Goal: Feedback & Contribution: Contribute content

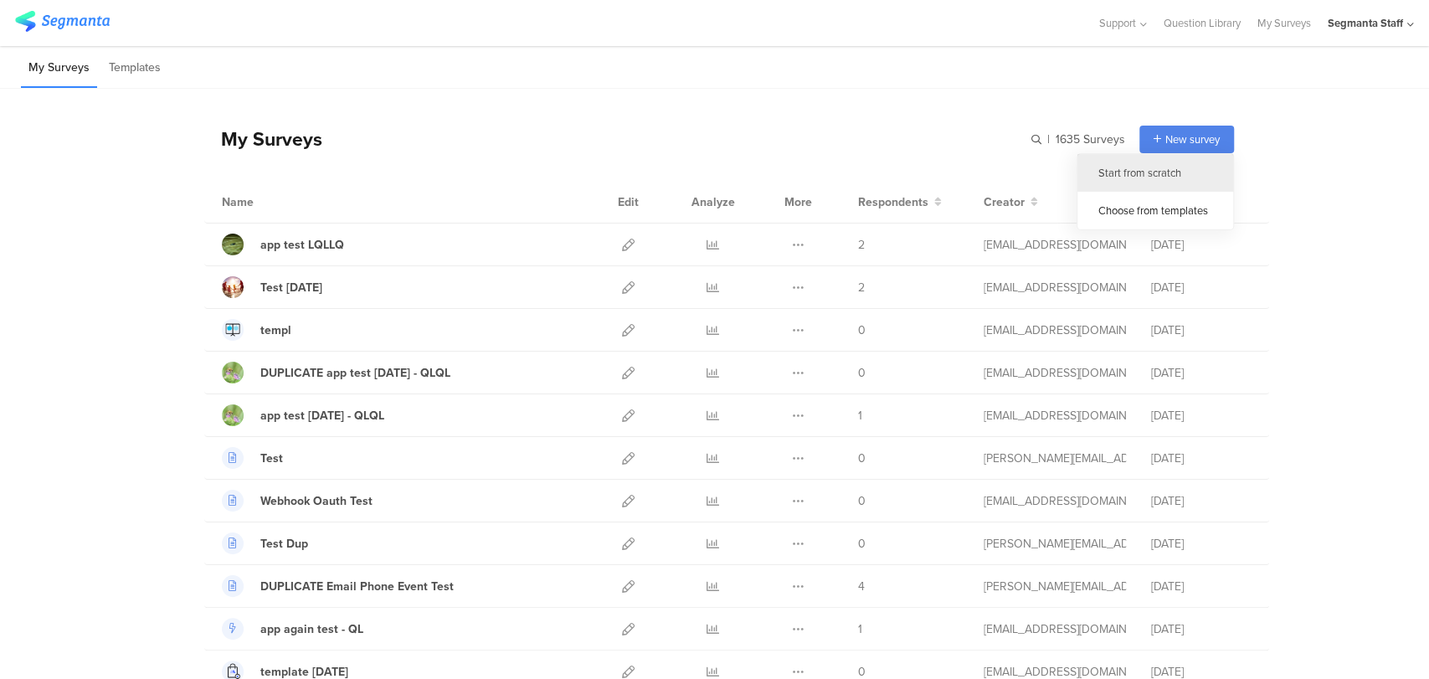
click at [1118, 174] on div "Start from scratch" at bounding box center [1155, 173] width 156 height 38
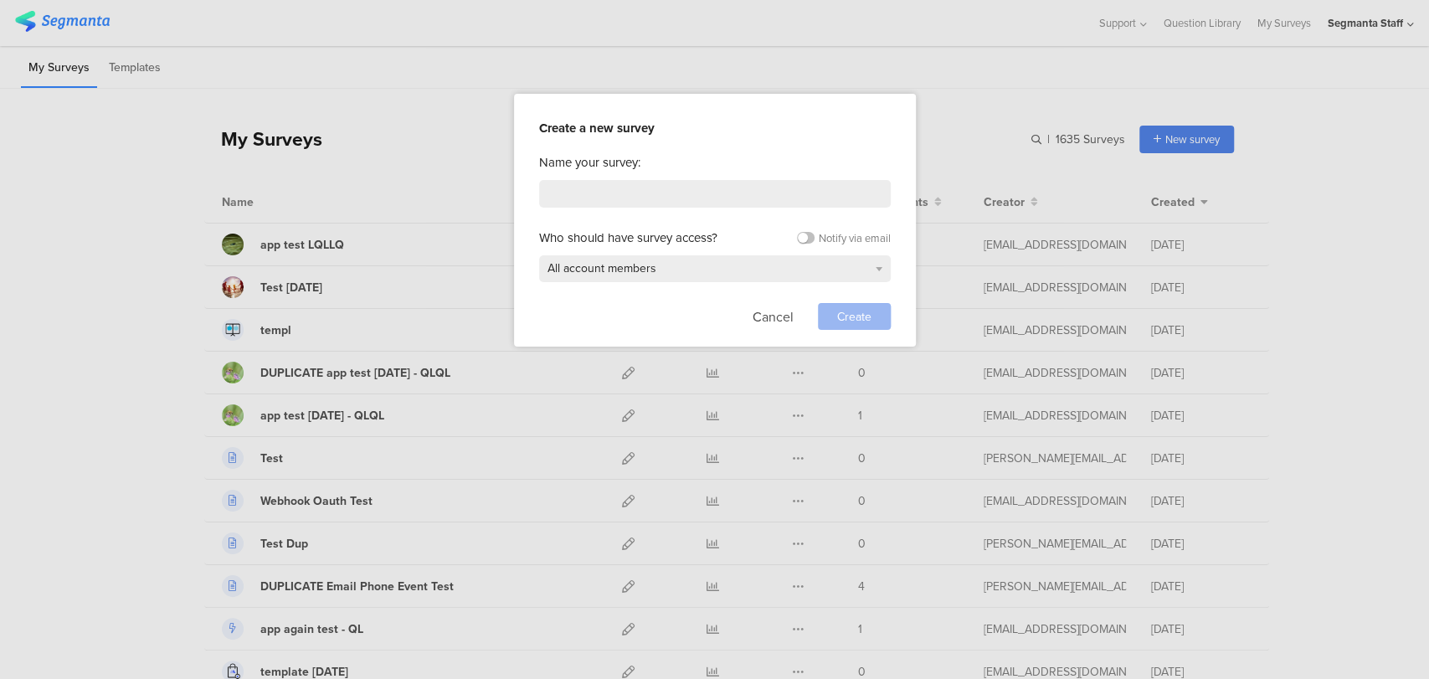
click at [797, 172] on div "Name your survey: Who should have survey access? Notify via email All account m…" at bounding box center [715, 241] width 352 height 177
click at [781, 195] on input at bounding box center [715, 194] width 352 height 28
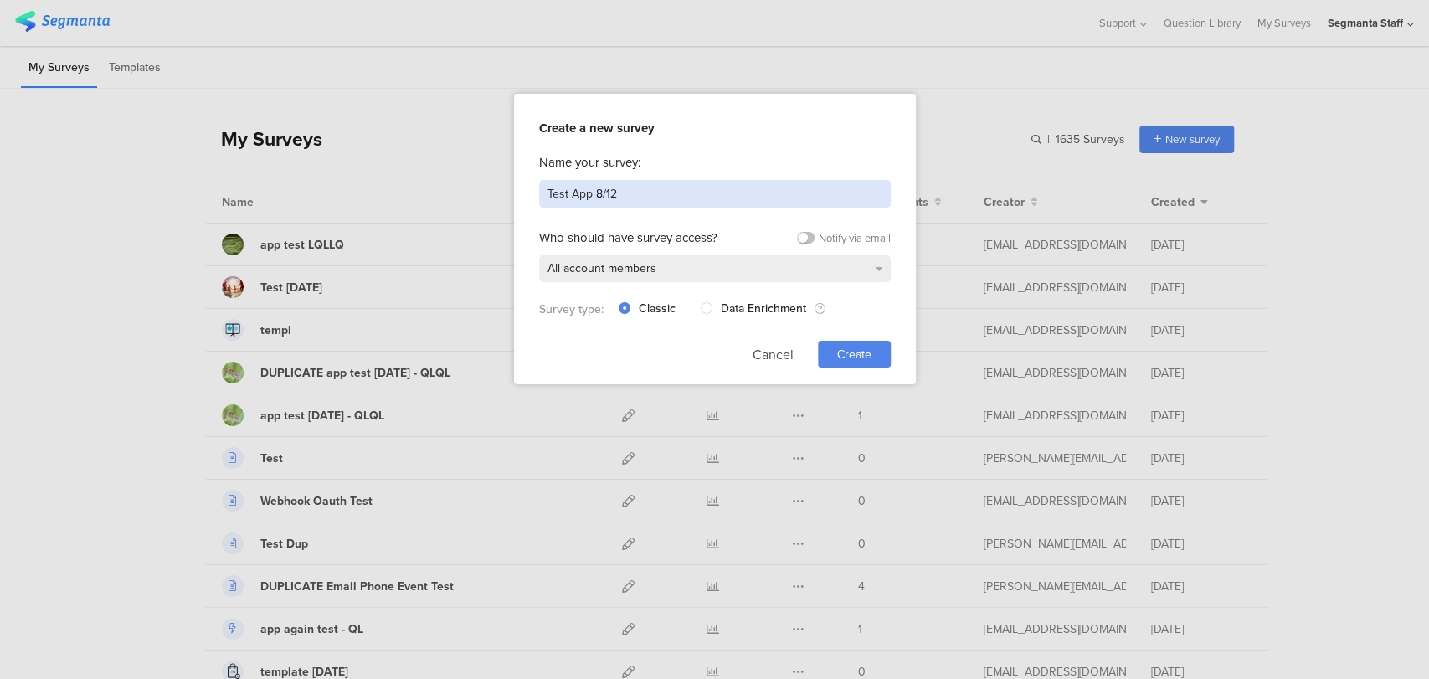
type input "Test App 8/12"
click at [880, 359] on div "Create" at bounding box center [854, 354] width 73 height 27
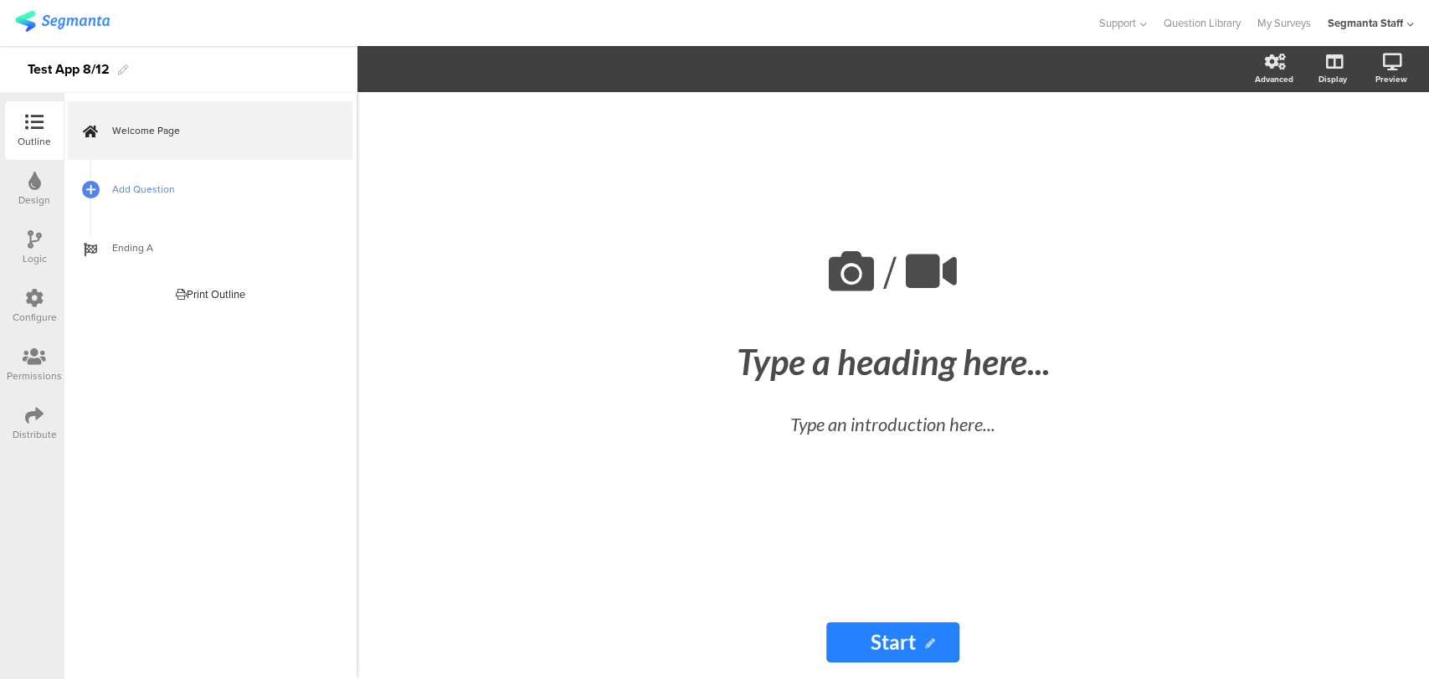
click at [102, 189] on link "Add Question" at bounding box center [210, 189] width 285 height 59
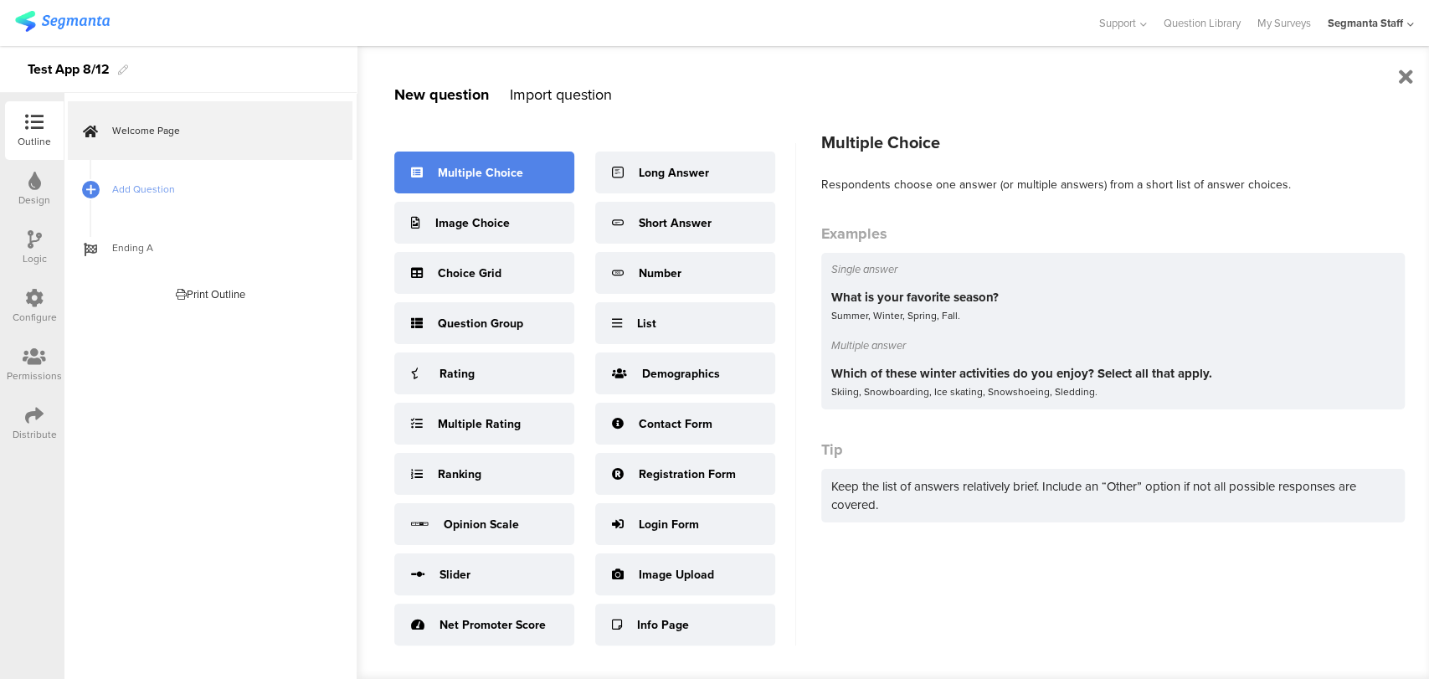
click at [399, 171] on div "Multiple Choice" at bounding box center [484, 172] width 180 height 42
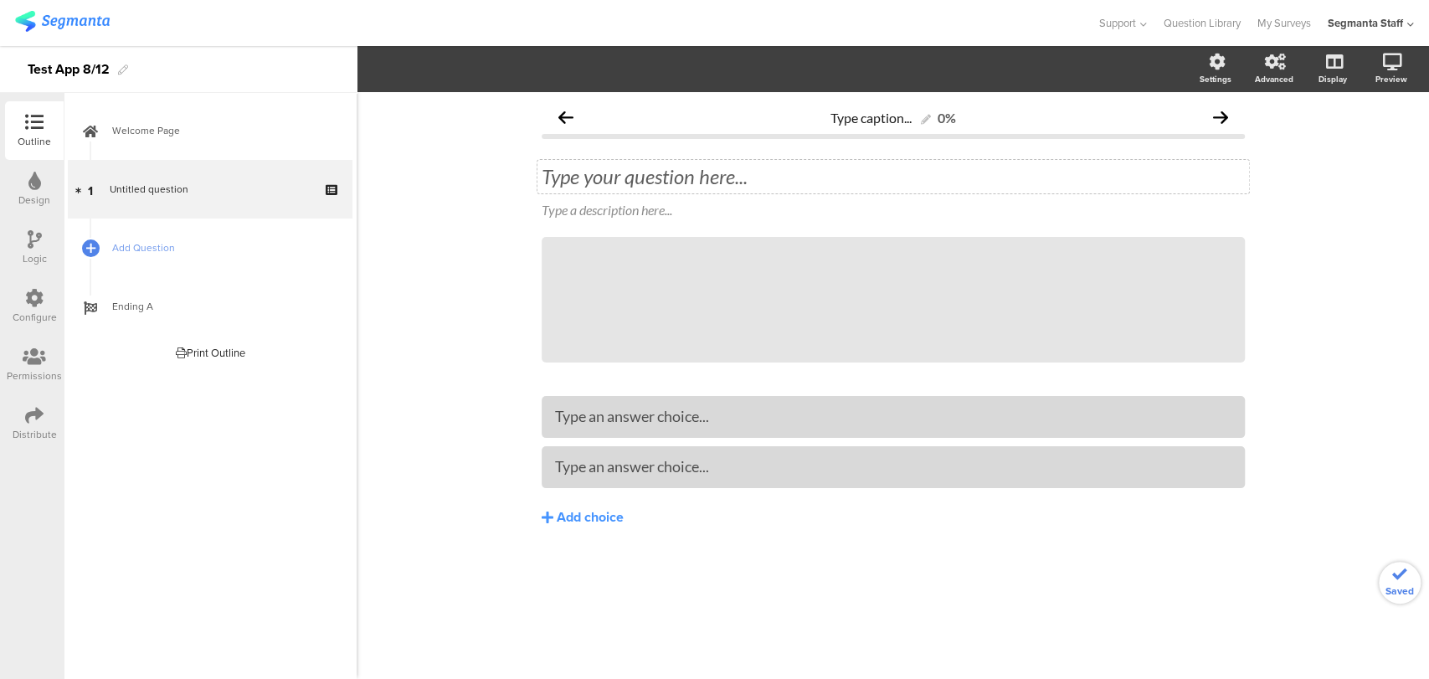
click at [593, 162] on div "Type your question here..." at bounding box center [892, 176] width 711 height 33
click at [163, 249] on span "Add Question" at bounding box center [219, 247] width 214 height 17
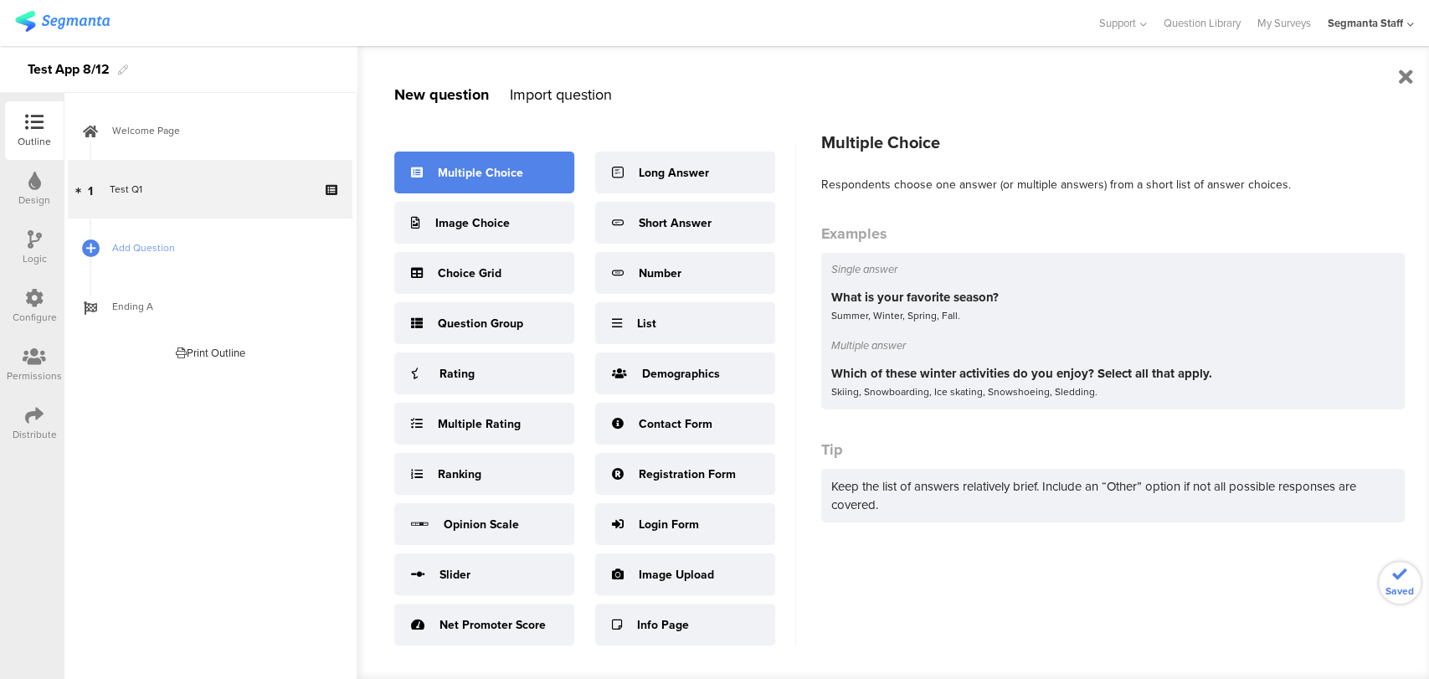
click at [512, 175] on div "Multiple Choice" at bounding box center [480, 173] width 85 height 18
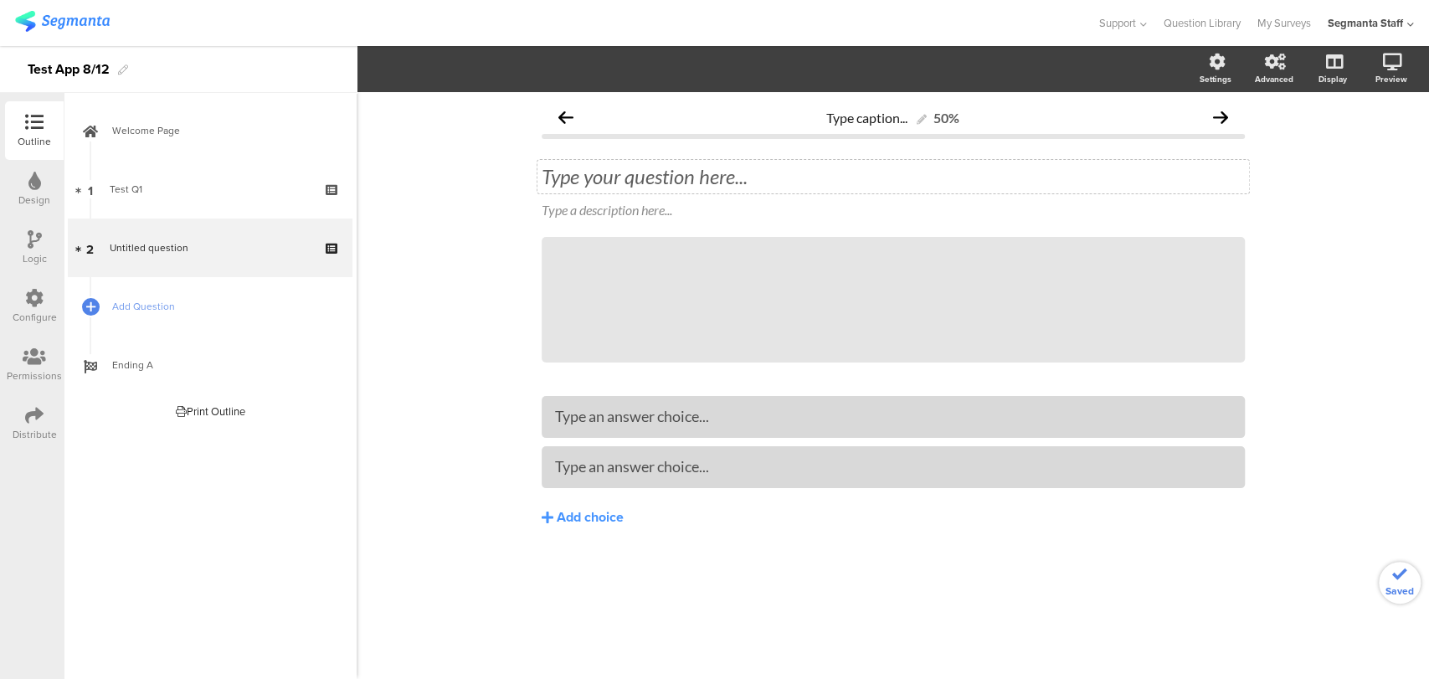
click at [627, 177] on div "Type your question here..." at bounding box center [892, 176] width 711 height 33
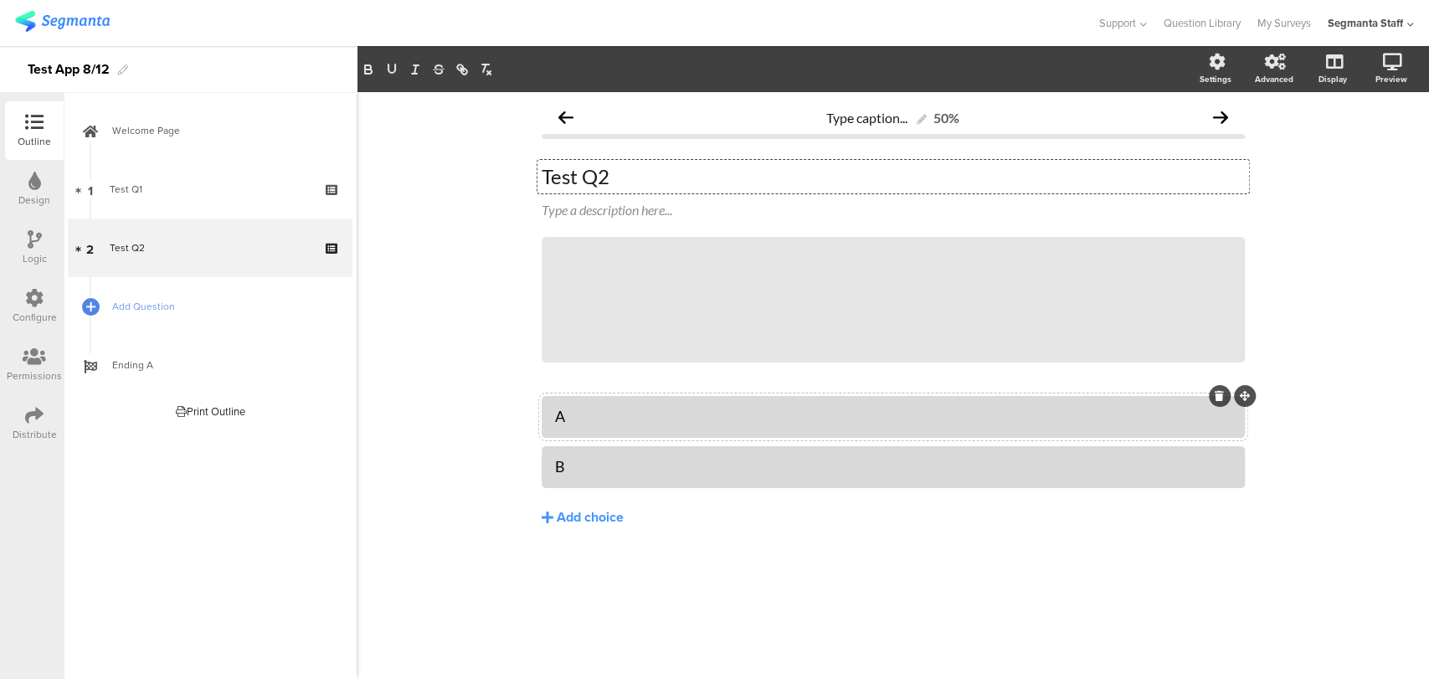
click at [31, 428] on div "Distribute" at bounding box center [35, 434] width 44 height 15
click at [34, 427] on div "Distribute" at bounding box center [35, 434] width 44 height 15
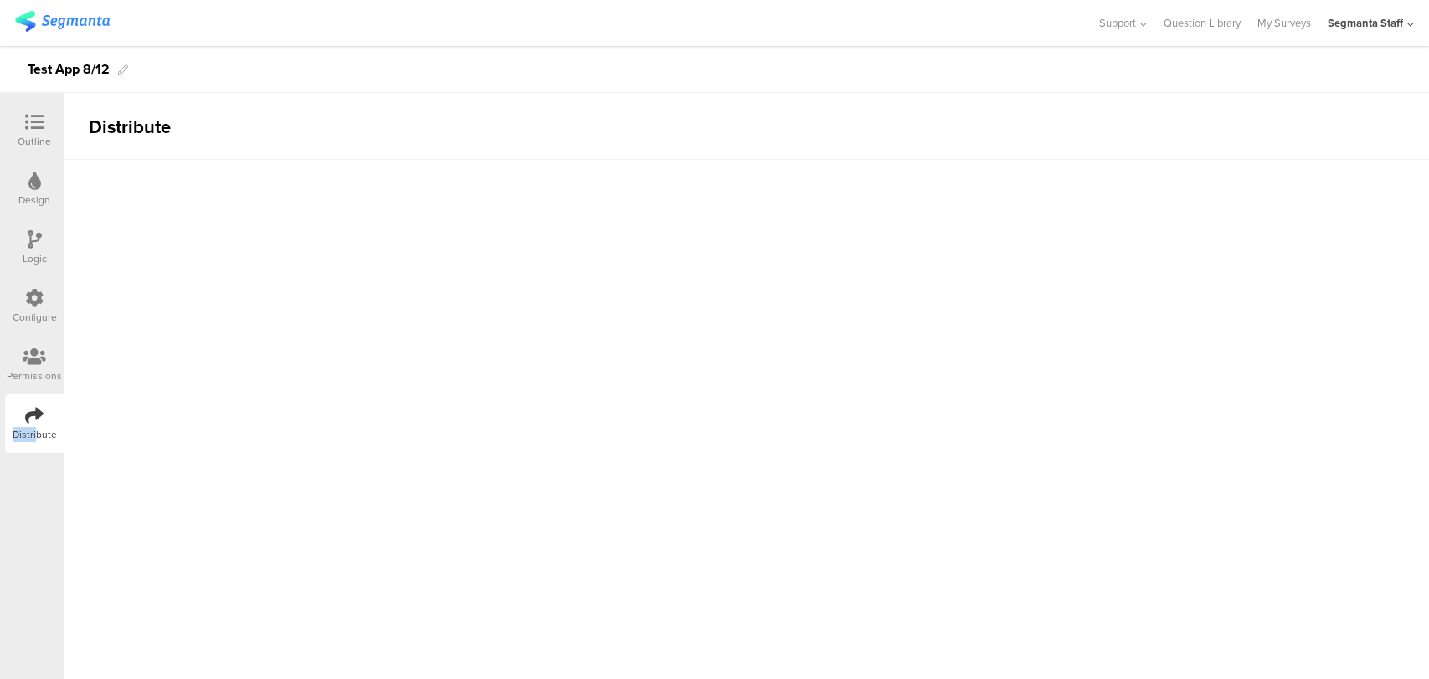
click at [38, 423] on div "Distribute" at bounding box center [34, 423] width 59 height 59
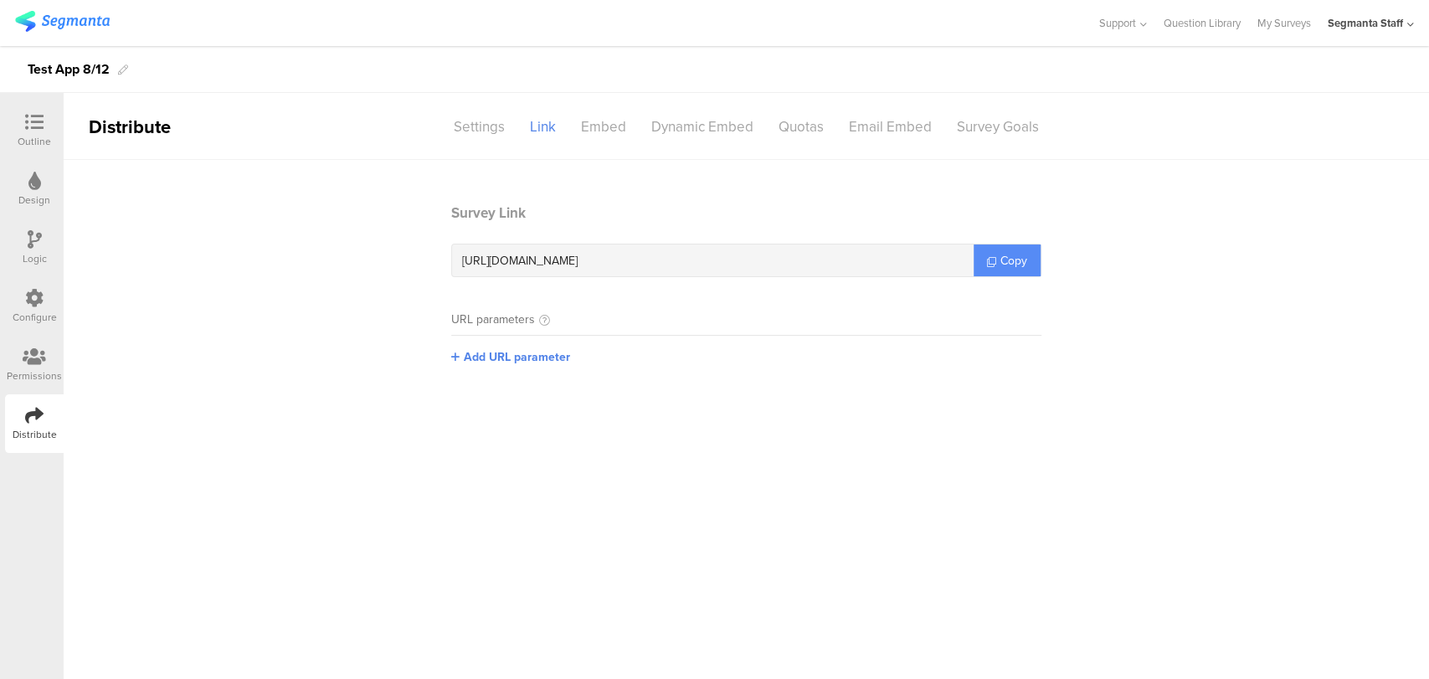
click at [1006, 262] on span "Copy" at bounding box center [1013, 261] width 27 height 18
click at [1004, 262] on span "Copy" at bounding box center [1013, 261] width 27 height 18
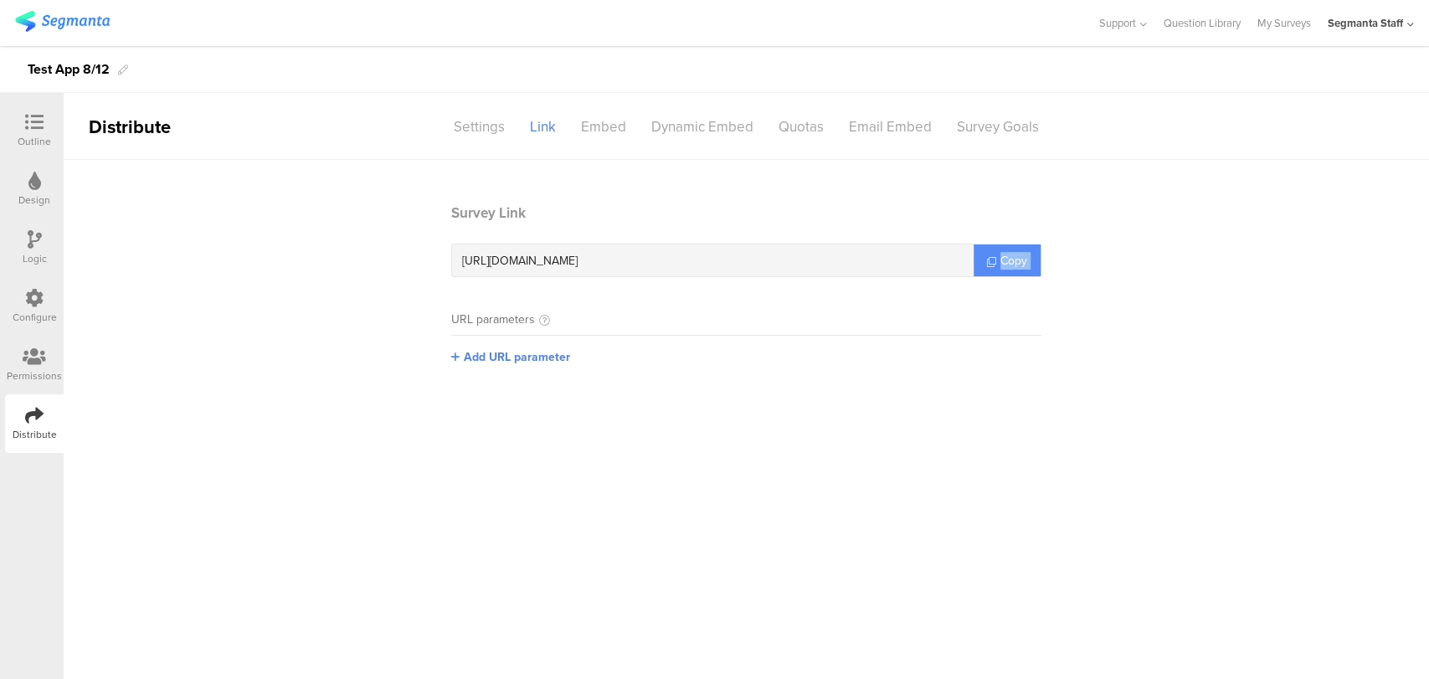
click at [1004, 262] on span "Copy" at bounding box center [1013, 261] width 27 height 18
click at [1004, 259] on span "Copy" at bounding box center [1013, 261] width 27 height 18
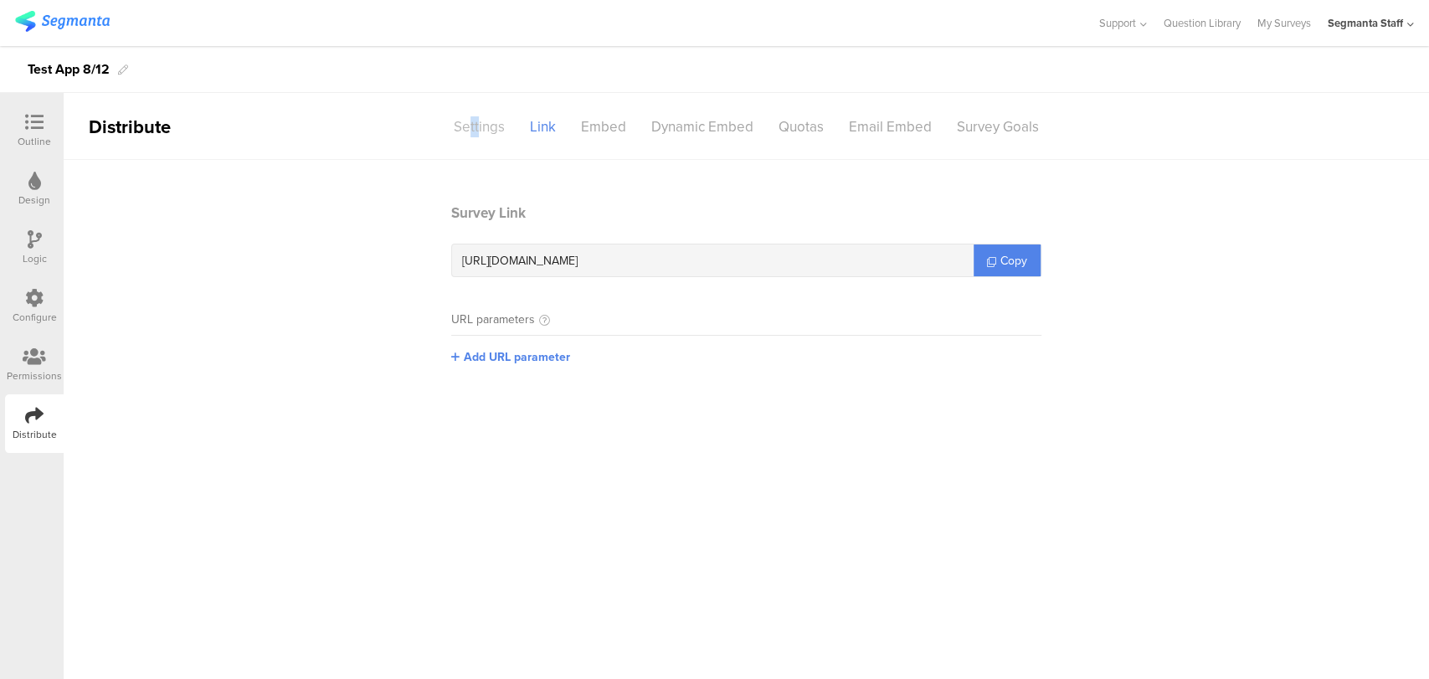
click at [482, 126] on div "Settings" at bounding box center [479, 126] width 76 height 29
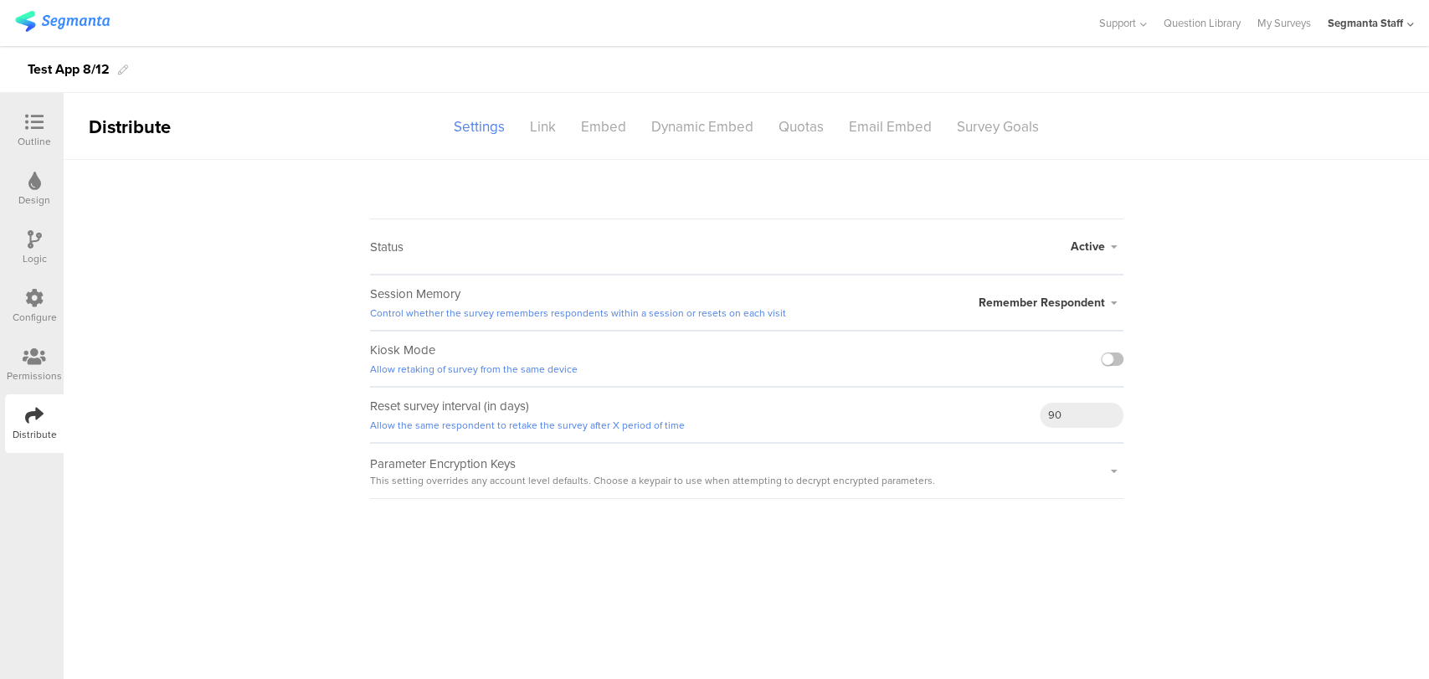
drag, startPoint x: 1073, startPoint y: 243, endPoint x: 1082, endPoint y: 248, distance: 10.5
click at [1074, 243] on span "Active" at bounding box center [1087, 247] width 34 height 18
click at [1035, 313] on li "Closed" at bounding box center [1027, 313] width 193 height 34
click at [1054, 260] on link "Closed Survey Preview" at bounding box center [1053, 257] width 104 height 15
click at [1097, 232] on span "Closed" at bounding box center [1086, 237] width 38 height 18
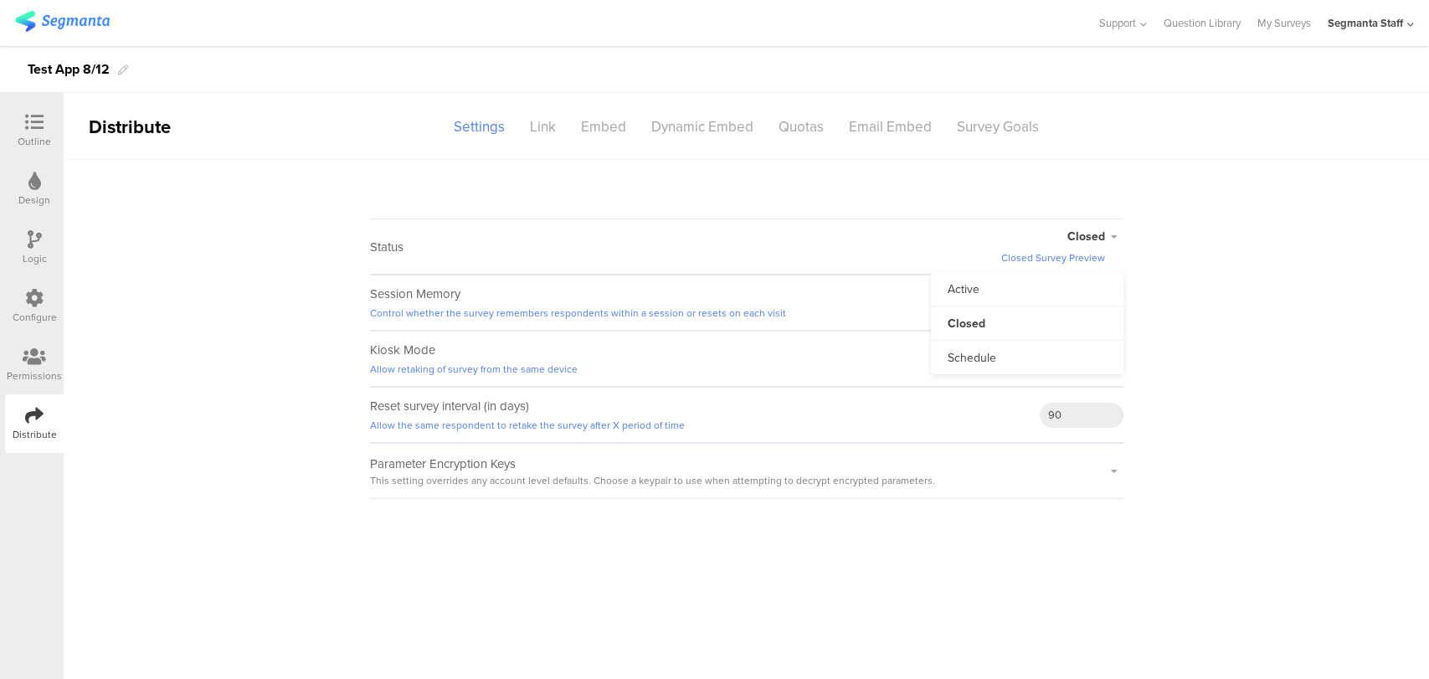
click at [1029, 280] on li "Active" at bounding box center [1027, 289] width 193 height 34
click at [1111, 244] on icon at bounding box center [1114, 247] width 18 height 10
click at [1101, 246] on span "Active" at bounding box center [1087, 247] width 34 height 18
click at [1098, 246] on span "Active" at bounding box center [1087, 247] width 34 height 18
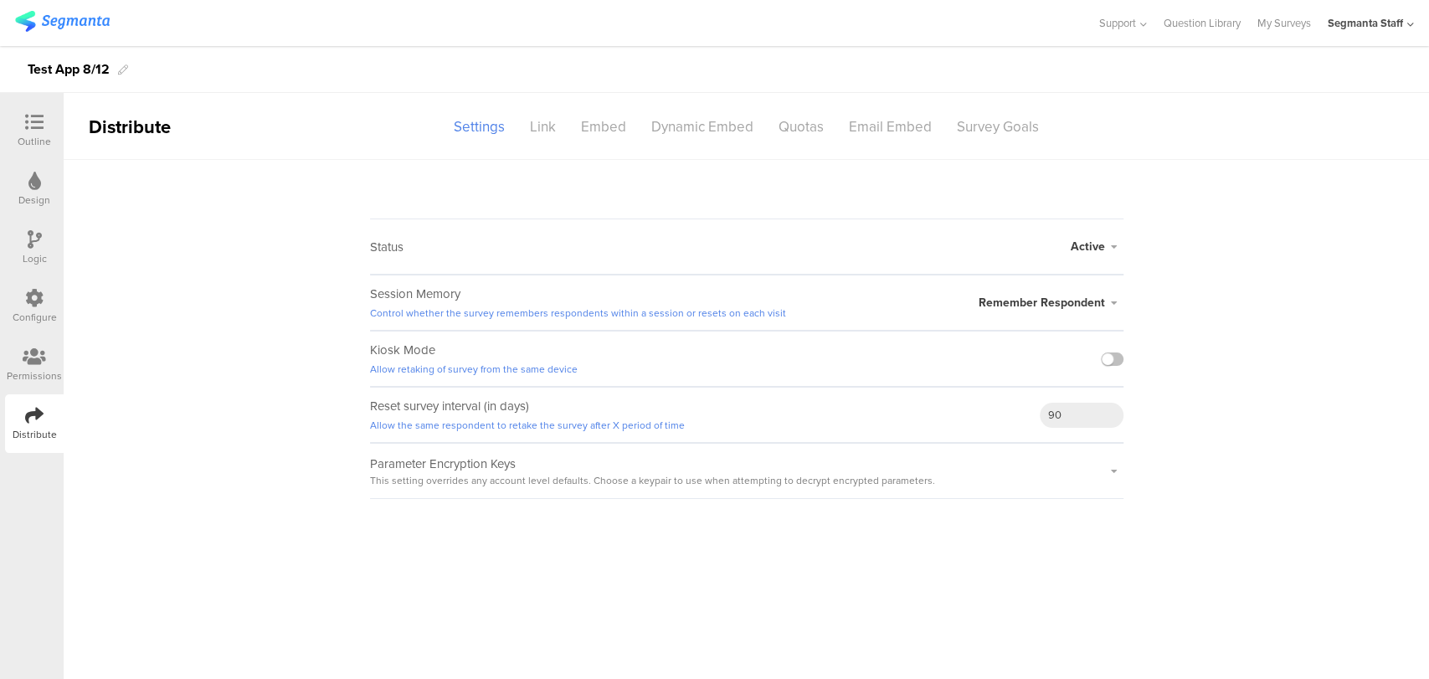
click at [1098, 246] on span "Active" at bounding box center [1087, 247] width 34 height 18
click at [1087, 240] on span "Active" at bounding box center [1087, 247] width 34 height 18
click at [1081, 245] on span "Active" at bounding box center [1087, 247] width 34 height 18
click at [1087, 248] on span "Active" at bounding box center [1087, 247] width 34 height 18
click at [1105, 359] on label at bounding box center [1112, 358] width 23 height 13
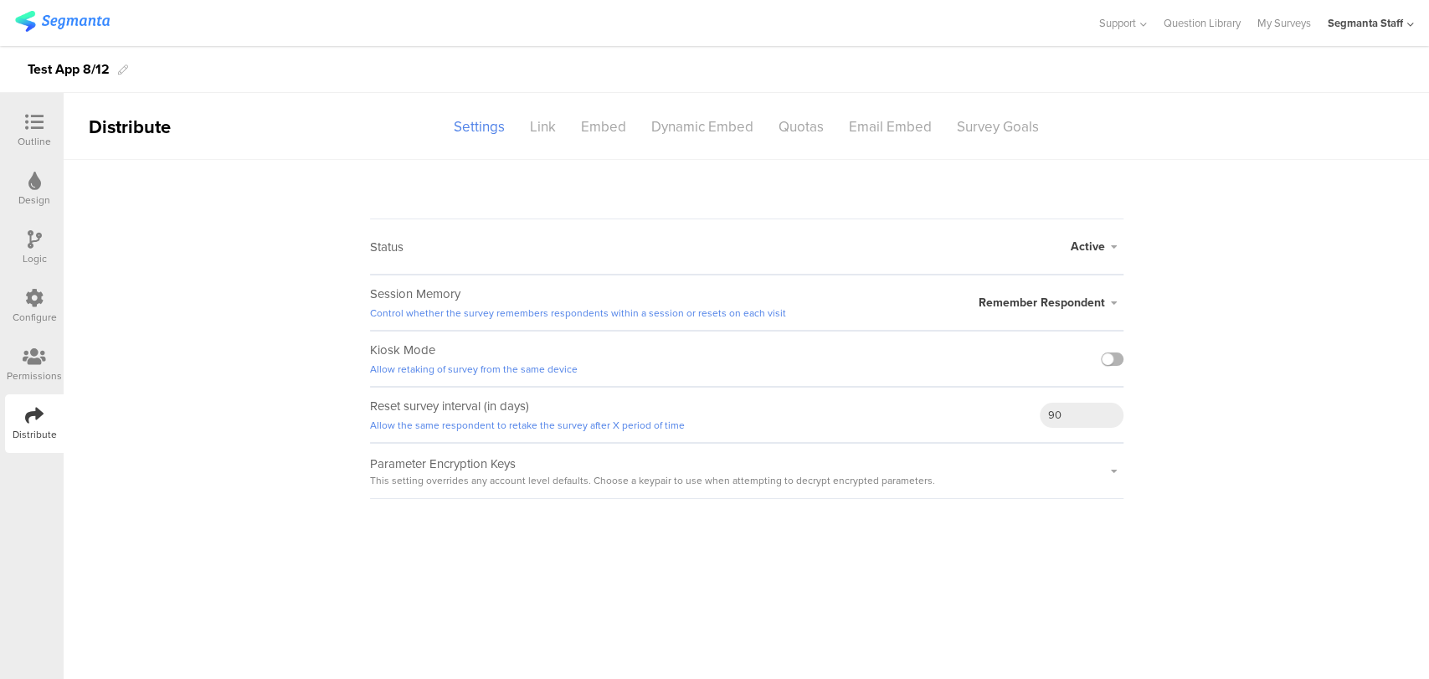
click at [0, 0] on input "checkbox" at bounding box center [0, 0] width 0 height 0
click at [1086, 237] on div "Active Active Closed Schedule Start Date: End Date: Save Cancel" at bounding box center [1096, 246] width 53 height 54
click at [1081, 244] on span "Active" at bounding box center [1087, 247] width 34 height 18
click at [991, 307] on li "Closed" at bounding box center [1027, 313] width 193 height 34
click at [1032, 261] on link "Closed Survey Preview" at bounding box center [1053, 257] width 104 height 15
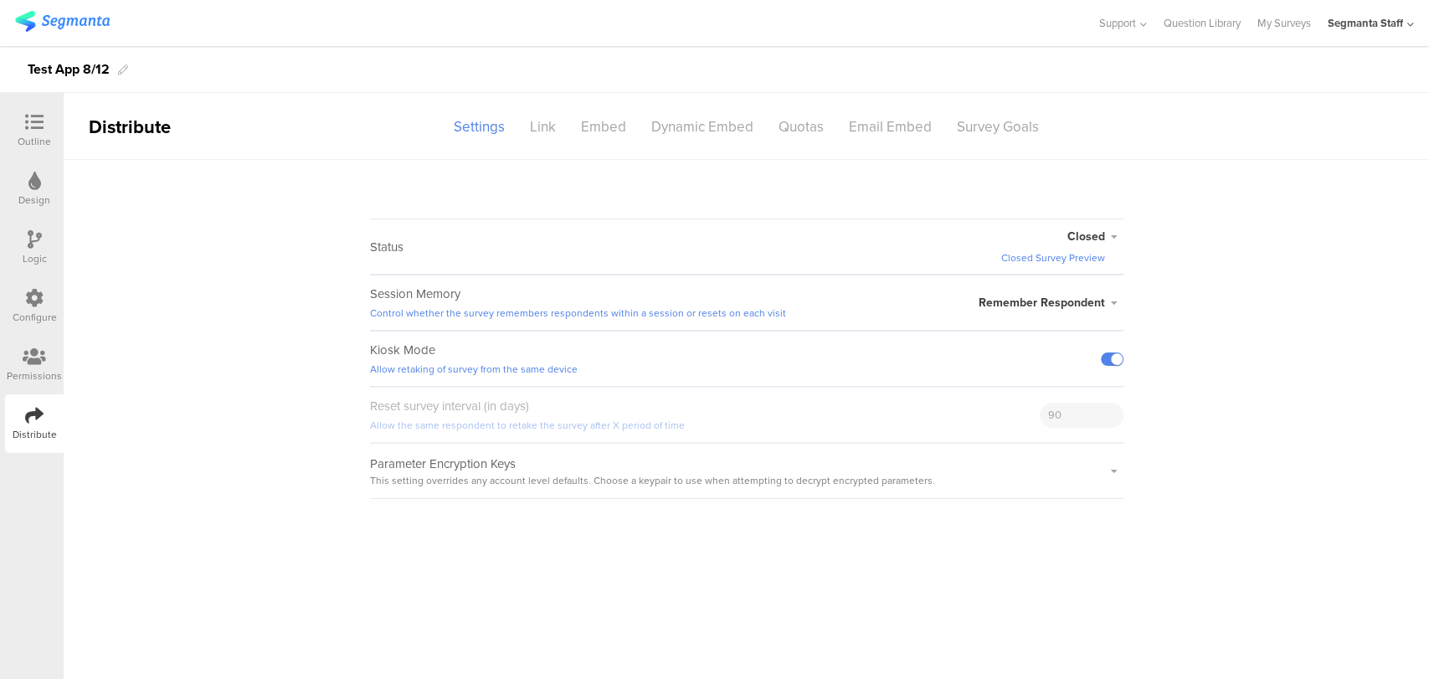
click at [1086, 239] on span "Closed" at bounding box center [1086, 237] width 38 height 18
click at [1014, 299] on li "Active" at bounding box center [1027, 289] width 193 height 34
click at [54, 126] on div "Outline" at bounding box center [34, 130] width 59 height 59
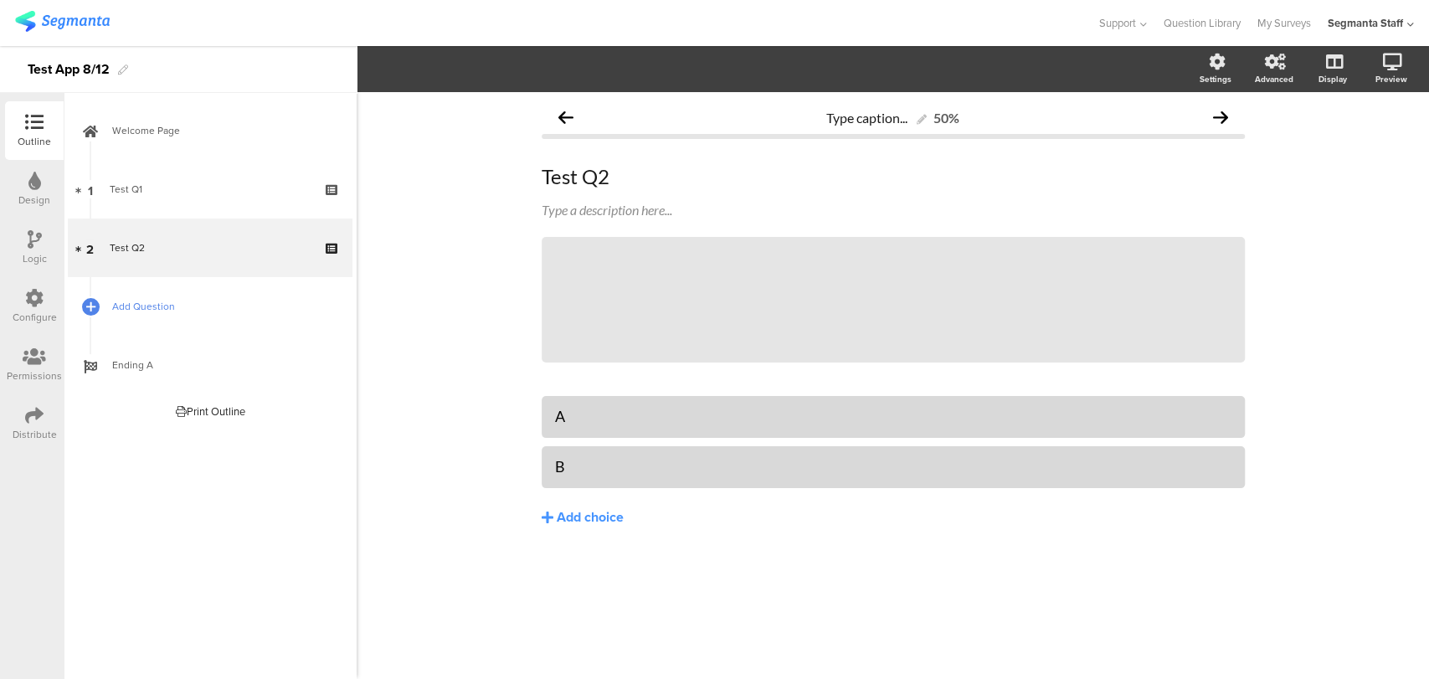
click at [160, 312] on span "Add Question" at bounding box center [219, 306] width 214 height 17
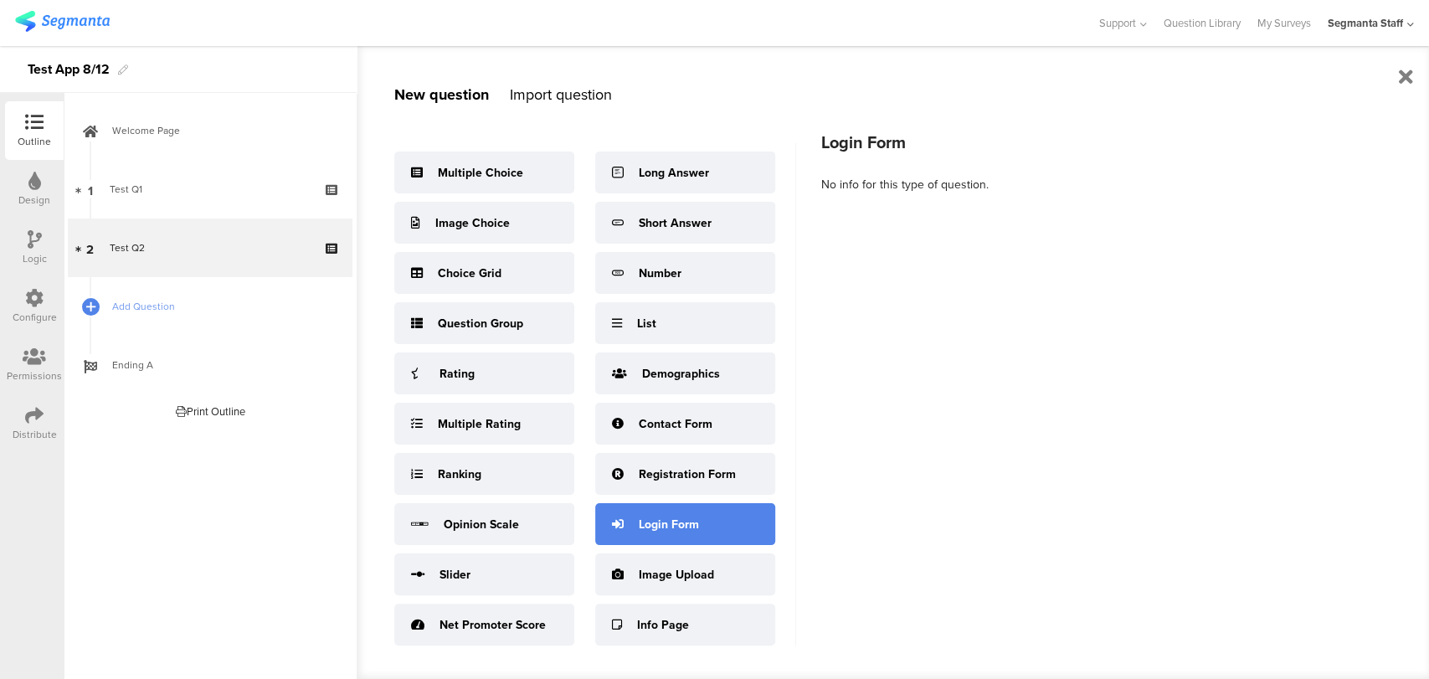
click at [649, 526] on div "Login Form" at bounding box center [669, 525] width 60 height 18
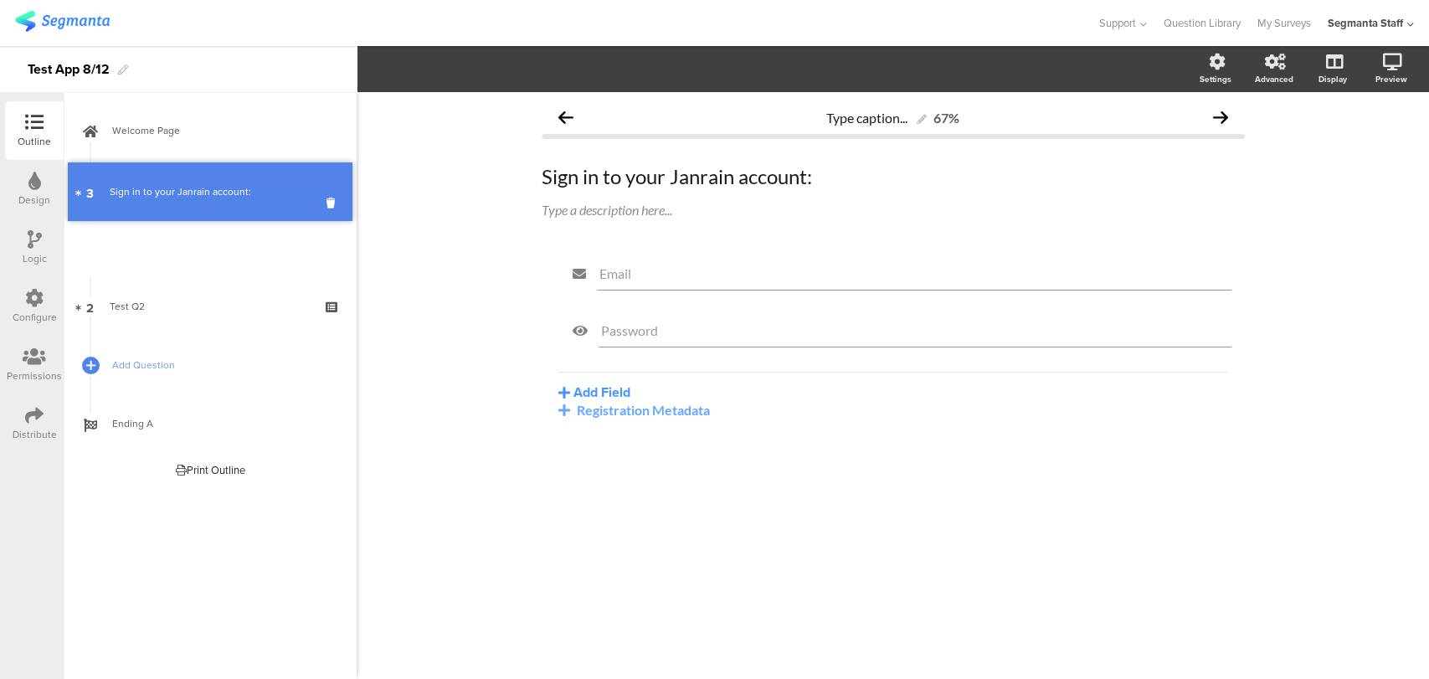
drag, startPoint x: 233, startPoint y: 292, endPoint x: 224, endPoint y: 187, distance: 105.8
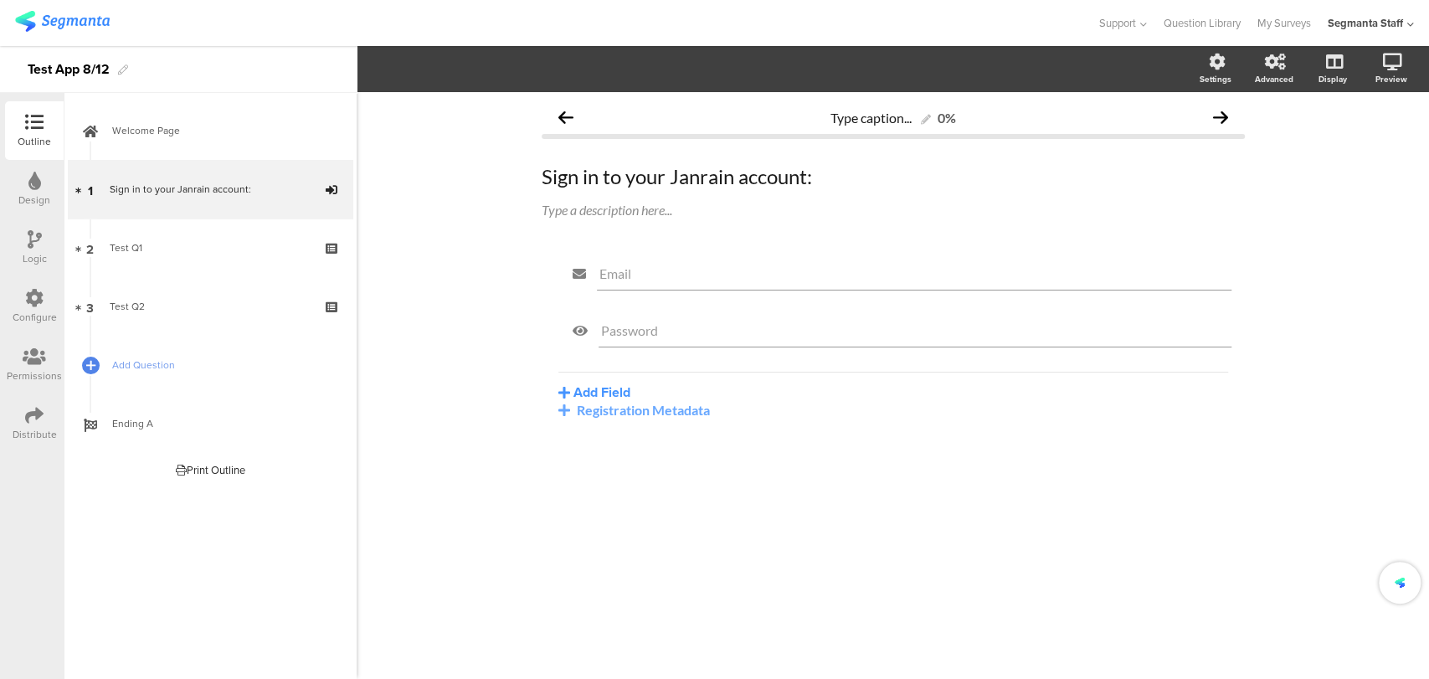
click at [224, 187] on div "Sign in to your Janrain account:" at bounding box center [210, 189] width 200 height 17
click at [1199, 180] on div "Janrain" at bounding box center [1193, 176] width 54 height 20
click at [1176, 203] on div "Okta" at bounding box center [1181, 209] width 99 height 18
click at [28, 425] on div at bounding box center [34, 416] width 18 height 21
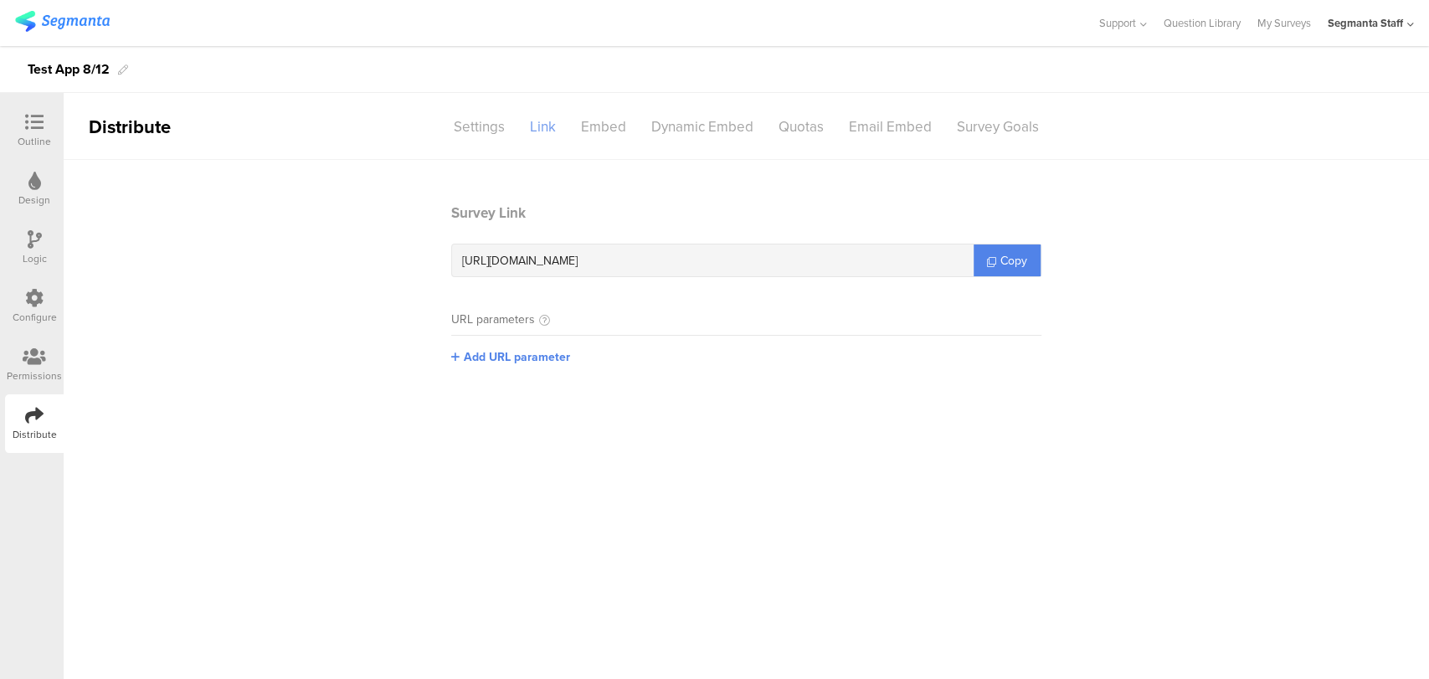
drag, startPoint x: 505, startPoint y: 131, endPoint x: 523, endPoint y: 130, distance: 18.4
click at [506, 131] on div "Settings" at bounding box center [479, 126] width 76 height 29
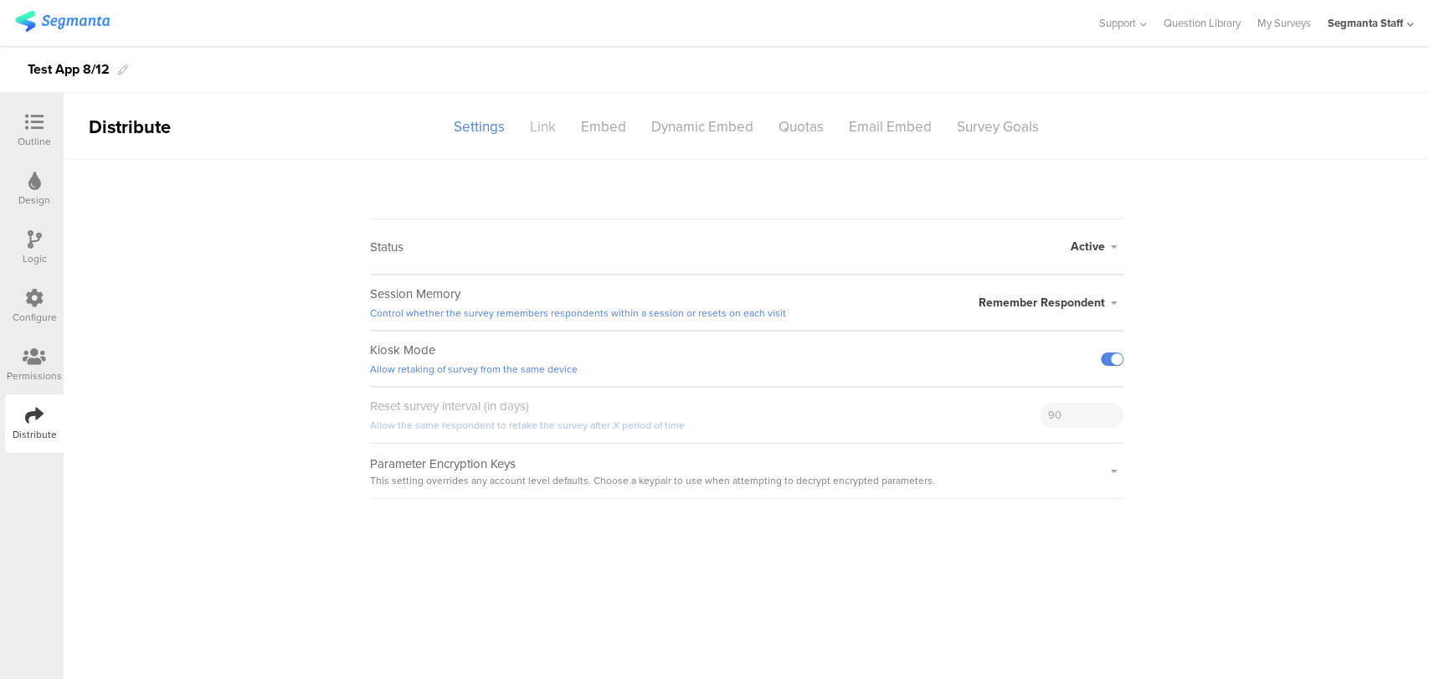
click at [553, 130] on div "Link" at bounding box center [542, 126] width 51 height 29
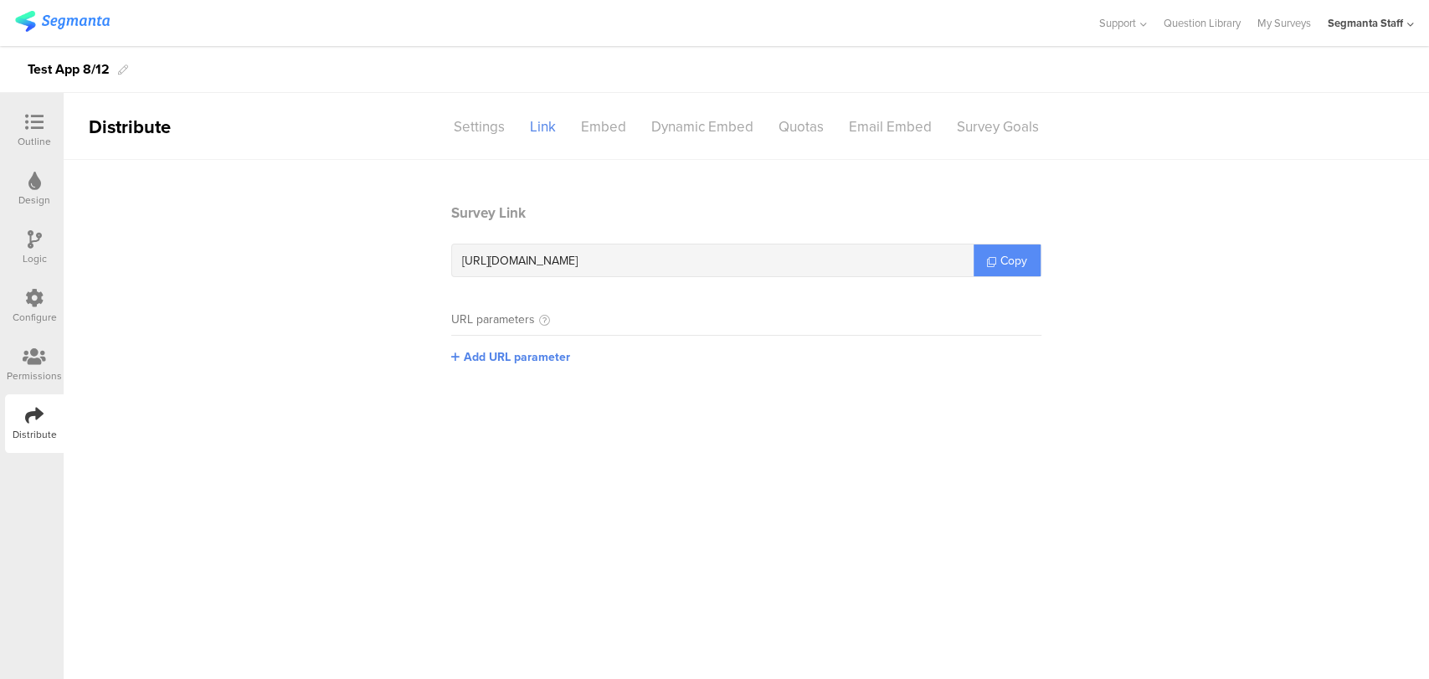
click at [1012, 259] on span "Copy" at bounding box center [1013, 261] width 27 height 18
click at [1008, 259] on span "Copy" at bounding box center [1013, 261] width 27 height 18
click at [1004, 259] on span "Copy" at bounding box center [1013, 261] width 27 height 18
copy span "Copy"
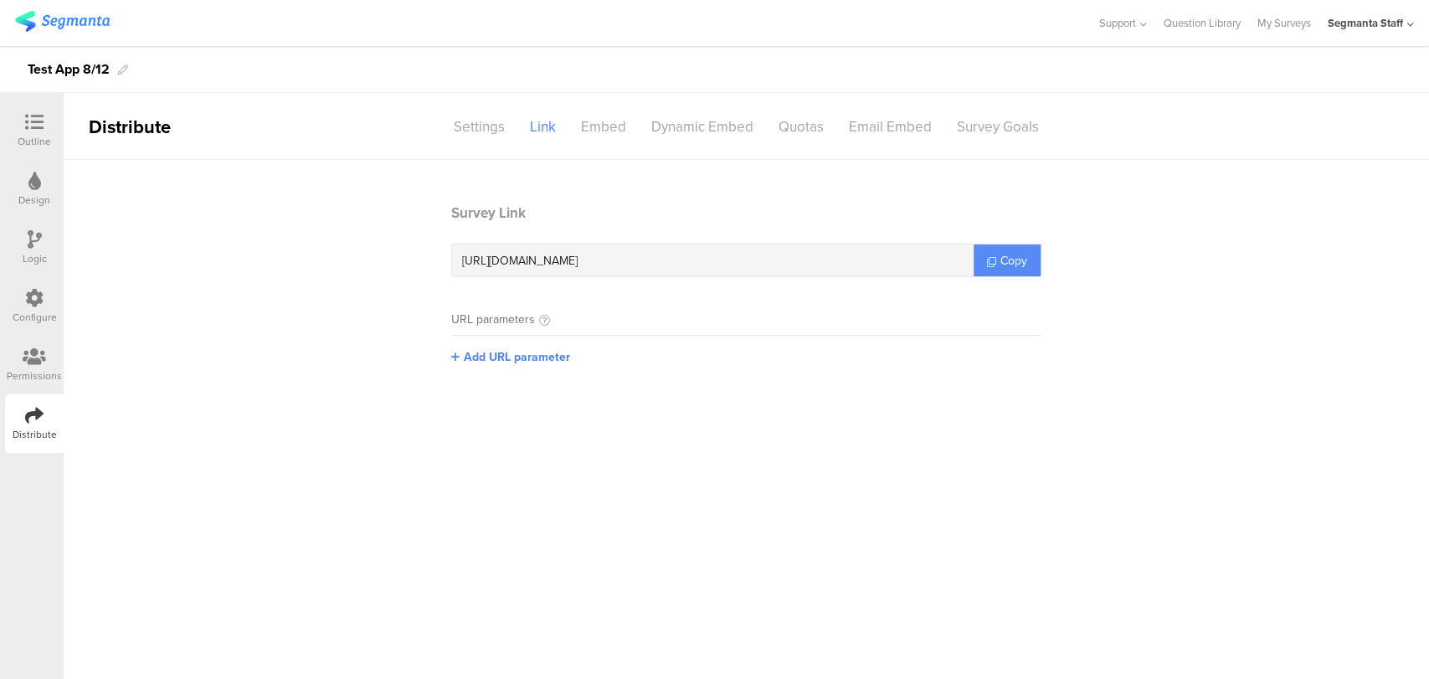
click at [1020, 258] on span "Copy" at bounding box center [1013, 261] width 27 height 18
click at [1020, 259] on span "Copy" at bounding box center [1013, 261] width 27 height 18
click at [990, 269] on link "Copy" at bounding box center [1006, 260] width 67 height 32
click at [990, 268] on link "Copy" at bounding box center [1006, 260] width 67 height 32
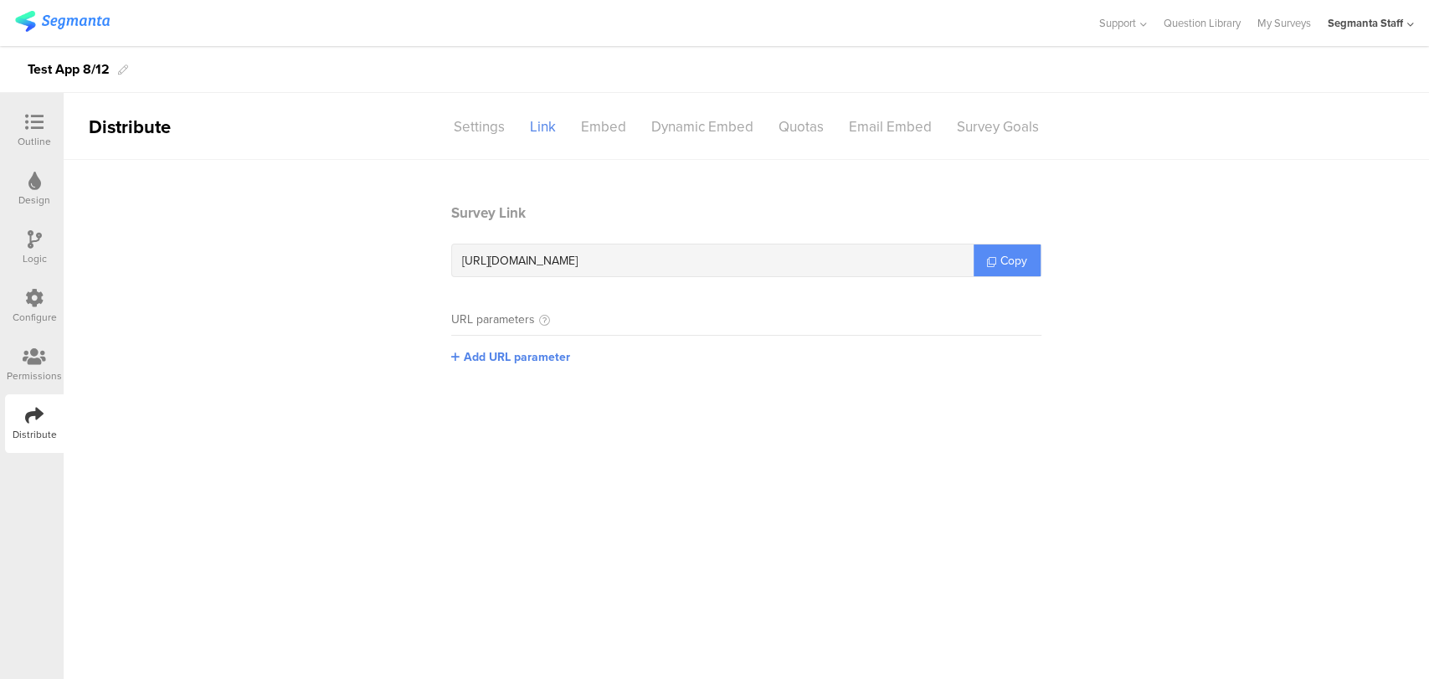
click at [990, 268] on link "Copy" at bounding box center [1006, 260] width 67 height 32
click at [27, 142] on div "Outline" at bounding box center [34, 141] width 33 height 15
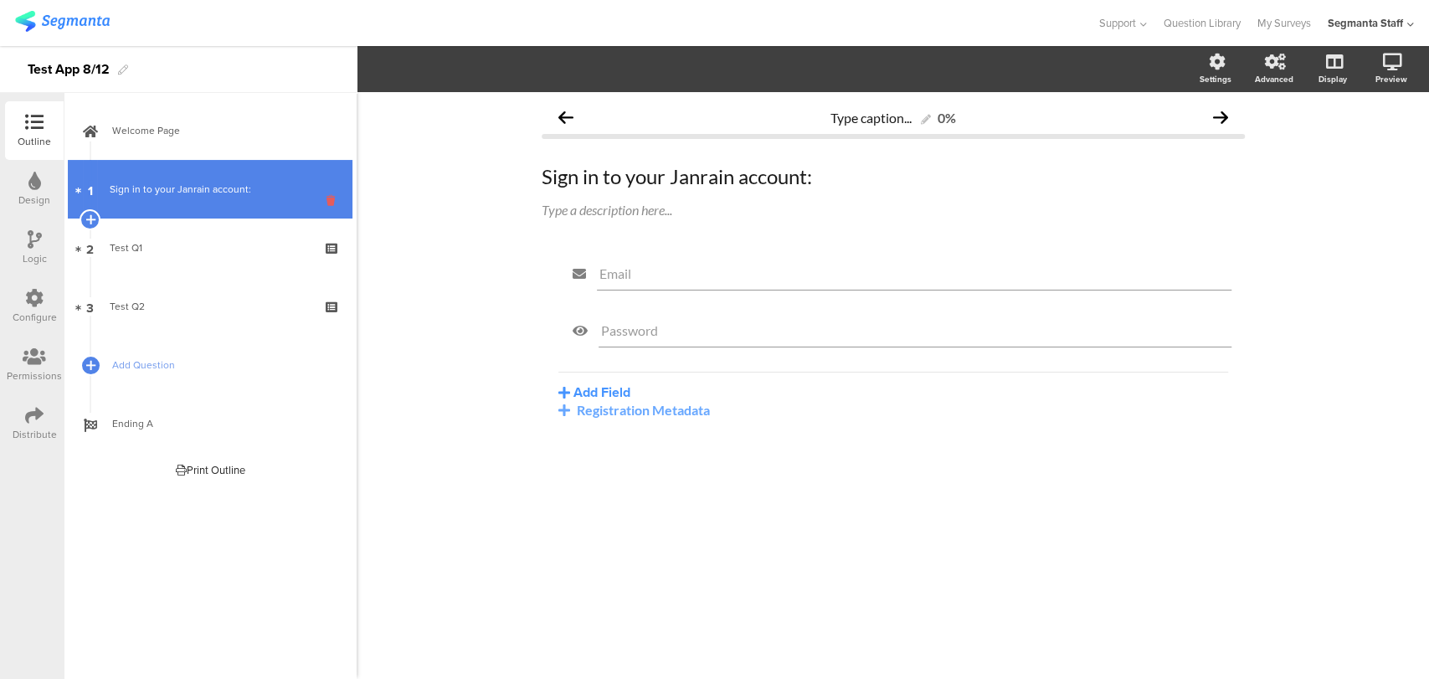
click at [328, 199] on icon at bounding box center [333, 201] width 14 height 16
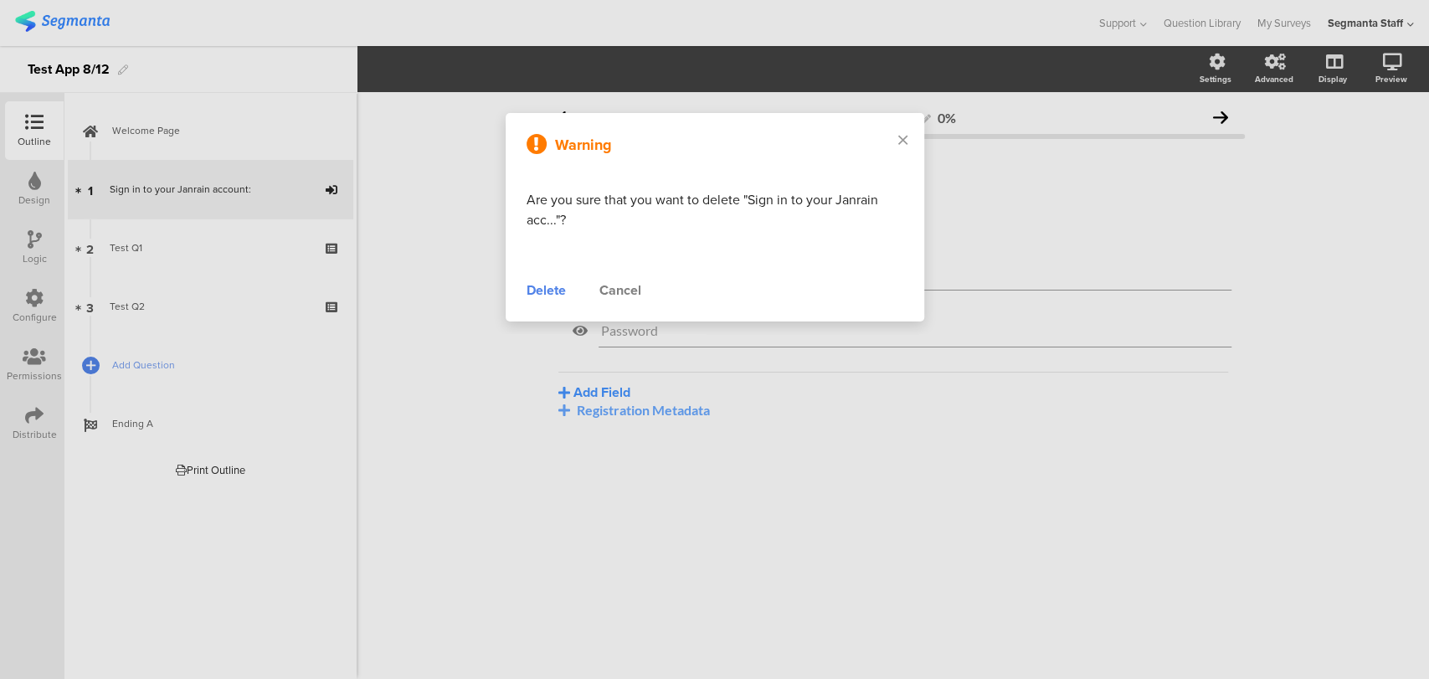
click at [560, 280] on div "Delete" at bounding box center [545, 290] width 39 height 20
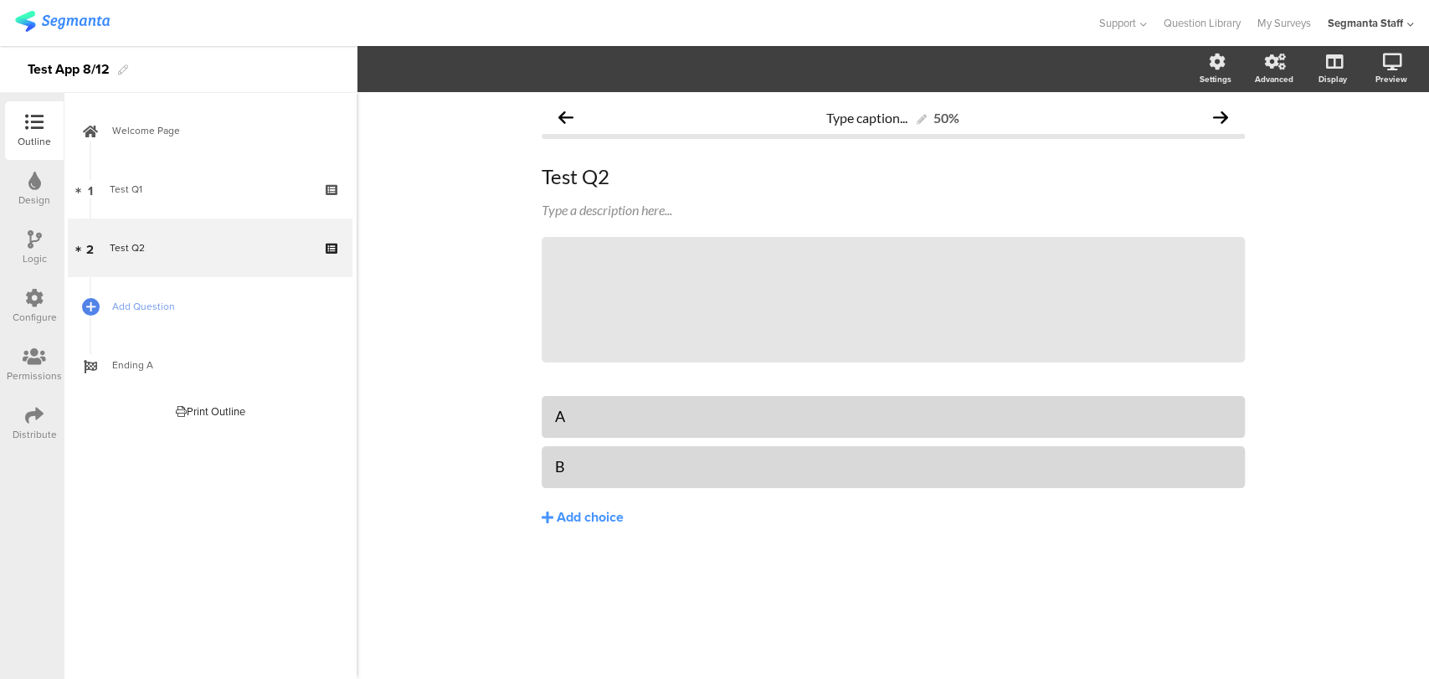
click at [20, 413] on div "Distribute" at bounding box center [34, 423] width 59 height 59
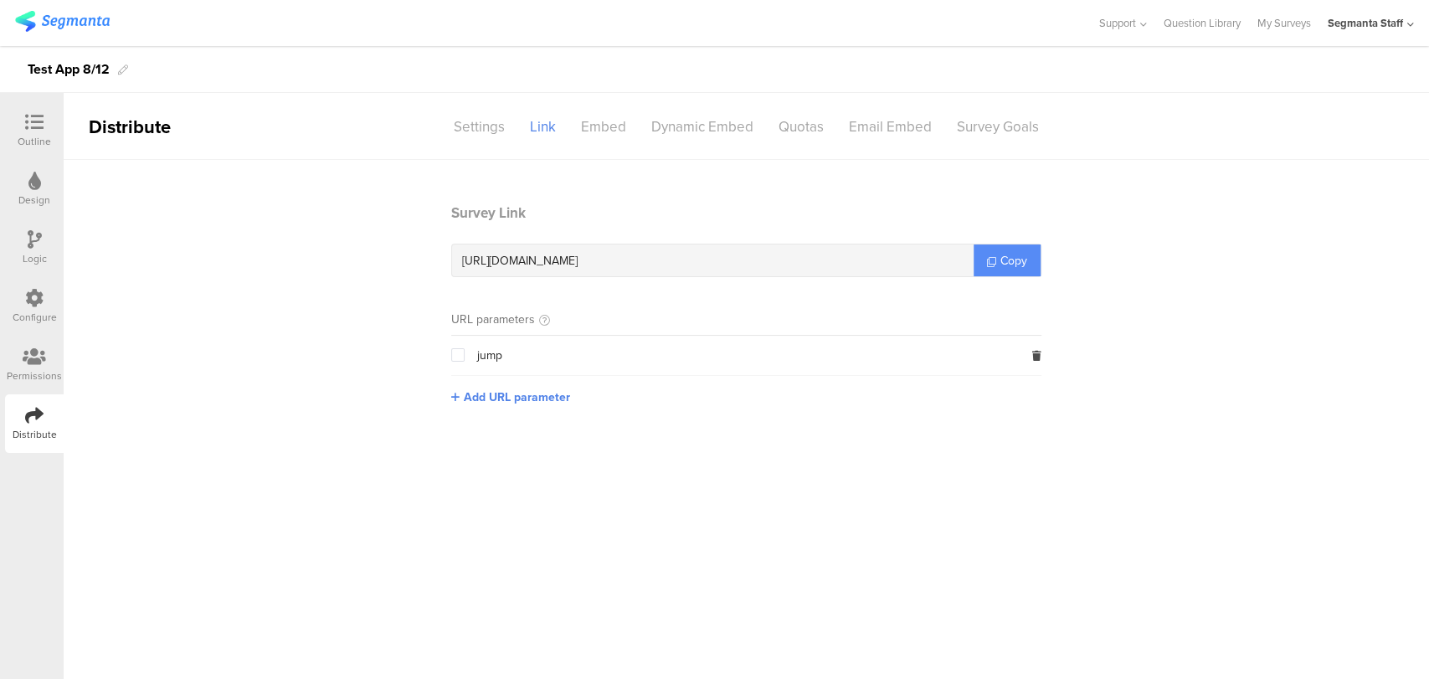
click at [985, 263] on link "Copy" at bounding box center [1006, 260] width 67 height 32
click at [986, 263] on link "Copy" at bounding box center [1006, 260] width 67 height 32
click at [987, 263] on icon at bounding box center [991, 261] width 9 height 9
click at [494, 411] on section "Survey Link https://surveys.segmanta.com/p6d713 Copy URL parameters jump Add UR…" at bounding box center [746, 317] width 624 height 228
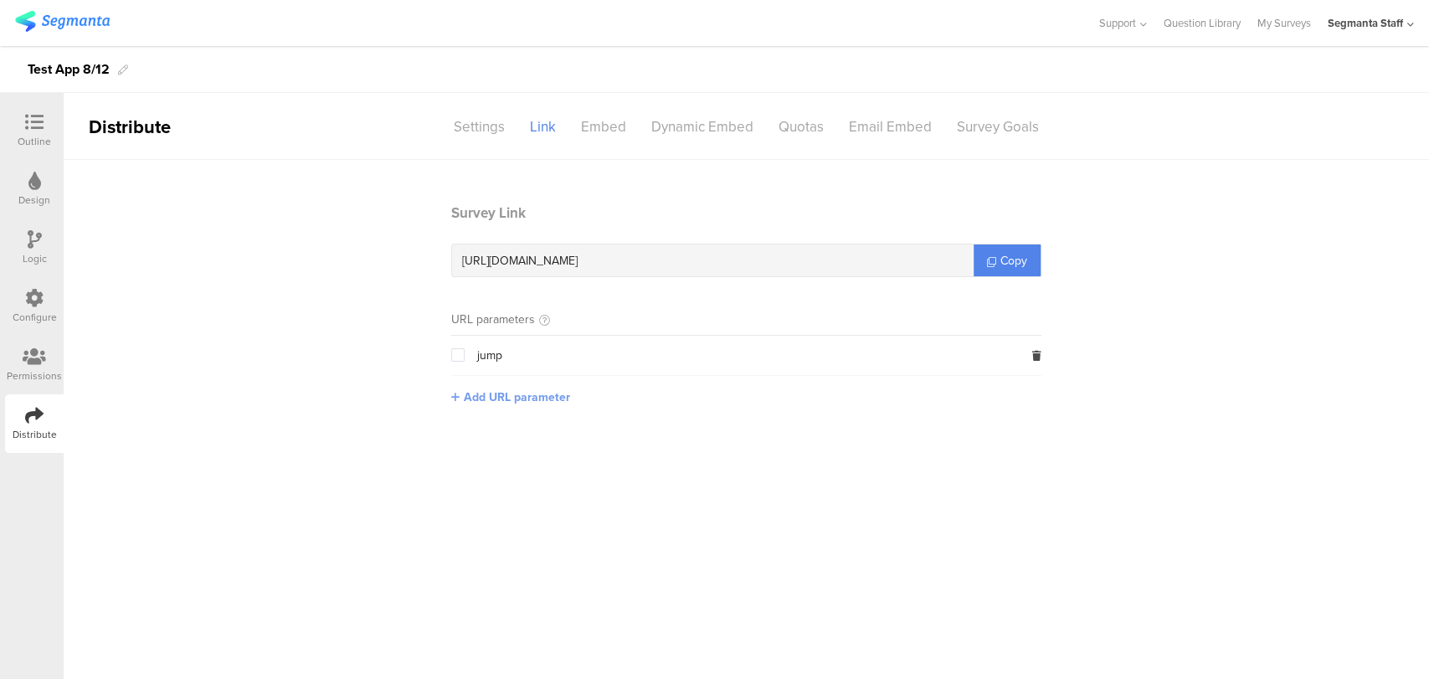
click at [500, 401] on span "Add URL parameter" at bounding box center [517, 397] width 106 height 18
click at [507, 387] on input "text" at bounding box center [561, 395] width 221 height 27
type input "seg_erid"
click at [704, 397] on button "Save" at bounding box center [698, 396] width 26 height 18
click at [1005, 264] on span "Copy" at bounding box center [1013, 261] width 27 height 18
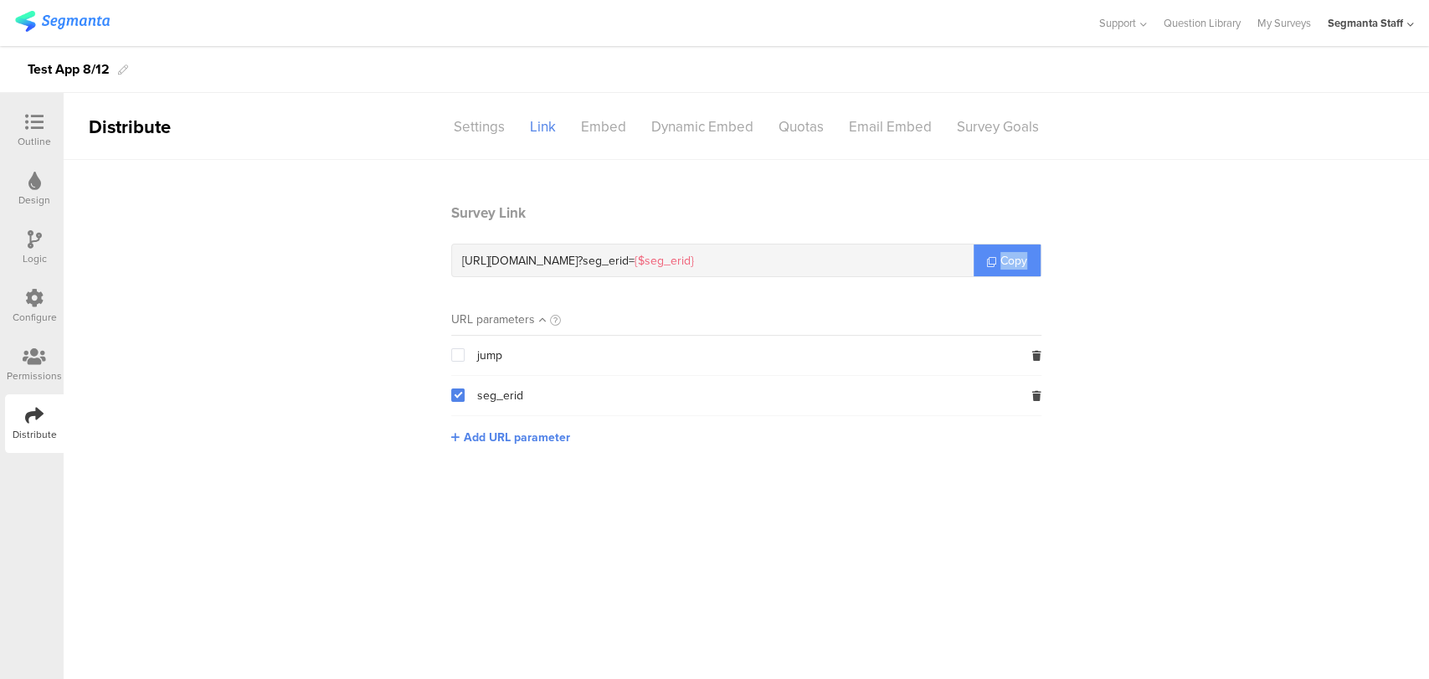
click at [1005, 264] on span "Copy" at bounding box center [1013, 261] width 27 height 18
drag, startPoint x: 1005, startPoint y: 264, endPoint x: 952, endPoint y: 216, distance: 71.7
click at [997, 264] on link "Copy" at bounding box center [1006, 260] width 67 height 32
click at [603, 146] on sg-section-page-header "Distribute Settings Link Embed Dynamic Embed Quotas Email Embed Survey Goals" at bounding box center [746, 126] width 1365 height 67
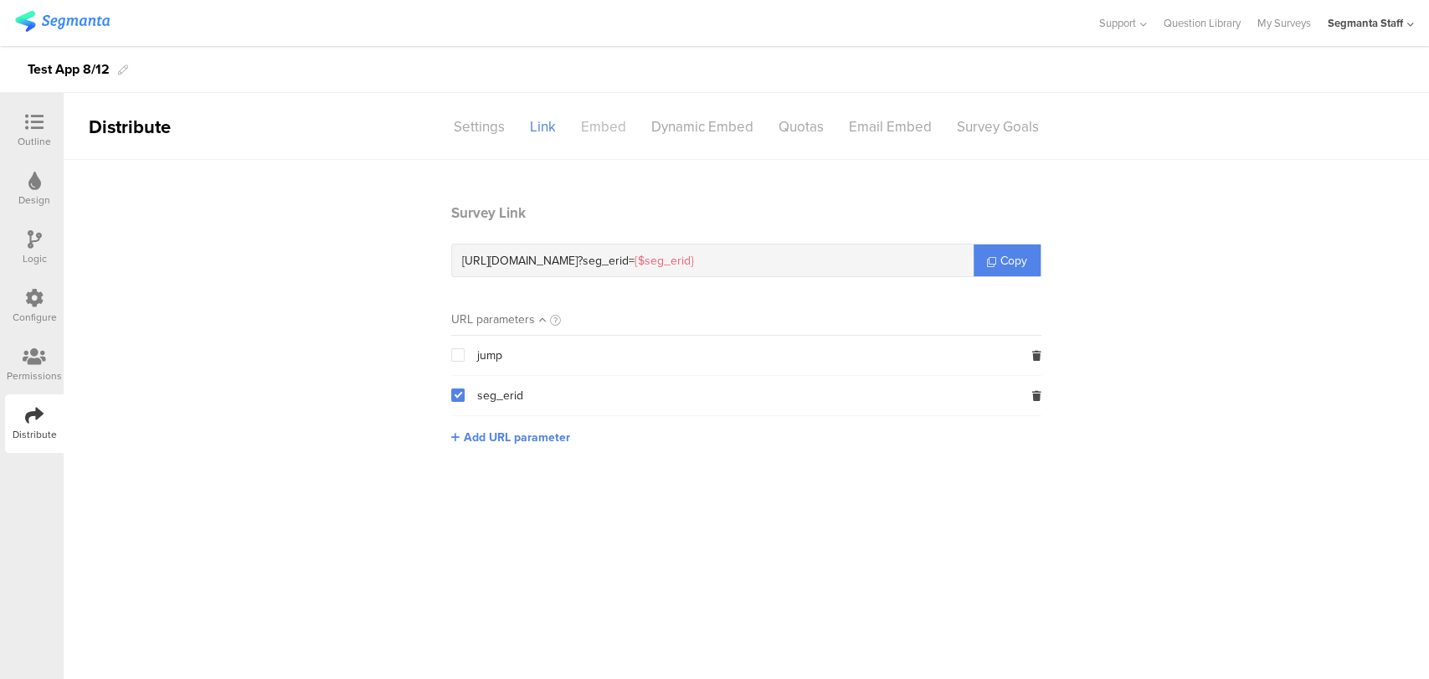
click at [606, 129] on div "Embed" at bounding box center [603, 126] width 70 height 29
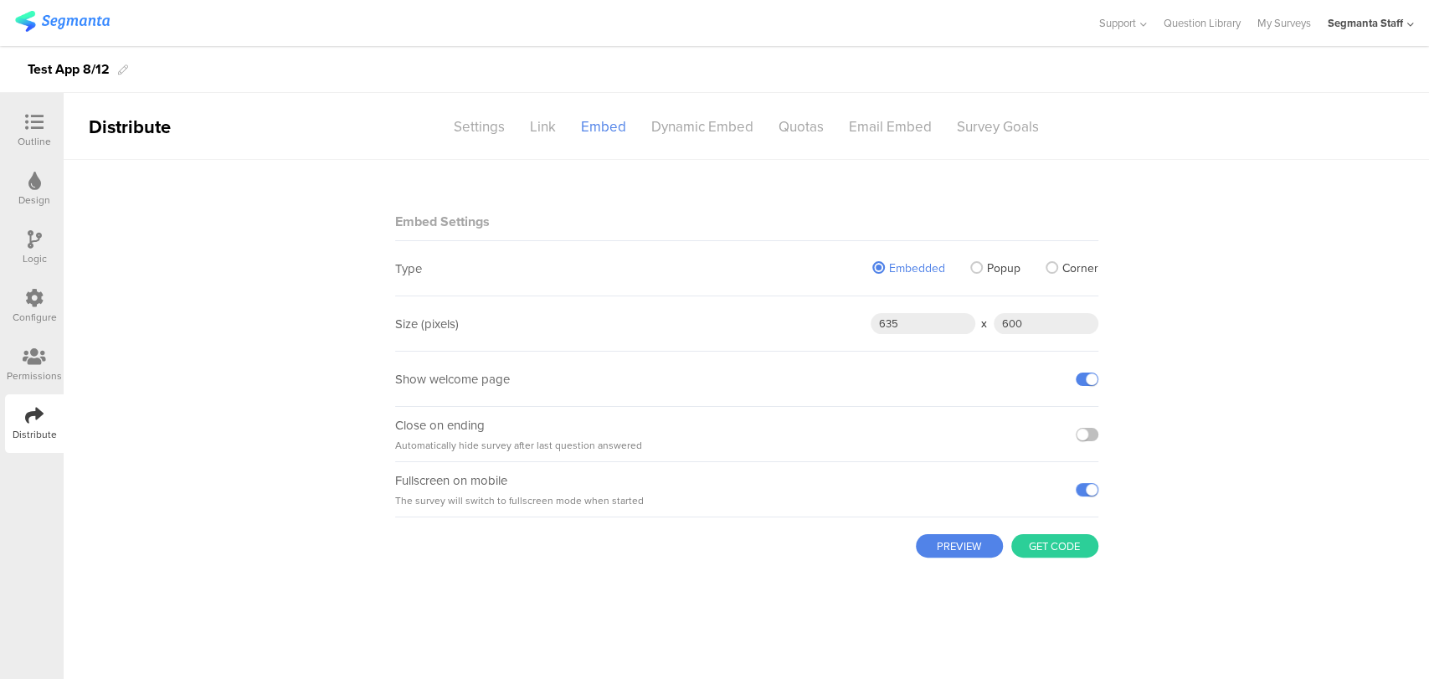
click at [957, 549] on button "PREVIEW" at bounding box center [959, 545] width 87 height 23
click at [1043, 547] on button "Get code" at bounding box center [1054, 545] width 87 height 23
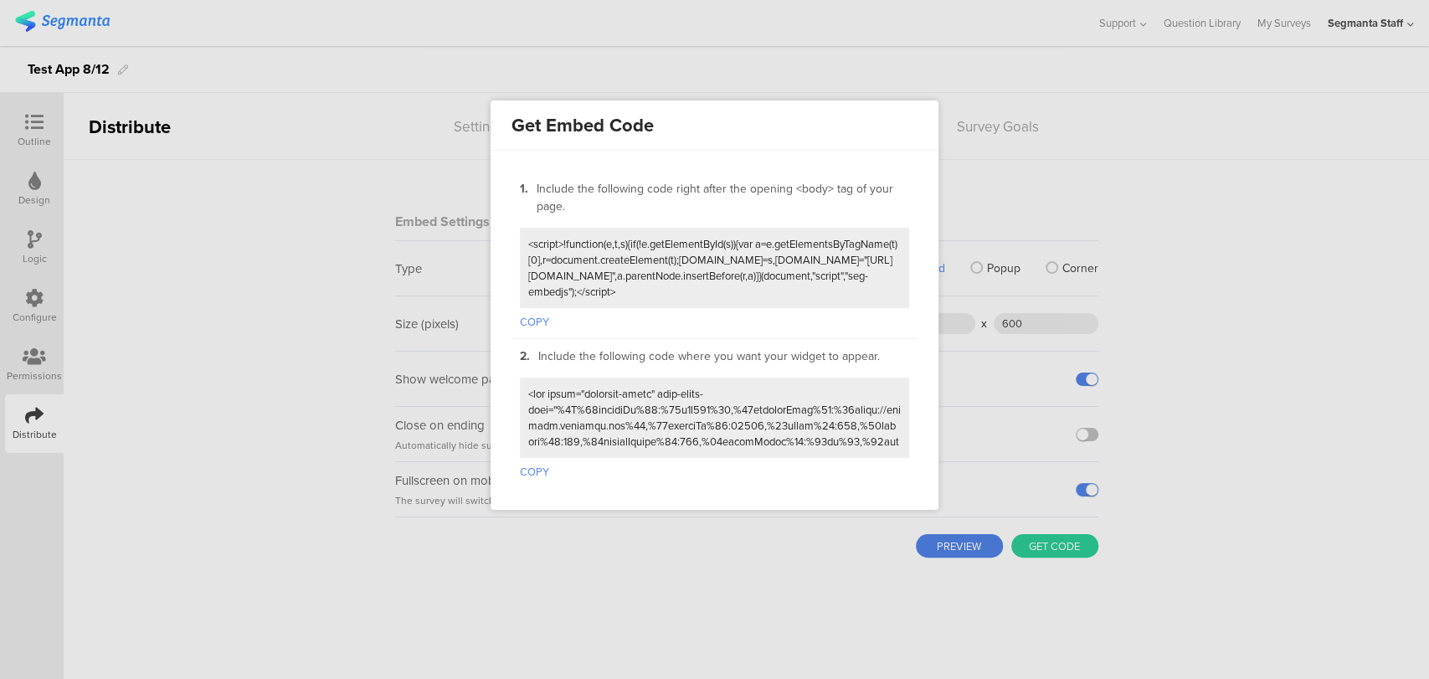
click at [533, 316] on button "COPY" at bounding box center [534, 319] width 29 height 22
click at [1344, 321] on div at bounding box center [714, 339] width 1429 height 679
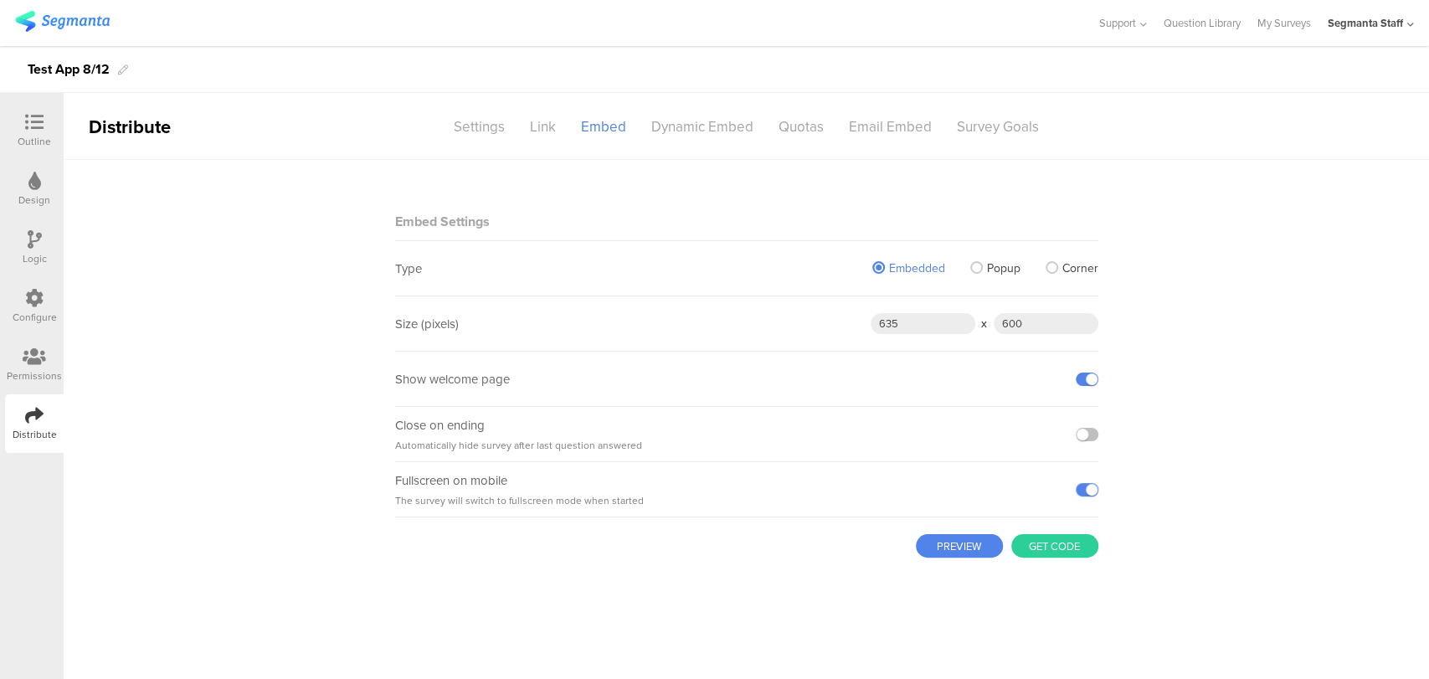
click at [1045, 546] on button "Get code" at bounding box center [1054, 545] width 87 height 23
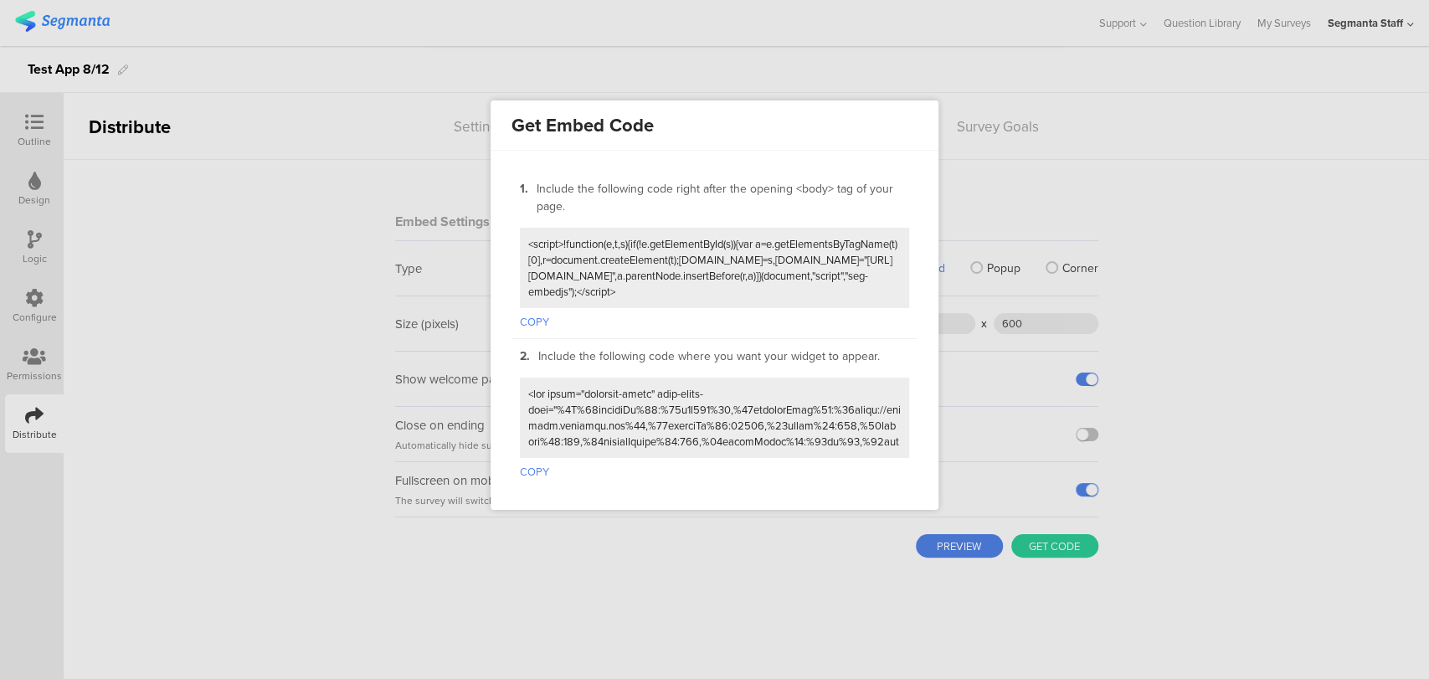
click at [536, 474] on div "COPY" at bounding box center [714, 428] width 389 height 103
click at [533, 458] on button "COPY" at bounding box center [534, 469] width 29 height 22
click at [672, 578] on div at bounding box center [714, 339] width 1429 height 679
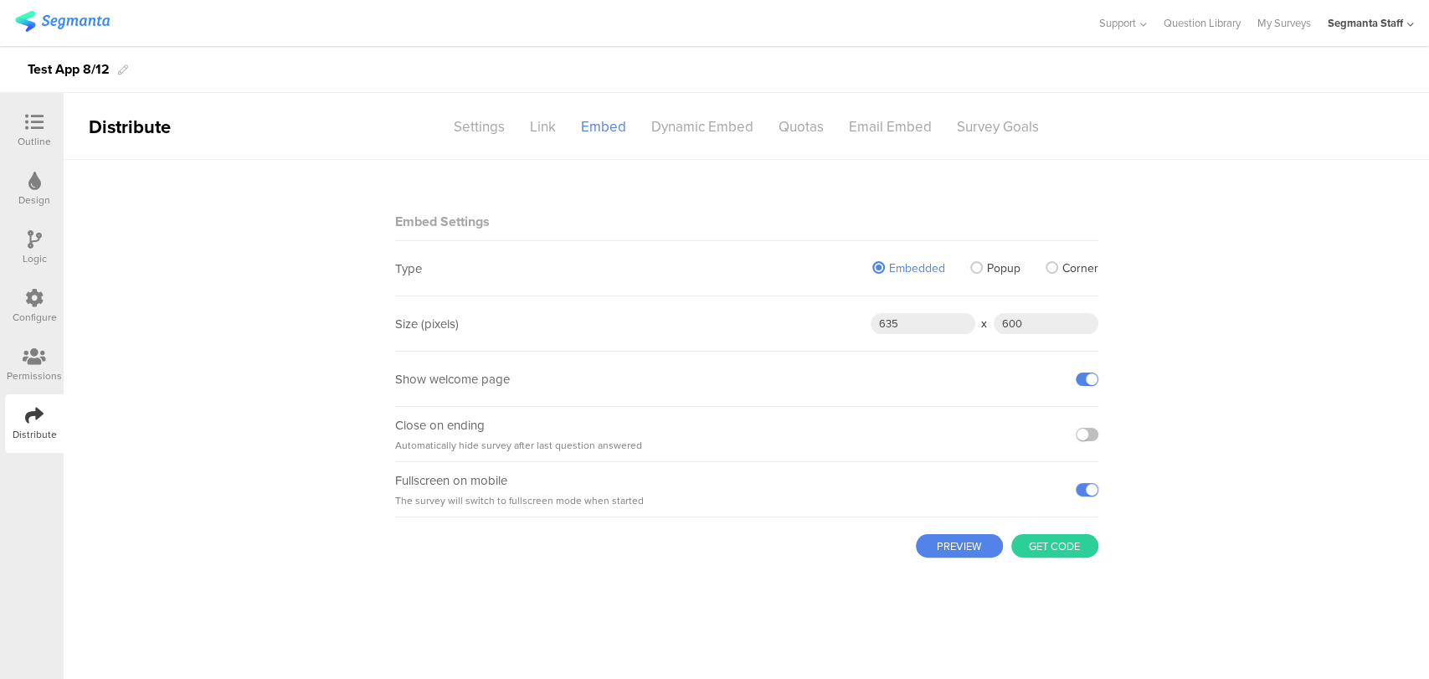
click at [715, 150] on sg-section-page-header "Distribute Settings Link Embed Dynamic Embed Quotas Email Embed Survey Goals" at bounding box center [746, 126] width 1365 height 67
click at [708, 121] on div "Dynamic Embed" at bounding box center [702, 126] width 127 height 29
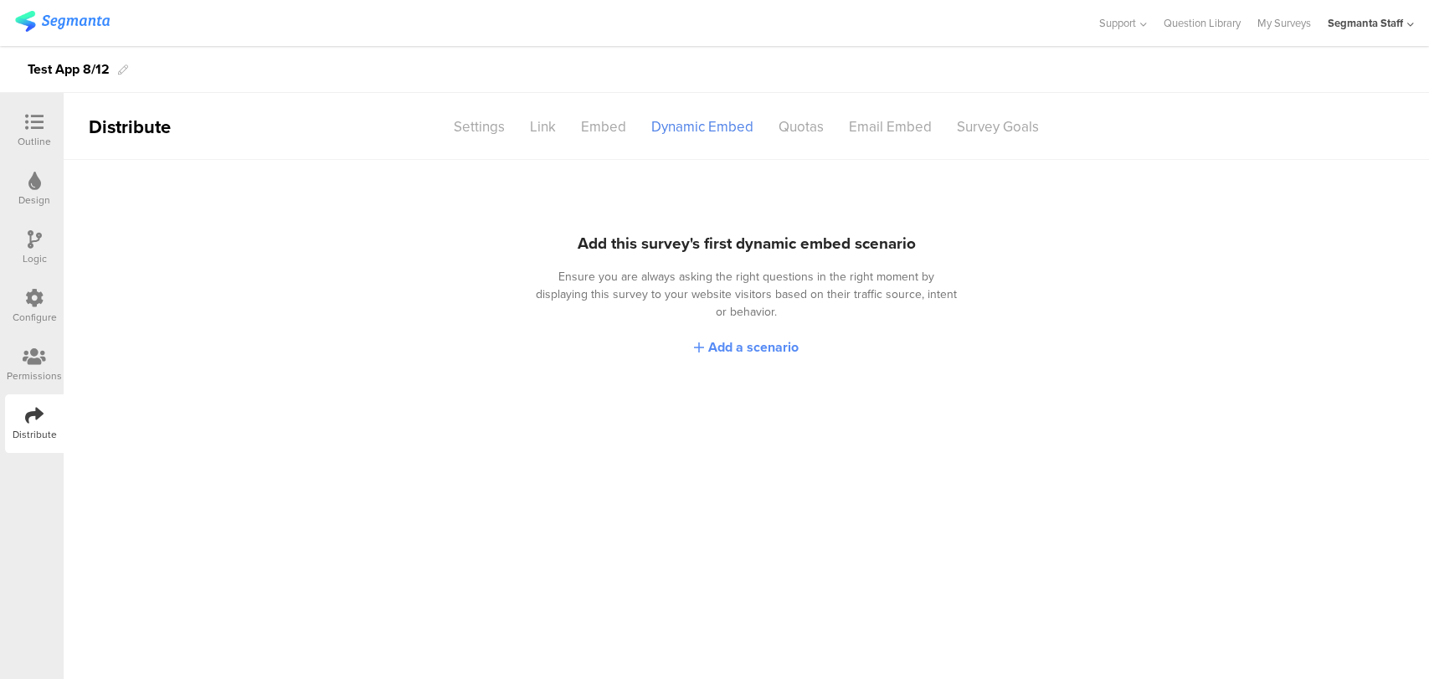
click at [728, 337] on span "Add a scenario" at bounding box center [753, 346] width 90 height 19
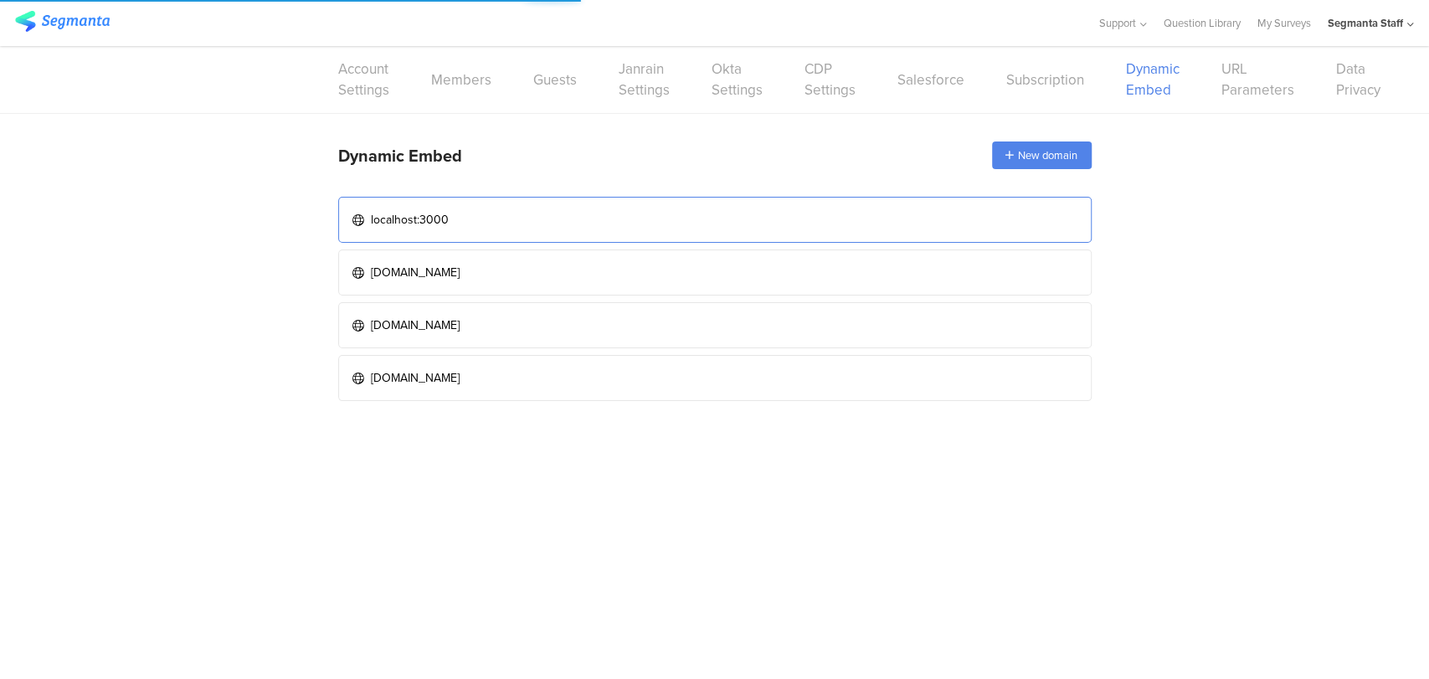
click at [505, 216] on link "localhost:3000" at bounding box center [714, 220] width 753 height 46
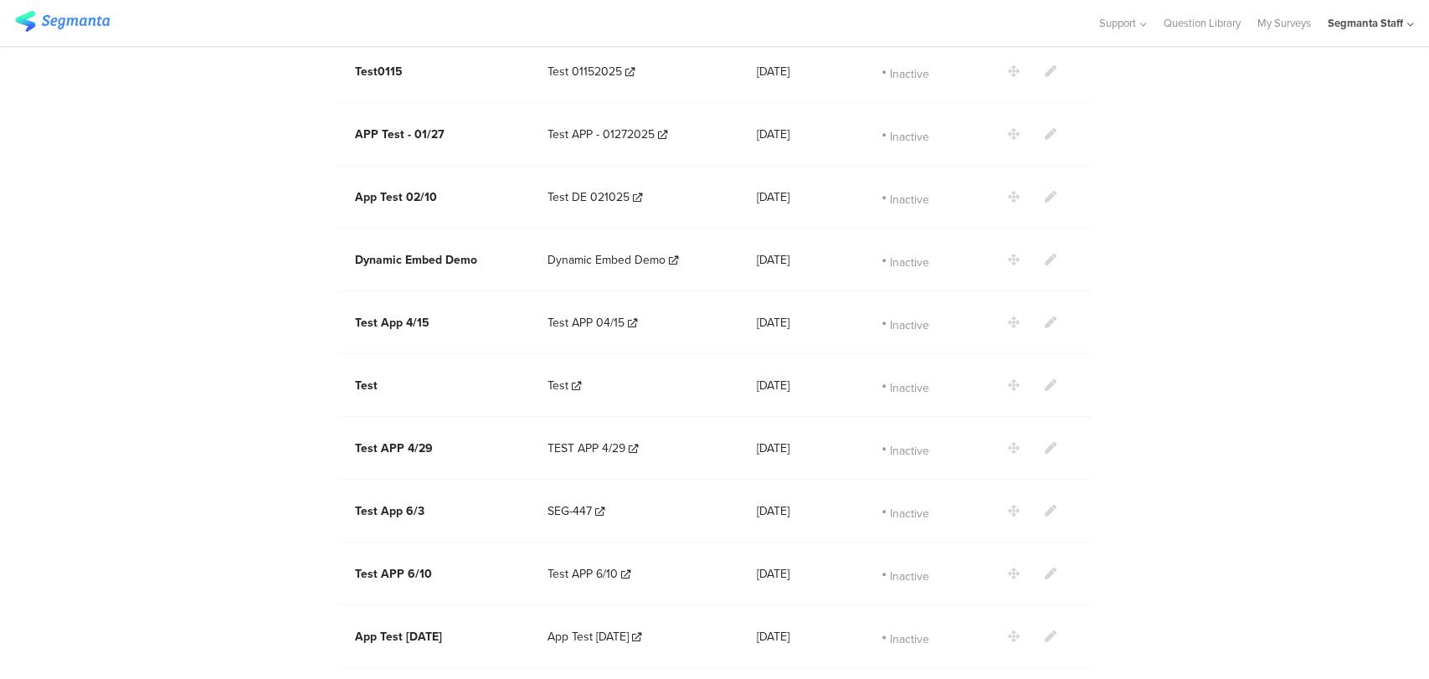
scroll to position [1290, 0]
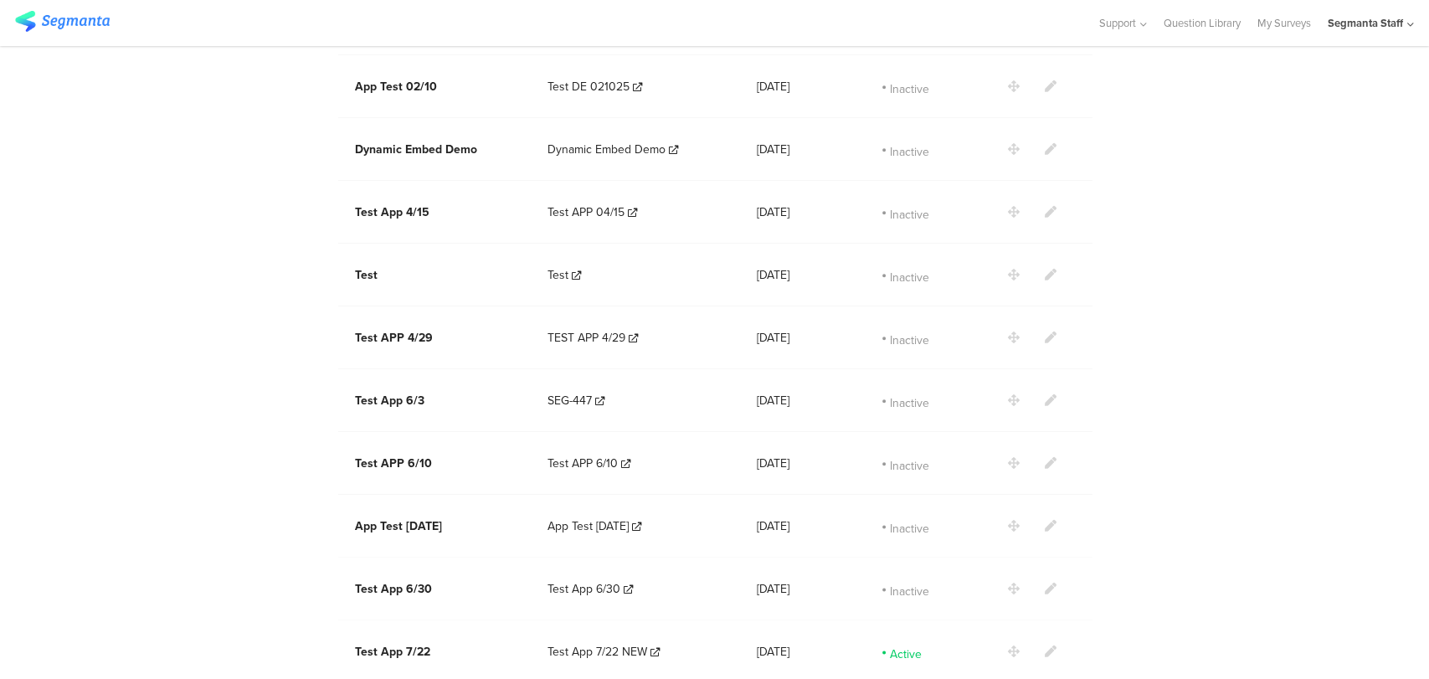
click at [1045, 645] on icon at bounding box center [1051, 651] width 12 height 12
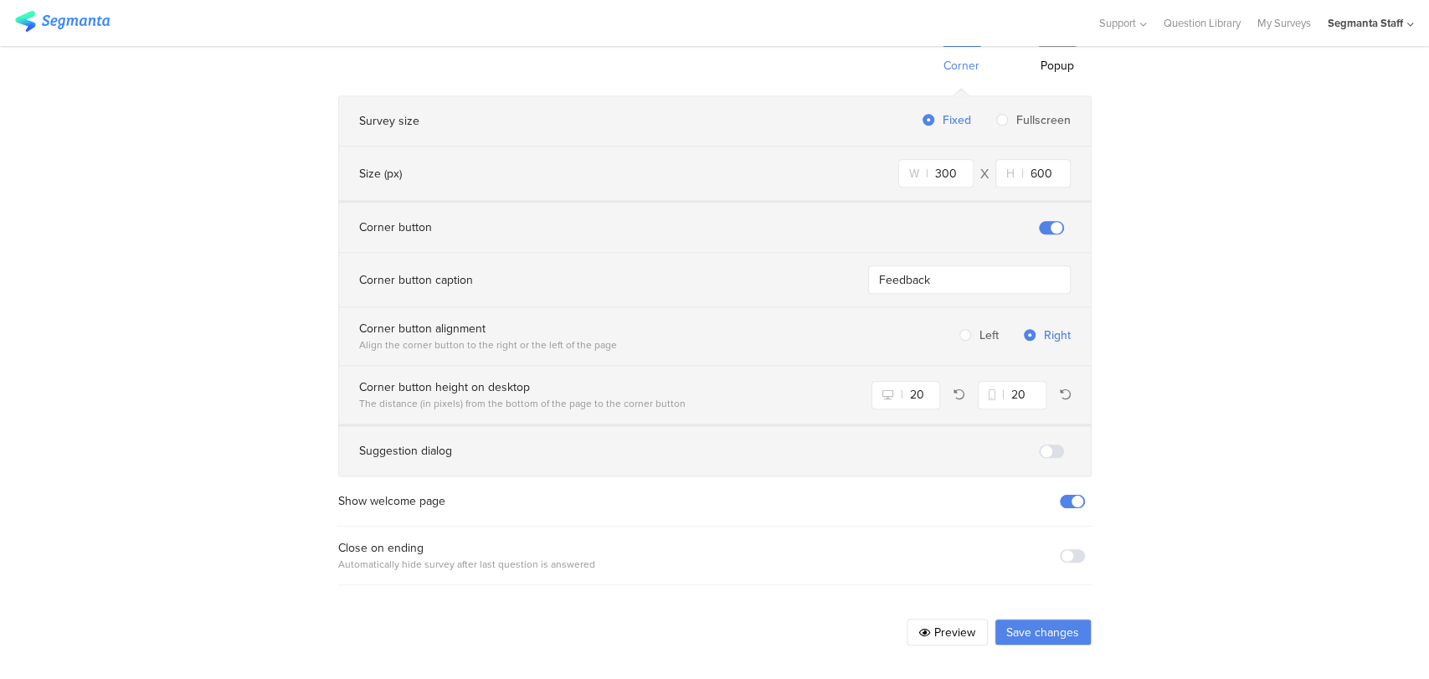
scroll to position [1071, 0]
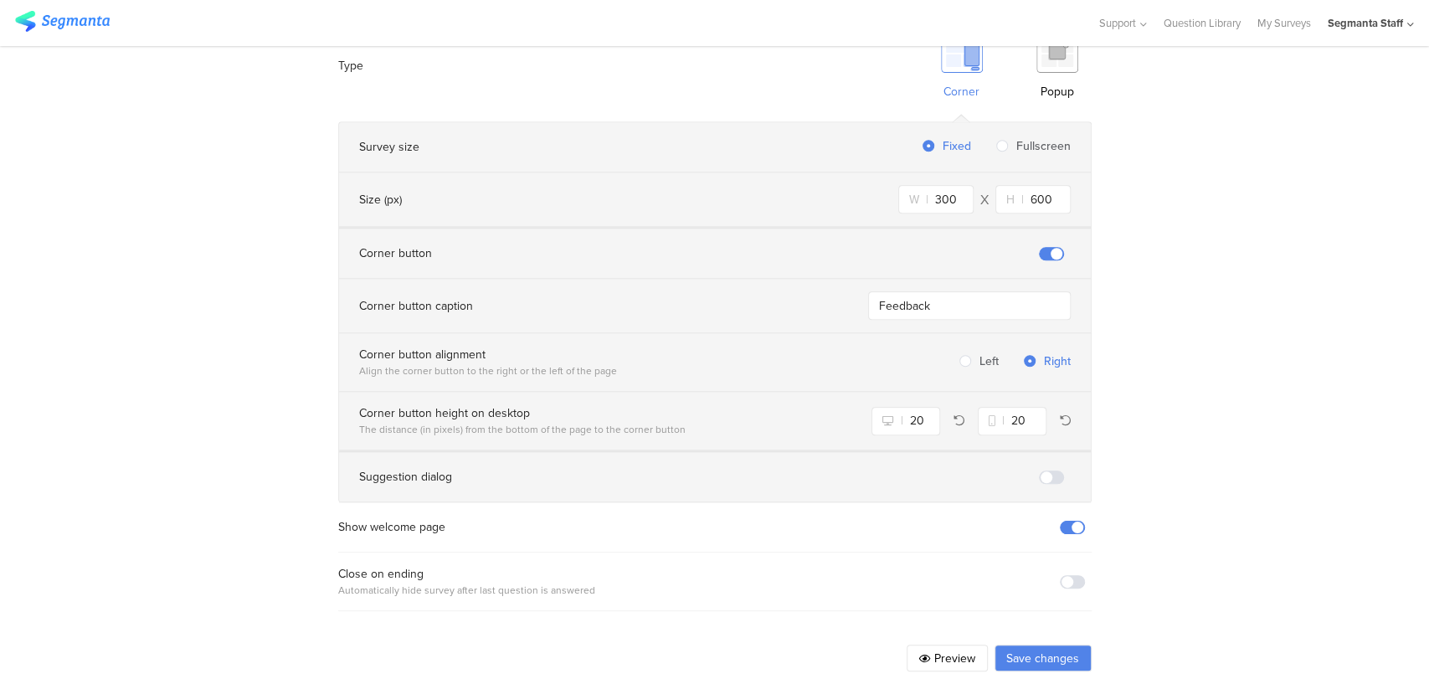
click at [1051, 502] on section "Show welcome page" at bounding box center [714, 527] width 753 height 50
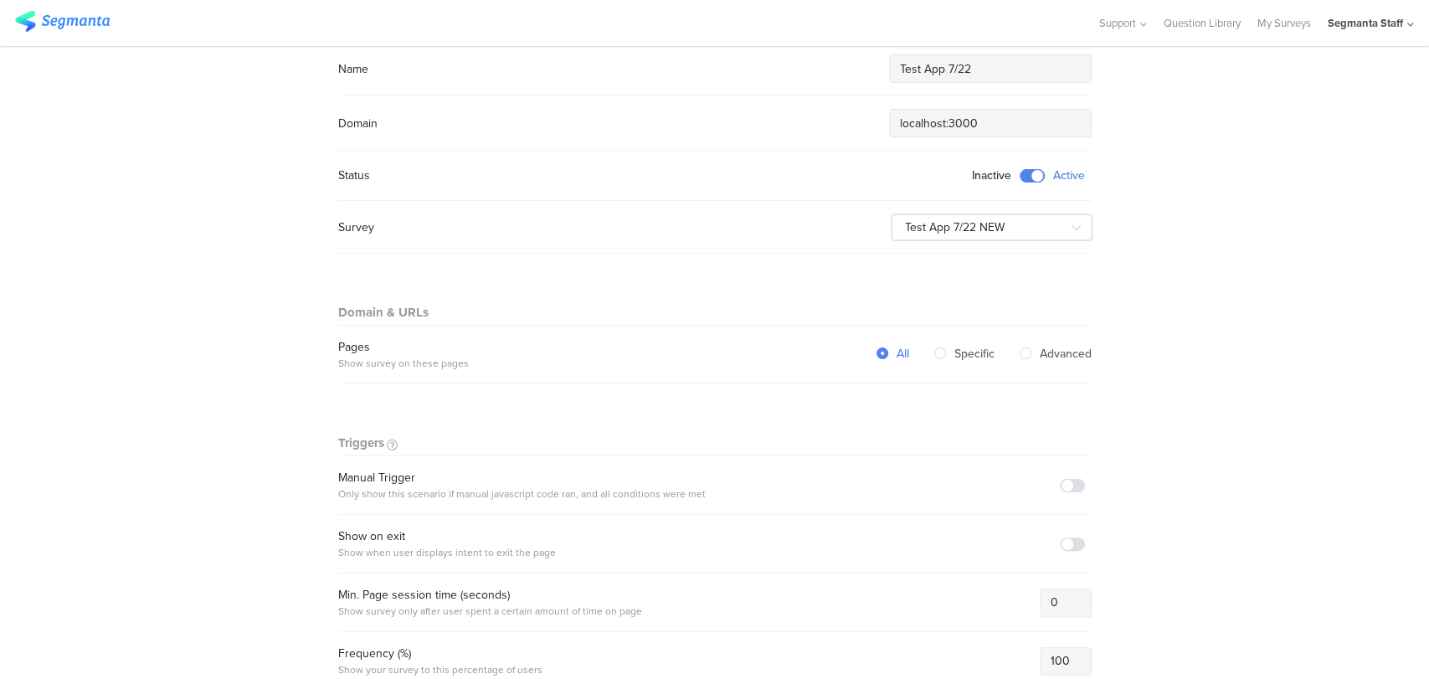
scroll to position [141, 0]
click at [1024, 179] on span at bounding box center [1031, 178] width 25 height 13
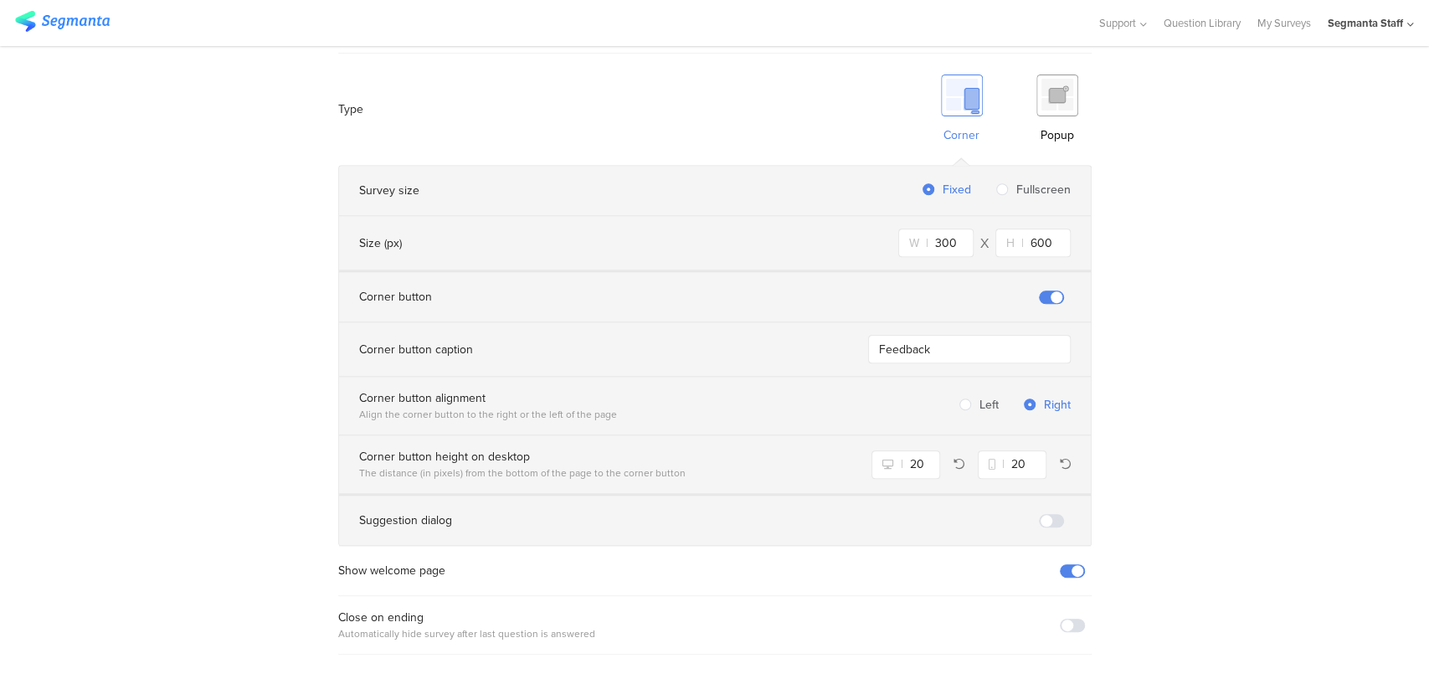
scroll to position [1071, 0]
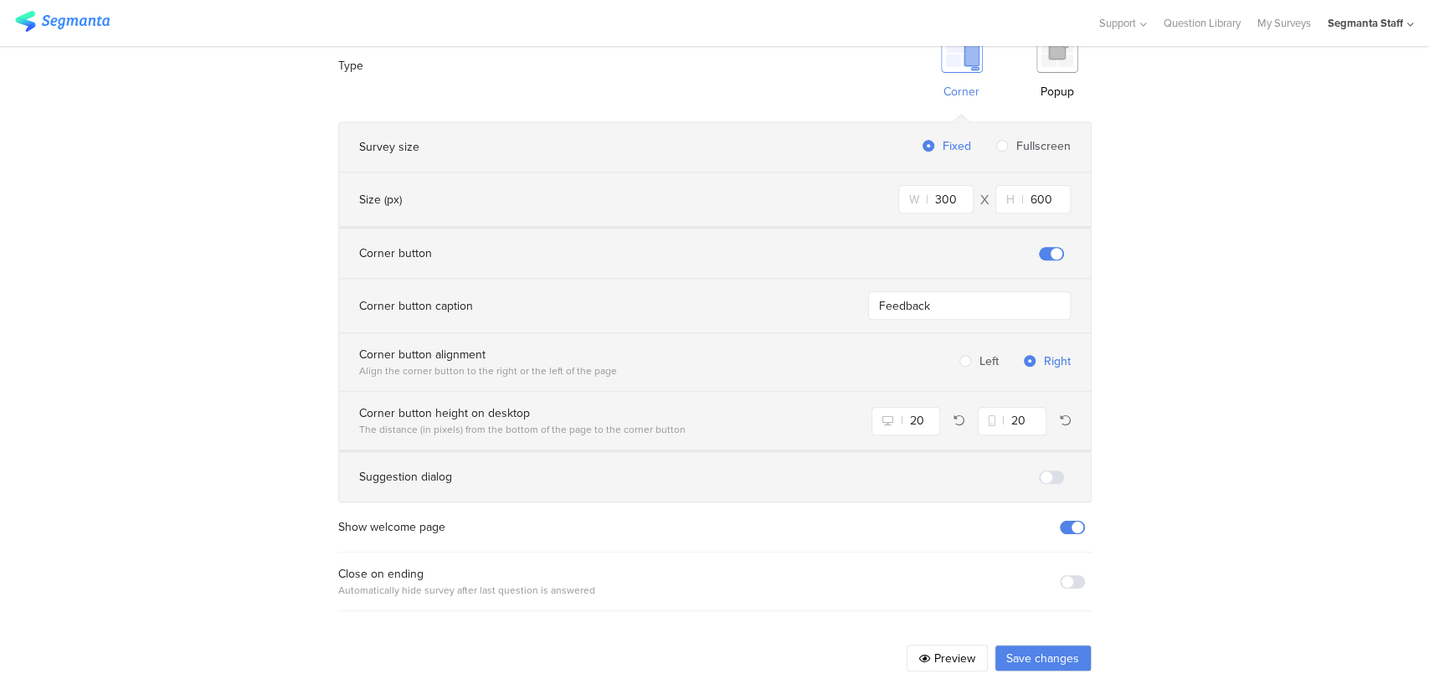
click at [1013, 644] on button "Save changes" at bounding box center [1042, 657] width 97 height 27
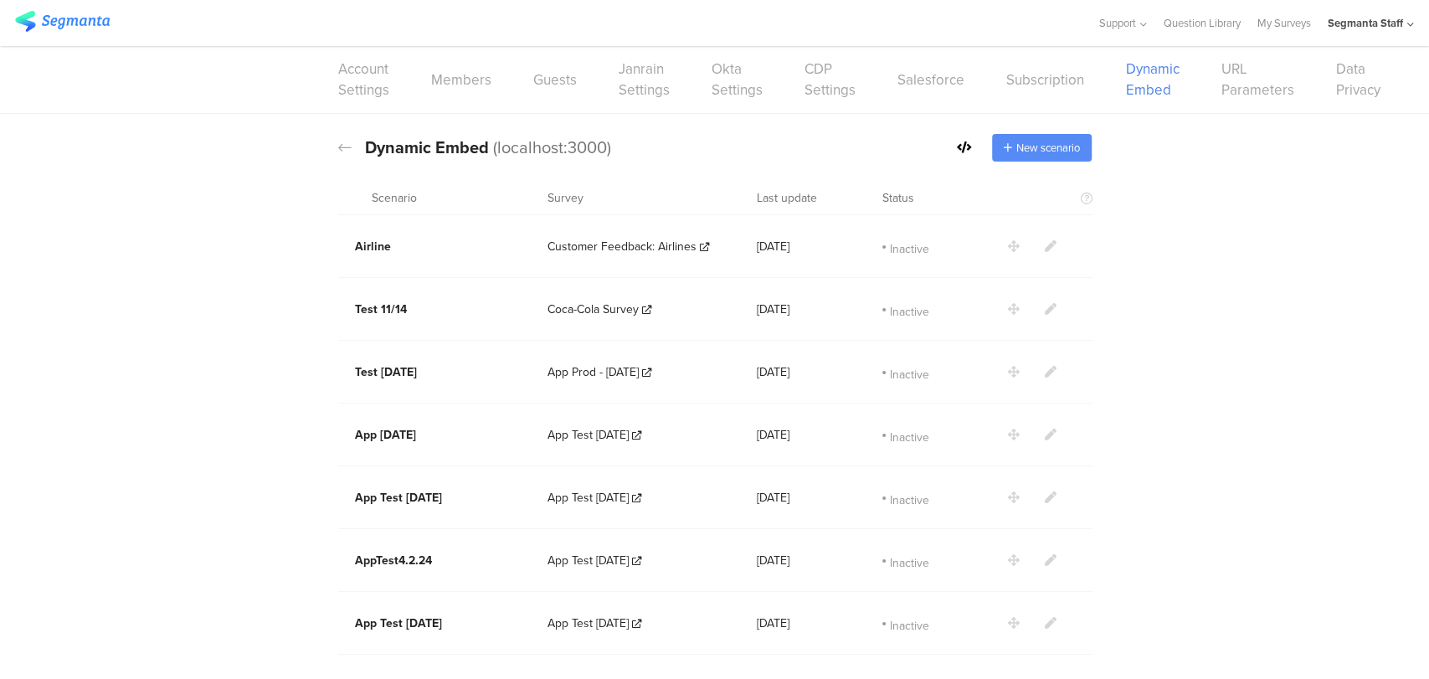
click at [1051, 146] on span "New scenario" at bounding box center [1048, 148] width 64 height 16
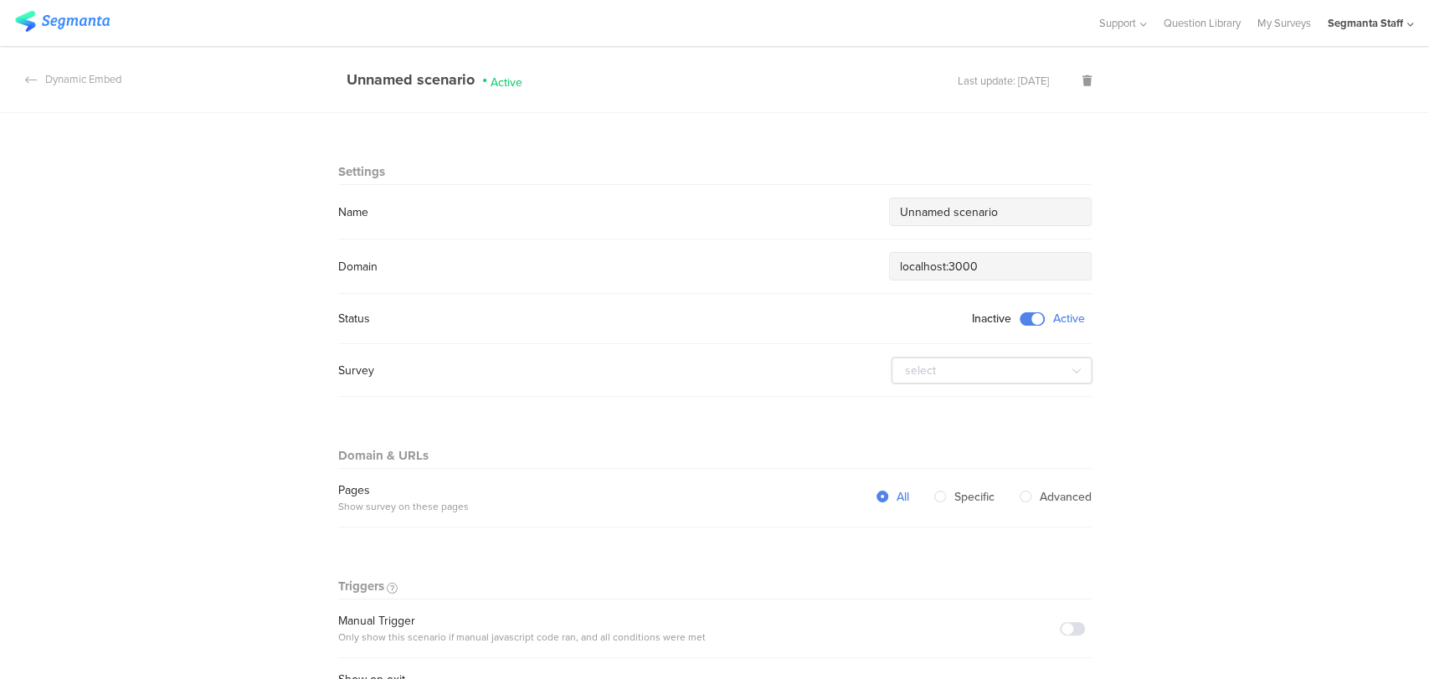
drag, startPoint x: 1008, startPoint y: 210, endPoint x: 693, endPoint y: 252, distance: 317.5
click at [693, 252] on section "Settings Name Unnamed scenario Domain localhost:3000 Status Inactive Active Sur…" at bounding box center [714, 280] width 753 height 234
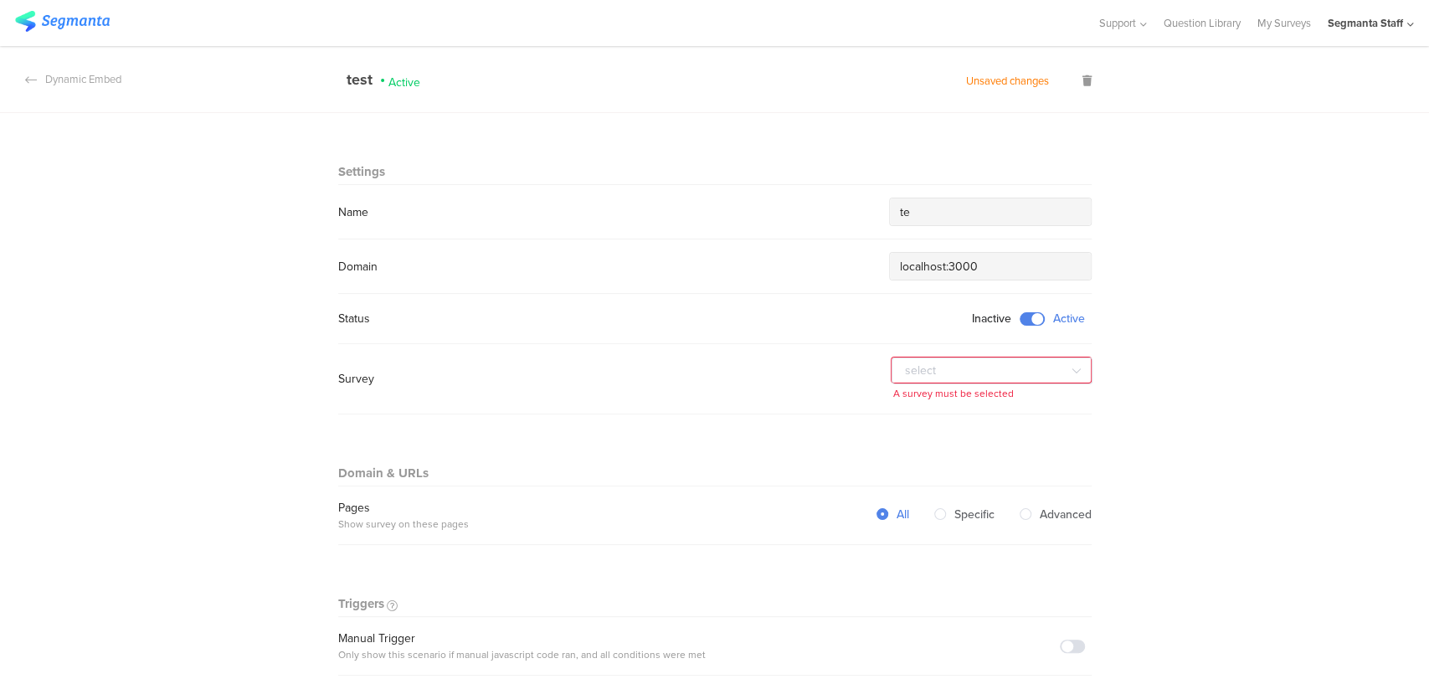
type input "t"
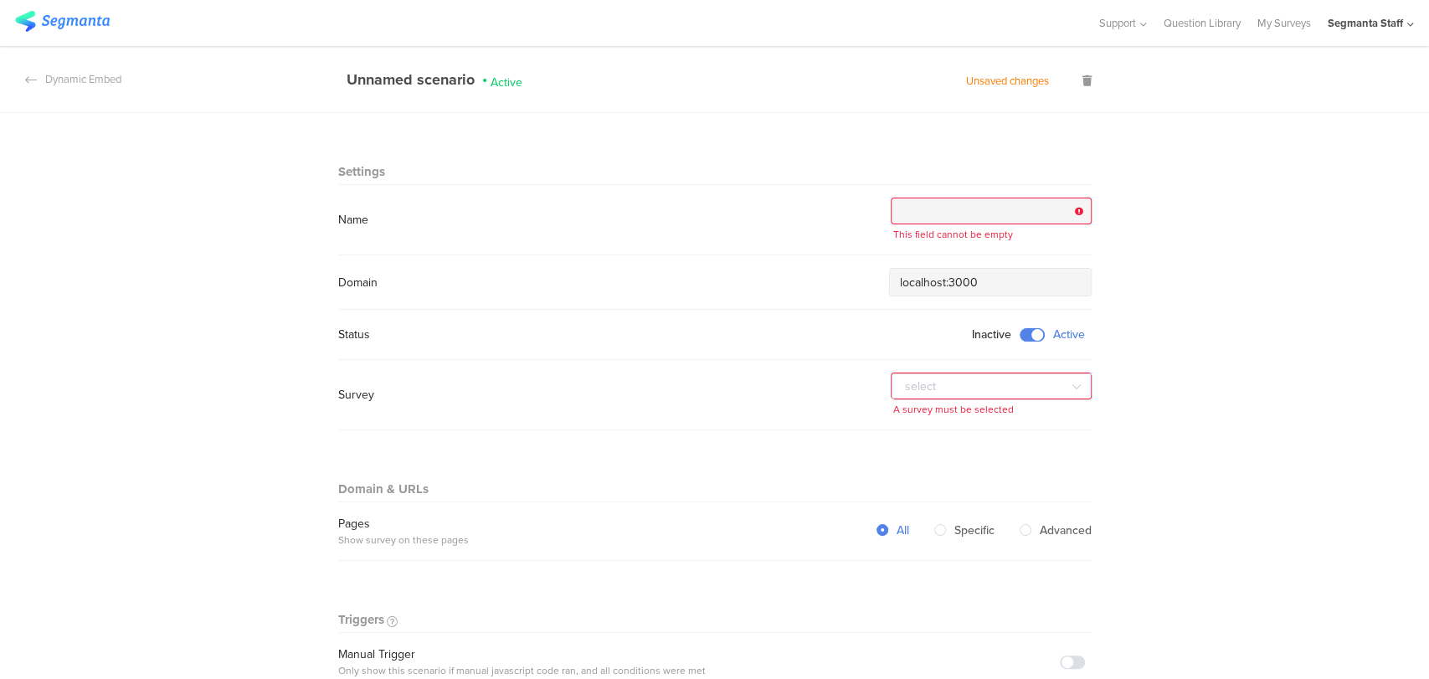
type input "t"
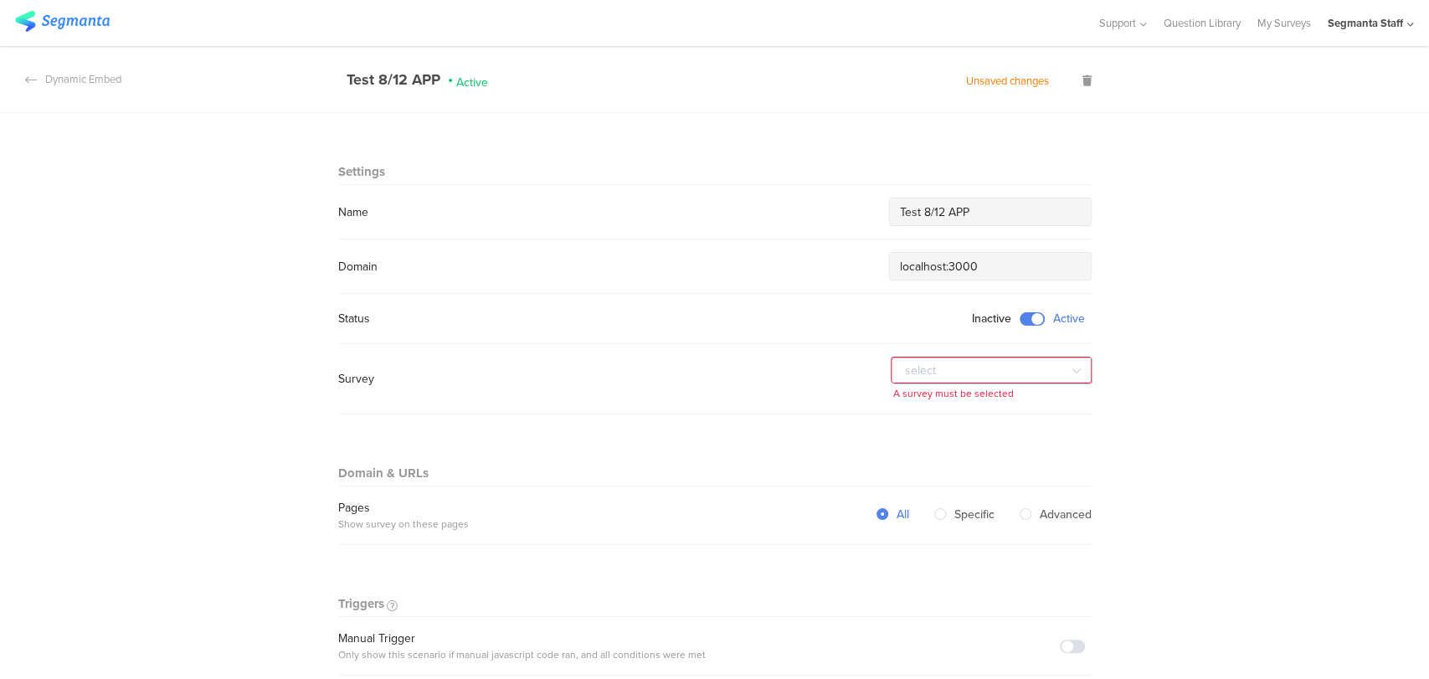
type input "Test 8/12 APP"
click at [984, 377] on input "text" at bounding box center [991, 370] width 201 height 27
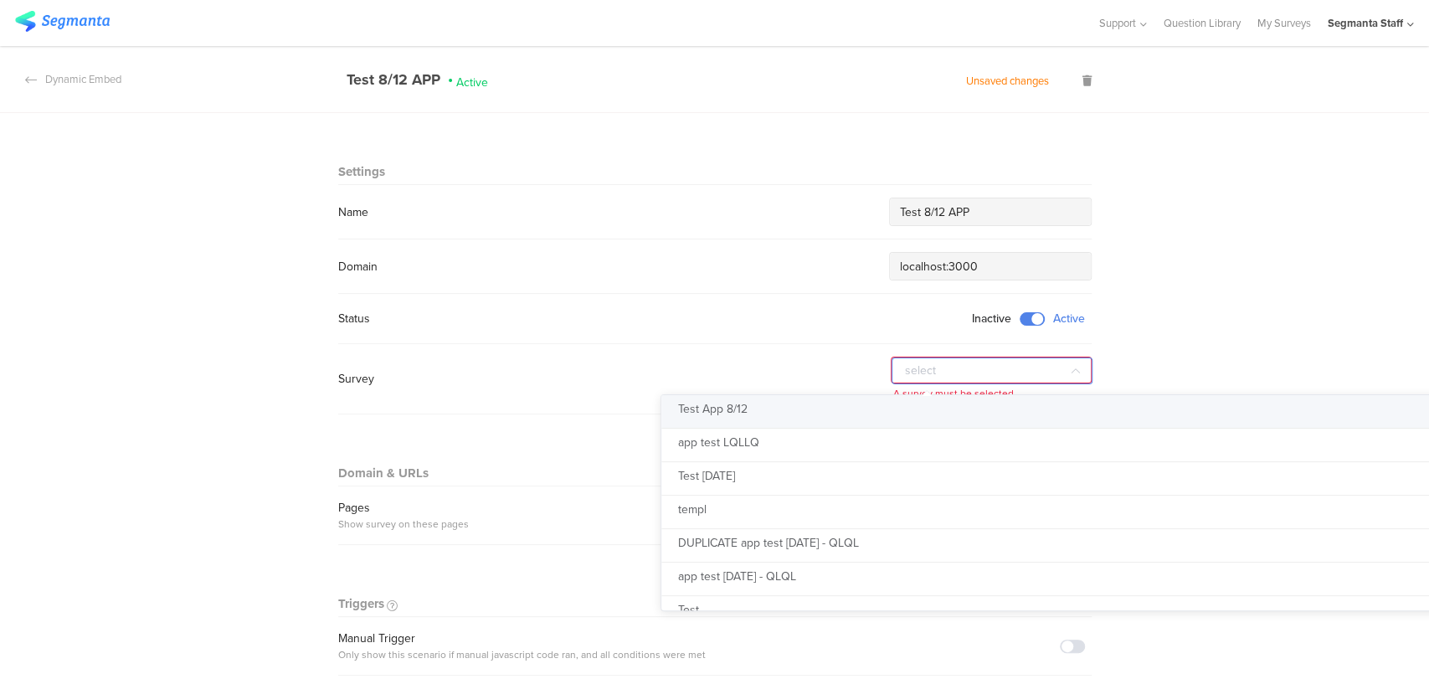
click at [915, 414] on li "Test App 8/12" at bounding box center [1084, 411] width 847 height 33
type input "Test App 8/12"
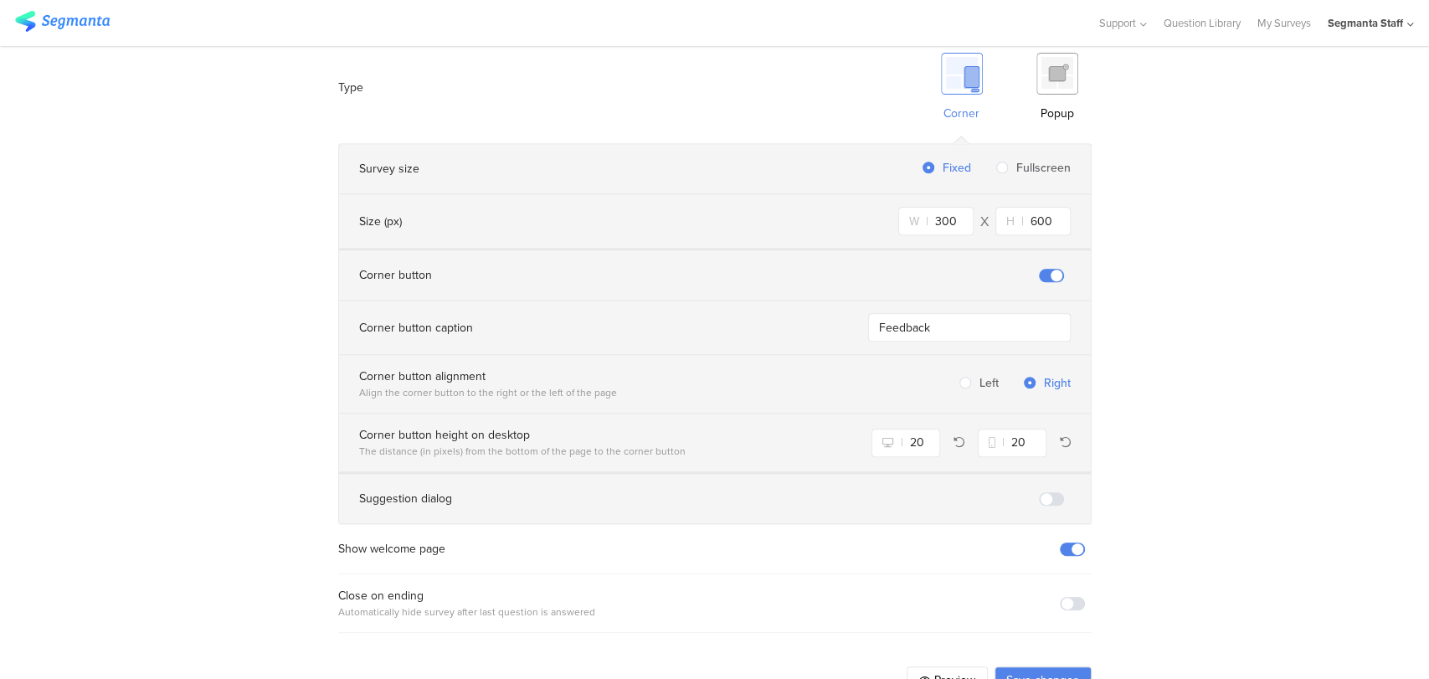
scroll to position [1071, 0]
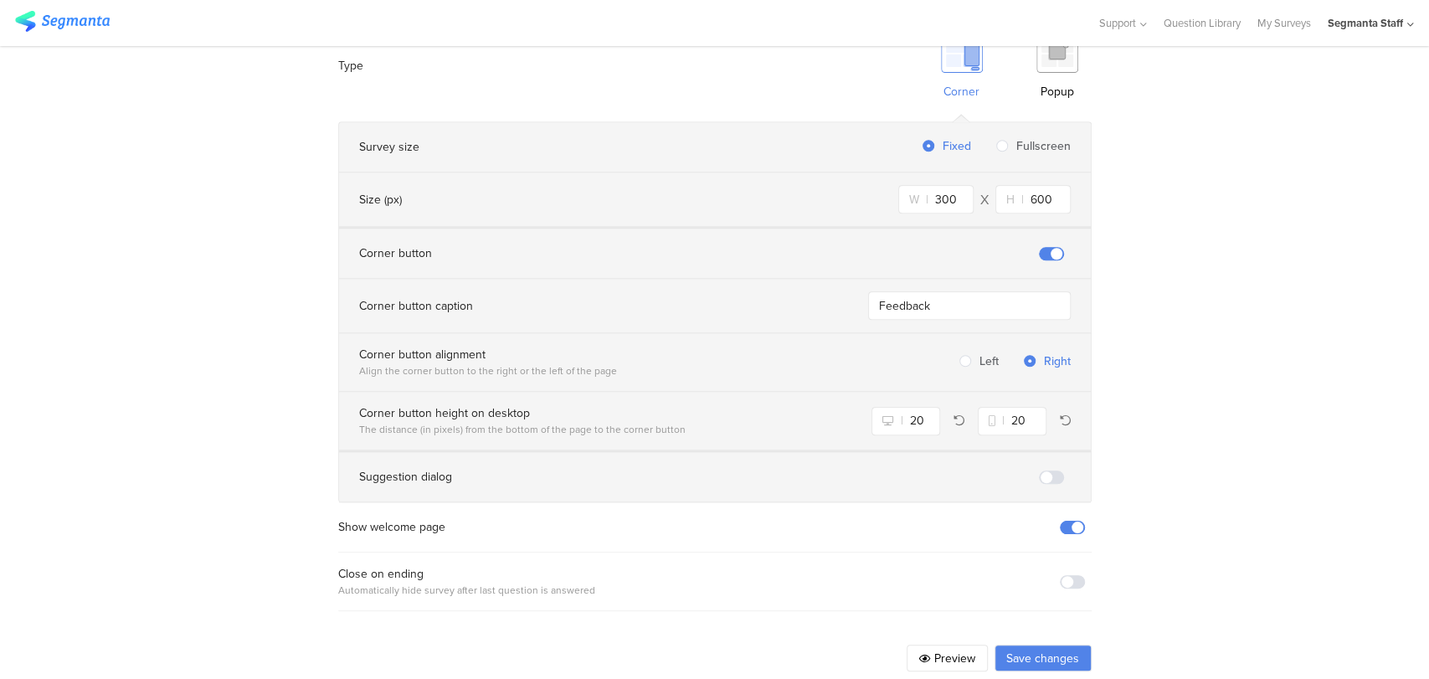
click at [948, 644] on button "Preview" at bounding box center [946, 657] width 81 height 27
click at [1034, 644] on button "Save changes" at bounding box center [1042, 657] width 97 height 27
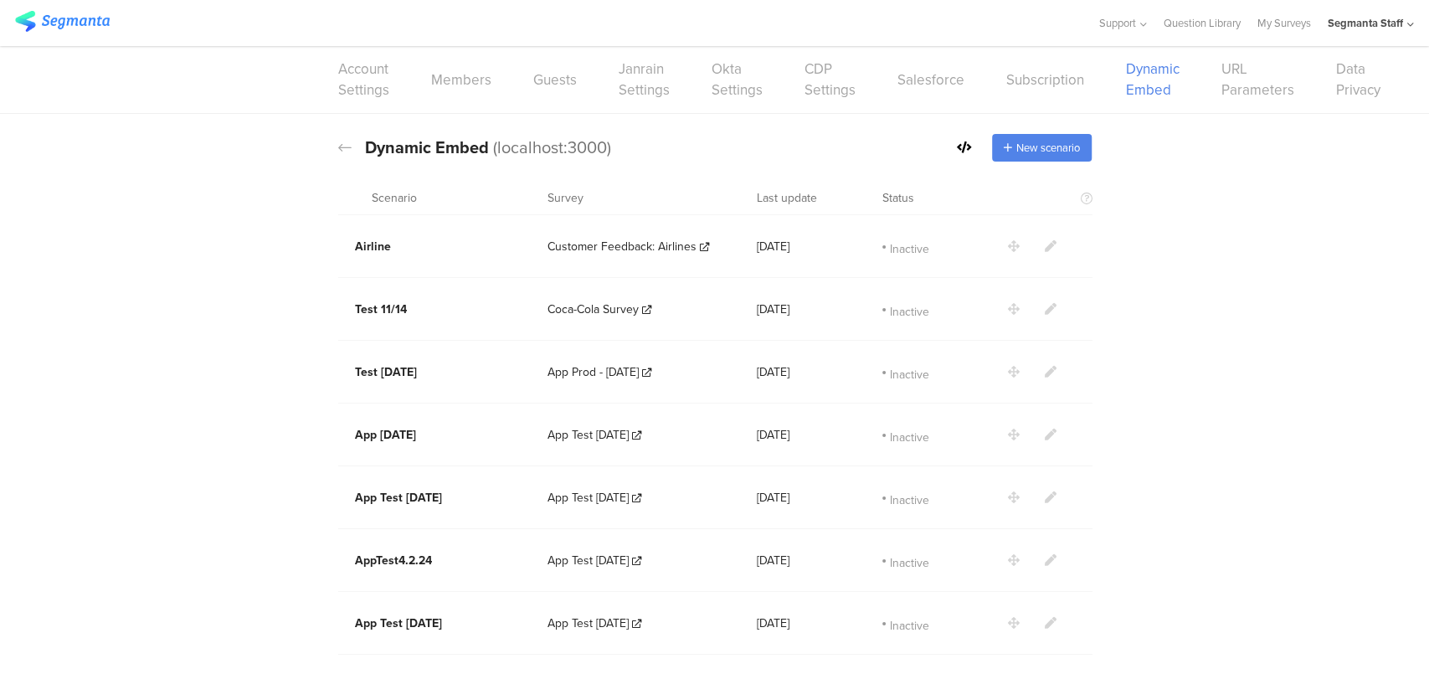
click at [954, 131] on div "Dynamic Embed Code Dynamic Embed (localhost:3000) New scenario" at bounding box center [714, 147] width 753 height 83
click at [964, 145] on div at bounding box center [974, 148] width 35 height 18
click at [957, 149] on icon at bounding box center [964, 147] width 15 height 12
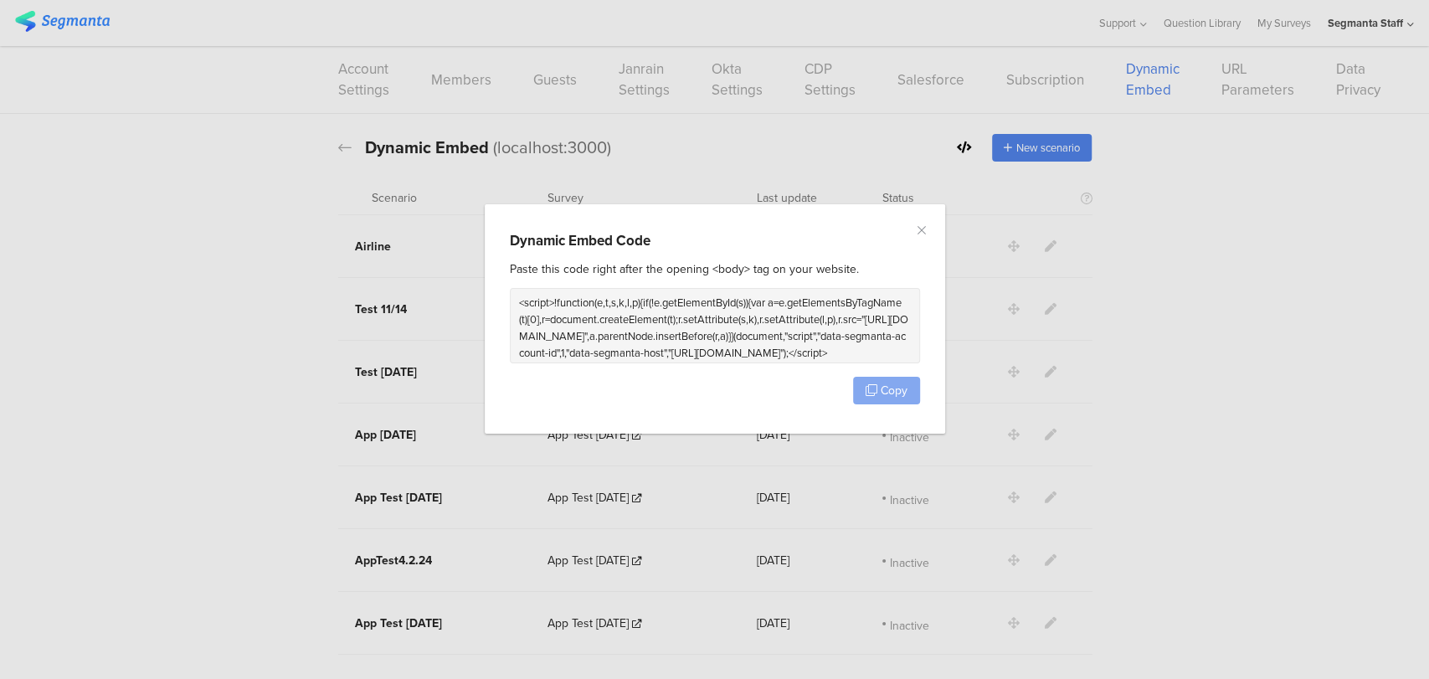
click at [880, 387] on span "Copy" at bounding box center [893, 391] width 27 height 18
click at [880, 388] on span "Copy" at bounding box center [893, 391] width 27 height 18
drag, startPoint x: 878, startPoint y: 388, endPoint x: 892, endPoint y: 434, distance: 49.0
click at [877, 388] on button "Copy" at bounding box center [886, 391] width 67 height 28
click at [916, 226] on icon "Close" at bounding box center [921, 229] width 13 height 13
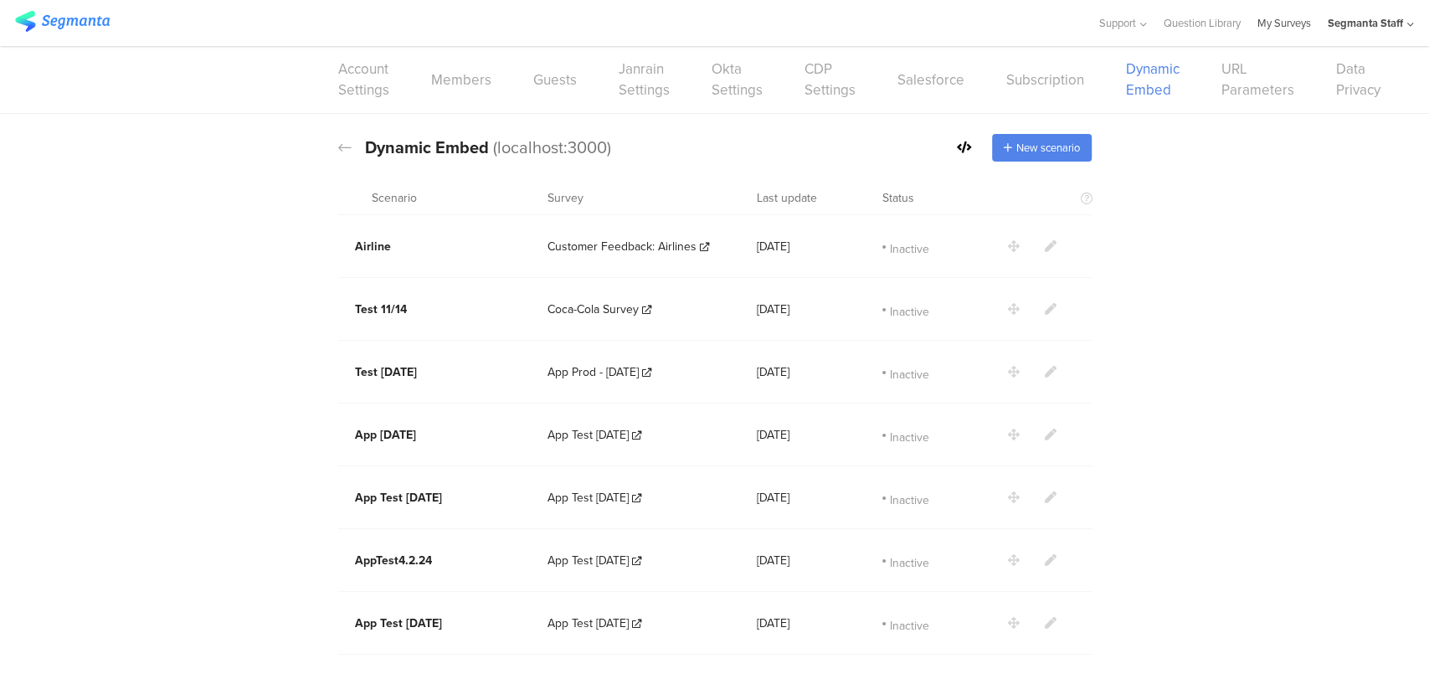
click at [1264, 28] on link "My Surveys" at bounding box center [1284, 23] width 54 height 46
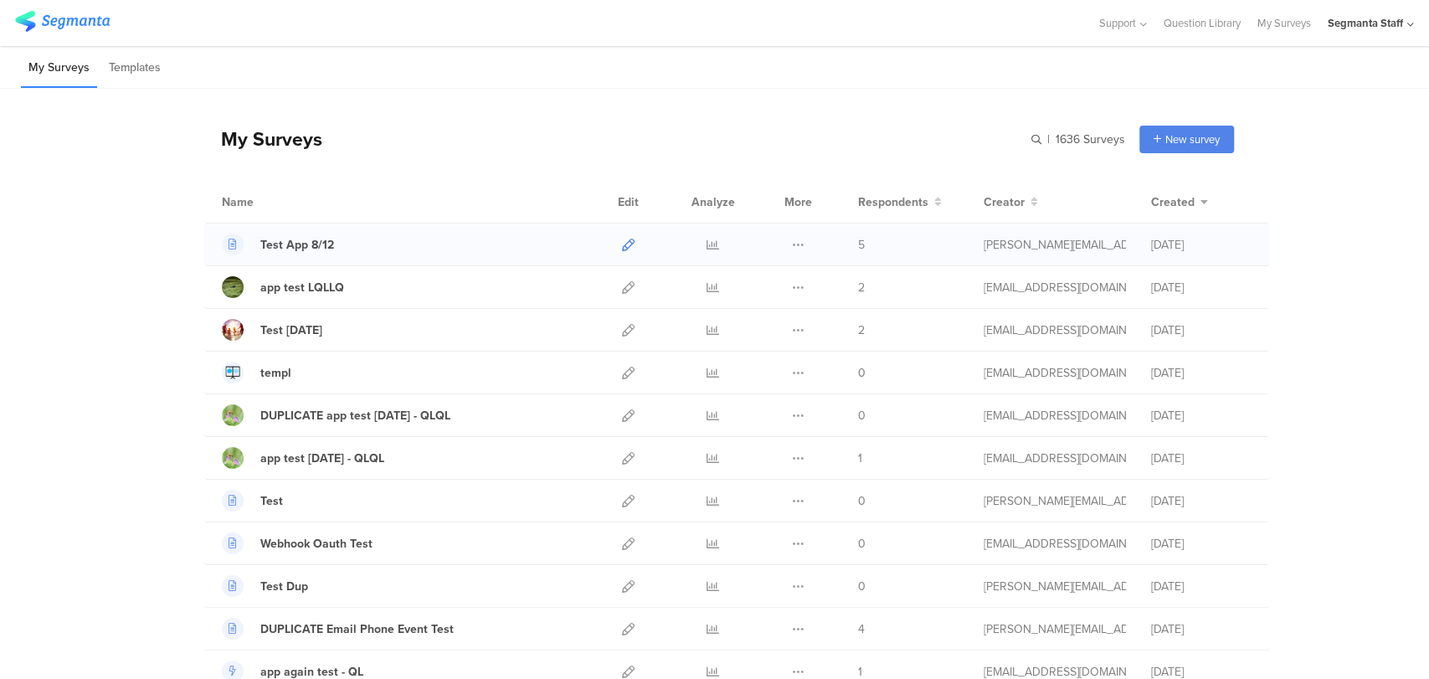
click at [622, 245] on icon at bounding box center [628, 245] width 13 height 13
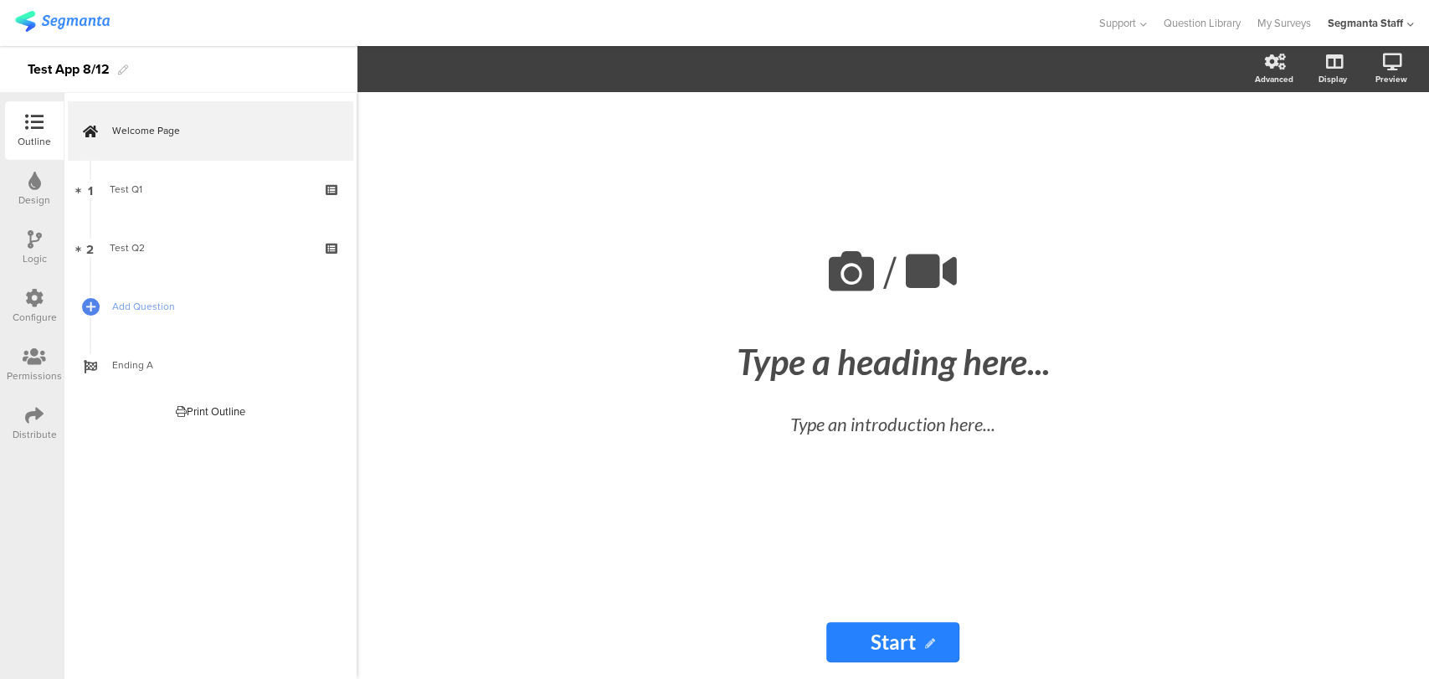
click at [1067, 619] on div "/ Type a heading here... Type an introduction here... Start Start" at bounding box center [893, 385] width 703 height 587
click at [35, 422] on icon at bounding box center [34, 415] width 18 height 18
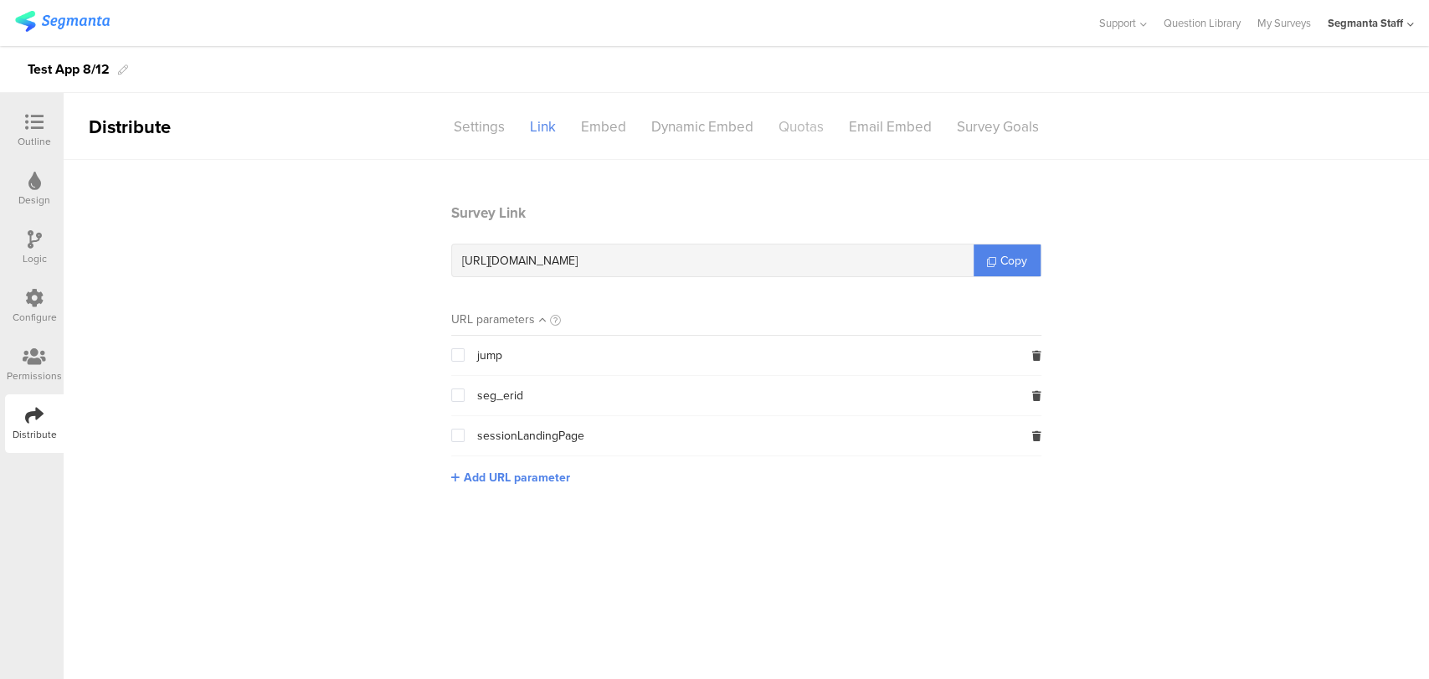
click at [823, 127] on div "Quotas" at bounding box center [801, 126] width 70 height 29
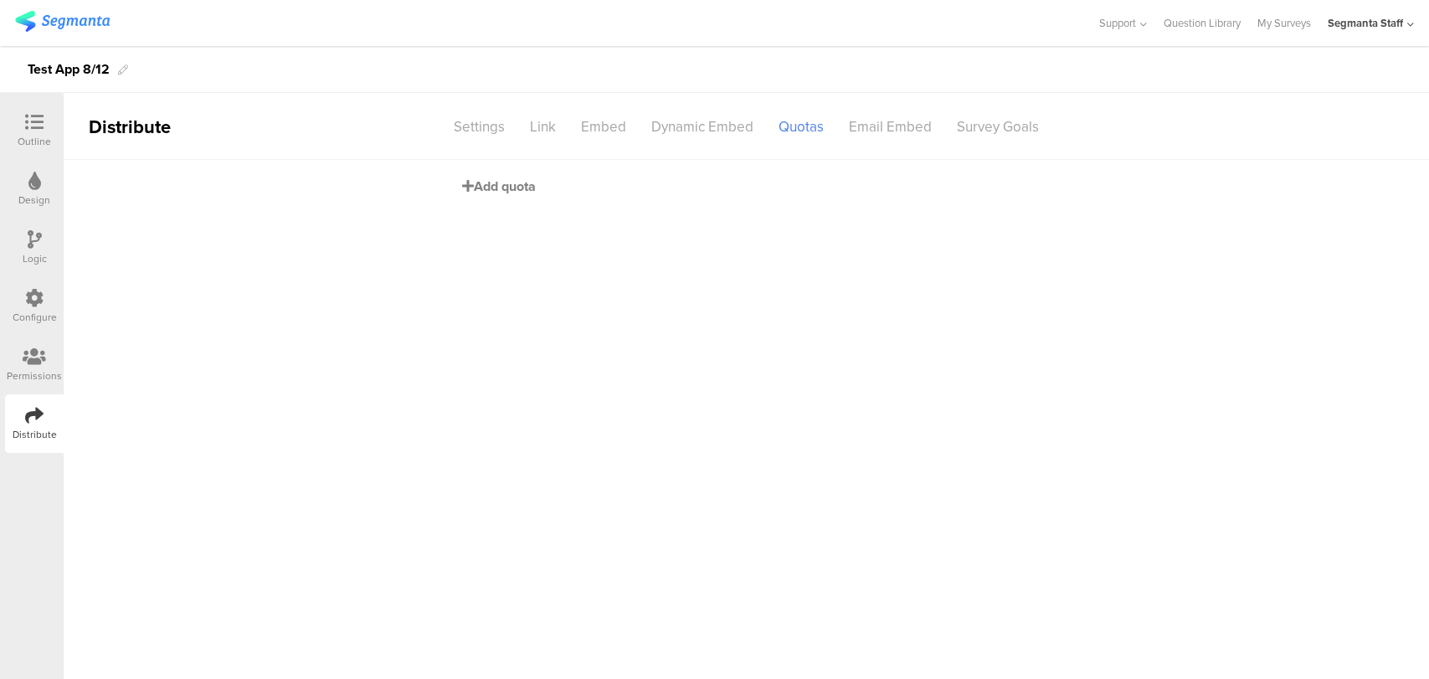
click at [495, 190] on span "Add quota" at bounding box center [499, 186] width 74 height 19
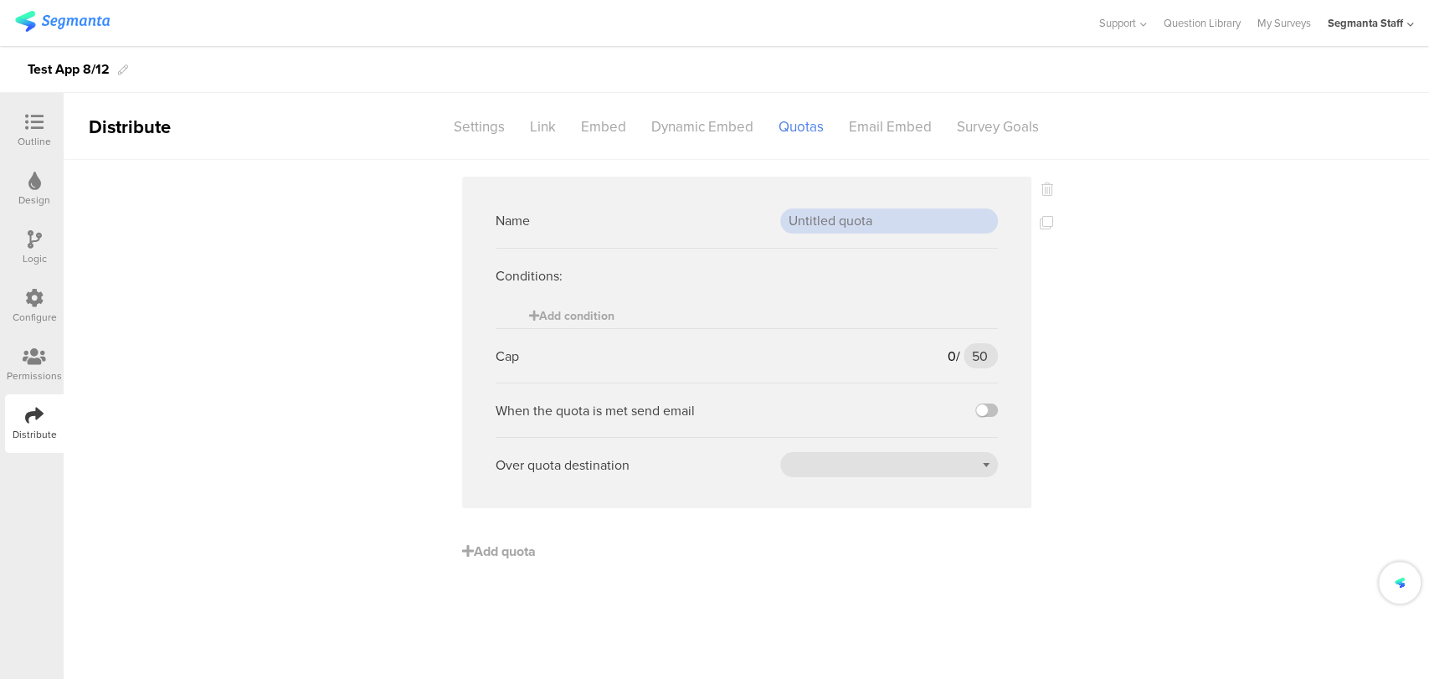
click at [888, 213] on input "text" at bounding box center [889, 220] width 218 height 25
click at [834, 211] on input "Test" at bounding box center [889, 220] width 218 height 25
type input "Test 1"
click at [566, 316] on span "Add condition" at bounding box center [571, 316] width 85 height 18
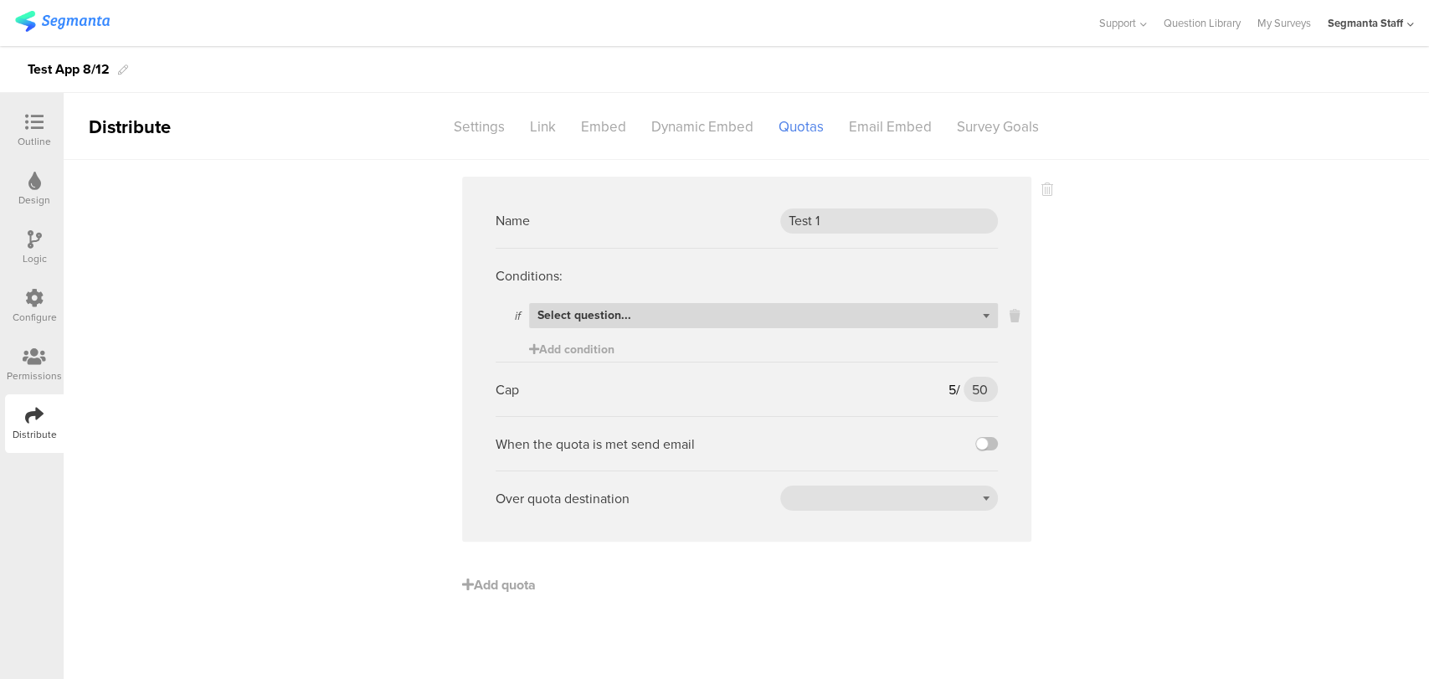
click at [621, 313] on span "Select question..." at bounding box center [584, 315] width 94 height 18
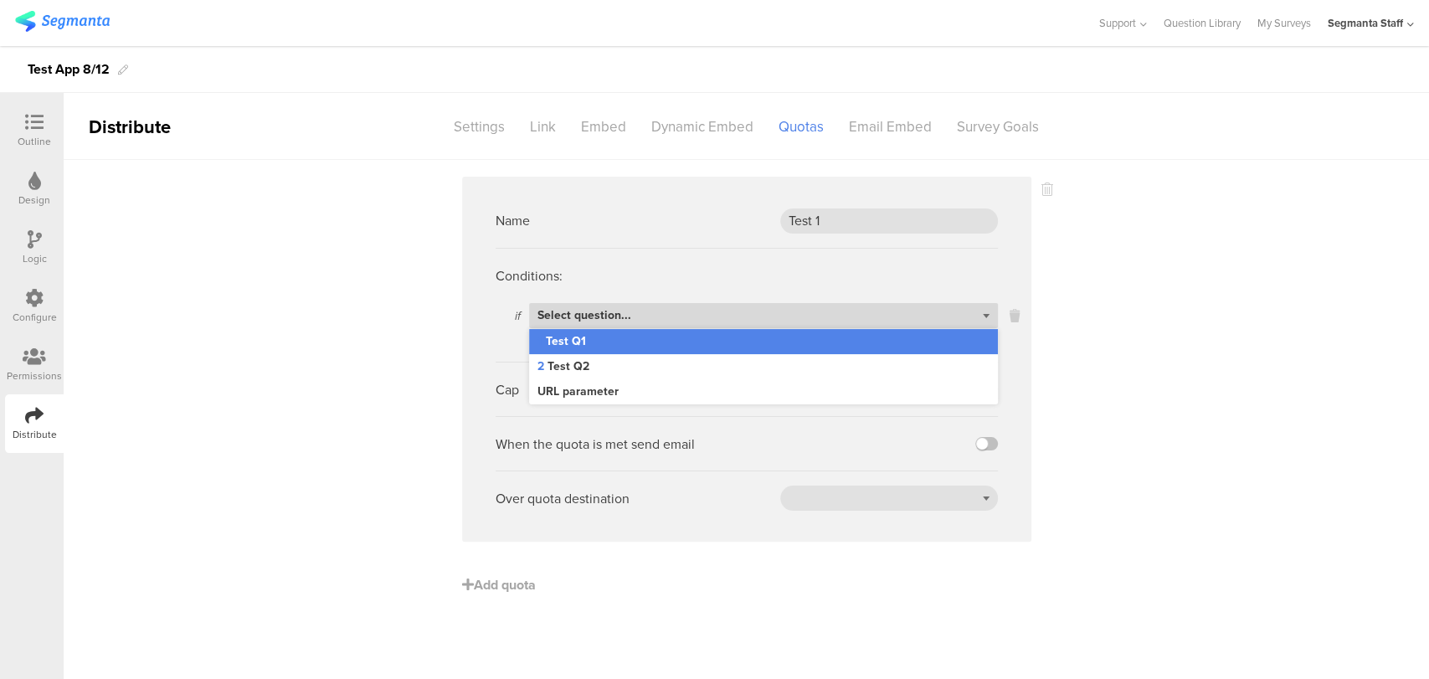
click at [622, 308] on span "Select question..." at bounding box center [584, 315] width 94 height 18
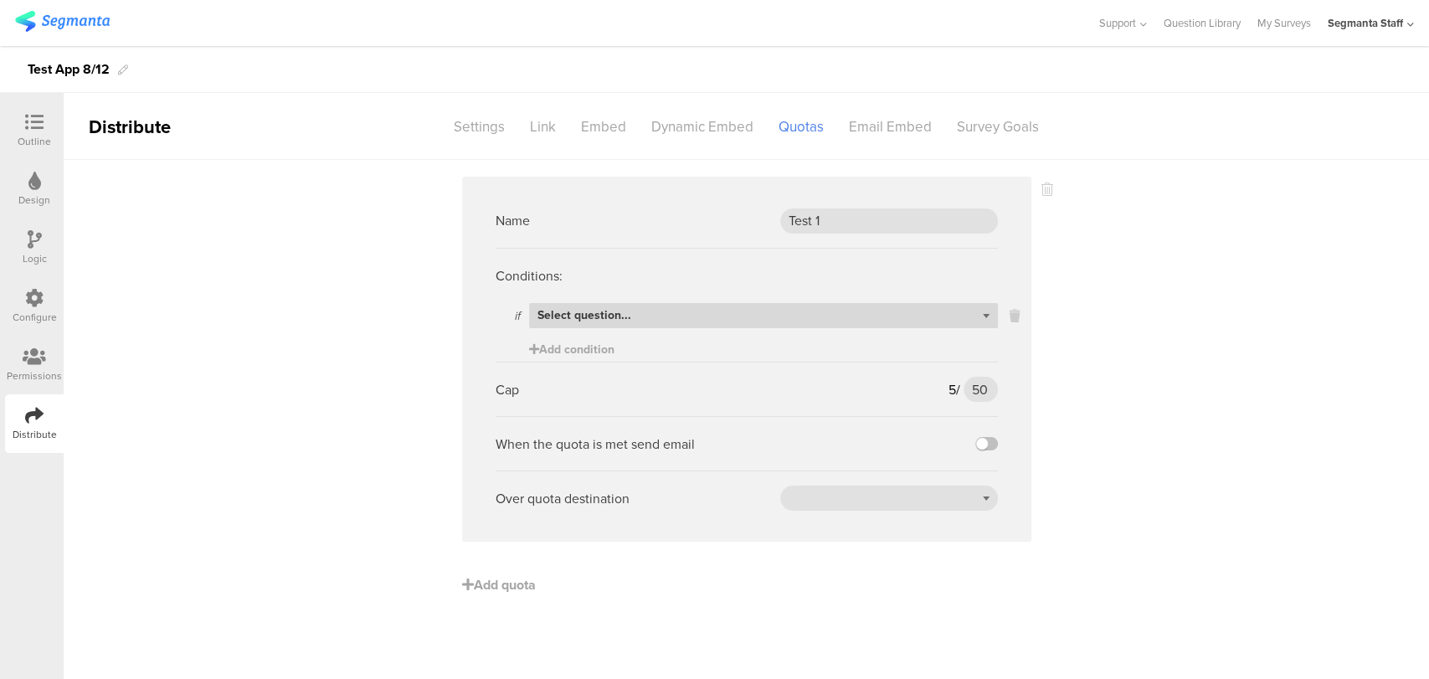
click at [627, 312] on span "Select question..." at bounding box center [584, 315] width 94 height 18
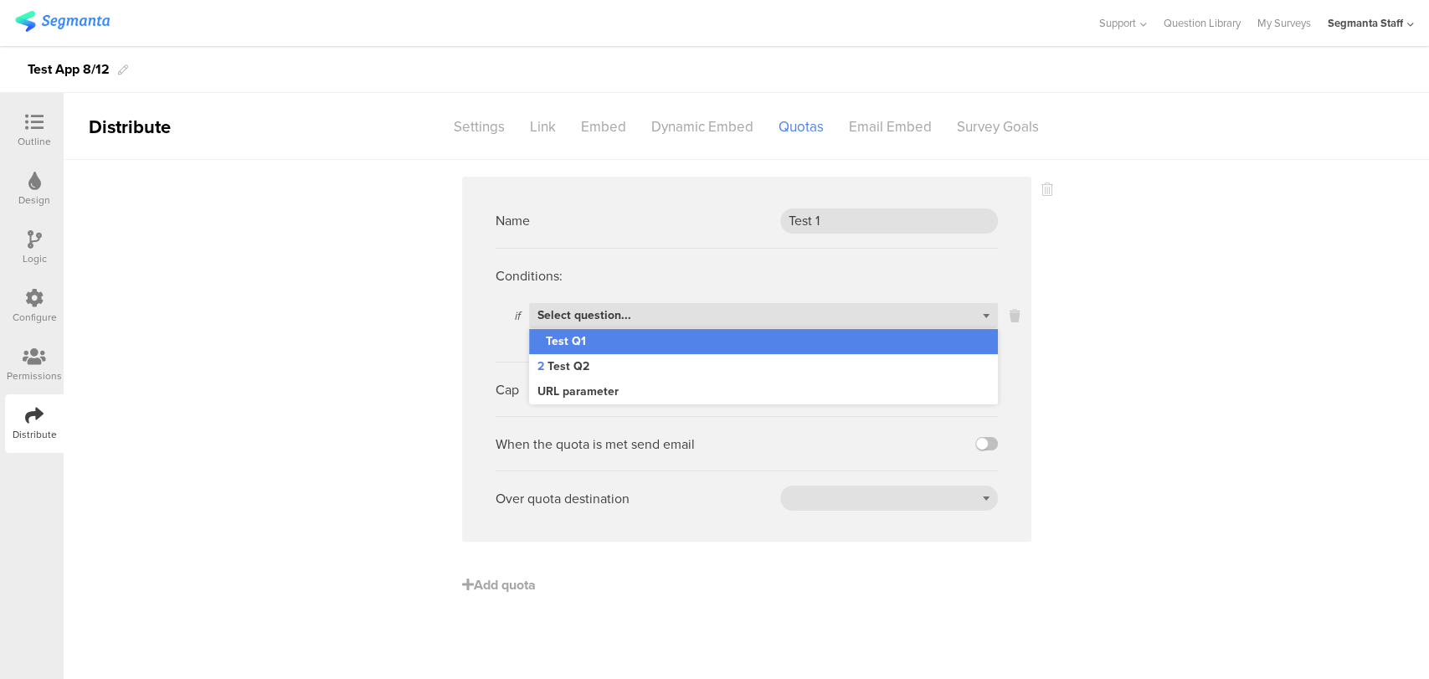
click at [620, 334] on div "1 Test Q1" at bounding box center [763, 341] width 469 height 25
click at [835, 348] on sg-logic-expression "if Select question... 1 Test Q1 2 Test Q2 URL parameter Add condition" at bounding box center [746, 332] width 502 height 59
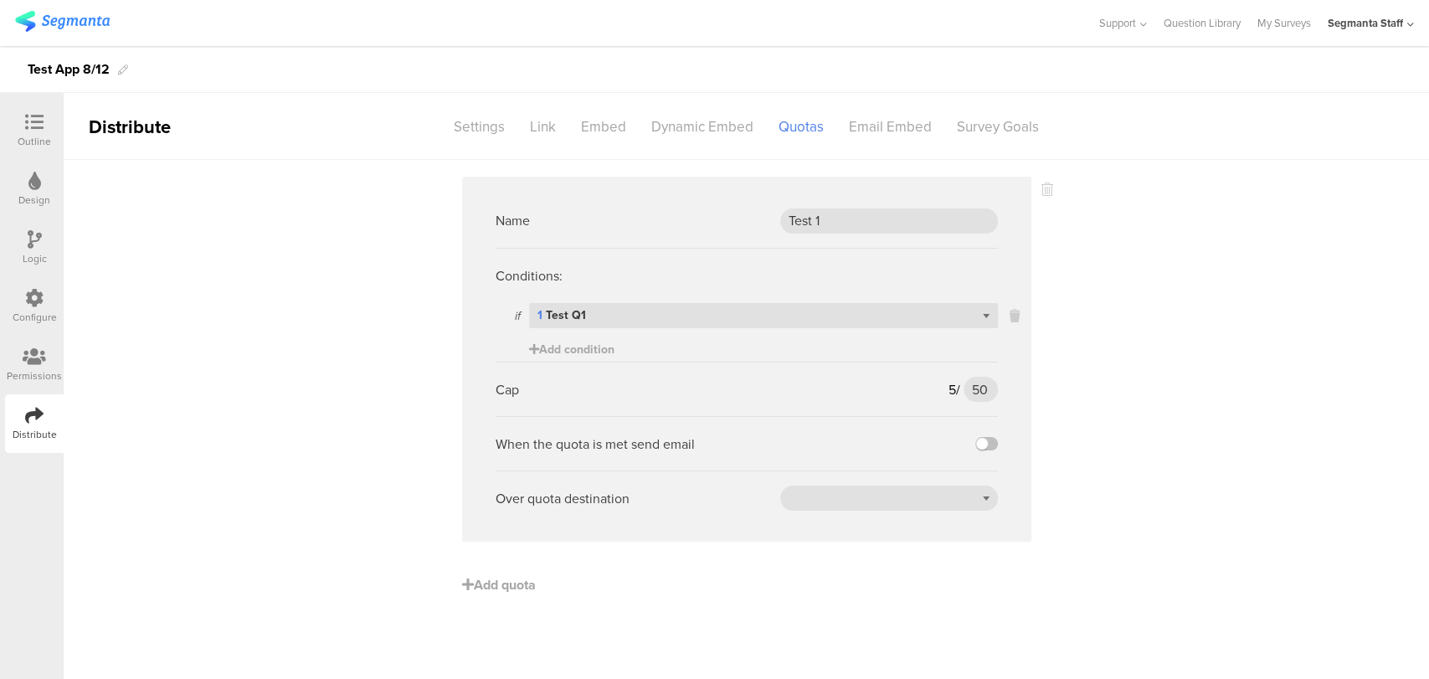
click at [835, 348] on sg-logic-expression "if Select question... 1 Test Q1 Add condition" at bounding box center [746, 332] width 502 height 59
click at [810, 357] on sg-logic-expression "if Select question... 1 Test Q1 Add condition" at bounding box center [746, 332] width 502 height 59
click at [857, 312] on input "Select box" at bounding box center [889, 316] width 216 height 23
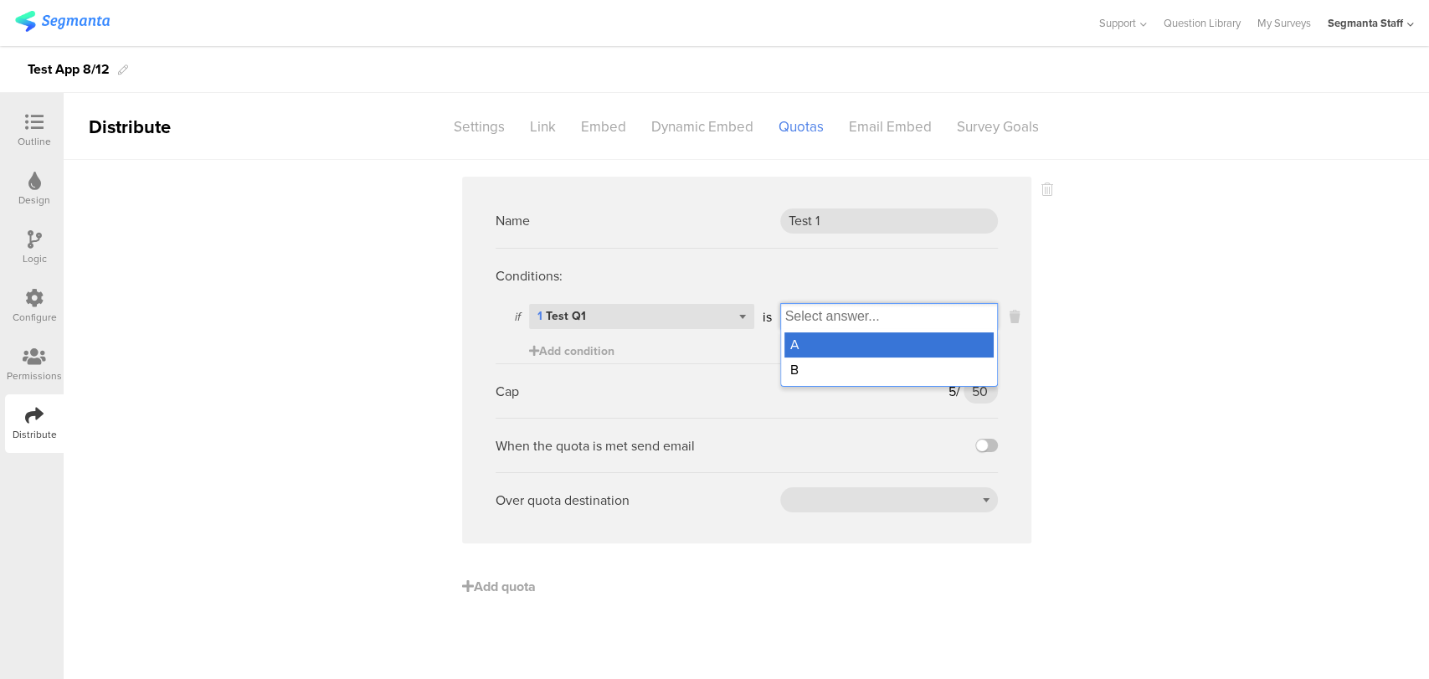
click at [833, 330] on div "A B" at bounding box center [889, 358] width 218 height 58
click at [812, 343] on div "A" at bounding box center [888, 344] width 209 height 25
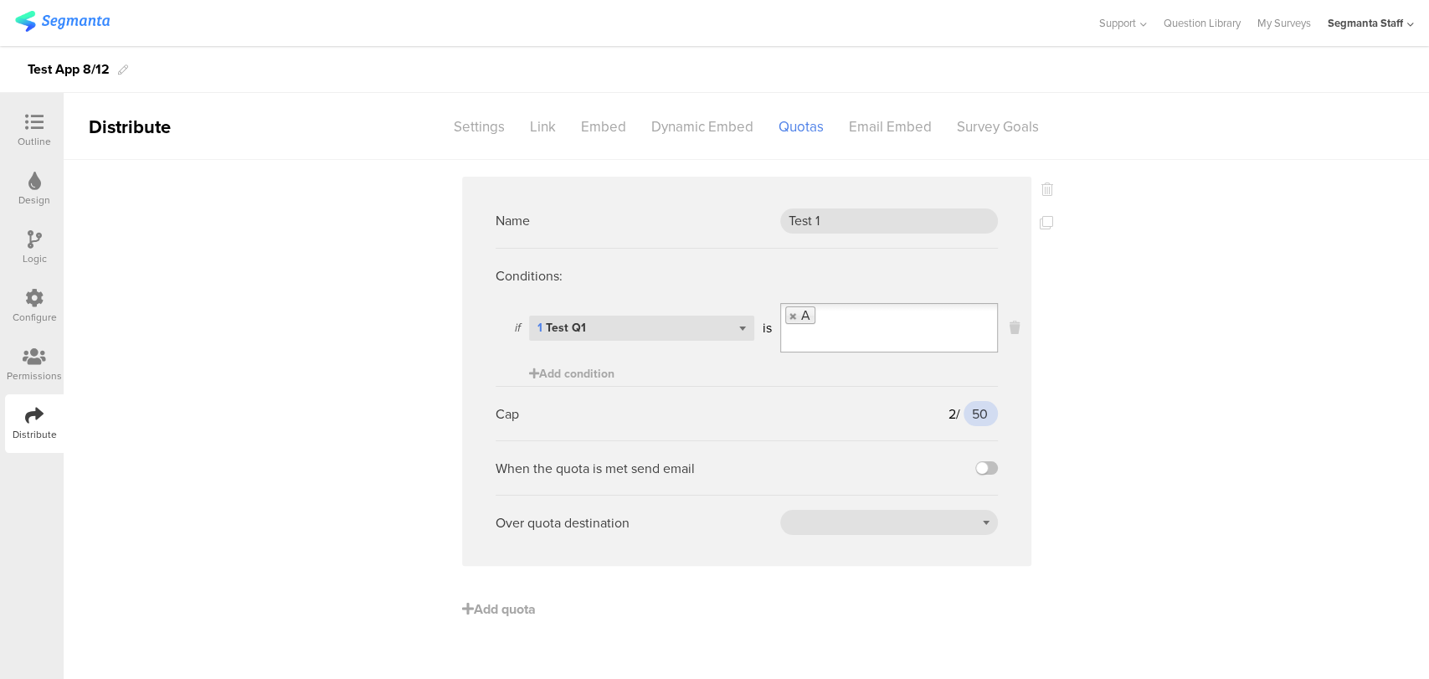
click at [987, 412] on input "50" at bounding box center [979, 413] width 33 height 25
type input "5"
type input "2"
click at [982, 465] on label at bounding box center [986, 467] width 23 height 13
click at [0, 0] on input "checkbox" at bounding box center [0, 0] width 0 height 0
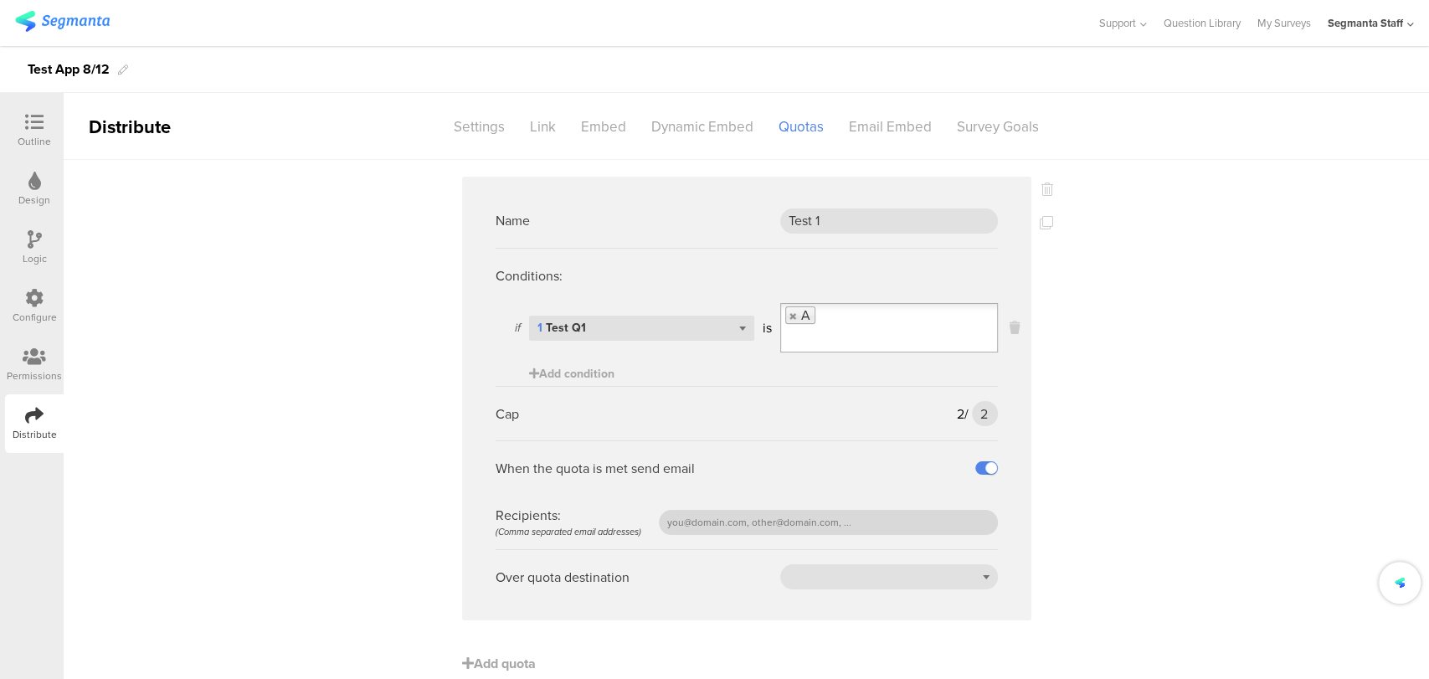
click at [983, 465] on label at bounding box center [986, 467] width 23 height 13
click at [0, 0] on input "checkbox" at bounding box center [0, 0] width 0 height 0
click at [983, 465] on label at bounding box center [986, 467] width 23 height 13
click at [0, 0] on input "checkbox" at bounding box center [0, 0] width 0 height 0
click at [983, 465] on label at bounding box center [986, 467] width 23 height 13
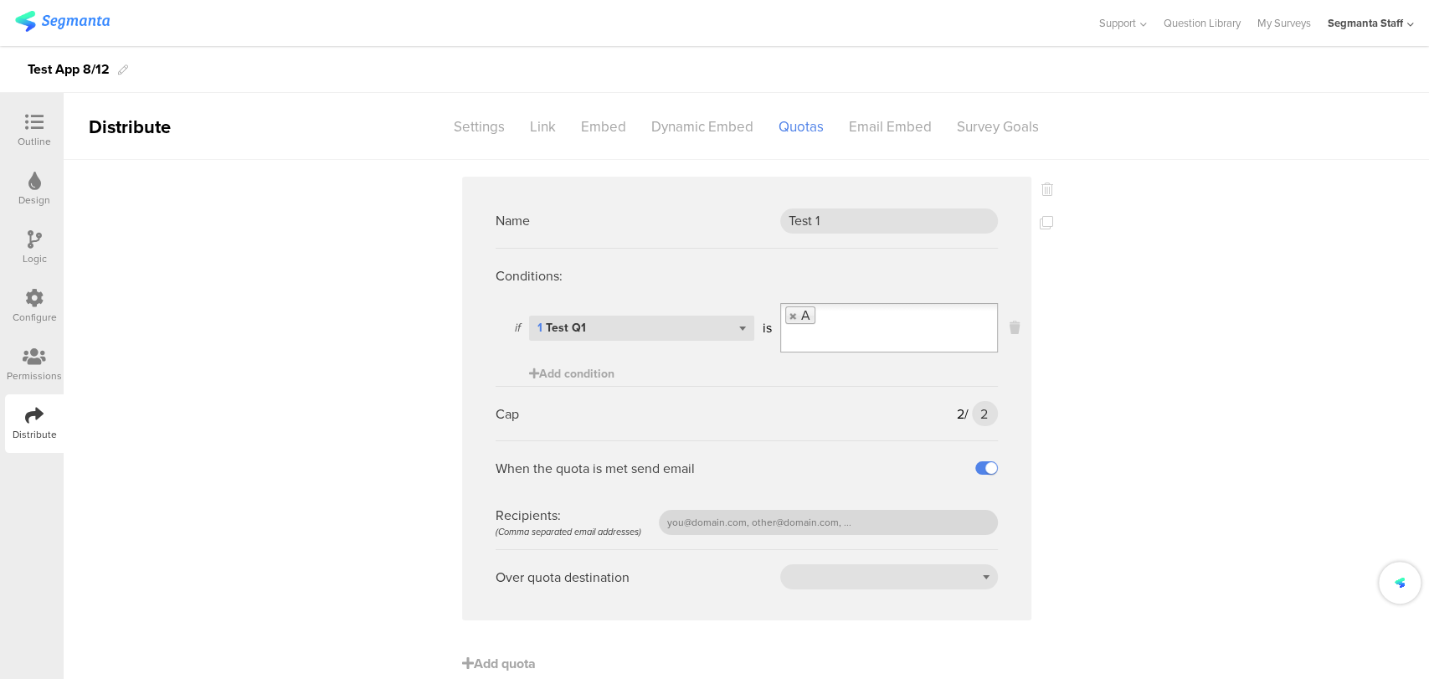
click at [0, 0] on input "checkbox" at bounding box center [0, 0] width 0 height 0
click at [987, 466] on label at bounding box center [986, 467] width 23 height 13
click at [0, 0] on input "checkbox" at bounding box center [0, 0] width 0 height 0
click at [855, 524] on input "text" at bounding box center [828, 522] width 339 height 25
click at [835, 528] on input "text" at bounding box center [828, 522] width 339 height 25
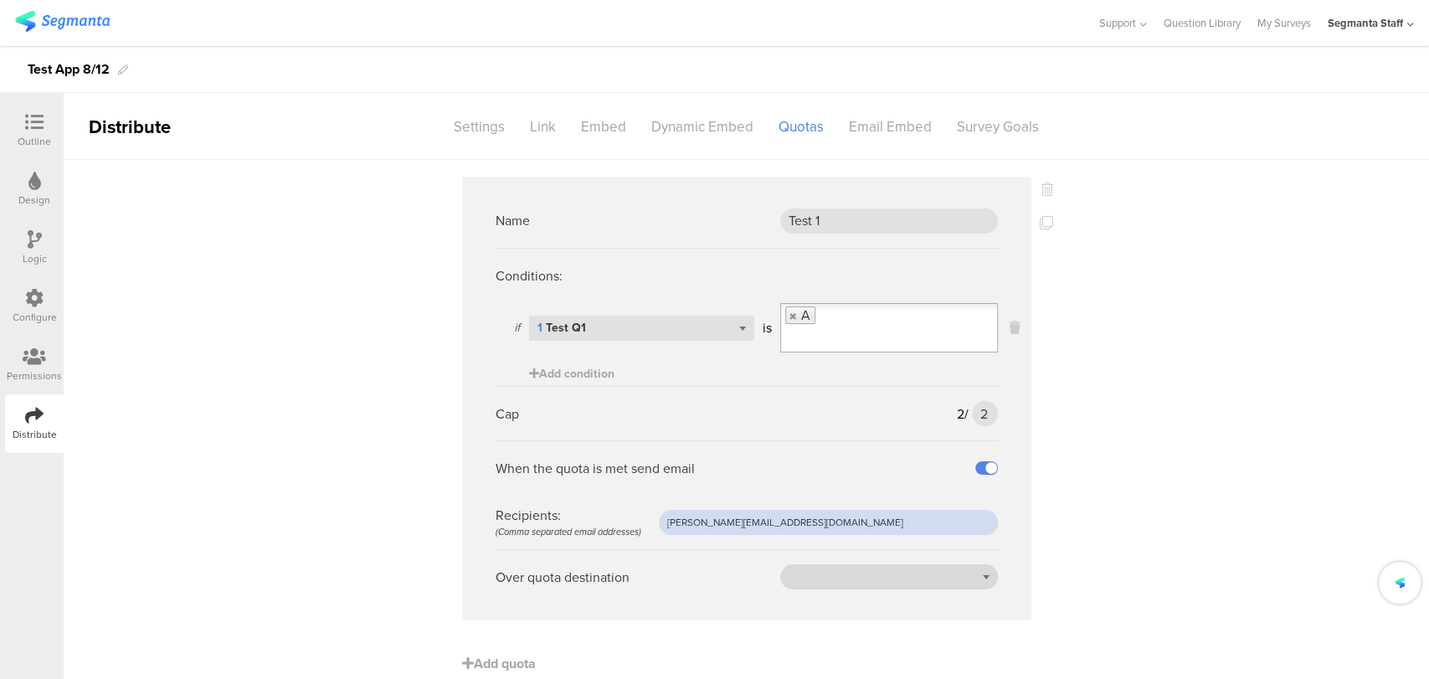
type input "[PERSON_NAME][EMAIL_ADDRESS][DOMAIN_NAME]"
click at [881, 577] on div at bounding box center [889, 576] width 218 height 25
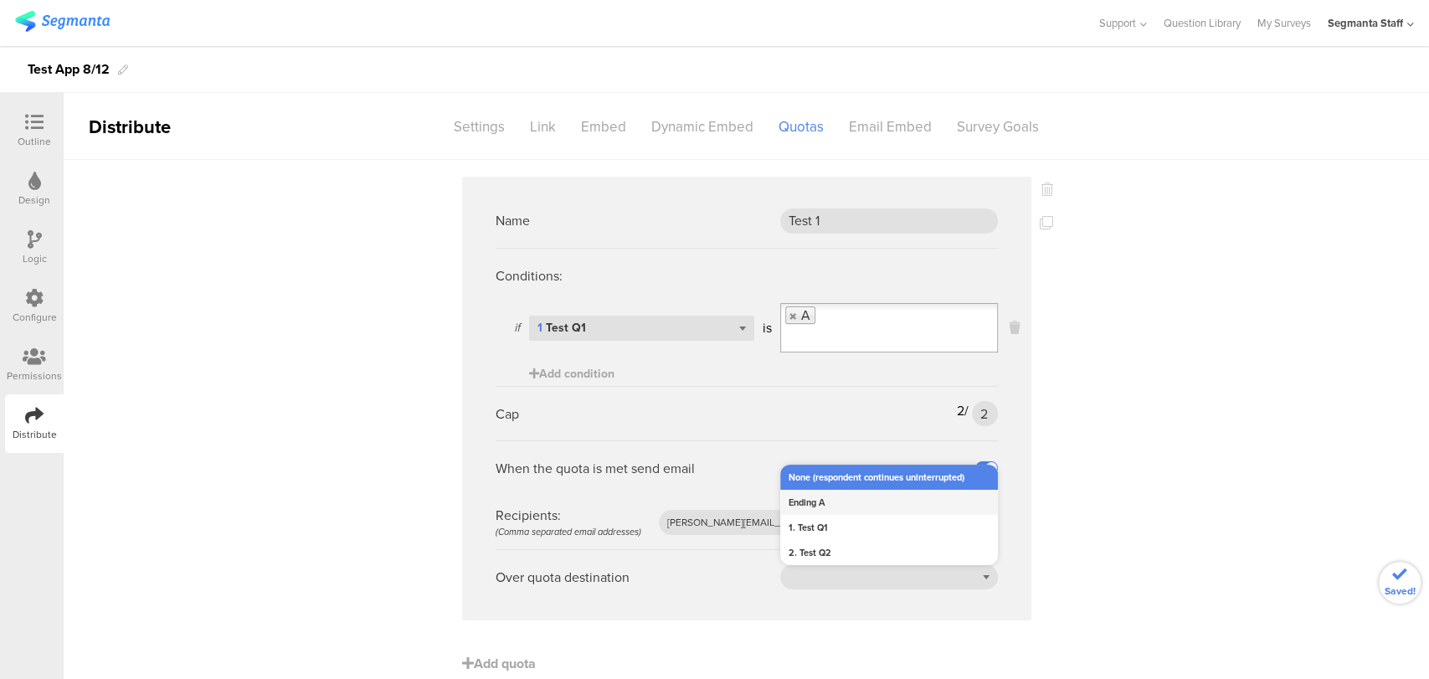
click at [860, 500] on div "Ending A" at bounding box center [889, 502] width 218 height 25
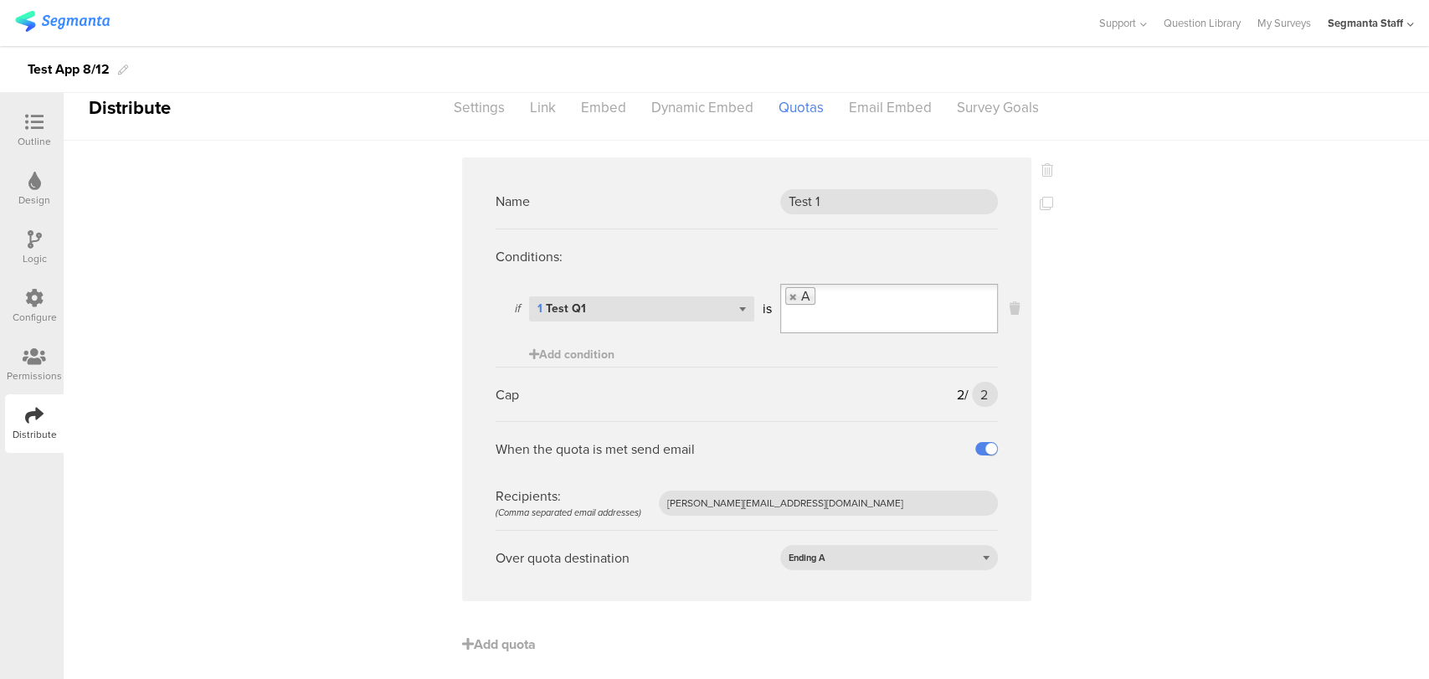
scroll to position [28, 0]
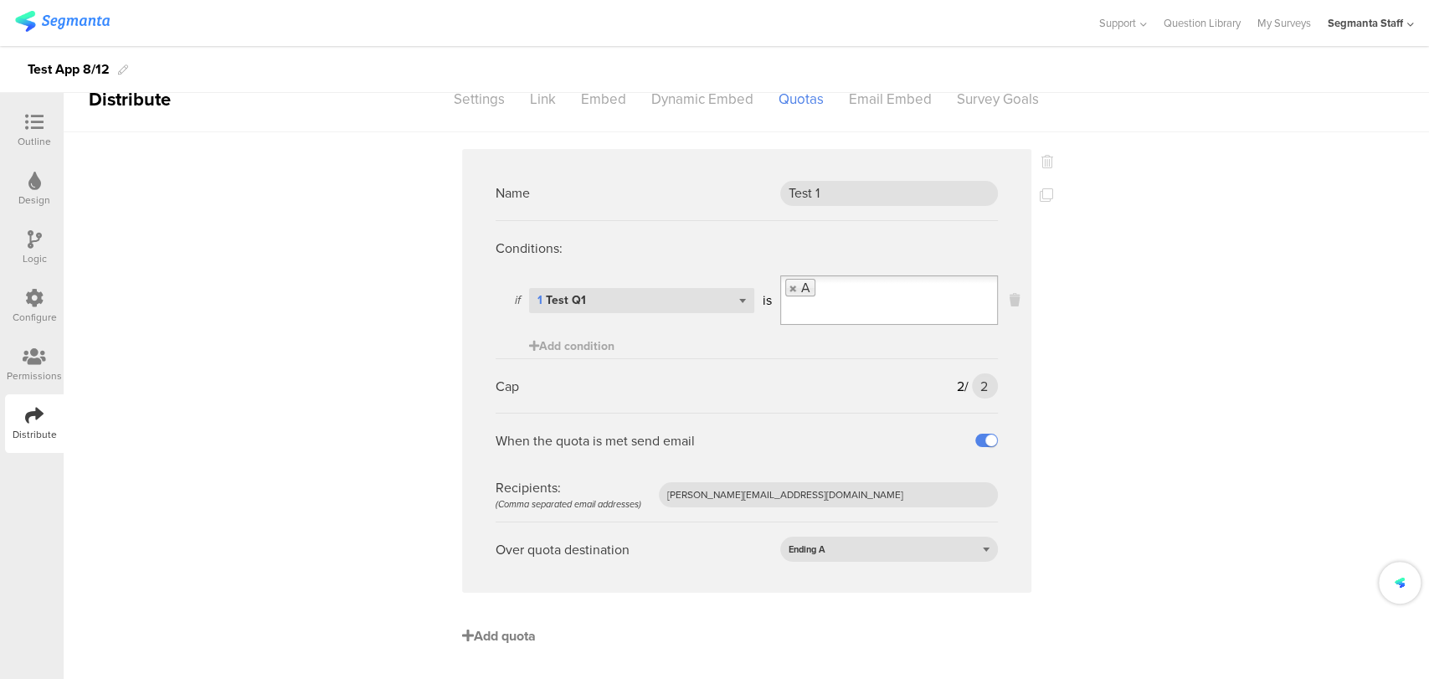
click at [481, 634] on span "Add quota" at bounding box center [499, 635] width 74 height 19
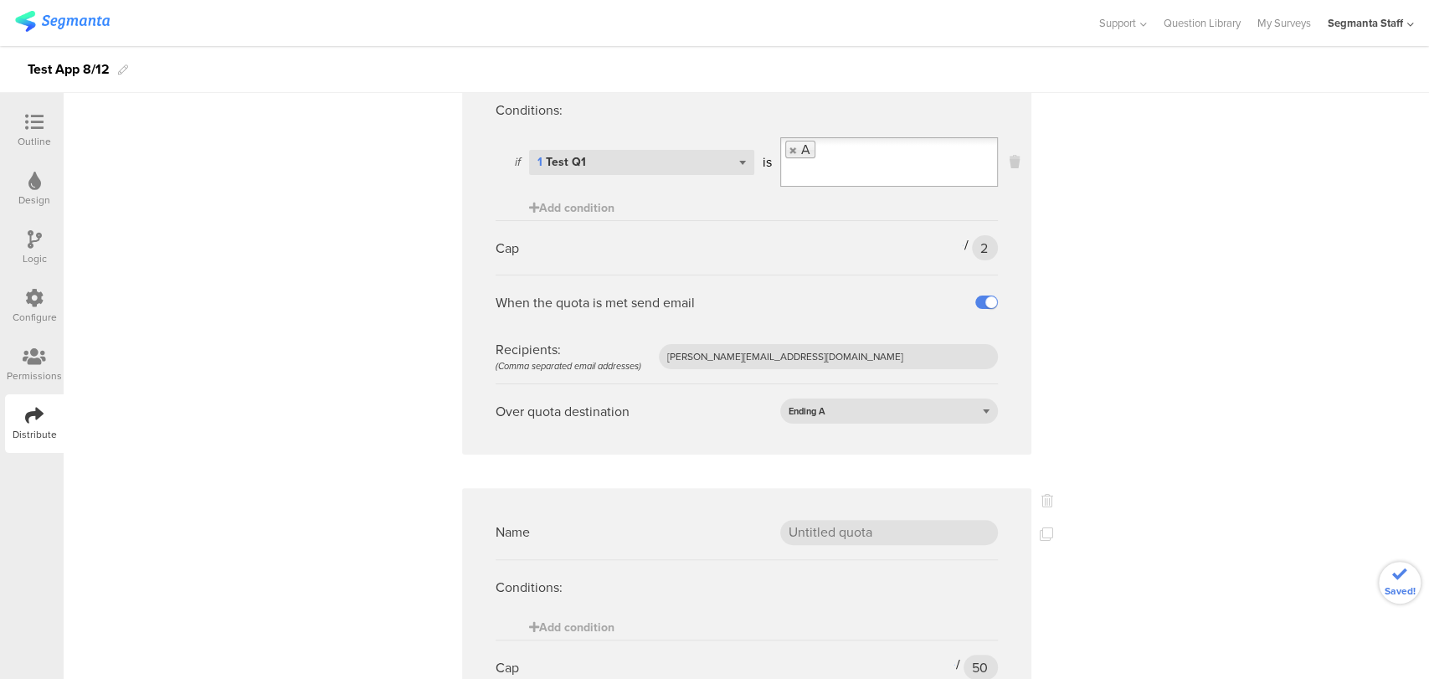
scroll to position [214, 0]
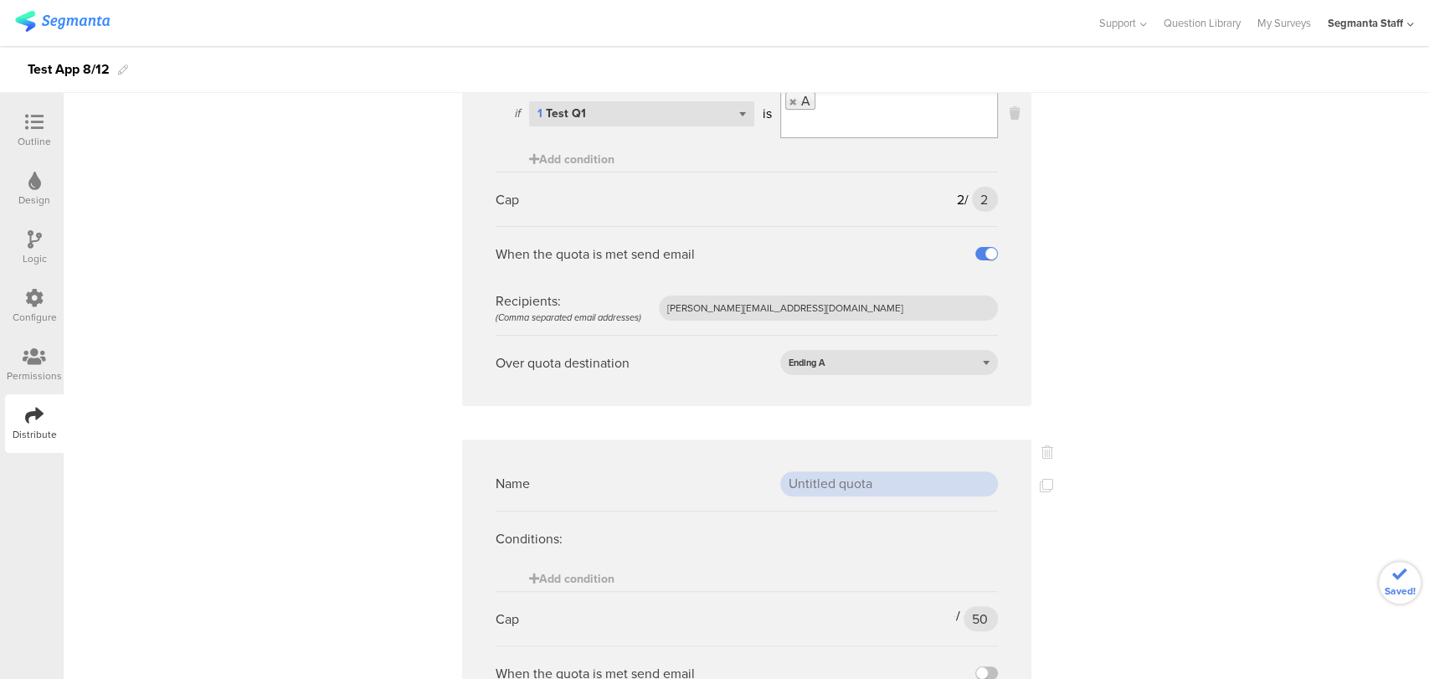
click at [855, 477] on input "text" at bounding box center [889, 483] width 218 height 25
type input "Test 2"
click at [976, 618] on input "50" at bounding box center [979, 618] width 33 height 25
click at [978, 618] on input "50" at bounding box center [979, 618] width 33 height 25
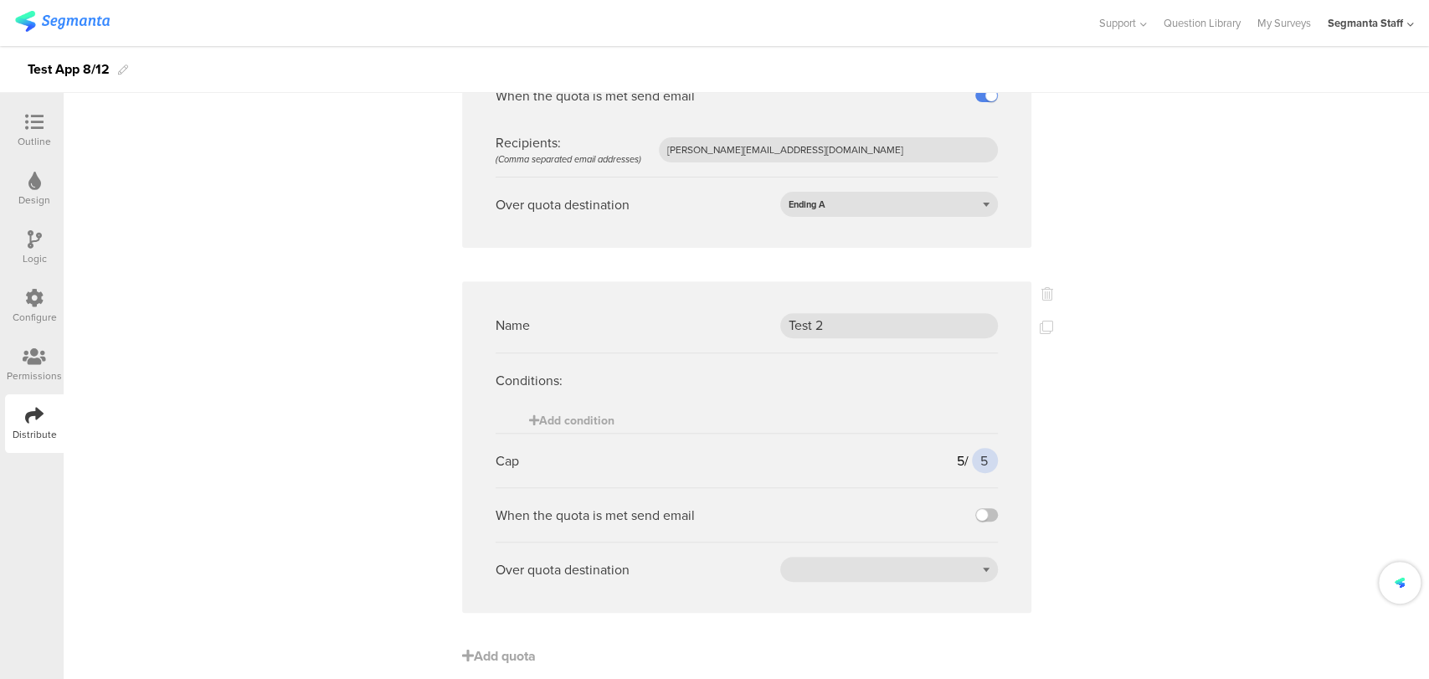
scroll to position [393, 0]
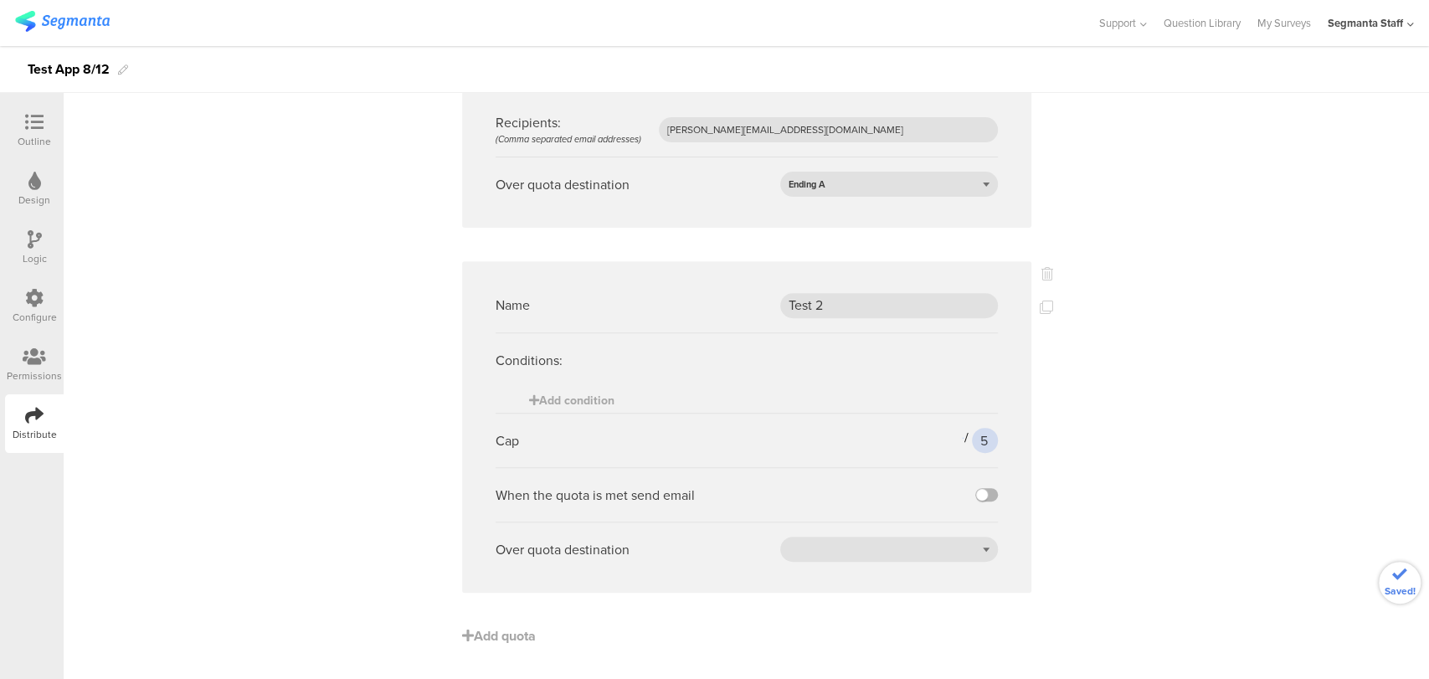
type input "5"
click at [978, 492] on label at bounding box center [986, 494] width 23 height 13
click at [0, 0] on input "checkbox" at bounding box center [0, 0] width 0 height 0
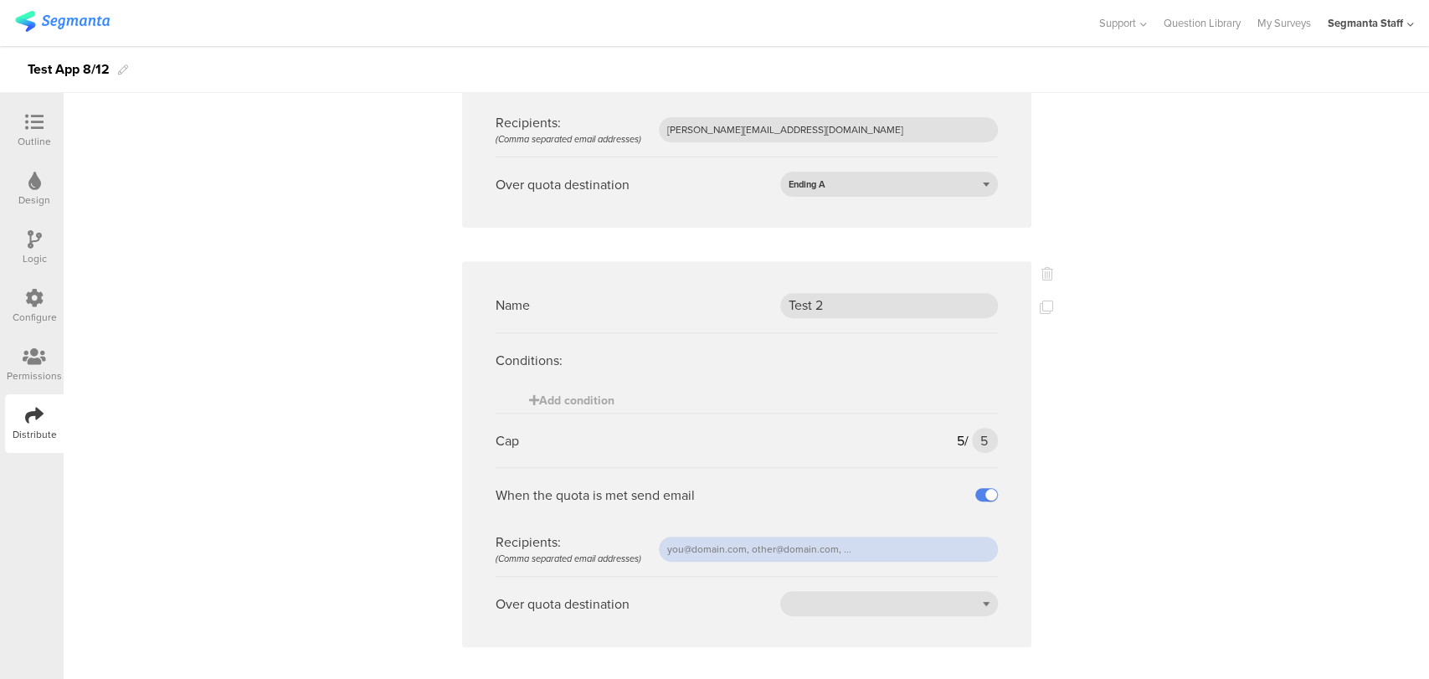
click at [858, 546] on input "text" at bounding box center [828, 548] width 339 height 25
type input "[PERSON_NAME][EMAIL_ADDRESS][DOMAIN_NAME]"
click at [829, 598] on div at bounding box center [889, 603] width 218 height 25
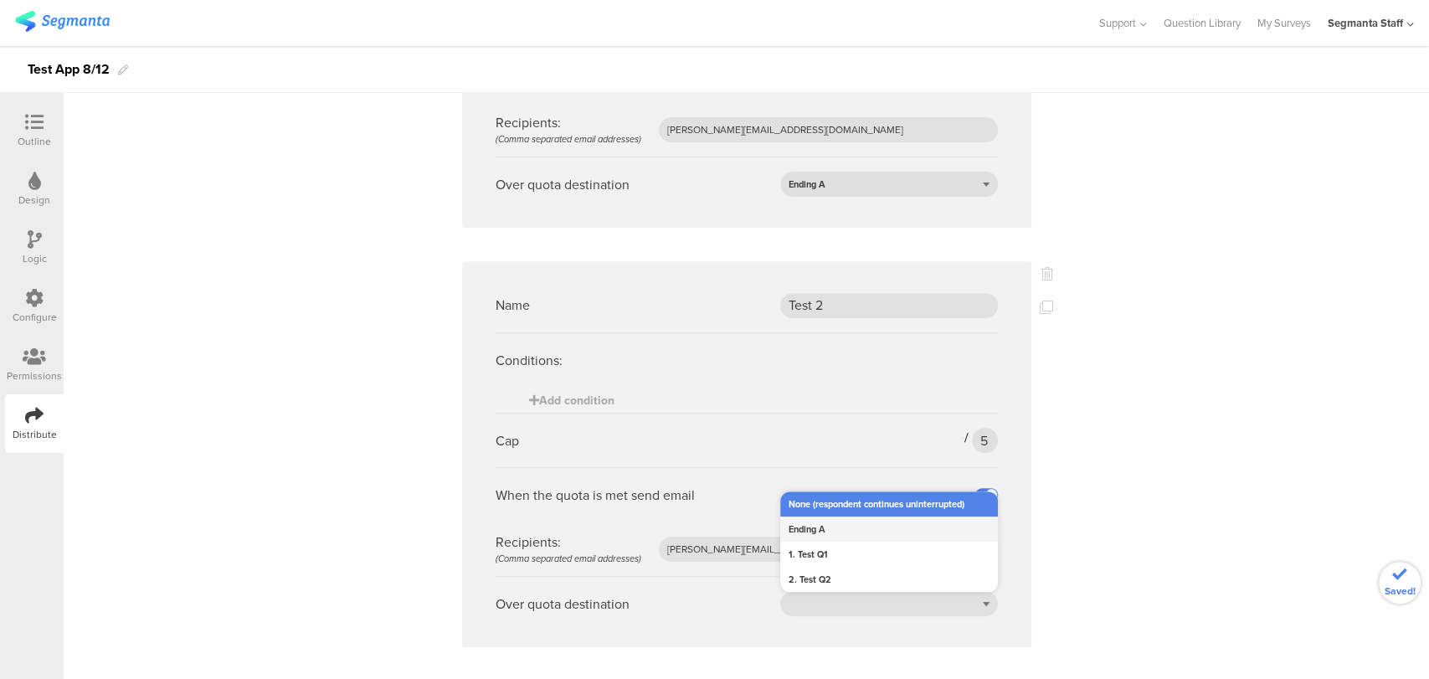
click at [830, 529] on div "Ending A" at bounding box center [889, 528] width 218 height 25
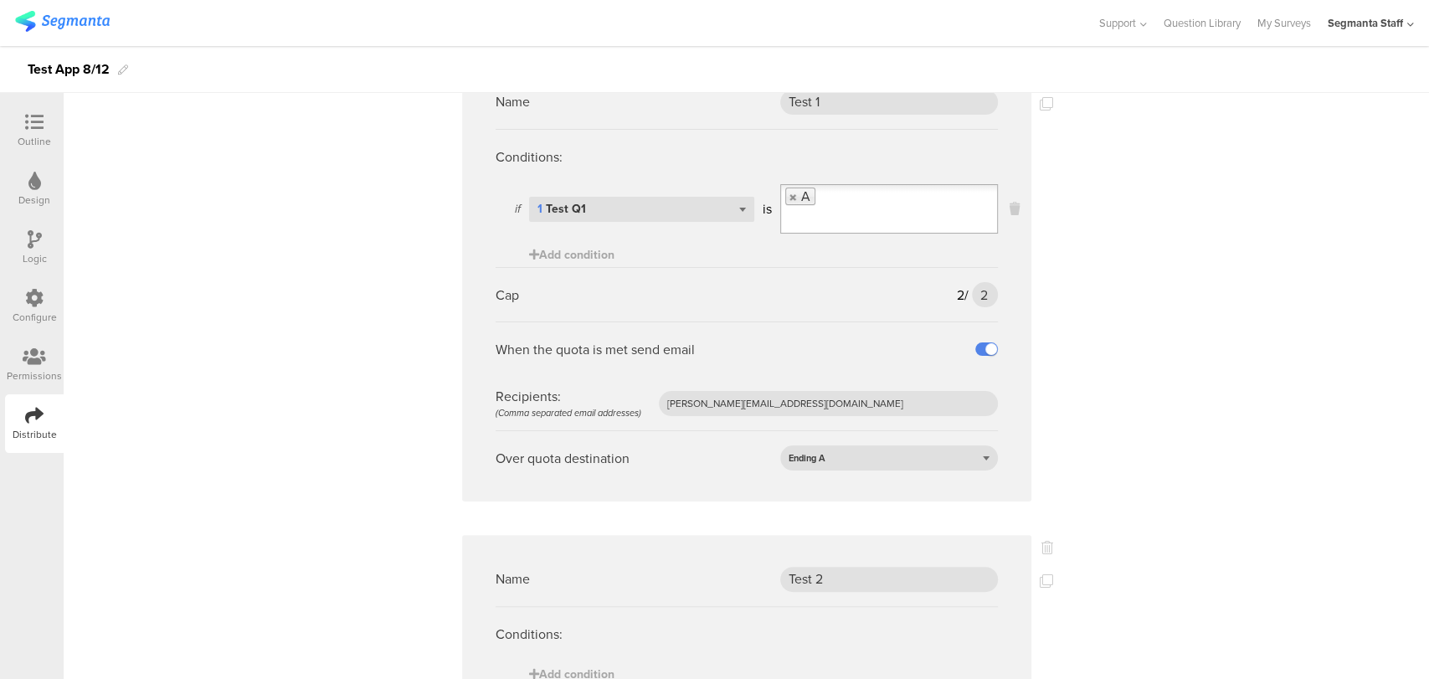
scroll to position [0, 0]
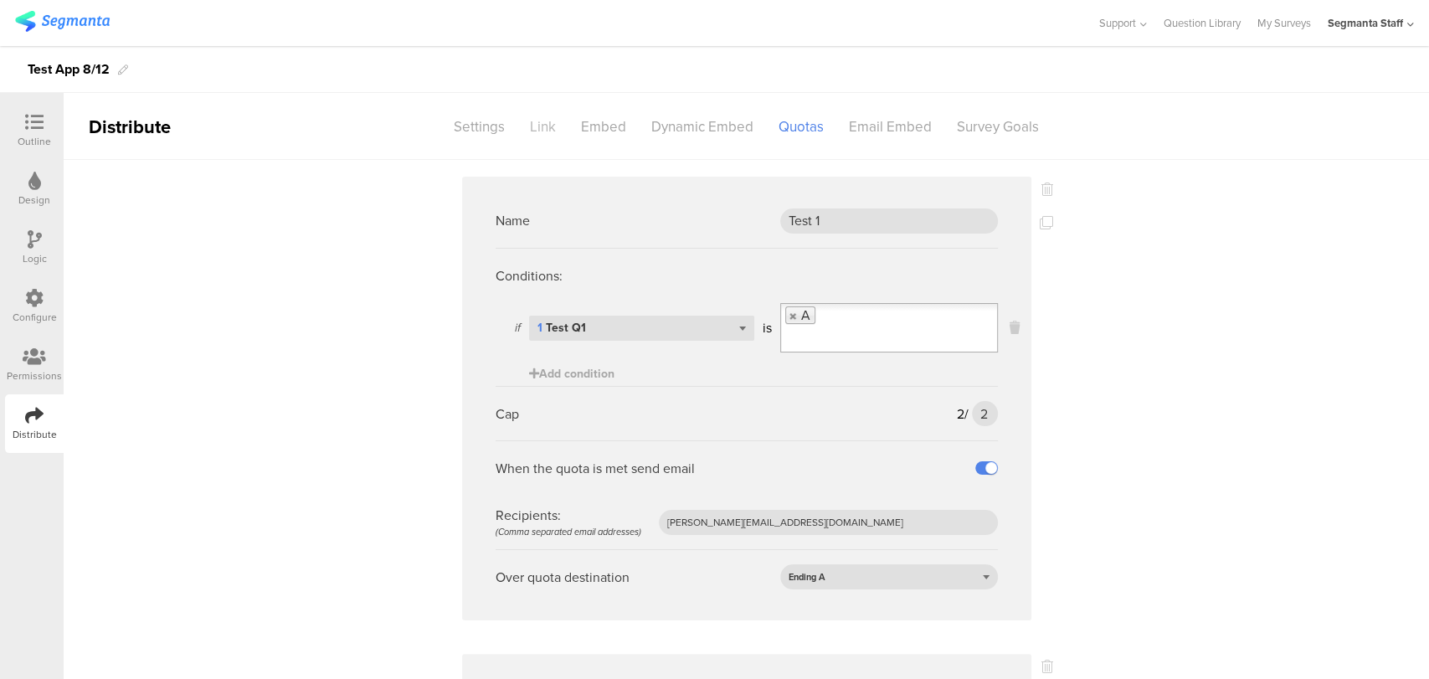
click at [546, 129] on div "Link" at bounding box center [542, 126] width 51 height 29
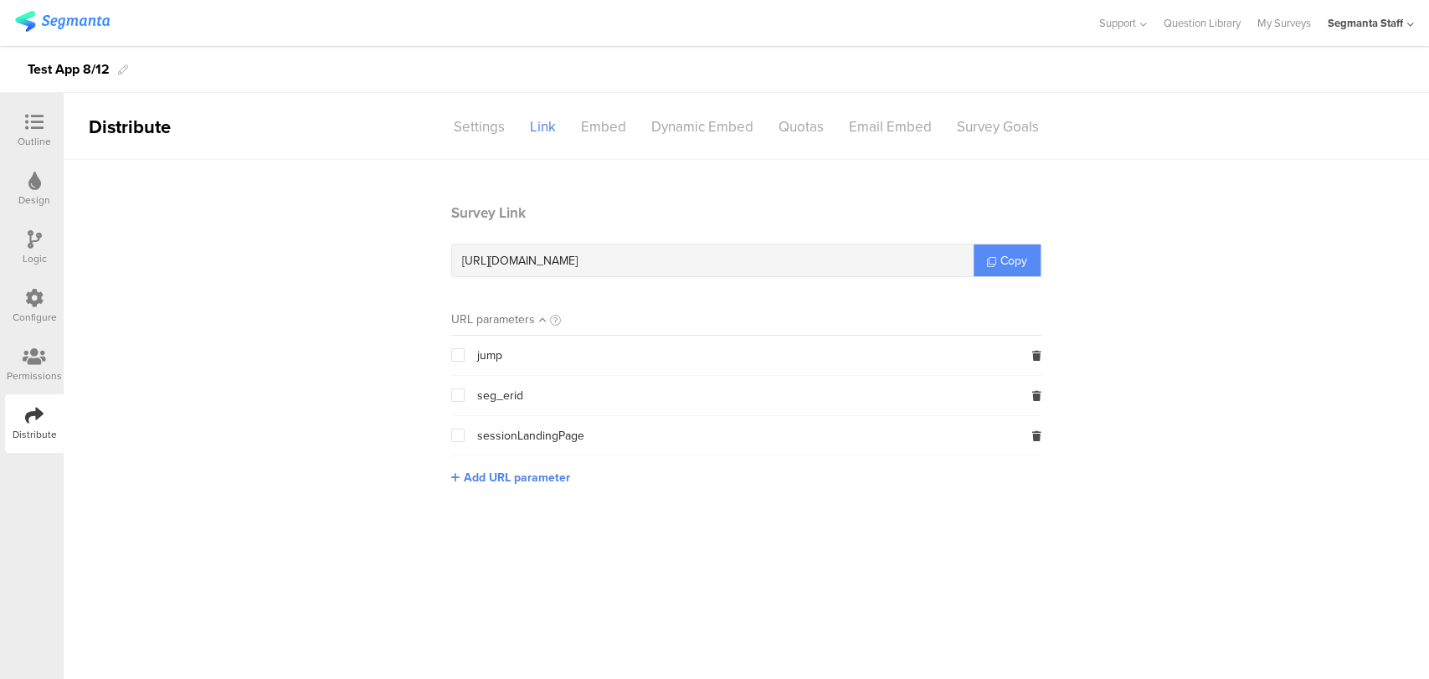
click at [1007, 256] on span "Copy" at bounding box center [1013, 261] width 27 height 18
click at [29, 114] on icon at bounding box center [34, 122] width 18 height 18
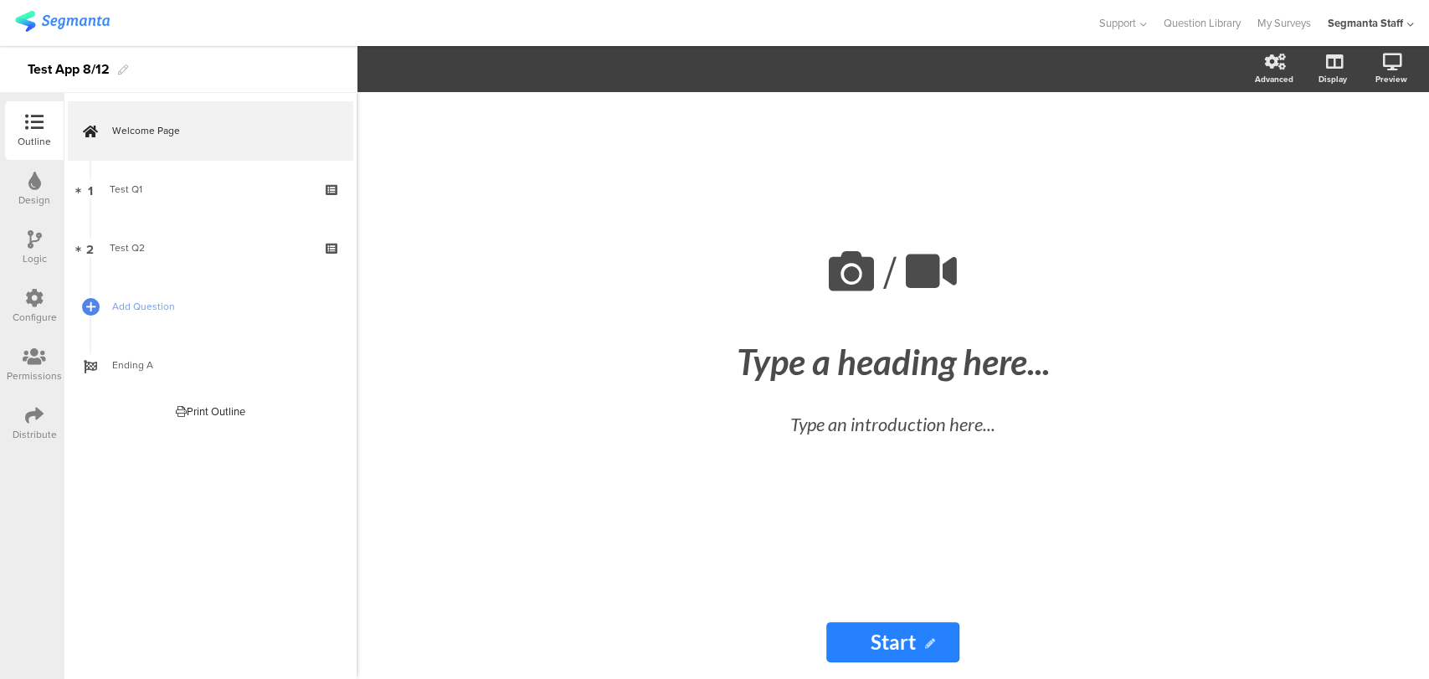
click at [17, 249] on div "Logic" at bounding box center [34, 247] width 59 height 59
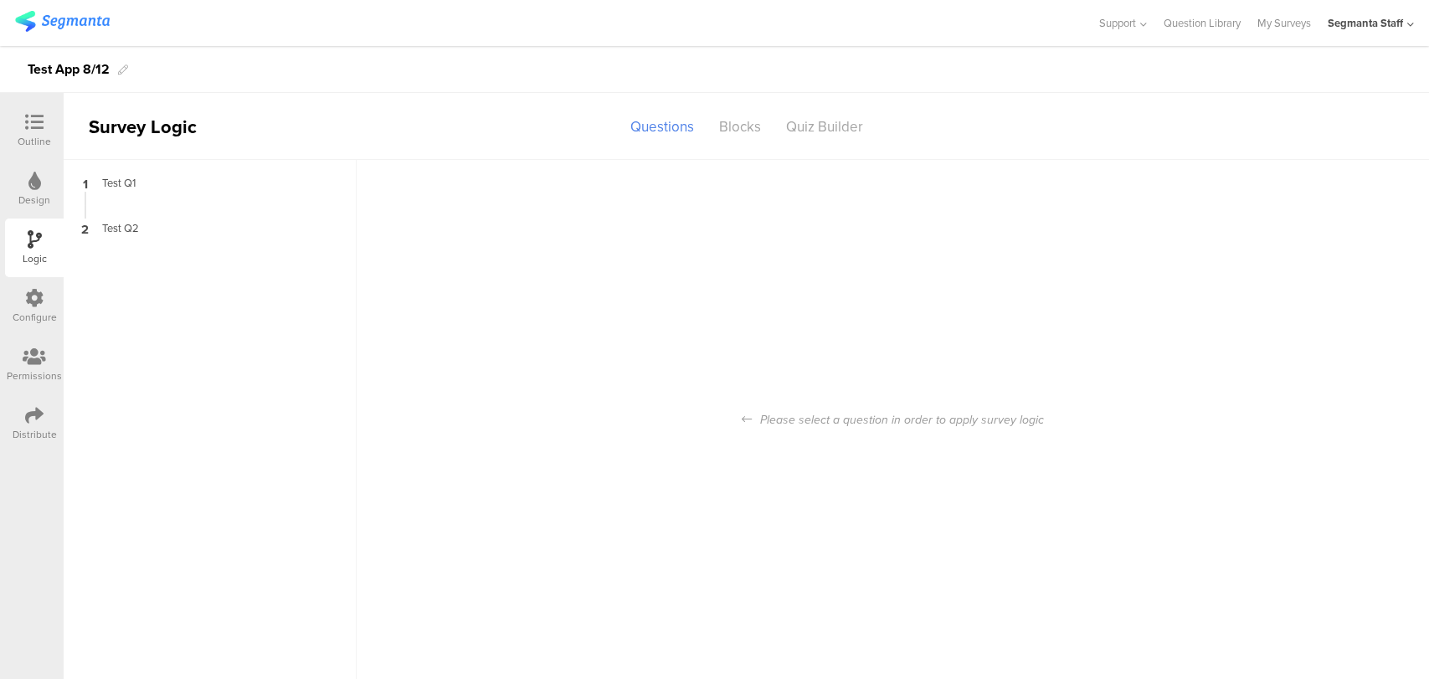
click at [27, 136] on div "Outline" at bounding box center [34, 141] width 33 height 15
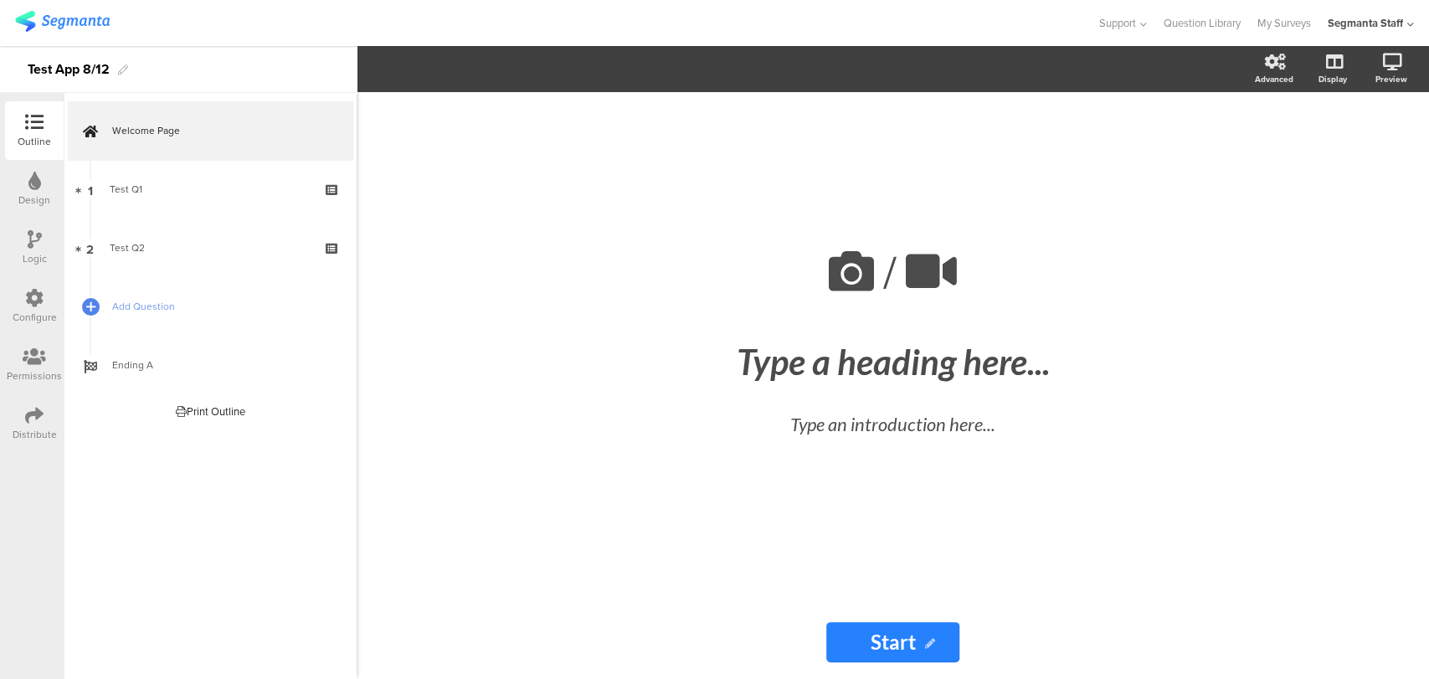
click at [40, 254] on div "Logic" at bounding box center [35, 258] width 24 height 15
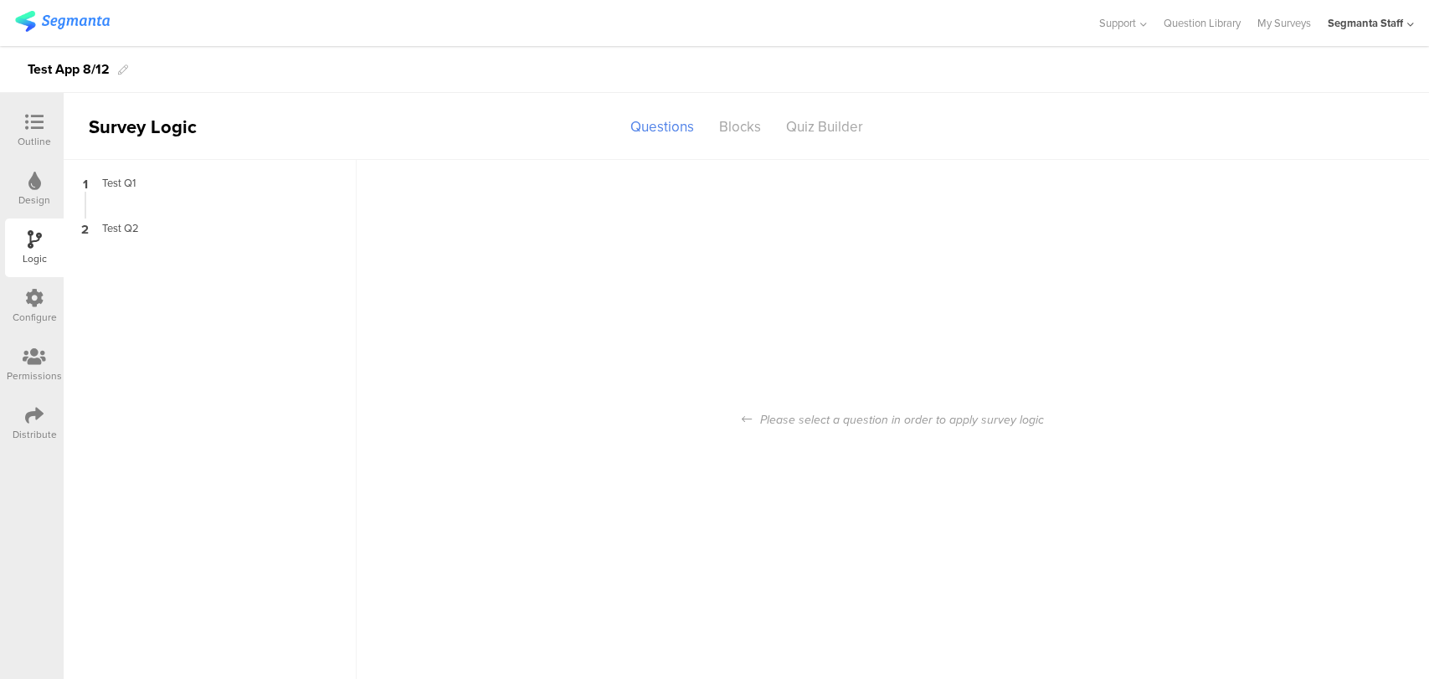
click at [30, 309] on div at bounding box center [34, 299] width 18 height 21
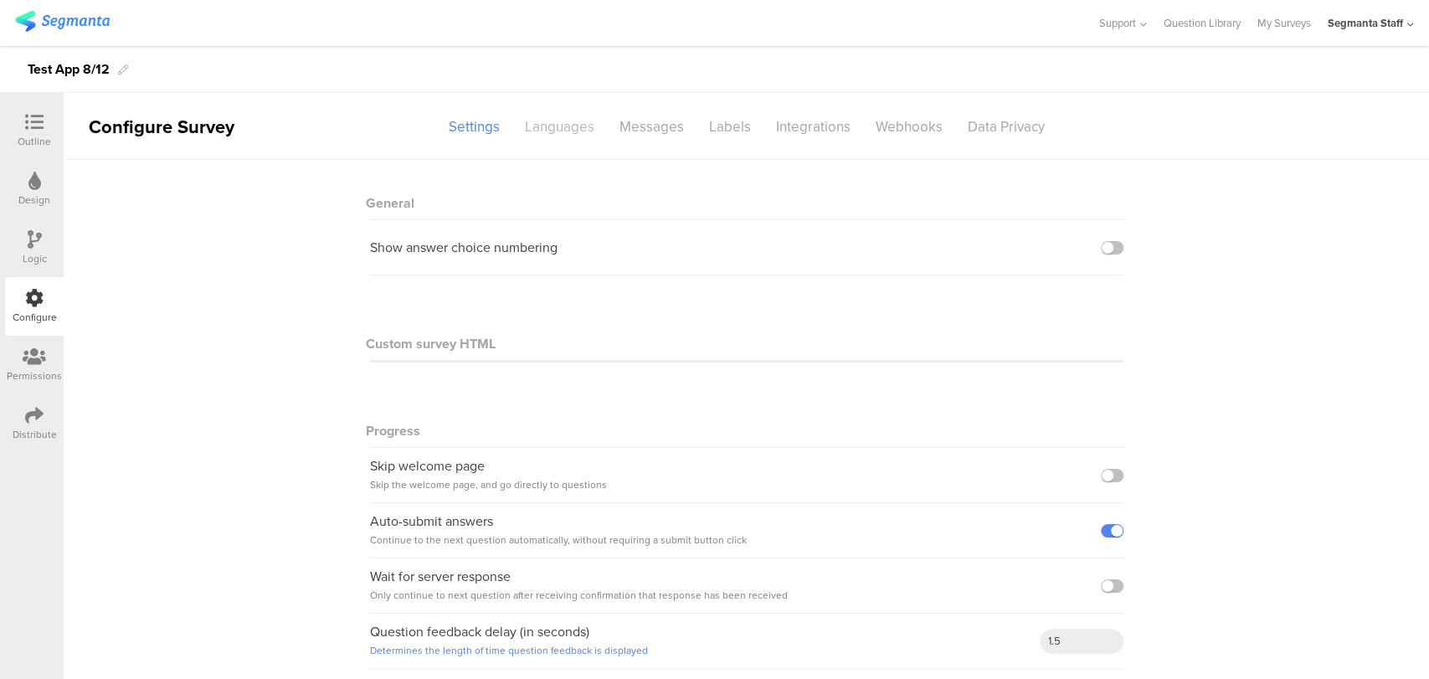
click at [565, 125] on div "Languages" at bounding box center [559, 126] width 95 height 29
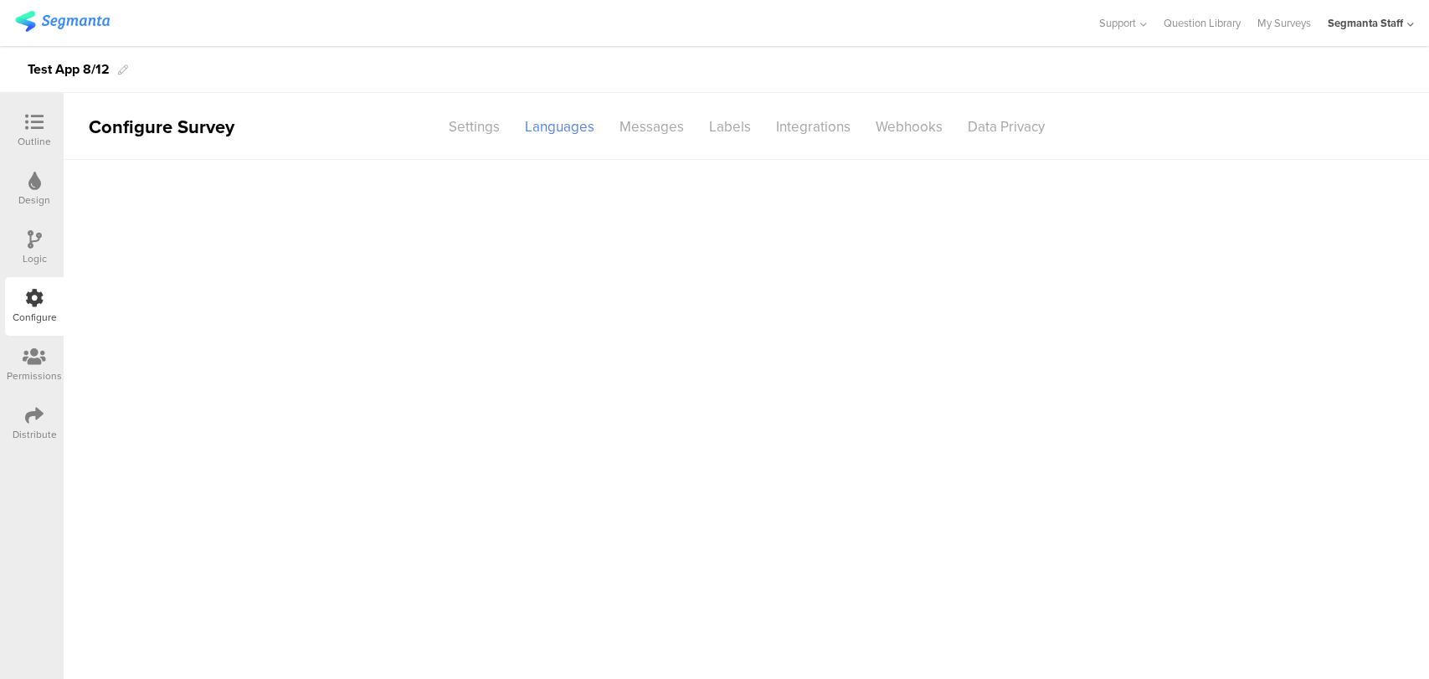
click at [466, 141] on sg-section-page-header "Configure Survey Settings Languages Messages Labels Integrations Webhooks Data …" at bounding box center [746, 126] width 1365 height 67
click at [477, 131] on div "Settings" at bounding box center [474, 126] width 76 height 29
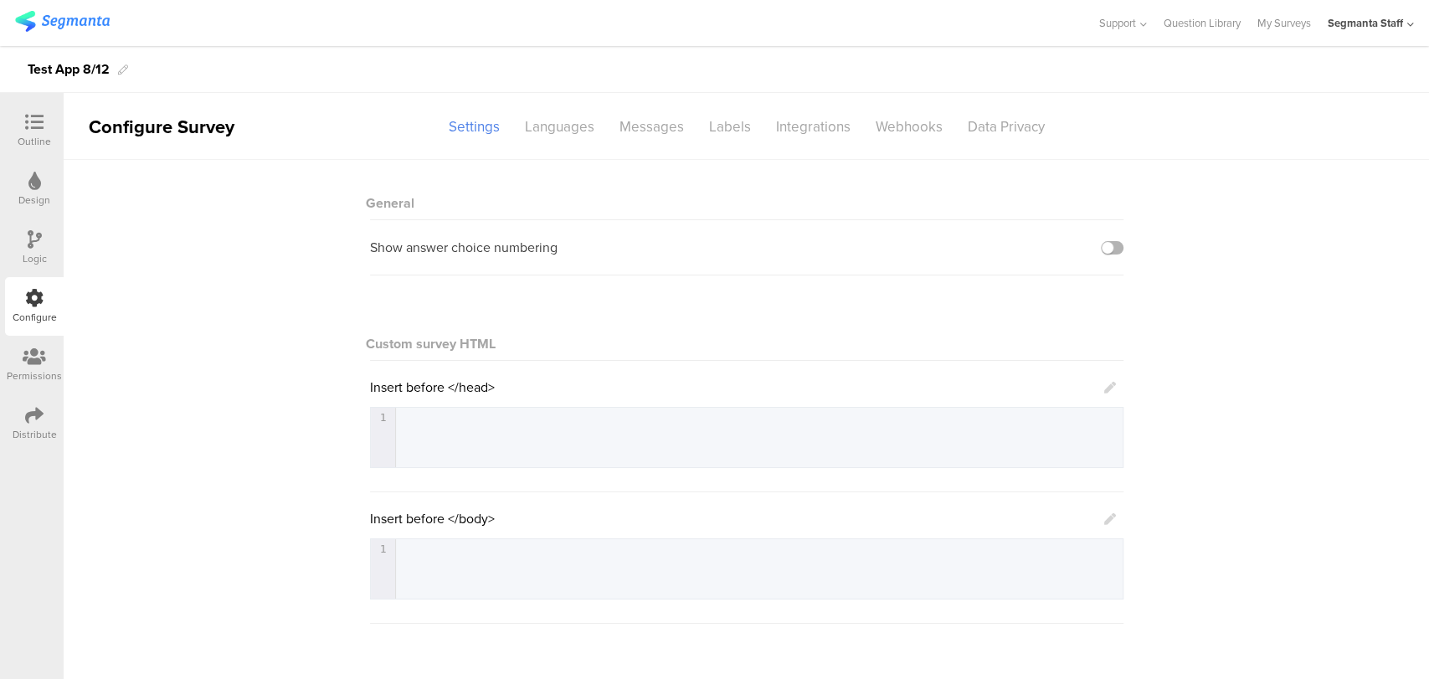
click at [1102, 248] on label at bounding box center [1112, 247] width 23 height 13
click at [0, 0] on input "checkbox" at bounding box center [0, 0] width 0 height 0
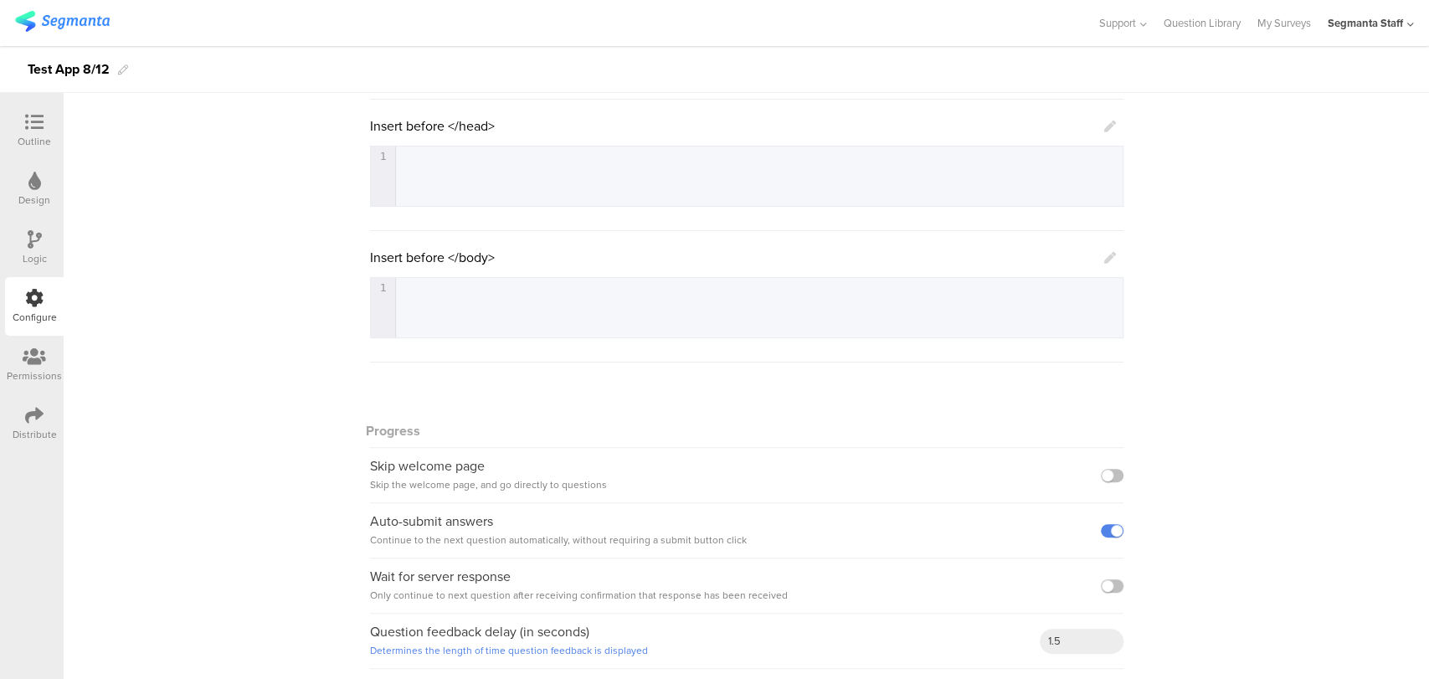
scroll to position [266, 0]
click at [1102, 464] on label at bounding box center [1112, 470] width 23 height 13
click at [0, 0] on input "checkbox" at bounding box center [0, 0] width 0 height 0
click at [30, 113] on icon at bounding box center [34, 122] width 18 height 18
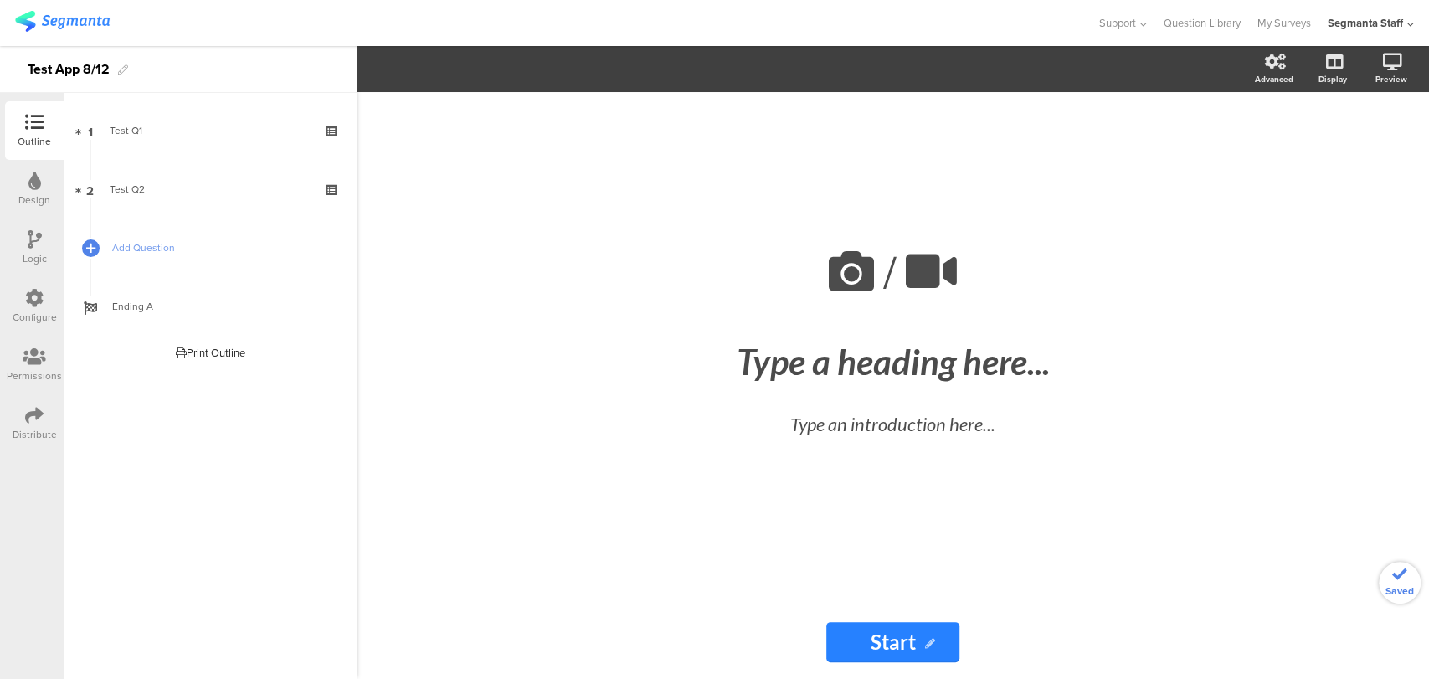
click at [31, 119] on icon at bounding box center [34, 122] width 18 height 18
click at [13, 298] on div "Configure" at bounding box center [34, 306] width 59 height 59
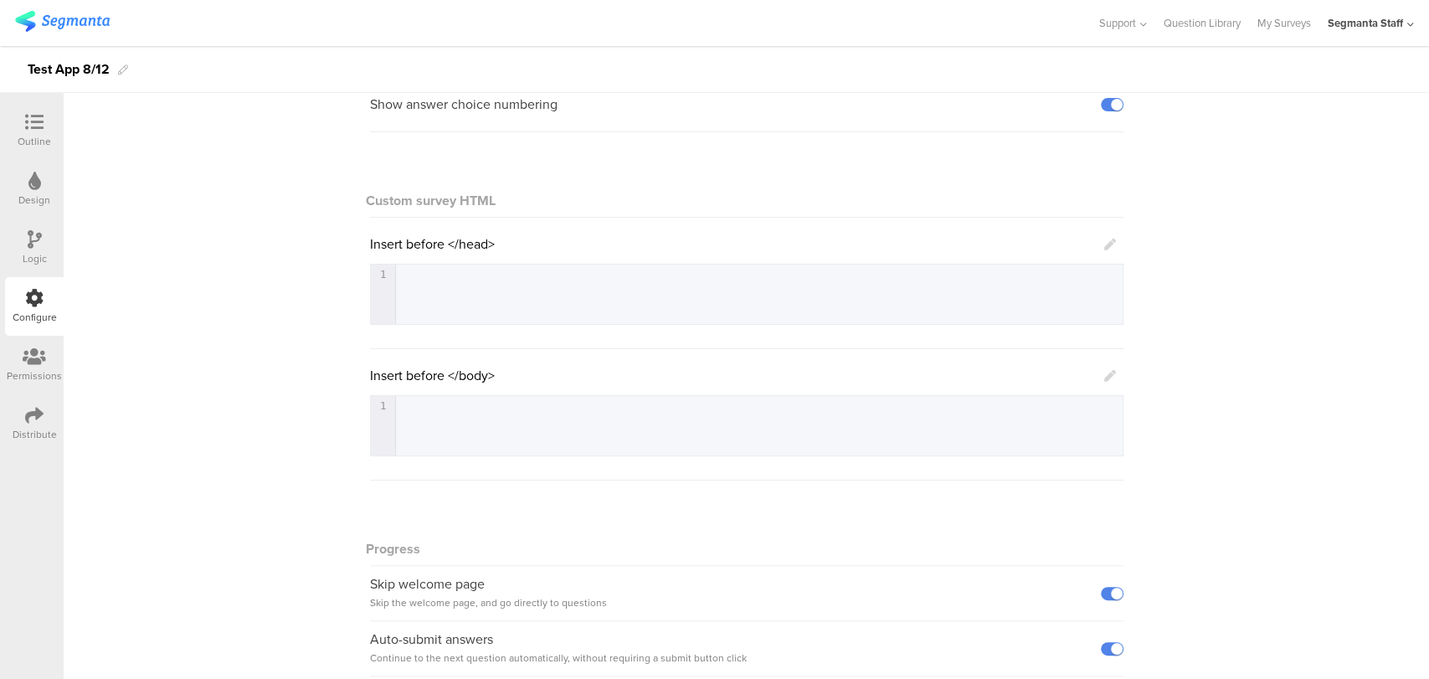
scroll to position [186, 0]
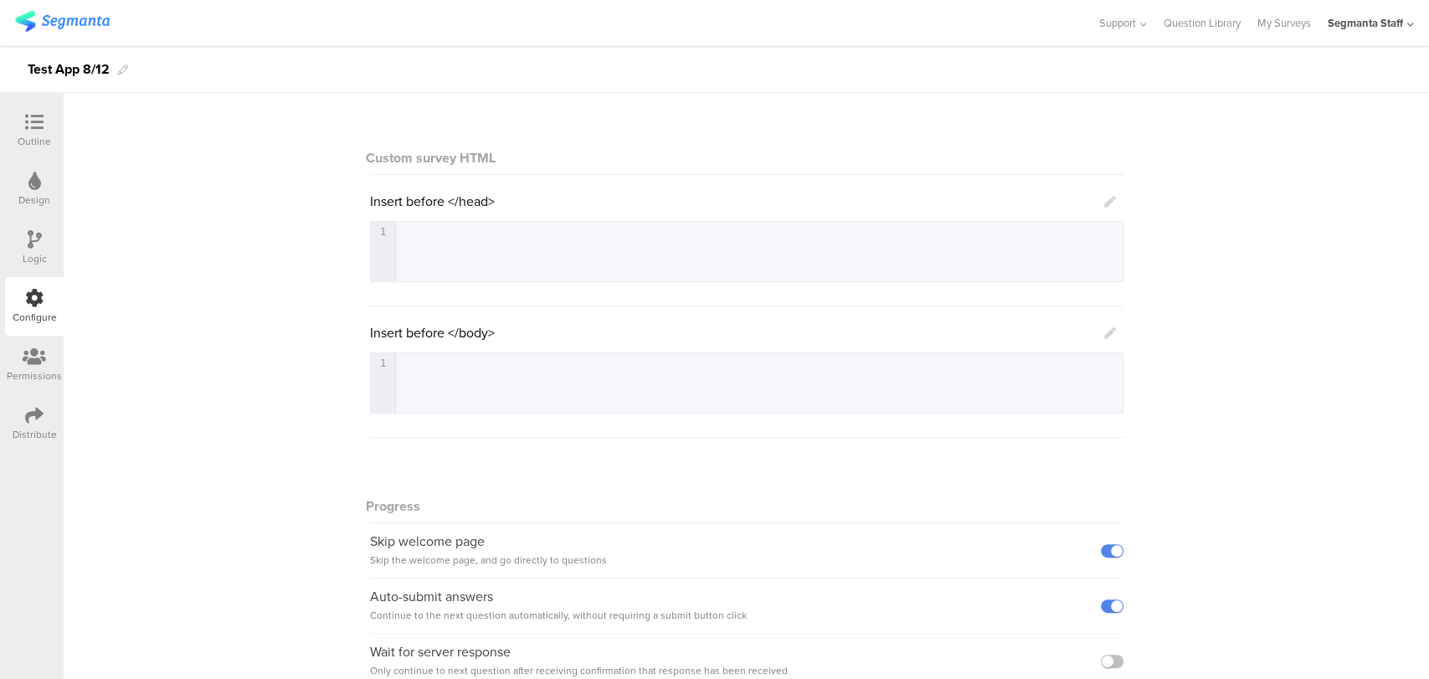
click at [1112, 554] on div at bounding box center [1112, 550] width 23 height 13
click at [1105, 550] on label at bounding box center [1112, 550] width 23 height 13
click at [0, 0] on input "checkbox" at bounding box center [0, 0] width 0 height 0
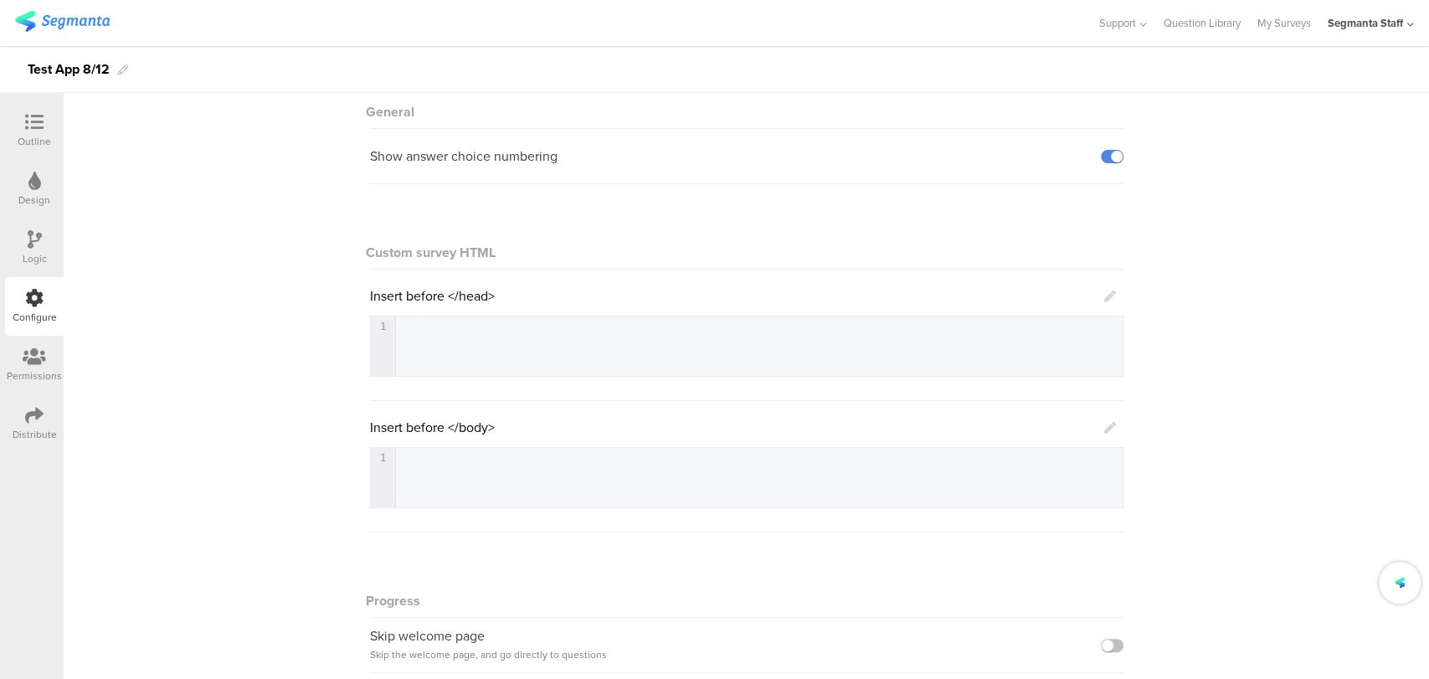
scroll to position [0, 0]
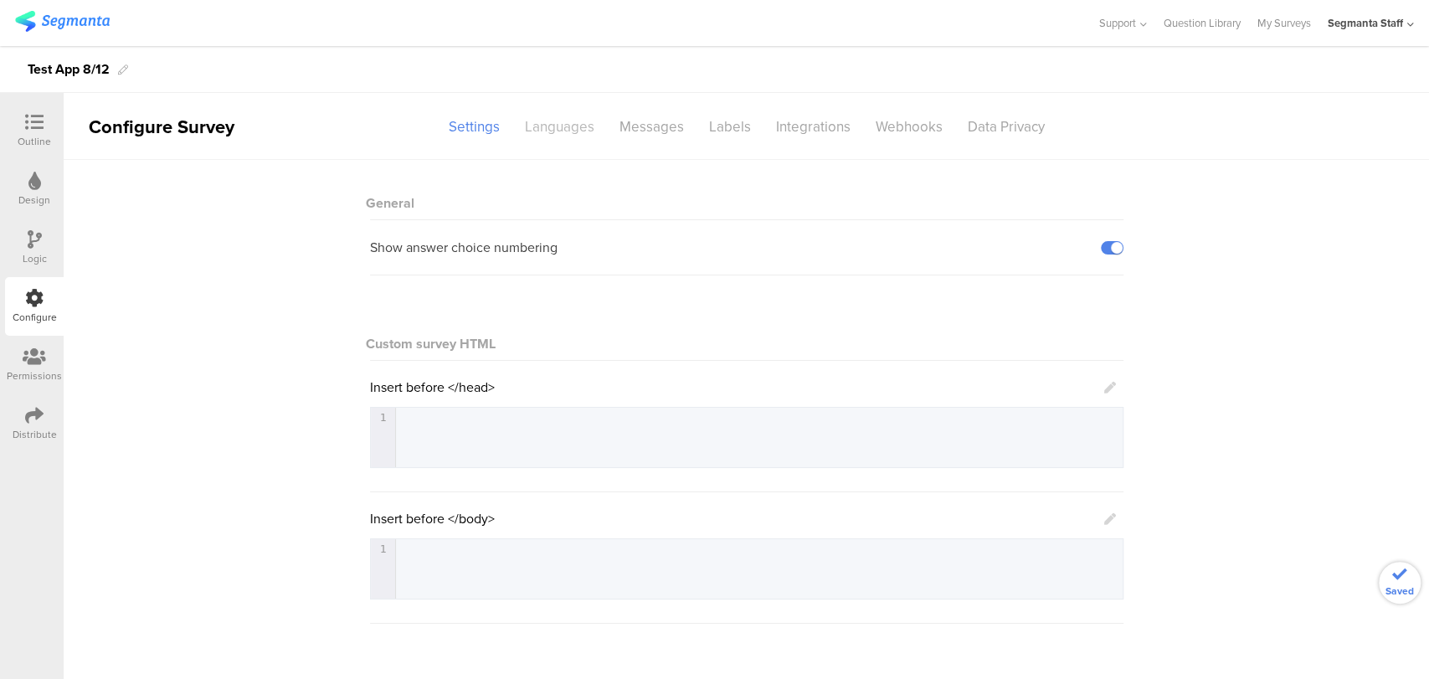
click at [545, 112] on div "Languages" at bounding box center [559, 126] width 95 height 29
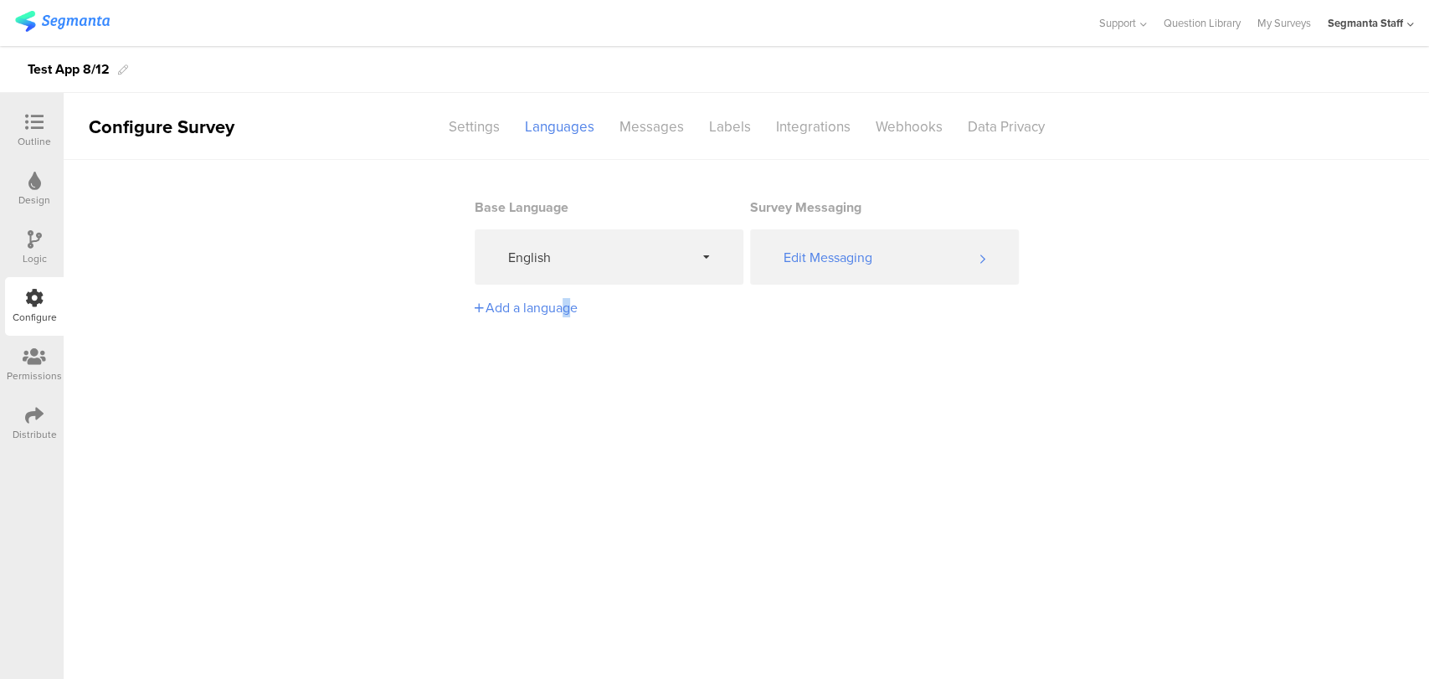
click at [559, 316] on div "Add a language" at bounding box center [607, 307] width 264 height 29
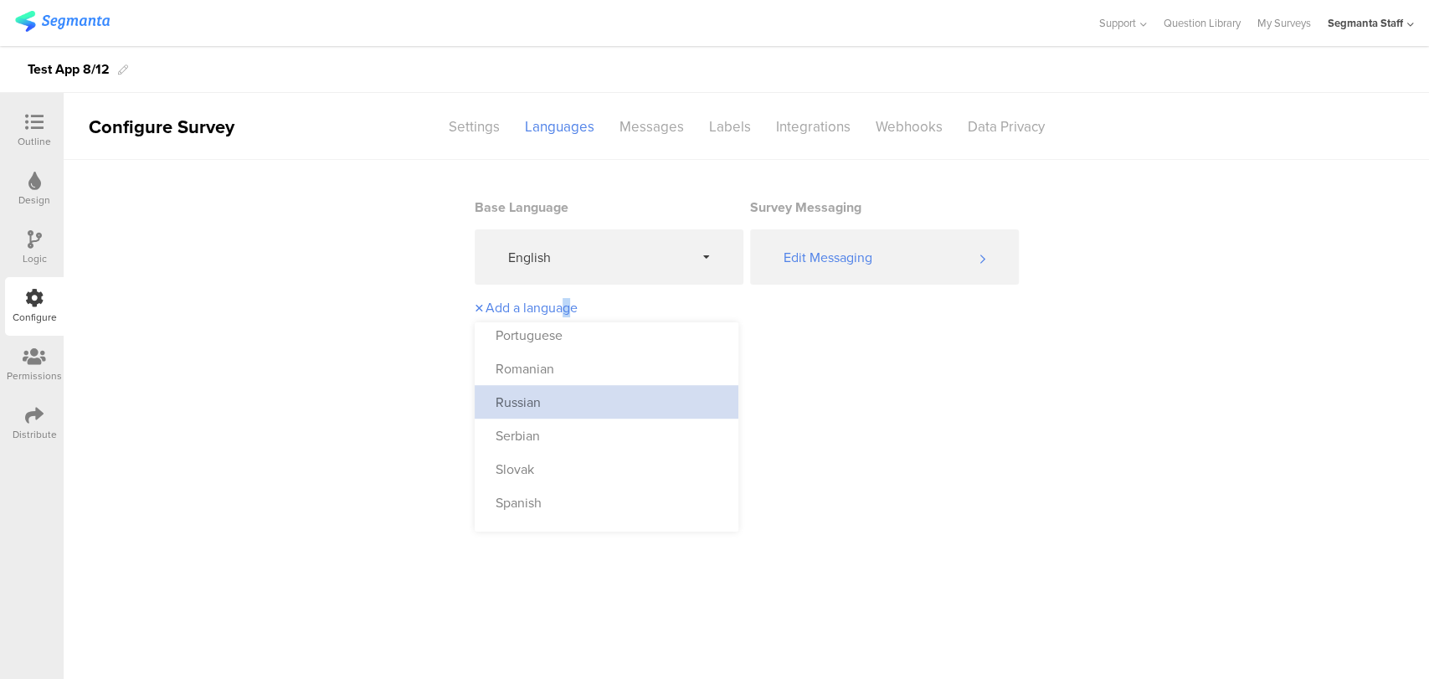
scroll to position [928, 0]
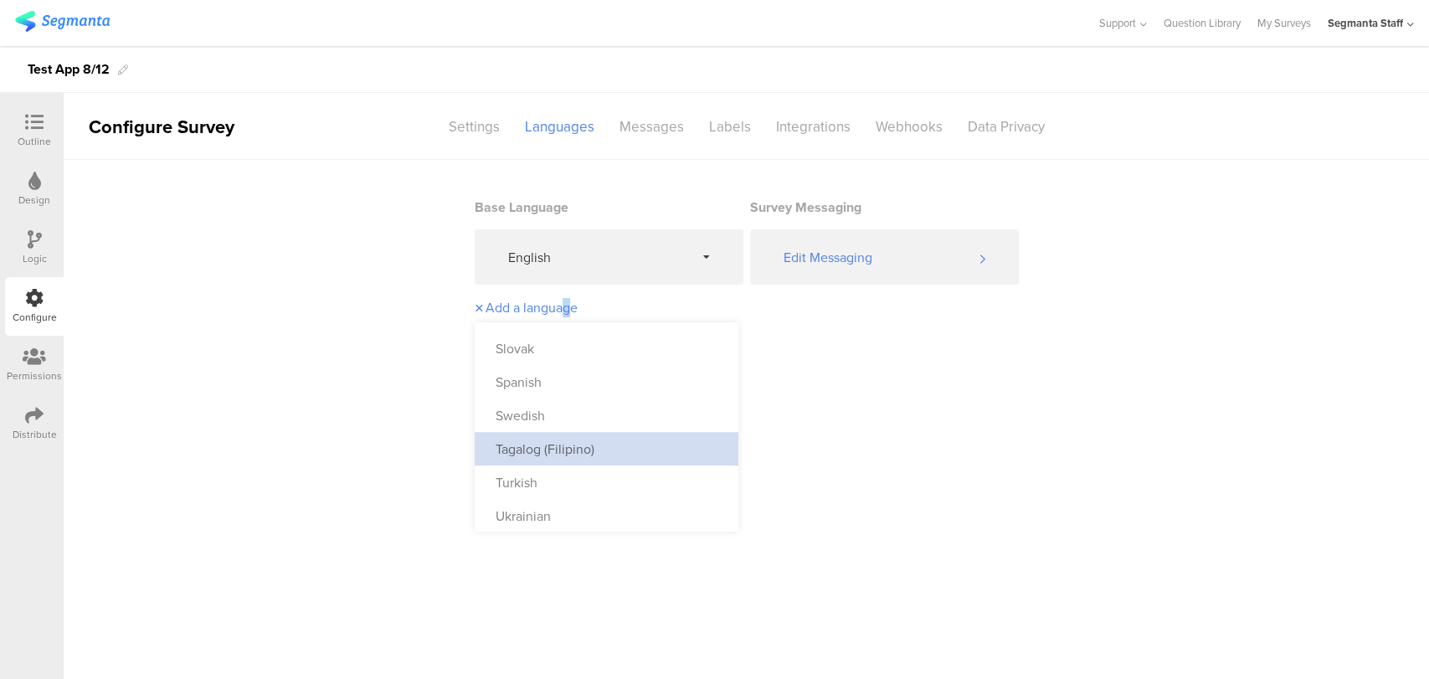
click at [595, 443] on div "Tagalog (Filipino)" at bounding box center [607, 448] width 264 height 33
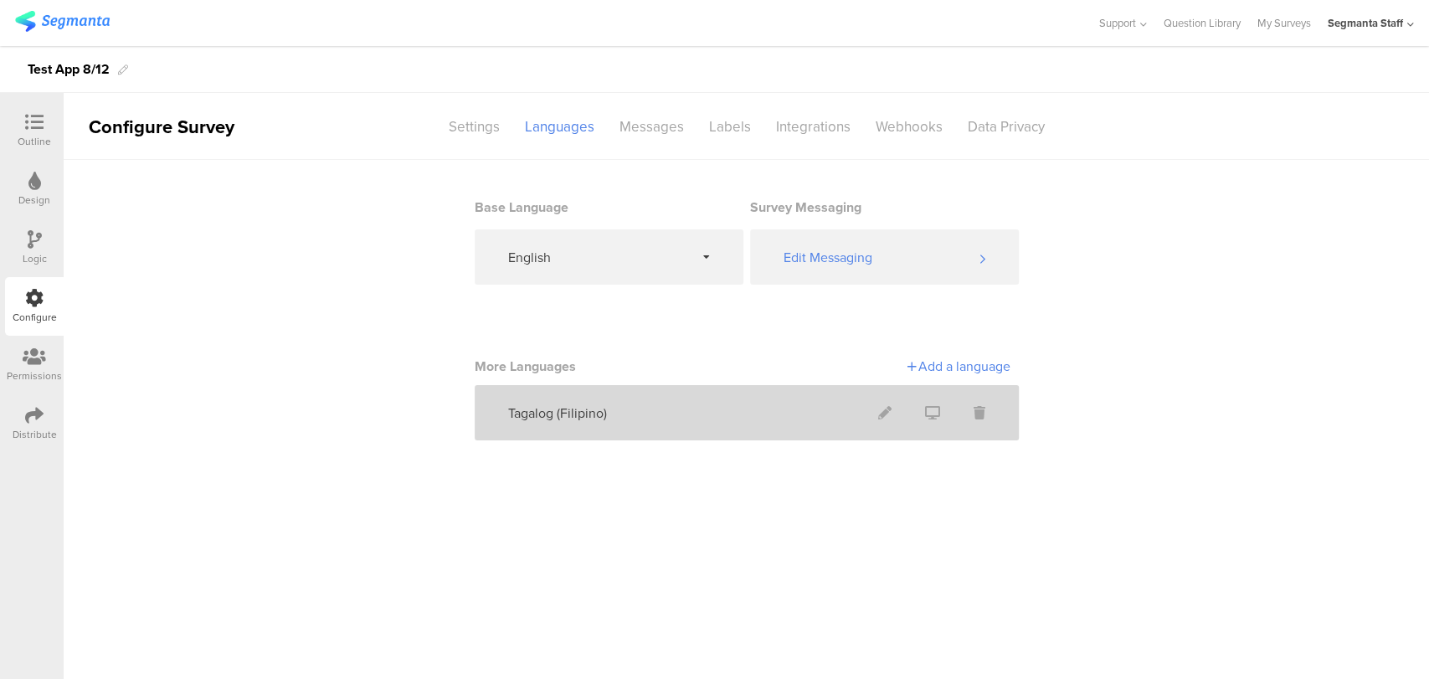
click at [682, 420] on div "Tagalog (Filipino)" at bounding box center [747, 412] width 544 height 55
click at [889, 406] on icon at bounding box center [884, 412] width 13 height 13
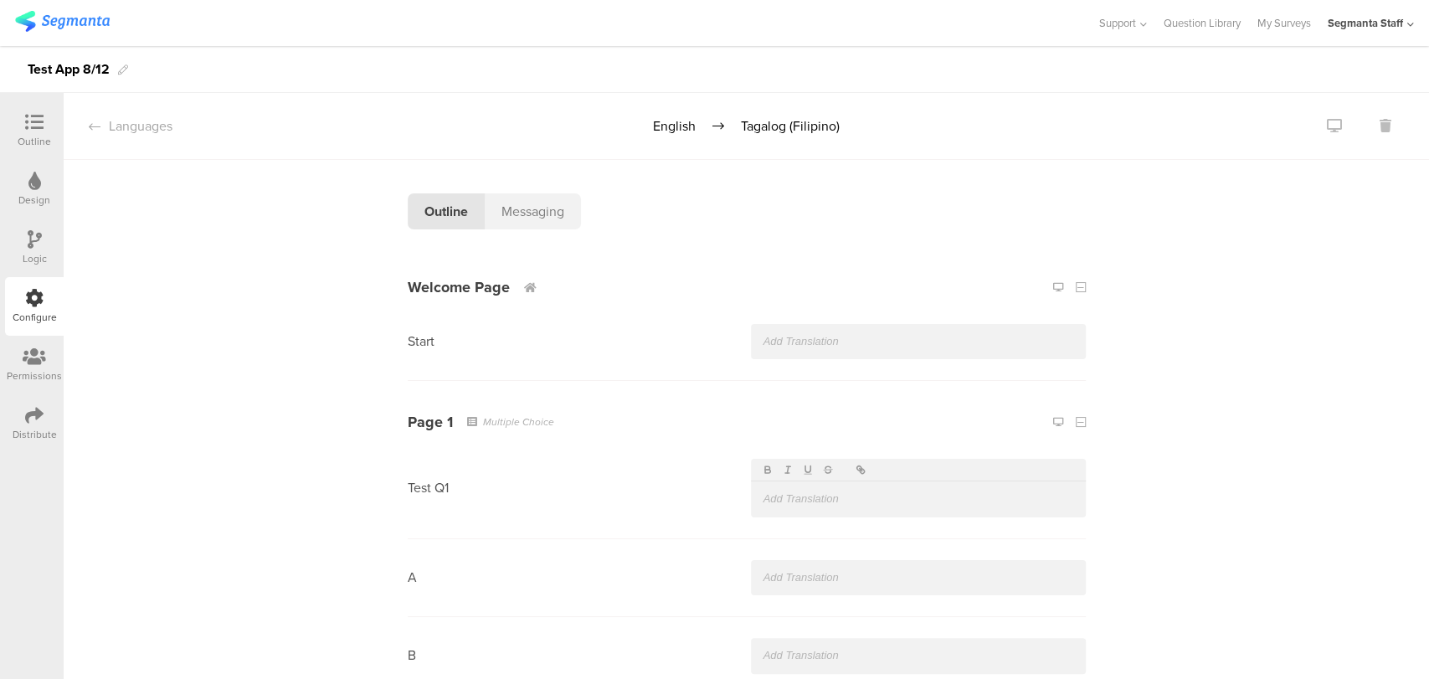
click at [810, 343] on p at bounding box center [918, 341] width 310 height 15
click at [770, 521] on section "Test Q1" at bounding box center [747, 488] width 678 height 100
click at [775, 499] on p at bounding box center [918, 498] width 310 height 15
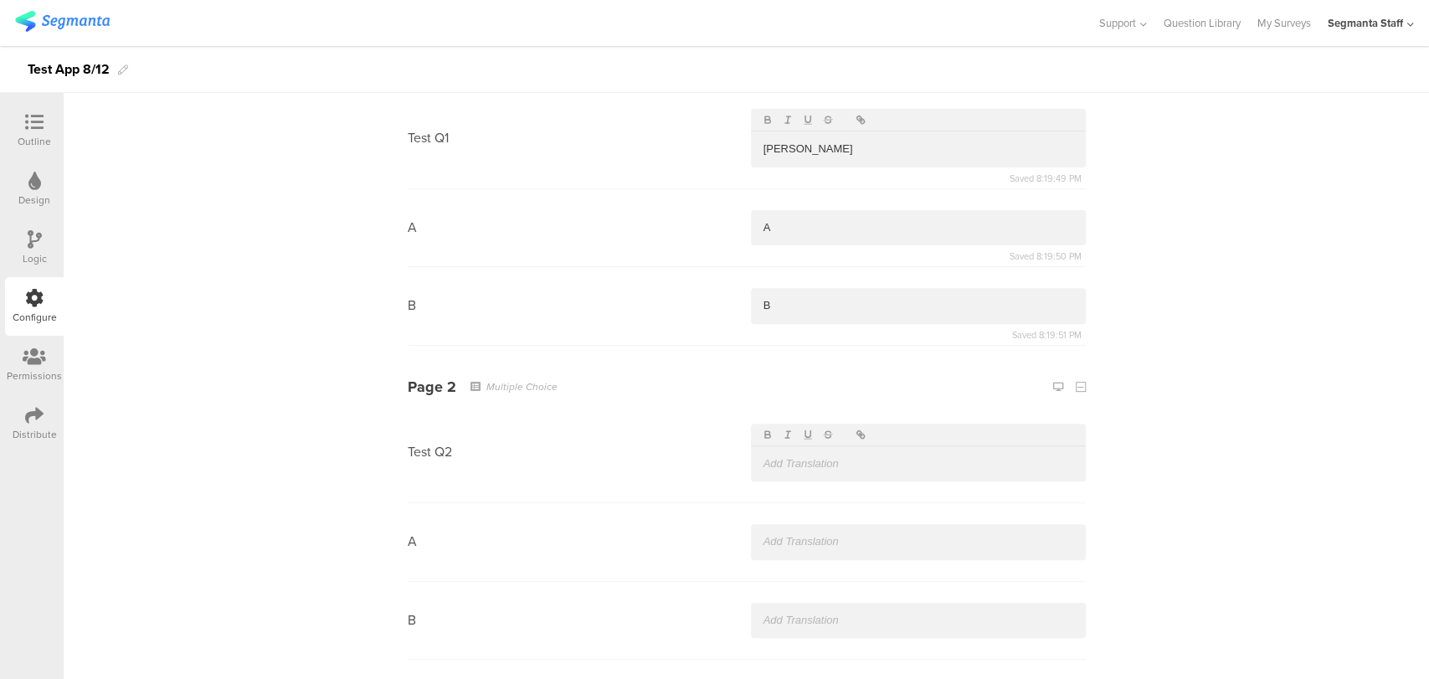
click at [810, 468] on p at bounding box center [918, 463] width 310 height 15
click at [937, 539] on p at bounding box center [918, 541] width 310 height 15
click at [835, 609] on div at bounding box center [918, 620] width 335 height 35
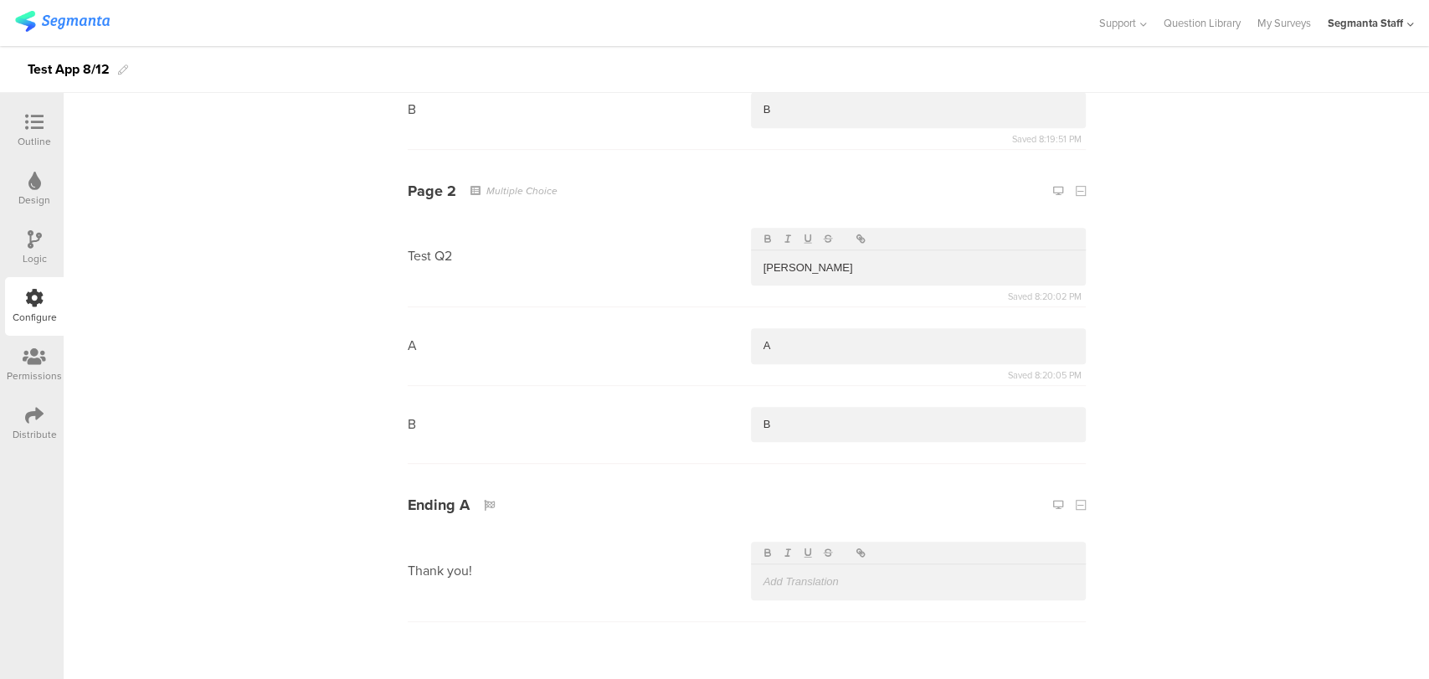
scroll to position [555, 0]
click at [838, 572] on p at bounding box center [918, 572] width 310 height 15
click at [13, 448] on div "Distribute" at bounding box center [34, 423] width 59 height 59
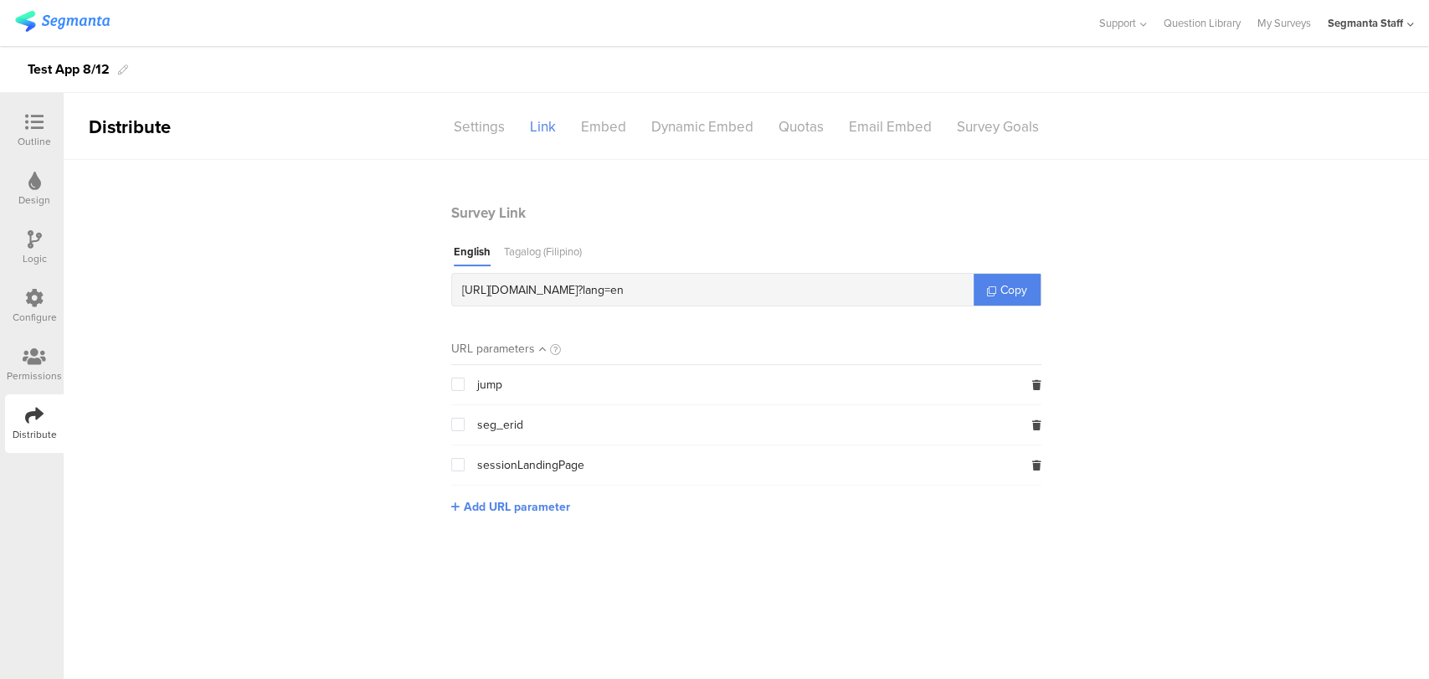
click at [548, 257] on div "Tagalog (Filipino)" at bounding box center [543, 255] width 78 height 23
click at [1013, 295] on span "Copy" at bounding box center [1013, 290] width 27 height 18
click at [1011, 295] on span "Copy" at bounding box center [1013, 290] width 27 height 18
click at [1001, 270] on main "English Tagalog (Filipino) https://surveys.segmanta.com/p6d713 ? lang=tl Copy" at bounding box center [746, 275] width 590 height 63
click at [998, 283] on link "Copy" at bounding box center [1006, 290] width 67 height 32
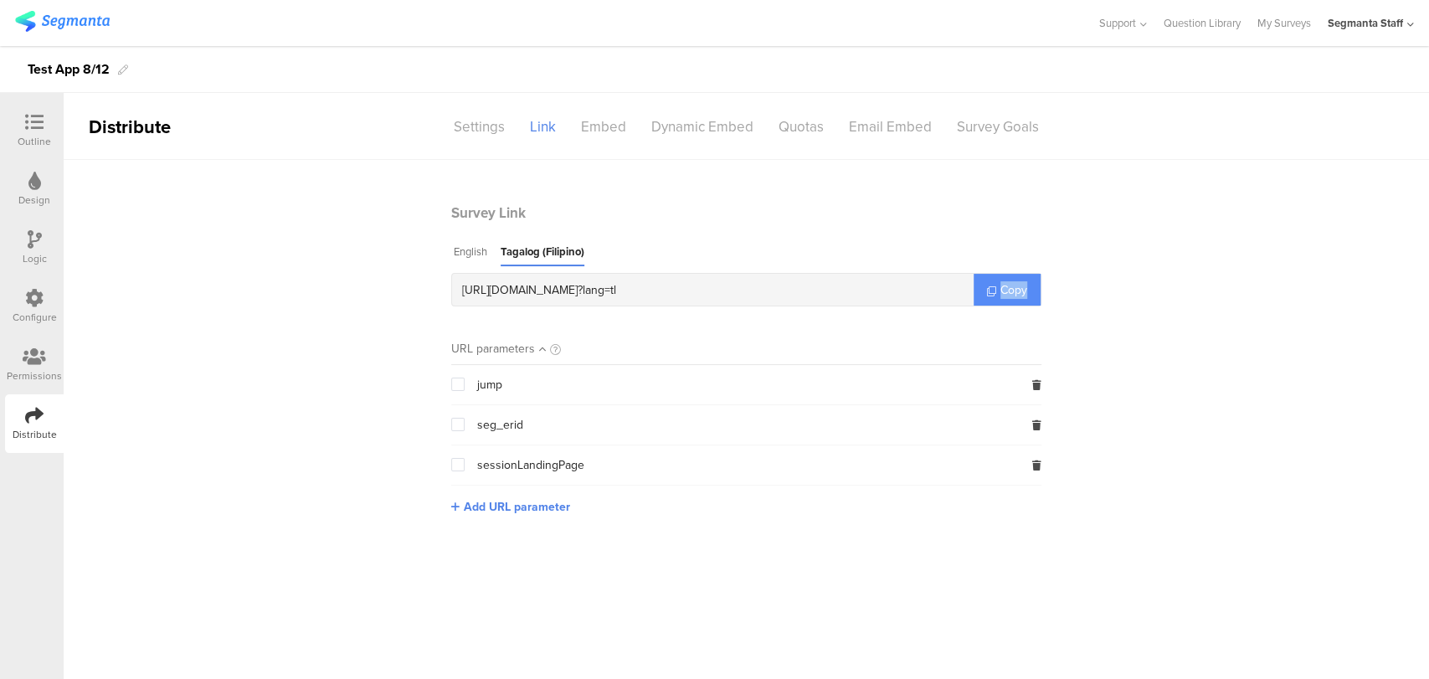
click at [998, 283] on link "Copy" at bounding box center [1006, 290] width 67 height 32
click at [475, 132] on div "Settings" at bounding box center [479, 126] width 76 height 29
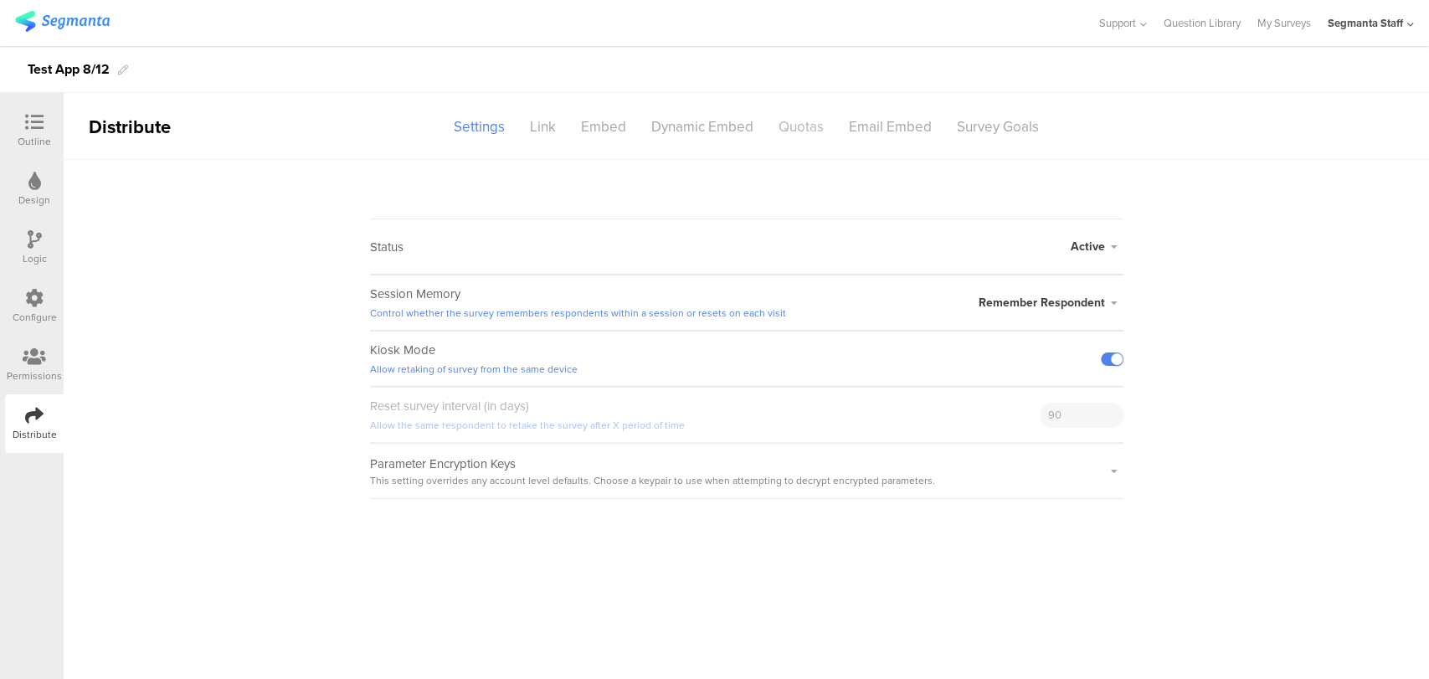
click at [788, 129] on div "Quotas" at bounding box center [801, 126] width 70 height 29
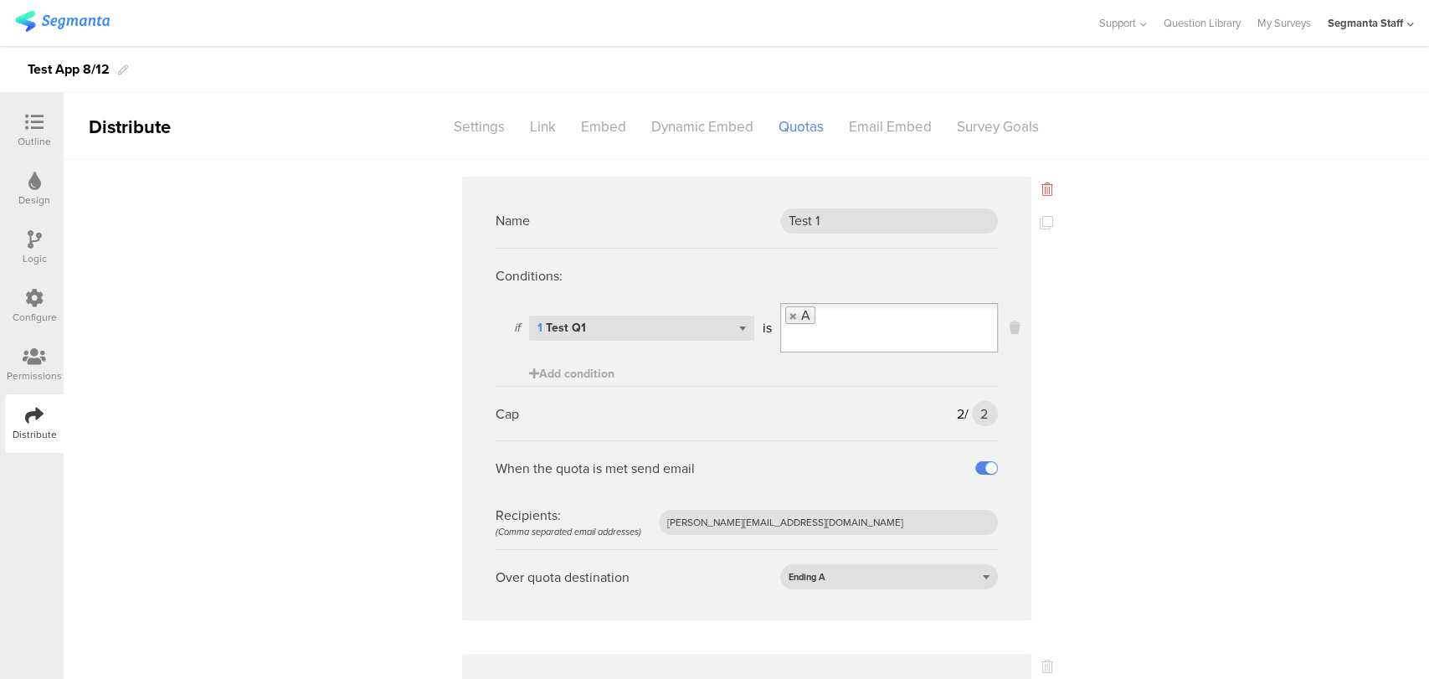
click at [1041, 187] on icon at bounding box center [1047, 188] width 12 height 13
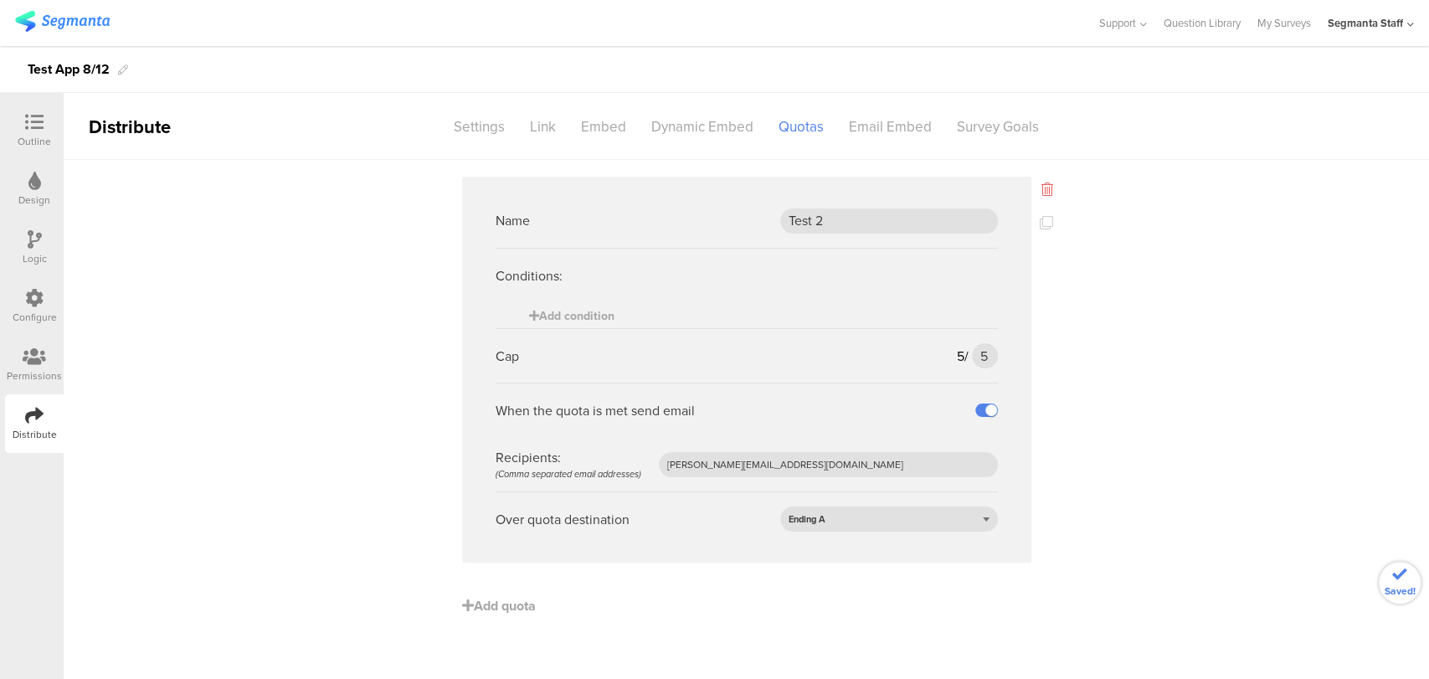
click at [1045, 187] on icon at bounding box center [1047, 188] width 12 height 13
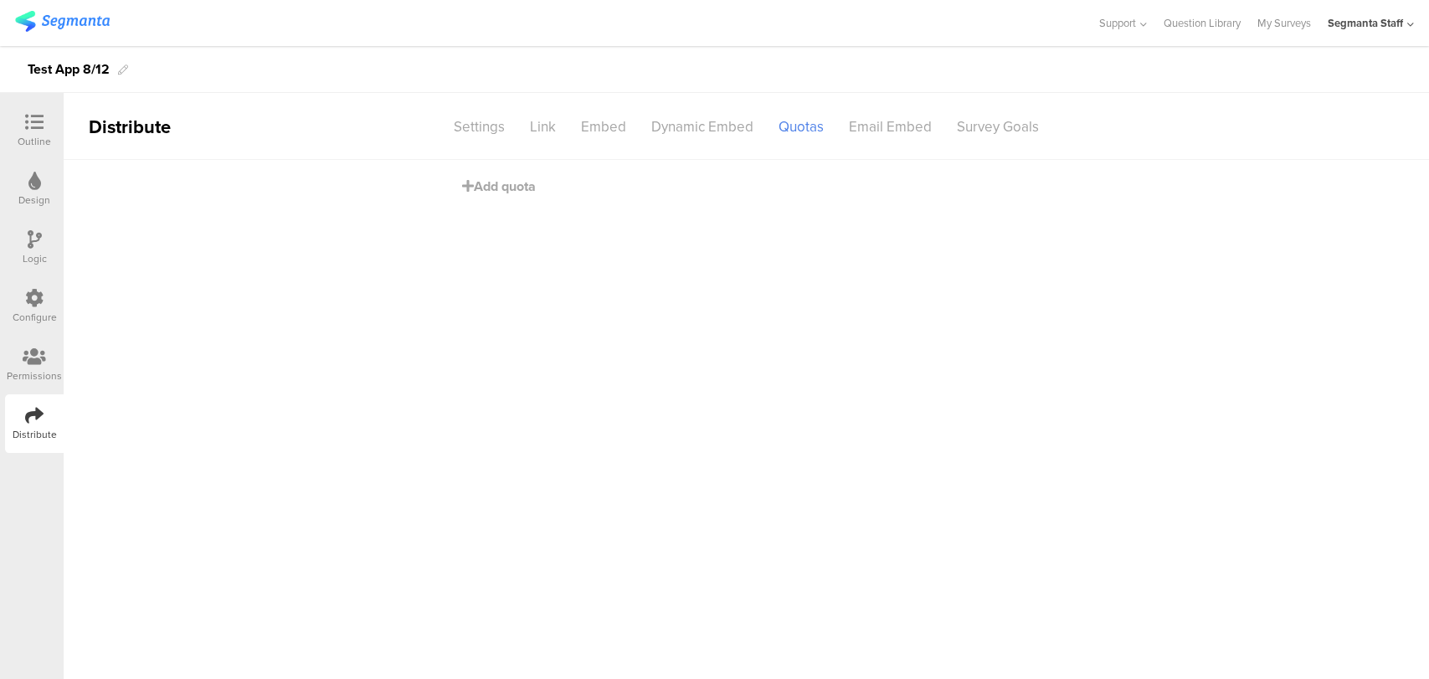
click at [25, 113] on icon at bounding box center [34, 122] width 18 height 18
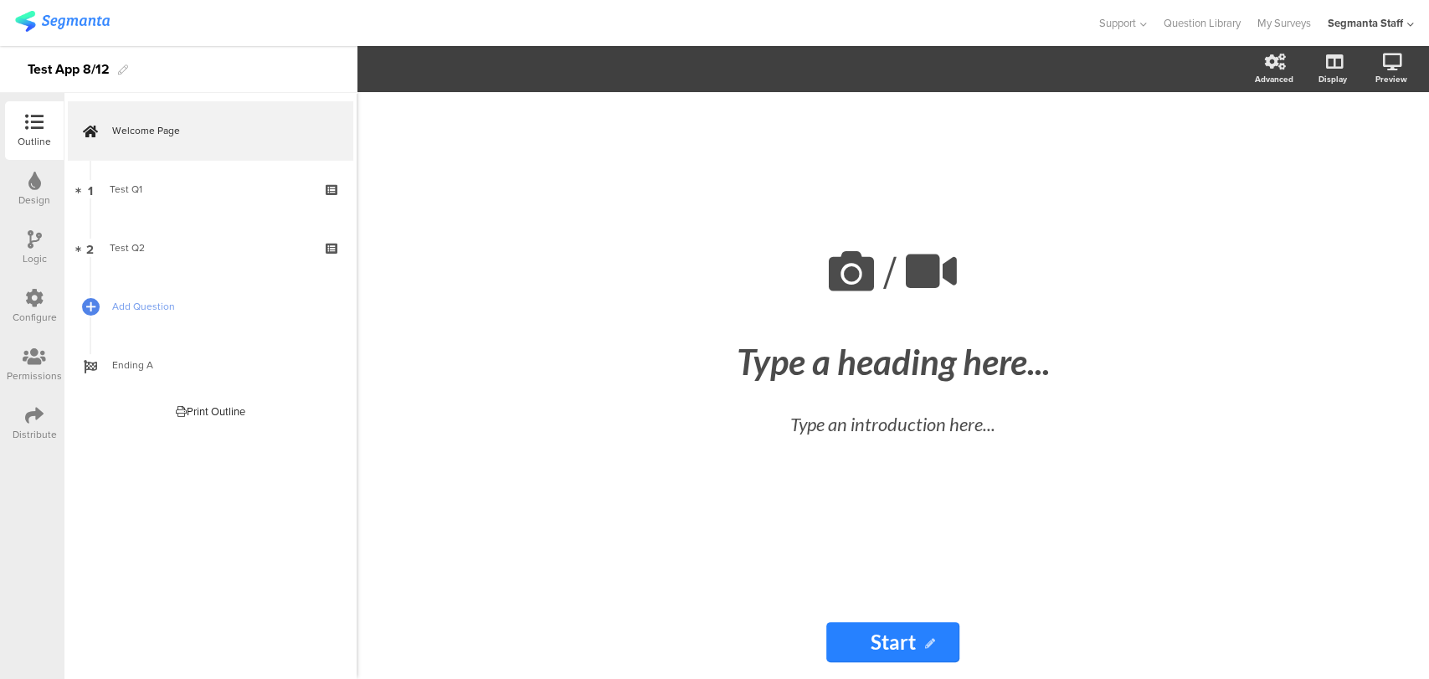
click at [20, 316] on div "Configure" at bounding box center [35, 317] width 44 height 15
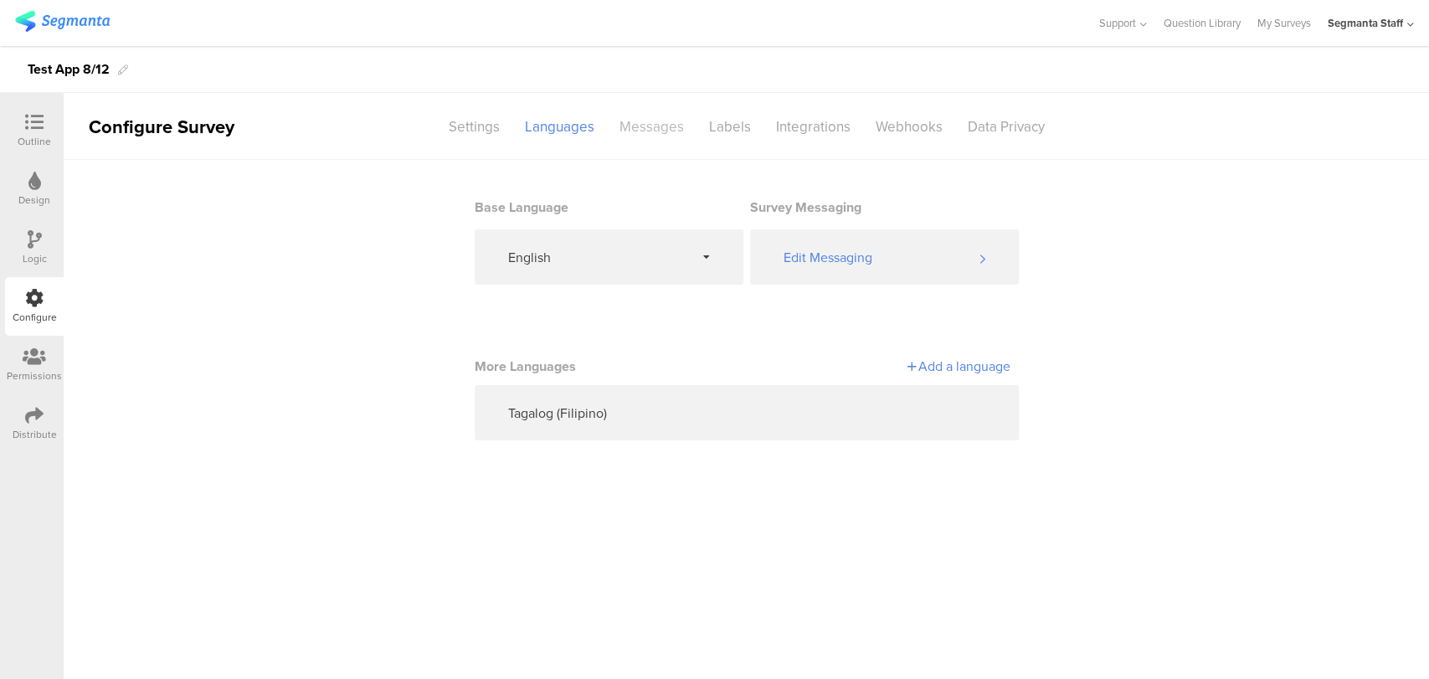
click at [661, 119] on div "Messages" at bounding box center [652, 126] width 90 height 29
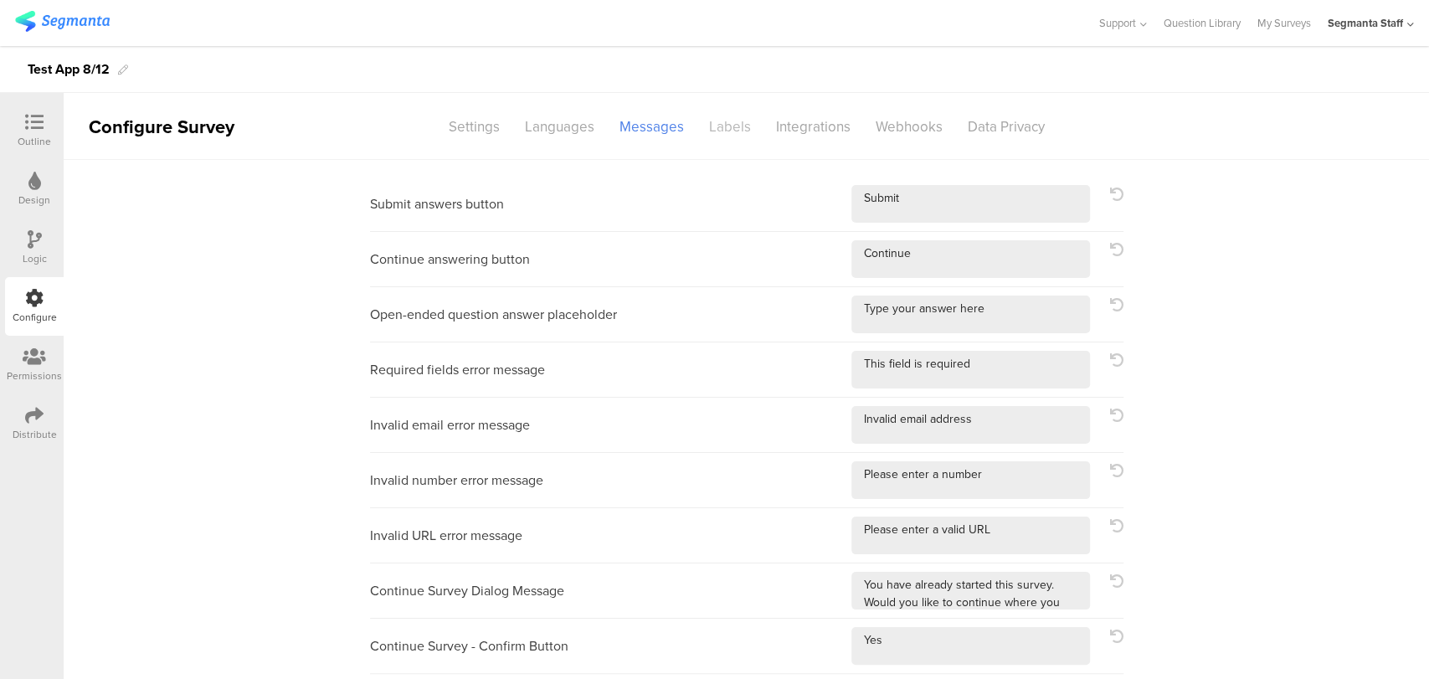
click at [711, 131] on div "Labels" at bounding box center [729, 126] width 67 height 29
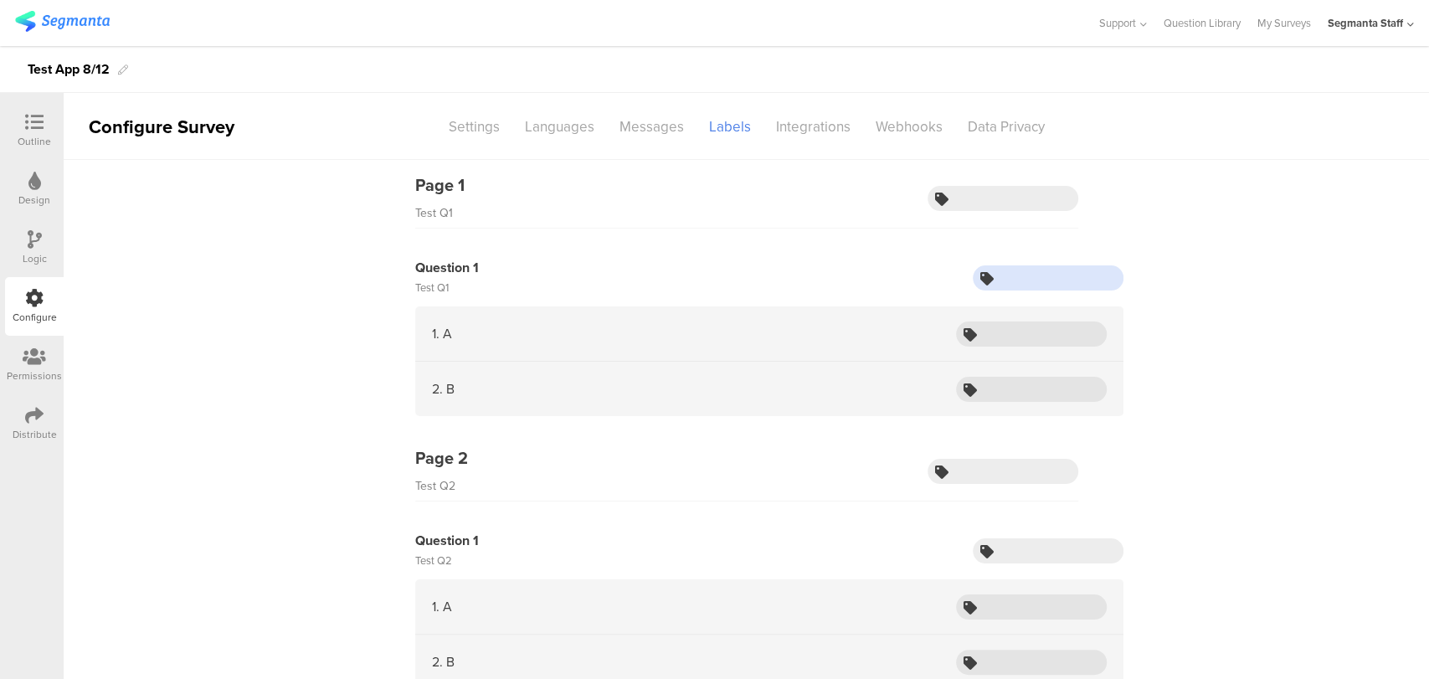
click at [1052, 276] on input "text" at bounding box center [1048, 277] width 151 height 25
type input "test"
click at [24, 136] on div "Outline" at bounding box center [34, 141] width 33 height 15
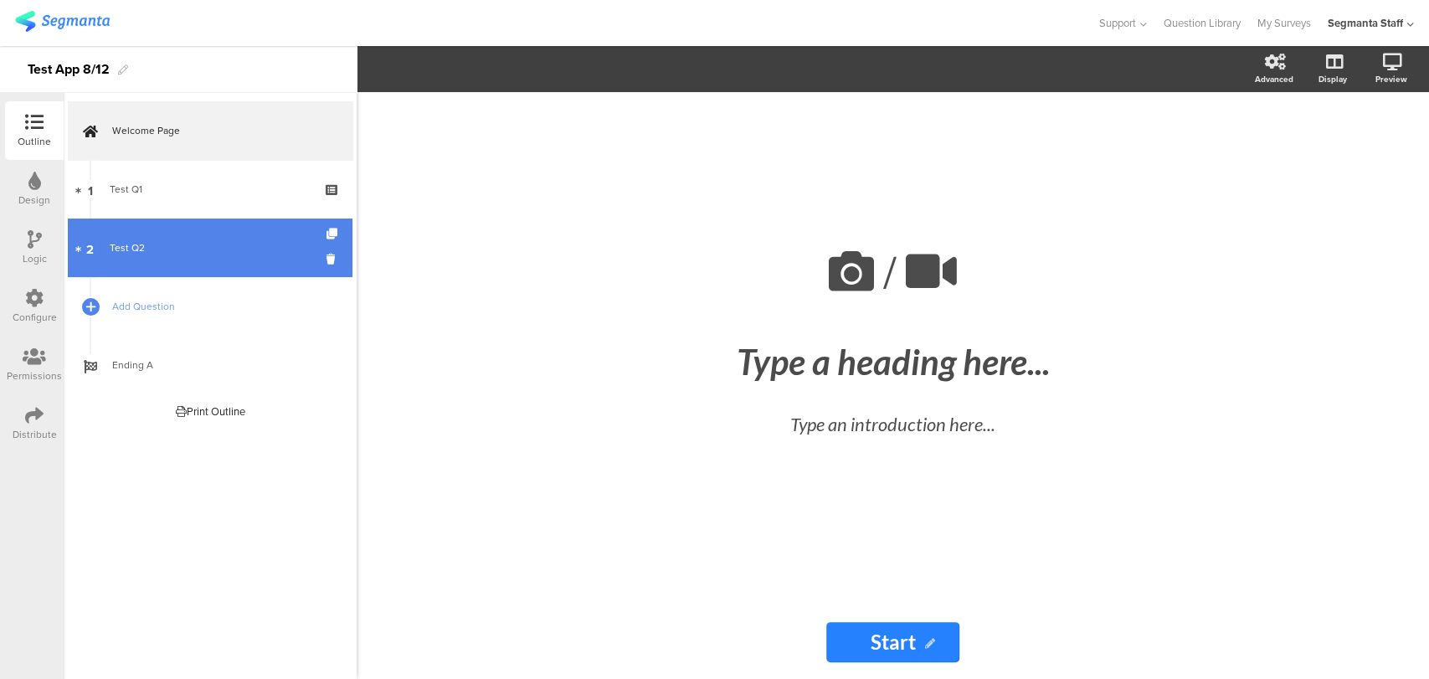
click at [212, 251] on div "Test Q2" at bounding box center [210, 247] width 200 height 17
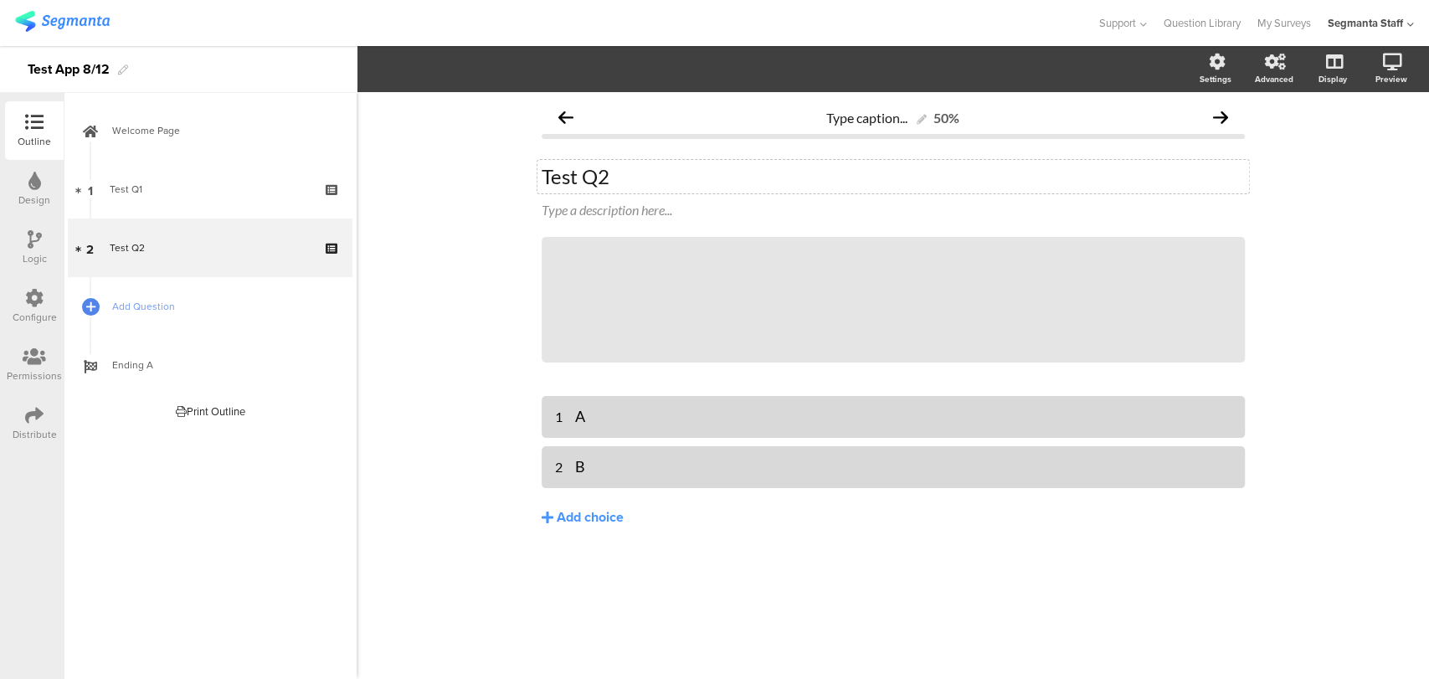
click at [641, 178] on div "Test Q2 Test Q2" at bounding box center [892, 176] width 711 height 33
click at [616, 182] on p "Test Q2 test?" at bounding box center [893, 176] width 703 height 25
click at [24, 193] on div "Design" at bounding box center [34, 200] width 32 height 15
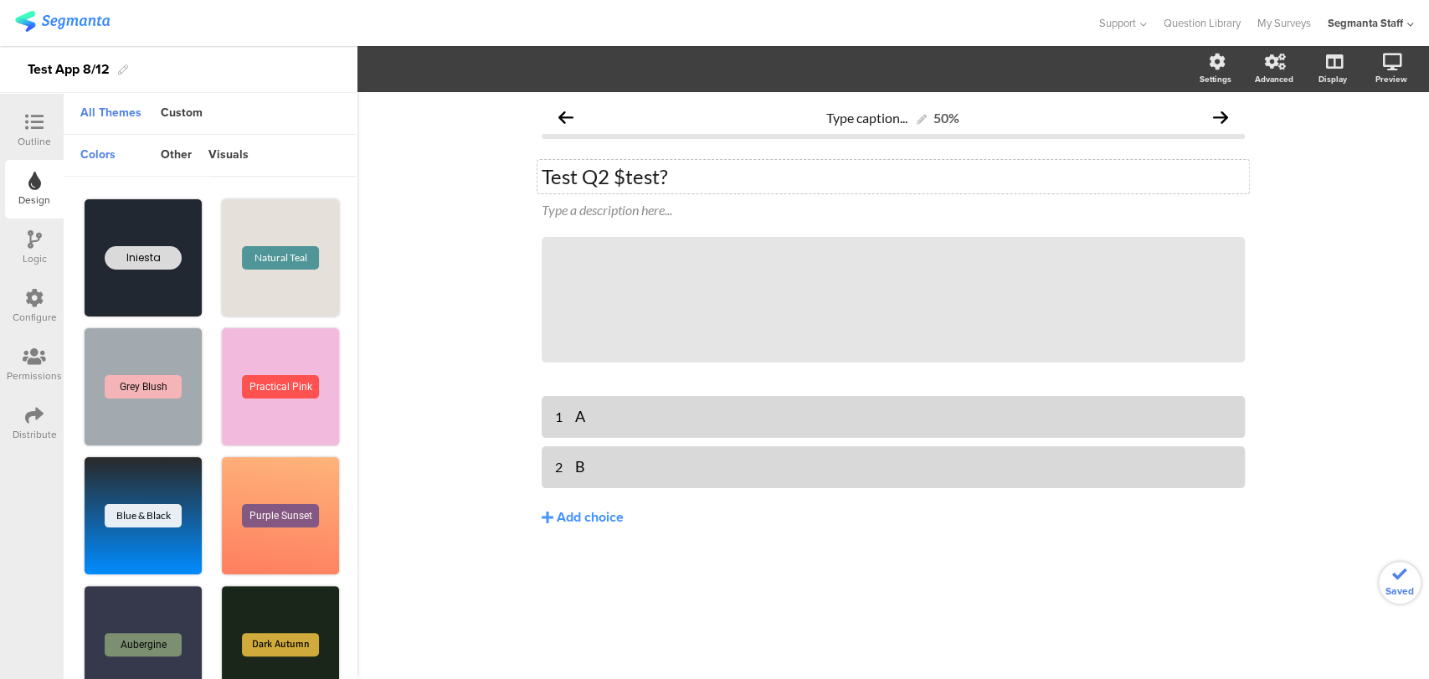
click at [31, 251] on div "Logic" at bounding box center [35, 258] width 24 height 15
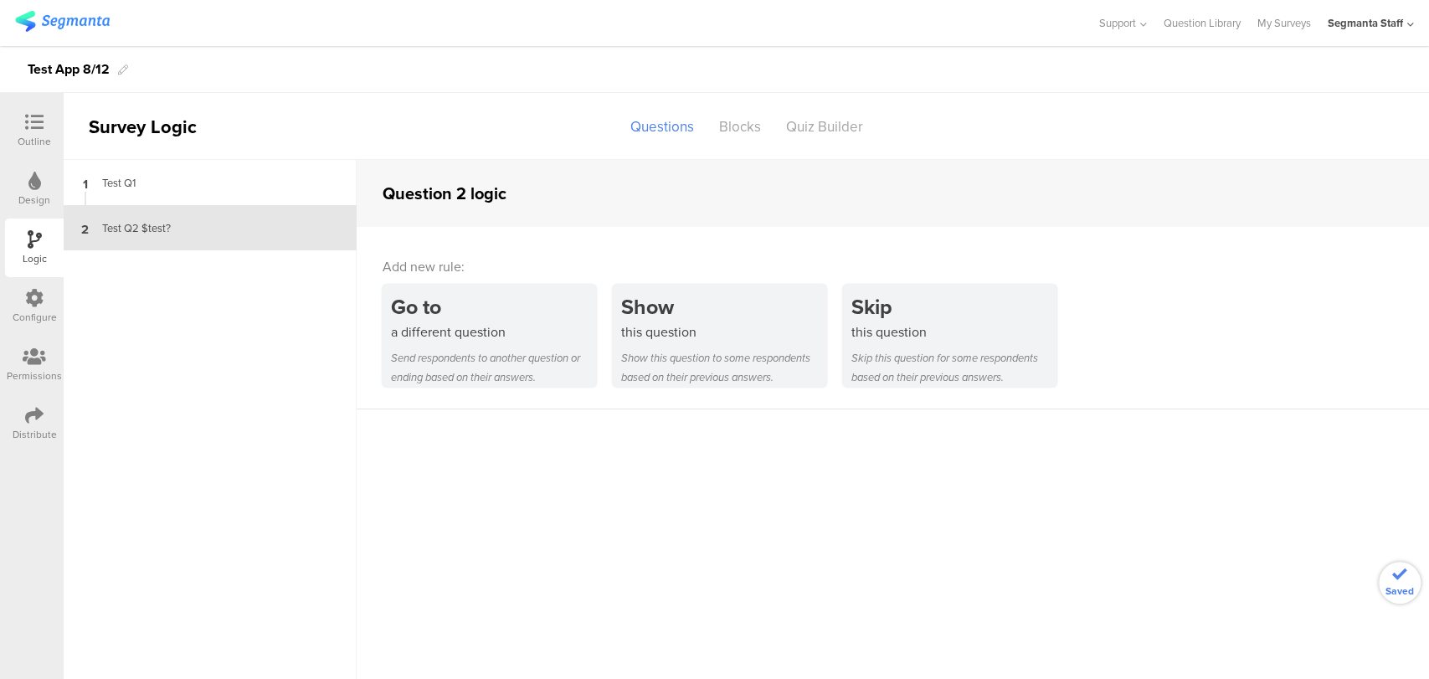
click at [35, 303] on icon at bounding box center [34, 298] width 18 height 18
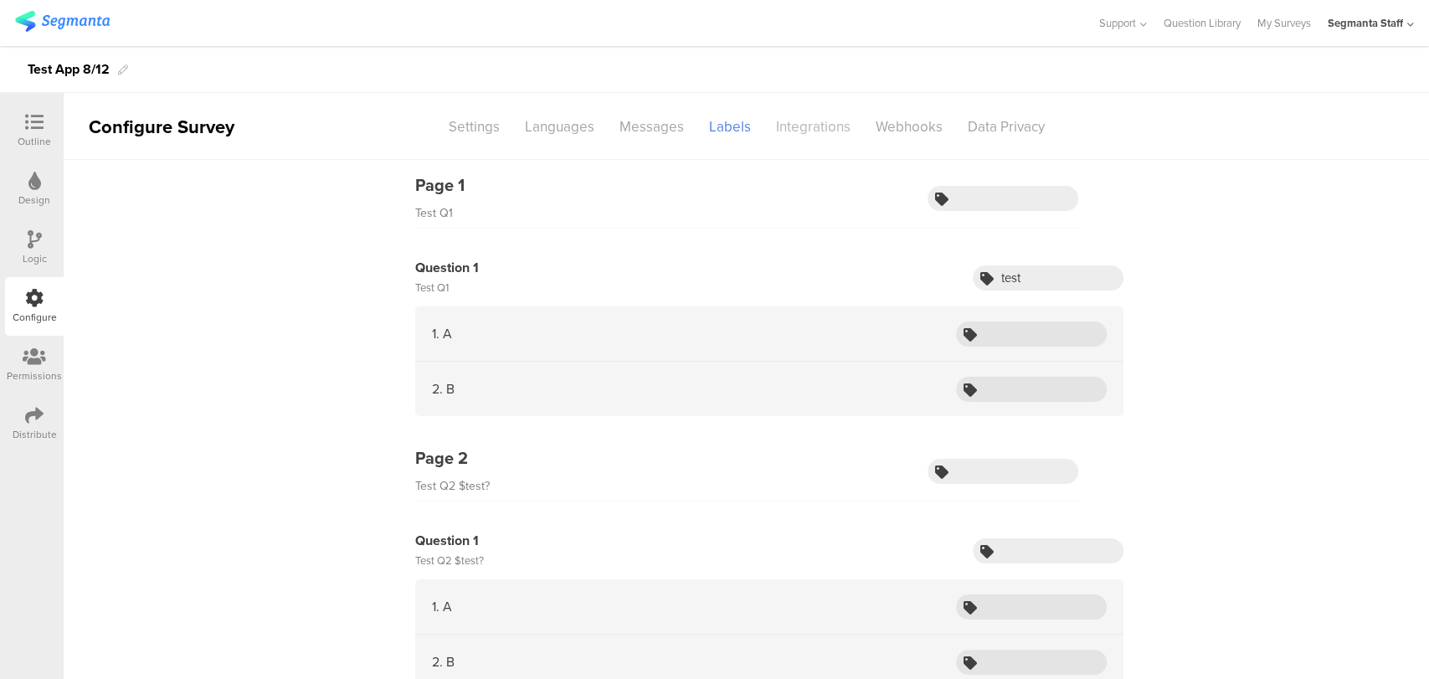
click at [817, 121] on div "Integrations" at bounding box center [813, 126] width 100 height 29
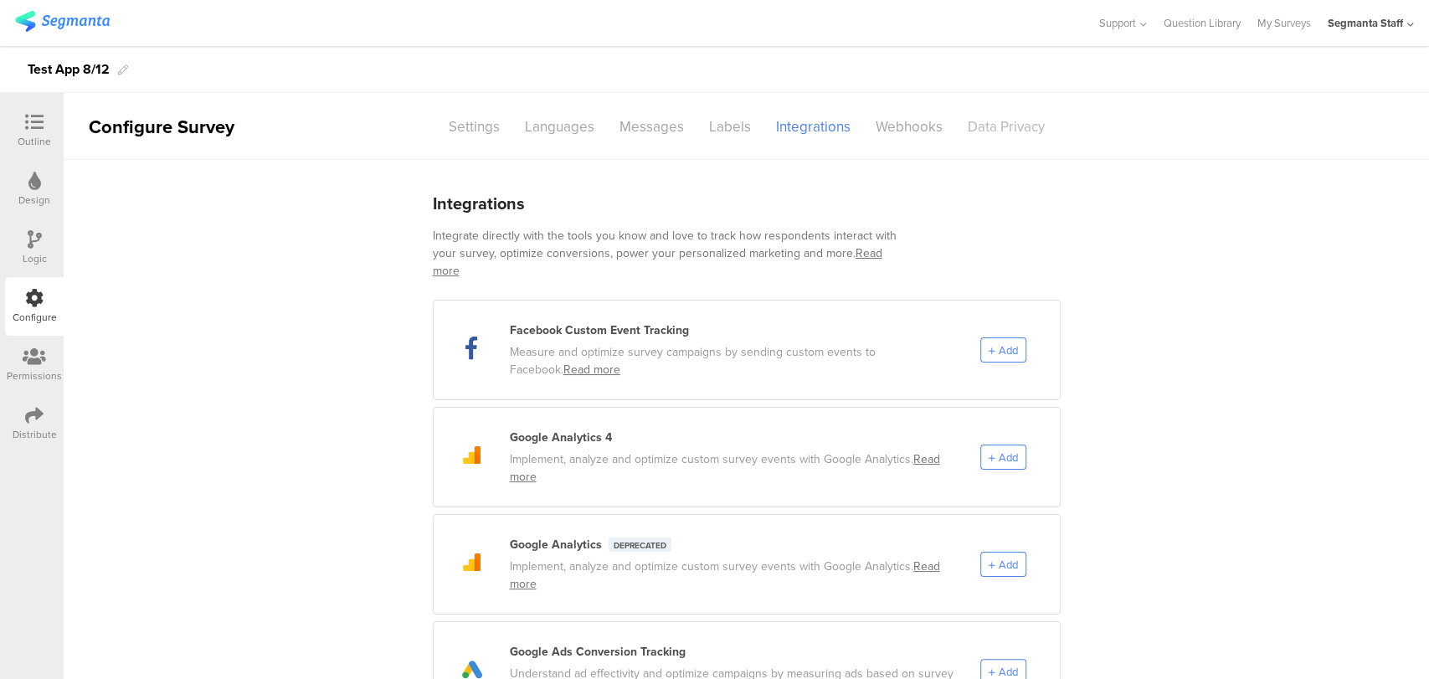
click at [979, 130] on div "Data Privacy" at bounding box center [1006, 126] width 102 height 29
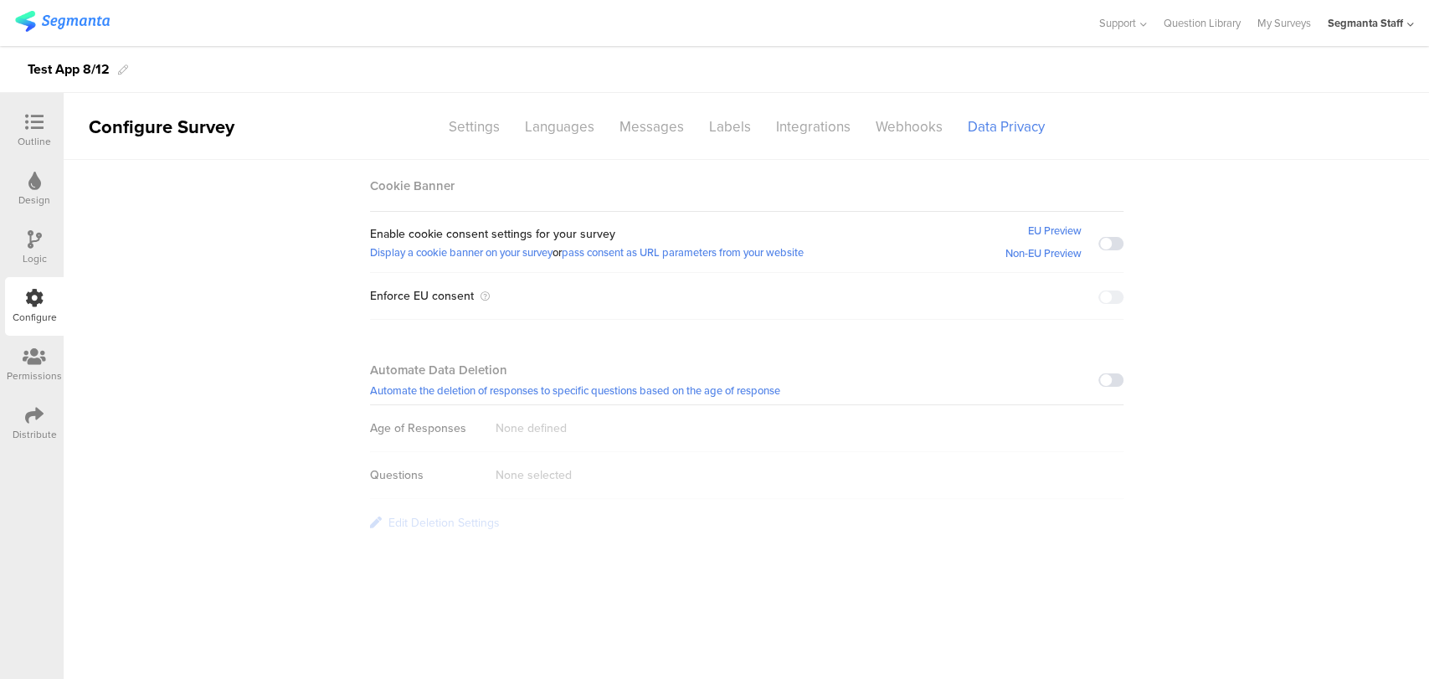
click at [1059, 233] on link "EU Preview" at bounding box center [1055, 230] width 54 height 23
click at [1042, 245] on link "Non-EU Preview" at bounding box center [1043, 253] width 76 height 23
click at [1111, 243] on span at bounding box center [1110, 243] width 25 height 13
click at [872, 132] on div "Webhooks" at bounding box center [909, 126] width 92 height 29
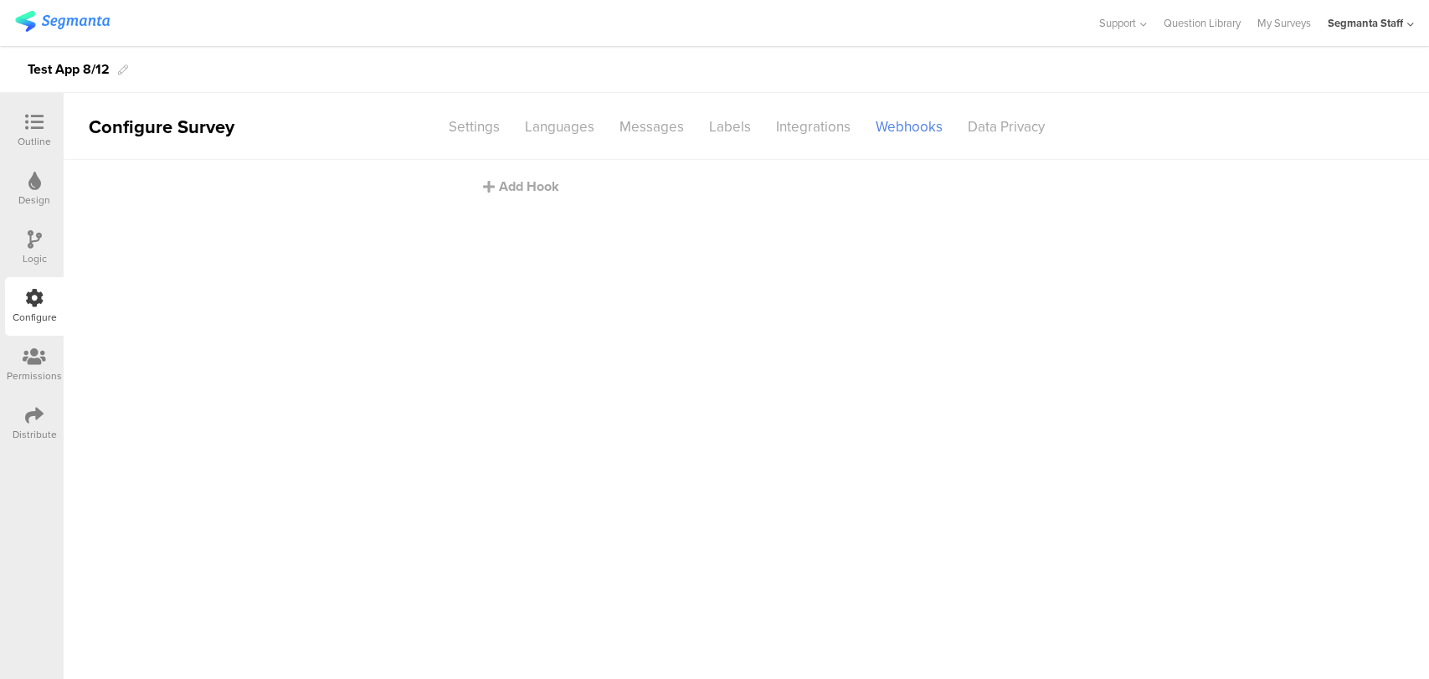
click at [512, 196] on main "Add Hook" at bounding box center [746, 419] width 1365 height 519
click at [524, 186] on div "Add Hook" at bounding box center [751, 186] width 536 height 19
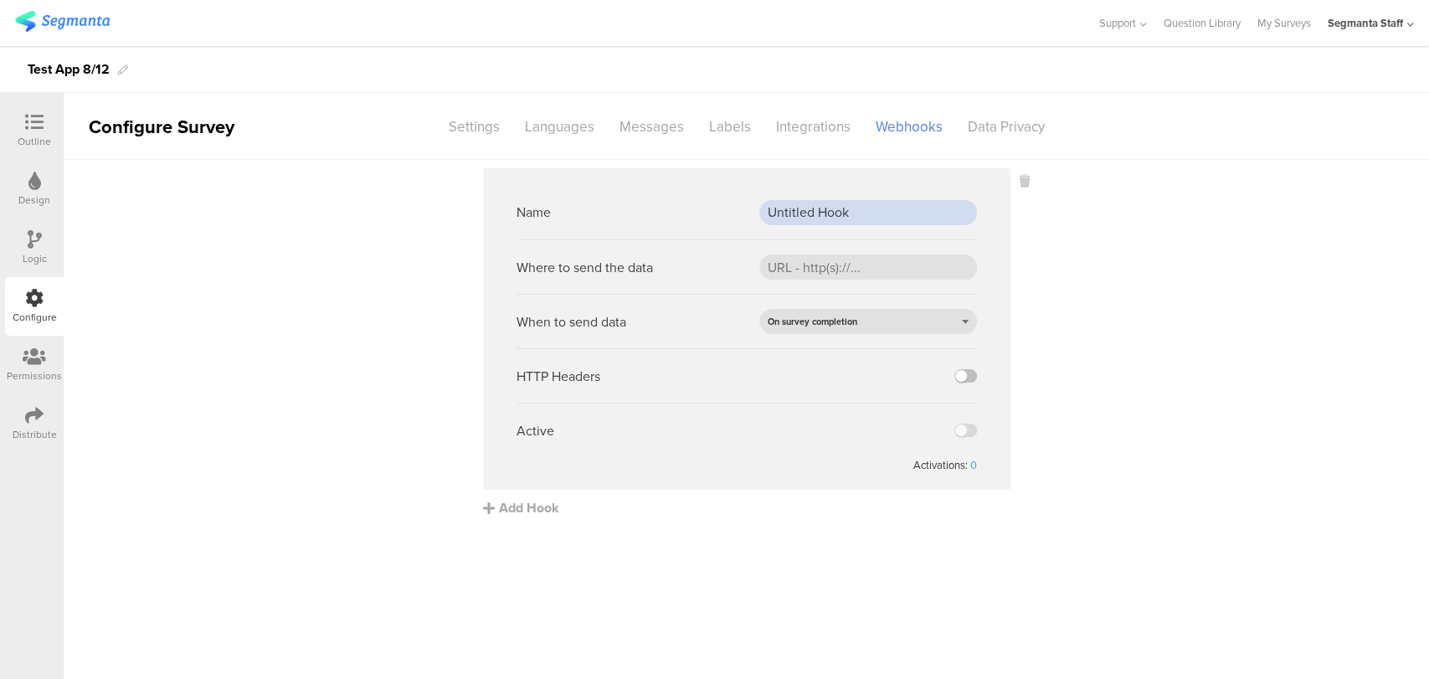
drag, startPoint x: 850, startPoint y: 214, endPoint x: 594, endPoint y: 212, distance: 256.1
click at [594, 212] on div "Name Untitled Hook" at bounding box center [746, 212] width 460 height 54
type input "Test App 8/12"
click at [812, 280] on div "Where to send the data" at bounding box center [746, 266] width 460 height 54
click at [813, 270] on input "url" at bounding box center [868, 266] width 218 height 25
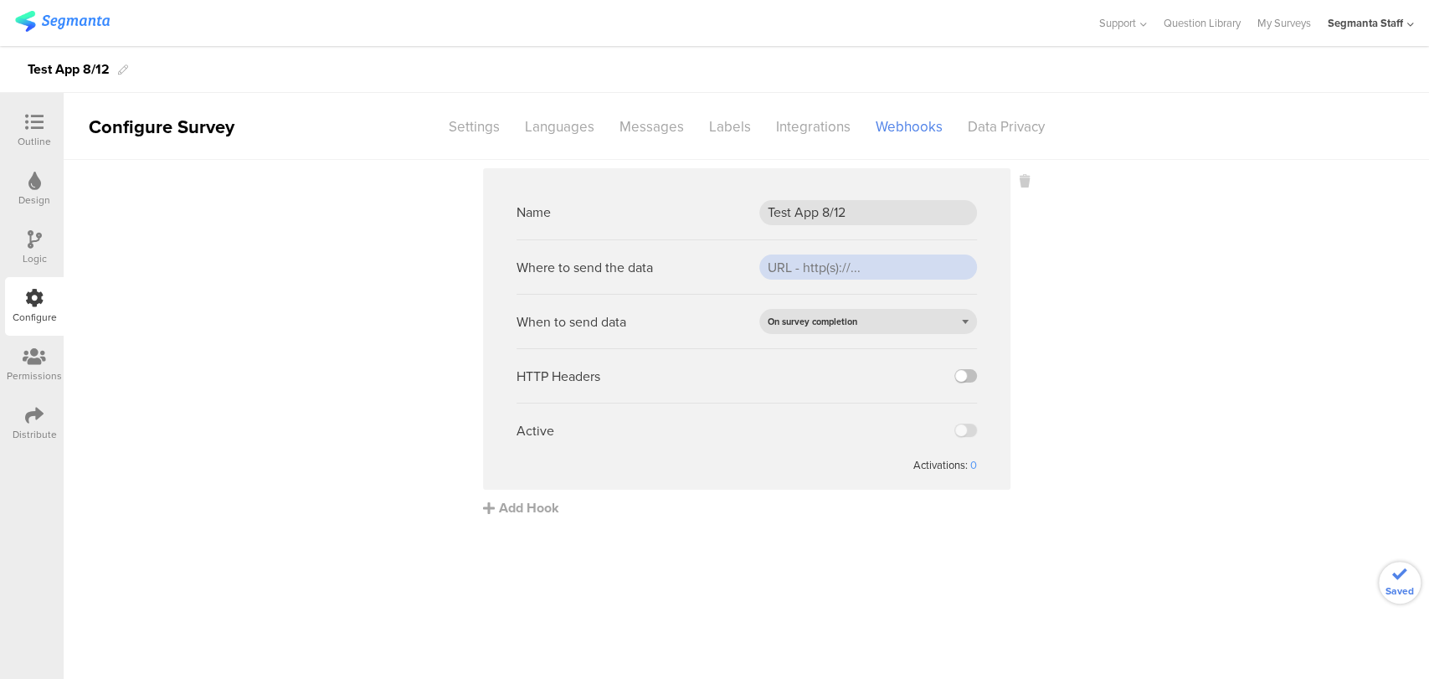
paste input "https://eoib9k77ktwrb5y.m.pipedream.net"
type input "https://eoib9k77ktwrb5y.m.pipedream.net"
click at [960, 377] on label at bounding box center [965, 375] width 23 height 13
click at [0, 0] on input "checkbox" at bounding box center [0, 0] width 0 height 0
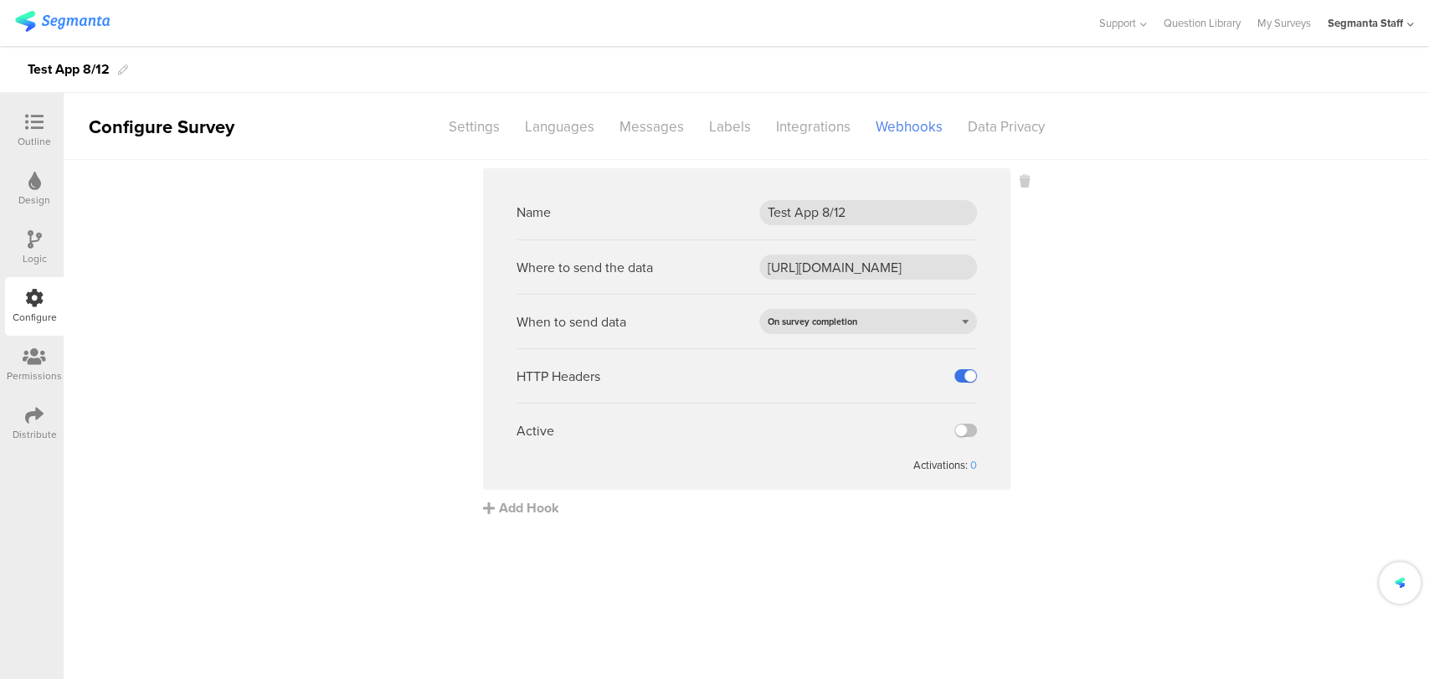
scroll to position [0, 0]
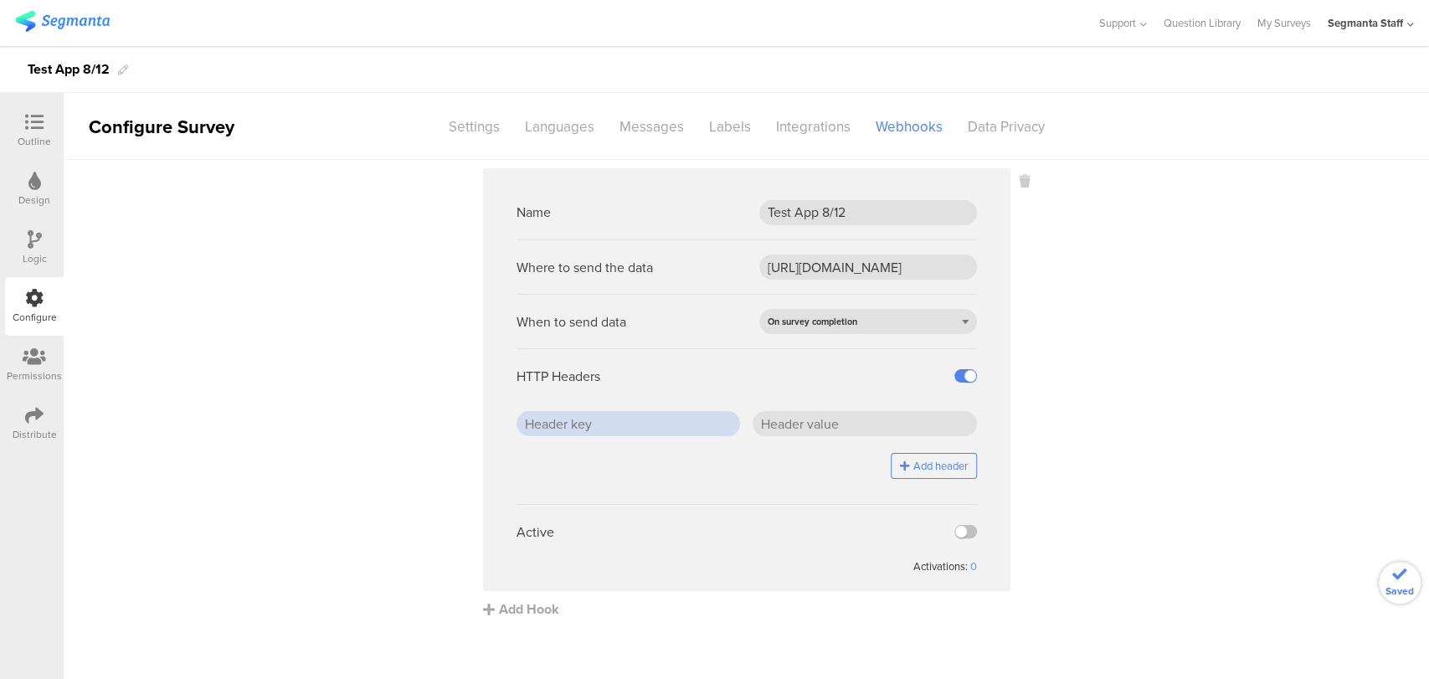
click at [647, 431] on input "text" at bounding box center [628, 423] width 224 height 25
type input "header1"
click at [833, 424] on input "text" at bounding box center [864, 423] width 224 height 25
type input "header2"
click at [967, 522] on div "Active" at bounding box center [746, 531] width 460 height 54
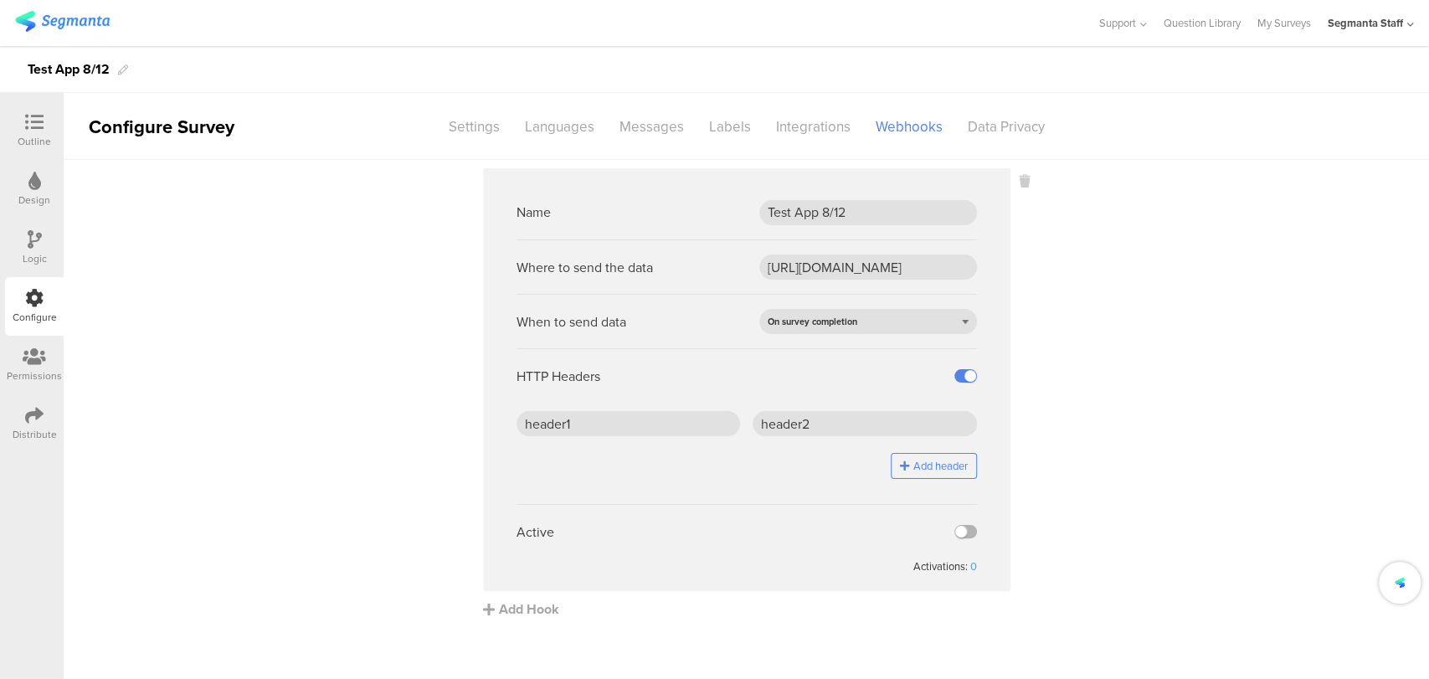
click at [965, 531] on label at bounding box center [965, 531] width 23 height 13
click at [0, 0] on input "checkbox" at bounding box center [0, 0] width 0 height 0
click at [1071, 336] on sg-webhook-settings "Name Test App 8/12 Where to send the data https://eoib9k77ktwrb5y.m.pipedream.n…" at bounding box center [746, 393] width 1365 height 450
click at [364, 312] on sg-webhook-settings "Name Test App 8/12 Where to send the data https://eoib9k77ktwrb5y.m.pipedream.n…" at bounding box center [746, 393] width 1365 height 450
click at [19, 424] on div "Distribute" at bounding box center [34, 423] width 59 height 59
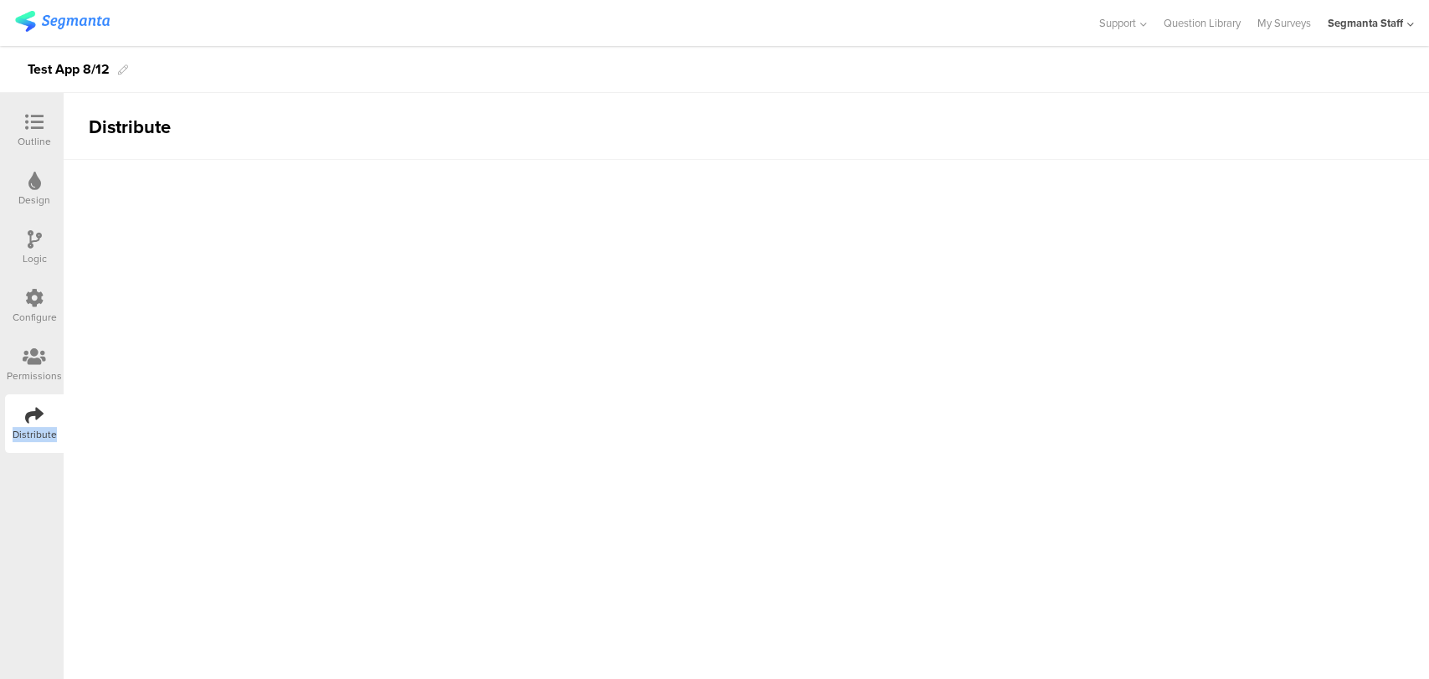
click at [18, 424] on div "Distribute" at bounding box center [34, 423] width 59 height 59
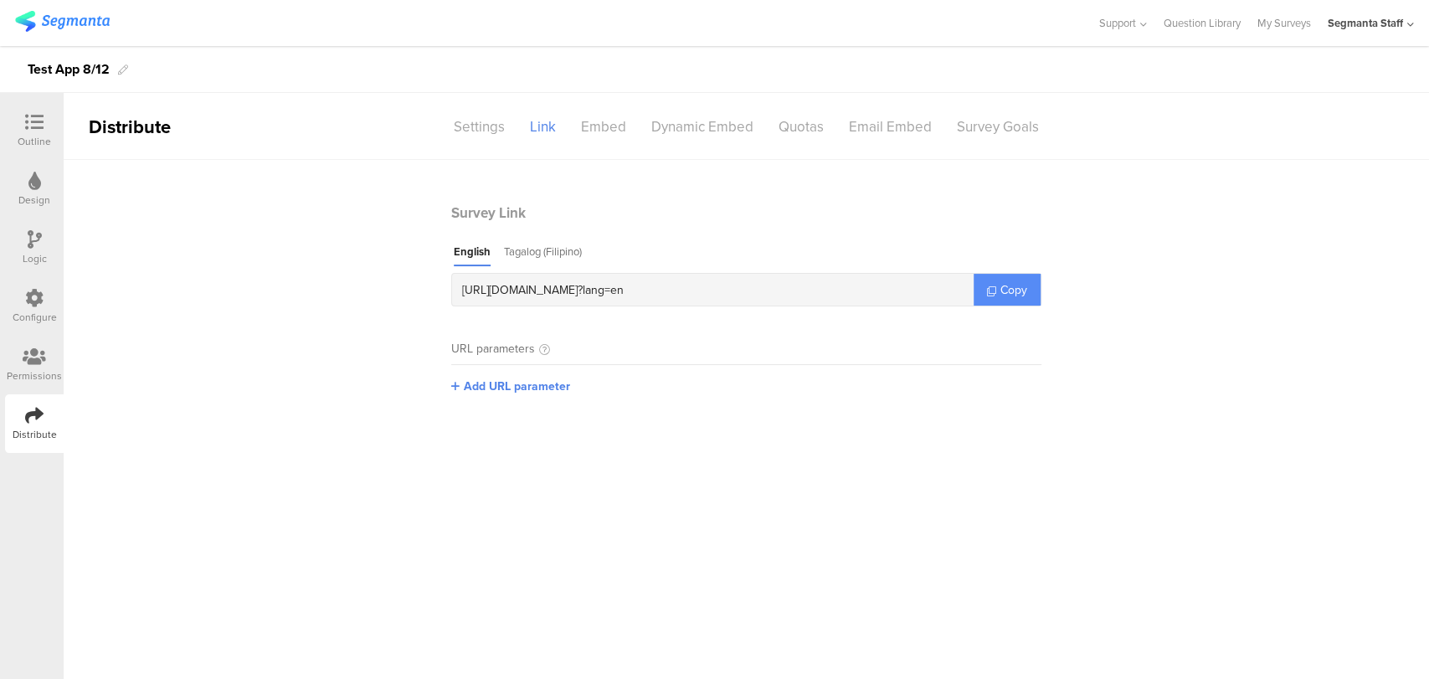
click at [1005, 274] on link "Copy" at bounding box center [1006, 290] width 67 height 32
drag, startPoint x: 1005, startPoint y: 274, endPoint x: 991, endPoint y: 272, distance: 14.3
click at [1004, 274] on link "Copy" at bounding box center [1006, 290] width 67 height 32
click at [991, 273] on main "English Tagalog (Filipino) https://surveys.segmanta.com/p6d713 ? lang=en Copy" at bounding box center [746, 275] width 590 height 63
drag, startPoint x: 18, startPoint y: 296, endPoint x: 37, endPoint y: 296, distance: 19.3
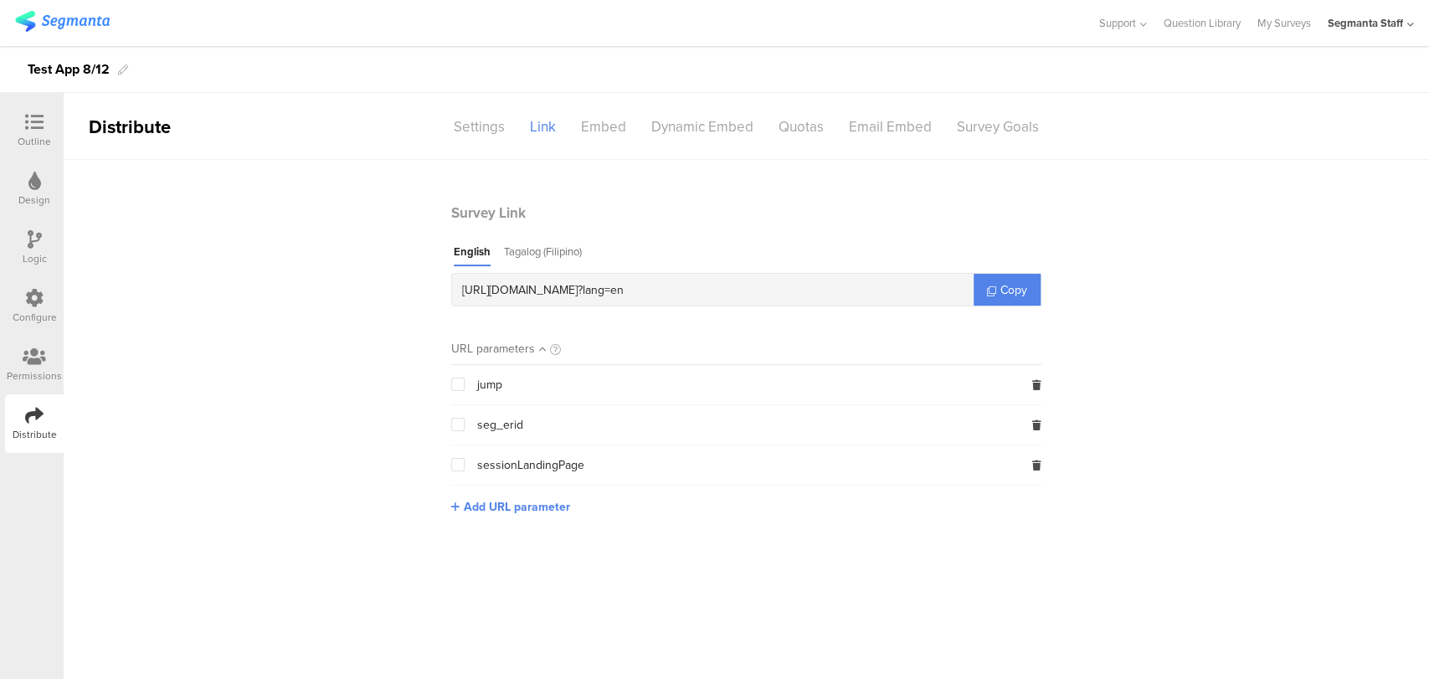
click at [18, 296] on div "Configure" at bounding box center [34, 306] width 59 height 59
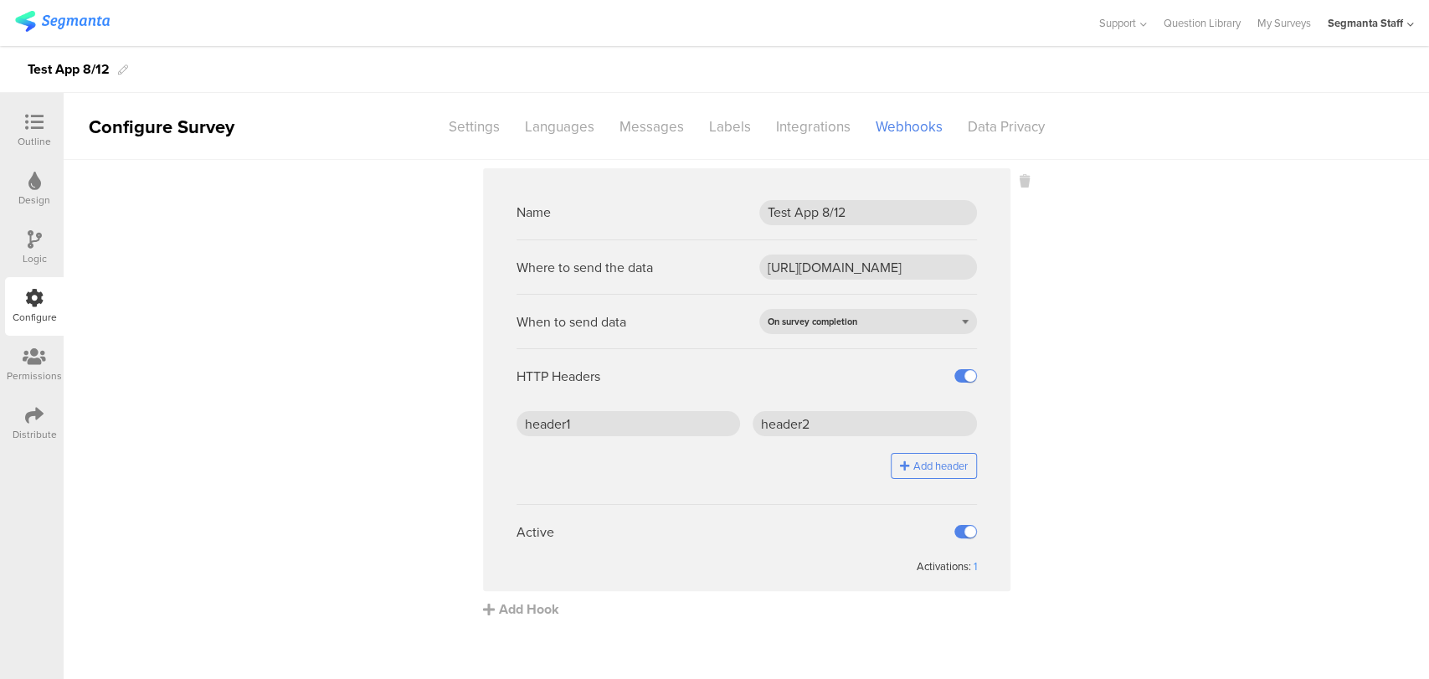
click at [970, 564] on div "Activations: 1" at bounding box center [746, 566] width 460 height 16
click at [975, 564] on div "1" at bounding box center [974, 566] width 3 height 16
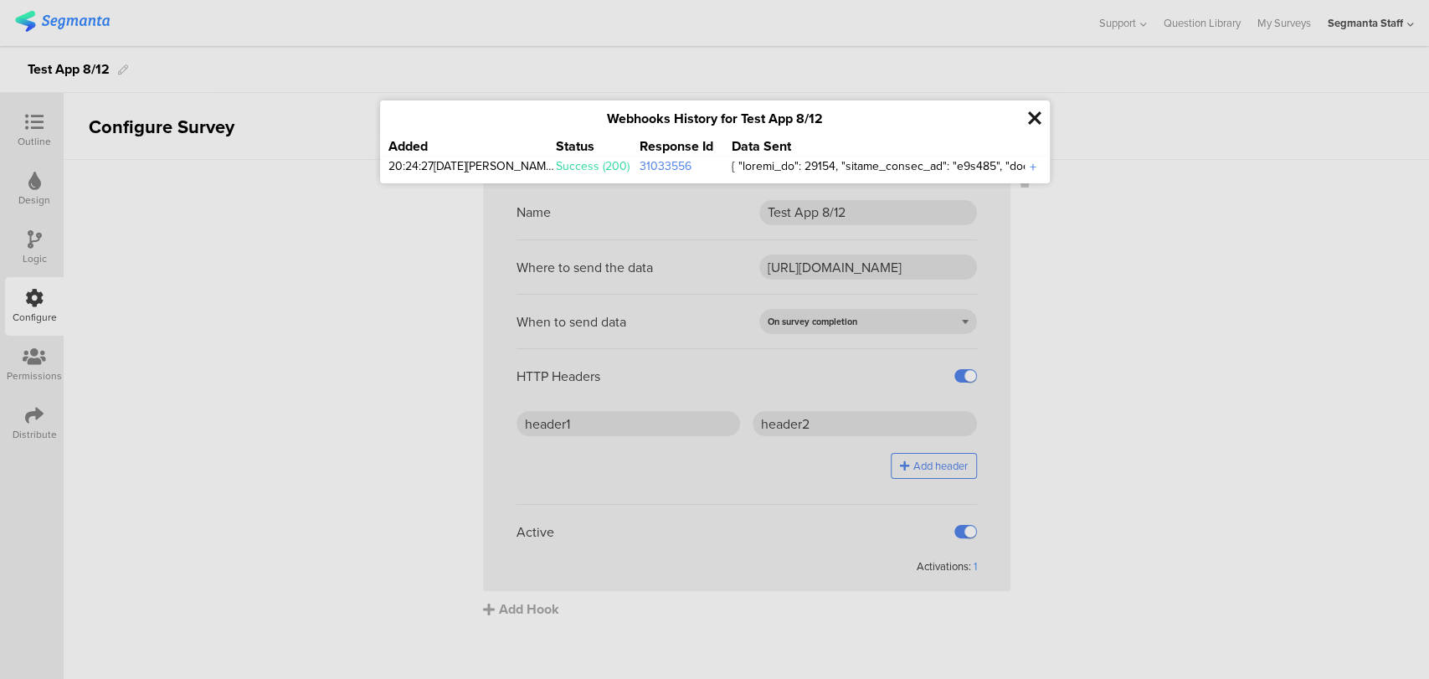
click at [1030, 169] on div "+" at bounding box center [1032, 166] width 17 height 19
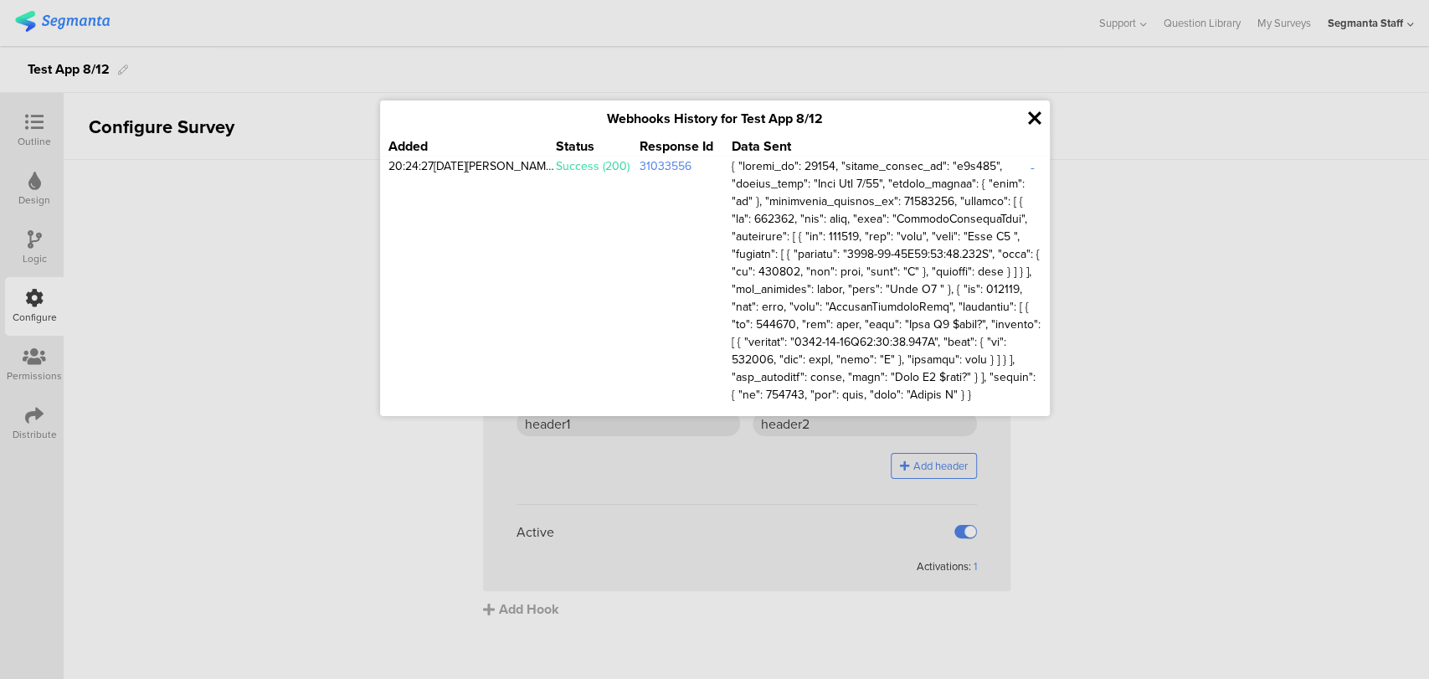
click at [1030, 116] on icon at bounding box center [1034, 118] width 13 height 19
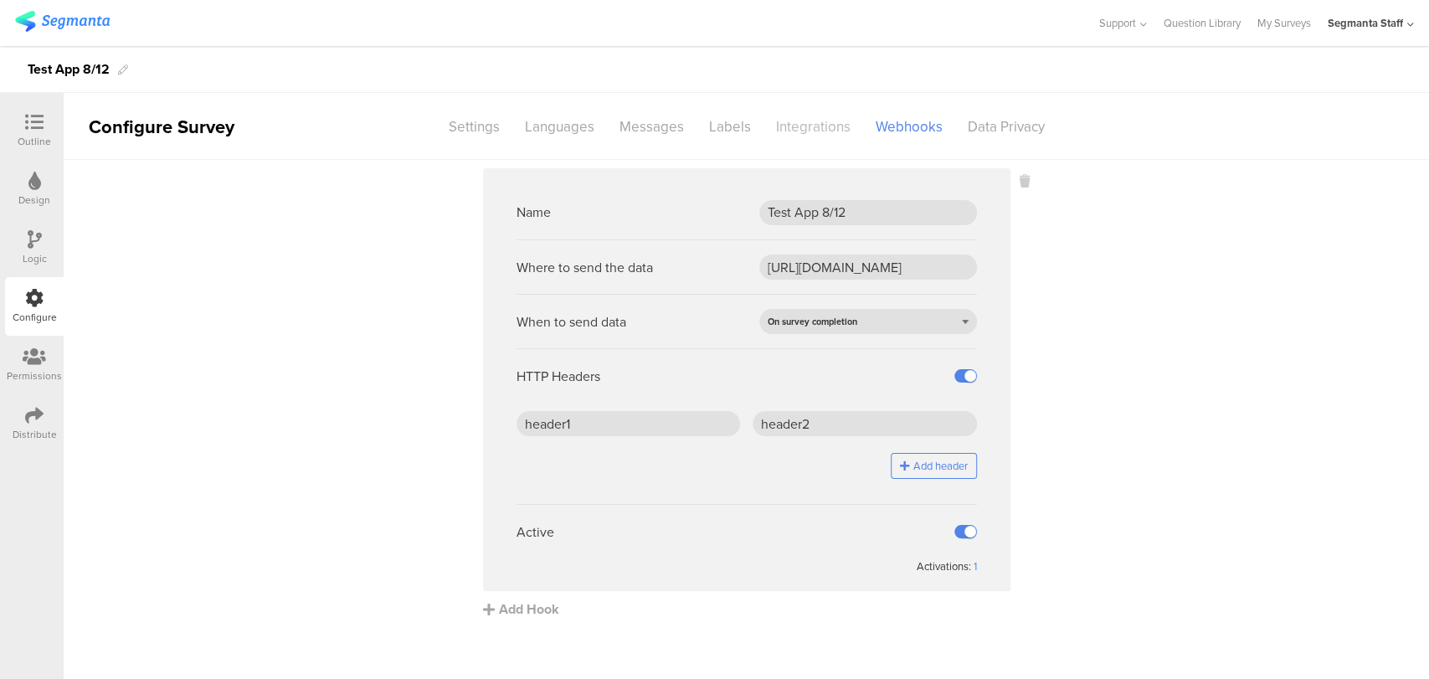
click at [819, 131] on div "Integrations" at bounding box center [813, 126] width 100 height 29
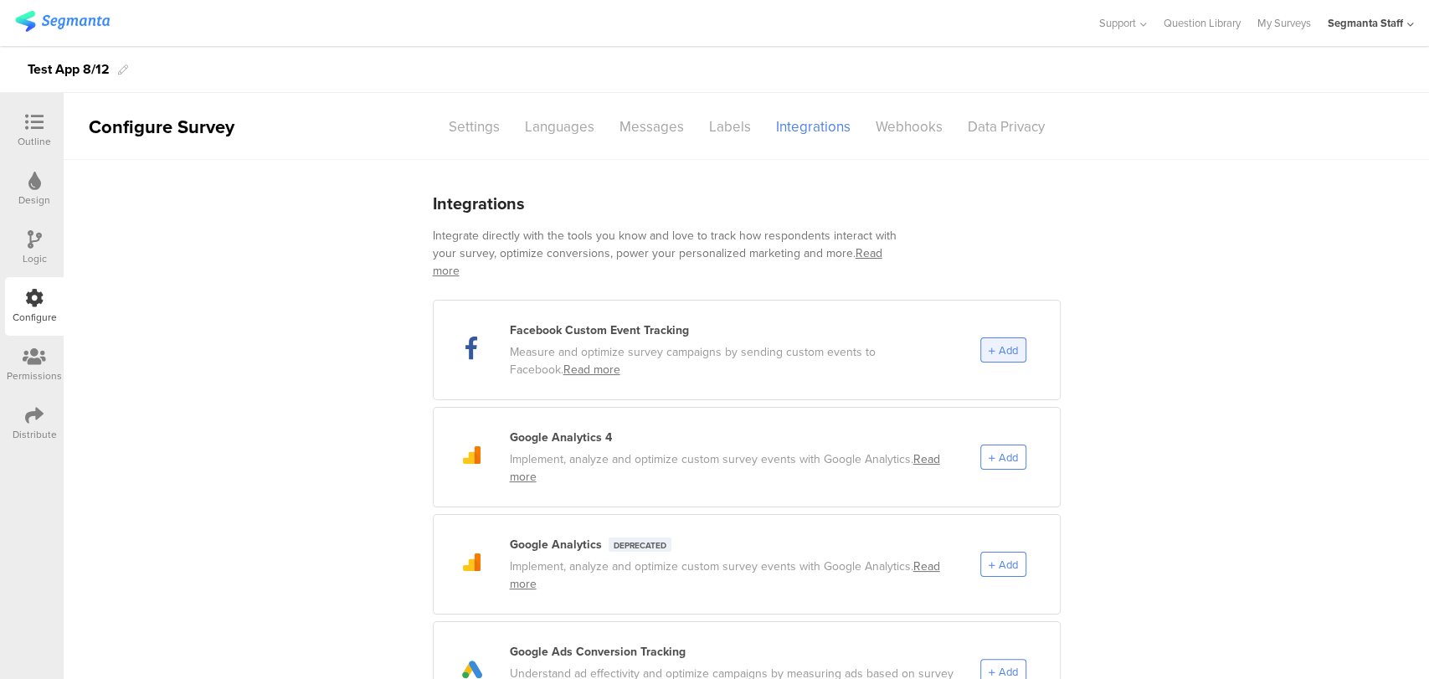
click at [1006, 342] on span "Add" at bounding box center [1007, 350] width 19 height 16
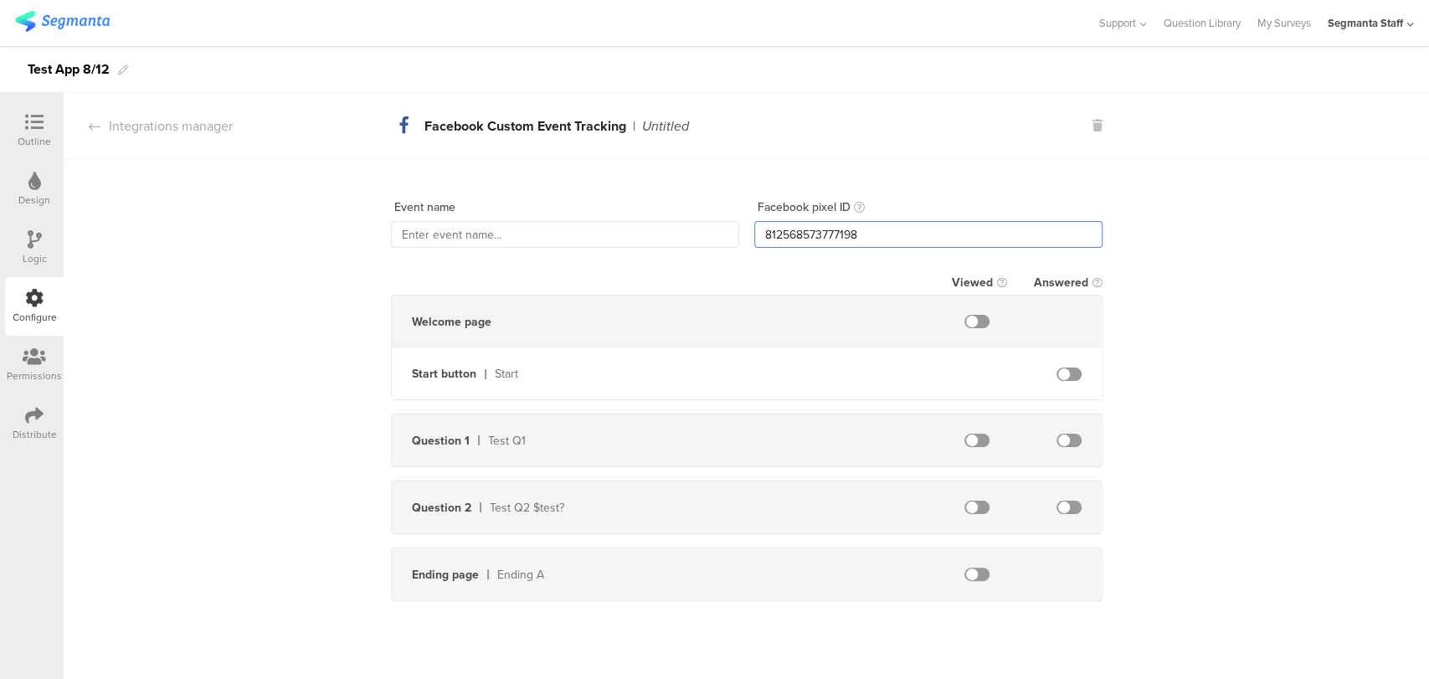
drag, startPoint x: 885, startPoint y: 225, endPoint x: 703, endPoint y: 241, distance: 182.3
click at [705, 239] on div "Event name Facebook pixel ID 812568573777198" at bounding box center [746, 220] width 711 height 54
paste input "1426610668546435"
type input "1426610668546435"
click at [510, 234] on input "text" at bounding box center [565, 234] width 348 height 27
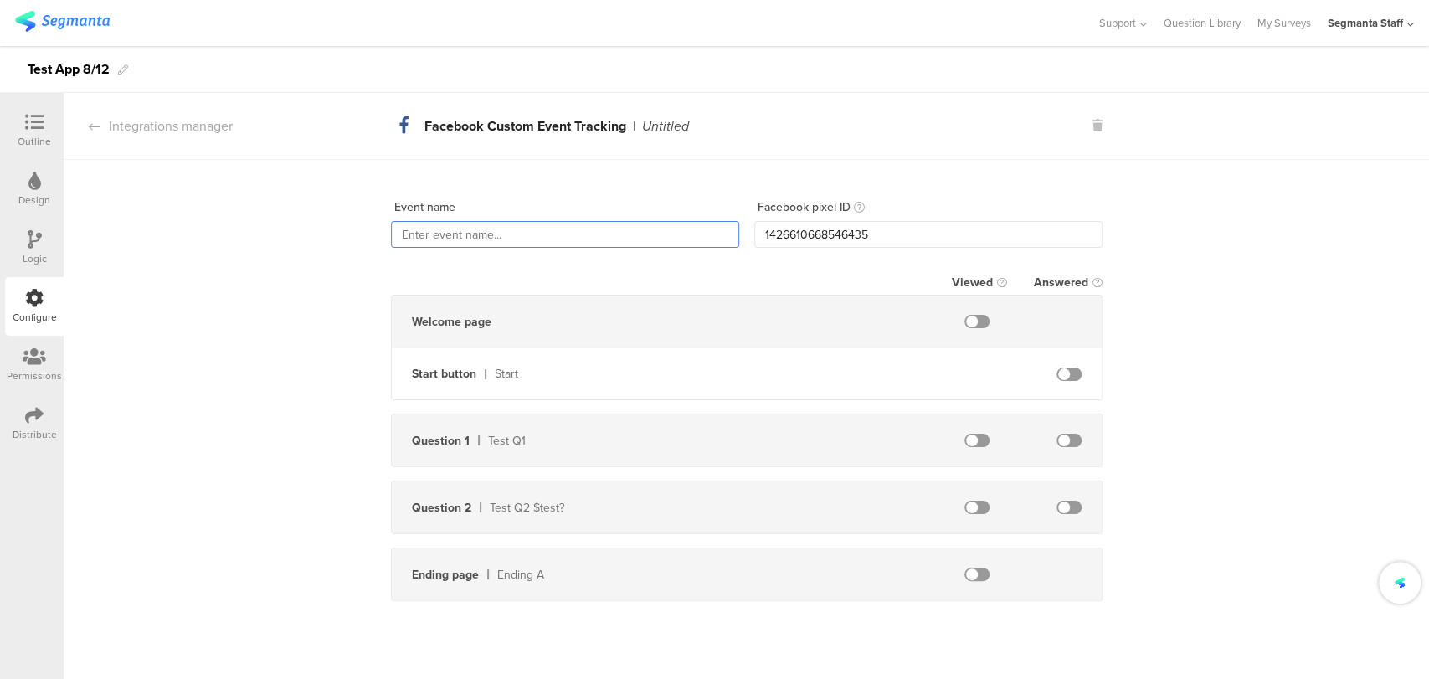
type input "N"
type input "T"
type input "M"
type input "T"
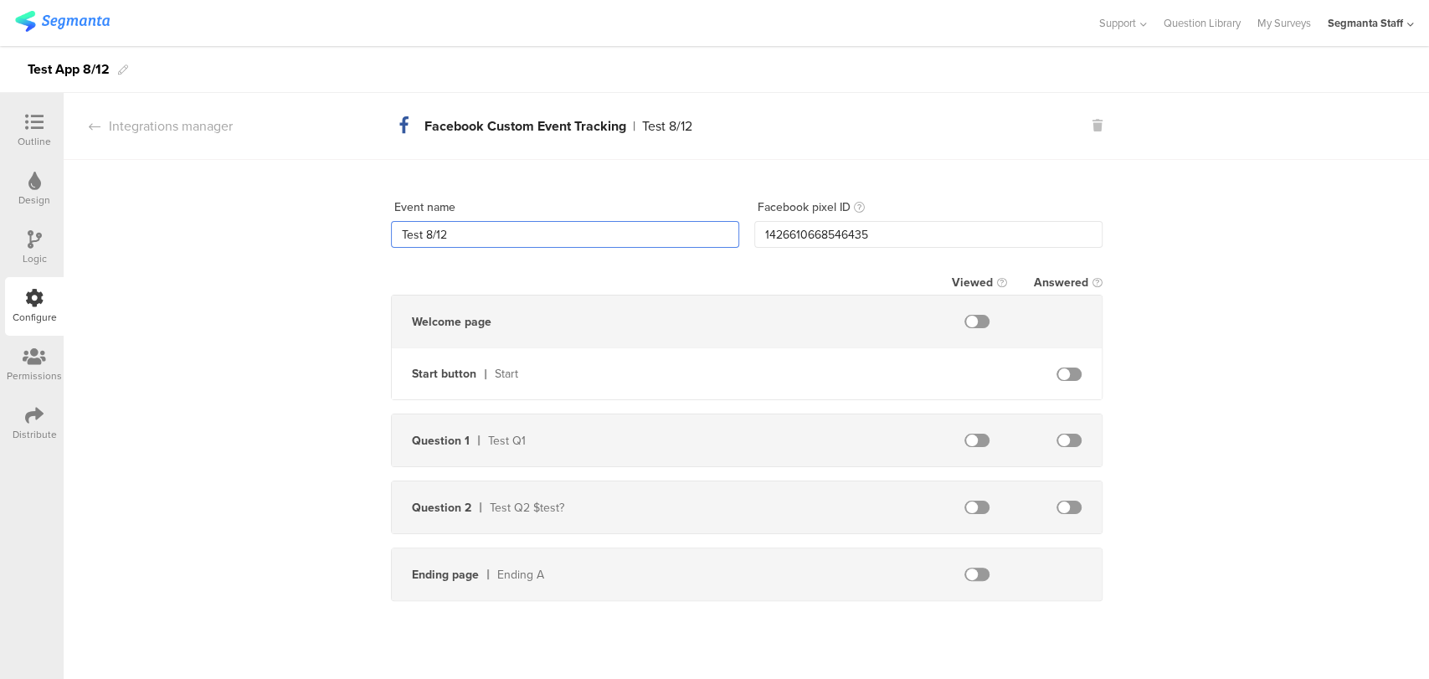
type input "Test 8/12"
click at [972, 317] on span at bounding box center [976, 321] width 25 height 13
click at [975, 441] on span at bounding box center [976, 440] width 25 height 13
click at [971, 510] on span at bounding box center [976, 507] width 25 height 13
click at [976, 573] on span at bounding box center [976, 573] width 25 height 13
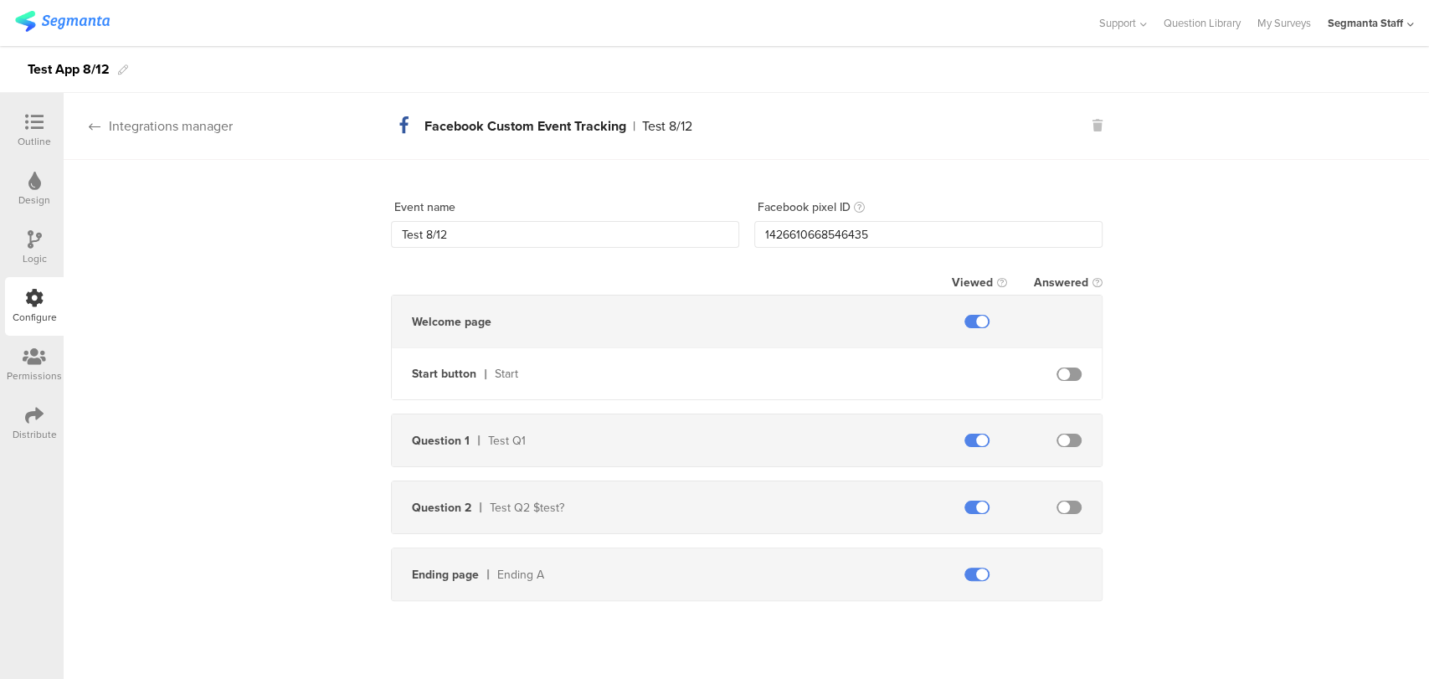
click at [168, 130] on div "Integrations manager" at bounding box center [148, 125] width 169 height 19
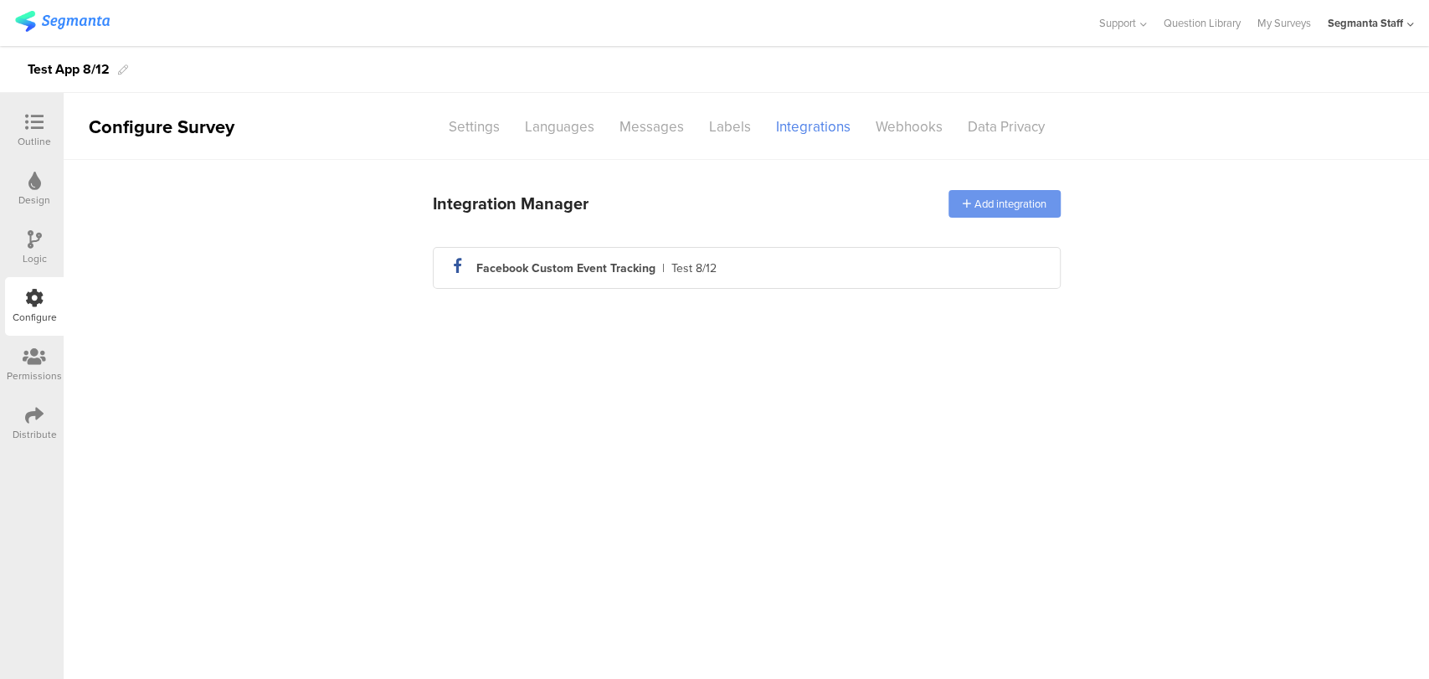
click at [958, 196] on div "Add integration" at bounding box center [1004, 204] width 112 height 28
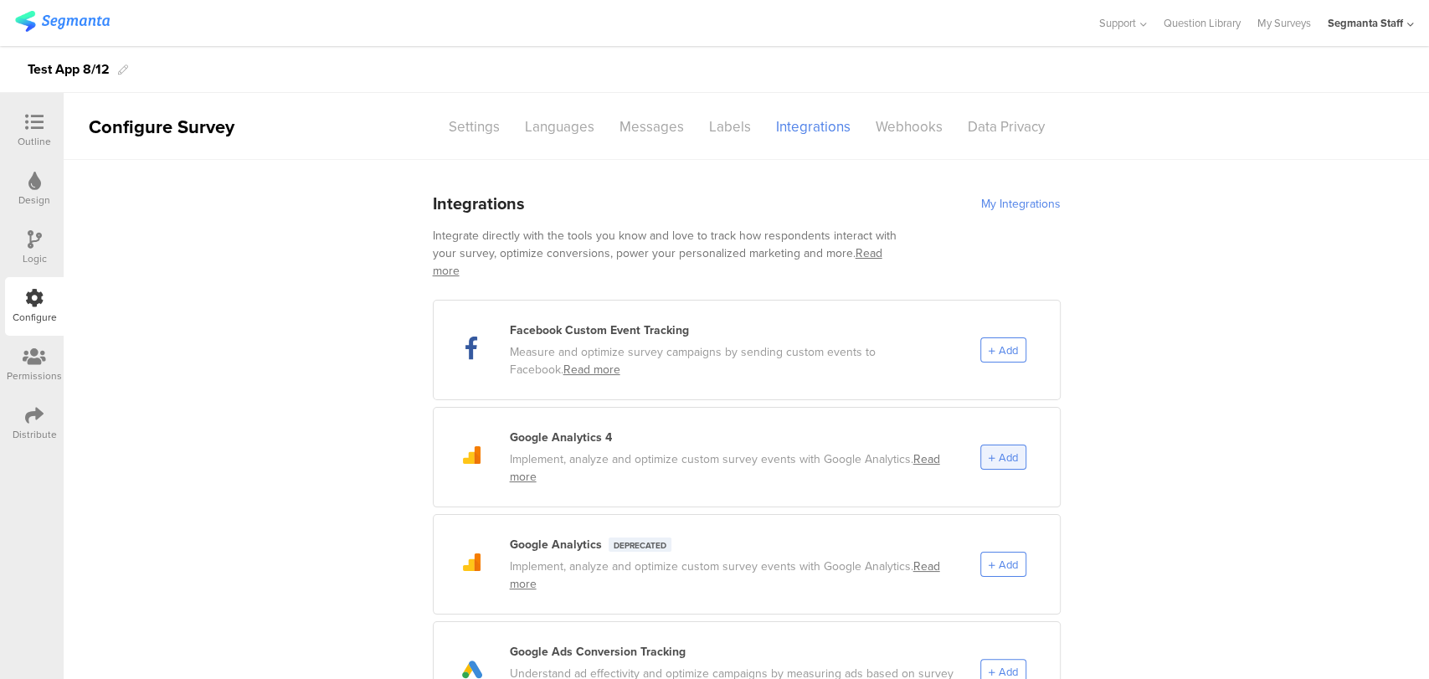
click at [988, 449] on span "Add" at bounding box center [1002, 457] width 29 height 16
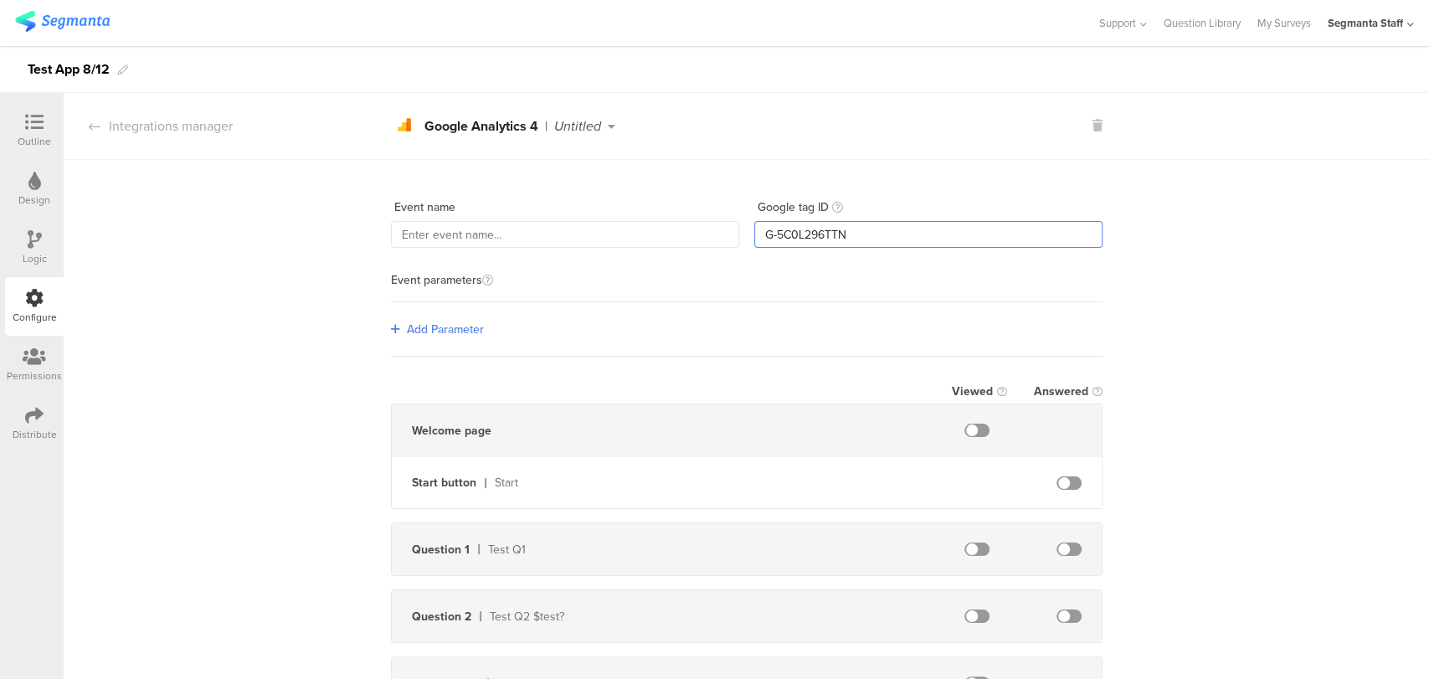
drag, startPoint x: 850, startPoint y: 234, endPoint x: 750, endPoint y: 236, distance: 99.6
click at [754, 236] on input "G-5C0L296TTN" at bounding box center [928, 234] width 348 height 27
paste input "NC7GSPTR0Z"
type input "G-NC7GSPTR0Z"
click at [968, 429] on span at bounding box center [976, 430] width 25 height 13
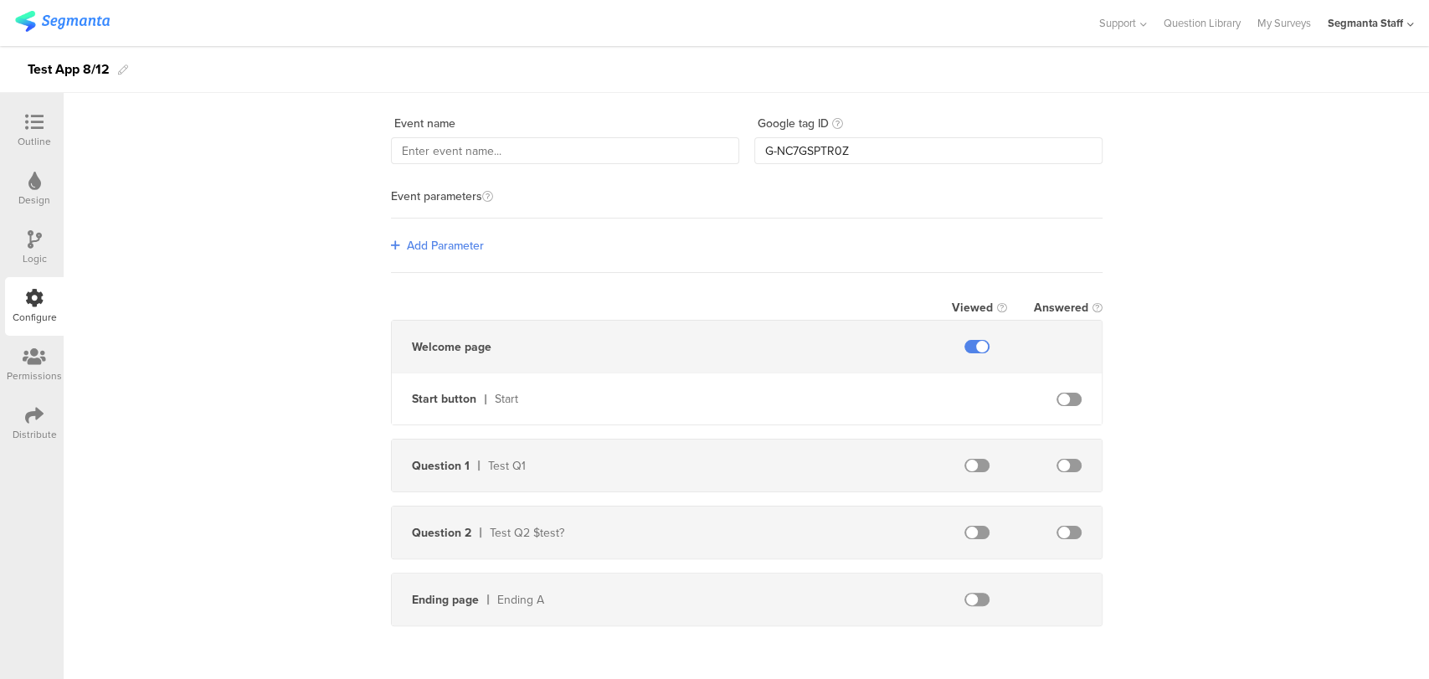
scroll to position [85, 0]
click at [969, 463] on span at bounding box center [976, 464] width 25 height 13
click at [1068, 531] on span at bounding box center [1068, 531] width 25 height 13
drag, startPoint x: 935, startPoint y: 609, endPoint x: 969, endPoint y: 611, distance: 34.4
click at [936, 610] on div "Ending page Ending A" at bounding box center [747, 598] width 710 height 52
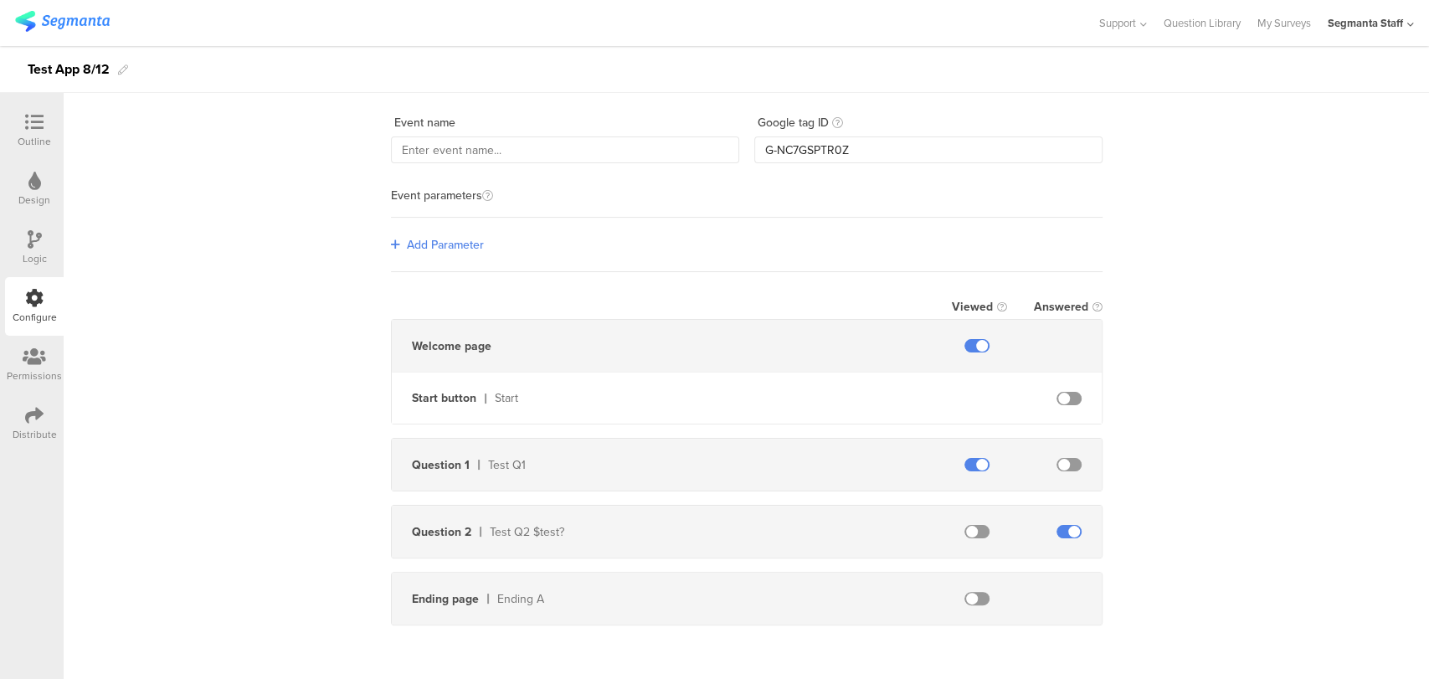
click at [970, 611] on div "Ending page Ending A" at bounding box center [747, 598] width 710 height 52
click at [971, 603] on div "Ending page Ending A" at bounding box center [747, 598] width 710 height 52
click at [969, 592] on span at bounding box center [976, 598] width 25 height 13
click at [964, 527] on span at bounding box center [976, 531] width 25 height 13
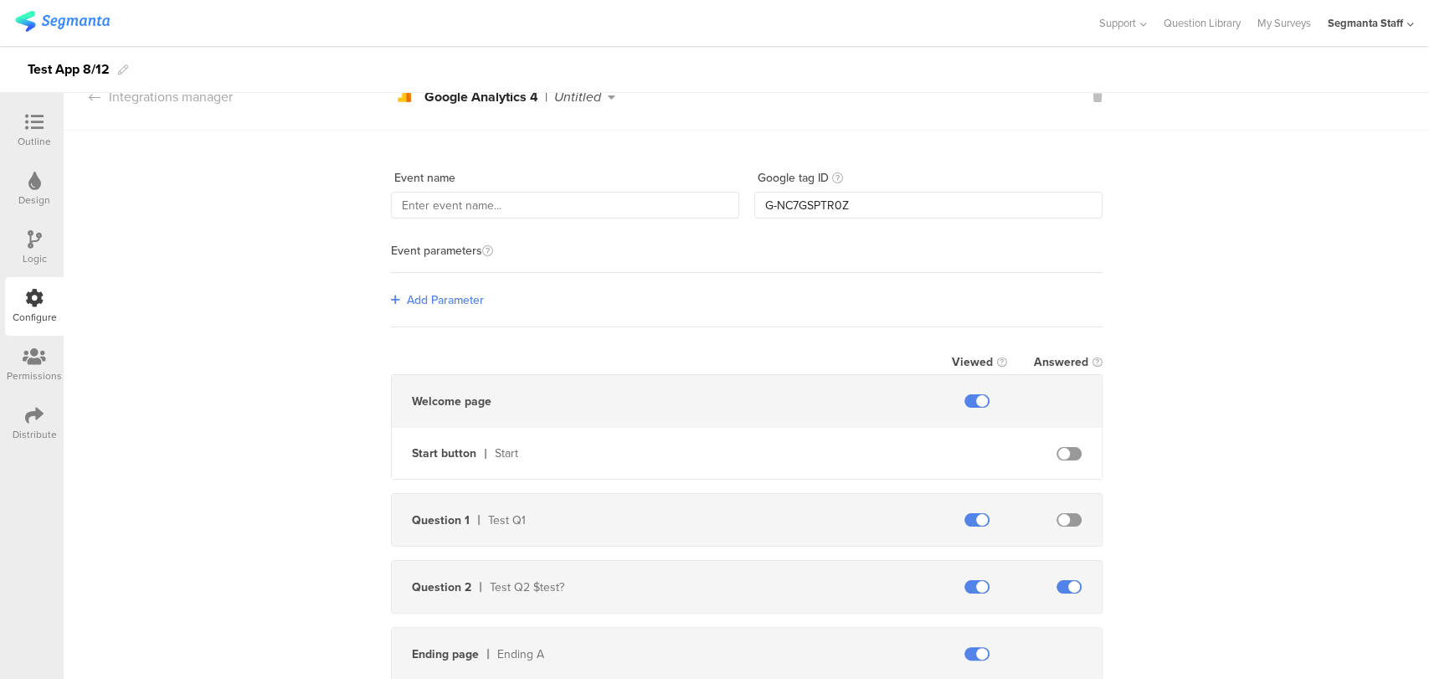
scroll to position [0, 0]
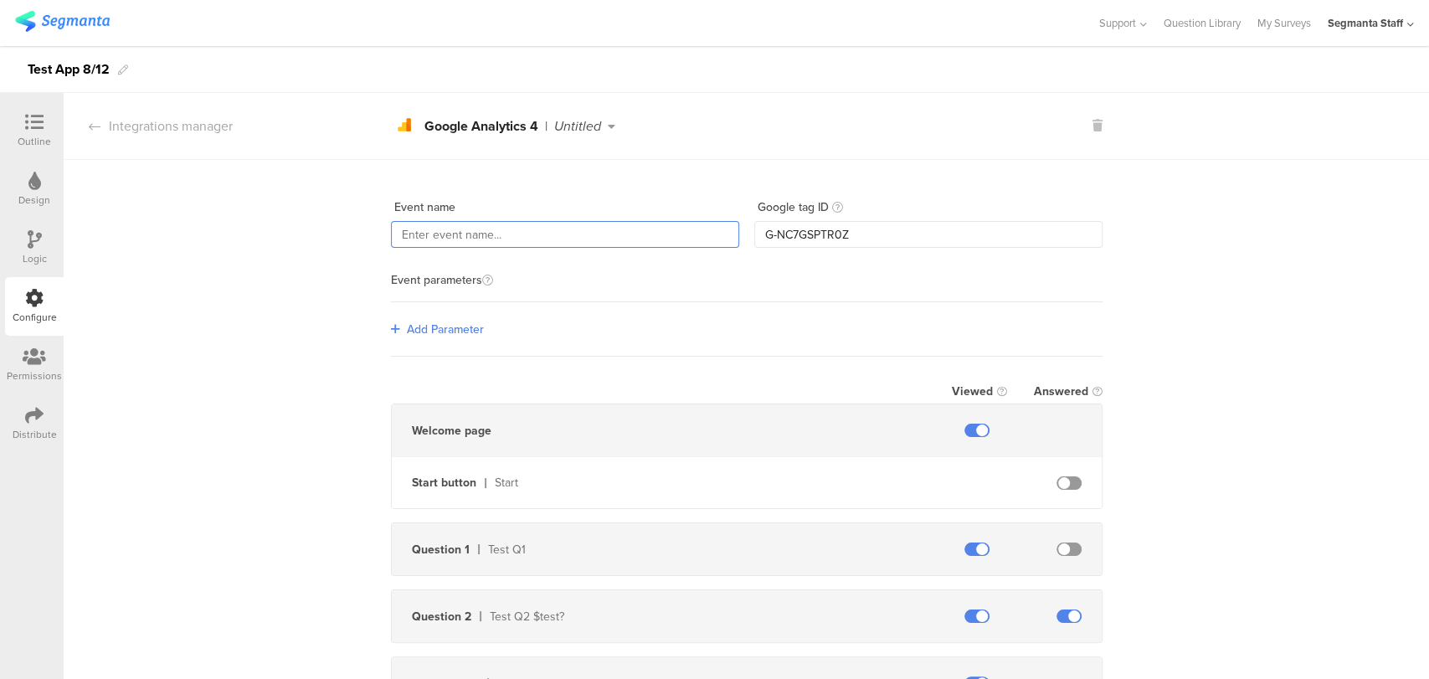
click at [501, 233] on input "text" at bounding box center [565, 234] width 348 height 27
type input "Test App 8/12"
click at [1284, 256] on div "Event name Test App 8/12 Google tag ID G-NC7GSPTR0Z Event parameters Add Parame…" at bounding box center [746, 441] width 1365 height 563
click at [170, 114] on section "Integrations manager analytics Created with Sketch. Google Analytics 4 | Test A…" at bounding box center [746, 126] width 1365 height 67
click at [162, 120] on div "Integrations manager" at bounding box center [148, 125] width 169 height 19
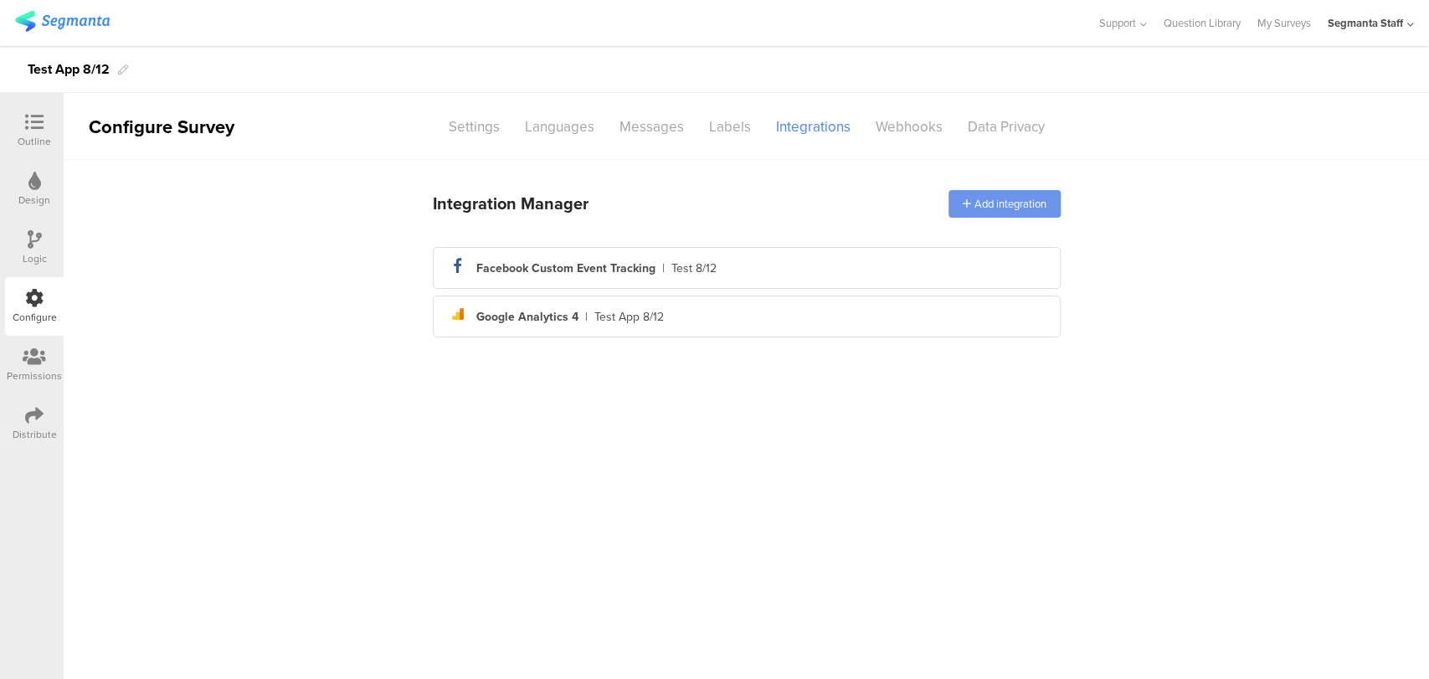
click at [973, 204] on div "Add integration" at bounding box center [1004, 204] width 112 height 28
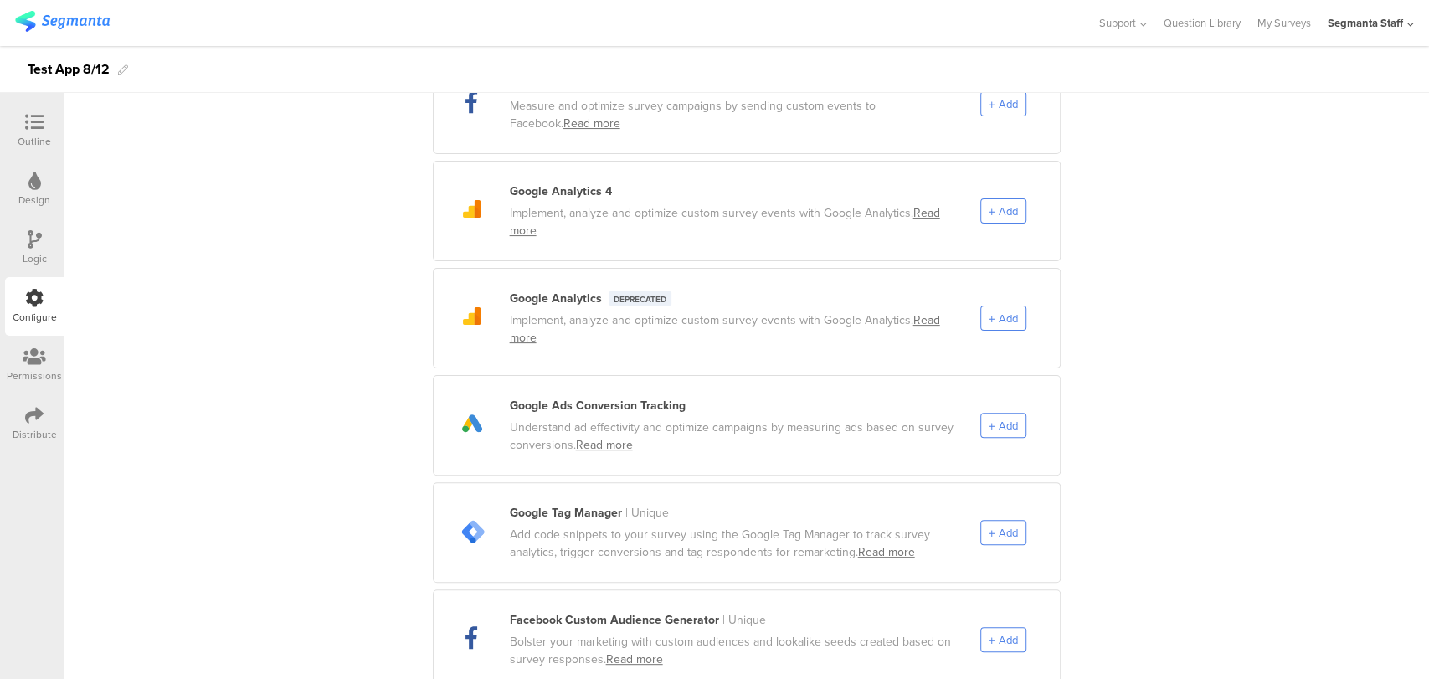
scroll to position [279, 0]
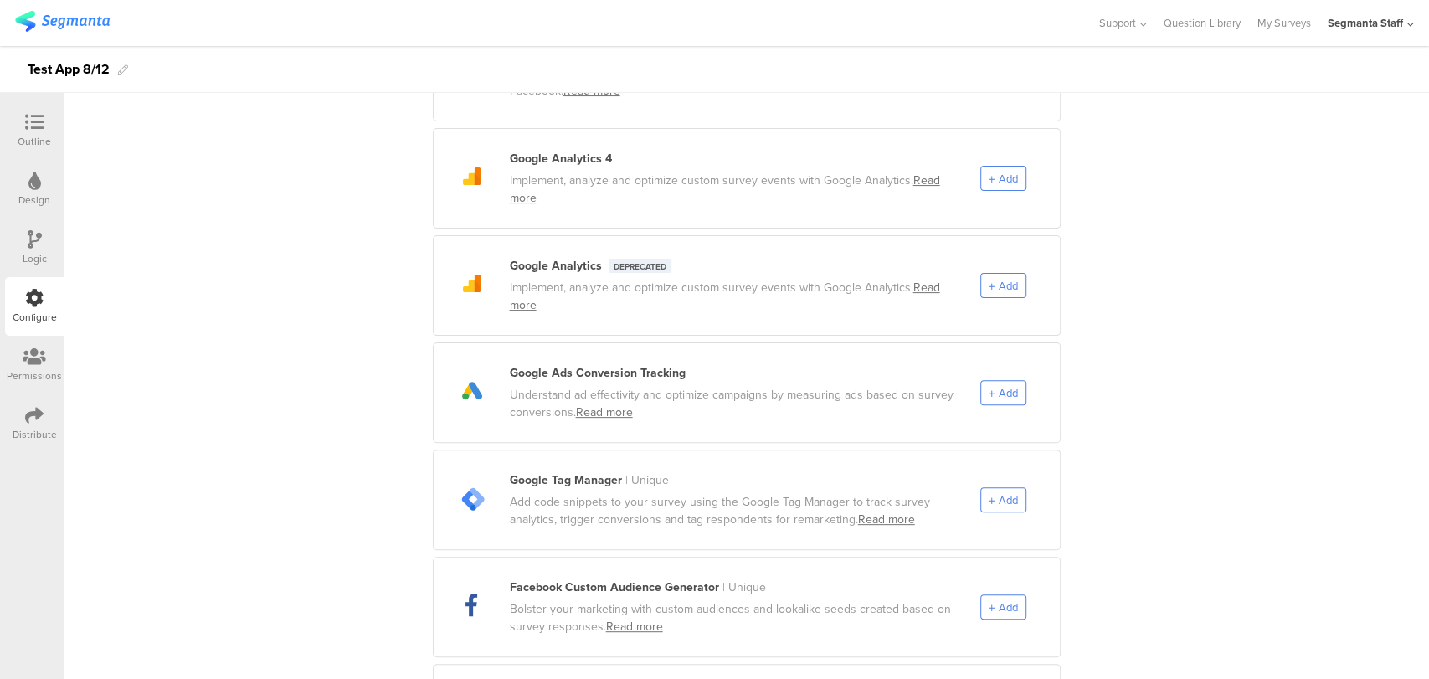
click at [1011, 499] on div "tag-manager Created with Sketch. Google Tag Manager | Unique Add code snippets …" at bounding box center [747, 499] width 628 height 100
click at [998, 492] on span "Add" at bounding box center [1007, 500] width 19 height 16
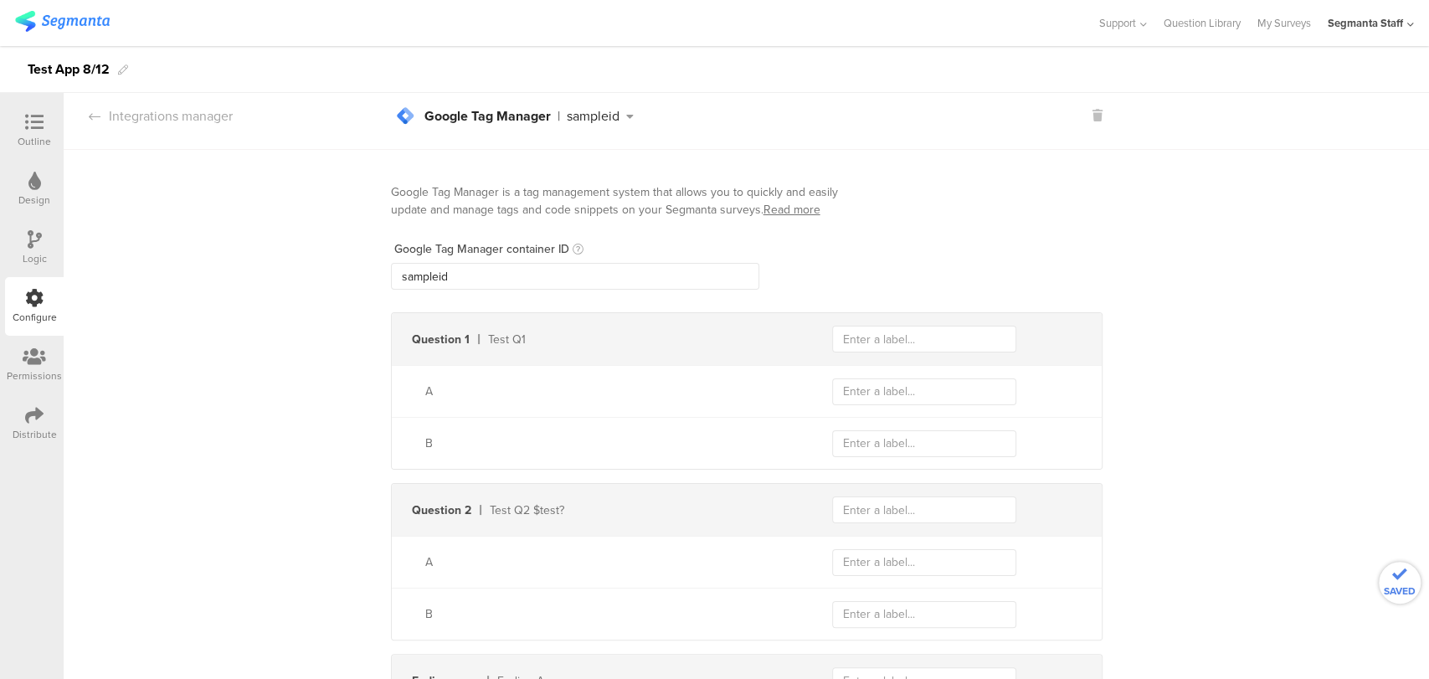
scroll to position [0, 0]
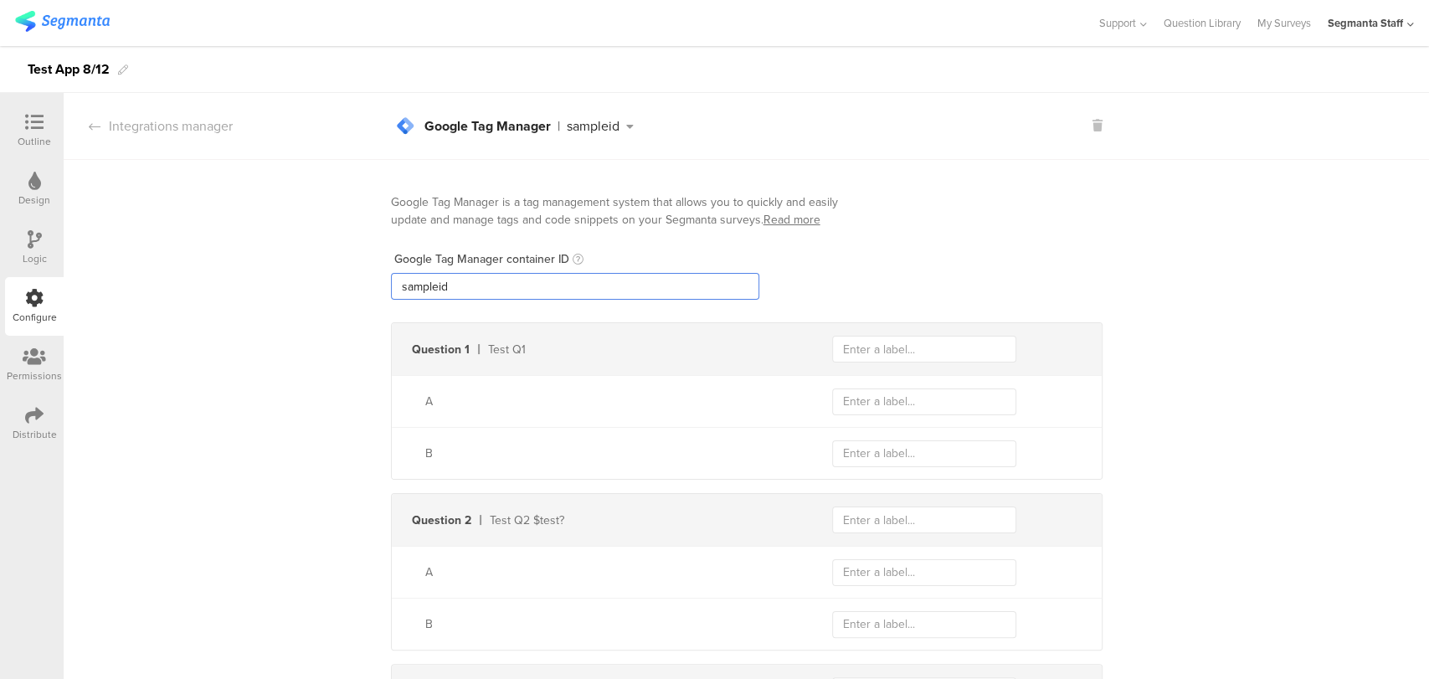
click at [623, 291] on input "sampleid" at bounding box center [575, 286] width 368 height 27
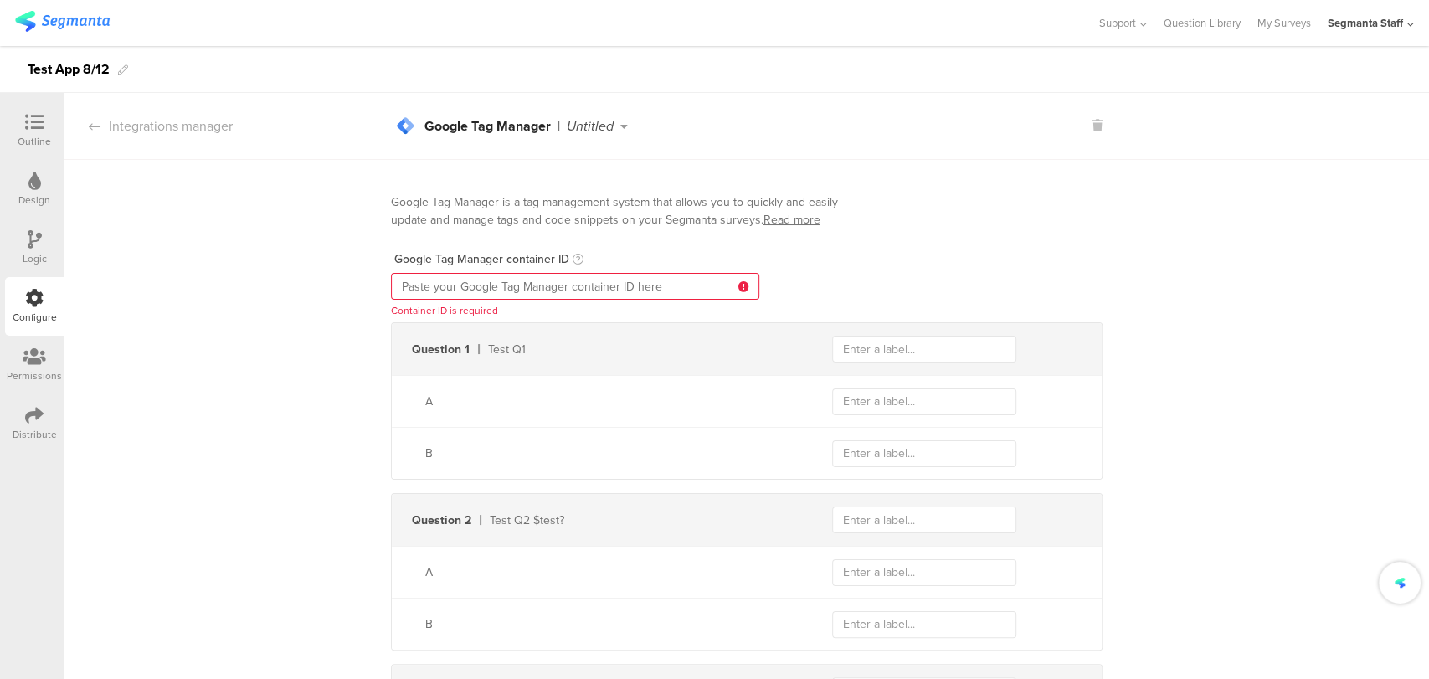
paste input "GTM-W335K945"
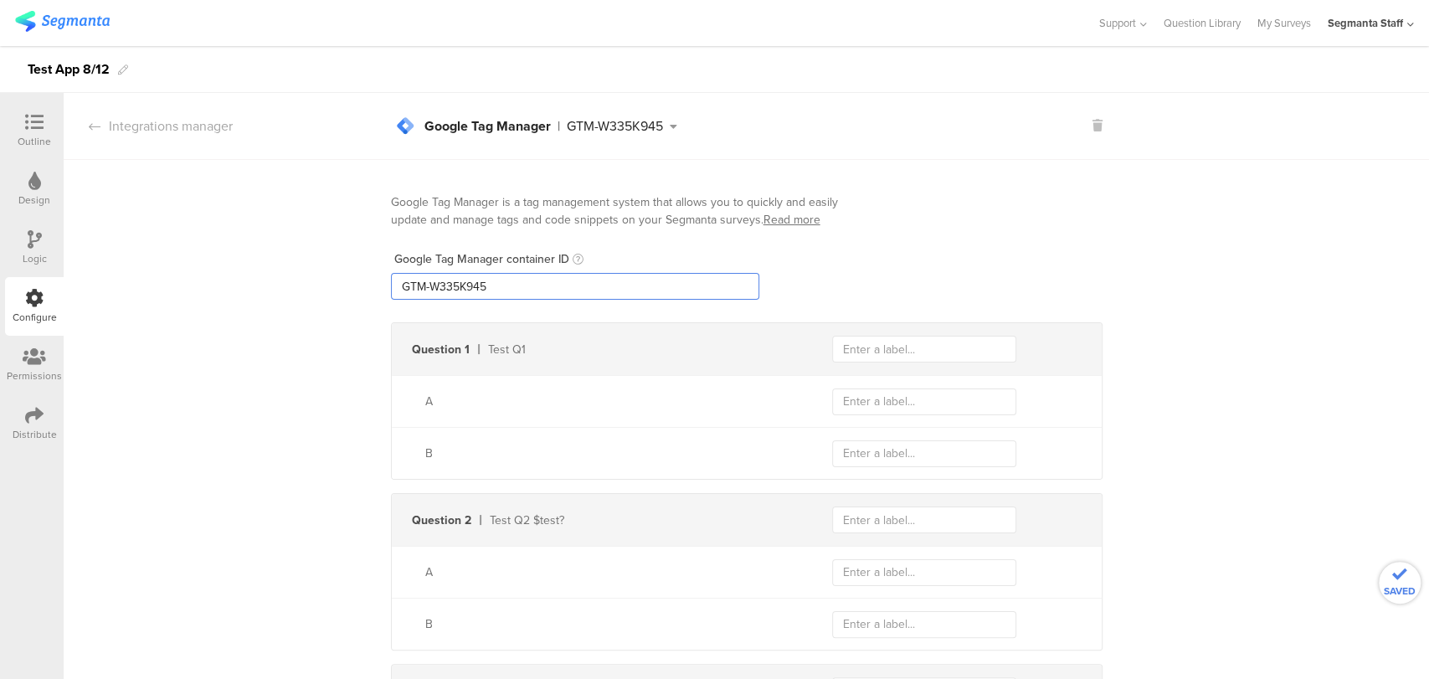
type input "GTM-W335K945"
click at [847, 357] on input "text" at bounding box center [924, 349] width 184 height 27
type input "T"
type input "tQuest1"
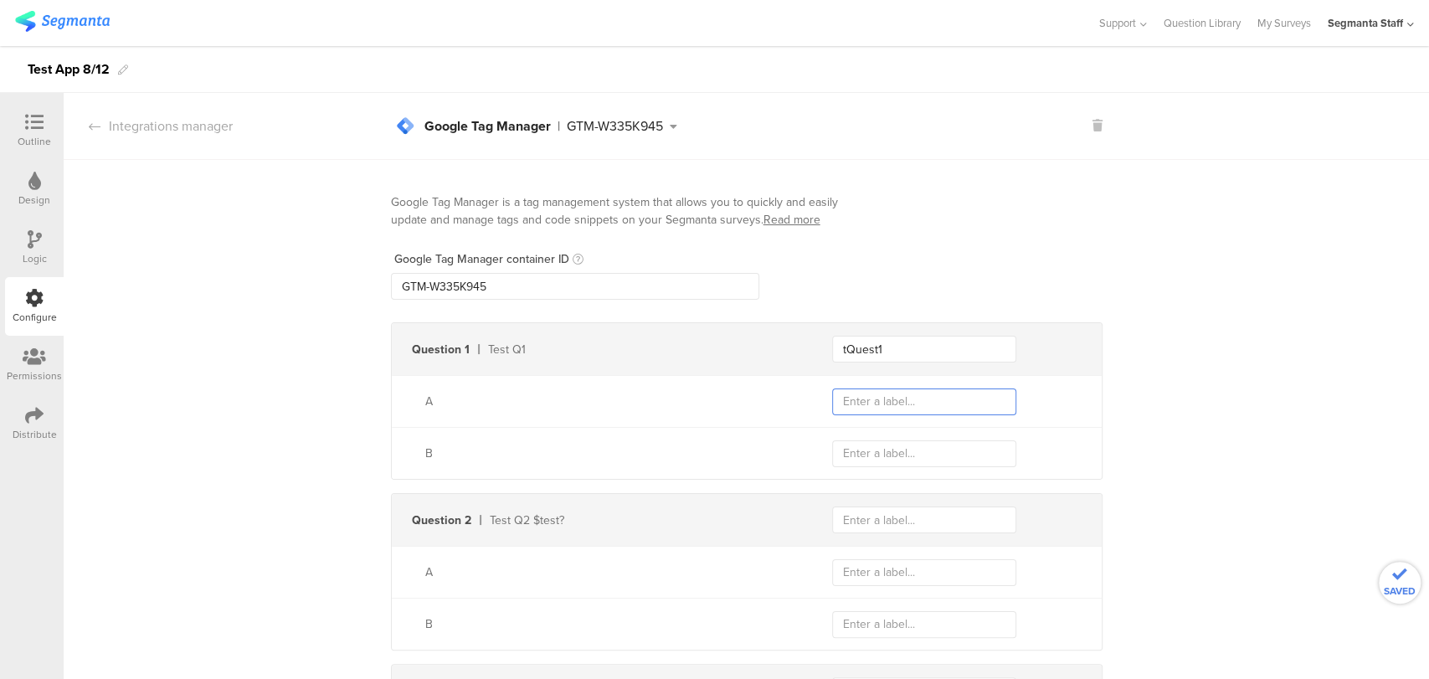
click at [920, 392] on input "text" at bounding box center [924, 401] width 184 height 27
type input "a"
click at [891, 438] on div "B" at bounding box center [747, 453] width 710 height 52
click at [875, 457] on input "text" at bounding box center [924, 453] width 184 height 27
type input "b"
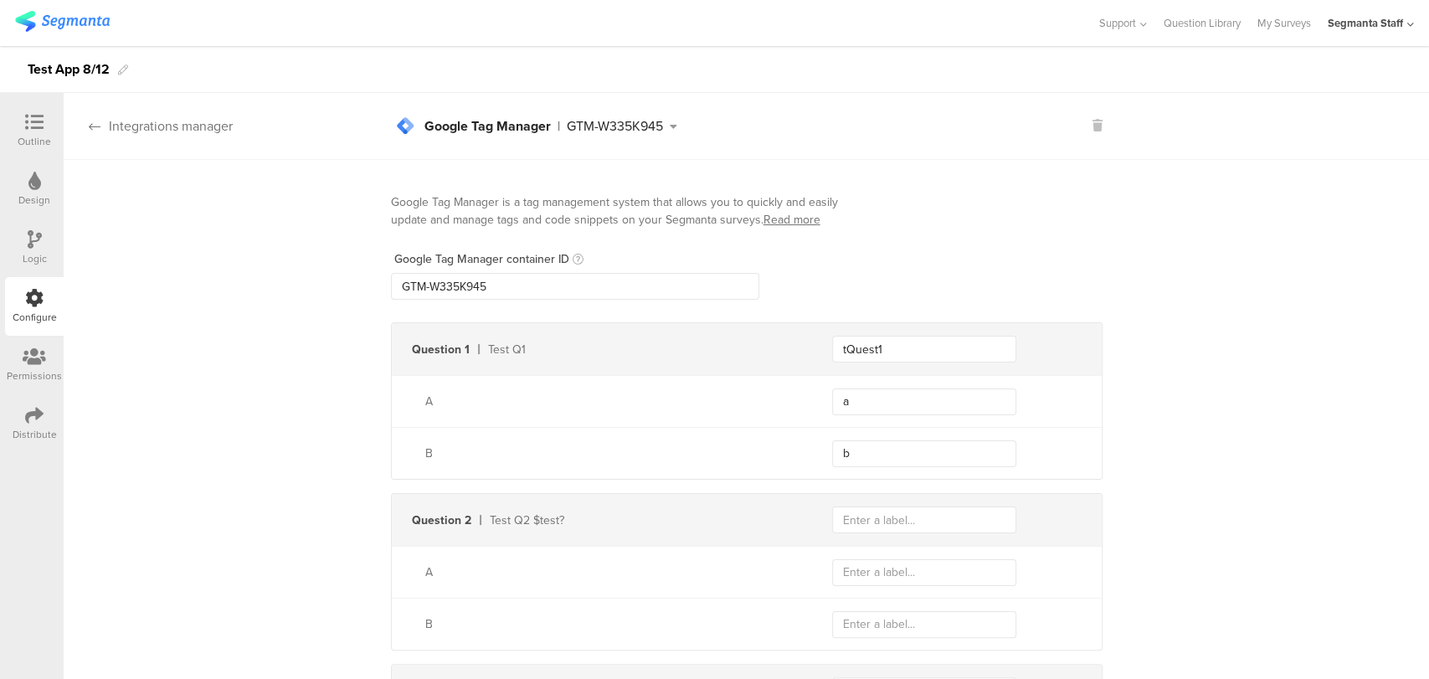
click at [139, 119] on div "Integrations manager" at bounding box center [148, 125] width 169 height 19
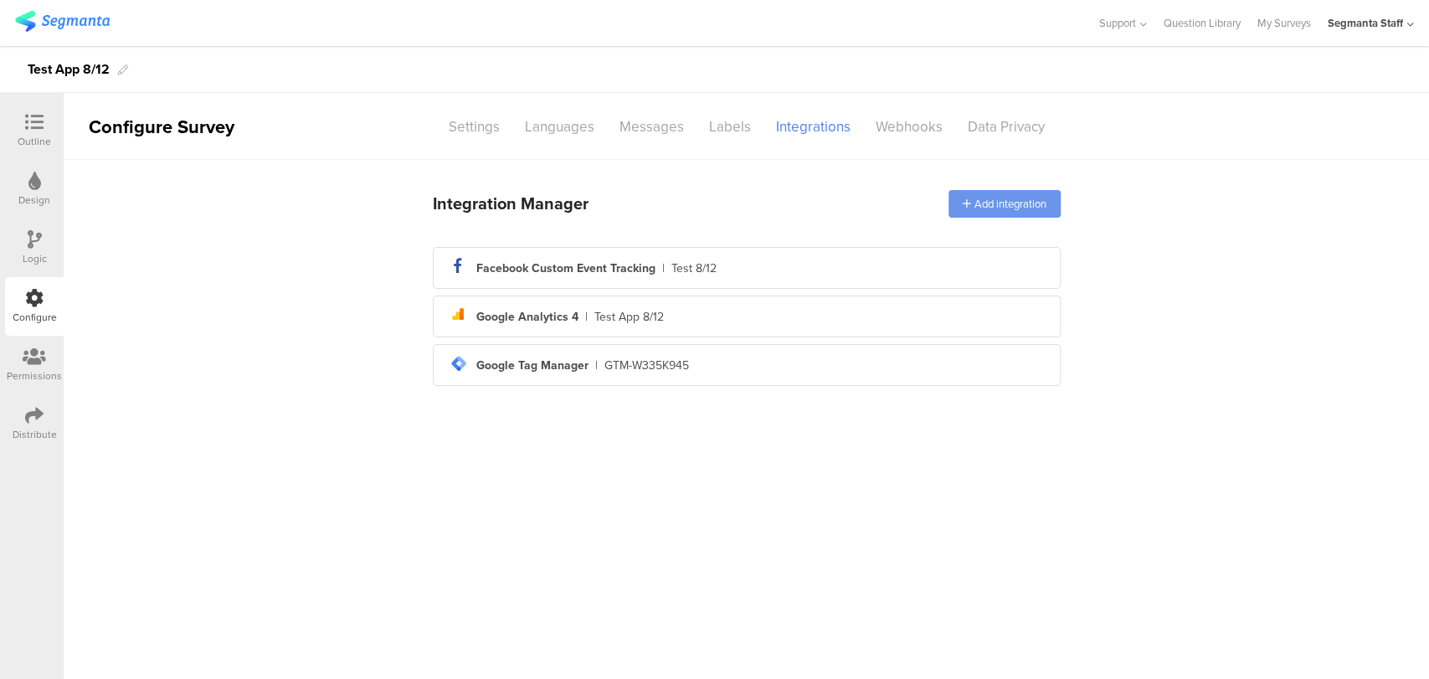
click at [978, 193] on div "Add integration" at bounding box center [1004, 204] width 112 height 28
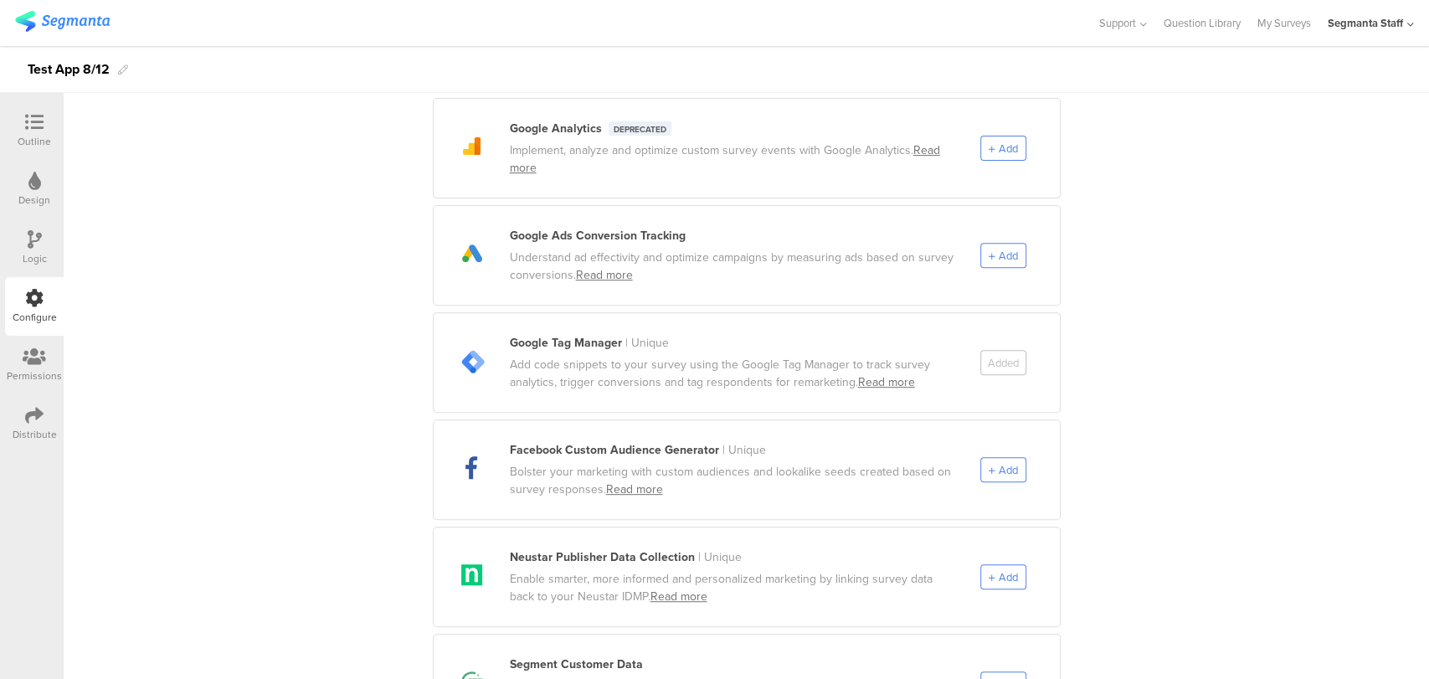
scroll to position [465, 0]
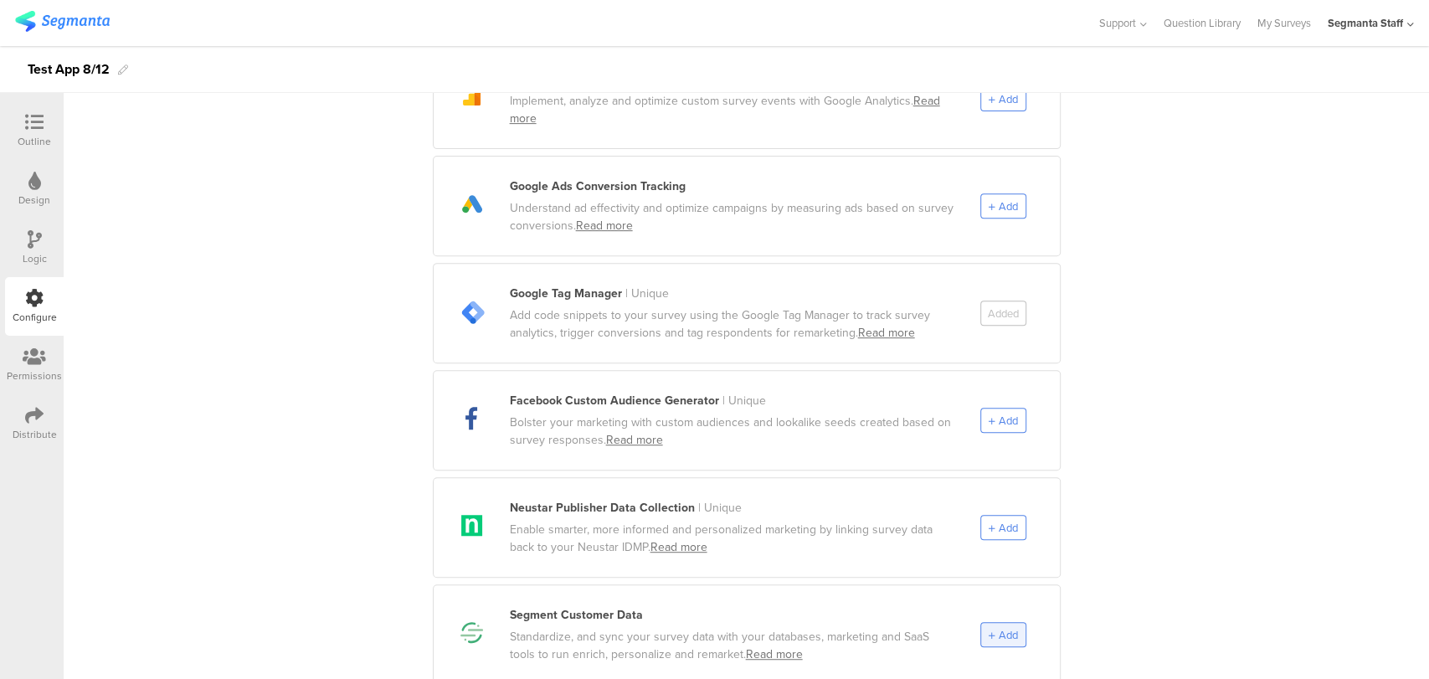
click at [1004, 627] on span "Add" at bounding box center [1007, 635] width 19 height 16
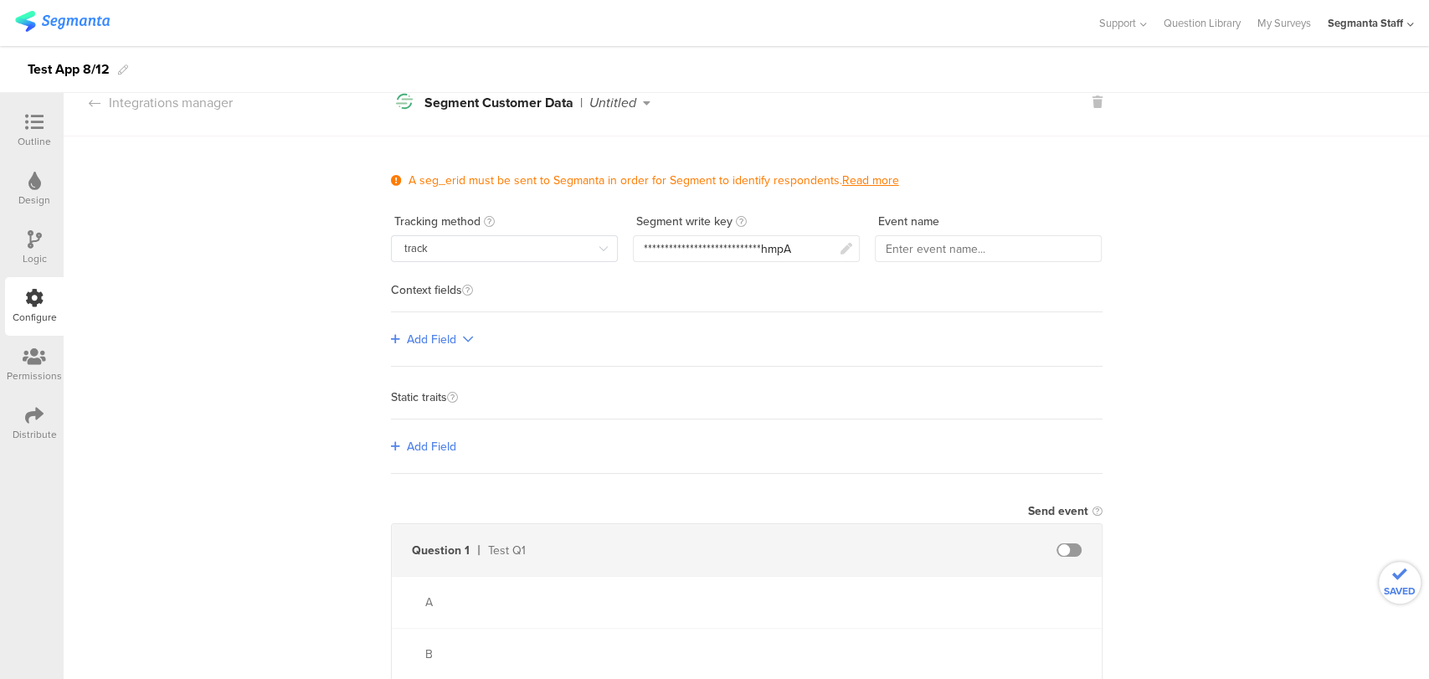
scroll to position [0, 0]
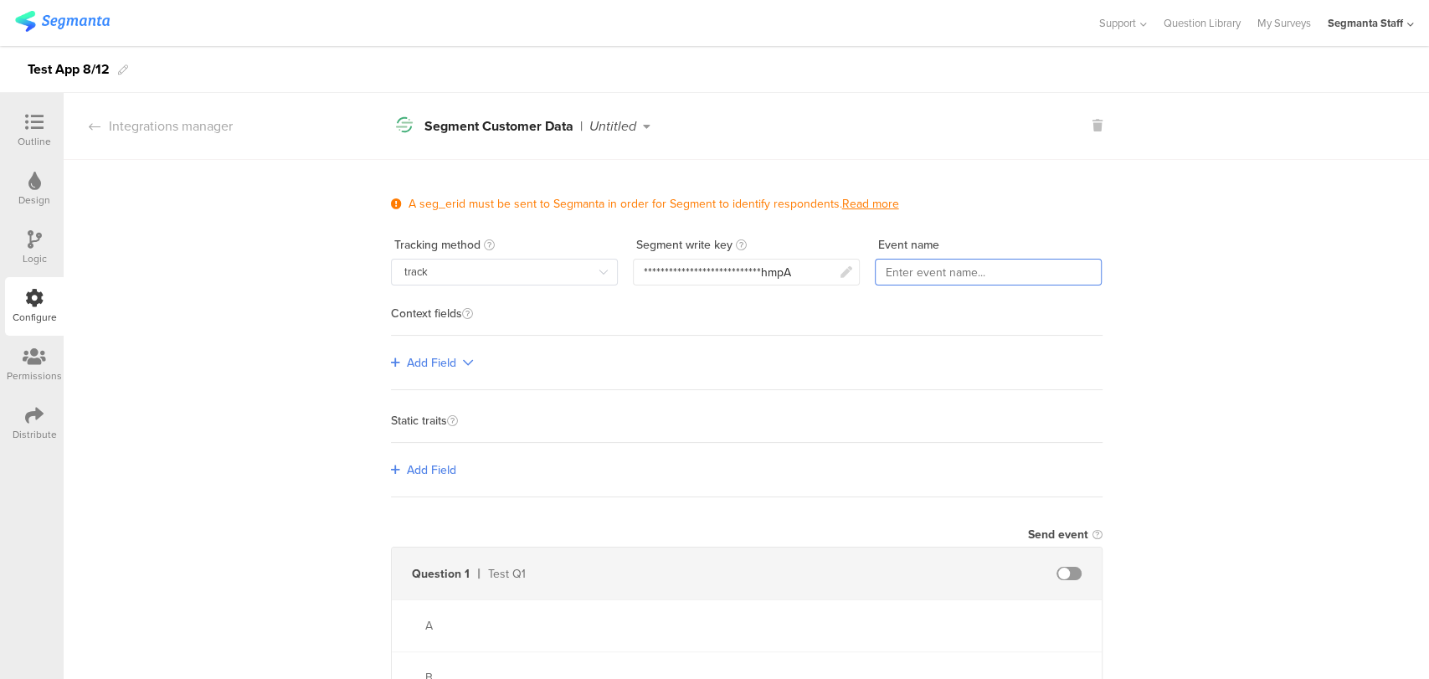
click at [911, 276] on input "text" at bounding box center [988, 272] width 227 height 27
type input "Test"
click at [569, 281] on input "track" at bounding box center [504, 272] width 227 height 27
click at [506, 321] on li "track" at bounding box center [503, 313] width 239 height 28
click at [1062, 569] on span at bounding box center [1068, 573] width 25 height 13
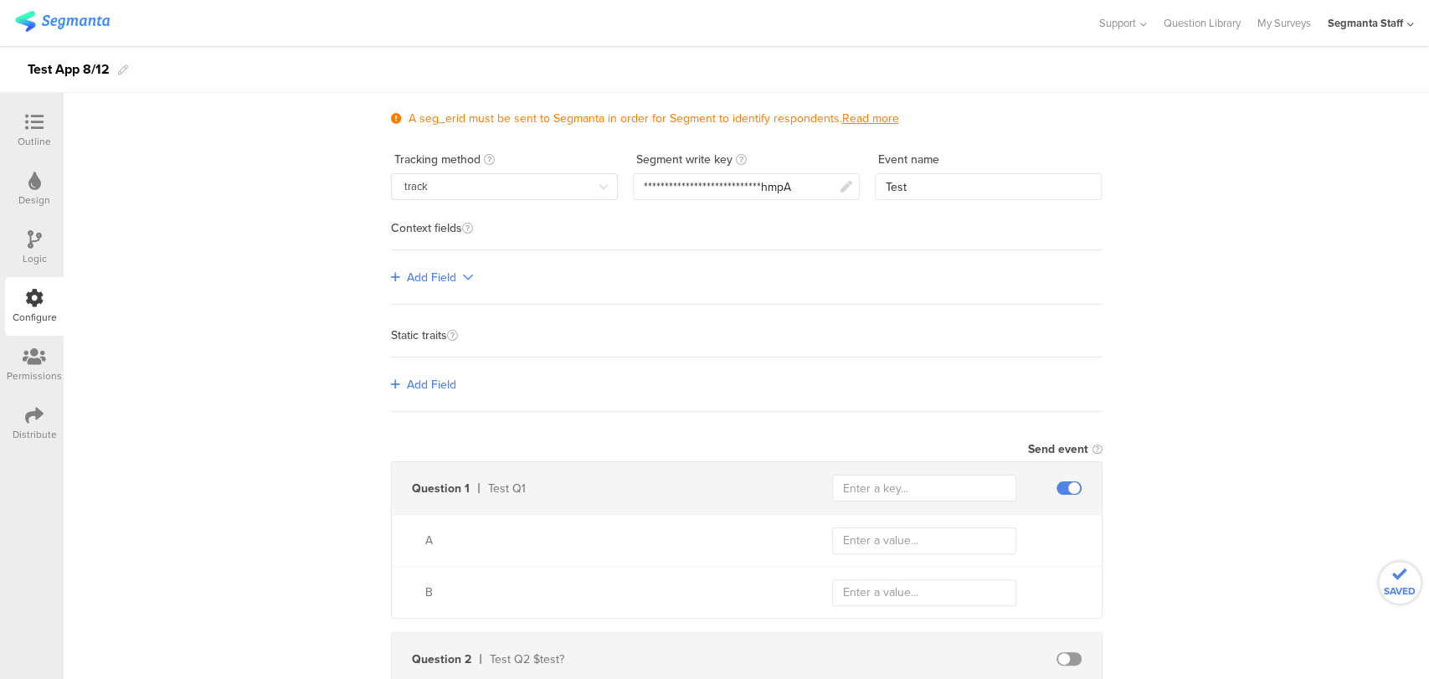
scroll to position [186, 0]
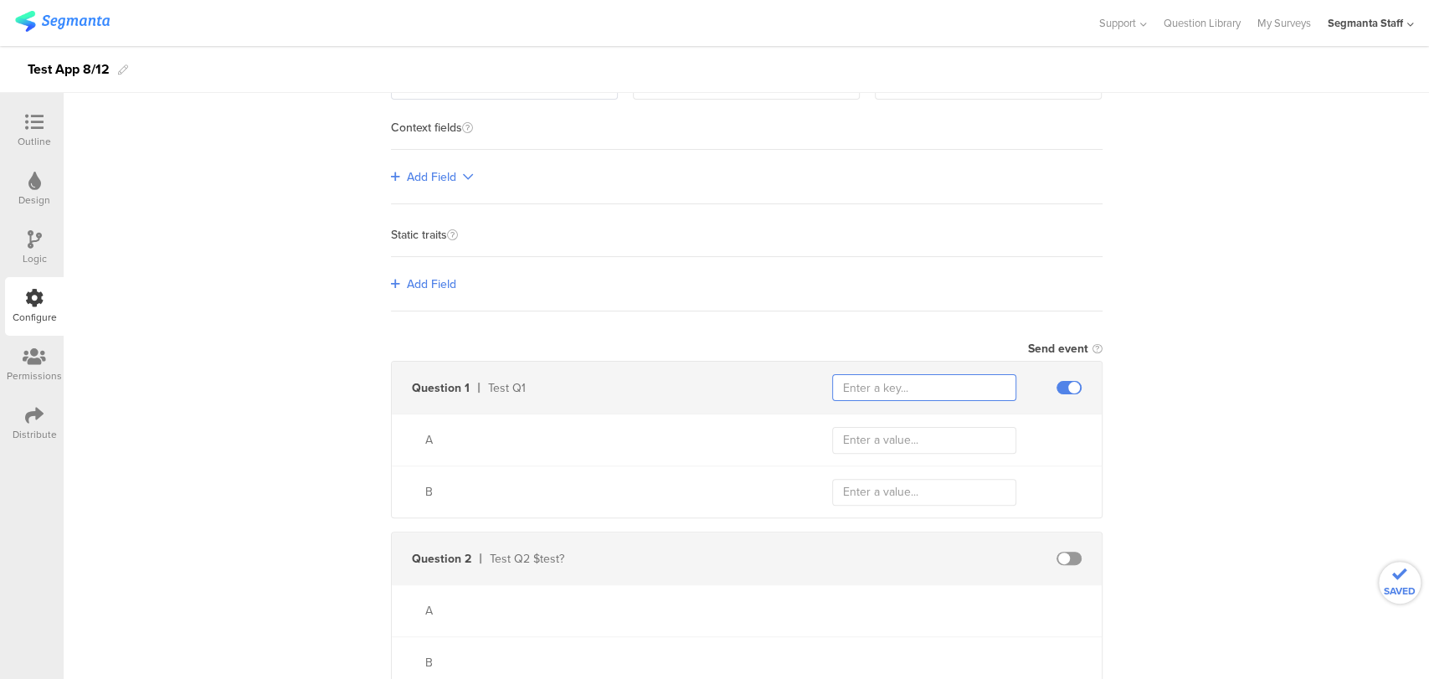
click at [893, 374] on input "text" at bounding box center [924, 387] width 184 height 27
type input "T"
type input "testQuestion1"
click at [927, 446] on input "text" at bounding box center [924, 440] width 184 height 27
type input "a"
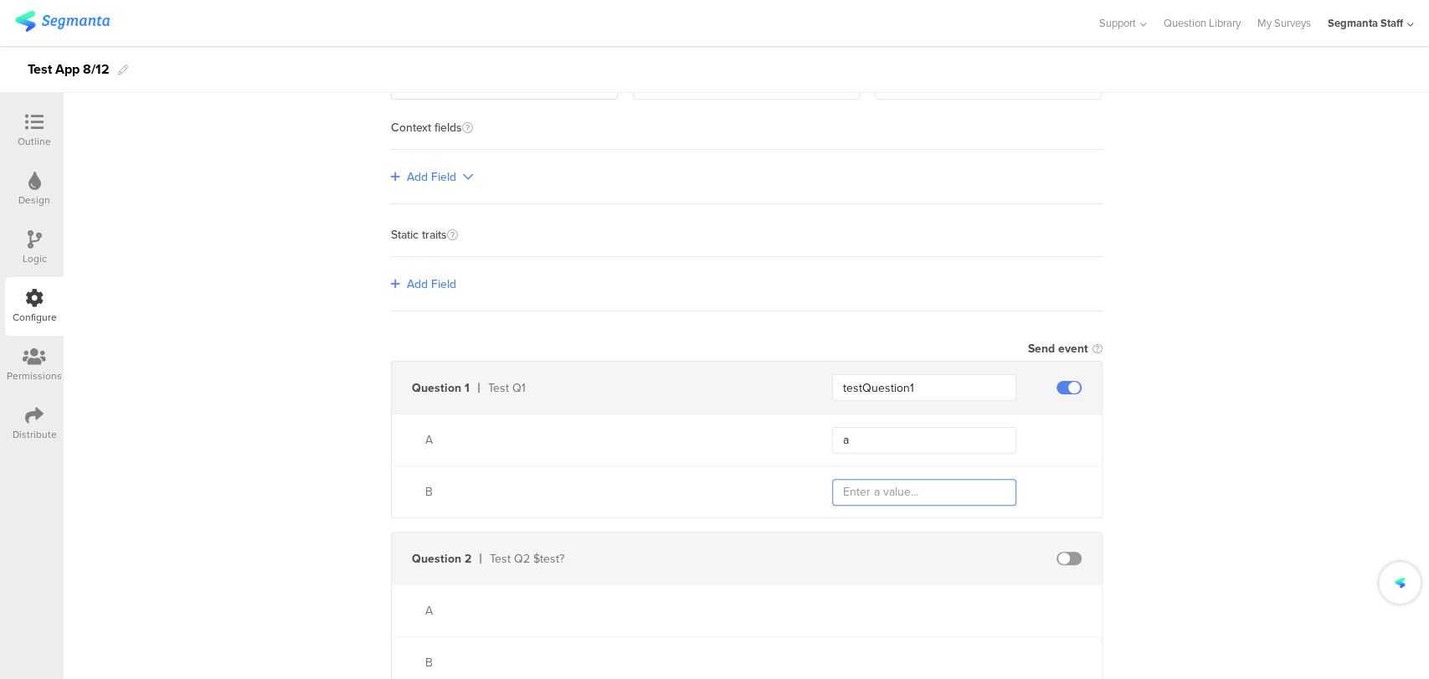
click at [867, 493] on input "text" at bounding box center [924, 492] width 184 height 27
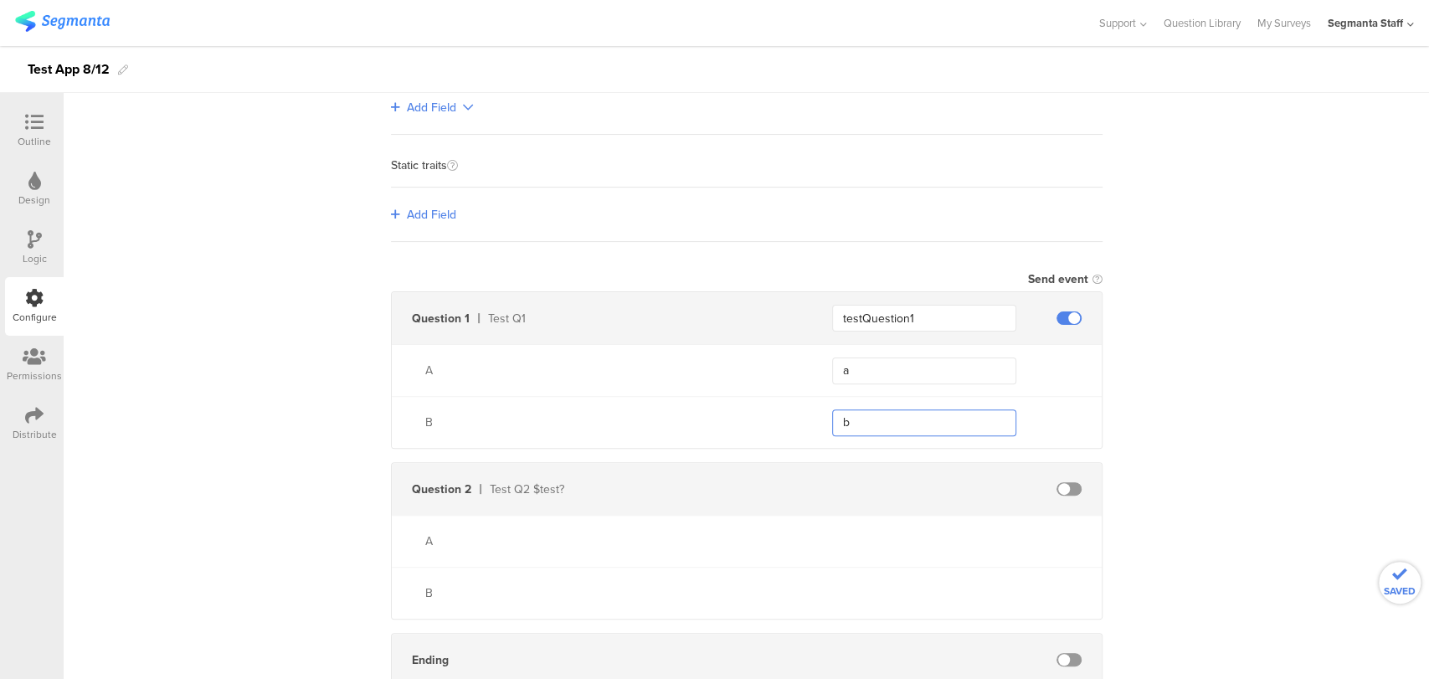
scroll to position [367, 0]
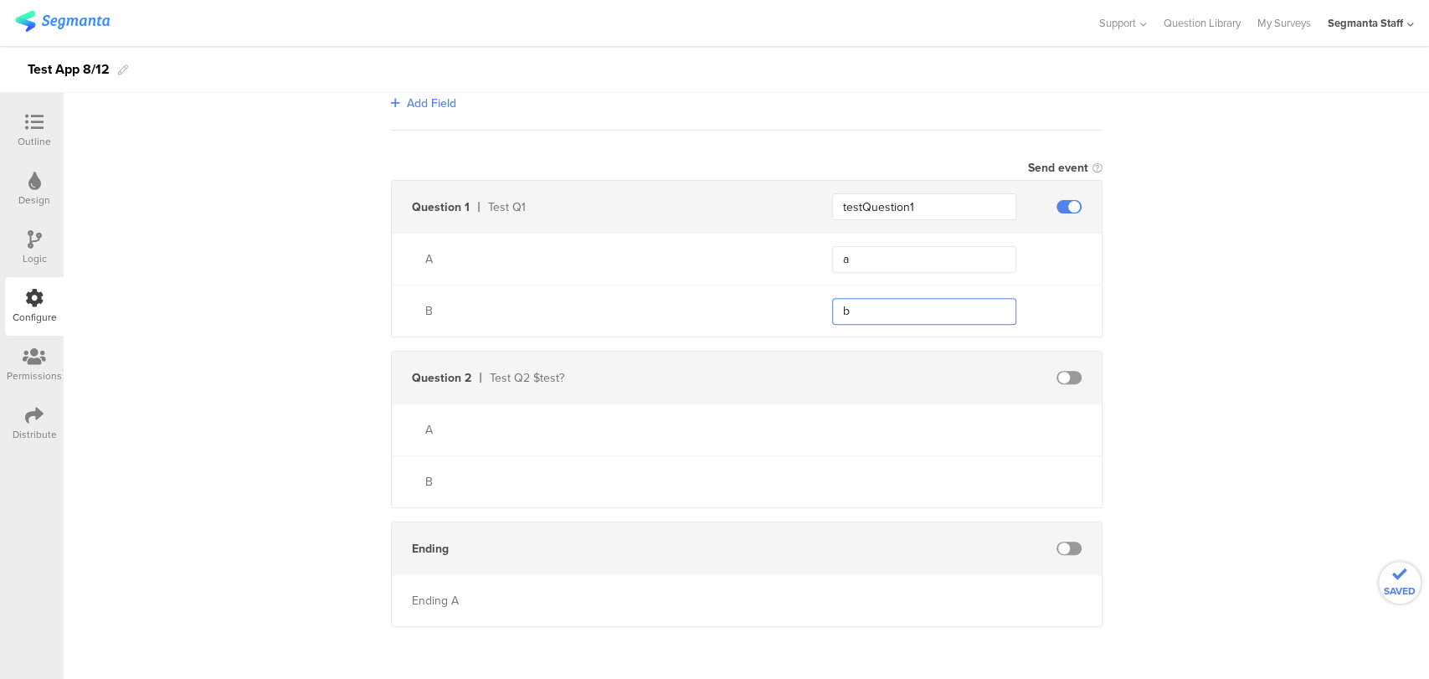
type input "b"
click at [1061, 375] on span at bounding box center [1068, 377] width 25 height 13
click at [887, 380] on input "text" at bounding box center [924, 377] width 184 height 27
type input "testQuestion2"
click at [865, 431] on input "text" at bounding box center [924, 430] width 184 height 27
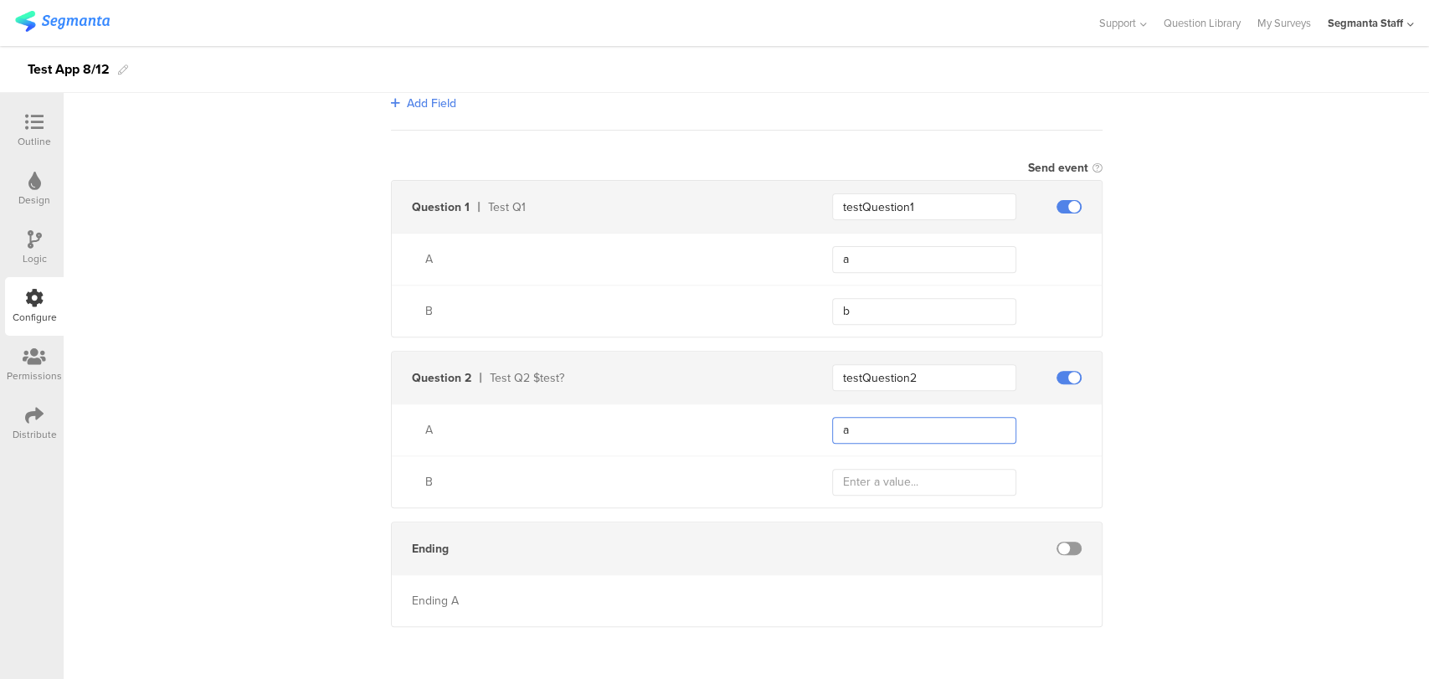
type input "a"
click at [870, 470] on input "text" at bounding box center [924, 482] width 184 height 27
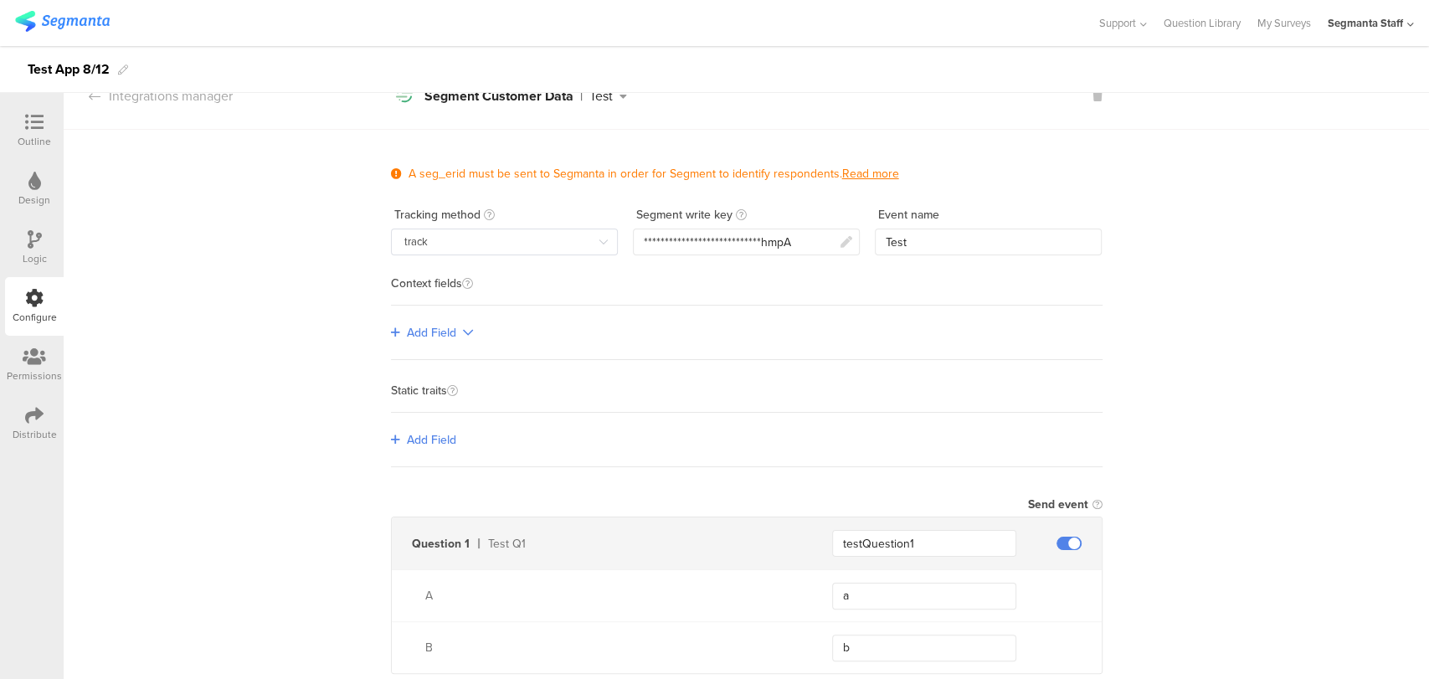
scroll to position [0, 0]
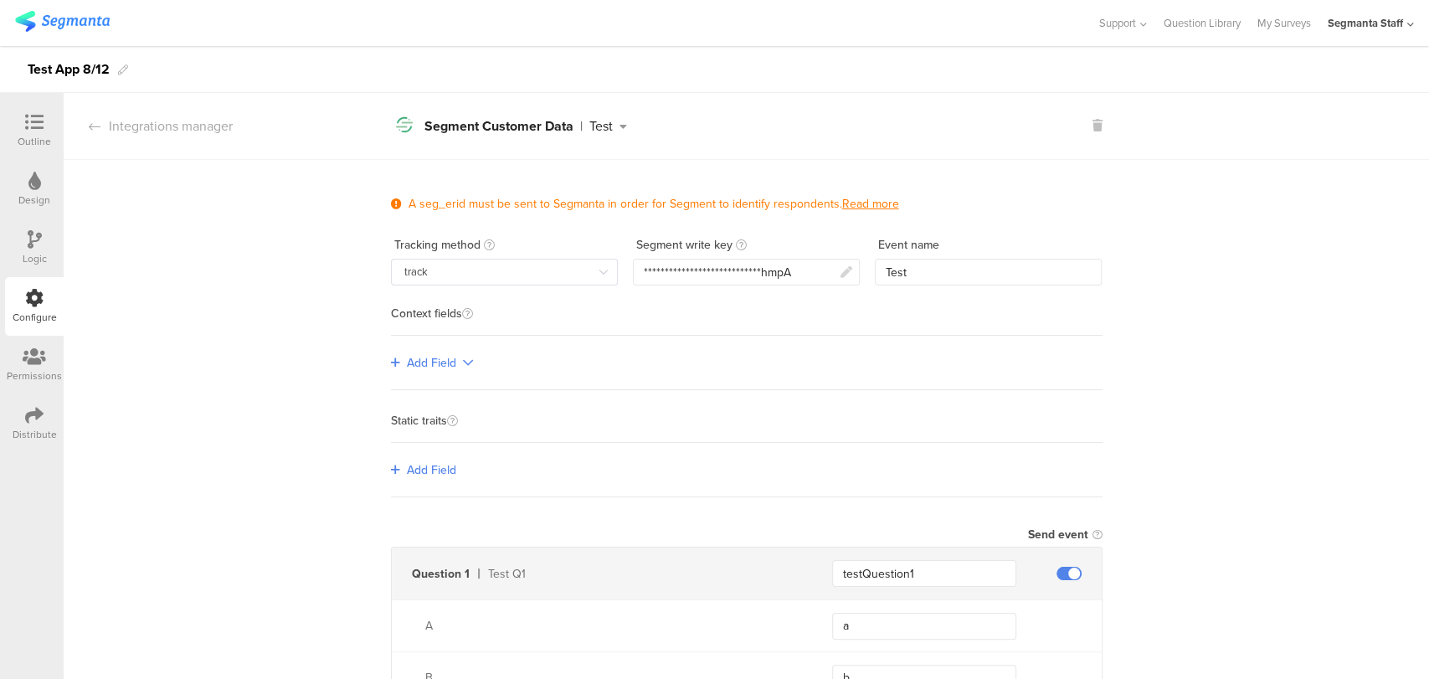
type input "b"
click at [929, 274] on input "Test" at bounding box center [988, 272] width 227 height 27
type input "Test Track 8/12"
click at [129, 130] on div "Integrations manager" at bounding box center [148, 125] width 169 height 19
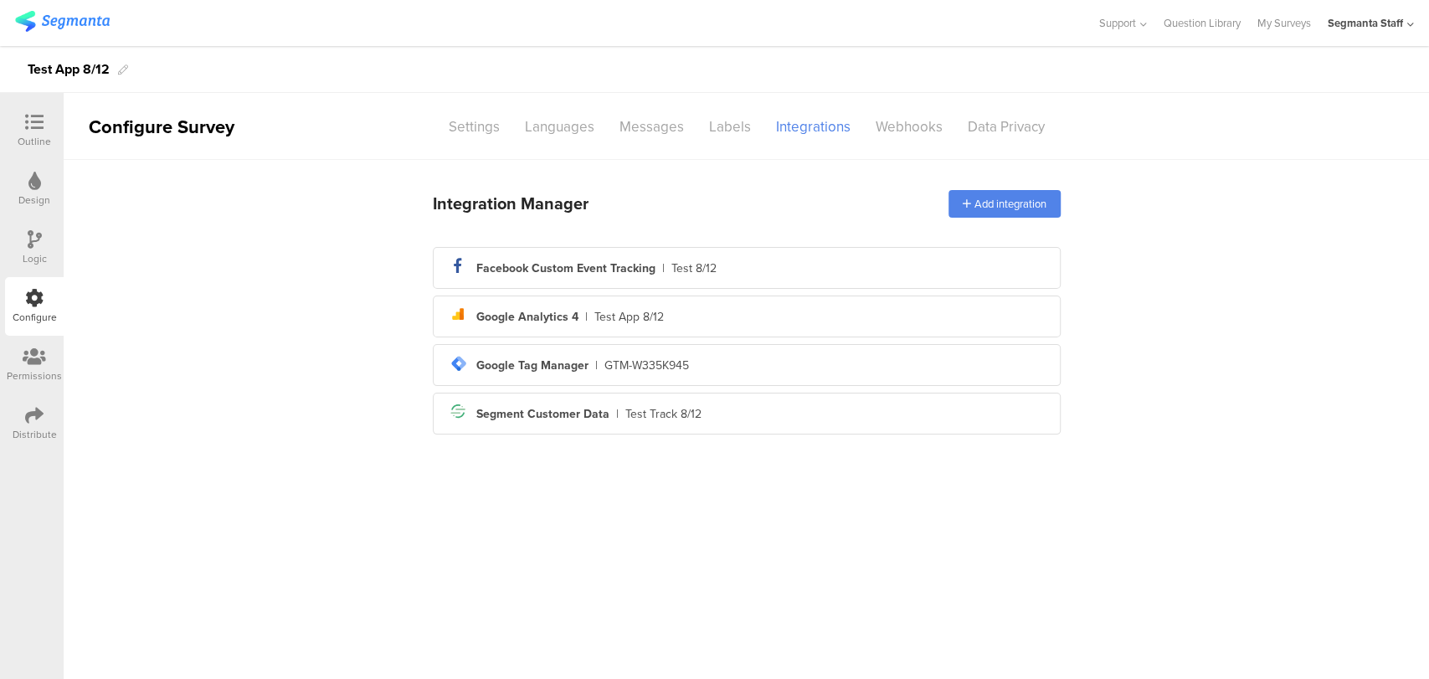
click at [1031, 186] on div "Integration Manager Add integration" at bounding box center [747, 203] width 628 height 47
click at [1011, 202] on div "Add integration" at bounding box center [1004, 204] width 112 height 28
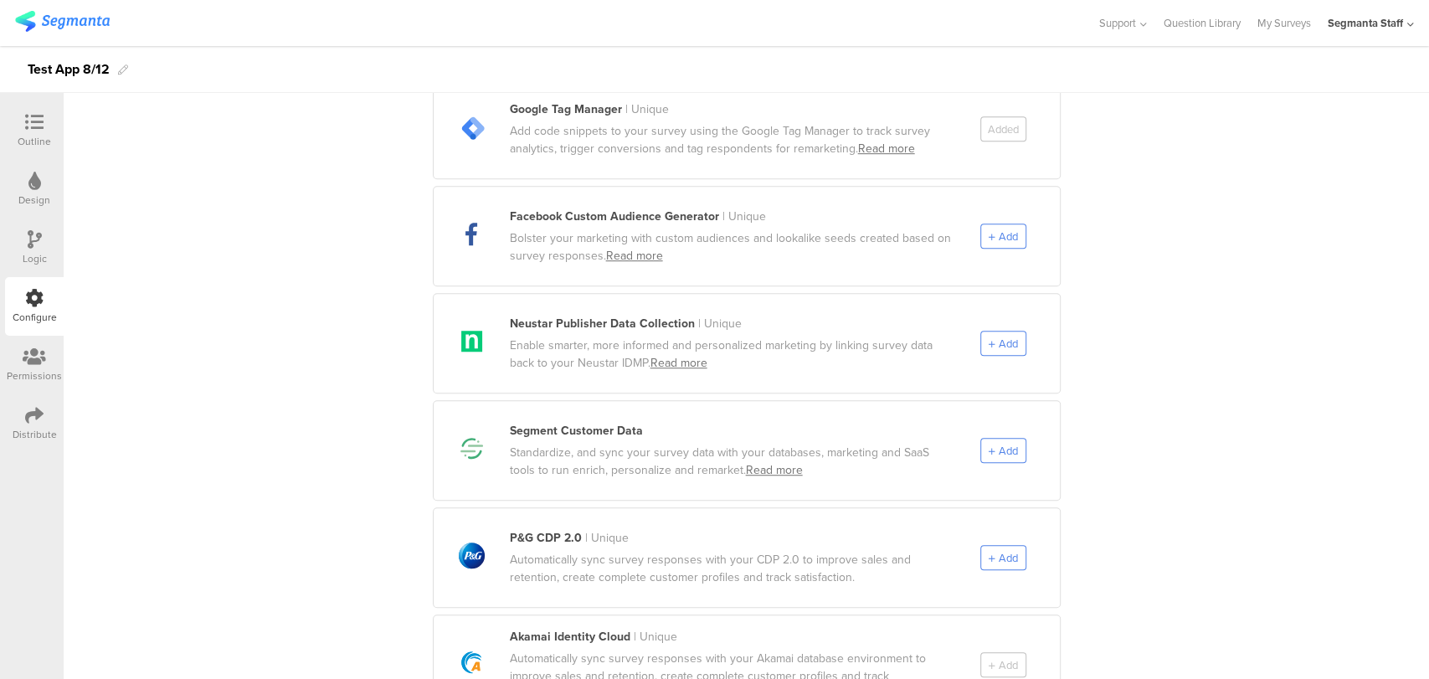
scroll to position [650, 0]
click at [989, 442] on span "Add" at bounding box center [1002, 450] width 29 height 16
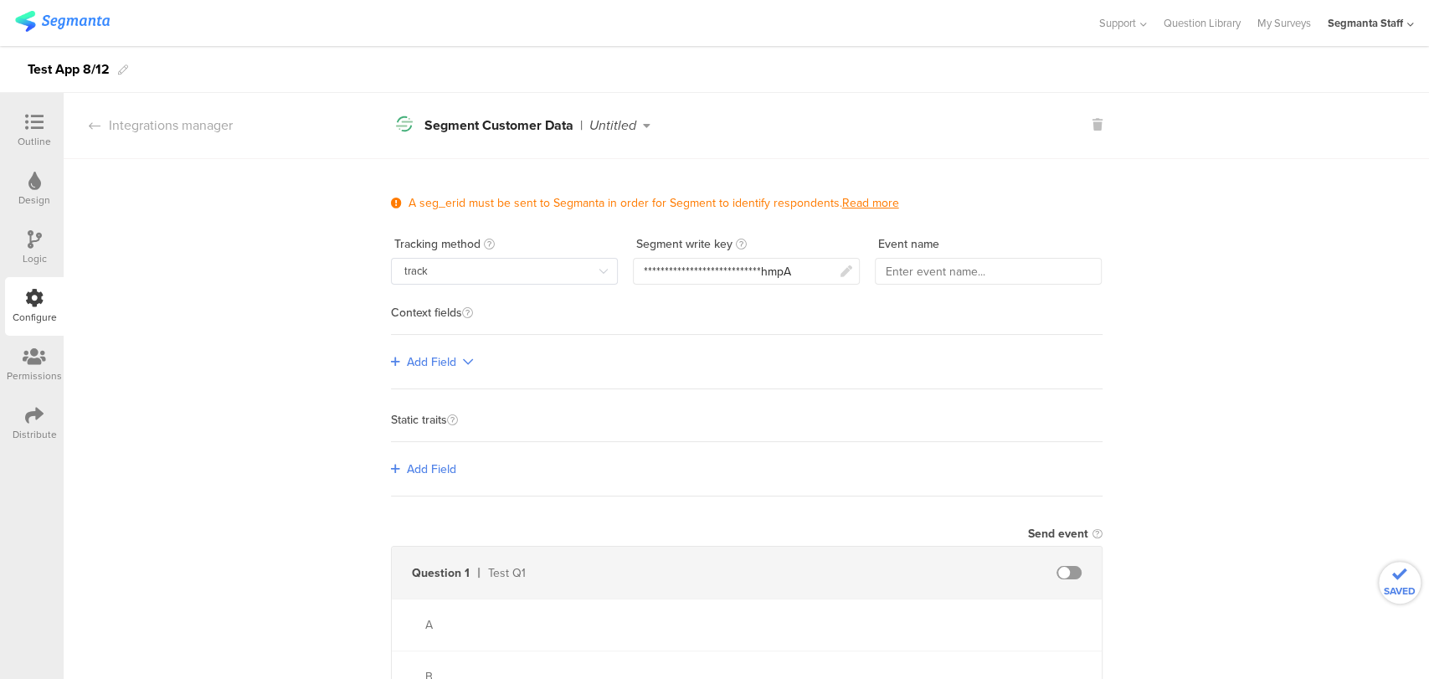
scroll to position [0, 0]
click at [449, 275] on input "track" at bounding box center [504, 272] width 227 height 27
click at [433, 340] on span "identify" at bounding box center [420, 341] width 38 height 18
type input "identify"
click at [946, 272] on div at bounding box center [988, 258] width 227 height 54
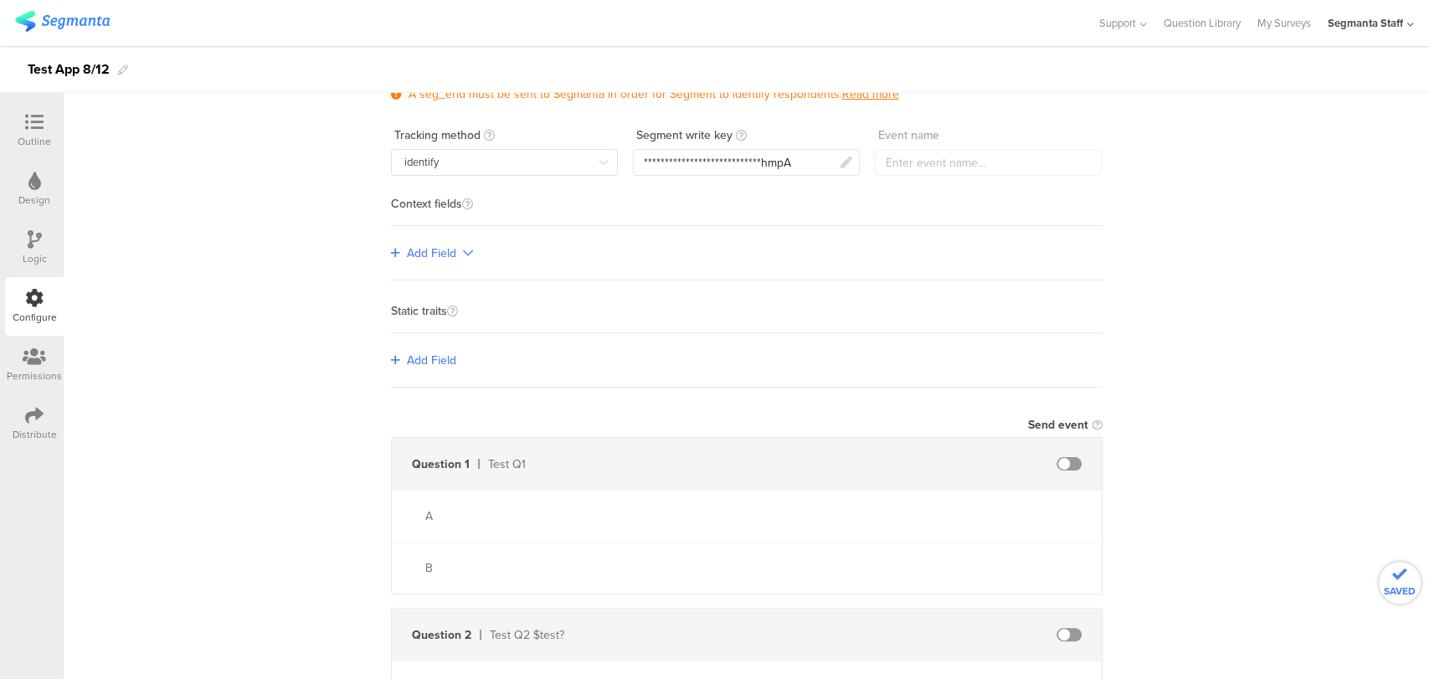
scroll to position [279, 0]
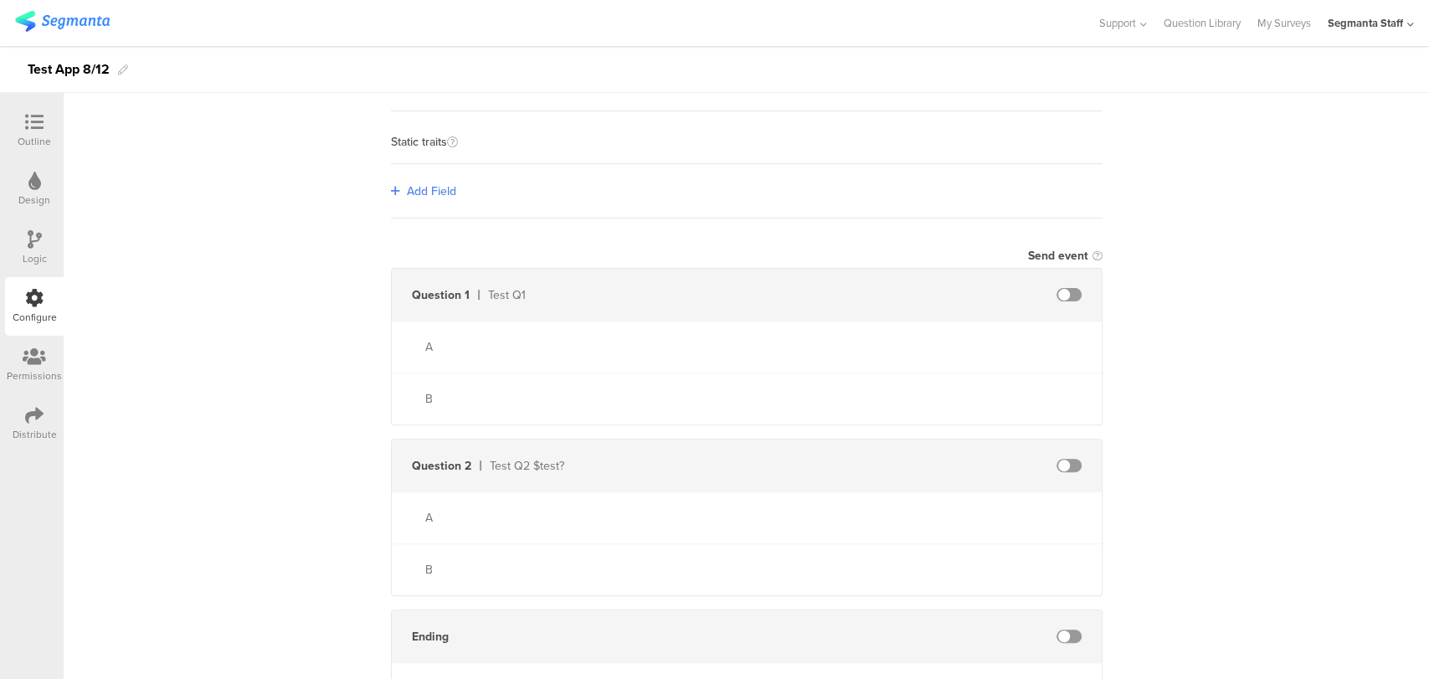
click at [1065, 290] on span at bounding box center [1068, 294] width 25 height 13
click at [883, 290] on input "text" at bounding box center [924, 294] width 184 height 27
type input "T"
type input "testKoLang"
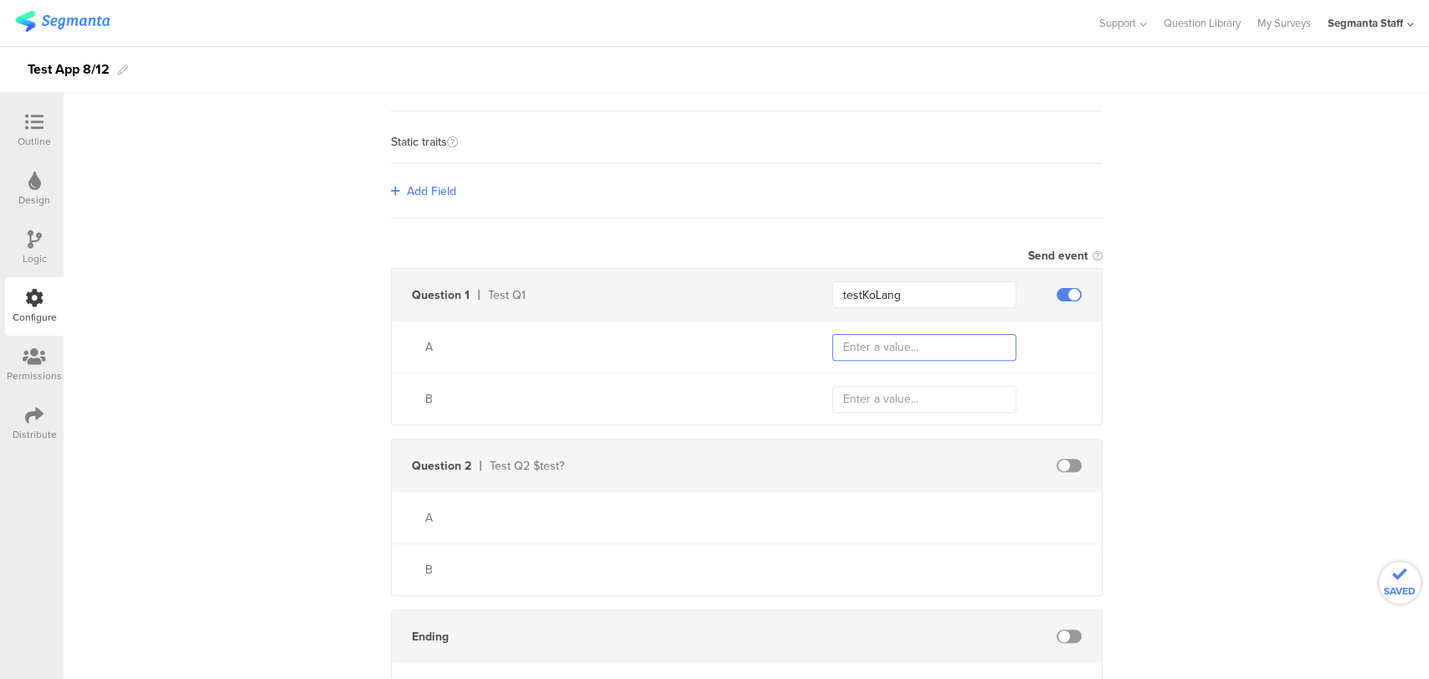
click at [855, 348] on input "text" at bounding box center [924, 347] width 184 height 27
type input "a"
click at [867, 390] on input "text" at bounding box center [924, 399] width 184 height 27
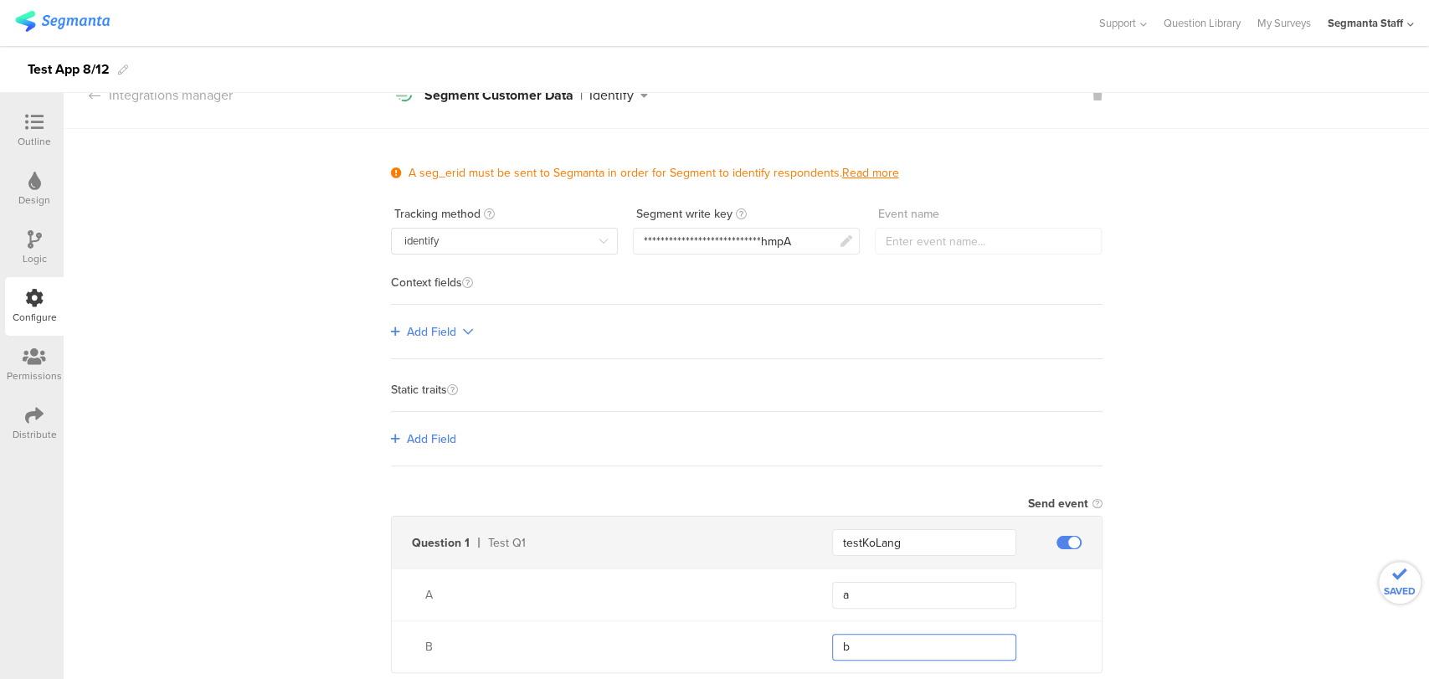
scroll to position [0, 0]
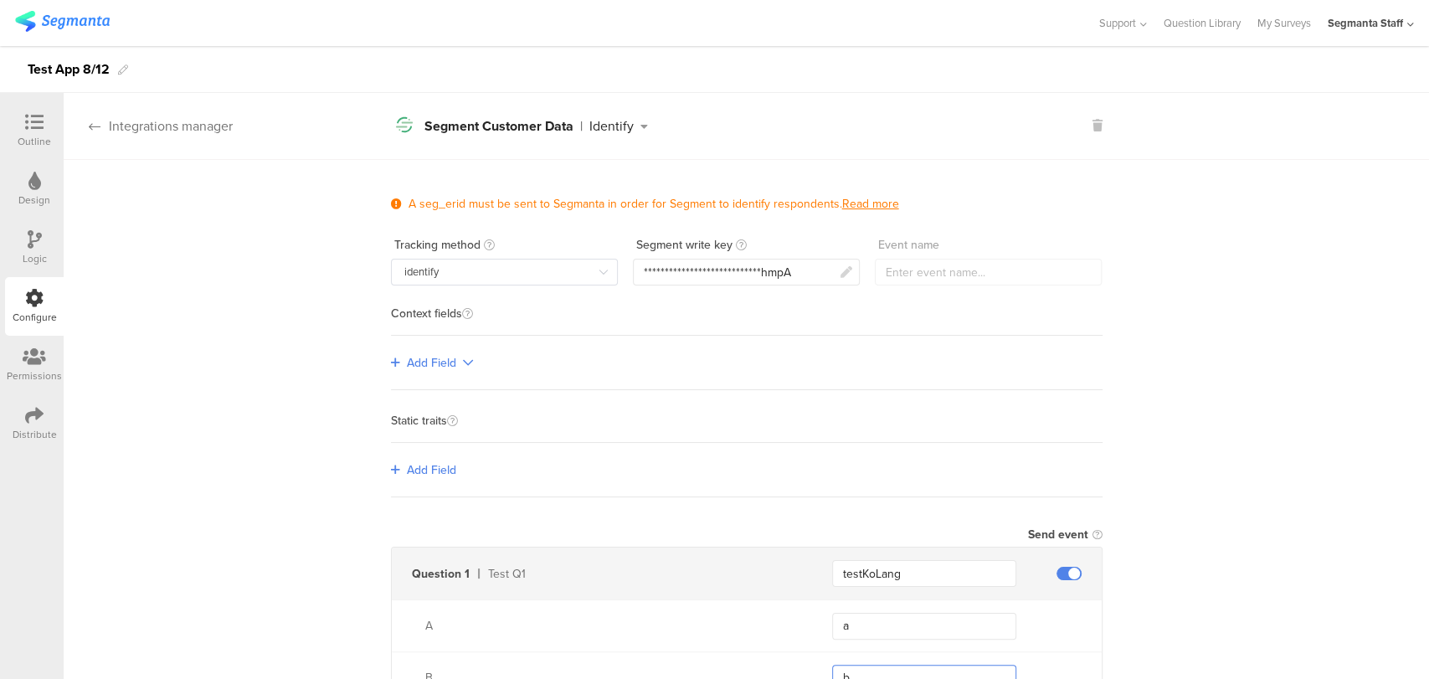
type input "b"
click at [92, 128] on icon at bounding box center [95, 126] width 12 height 13
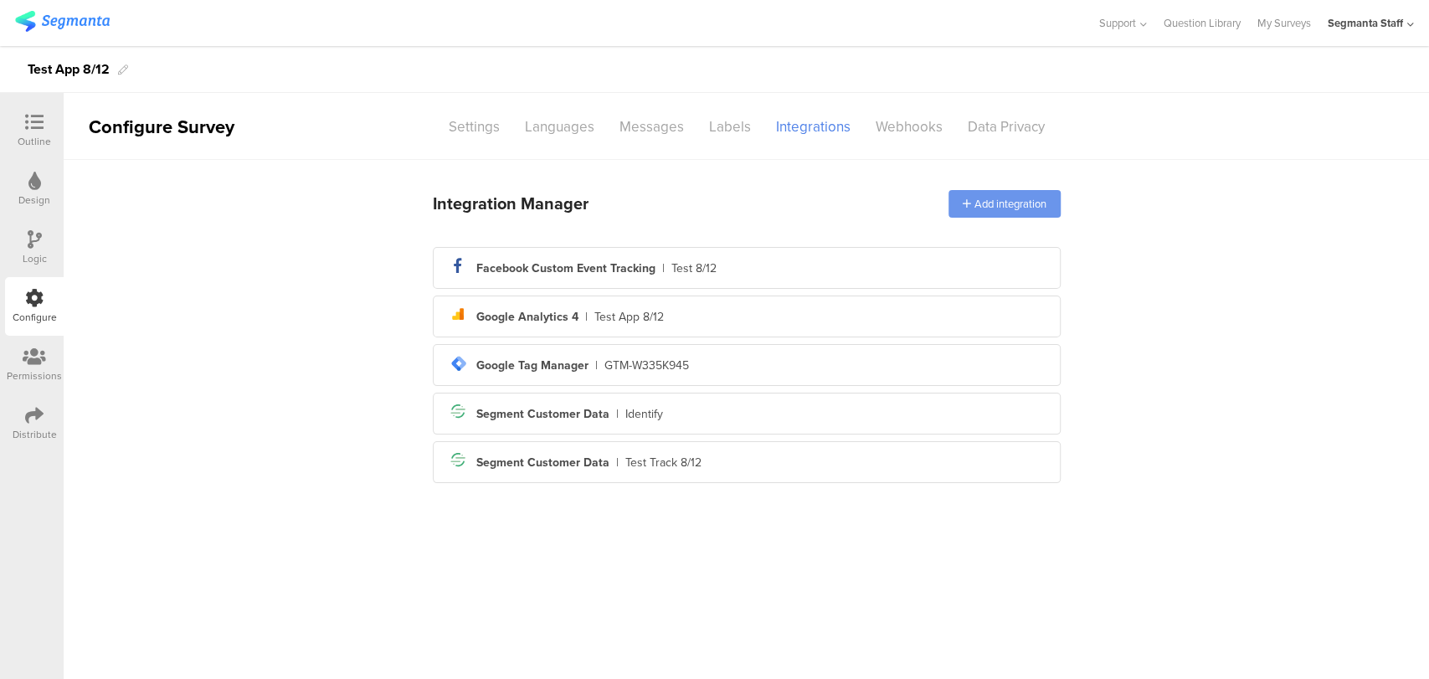
click at [973, 198] on div "Add integration" at bounding box center [1004, 204] width 112 height 28
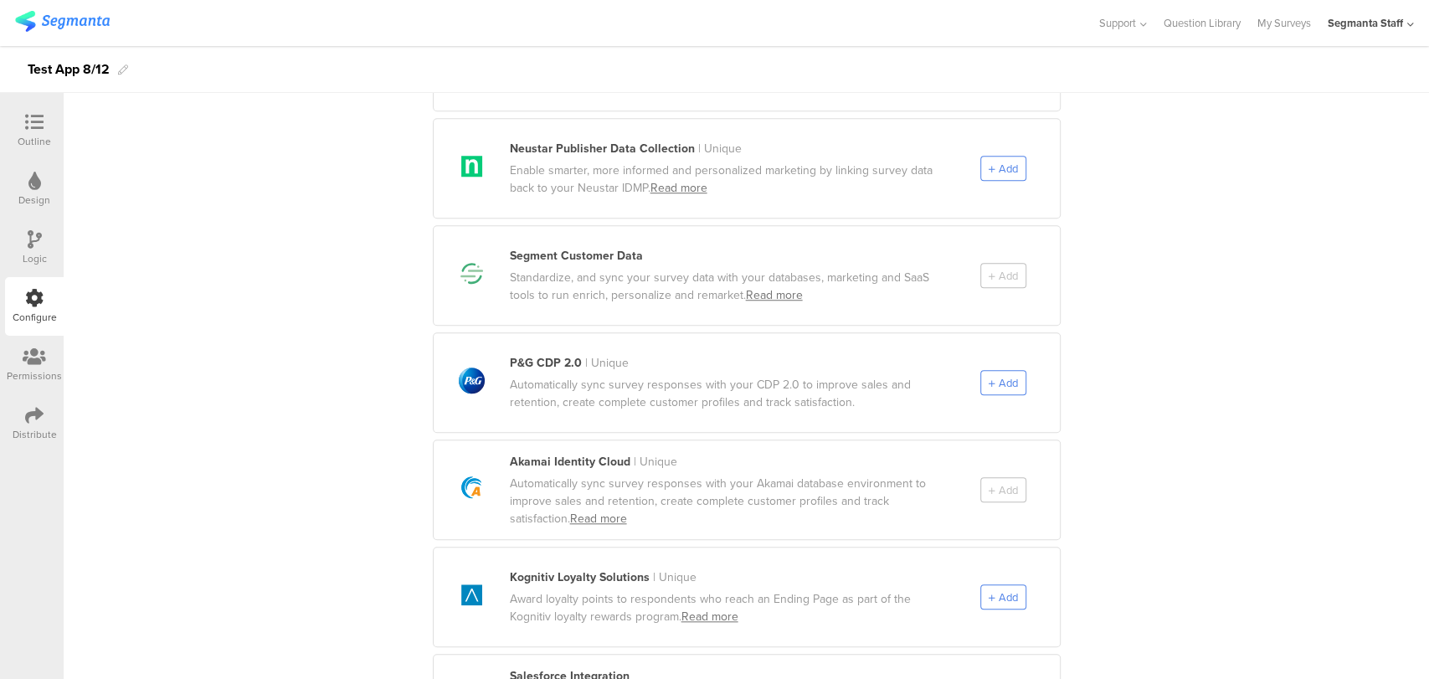
scroll to position [930, 0]
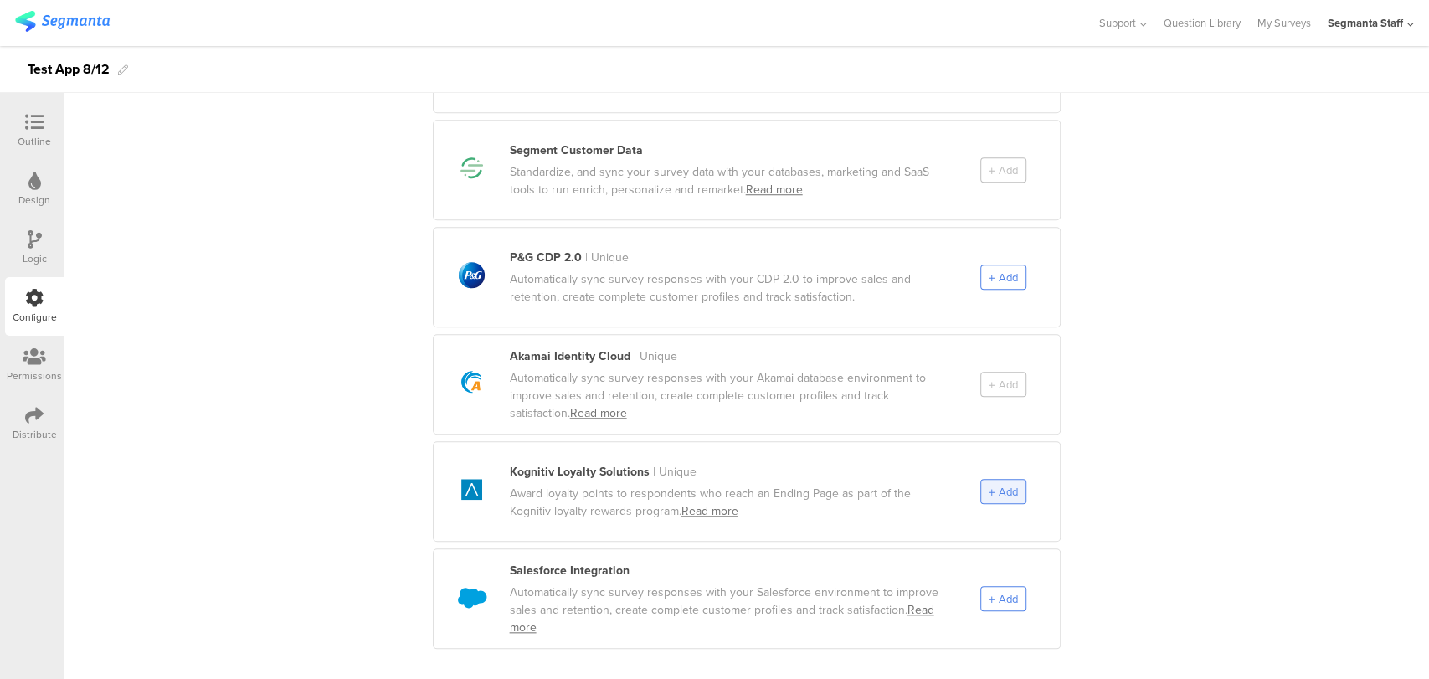
click at [998, 484] on span "Add" at bounding box center [1007, 492] width 19 height 16
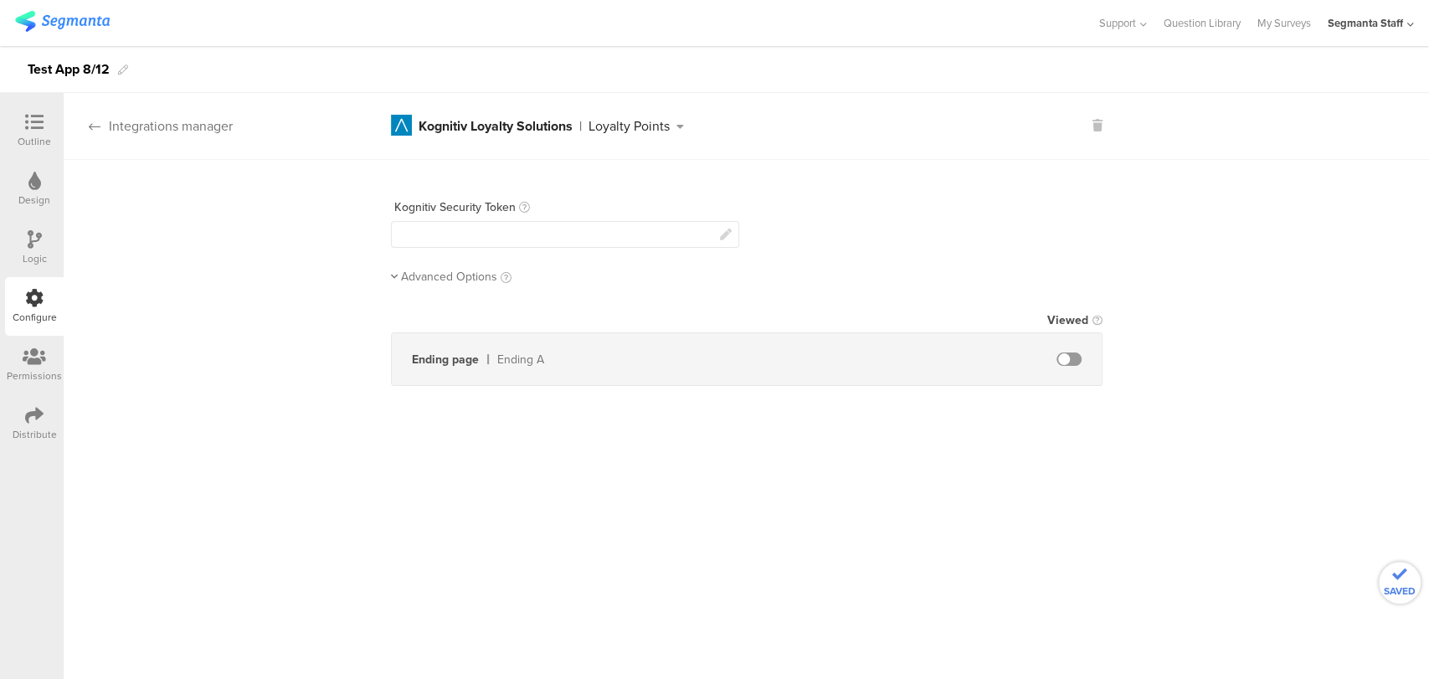
scroll to position [0, 0]
click at [494, 234] on div at bounding box center [565, 234] width 348 height 27
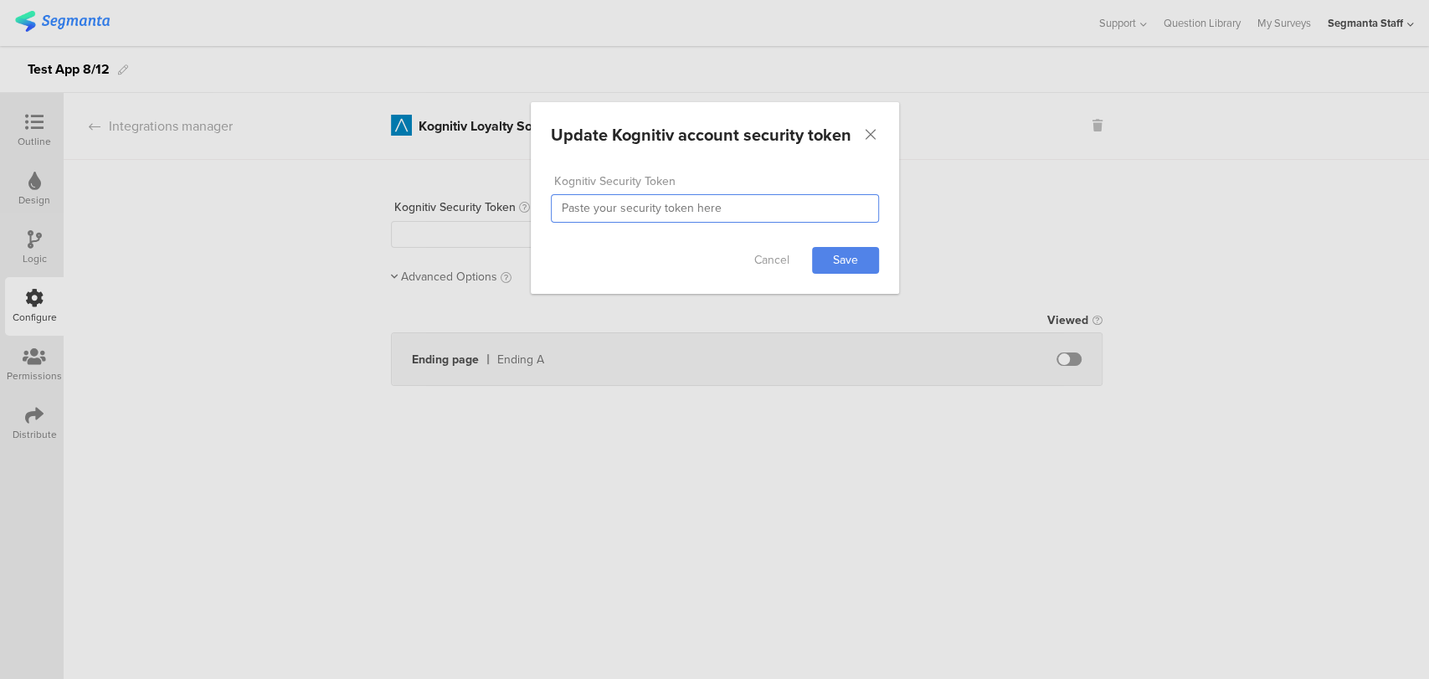
click at [642, 203] on input "dialog" at bounding box center [715, 208] width 328 height 28
type input "asdadasdsadas"
click at [860, 259] on link "Save" at bounding box center [845, 260] width 67 height 27
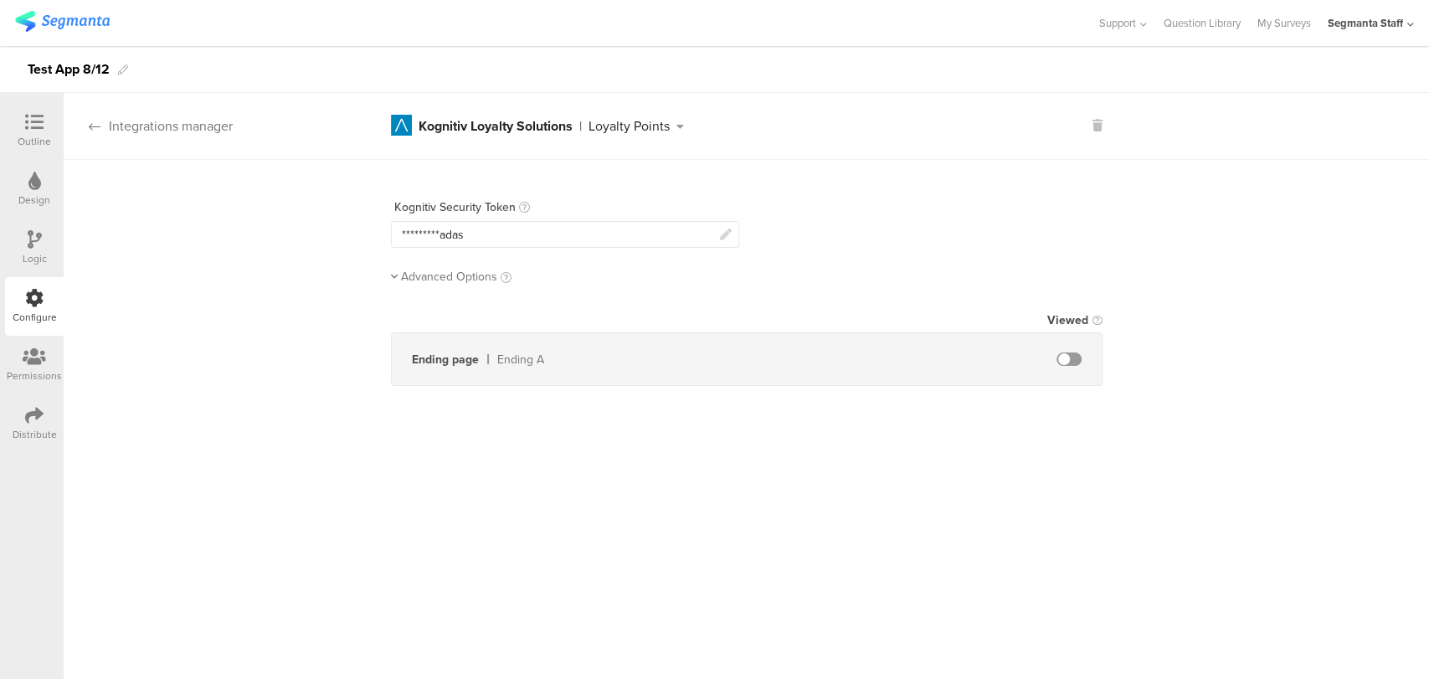
click at [114, 121] on div "Integrations manager" at bounding box center [148, 125] width 169 height 19
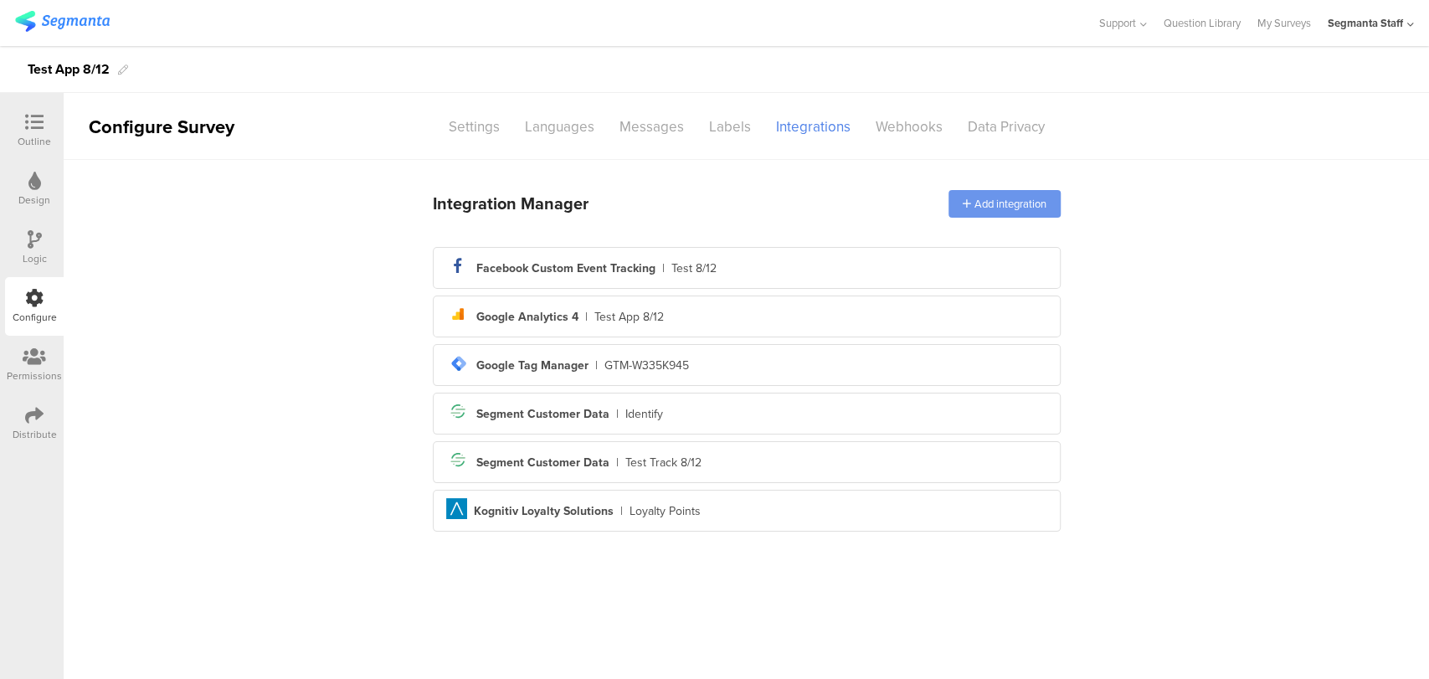
click at [1009, 199] on div "Add integration" at bounding box center [1004, 204] width 112 height 28
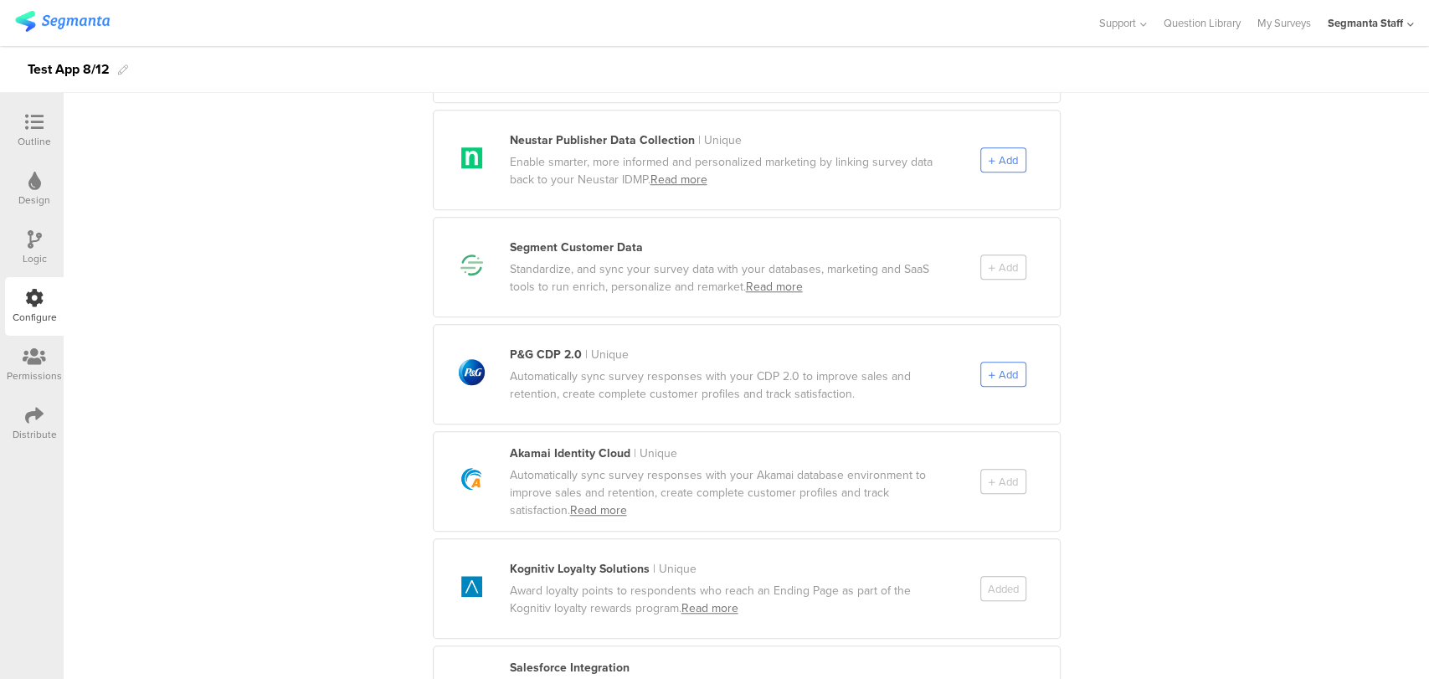
scroll to position [931, 0]
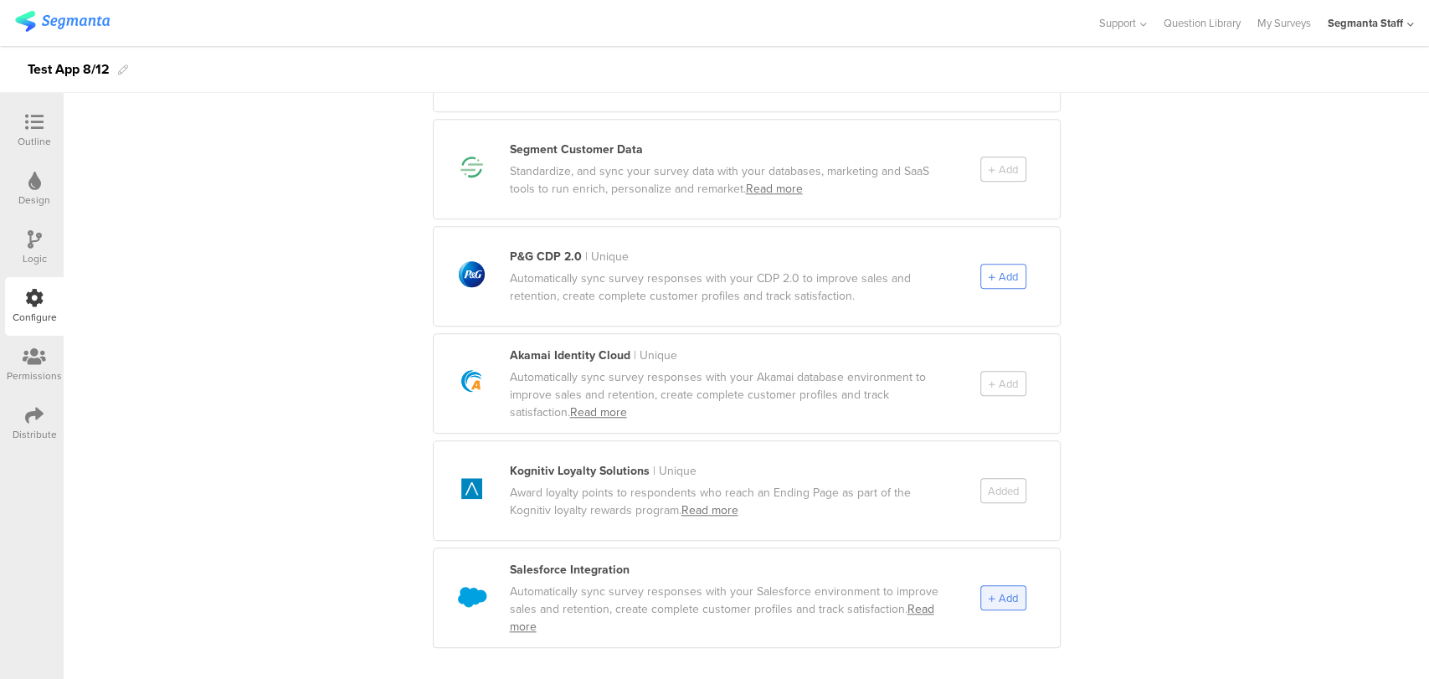
click at [1015, 585] on div "Add" at bounding box center [1003, 597] width 46 height 25
click at [998, 591] on div "Add" at bounding box center [1003, 597] width 46 height 25
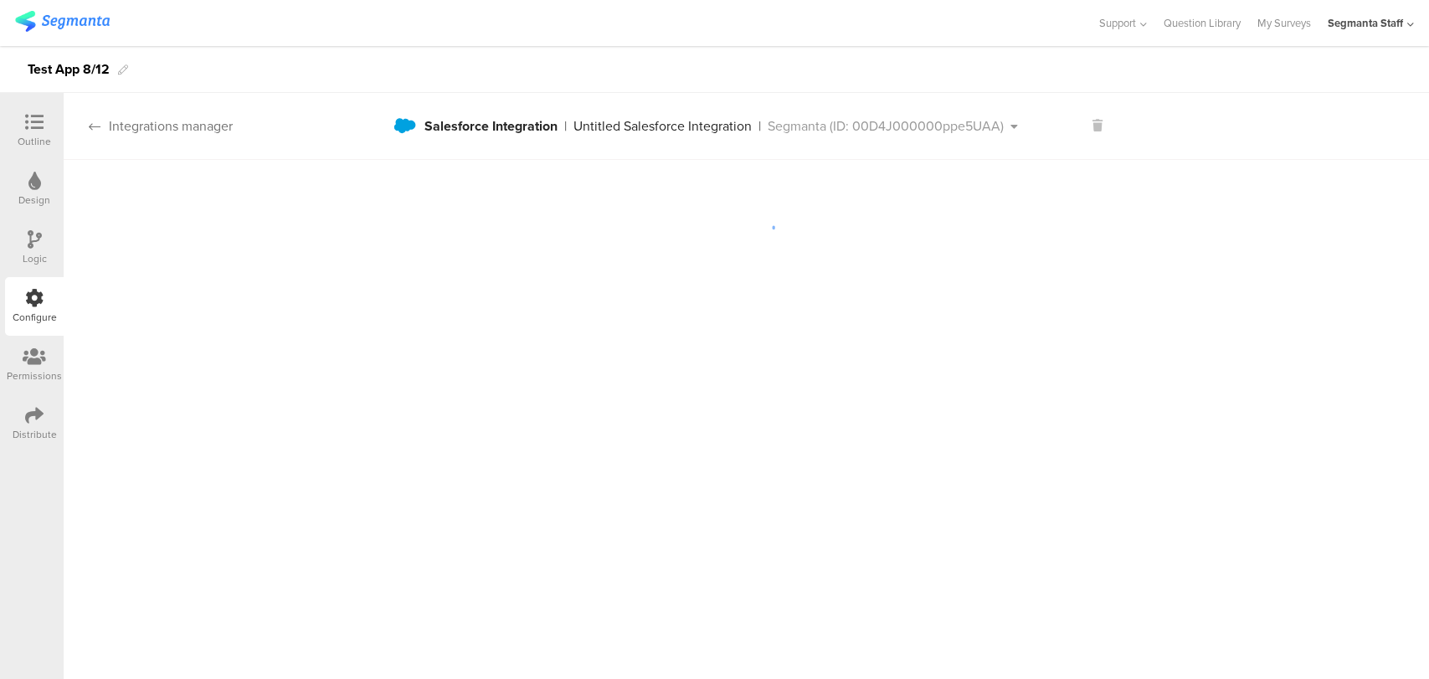
click at [149, 121] on div "Integrations manager" at bounding box center [148, 125] width 169 height 19
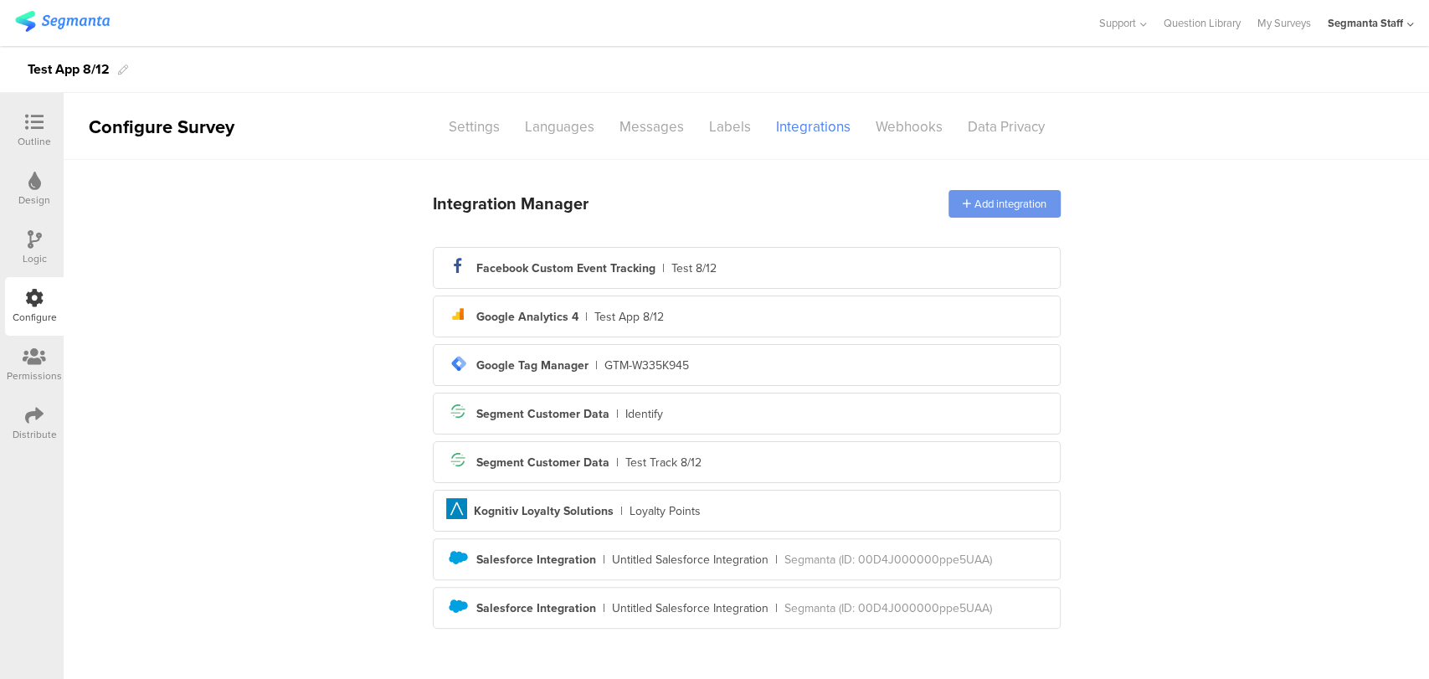
click at [994, 201] on div "Add integration" at bounding box center [1004, 204] width 112 height 28
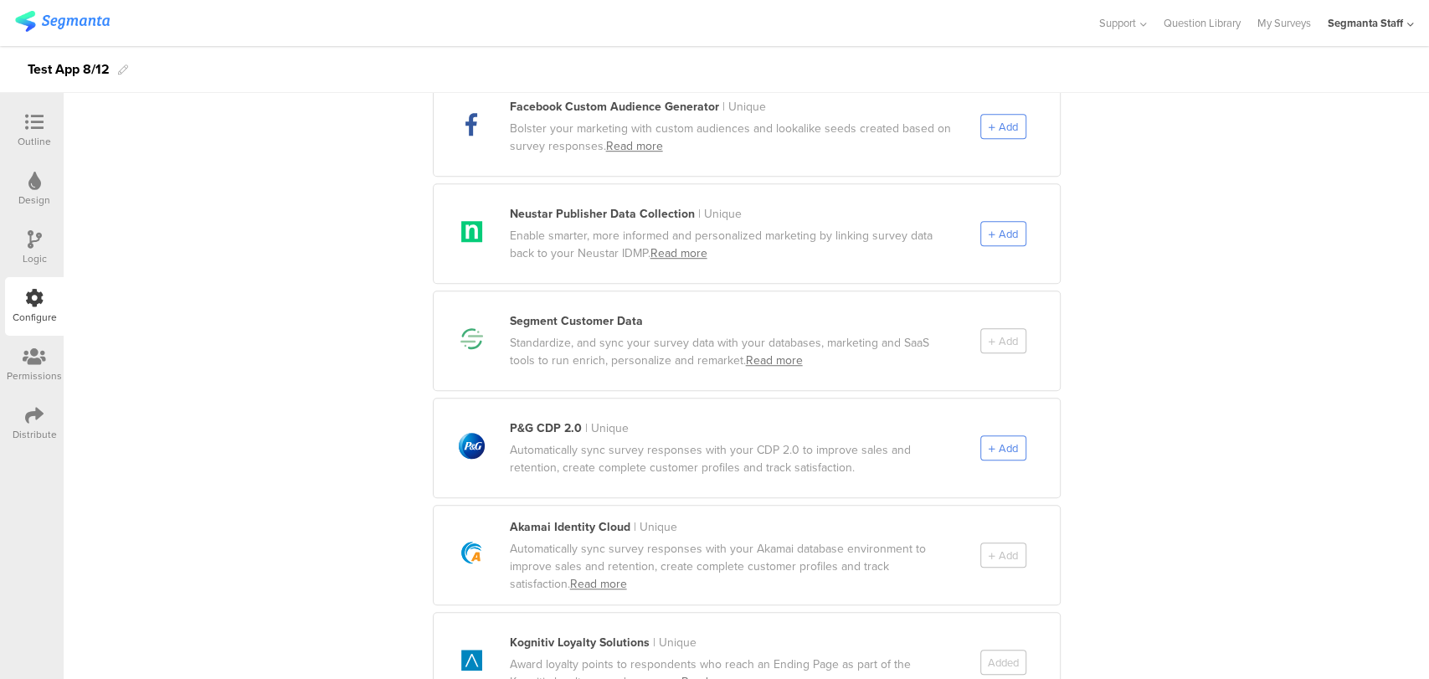
scroll to position [743, 0]
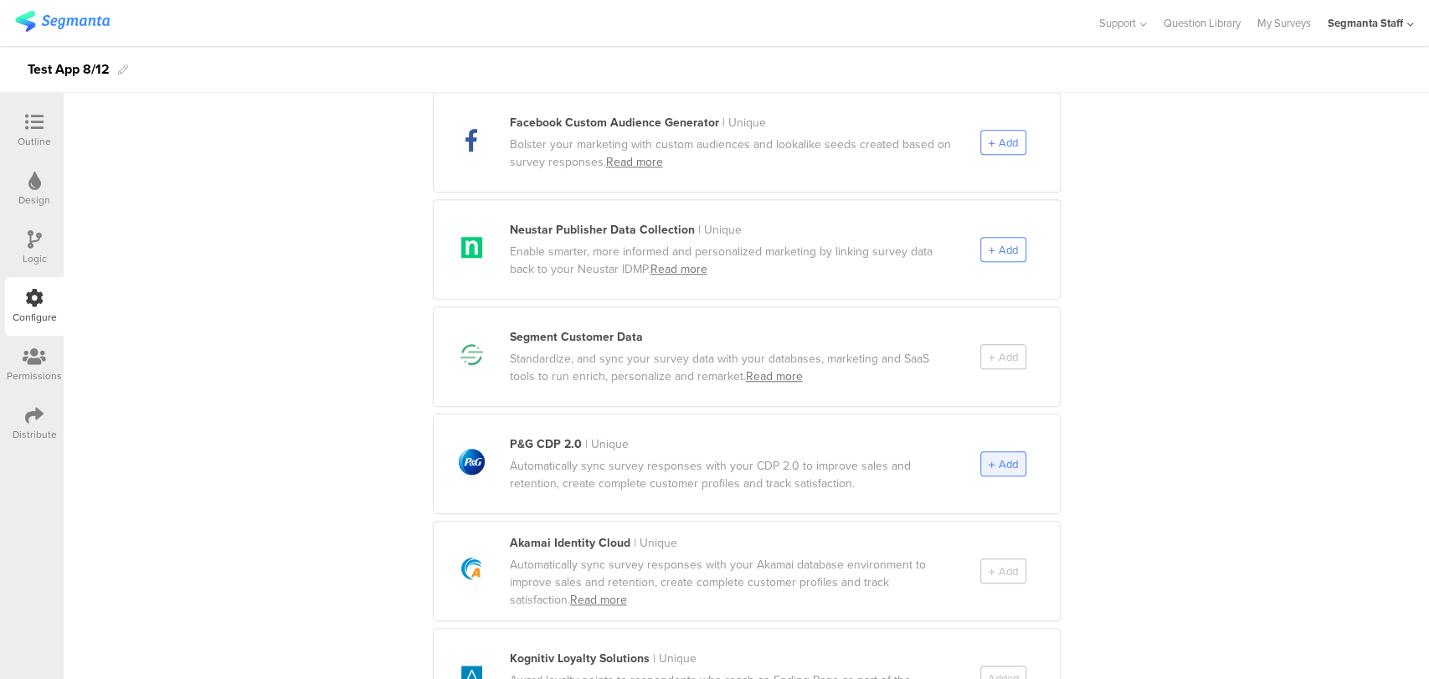
click at [998, 456] on span "Add" at bounding box center [1007, 464] width 19 height 16
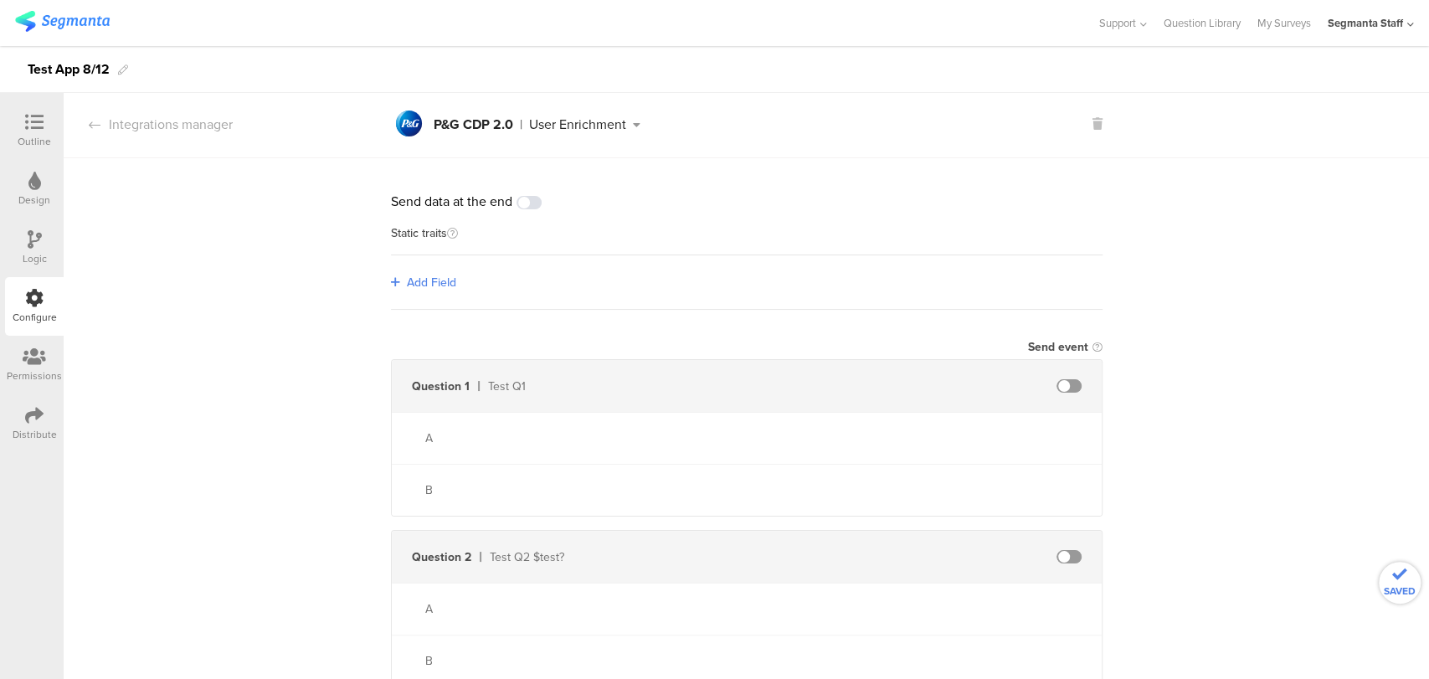
scroll to position [0, 0]
click at [1057, 393] on span at bounding box center [1068, 387] width 25 height 13
click at [1059, 387] on span at bounding box center [1068, 387] width 25 height 13
click at [1056, 388] on span at bounding box center [1068, 387] width 25 height 13
click at [868, 382] on input "text" at bounding box center [924, 387] width 184 height 27
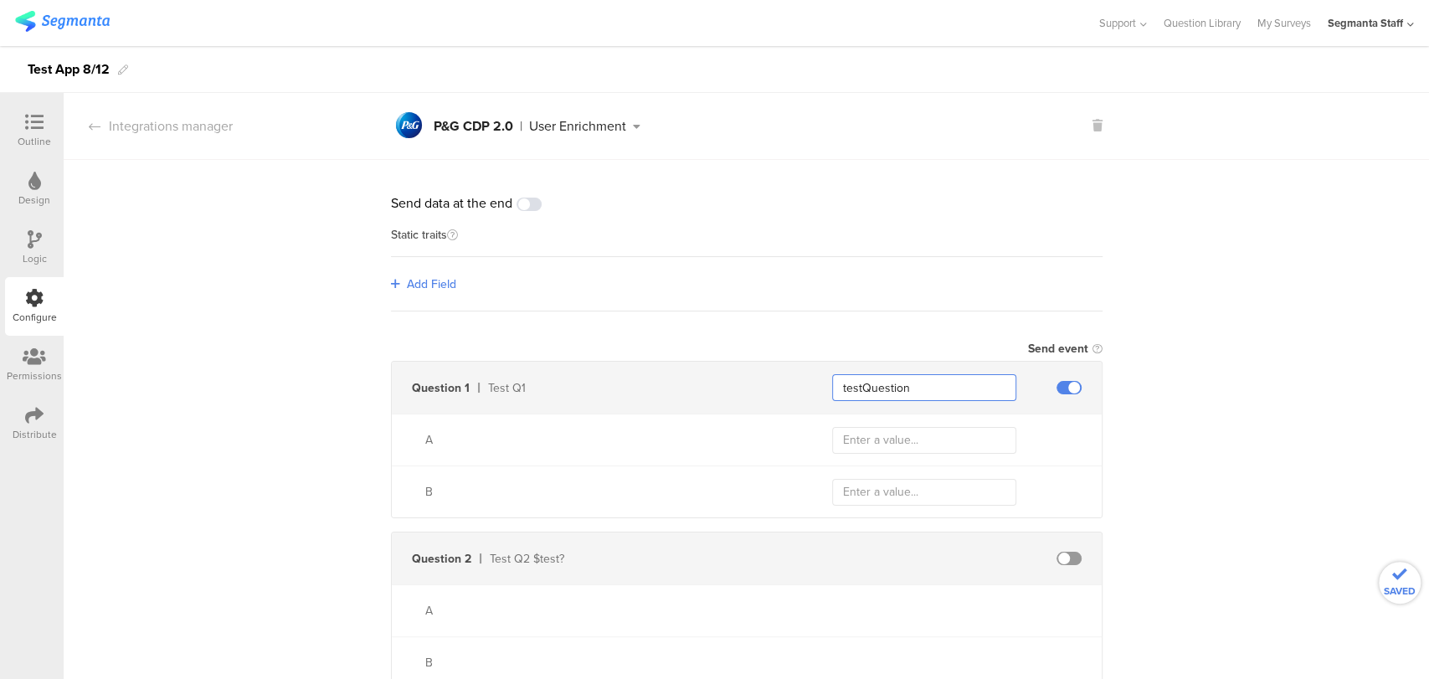
type input "testQuestion"
click at [846, 439] on input "text" at bounding box center [924, 440] width 184 height 27
type input "a"
click at [871, 484] on input "text" at bounding box center [924, 492] width 184 height 27
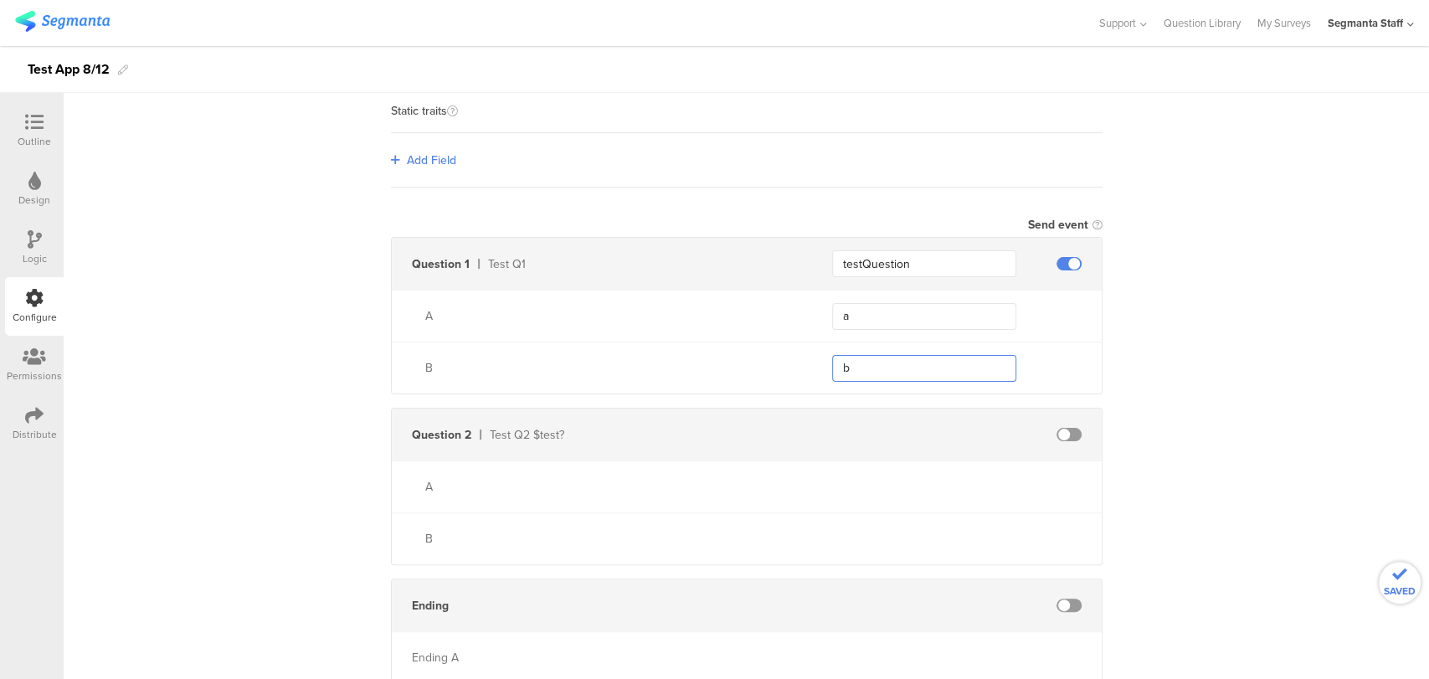
scroll to position [182, 0]
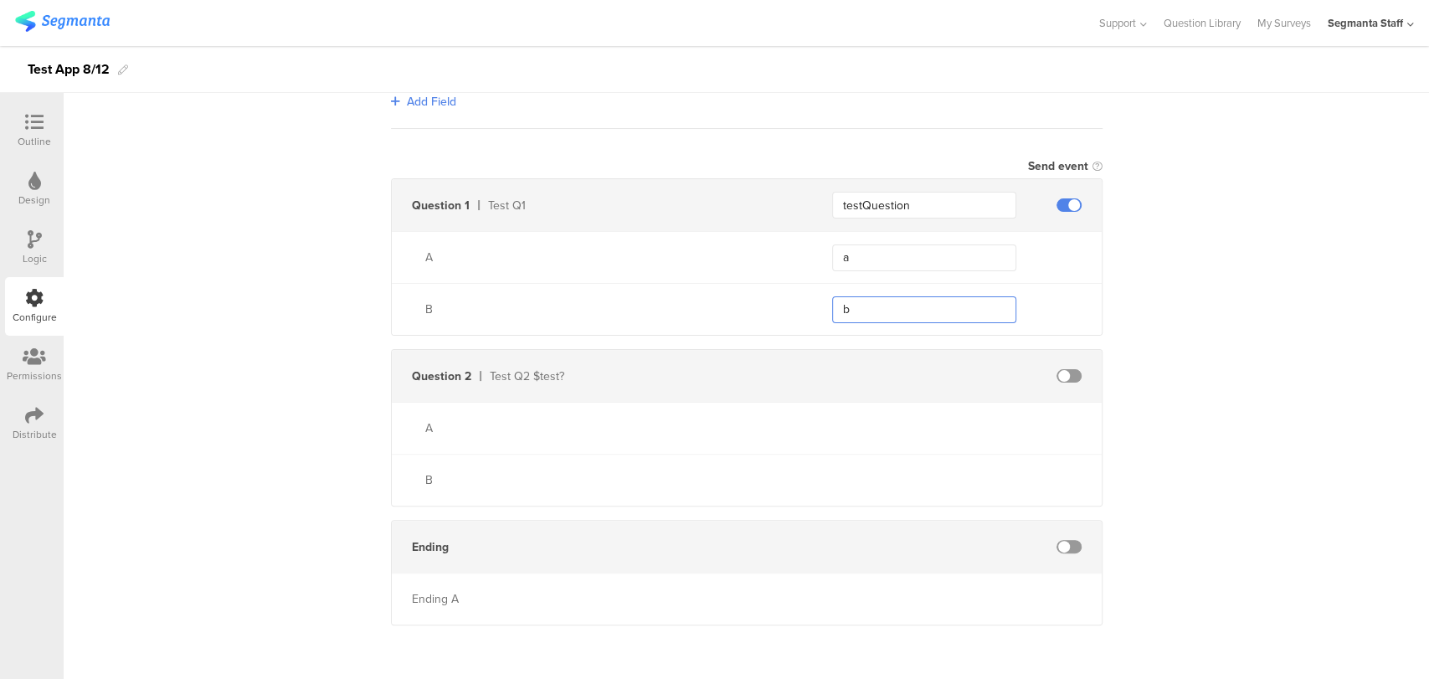
type input "b"
click at [1056, 552] on div "Ending" at bounding box center [747, 547] width 710 height 52
click at [1056, 548] on span at bounding box center [1068, 546] width 25 height 13
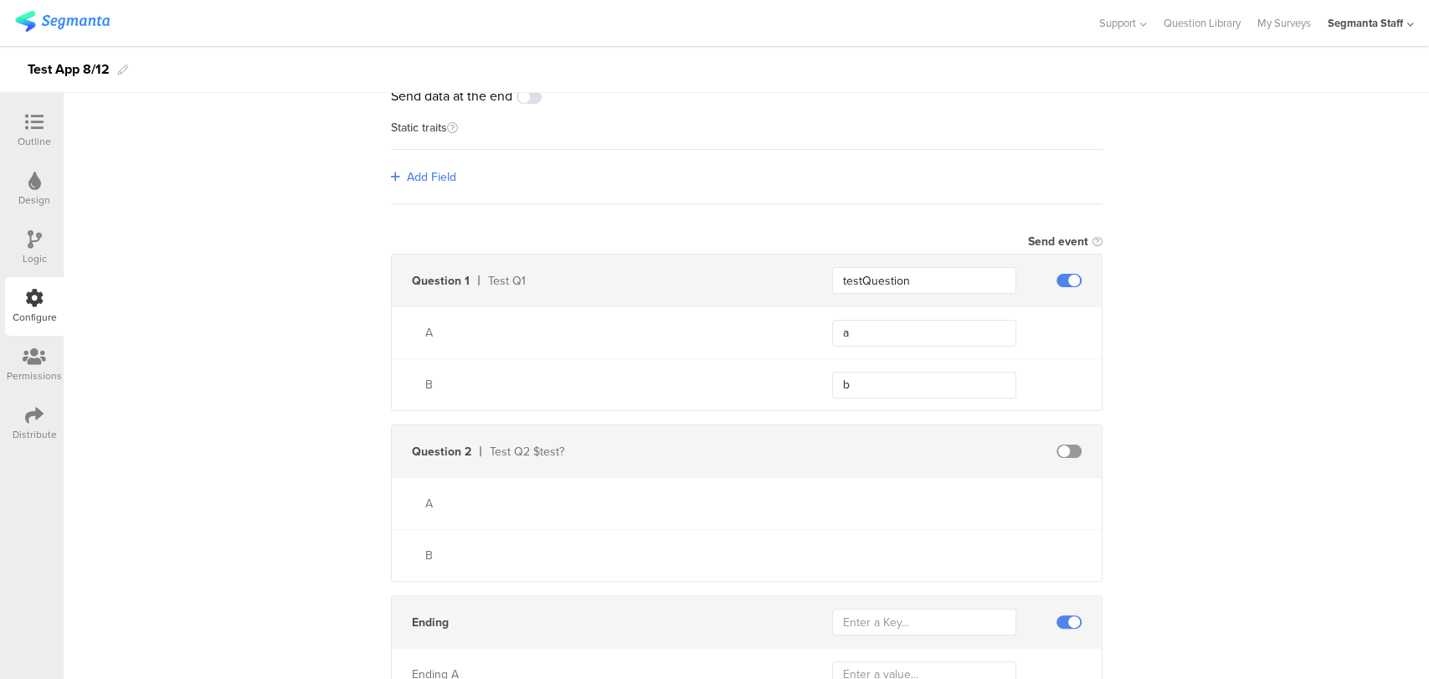
scroll to position [0, 0]
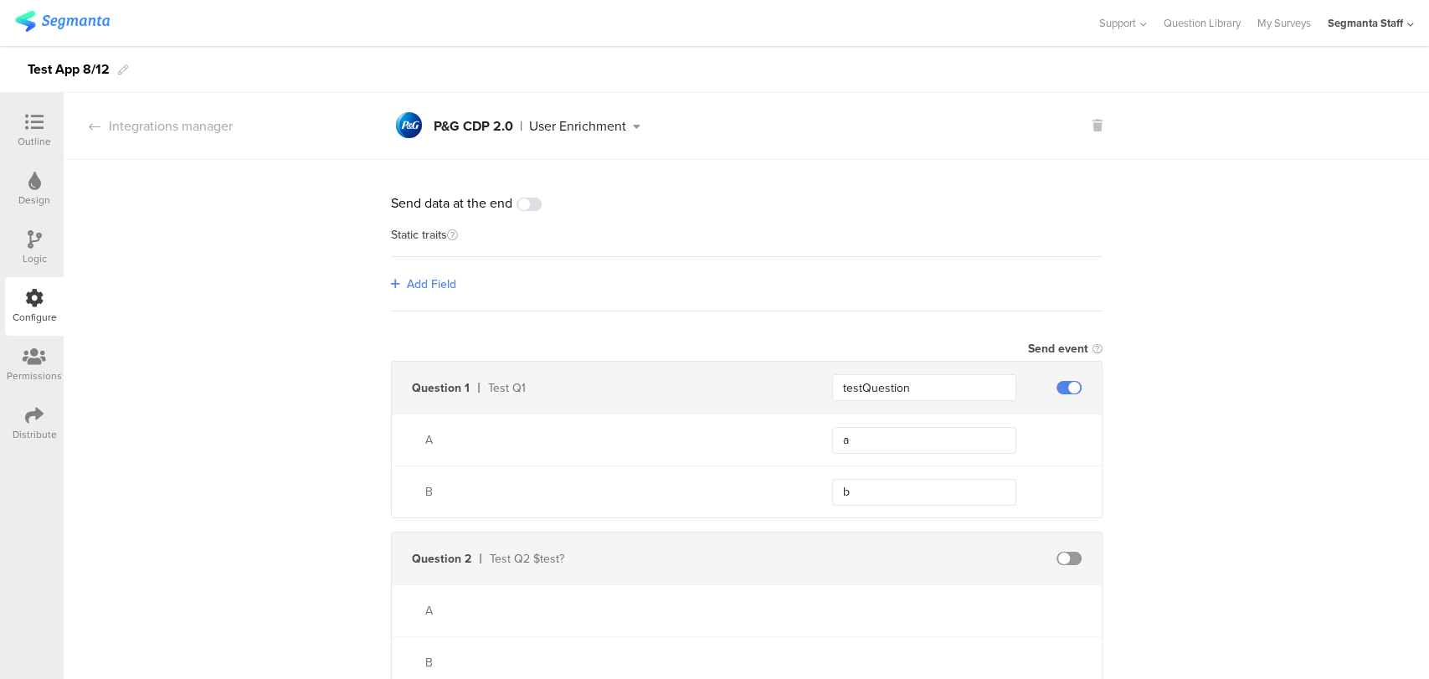
click at [1414, 18] on div "Support Help Center Live Chat Question Library My Surveys Segmanta Staff ACCOUN…" at bounding box center [714, 23] width 1429 height 46
click at [1409, 25] on icon at bounding box center [1410, 24] width 7 height 13
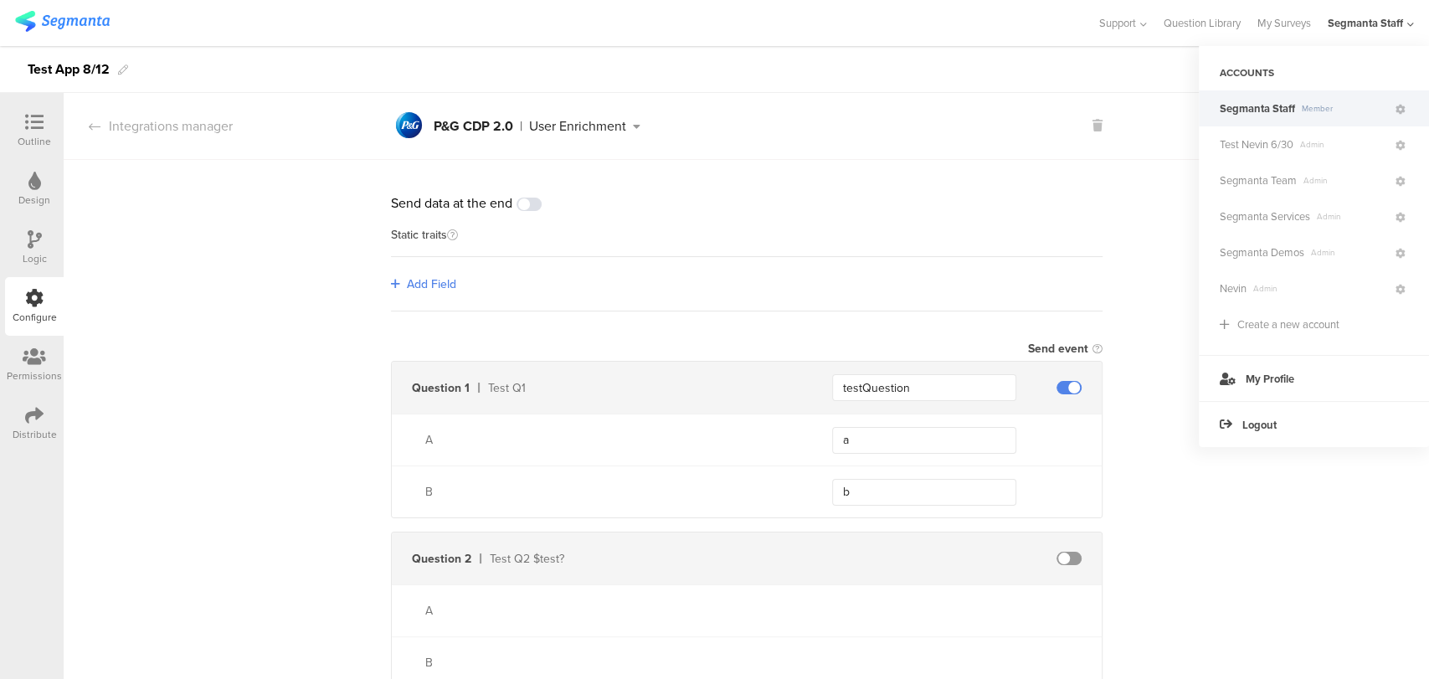
drag, startPoint x: 1401, startPoint y: 110, endPoint x: 1379, endPoint y: 121, distance: 24.3
click at [1379, 121] on div "Segmanta Staff Member" at bounding box center [1314, 108] width 230 height 36
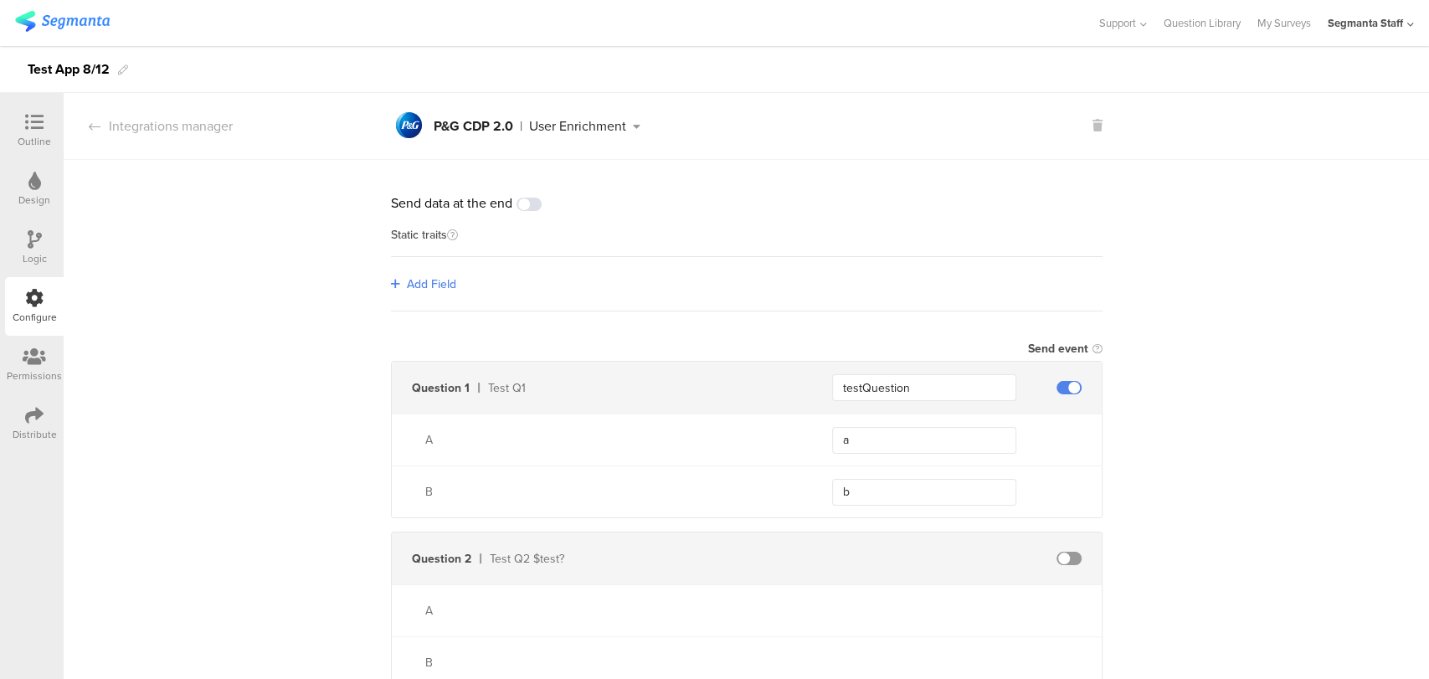
click at [1404, 27] on div "Segmanta Staff" at bounding box center [1370, 23] width 86 height 46
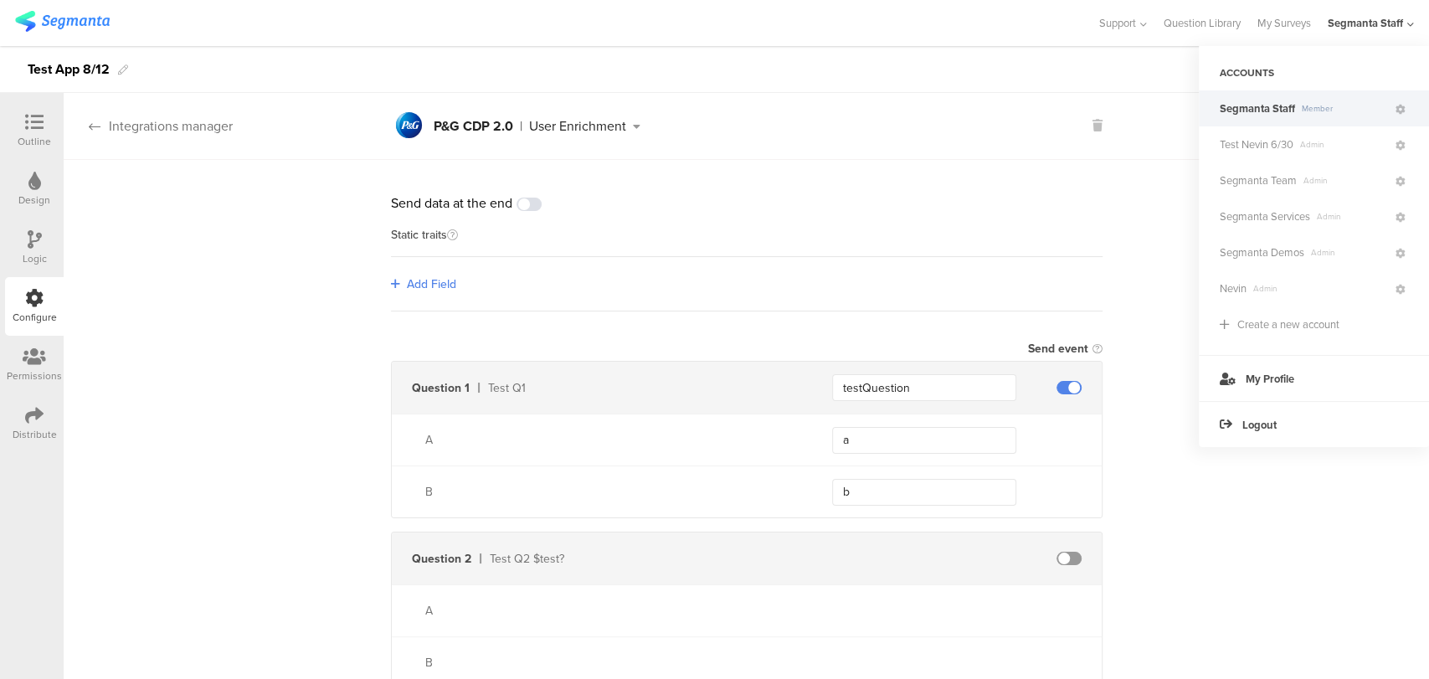
click at [139, 129] on div "Integrations manager" at bounding box center [148, 125] width 169 height 19
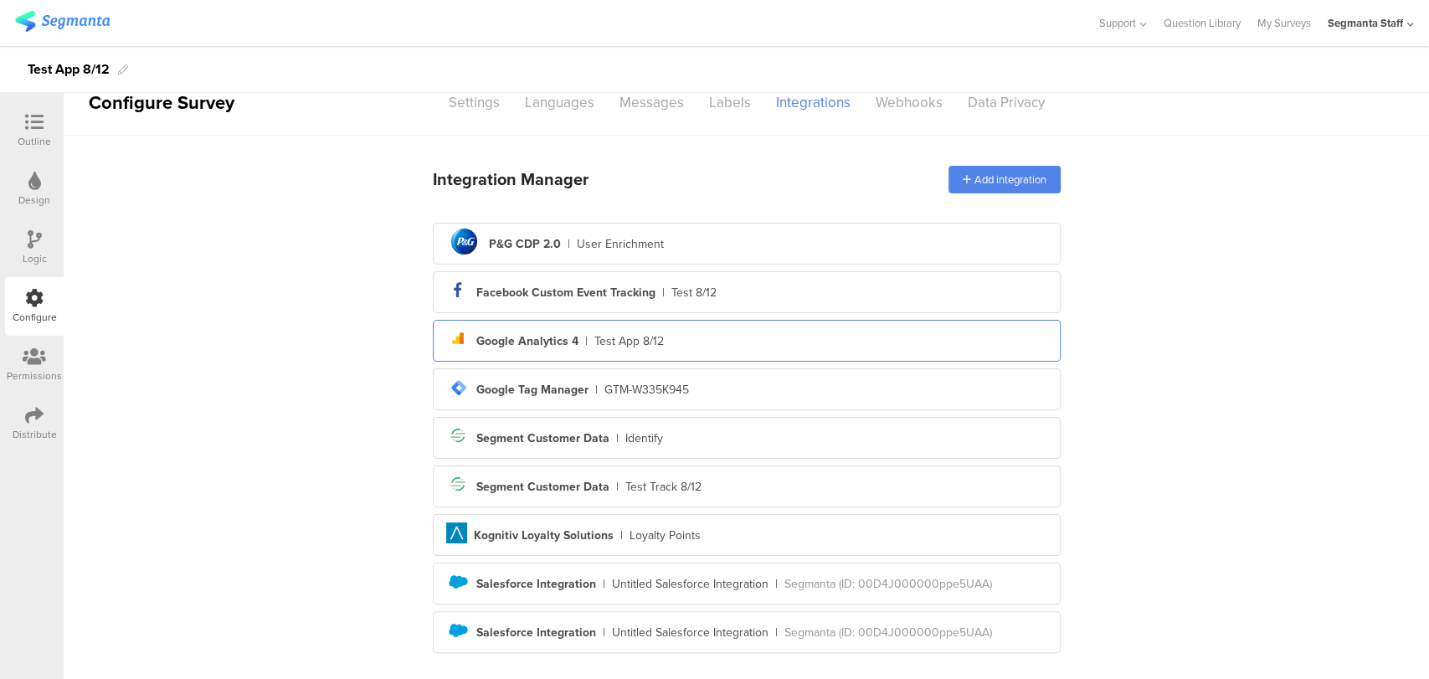
scroll to position [47, 0]
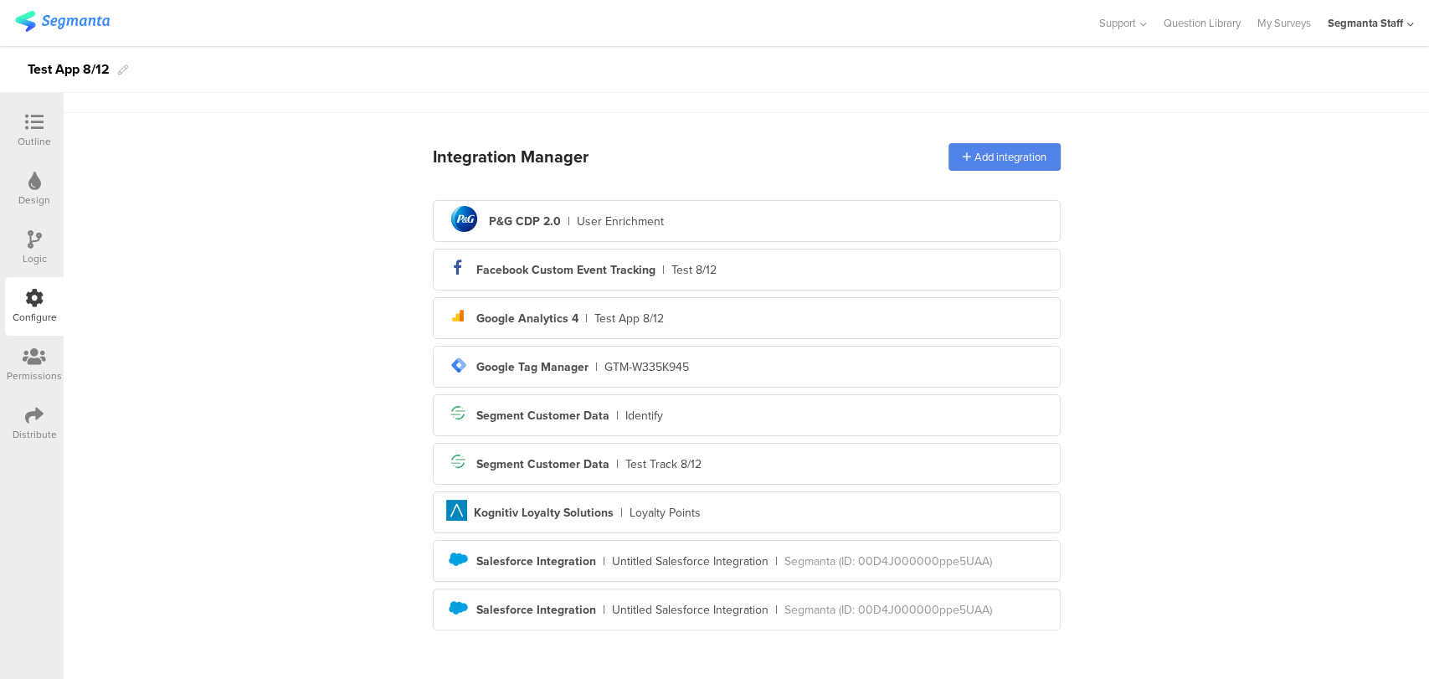
click at [17, 434] on div "Distribute" at bounding box center [35, 434] width 44 height 15
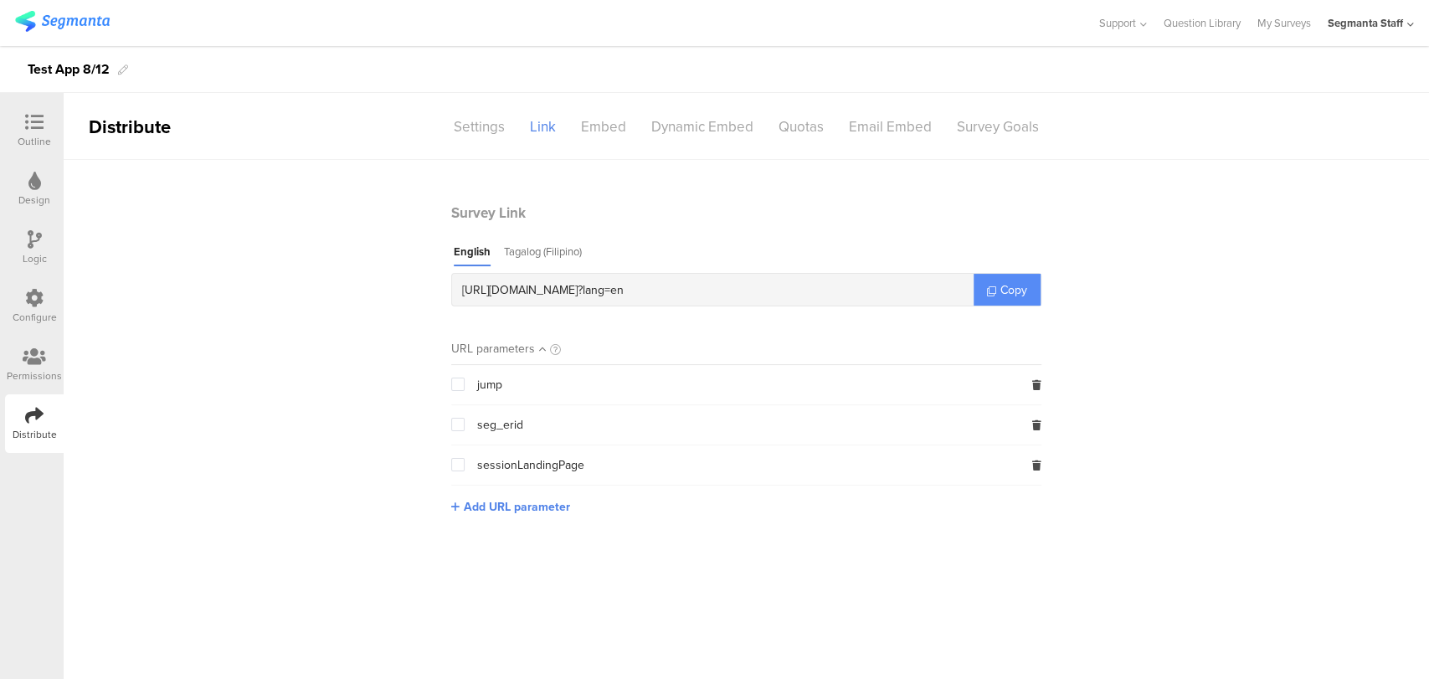
click at [979, 295] on link "Copy" at bounding box center [1006, 290] width 67 height 32
click at [983, 295] on link "Copy" at bounding box center [1006, 290] width 67 height 32
click at [983, 295] on div "https://surveys.segmanta.com/p6d713 ? lang=en Copy" at bounding box center [746, 289] width 590 height 33
click at [983, 295] on link "Copy" at bounding box center [1006, 290] width 67 height 32
copy icon
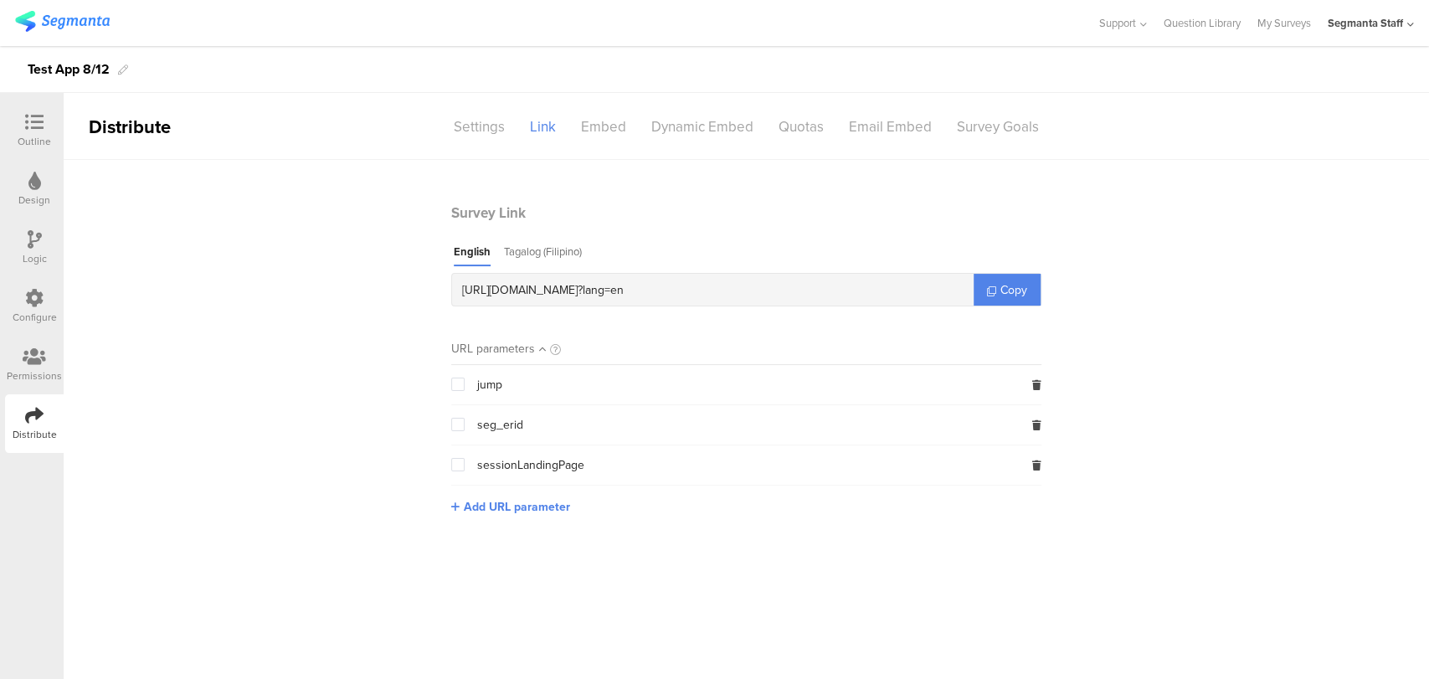
click at [51, 314] on div "Configure" at bounding box center [35, 317] width 44 height 15
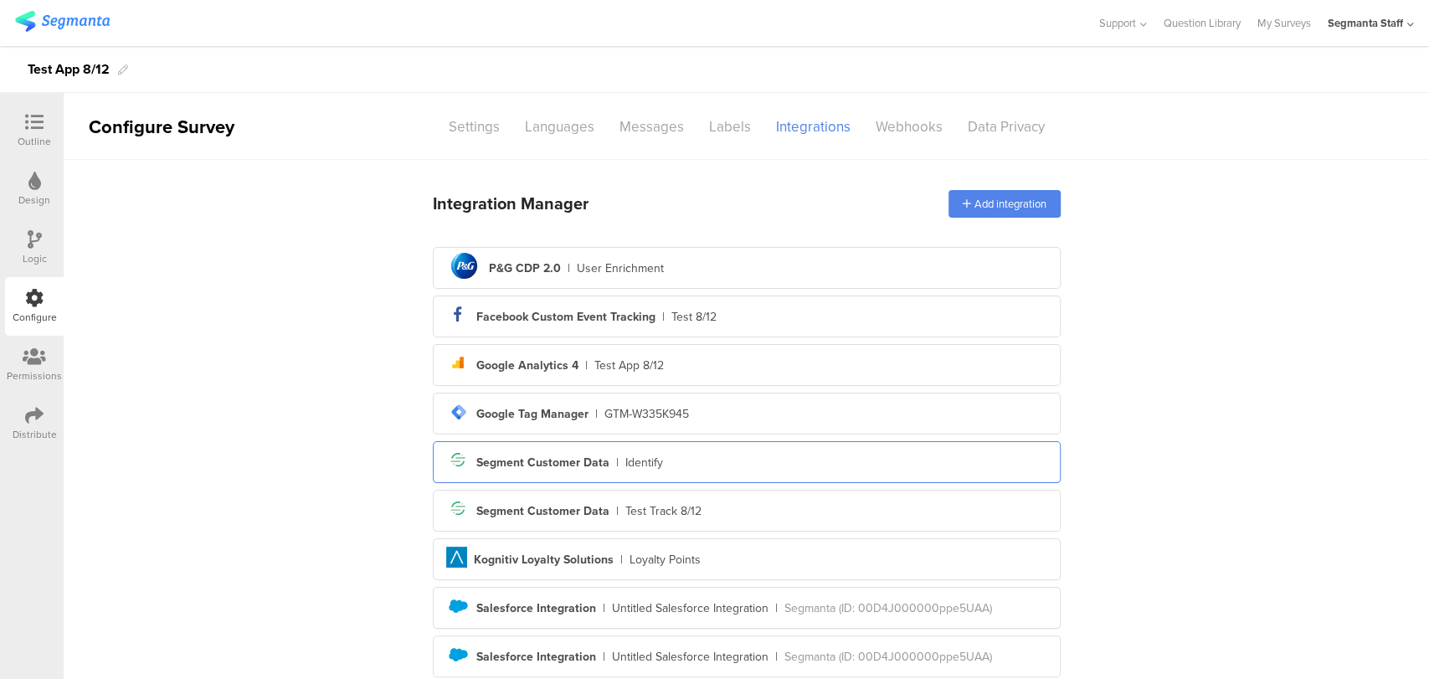
click at [619, 475] on div "Segment icon Created with Sketch. Segment Customer Data | Identify" at bounding box center [746, 462] width 601 height 28
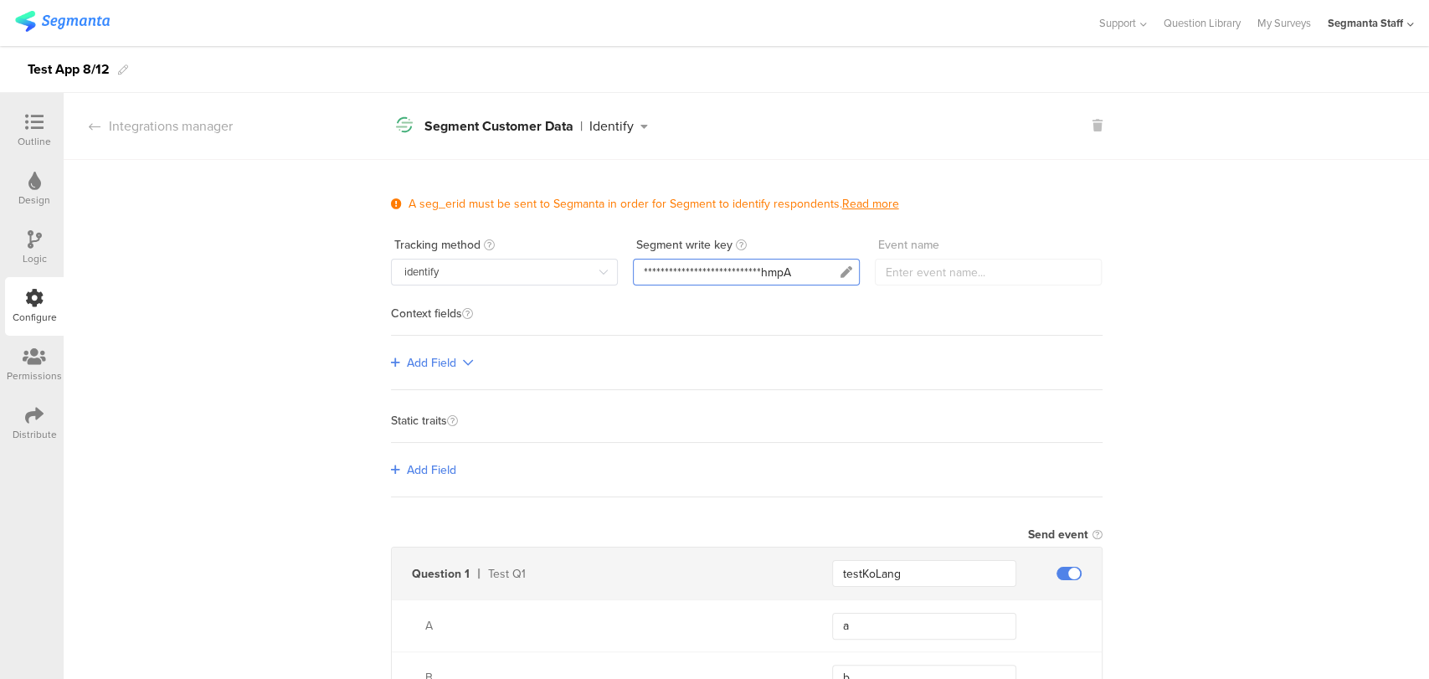
click at [788, 265] on div "**********" at bounding box center [746, 272] width 227 height 27
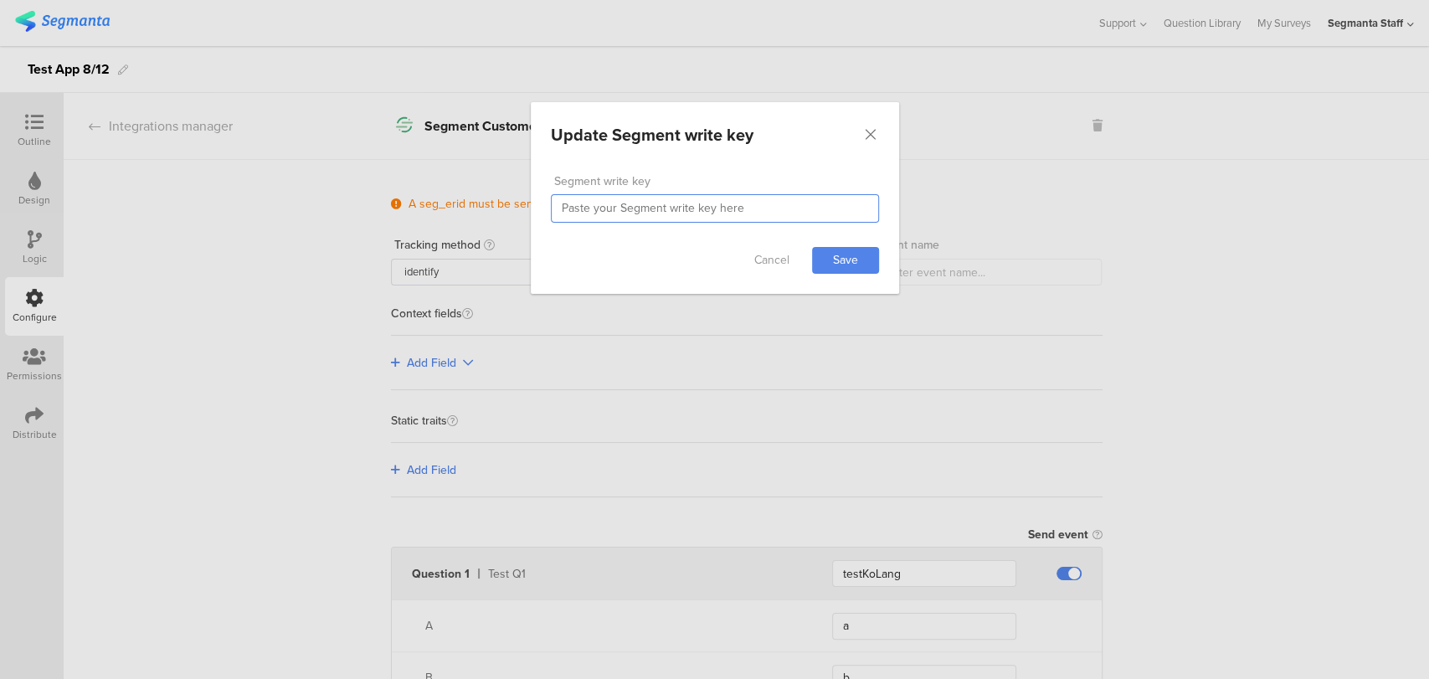
click at [765, 209] on input "dialog" at bounding box center [715, 208] width 328 height 28
paste input "XtrPx8Ihe4tNhYNlS0CzNG0EnsInwMoa"
type input "XtrPx8Ihe4tNhYNlS0CzNG0EnsInwMoa"
click at [844, 253] on link "Save" at bounding box center [845, 260] width 67 height 27
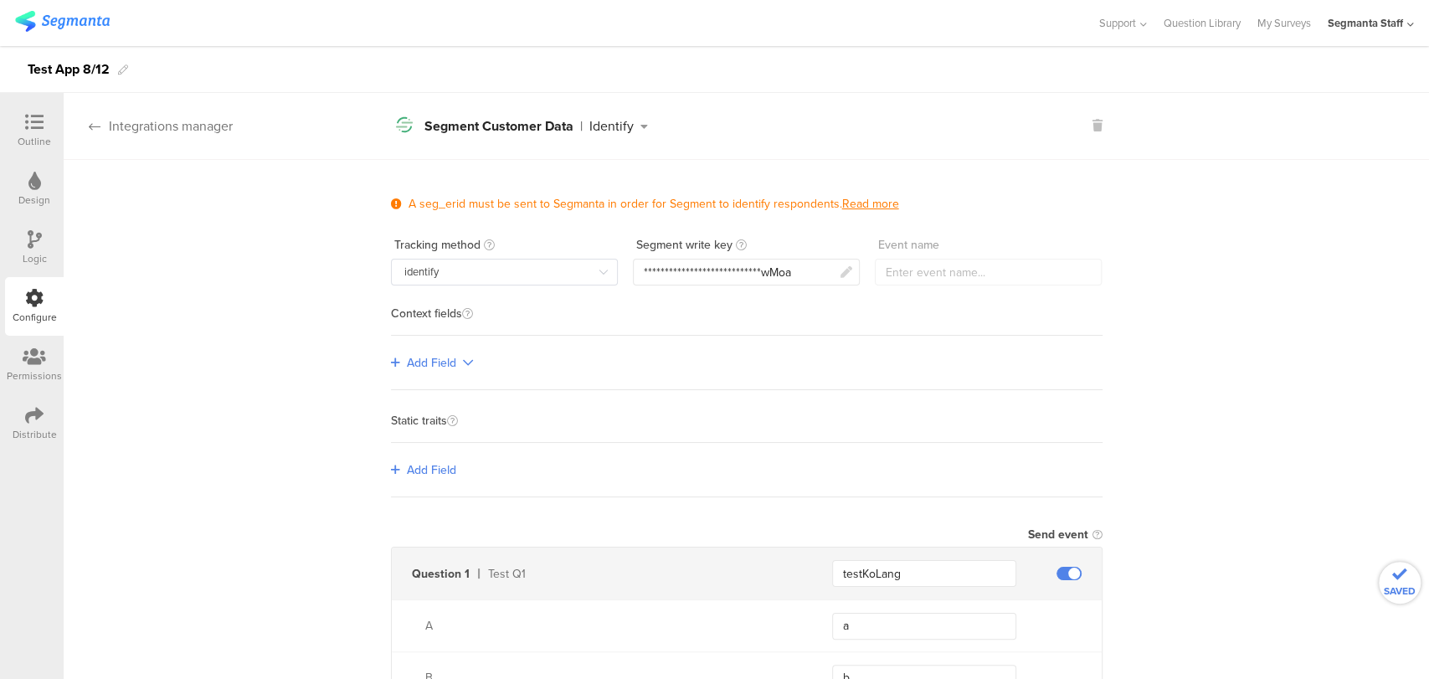
click at [107, 117] on div "Integrations manager" at bounding box center [148, 125] width 169 height 19
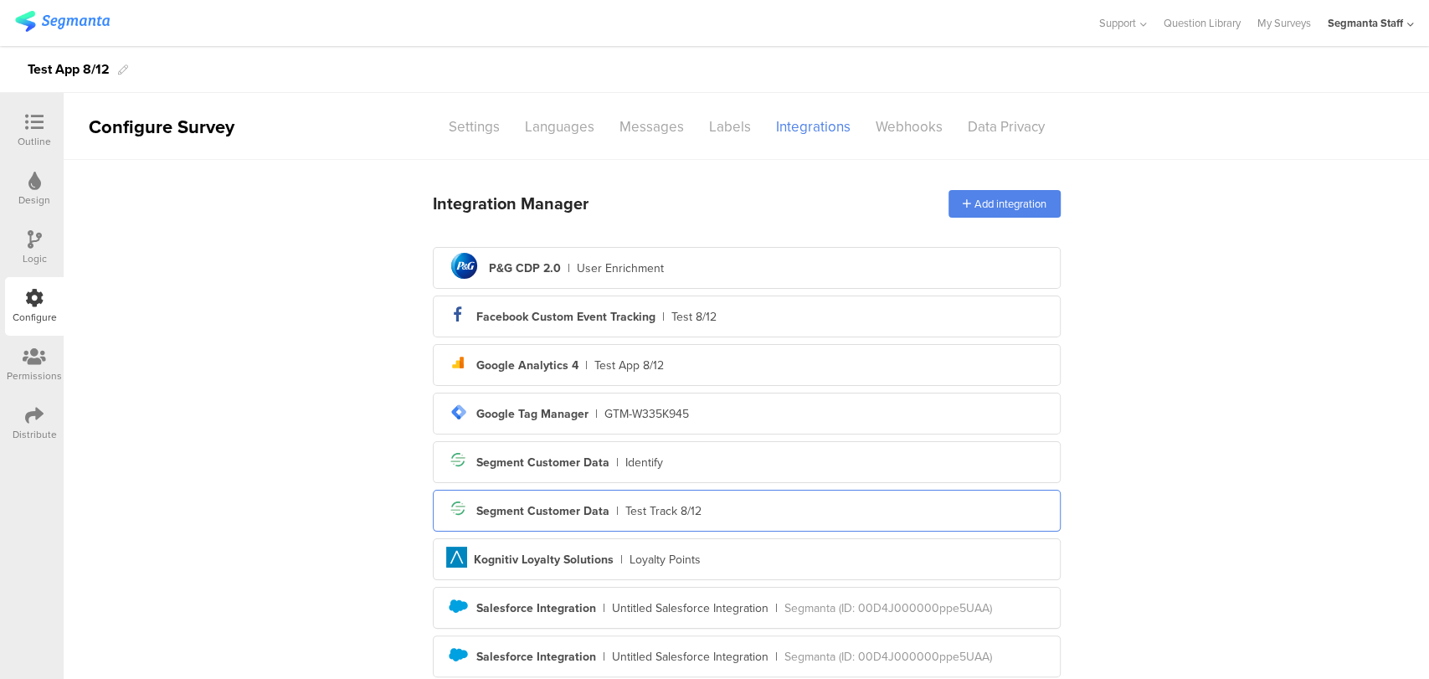
click at [663, 492] on div "Segment icon Created with Sketch. Segment Customer Data | Test Track 8/12" at bounding box center [747, 511] width 628 height 42
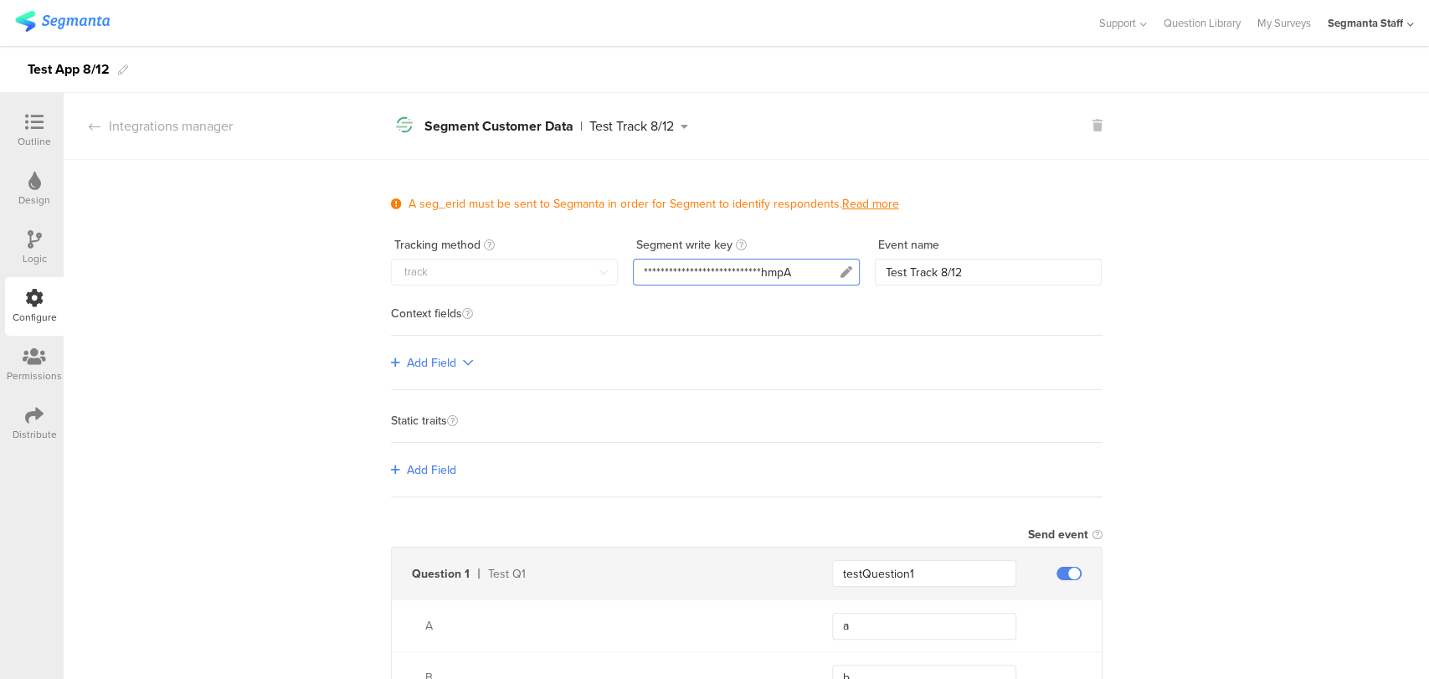
click at [719, 275] on div "**********" at bounding box center [717, 273] width 147 height 18
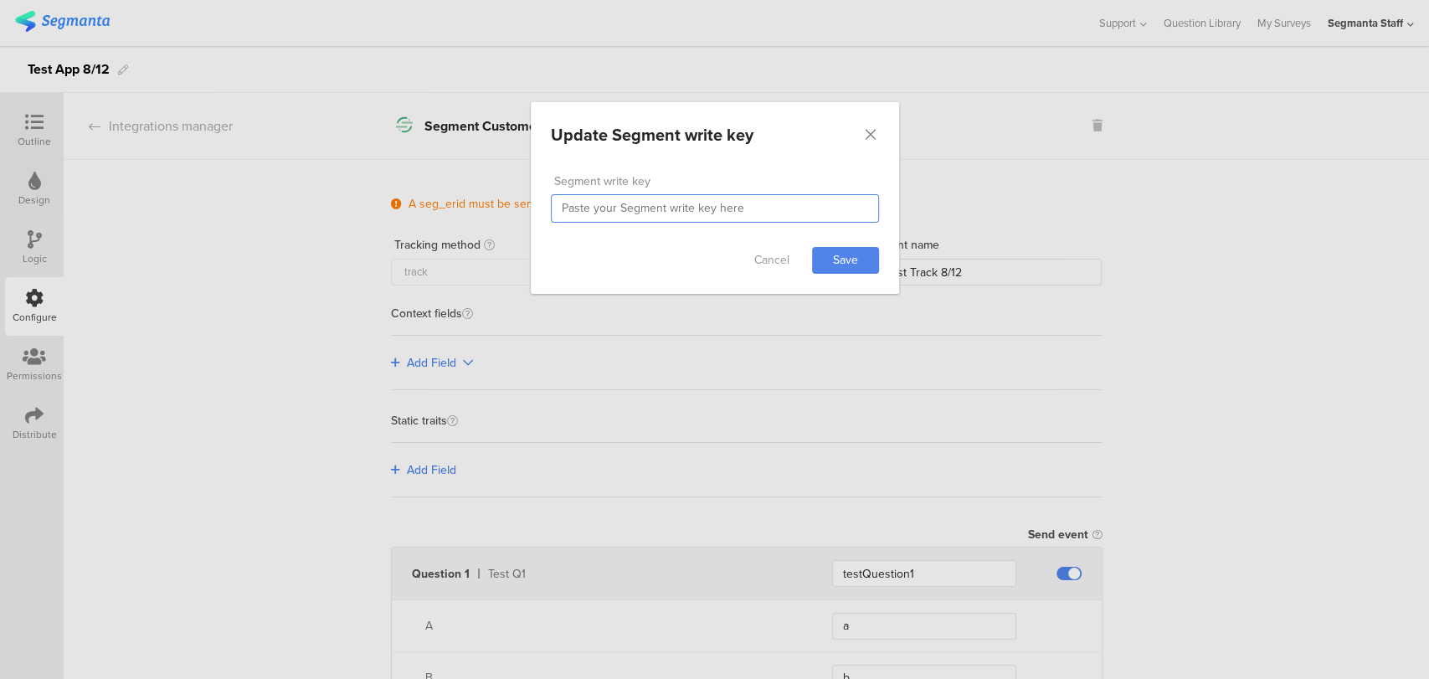
click at [744, 205] on input "dialog" at bounding box center [715, 208] width 328 height 28
paste input "XtrPx8Ihe4tNhYNlS0CzNG0EnsInwMoa"
type input "XtrPx8Ihe4tNhYNlS0CzNG0EnsInwMoa"
click at [838, 259] on link "Save" at bounding box center [845, 260] width 67 height 27
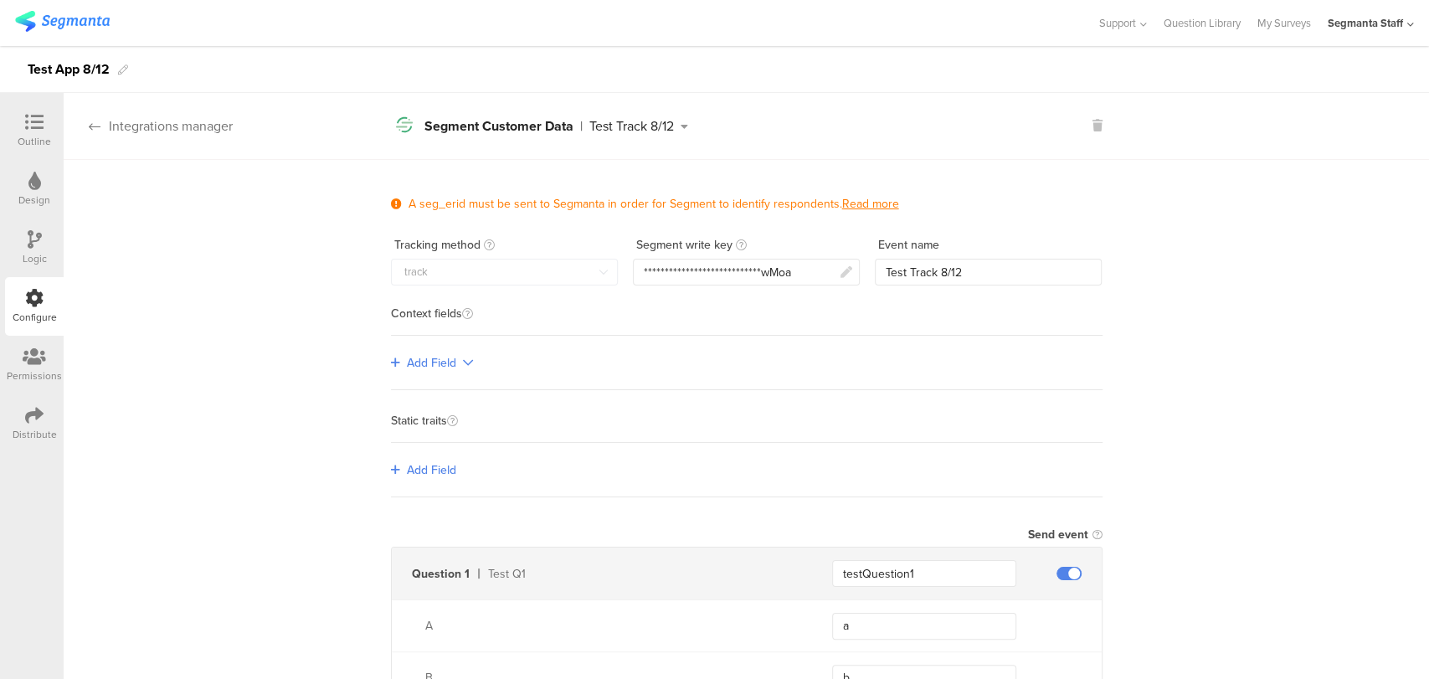
click at [179, 121] on div "Integrations manager" at bounding box center [148, 125] width 169 height 19
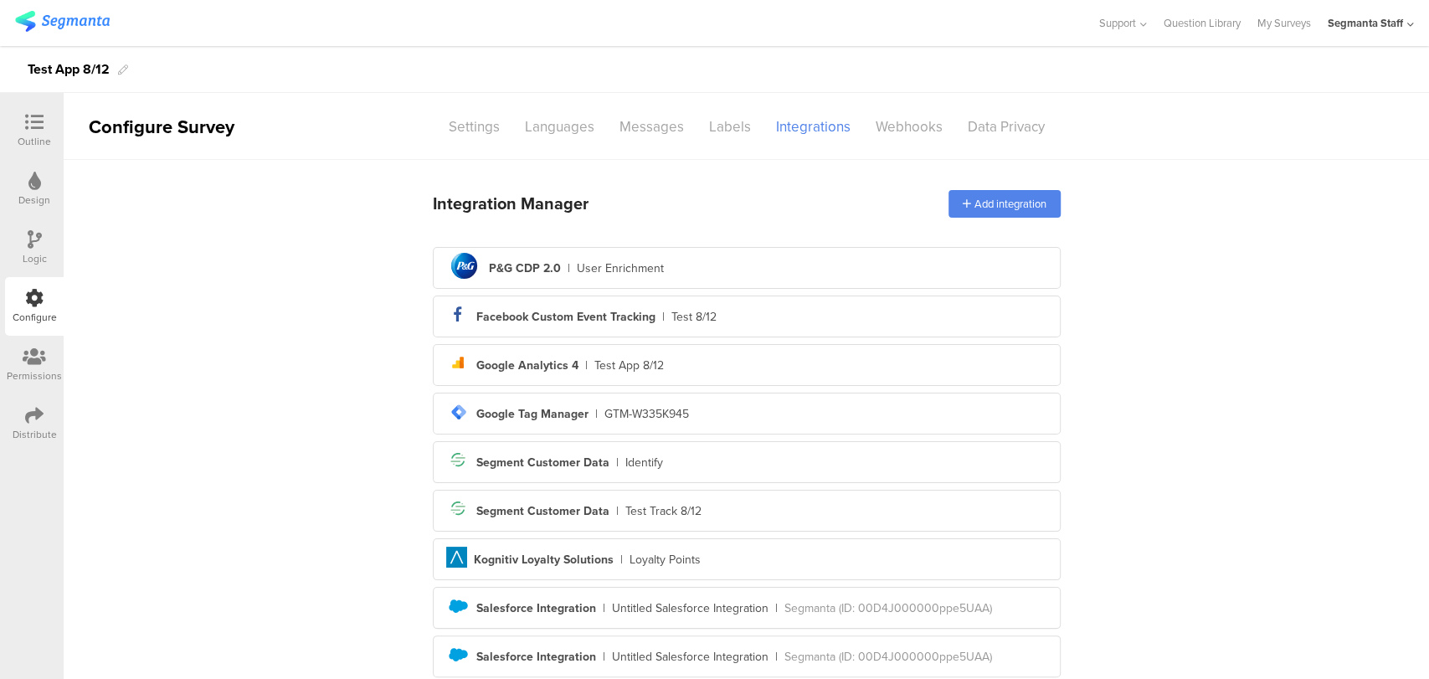
click at [1413, 22] on icon at bounding box center [1410, 24] width 7 height 13
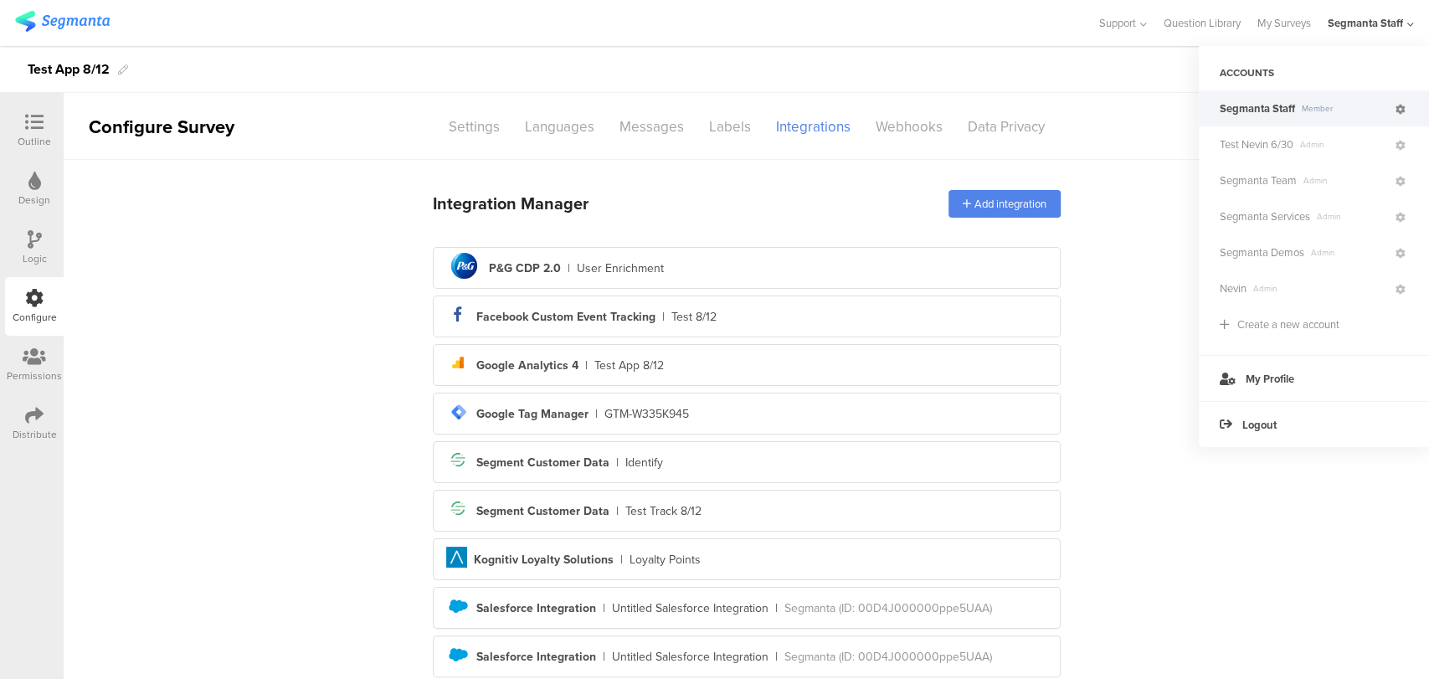
click at [1401, 105] on icon at bounding box center [1400, 110] width 10 height 10
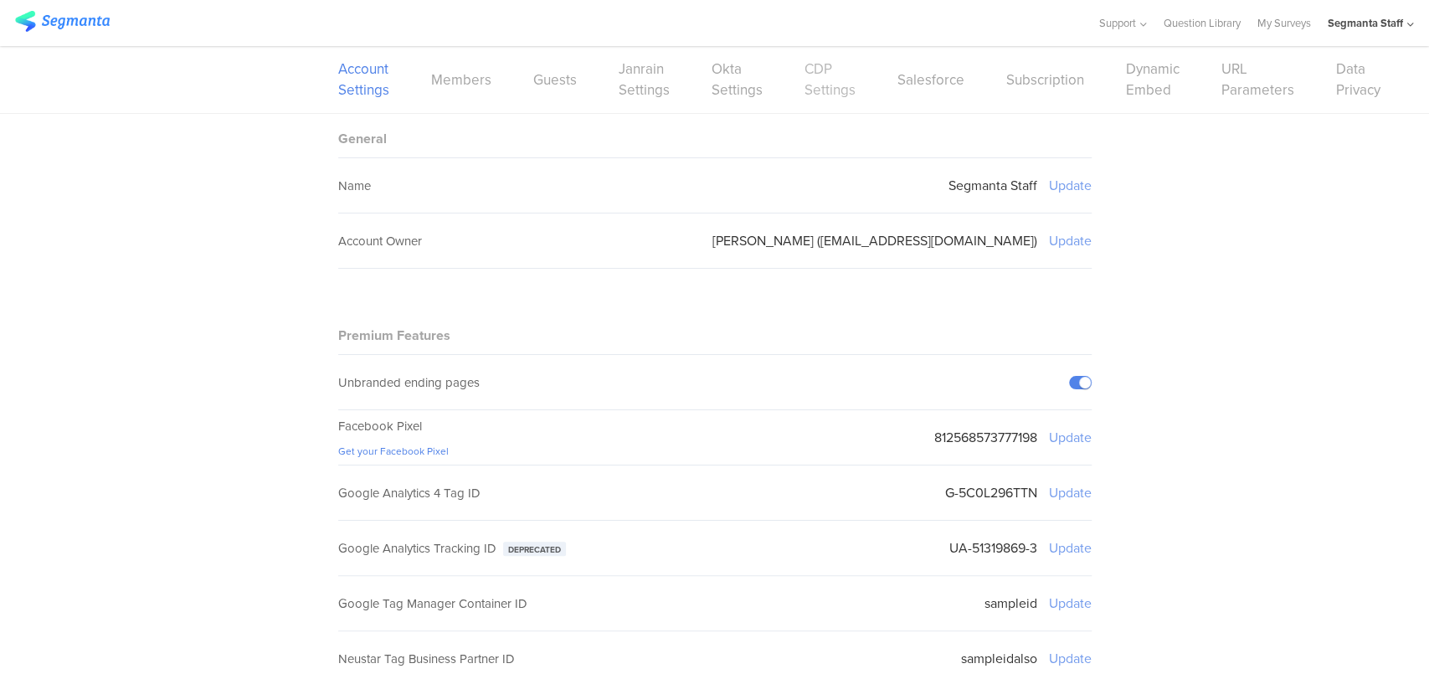
click at [810, 80] on link "CDP Settings" at bounding box center [829, 80] width 51 height 42
click at [804, 82] on link "CDP Settings" at bounding box center [829, 80] width 51 height 42
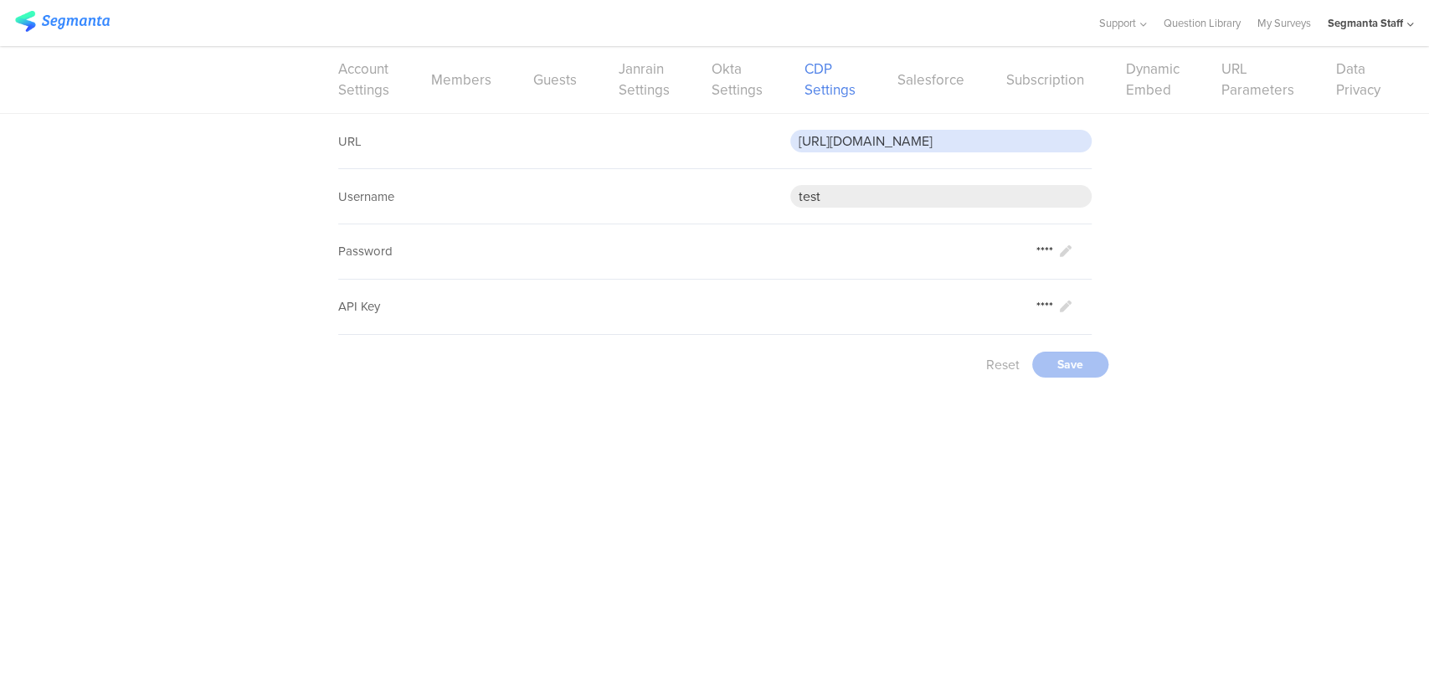
click at [906, 143] on input "https://eoc9msrrw03bdii.m.pipedream.net" at bounding box center [940, 141] width 301 height 23
click at [907, 143] on input "https://eoc9msrrw03bdii.m.pipedream.net" at bounding box center [940, 141] width 301 height 23
click at [908, 143] on input "https://eoc9msrrw03bdii.m.pipedream.net" at bounding box center [940, 141] width 301 height 23
drag, startPoint x: 1065, startPoint y: 144, endPoint x: 683, endPoint y: 153, distance: 381.8
click at [675, 153] on div "URL https://eoc9msrrw03bdii.m.pipedream.net" at bounding box center [714, 141] width 753 height 55
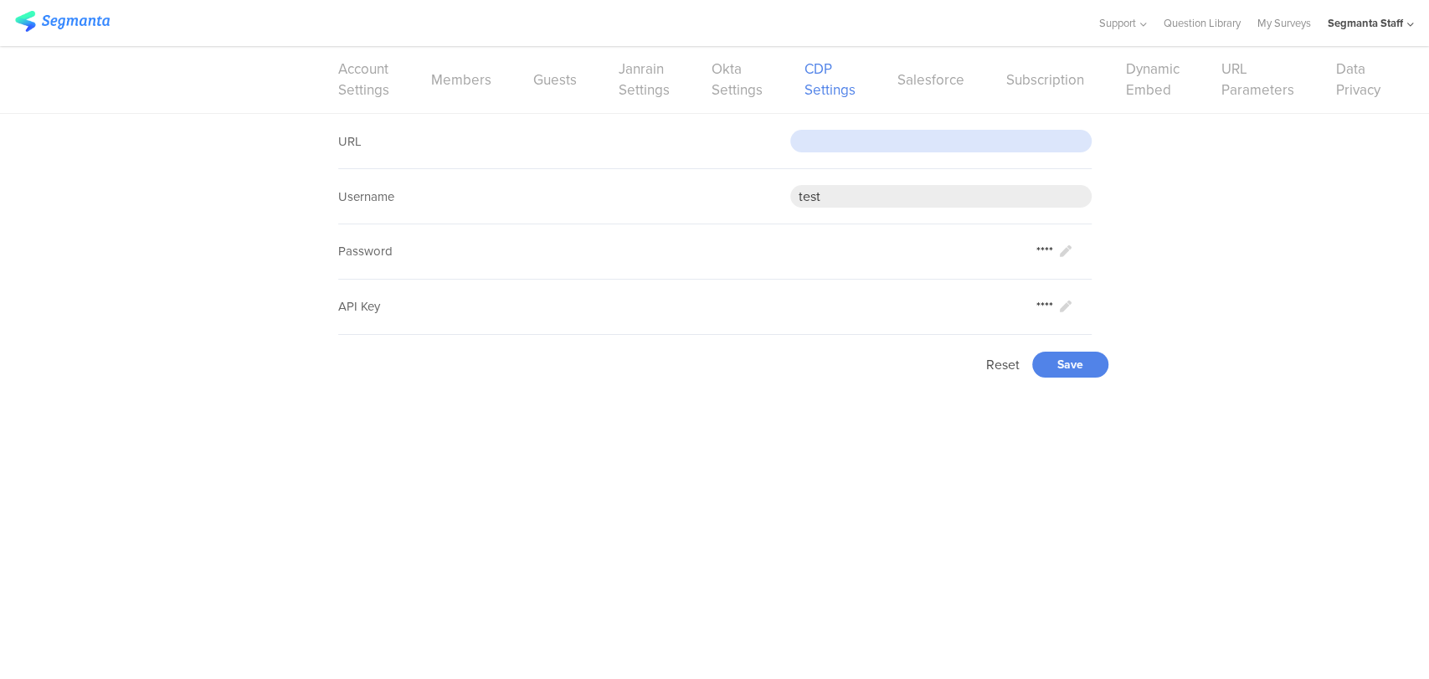
paste input "https://eotm4fpgjo76g40.m.pipedream.net"
type input "https://eotm4fpgjo76g40.m.pipedream.net"
click at [1099, 369] on div "Save" at bounding box center [1070, 365] width 76 height 26
click at [1263, 18] on link "My Surveys" at bounding box center [1284, 23] width 54 height 46
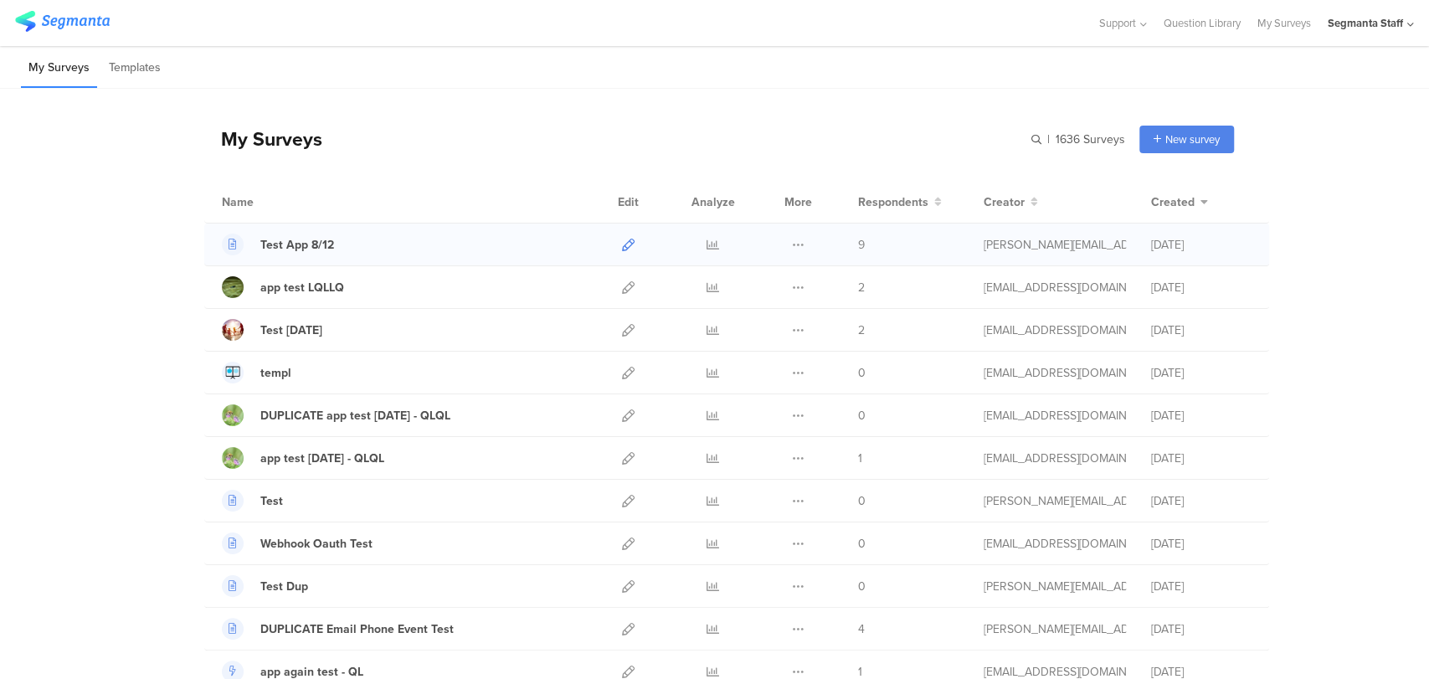
click at [622, 246] on icon at bounding box center [628, 245] width 13 height 13
click at [1404, 30] on div "Segmanta Staff" at bounding box center [1370, 23] width 86 height 46
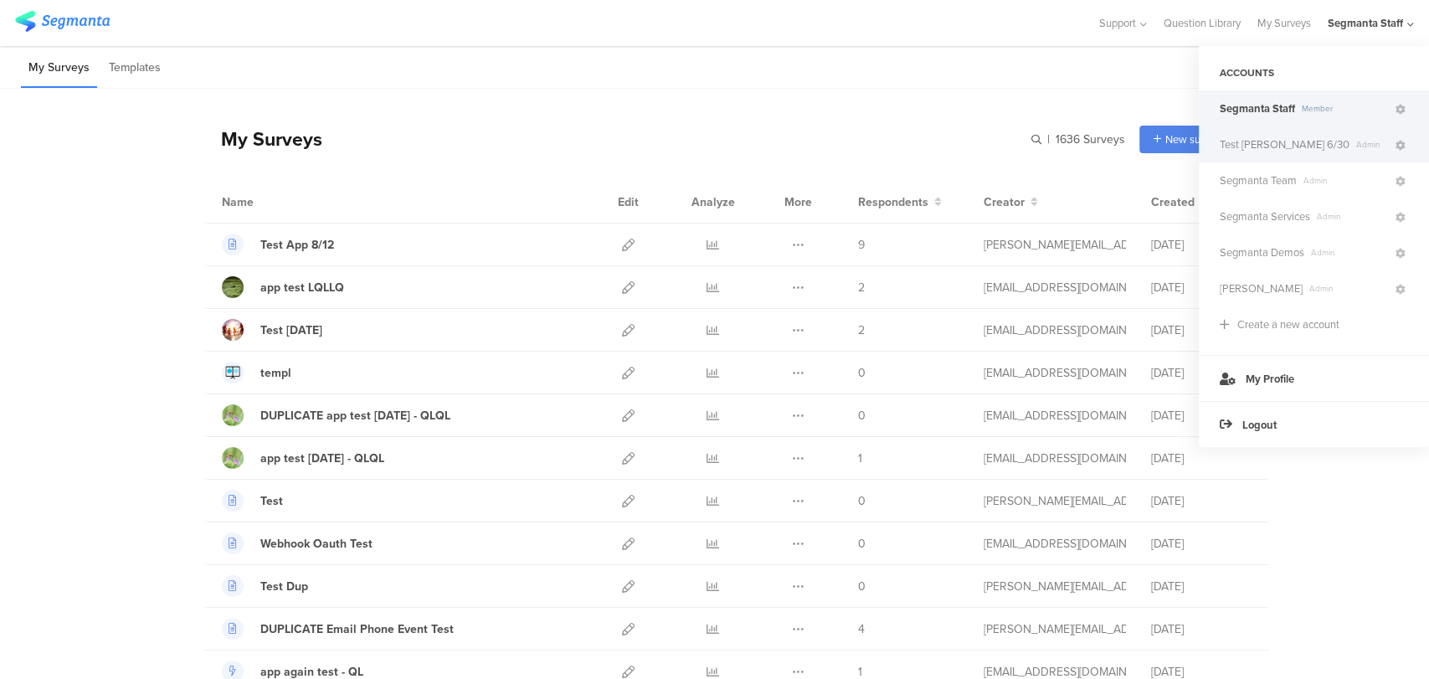
click at [1349, 142] on span "Admin" at bounding box center [1371, 144] width 44 height 13
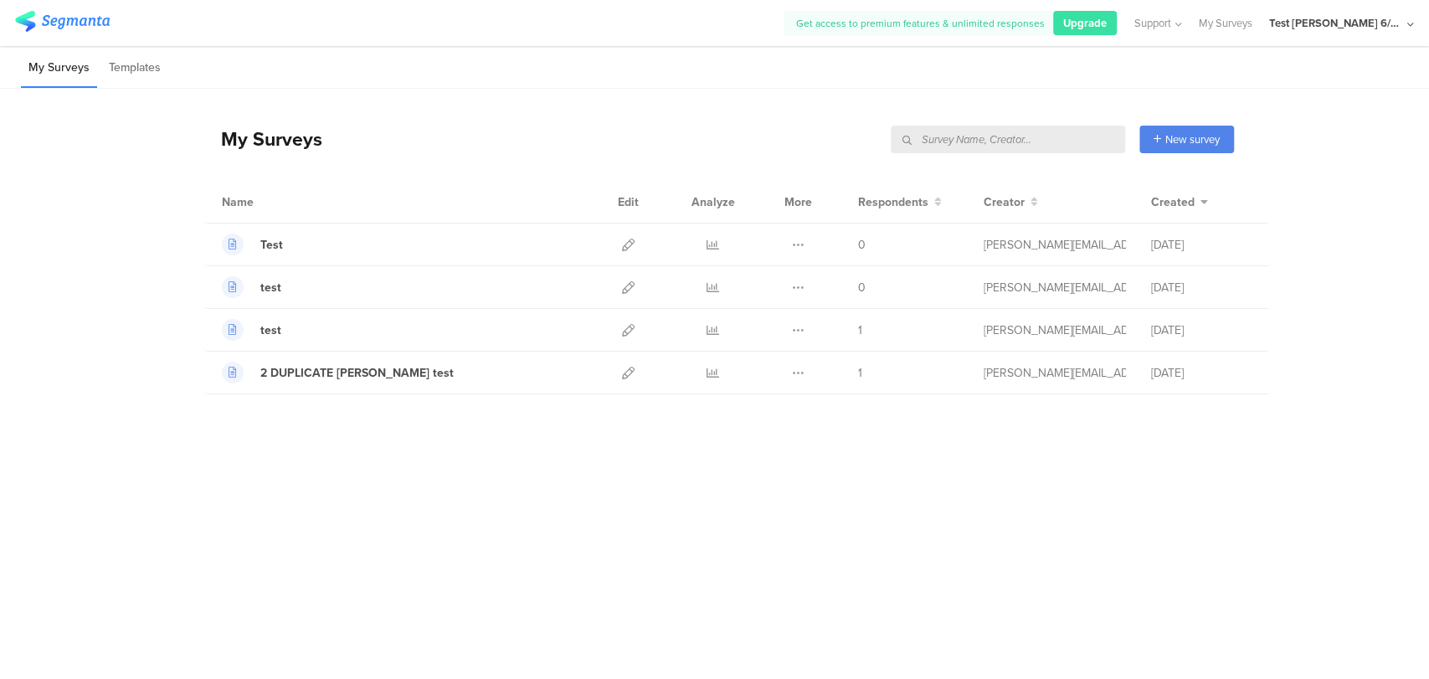
drag, startPoint x: 1191, startPoint y: 122, endPoint x: 1178, endPoint y: 126, distance: 13.0
click at [1190, 122] on div "My Surveys New survey Start from scratch Choose from templates" at bounding box center [718, 138] width 1029 height 67
click at [1163, 133] on div "New survey" at bounding box center [1186, 140] width 95 height 28
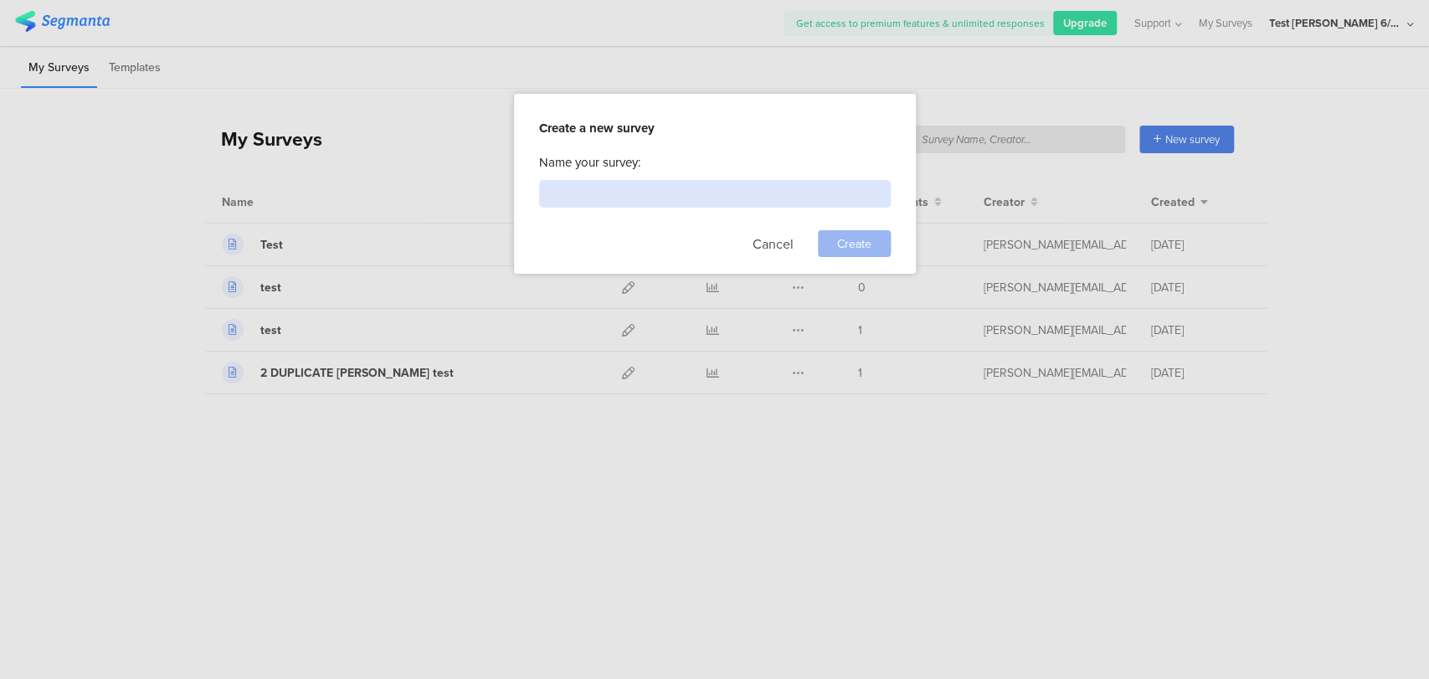
click at [747, 185] on input at bounding box center [715, 194] width 352 height 28
type input "Test Nevin"
click at [864, 243] on span "Create" at bounding box center [854, 244] width 34 height 18
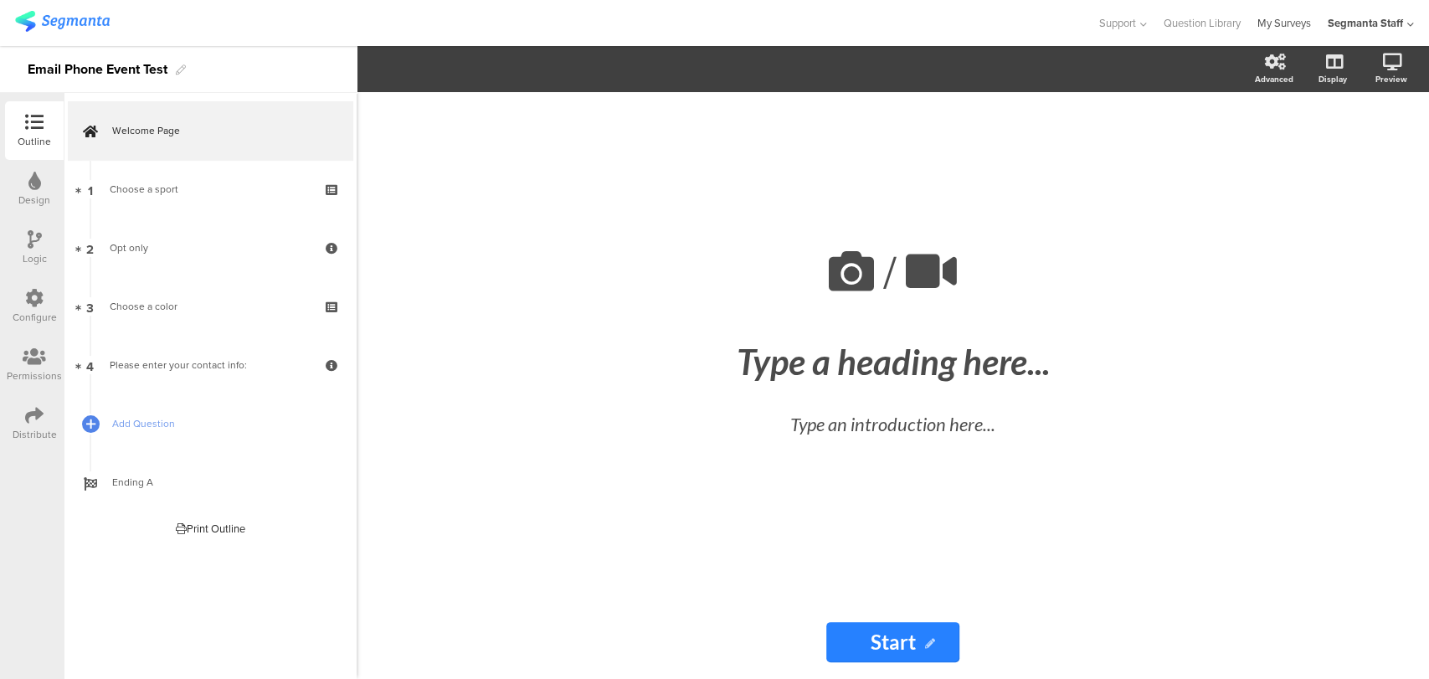
click at [1283, 22] on link "My Surveys" at bounding box center [1284, 23] width 54 height 46
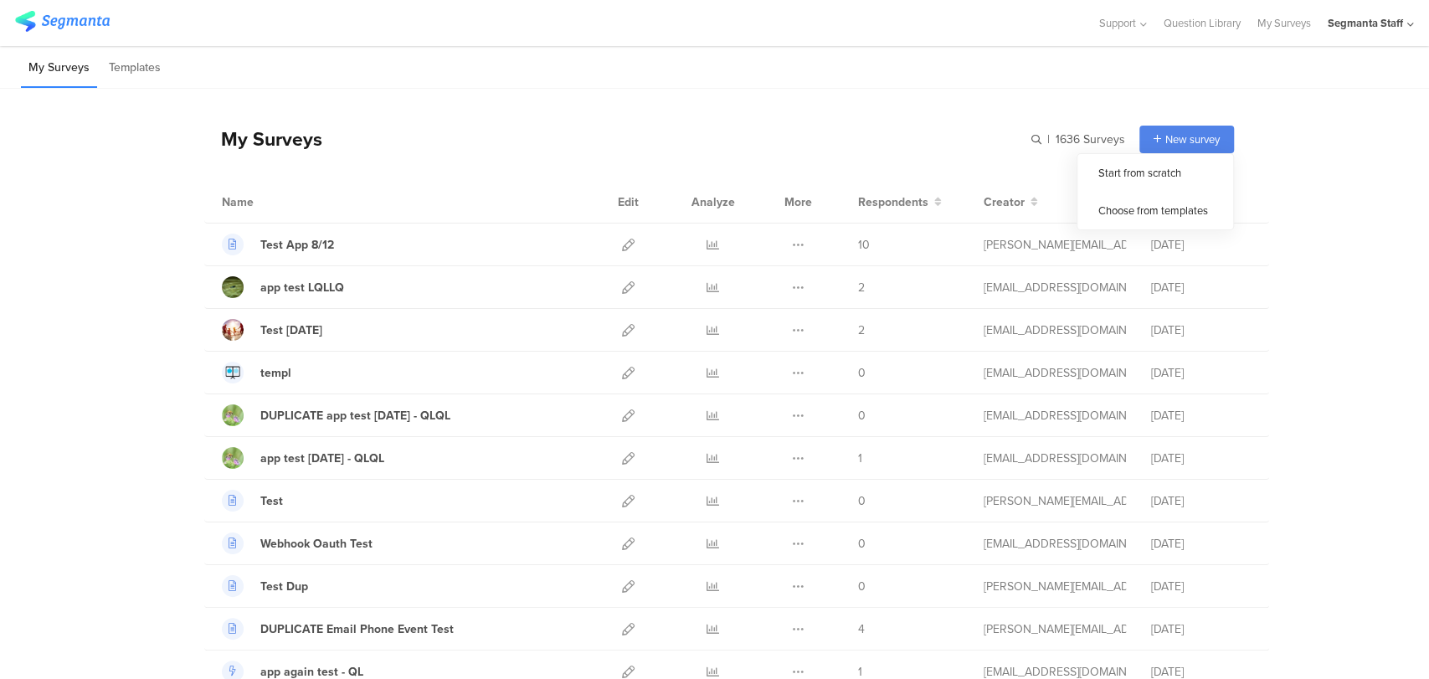
click at [1139, 143] on div "New survey" at bounding box center [1186, 140] width 95 height 28
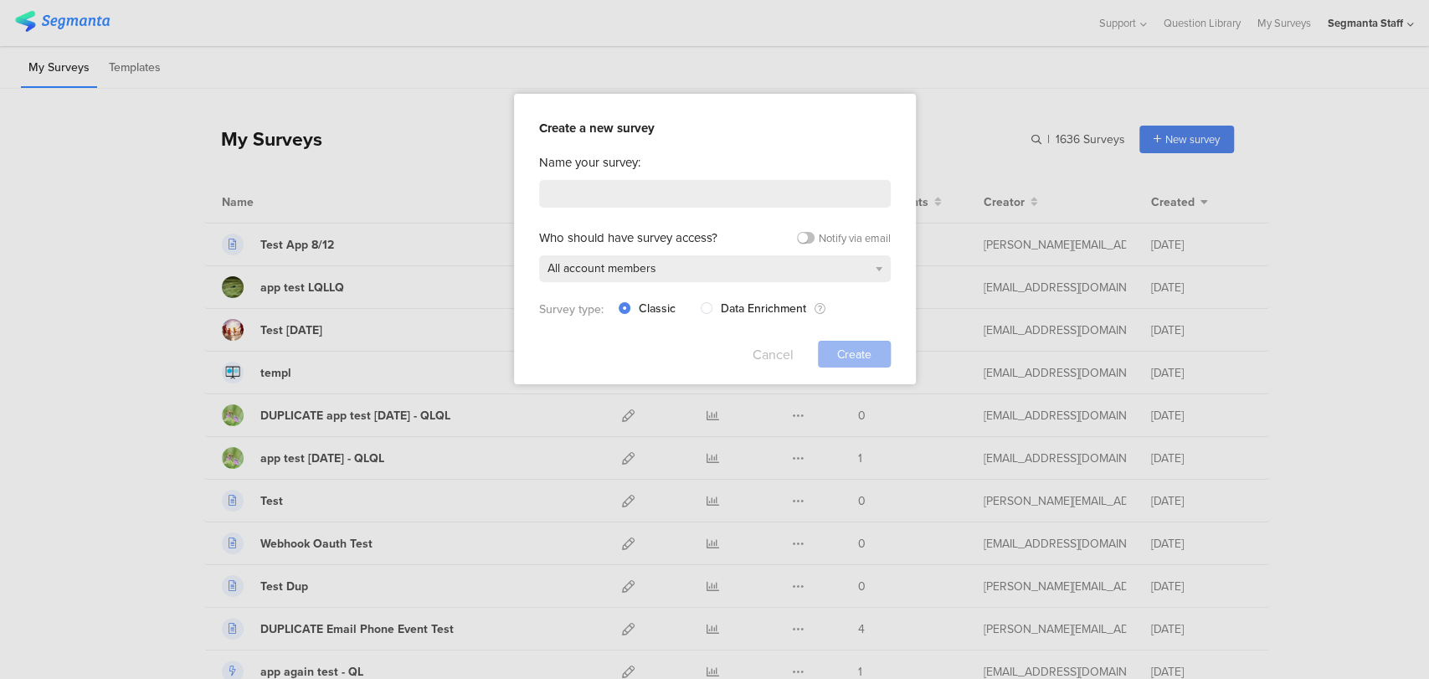
click at [756, 341] on button "Cancel" at bounding box center [772, 354] width 41 height 27
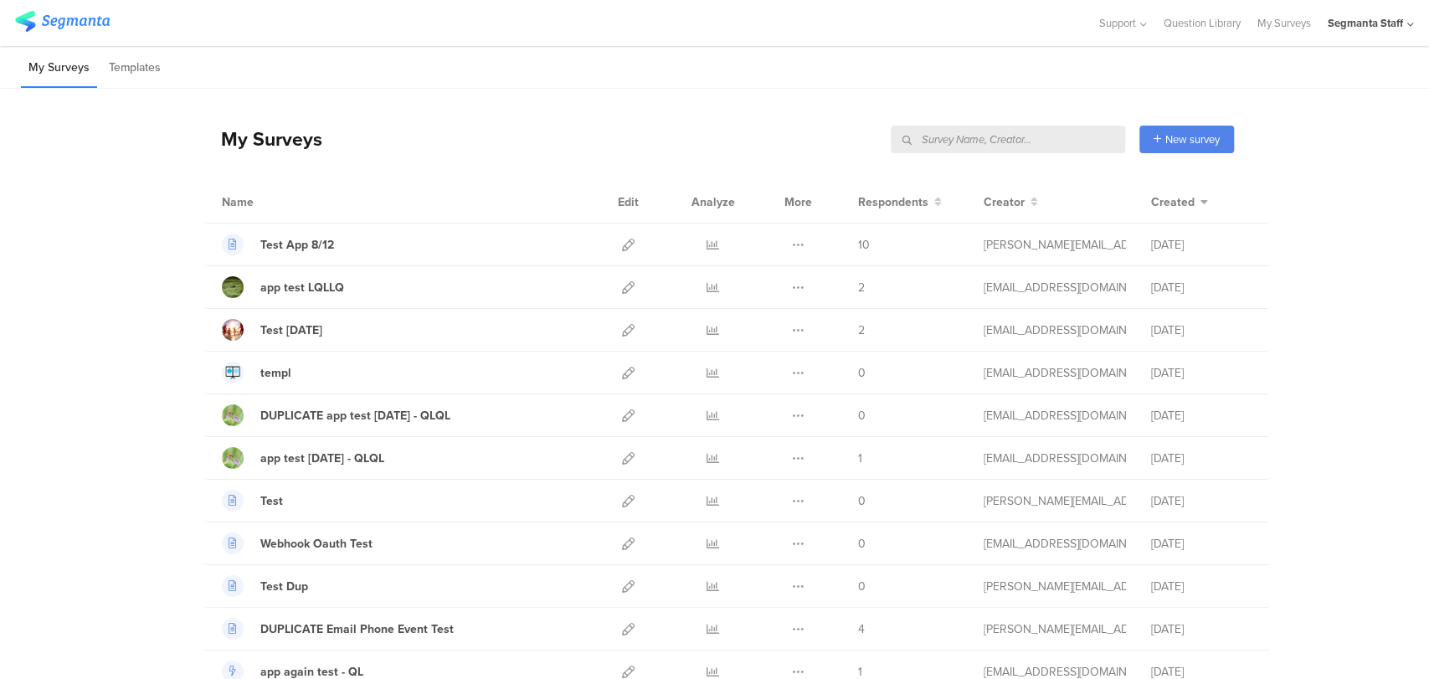
click at [1032, 136] on input "text" at bounding box center [1008, 140] width 234 height 28
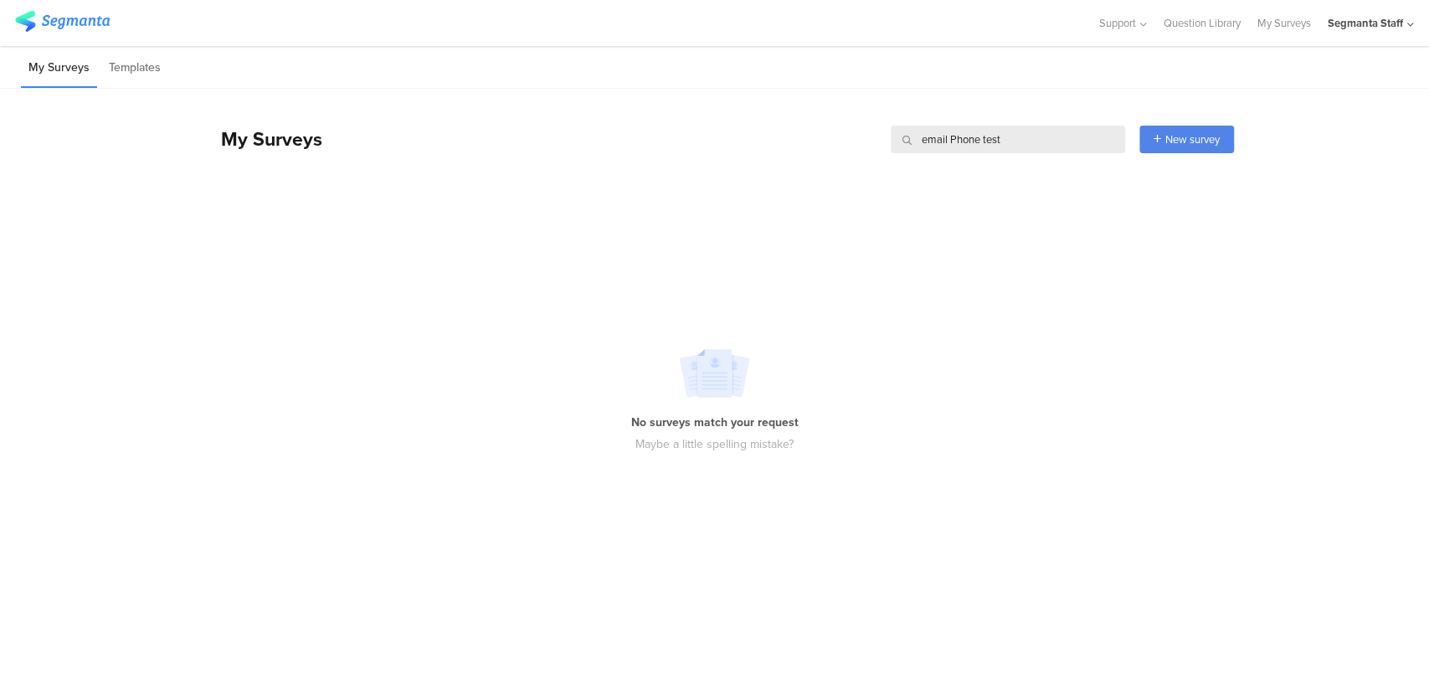
click at [957, 145] on input "email Phone test" at bounding box center [1008, 140] width 234 height 28
click at [952, 142] on input "email phone test" at bounding box center [1008, 140] width 234 height 28
click at [1004, 134] on input "email phone test" at bounding box center [1008, 140] width 234 height 28
drag, startPoint x: 1004, startPoint y: 134, endPoint x: 983, endPoint y: 132, distance: 21.0
click at [983, 132] on input "email phone test" at bounding box center [1008, 140] width 234 height 28
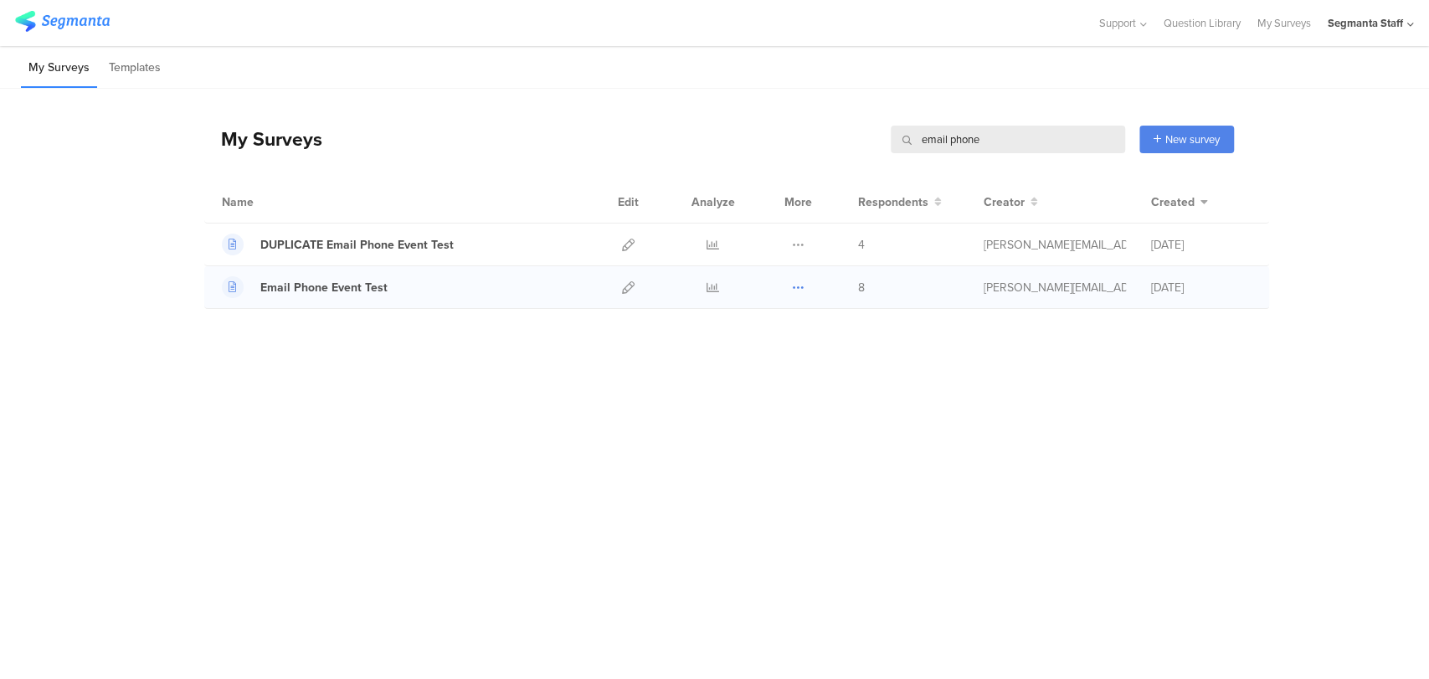
type input "email phone"
click at [792, 283] on icon at bounding box center [798, 287] width 13 height 13
click at [767, 321] on button "Duplicate" at bounding box center [765, 330] width 92 height 30
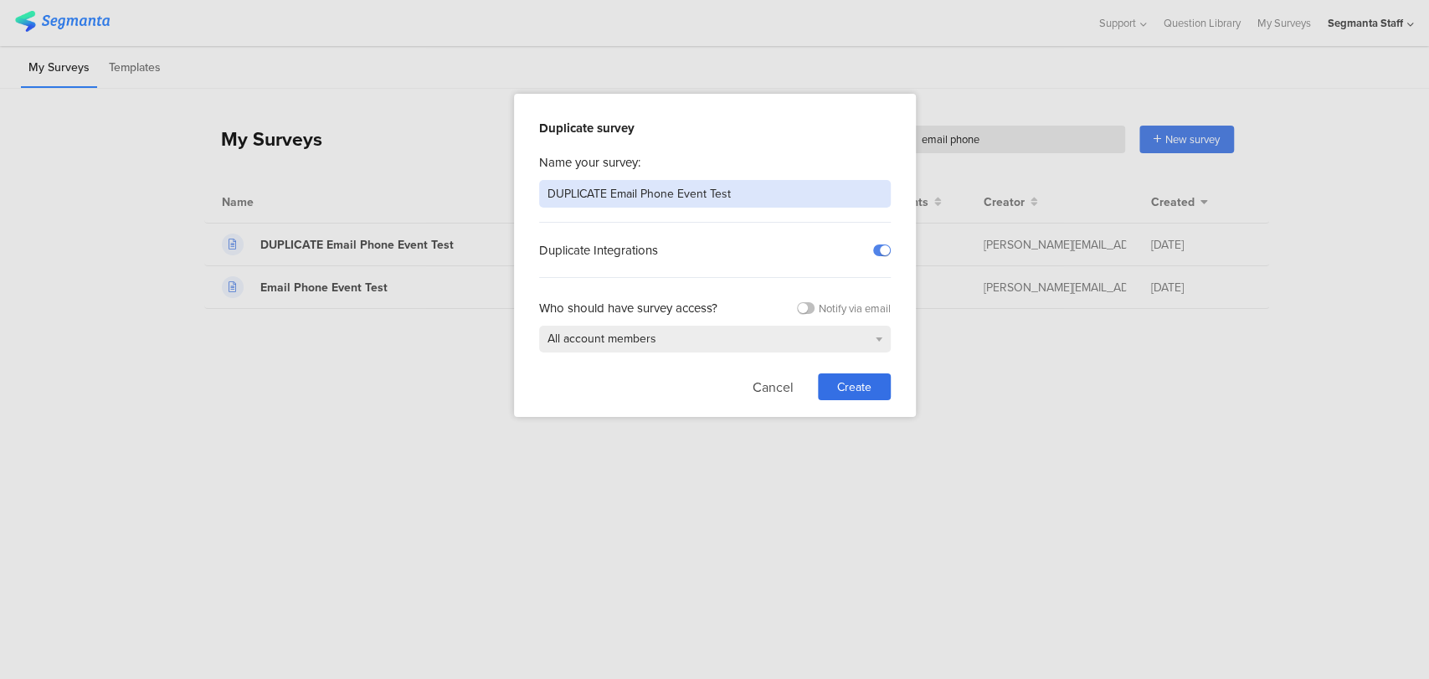
drag, startPoint x: 745, startPoint y: 187, endPoint x: 612, endPoint y: 199, distance: 133.6
click at [612, 199] on input "DUPLICATE Email Phone Event Test" at bounding box center [715, 194] width 352 height 28
click at [613, 196] on input "DUPLICATE SEG-969" at bounding box center [715, 194] width 352 height 28
type input "DUPLICATE Test SEG-969"
click at [846, 383] on span "Create" at bounding box center [854, 387] width 34 height 18
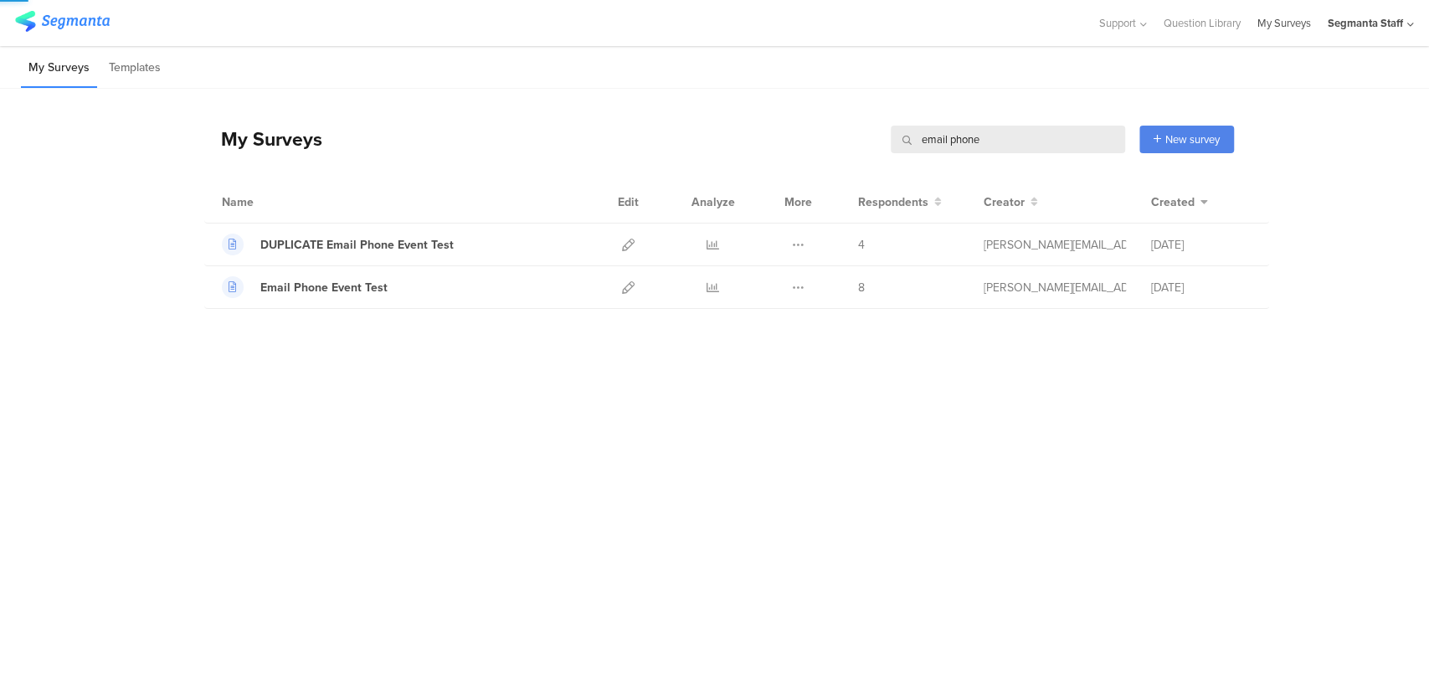
click at [1279, 23] on link "My Surveys" at bounding box center [1284, 23] width 54 height 46
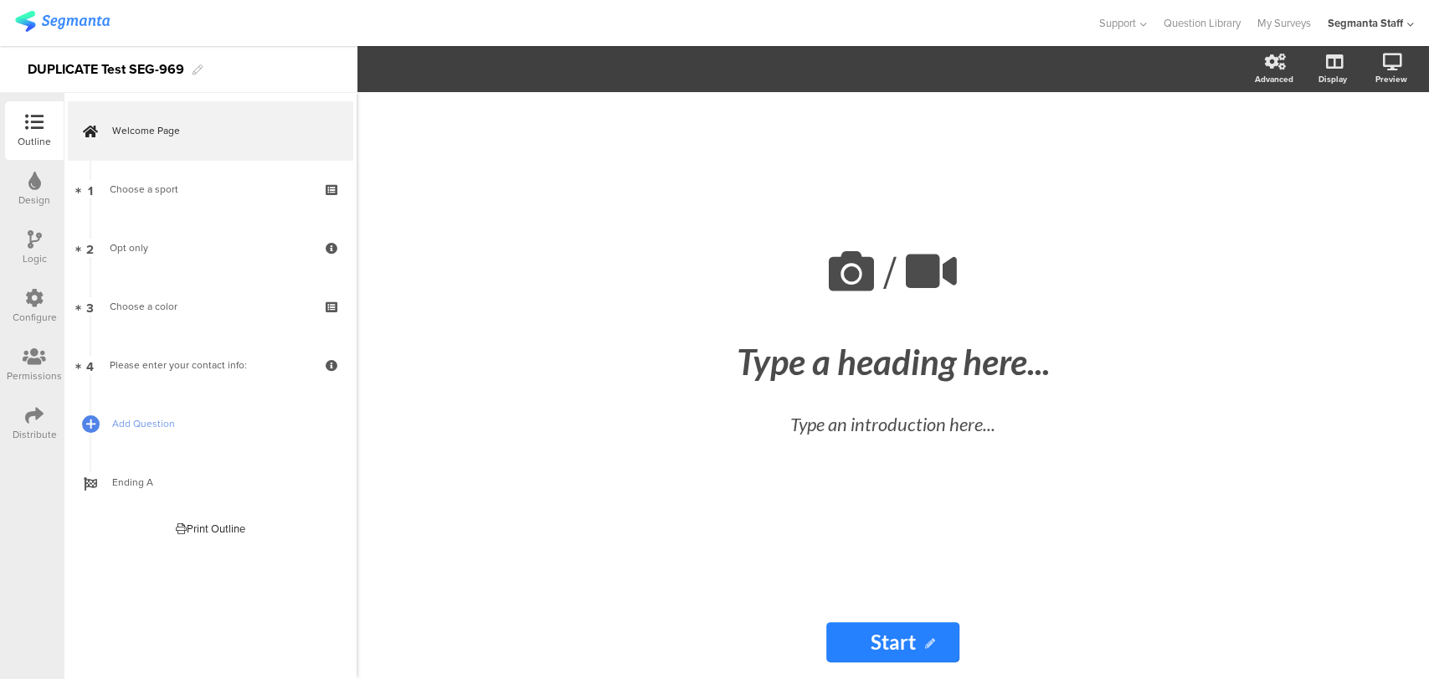
click at [33, 323] on div "Configure" at bounding box center [35, 317] width 44 height 15
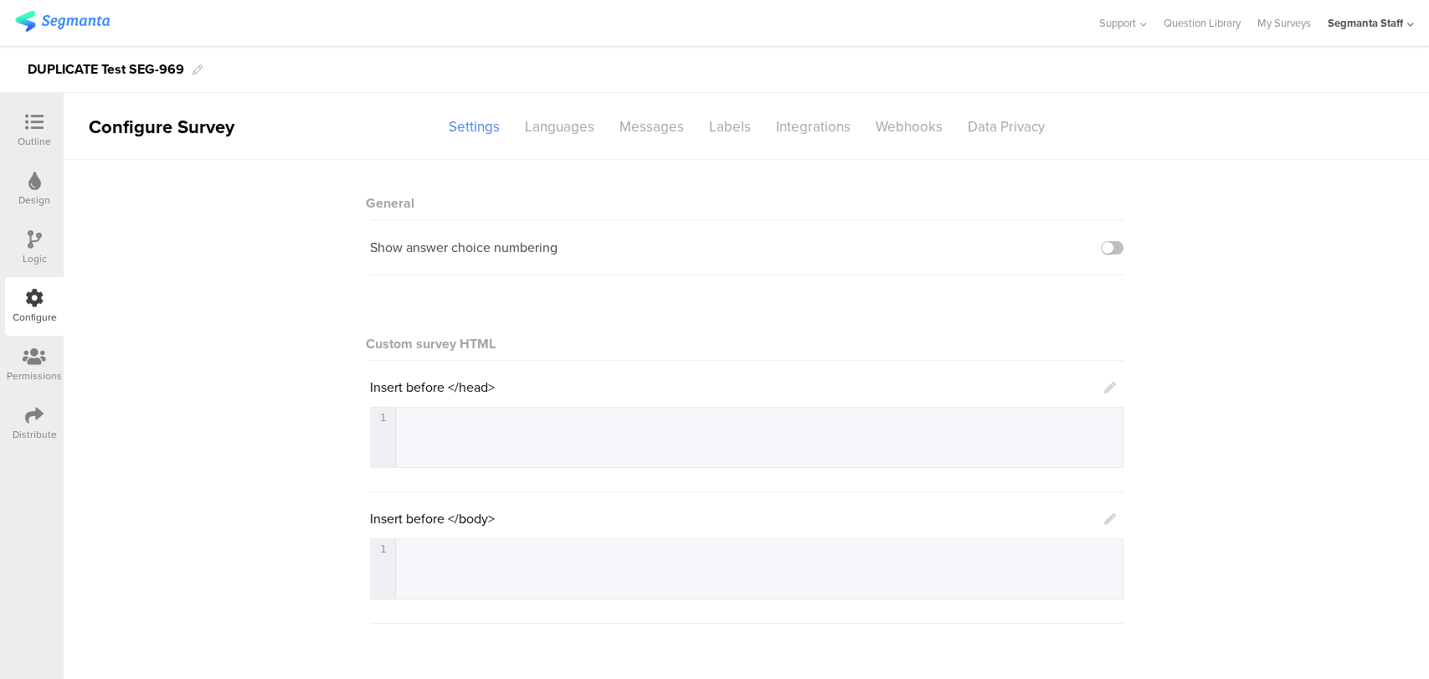
click at [54, 243] on div "Logic" at bounding box center [34, 247] width 59 height 59
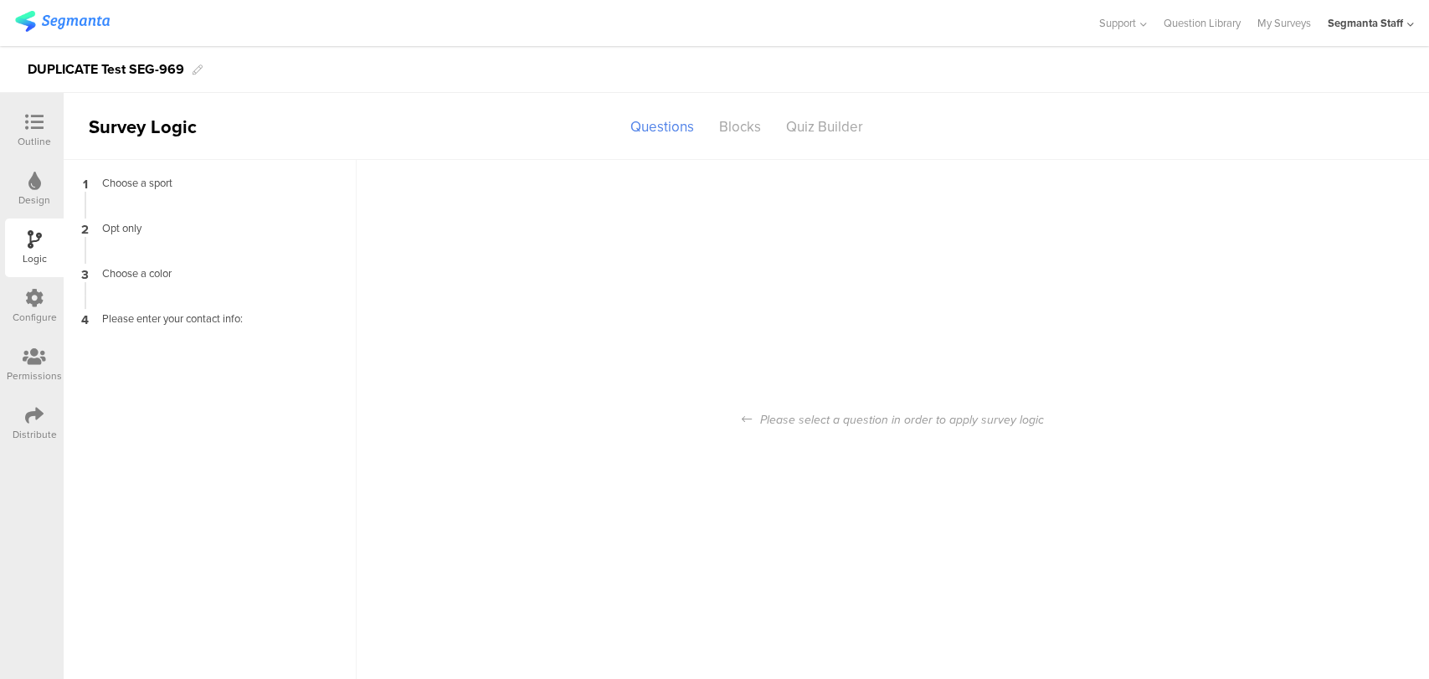
click at [13, 182] on div "Design" at bounding box center [34, 189] width 59 height 59
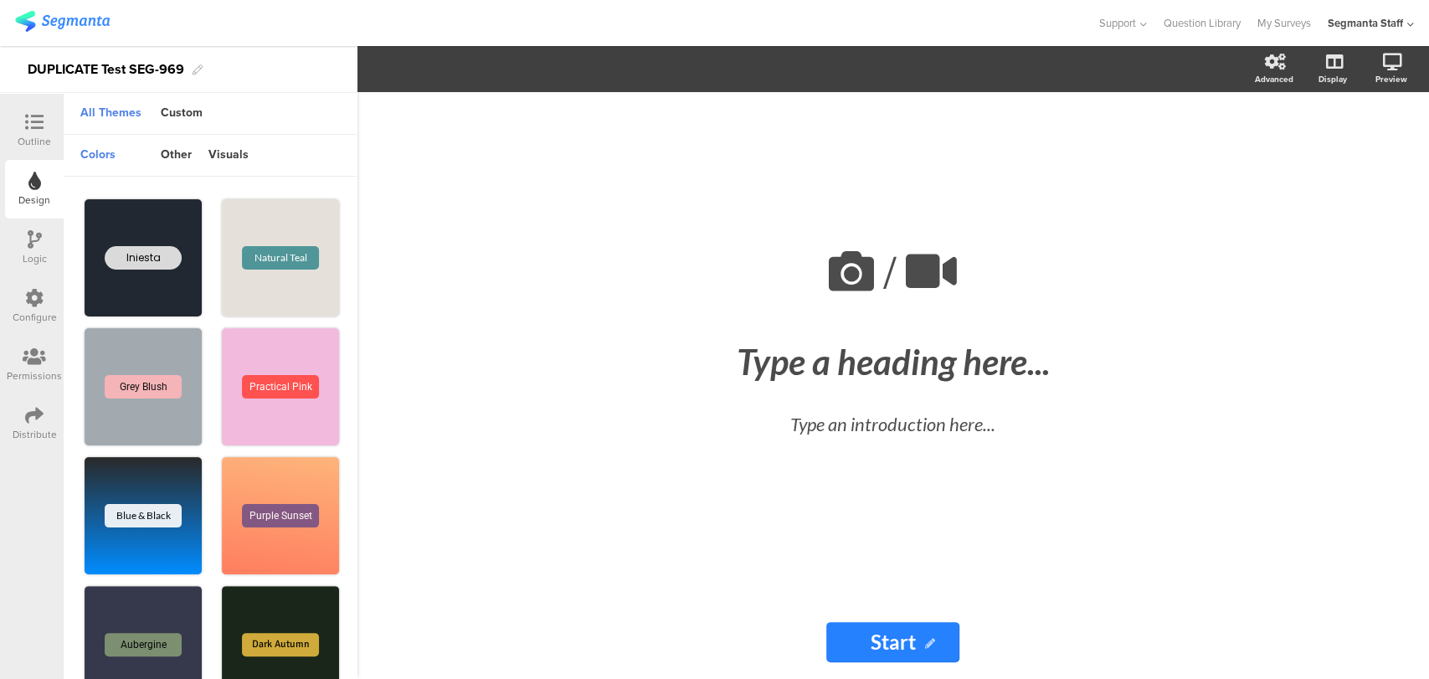
click at [15, 303] on div "Configure" at bounding box center [34, 306] width 59 height 59
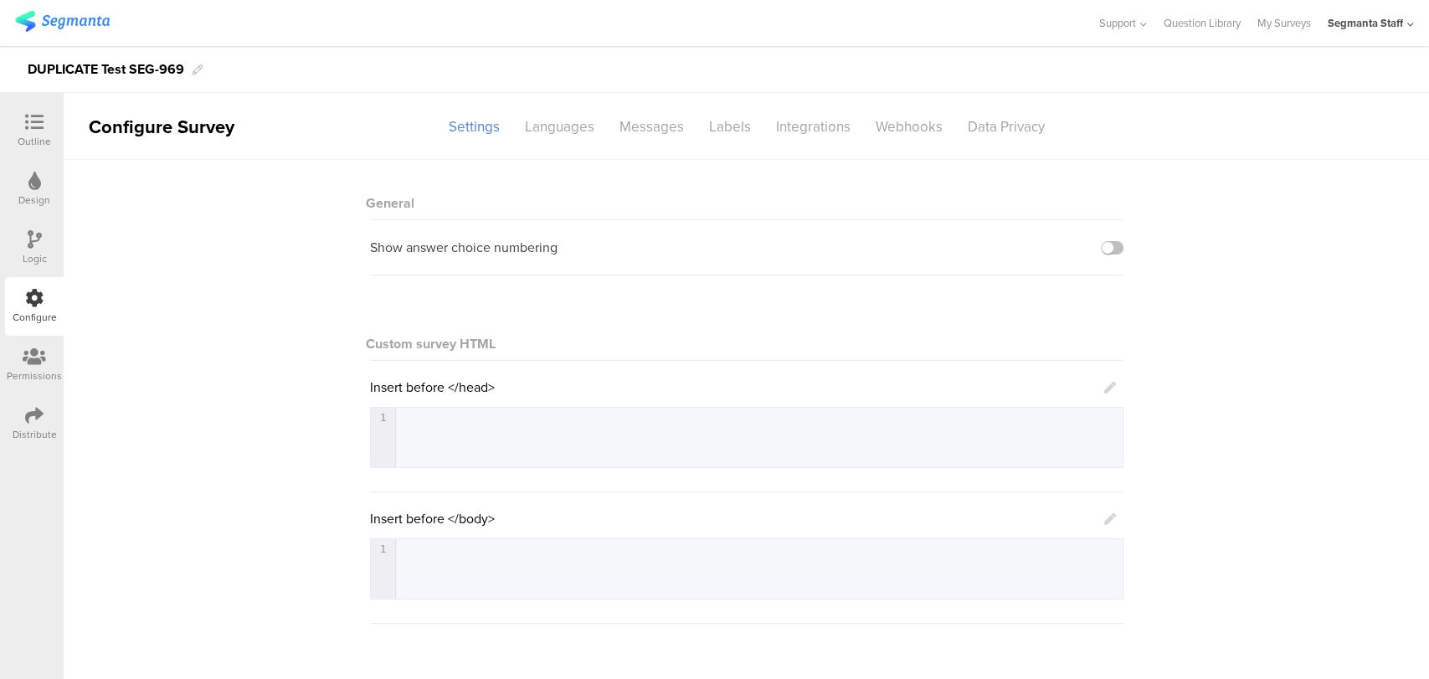
click at [38, 134] on div "Outline" at bounding box center [34, 141] width 33 height 15
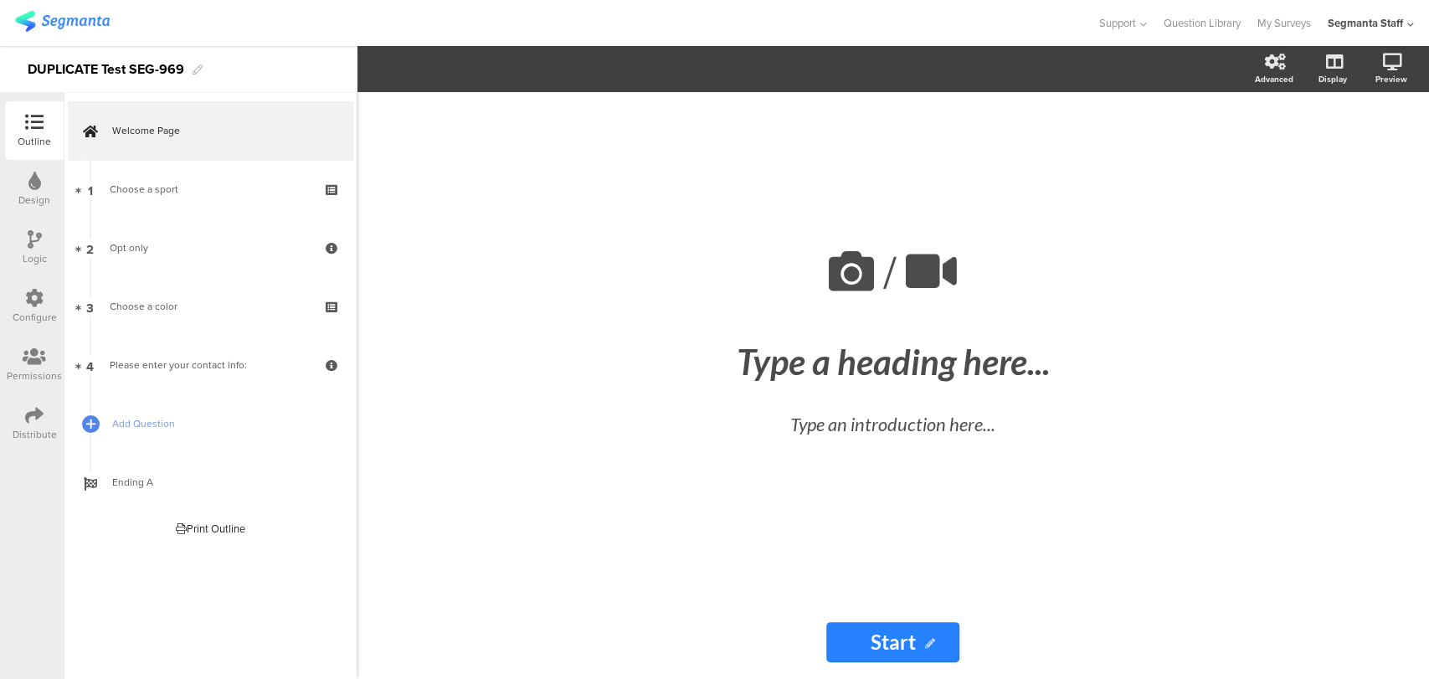
click at [19, 293] on div "Configure" at bounding box center [34, 306] width 59 height 59
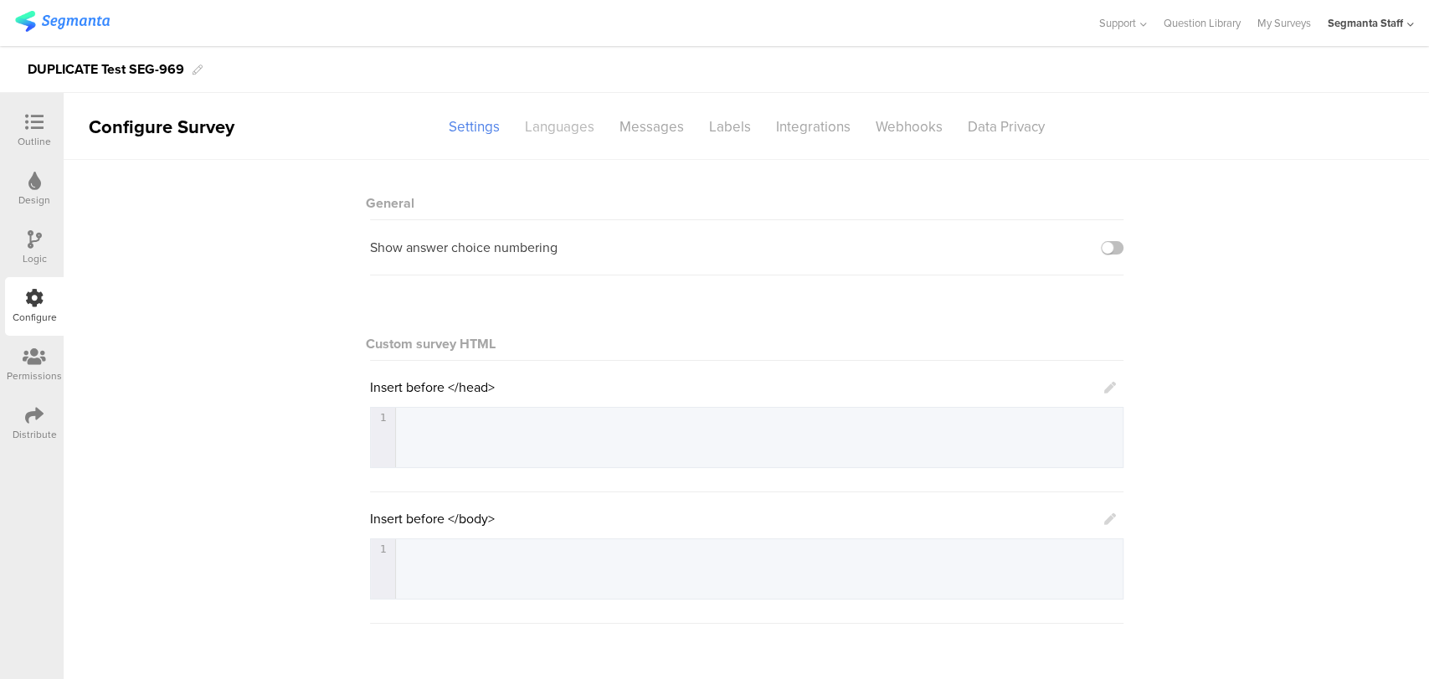
click at [577, 132] on div "Languages" at bounding box center [559, 126] width 95 height 29
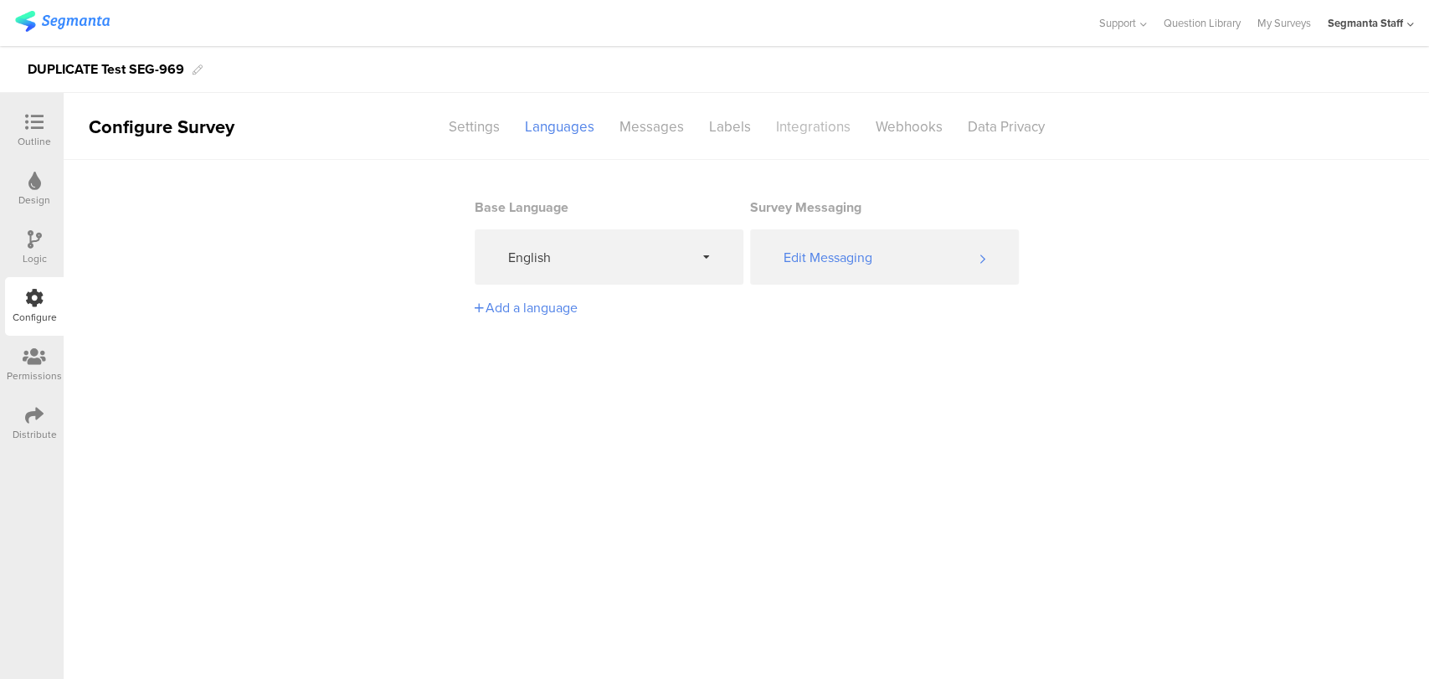
click at [850, 136] on div "Integrations" at bounding box center [813, 126] width 100 height 29
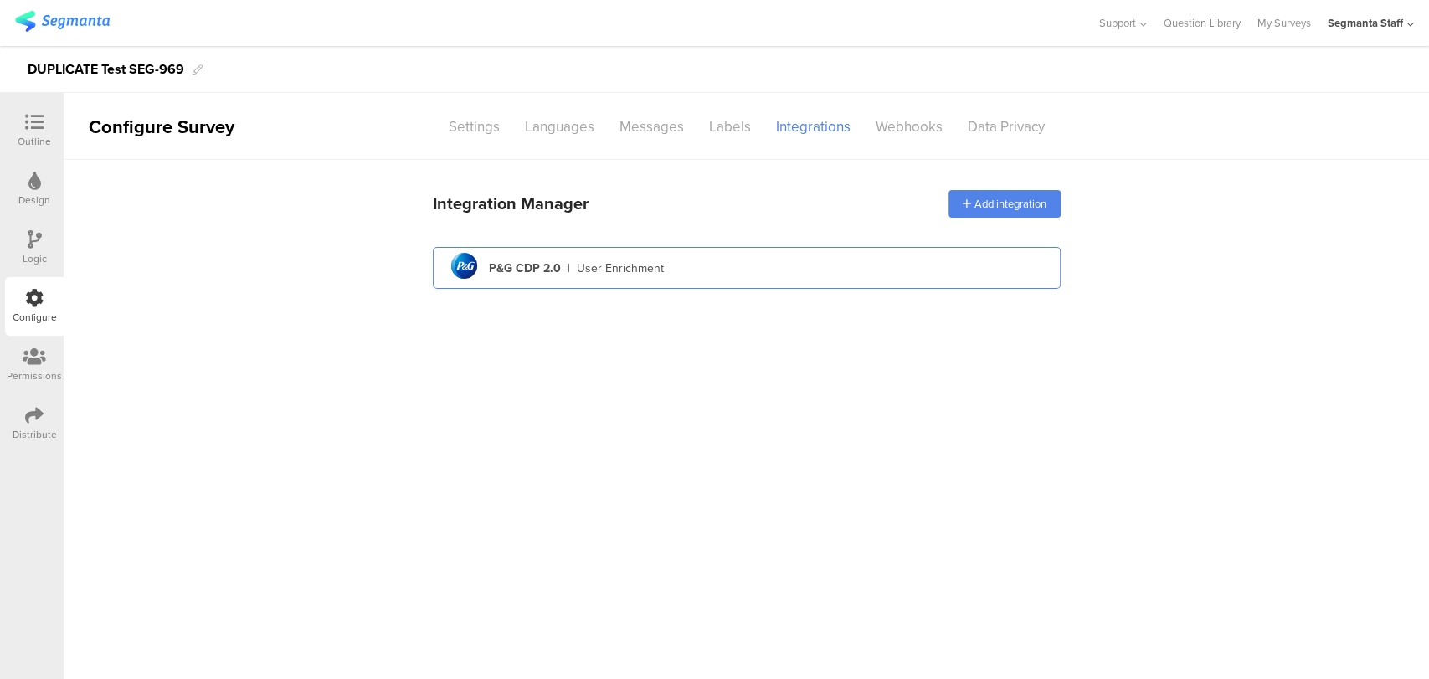
click at [675, 253] on div "pg logo P&G CDP 2.0 | User Enrichment" at bounding box center [746, 268] width 601 height 41
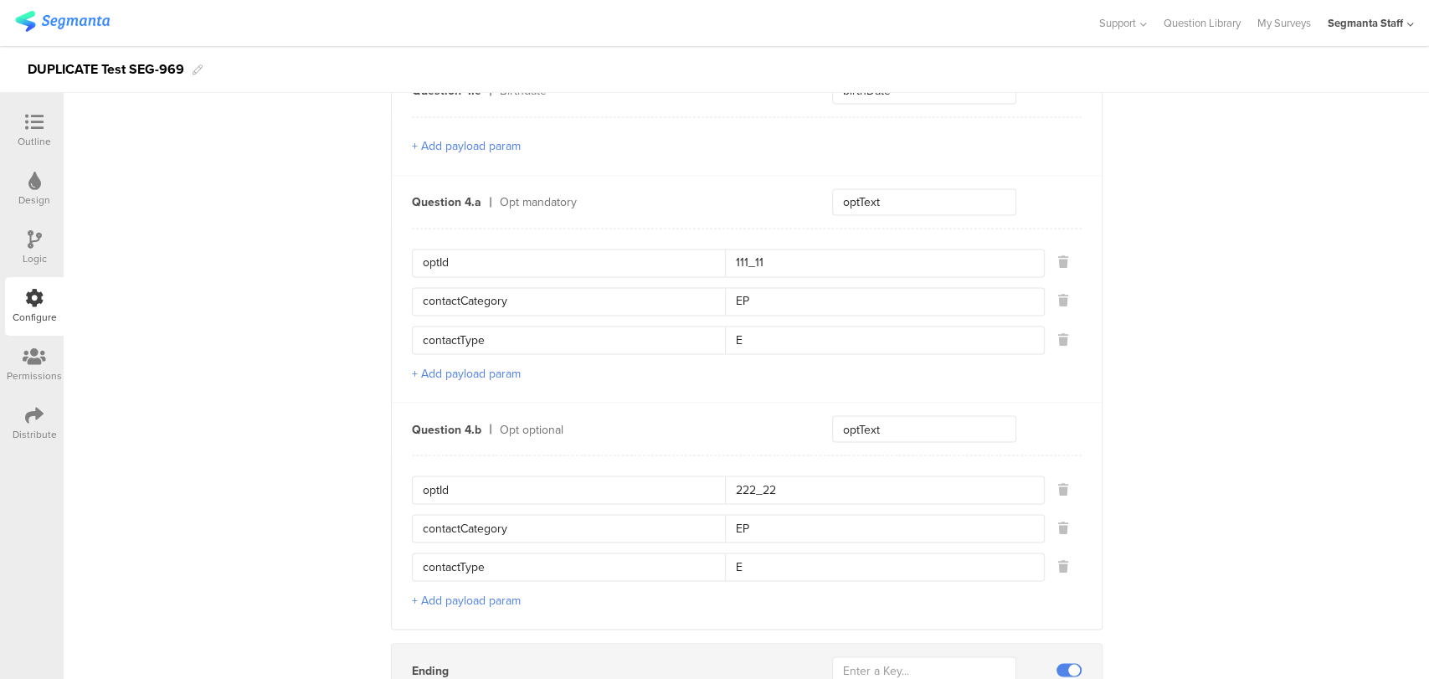
scroll to position [2019, 0]
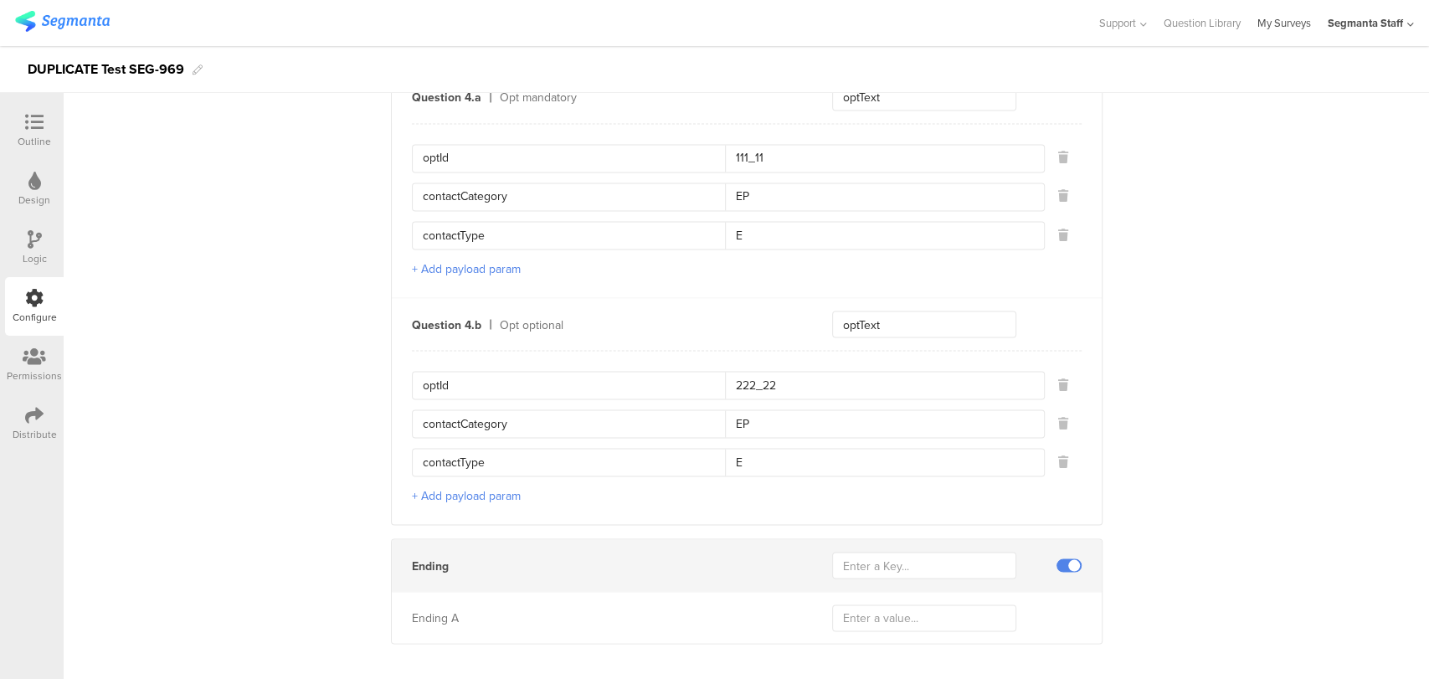
click at [1270, 32] on link "My Surveys" at bounding box center [1284, 23] width 54 height 46
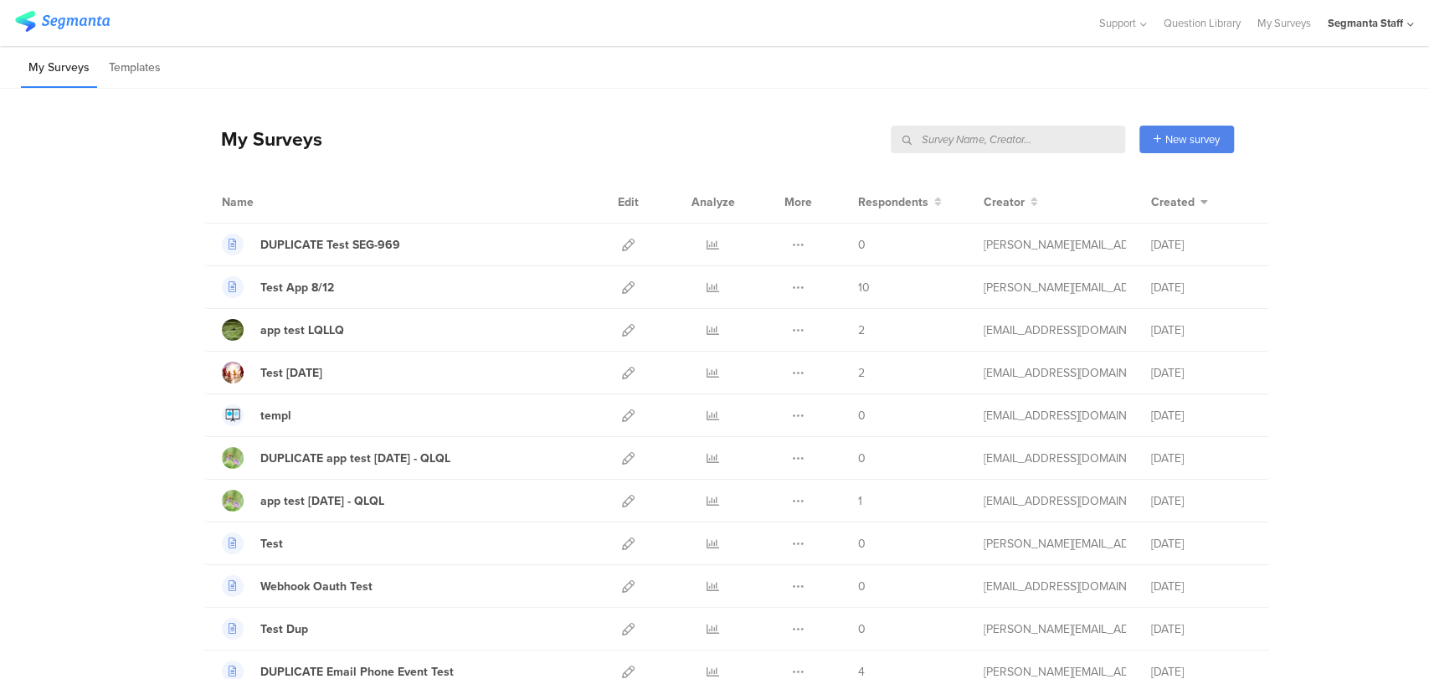
click at [1034, 148] on input "text" at bounding box center [1008, 140] width 234 height 28
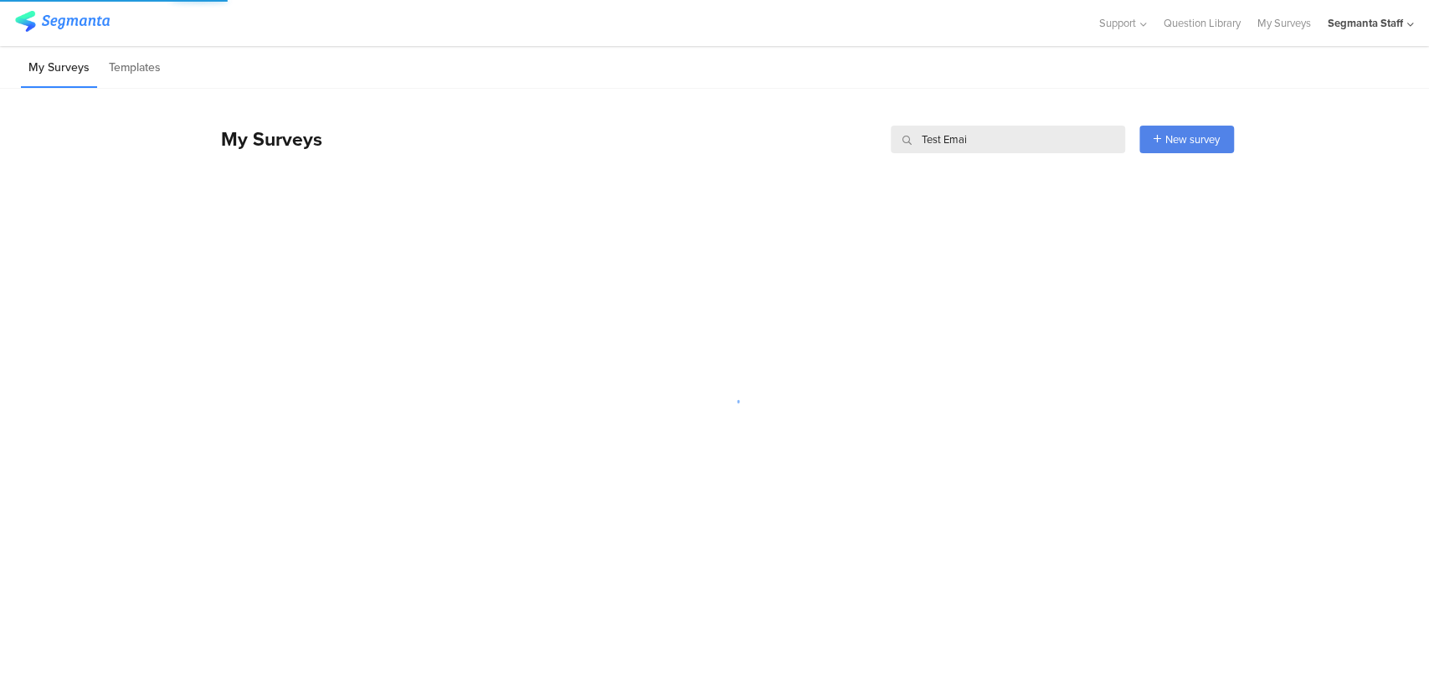
type input "Test Email"
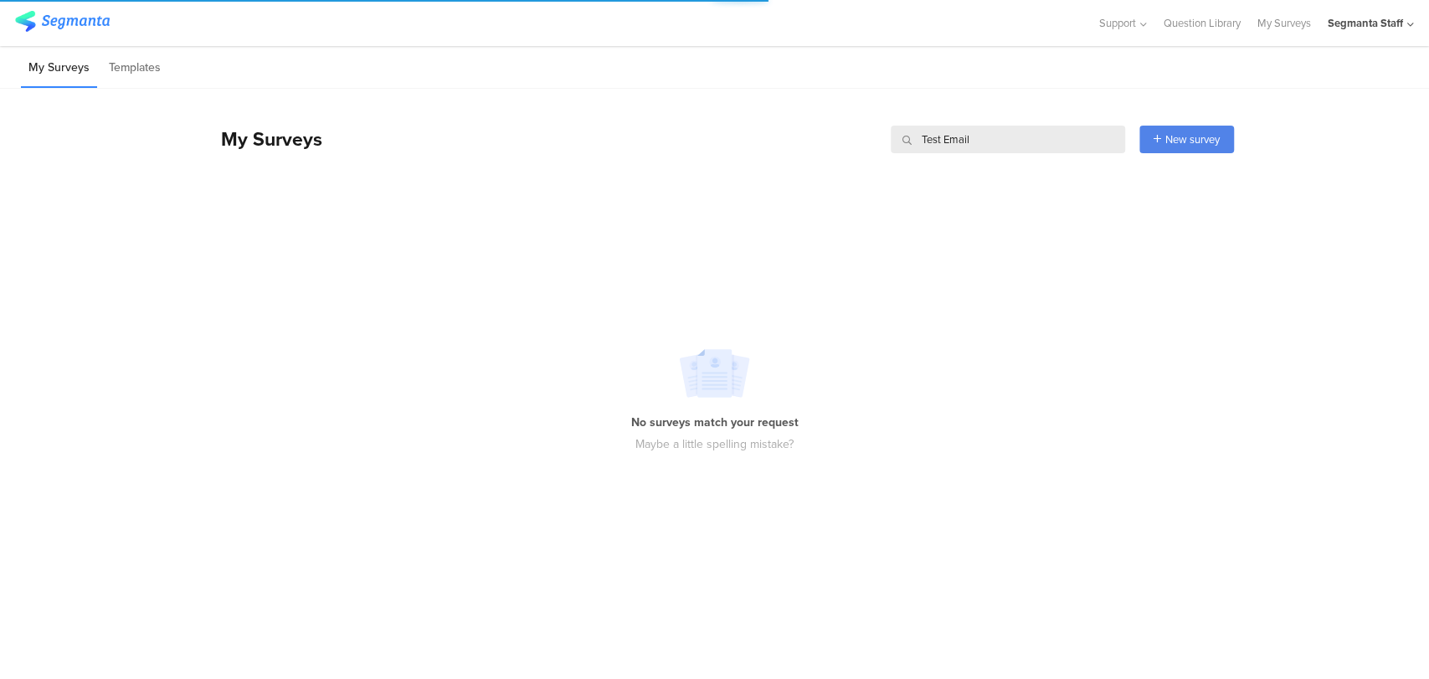
drag, startPoint x: 978, startPoint y: 136, endPoint x: 742, endPoint y: 140, distance: 236.0
click at [742, 140] on div "My Surveys Test Email Test Email New survey Start from scratch Choose from temp…" at bounding box center [718, 138] width 1029 height 67
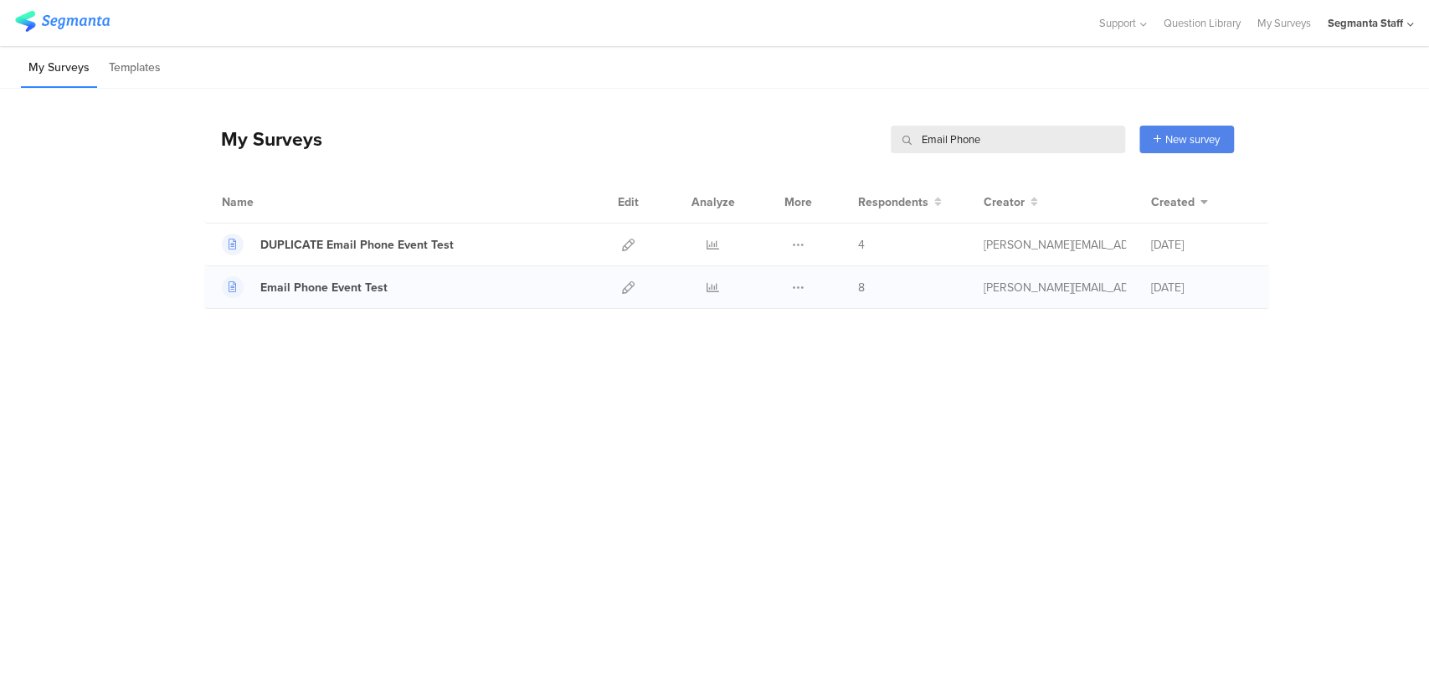
type input "Email Phone"
click at [790, 292] on div "Duplicate Export [GEOGRAPHIC_DATA]" at bounding box center [798, 287] width 36 height 42
click at [796, 290] on icon at bounding box center [798, 287] width 13 height 13
click at [777, 326] on button "Duplicate" at bounding box center [765, 330] width 92 height 30
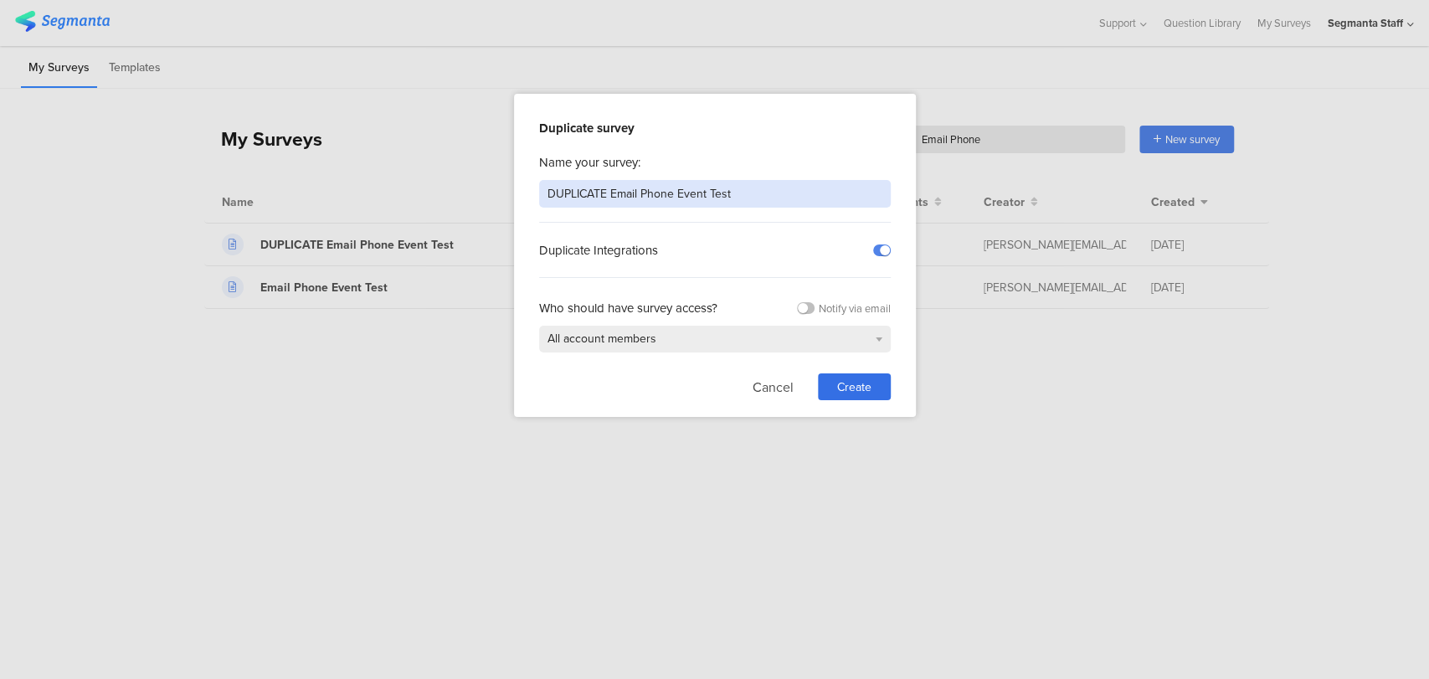
drag, startPoint x: 737, startPoint y: 184, endPoint x: 506, endPoint y: 231, distance: 235.7
click at [495, 229] on div "Duplicate survey Name your survey: DUPLICATE Email Phone Event Test Duplicate I…" at bounding box center [714, 339] width 1429 height 679
type input "T"
type input "E"
type input "Test SEG-970"
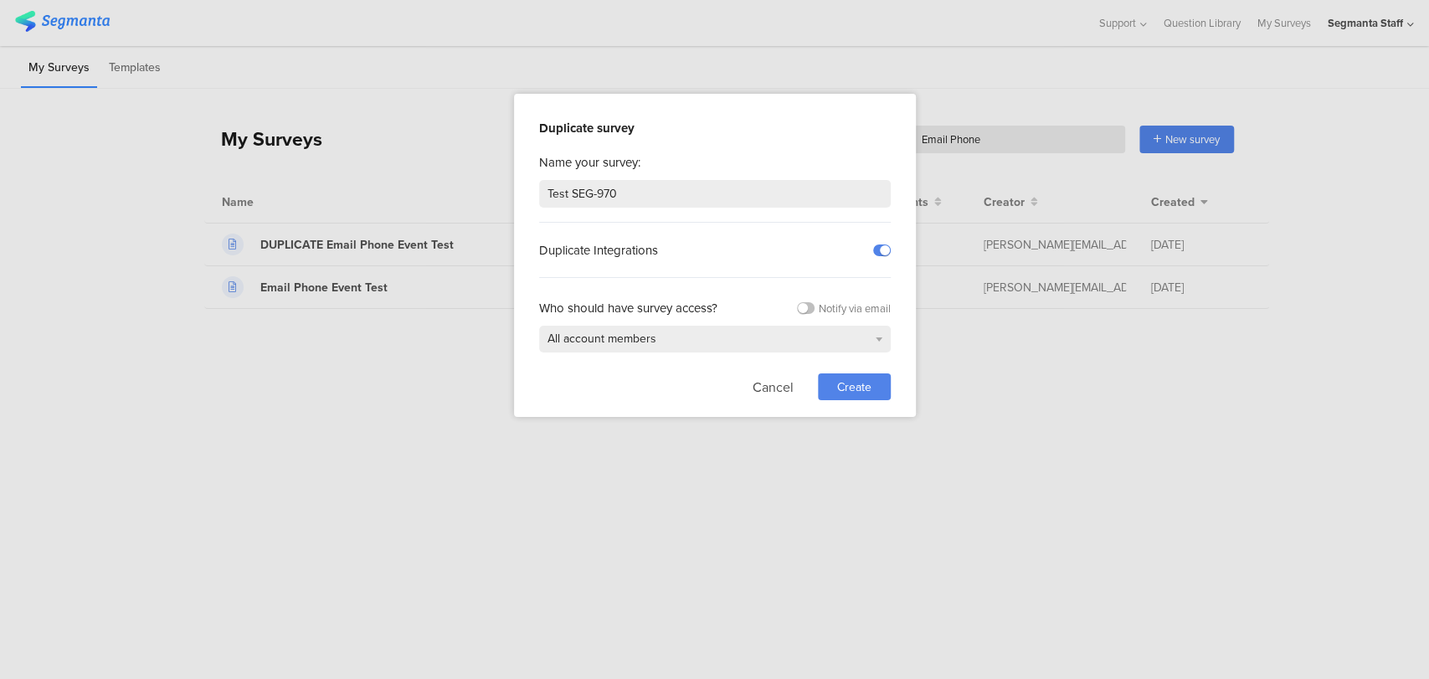
click at [845, 379] on span "Create" at bounding box center [854, 387] width 34 height 18
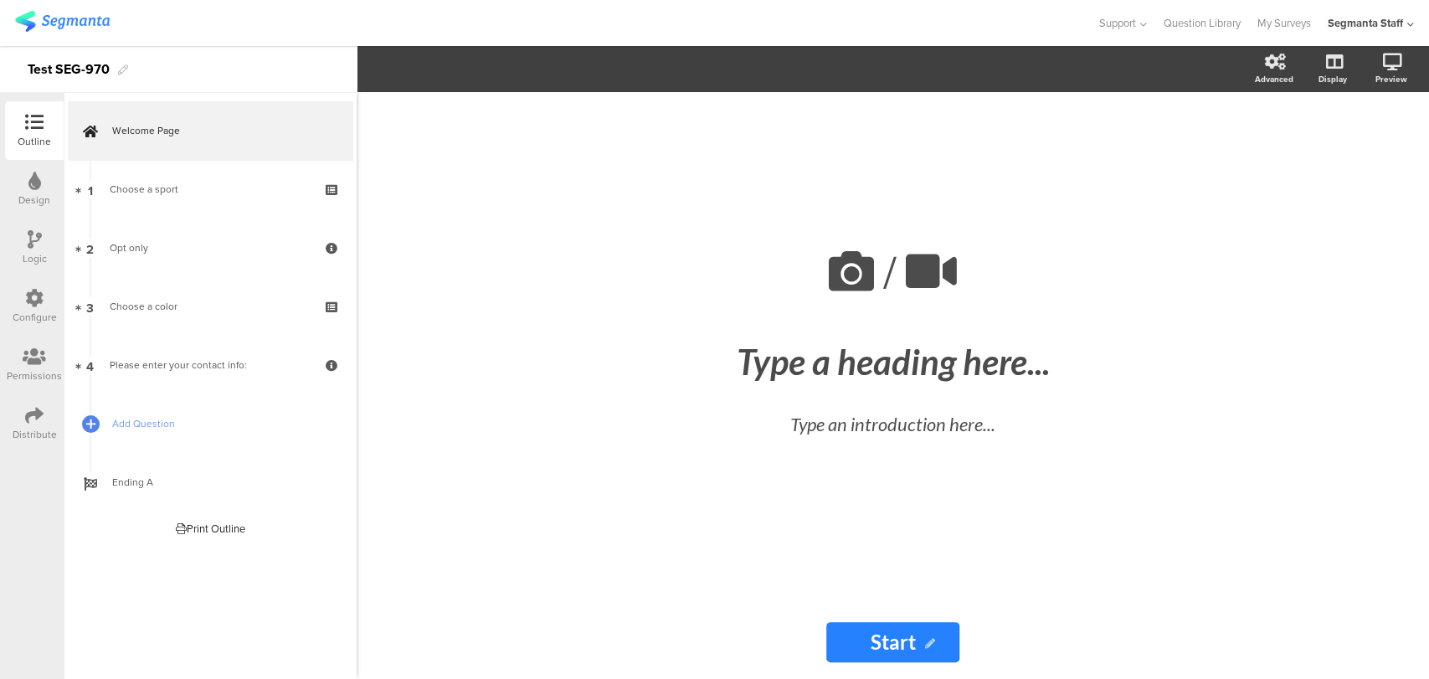
click at [27, 297] on icon at bounding box center [34, 298] width 18 height 18
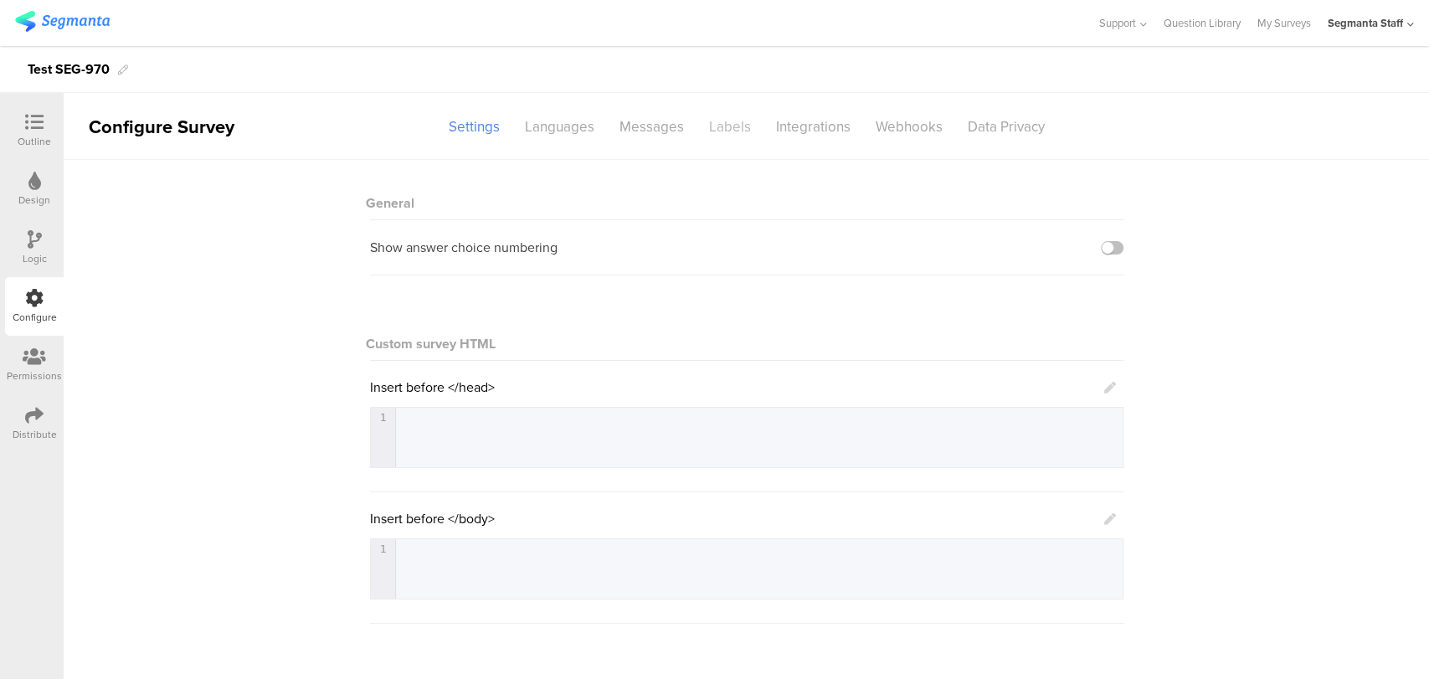
click at [733, 121] on div "Labels" at bounding box center [729, 126] width 67 height 29
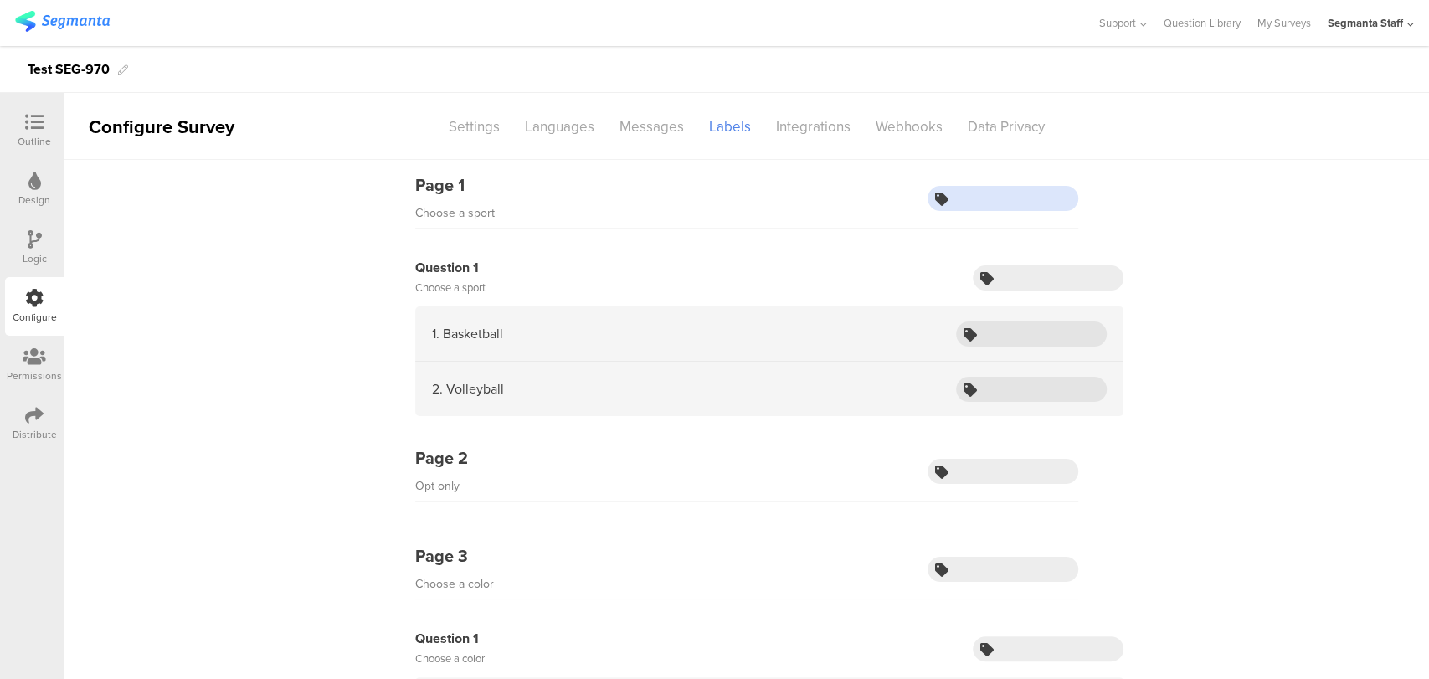
click at [976, 195] on input "text" at bounding box center [1002, 198] width 151 height 25
click at [38, 136] on div "Outline" at bounding box center [34, 141] width 33 height 15
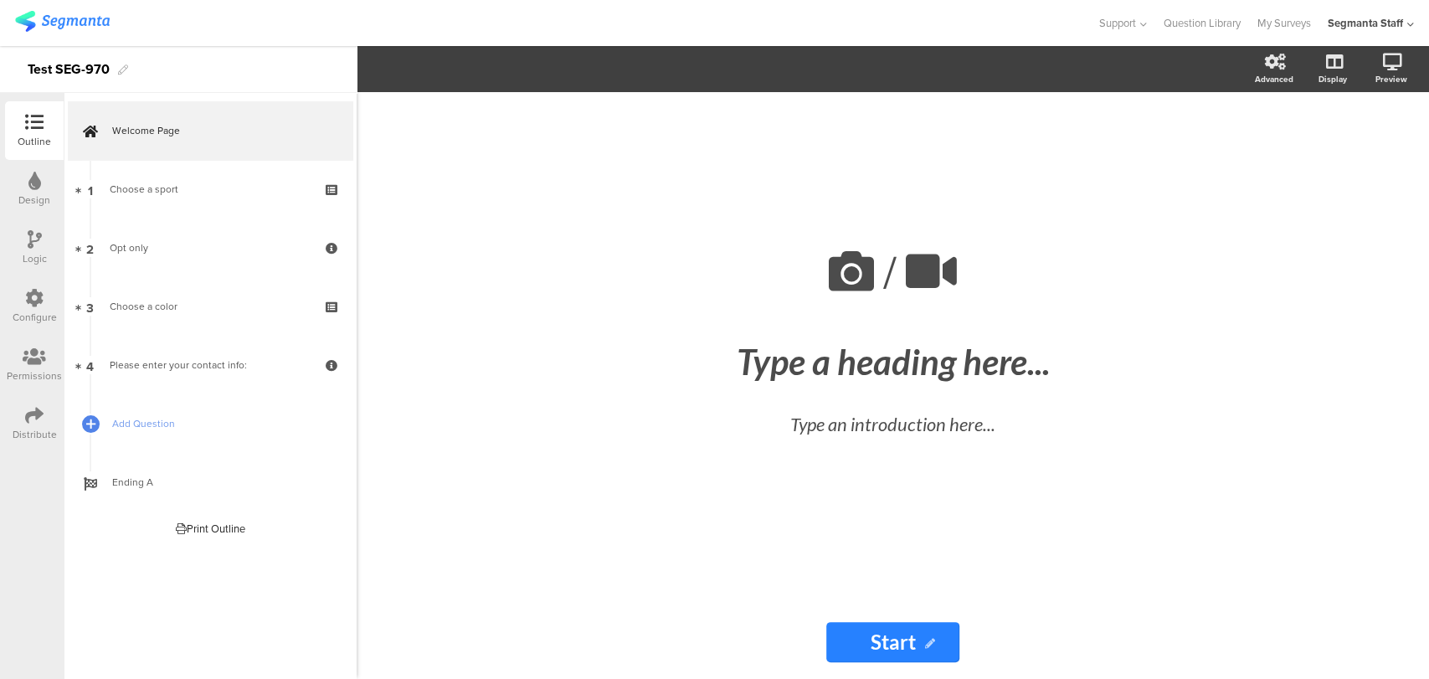
click at [47, 410] on div "Distribute" at bounding box center [34, 423] width 59 height 59
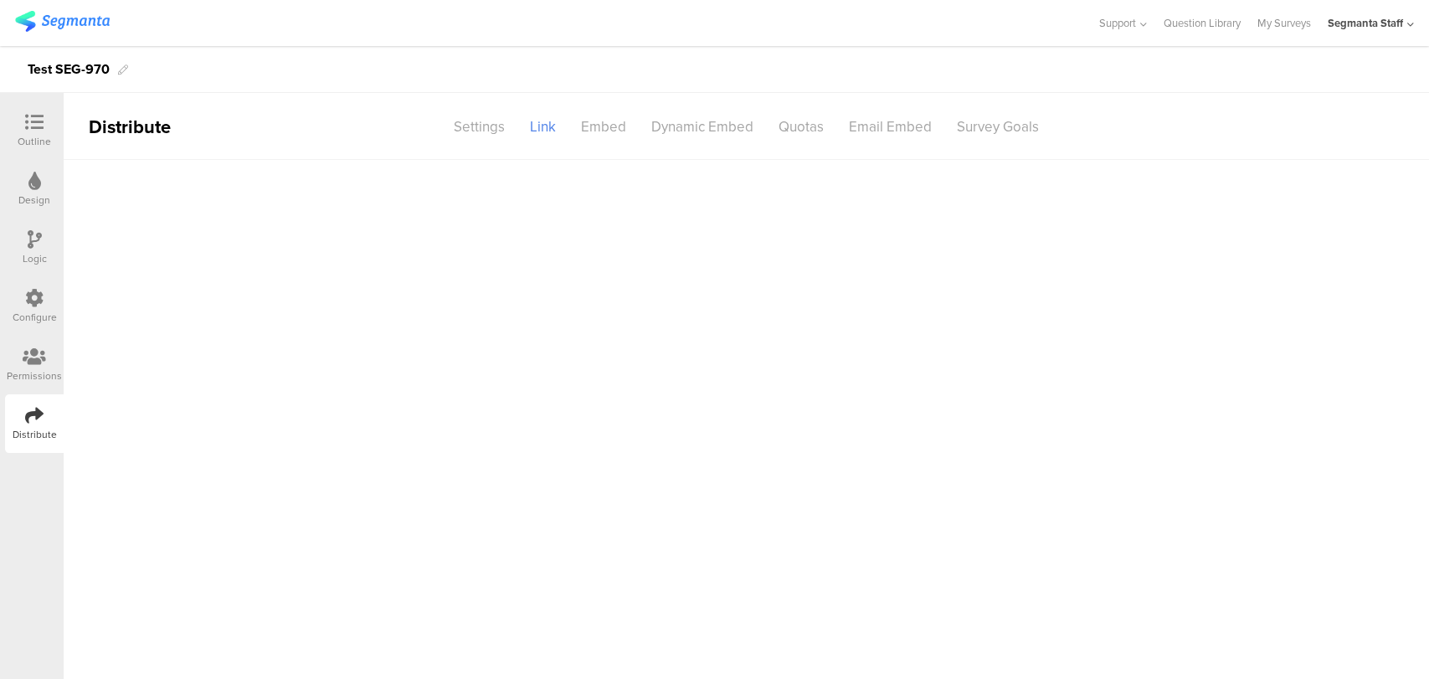
drag, startPoint x: 59, startPoint y: 116, endPoint x: 54, endPoint y: 124, distance: 9.8
click at [55, 127] on div "Outline" at bounding box center [34, 130] width 59 height 59
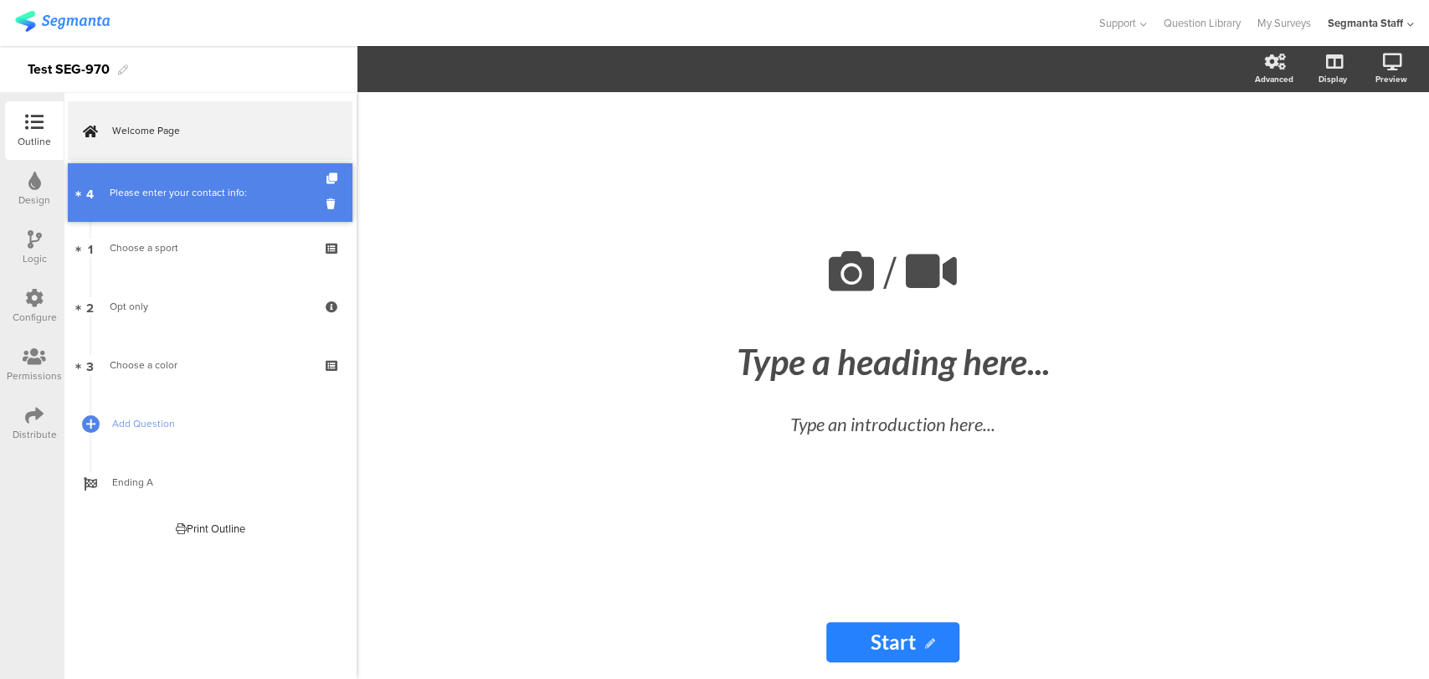
drag, startPoint x: 142, startPoint y: 347, endPoint x: 161, endPoint y: 172, distance: 175.1
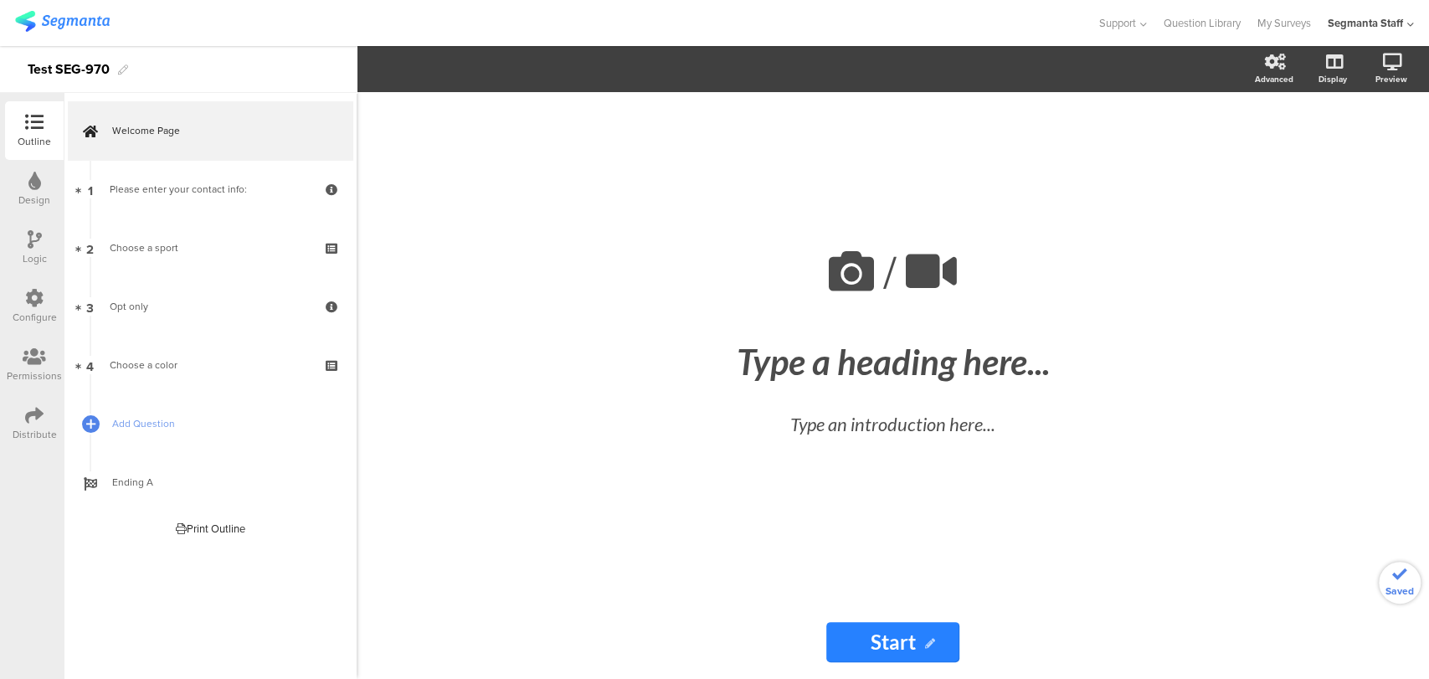
click at [20, 419] on div "Distribute" at bounding box center [34, 423] width 59 height 59
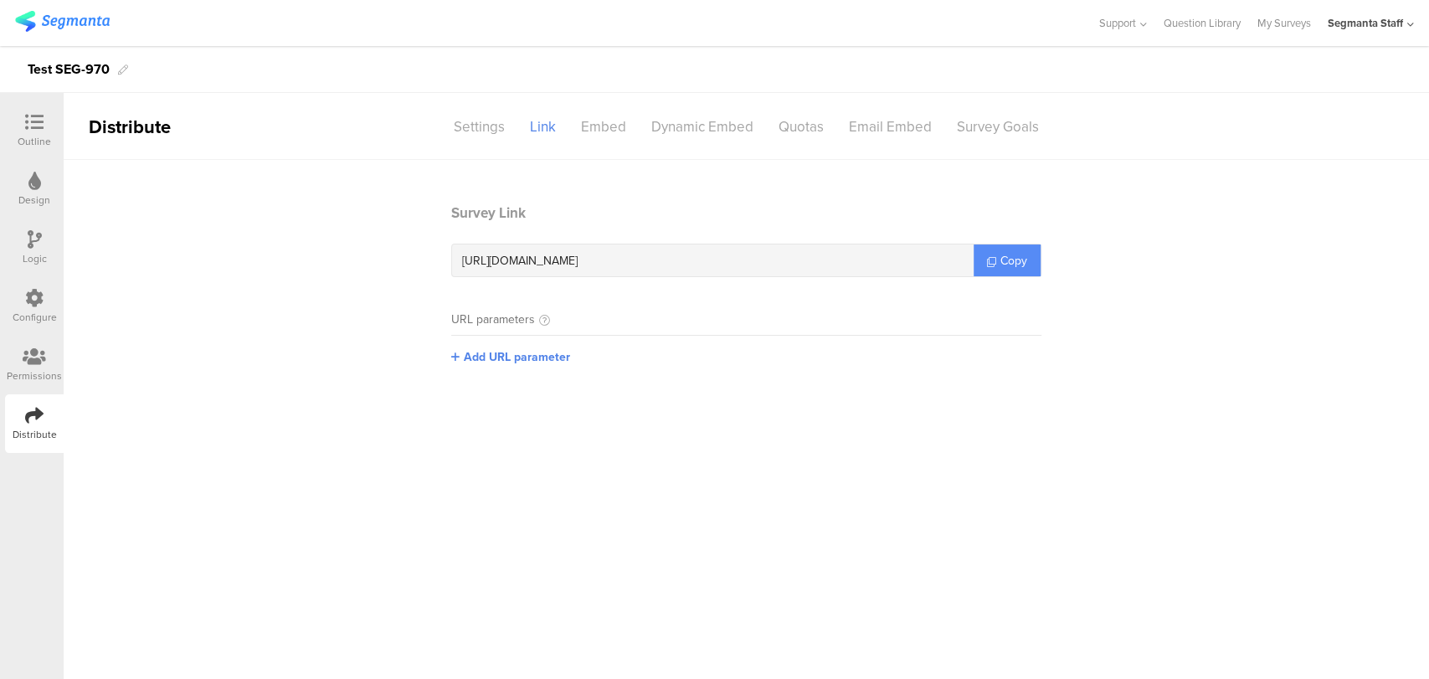
click at [995, 258] on icon at bounding box center [991, 261] width 9 height 9
click at [471, 129] on div "Settings" at bounding box center [479, 126] width 76 height 29
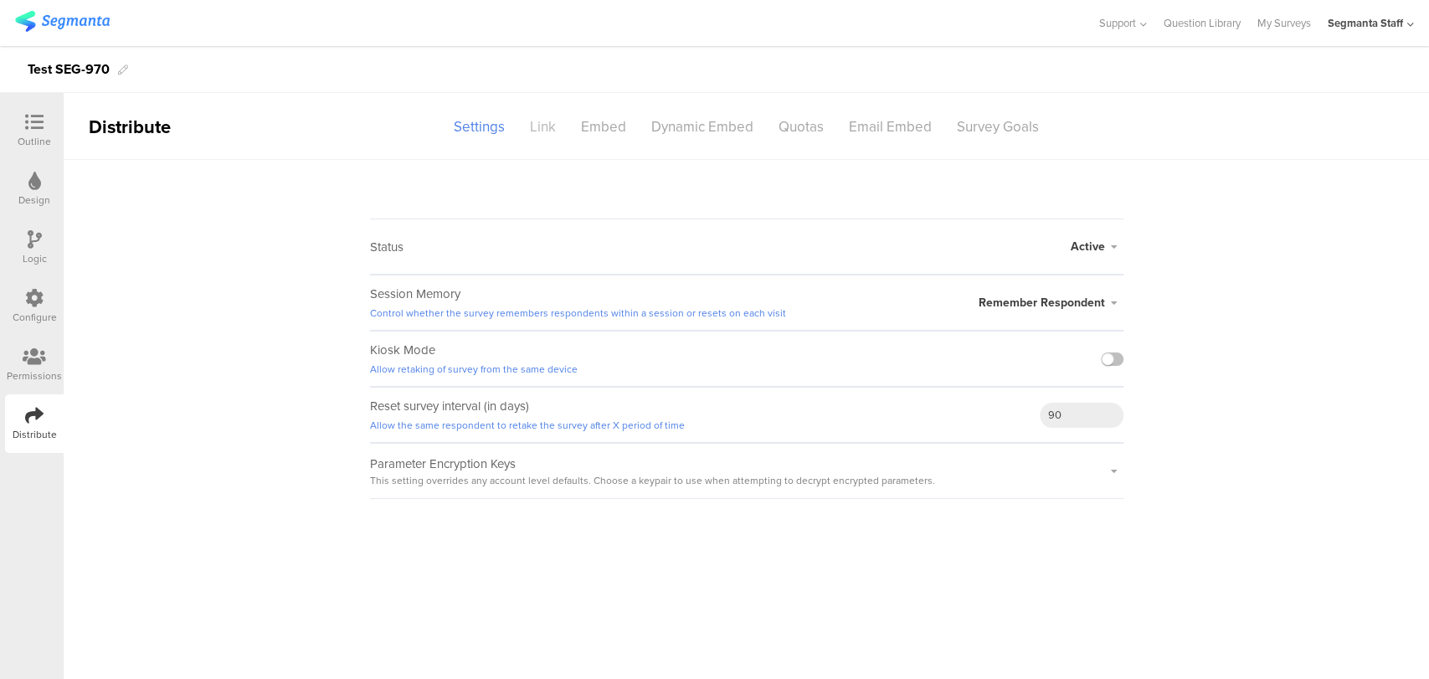
click at [536, 126] on div "Link" at bounding box center [542, 126] width 51 height 29
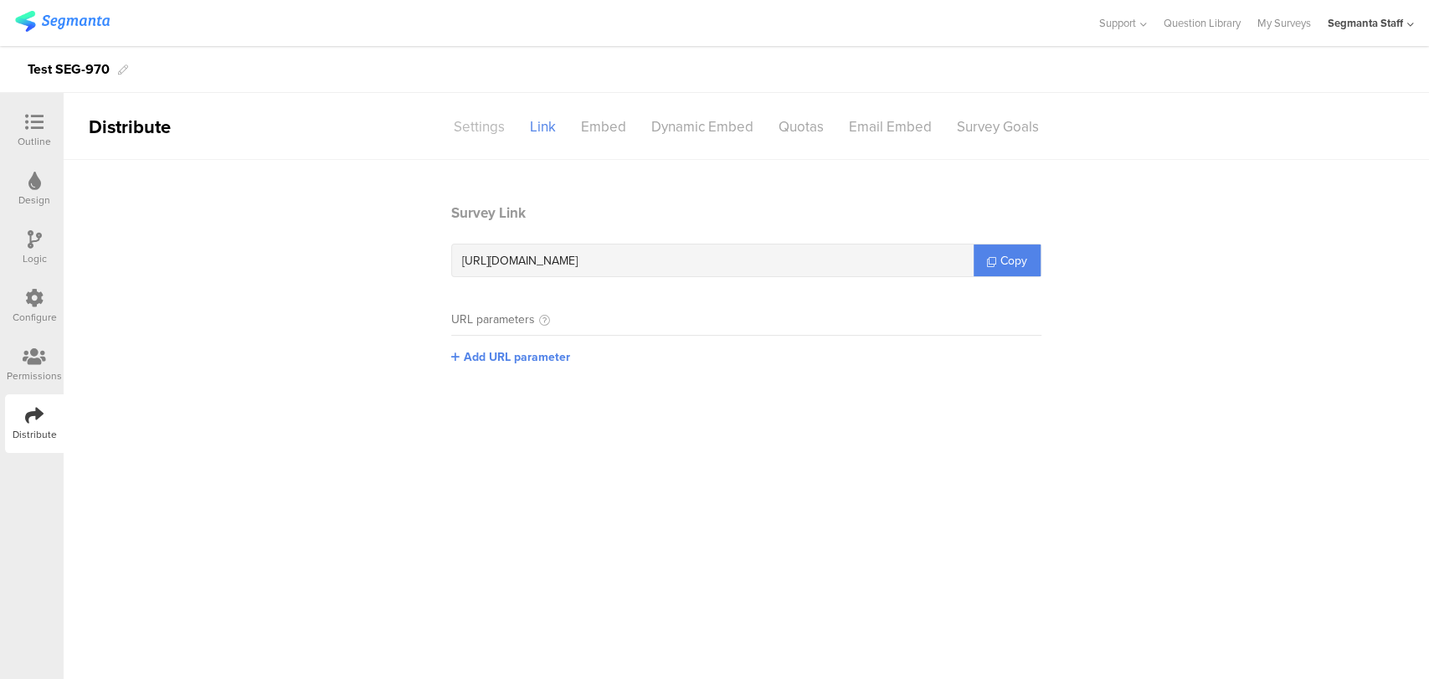
click at [487, 117] on div "Settings" at bounding box center [479, 126] width 76 height 29
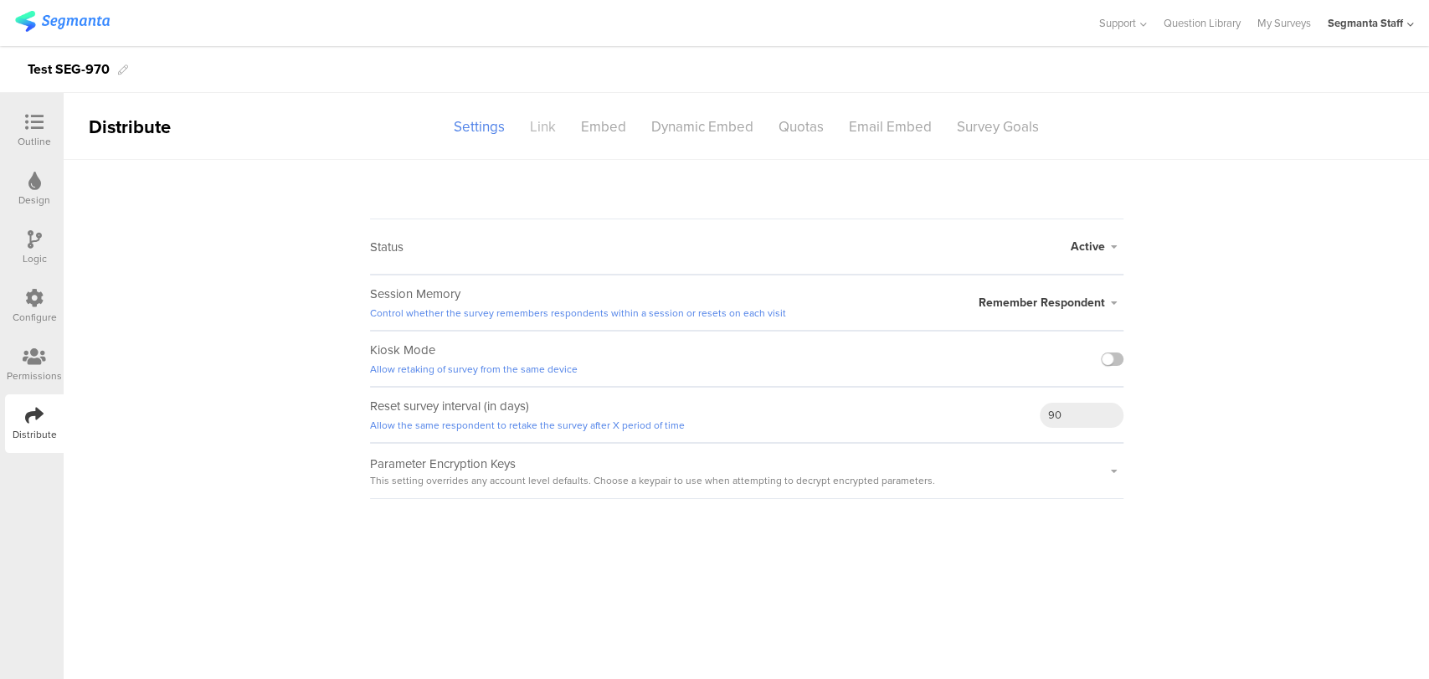
click at [546, 127] on div "Link" at bounding box center [542, 126] width 51 height 29
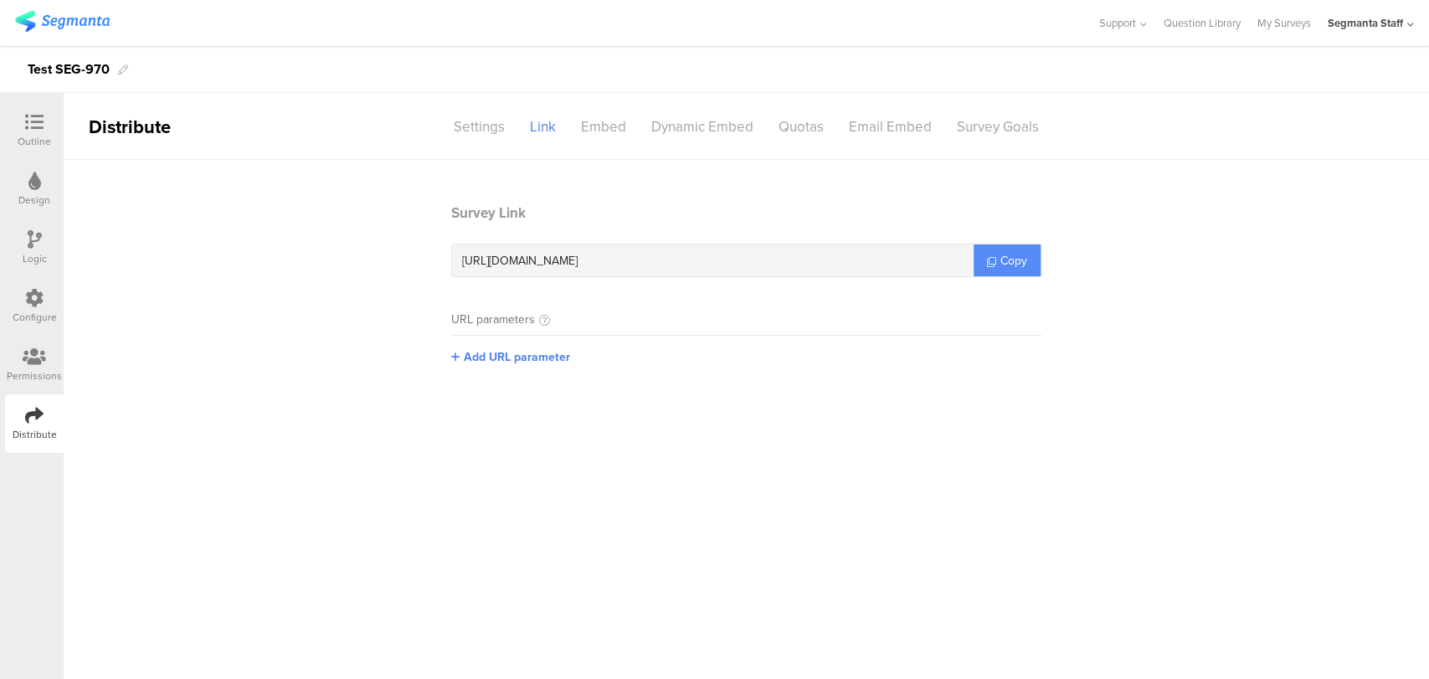
click at [991, 263] on icon at bounding box center [991, 261] width 9 height 9
click at [987, 264] on icon at bounding box center [991, 261] width 9 height 9
click at [980, 268] on link "Copy" at bounding box center [1006, 260] width 67 height 32
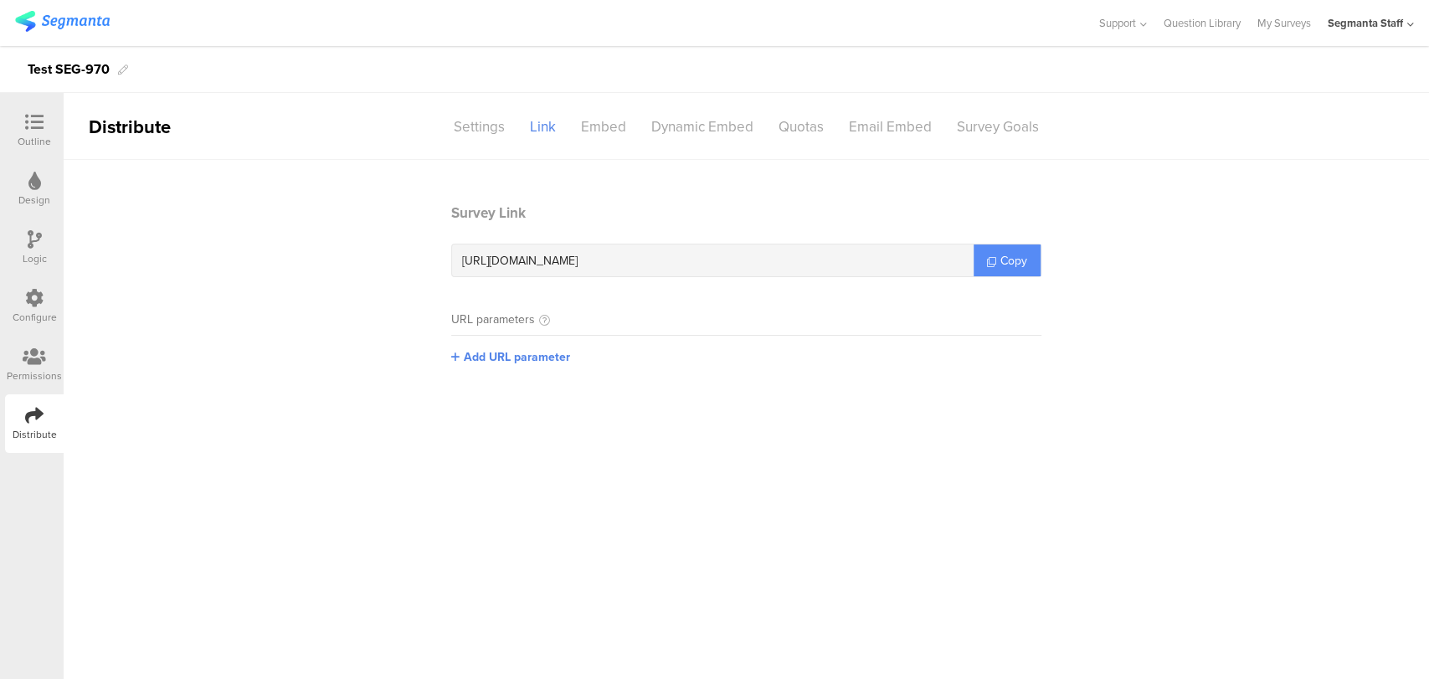
click at [980, 268] on link "Copy" at bounding box center [1006, 260] width 67 height 32
click at [18, 127] on div at bounding box center [34, 123] width 33 height 21
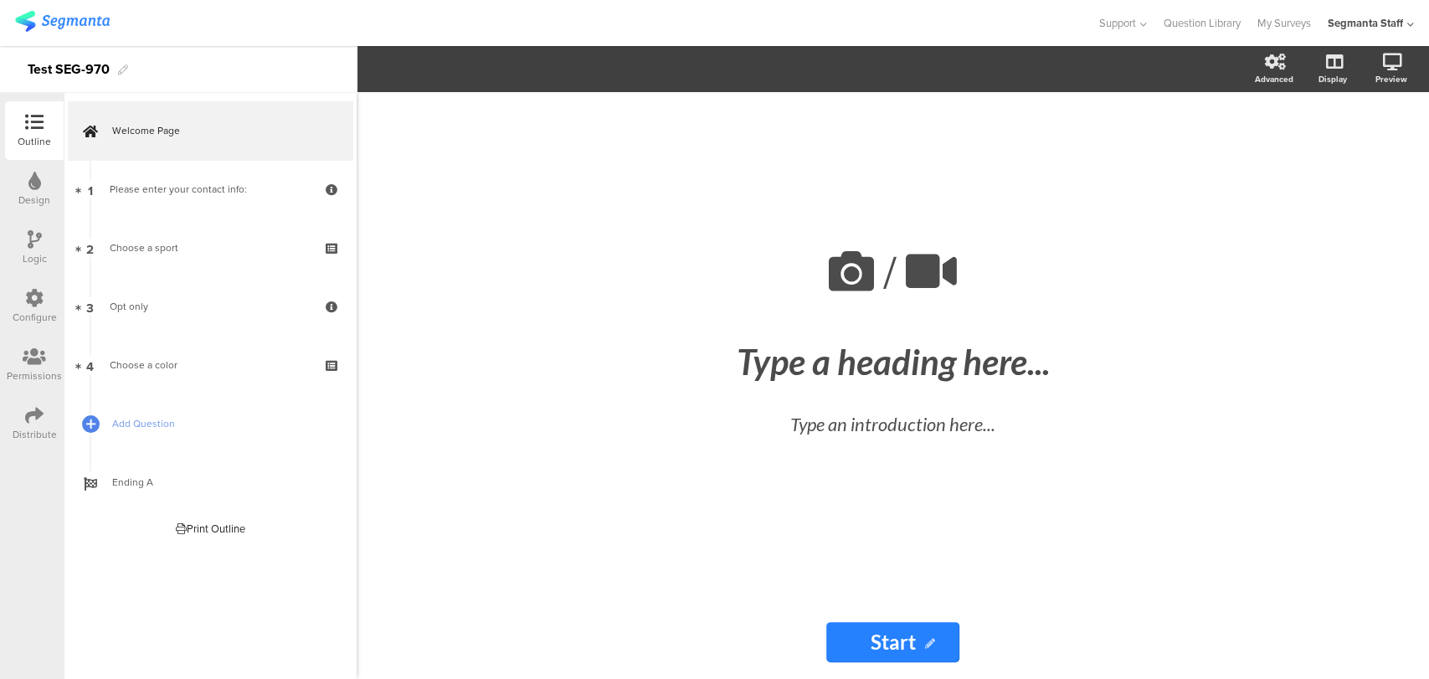
click at [23, 304] on div "Configure" at bounding box center [34, 306] width 59 height 59
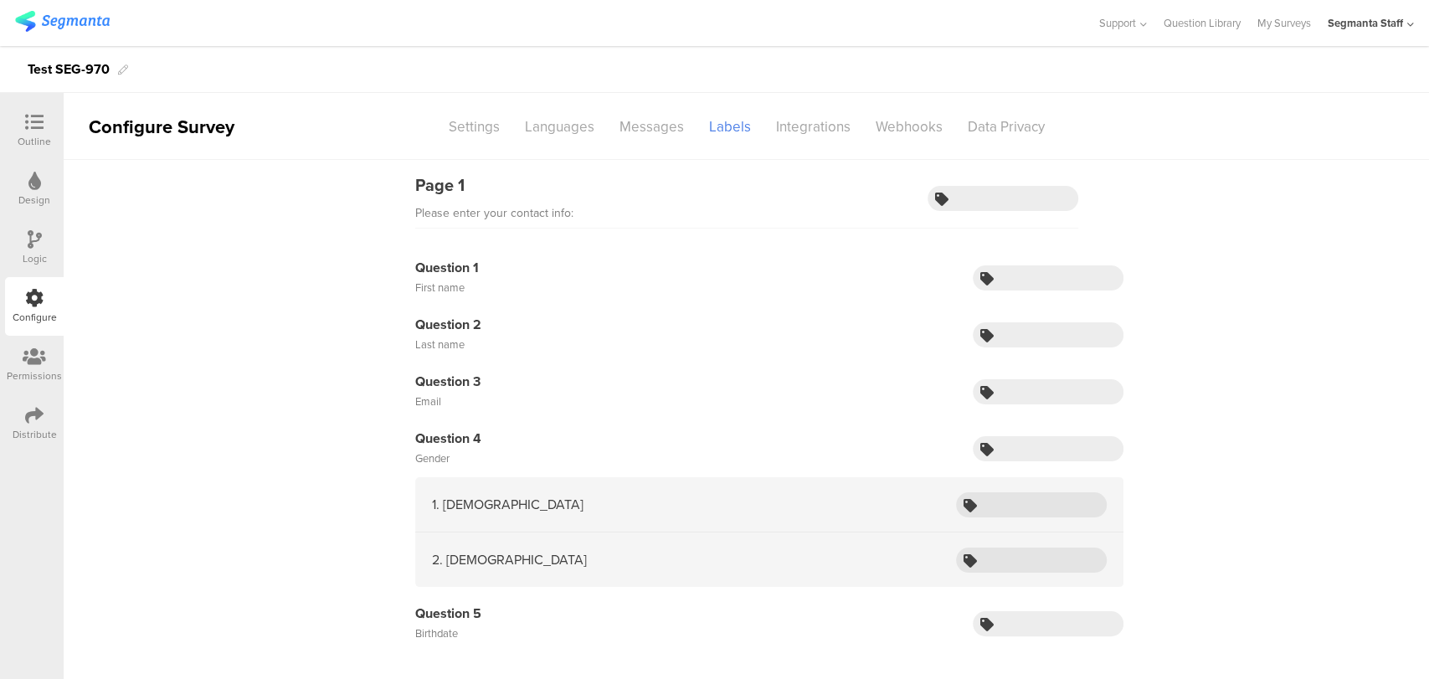
click at [28, 233] on icon at bounding box center [35, 239] width 14 height 18
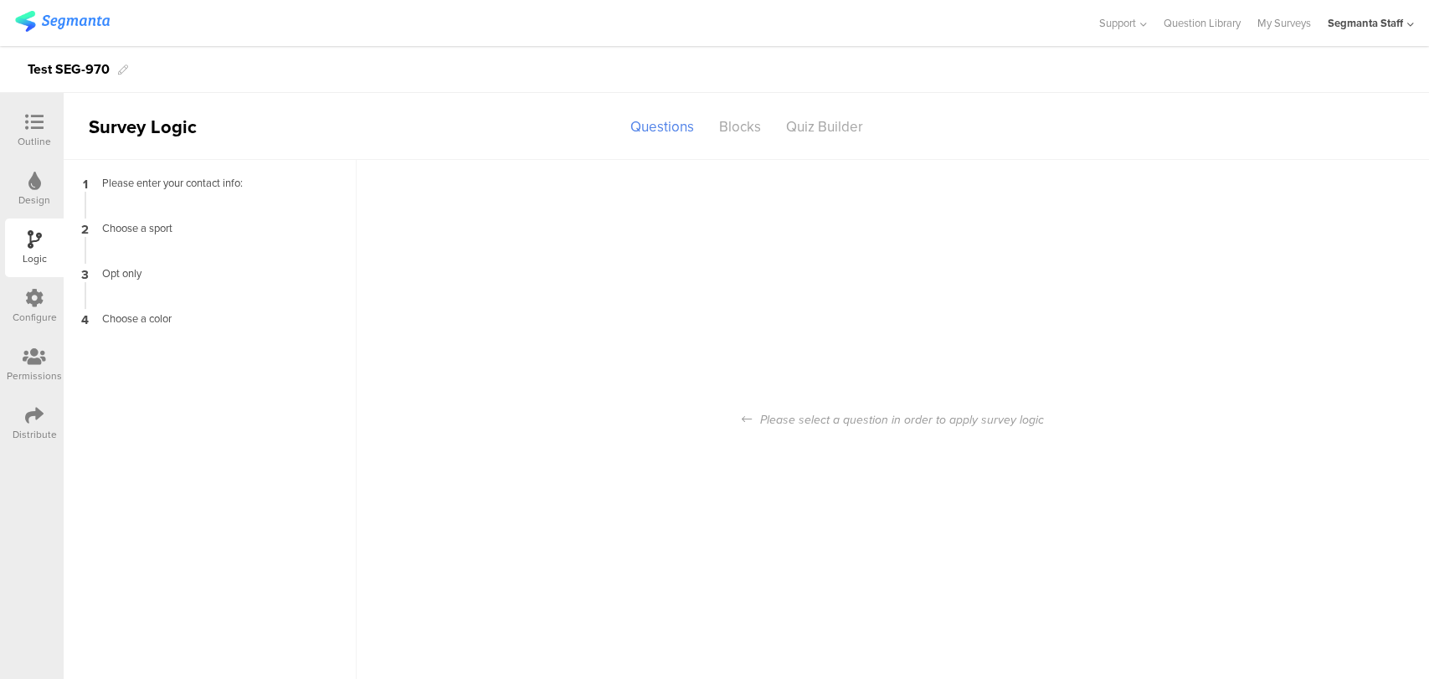
click at [43, 196] on div "Design" at bounding box center [34, 200] width 32 height 15
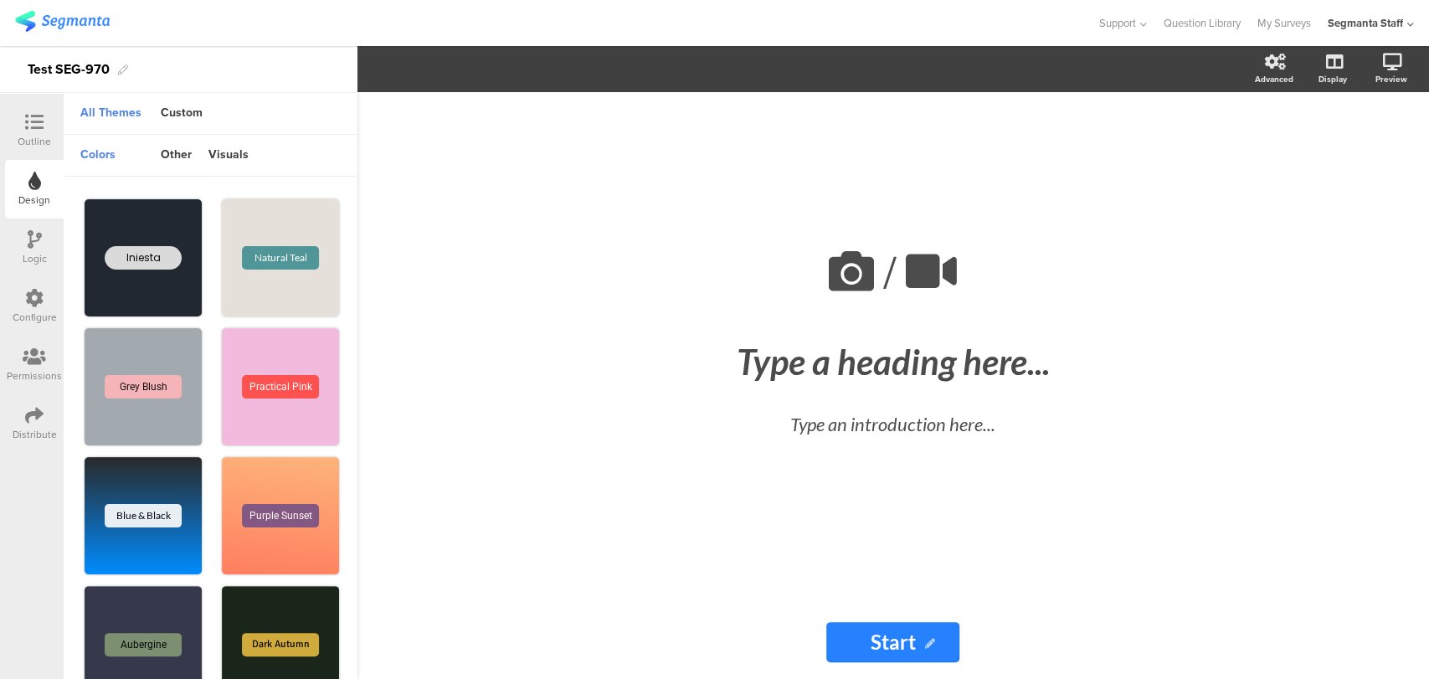
click at [40, 251] on div "Logic" at bounding box center [35, 258] width 24 height 15
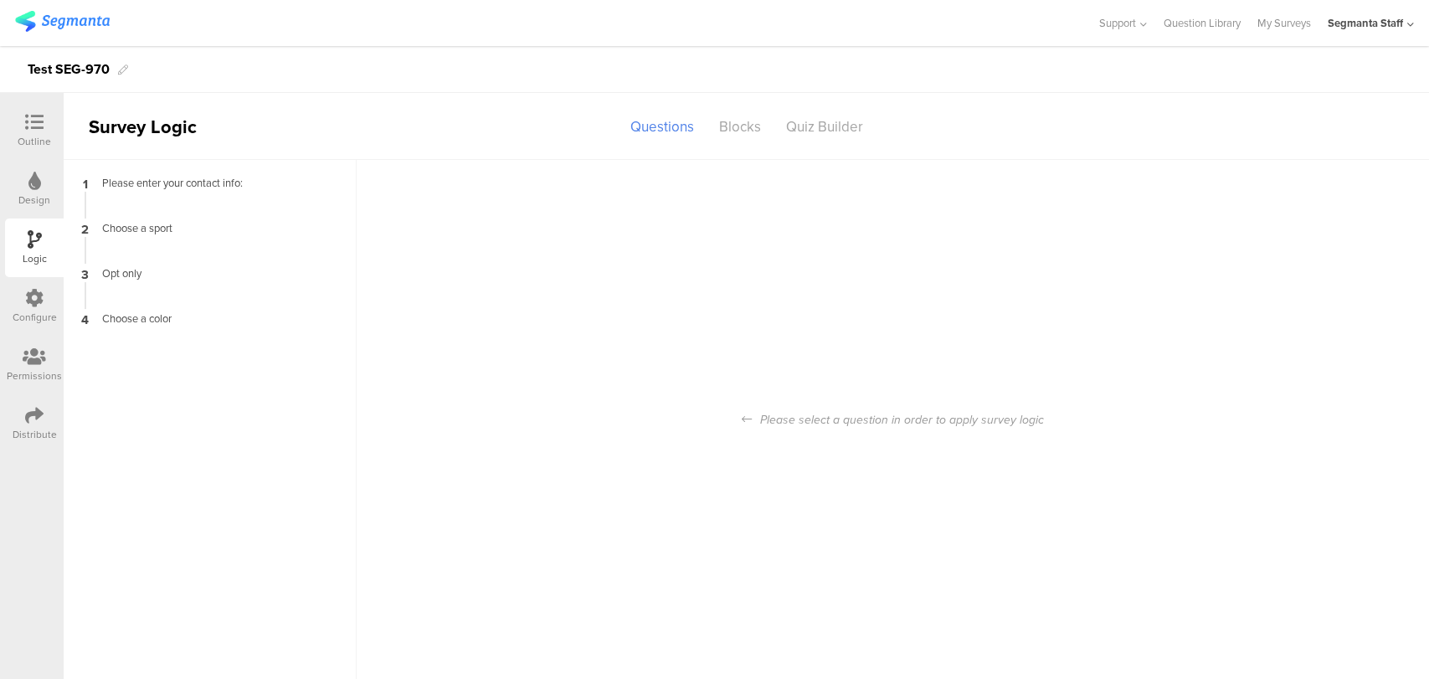
click at [30, 296] on icon at bounding box center [34, 298] width 18 height 18
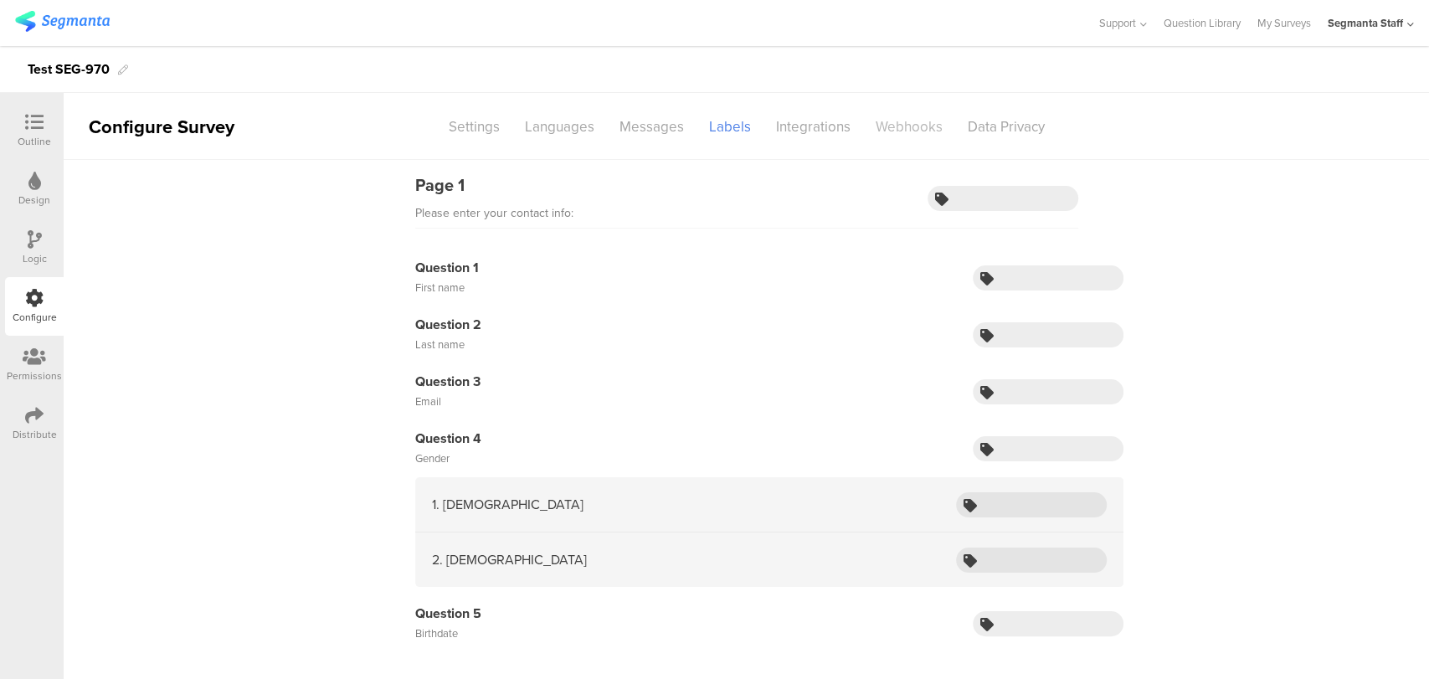
click at [874, 121] on div "Webhooks" at bounding box center [909, 126] width 92 height 29
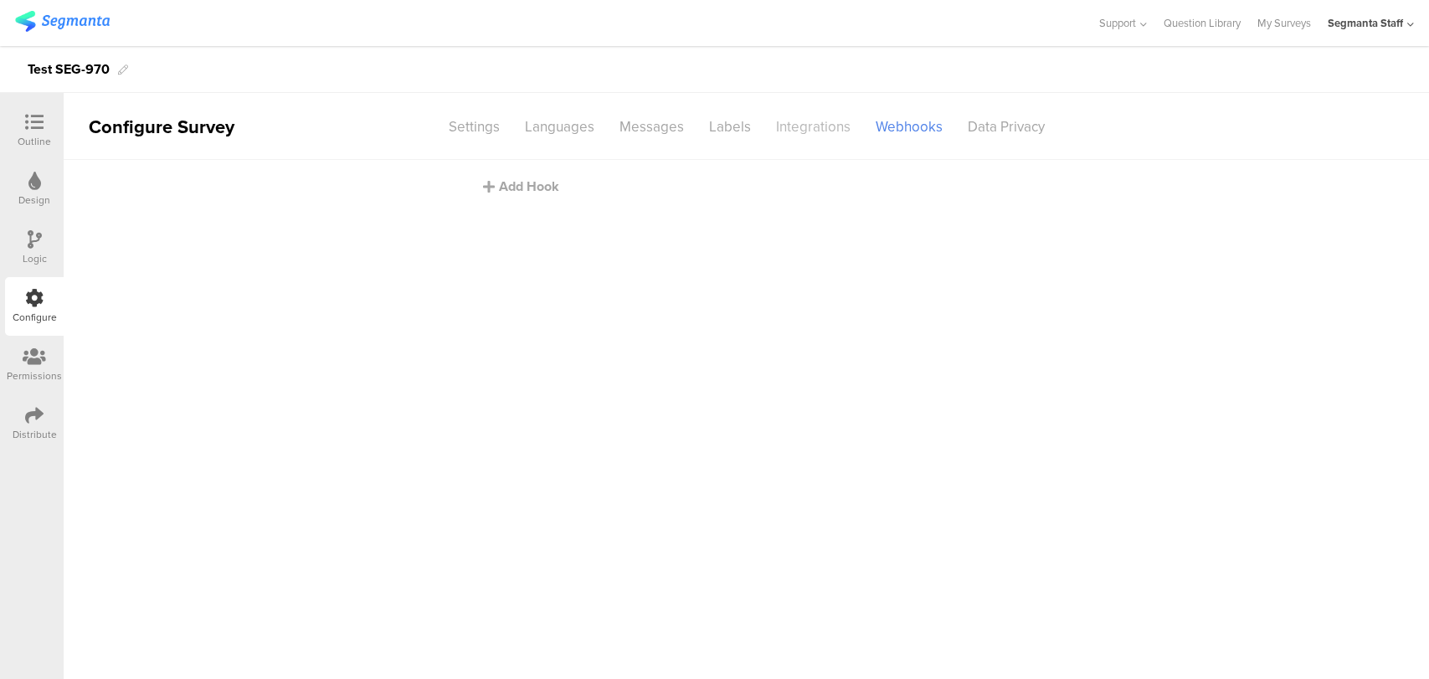
click at [794, 131] on div "Integrations" at bounding box center [813, 126] width 100 height 29
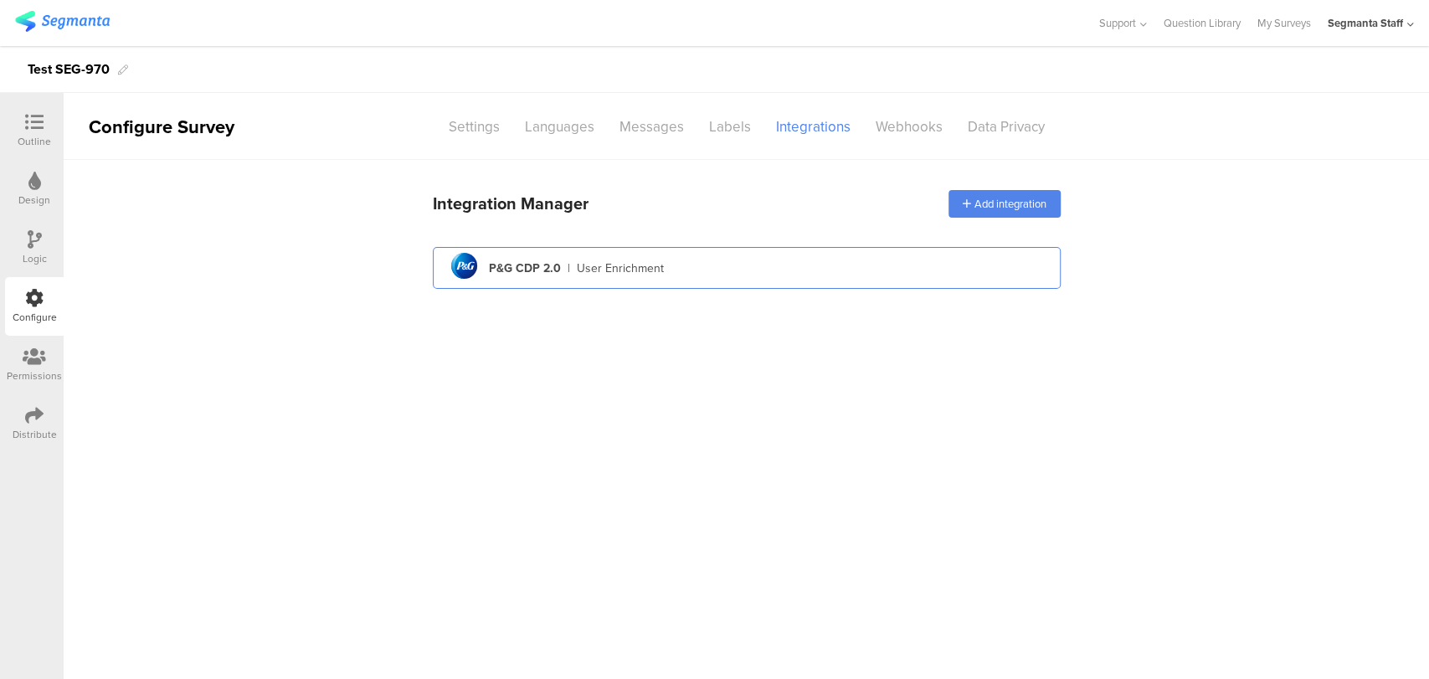
click at [569, 253] on div "pg logo P&G CDP 2.0 | User Enrichment" at bounding box center [746, 268] width 601 height 41
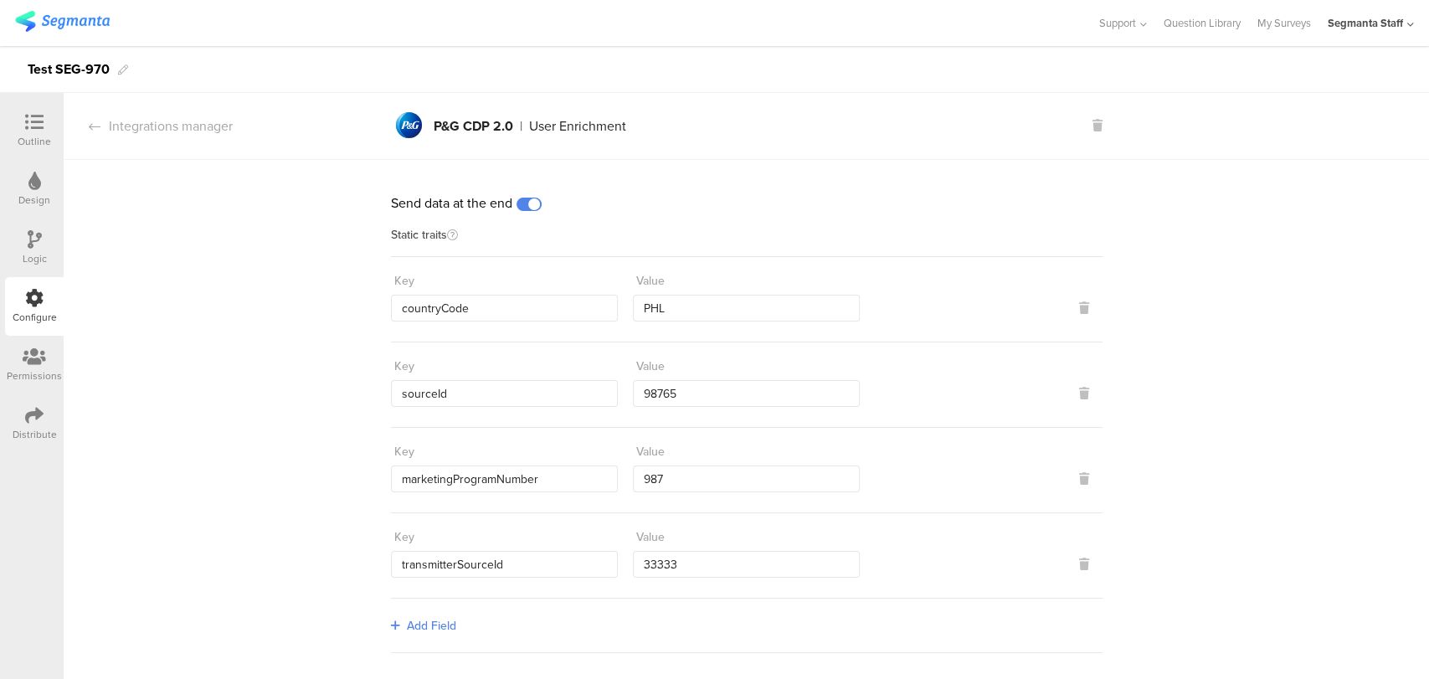
click at [524, 203] on span at bounding box center [528, 204] width 25 height 13
click at [29, 417] on icon at bounding box center [34, 415] width 18 height 18
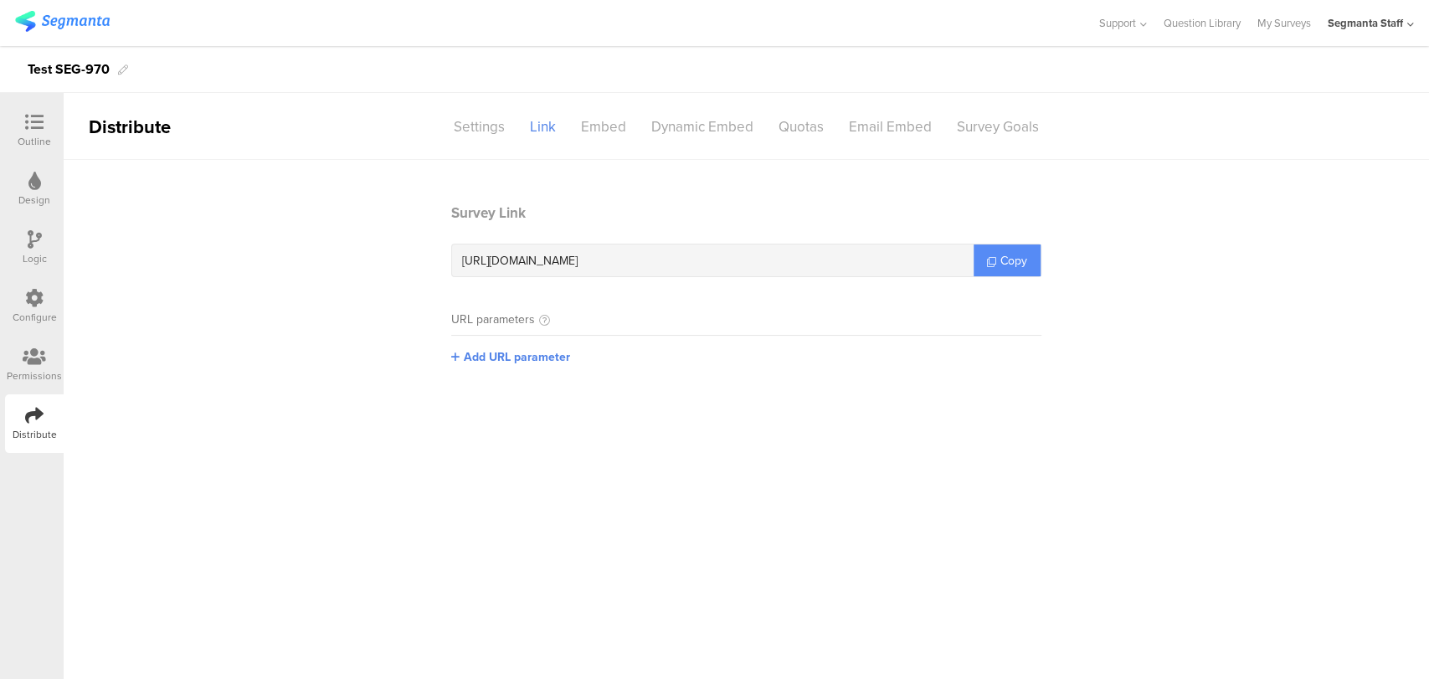
click at [978, 259] on link "Copy" at bounding box center [1006, 260] width 67 height 32
click at [978, 259] on div "[URL][DOMAIN_NAME] Copy" at bounding box center [746, 260] width 590 height 33
click at [973, 259] on div "[URL][DOMAIN_NAME]" at bounding box center [712, 260] width 521 height 32
click at [978, 259] on link "Copy" at bounding box center [1006, 260] width 67 height 32
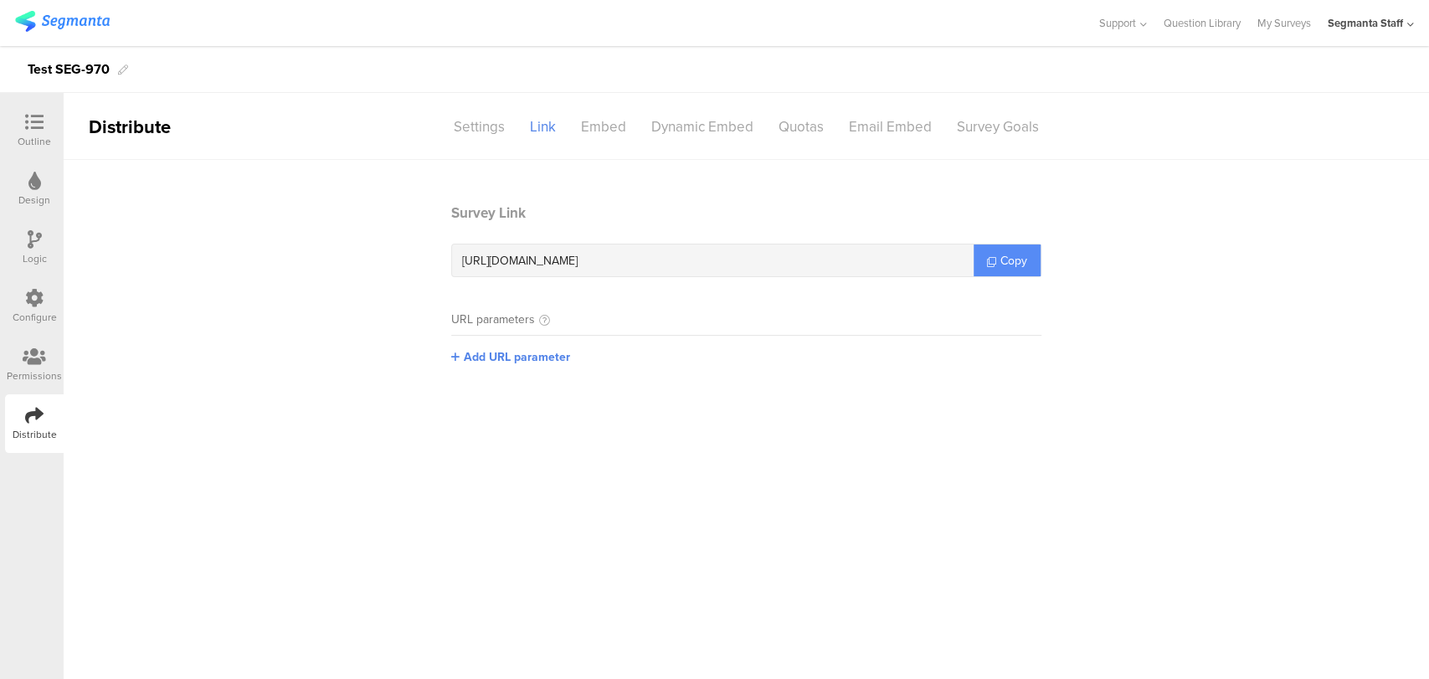
click at [984, 256] on link "Copy" at bounding box center [1006, 260] width 67 height 32
click at [984, 255] on link "Copy" at bounding box center [1006, 260] width 67 height 32
click at [27, 126] on icon at bounding box center [34, 122] width 18 height 18
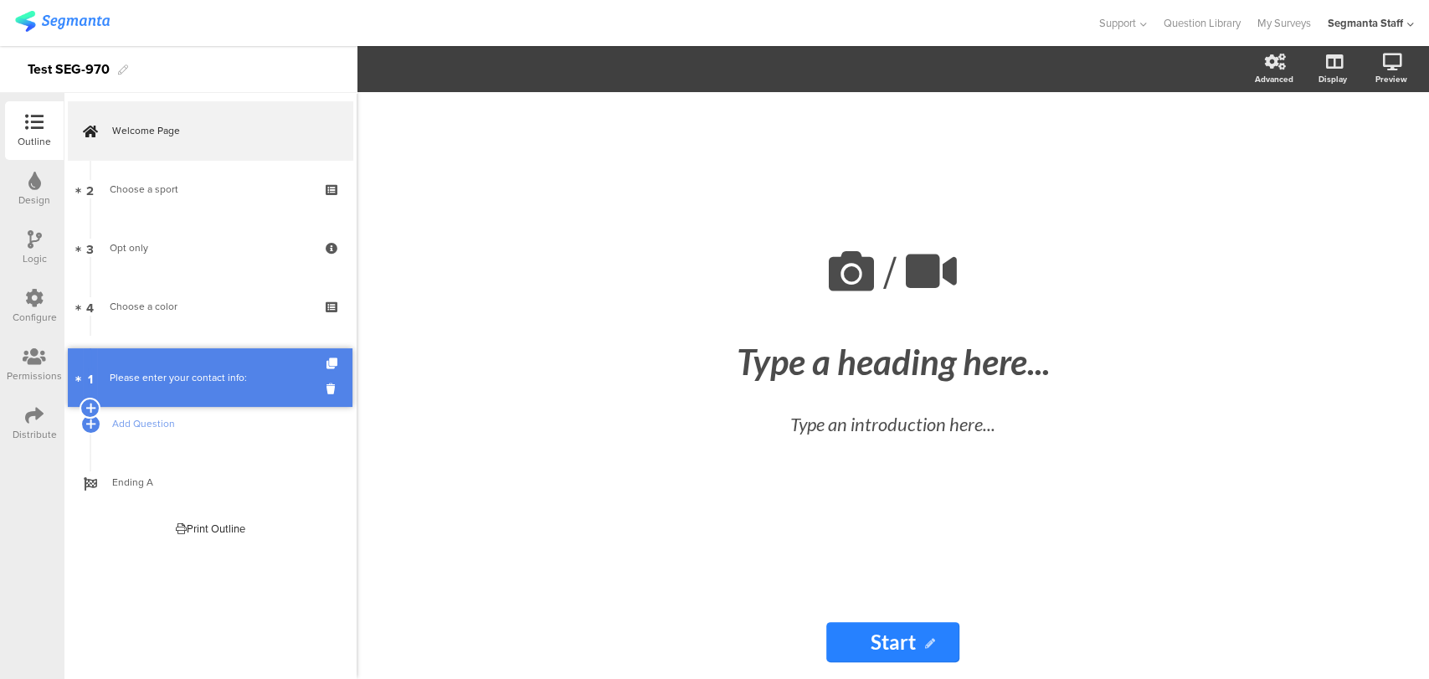
drag, startPoint x: 187, startPoint y: 188, endPoint x: 175, endPoint y: 377, distance: 188.7
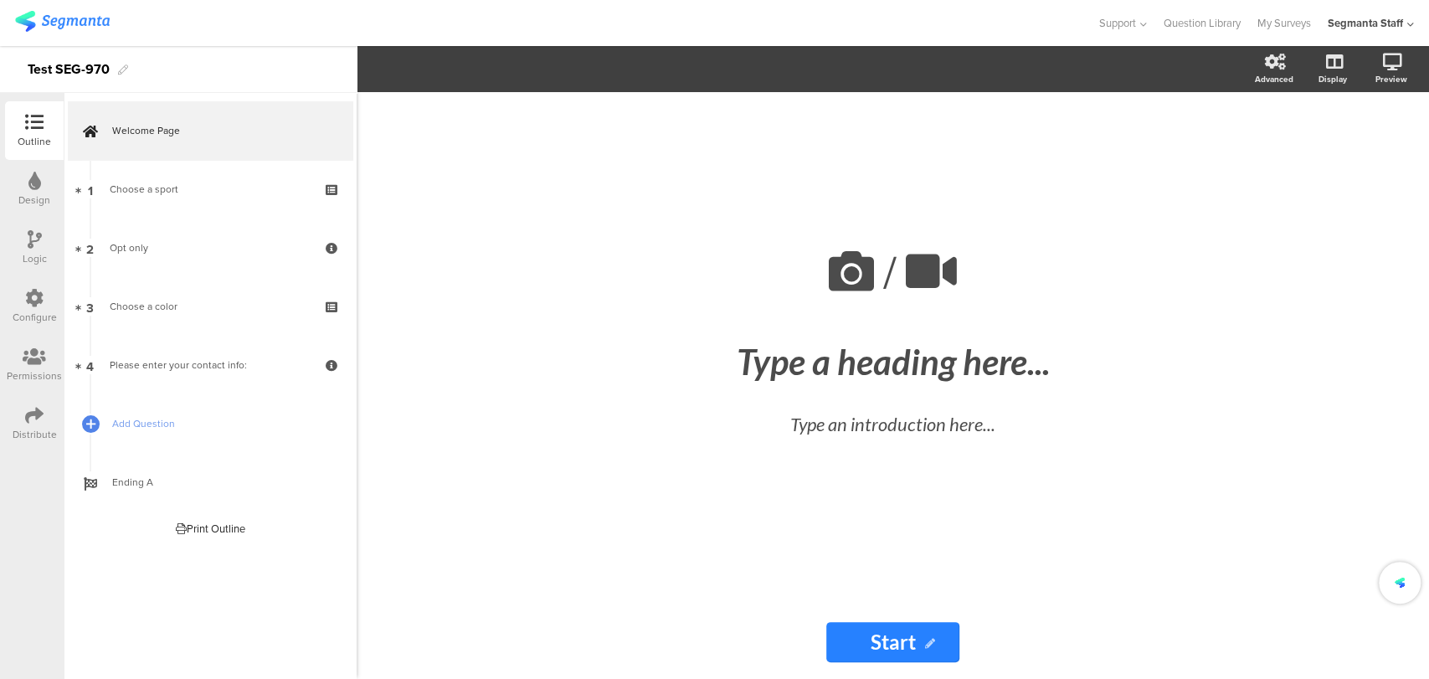
click at [45, 303] on div "Configure" at bounding box center [34, 306] width 59 height 59
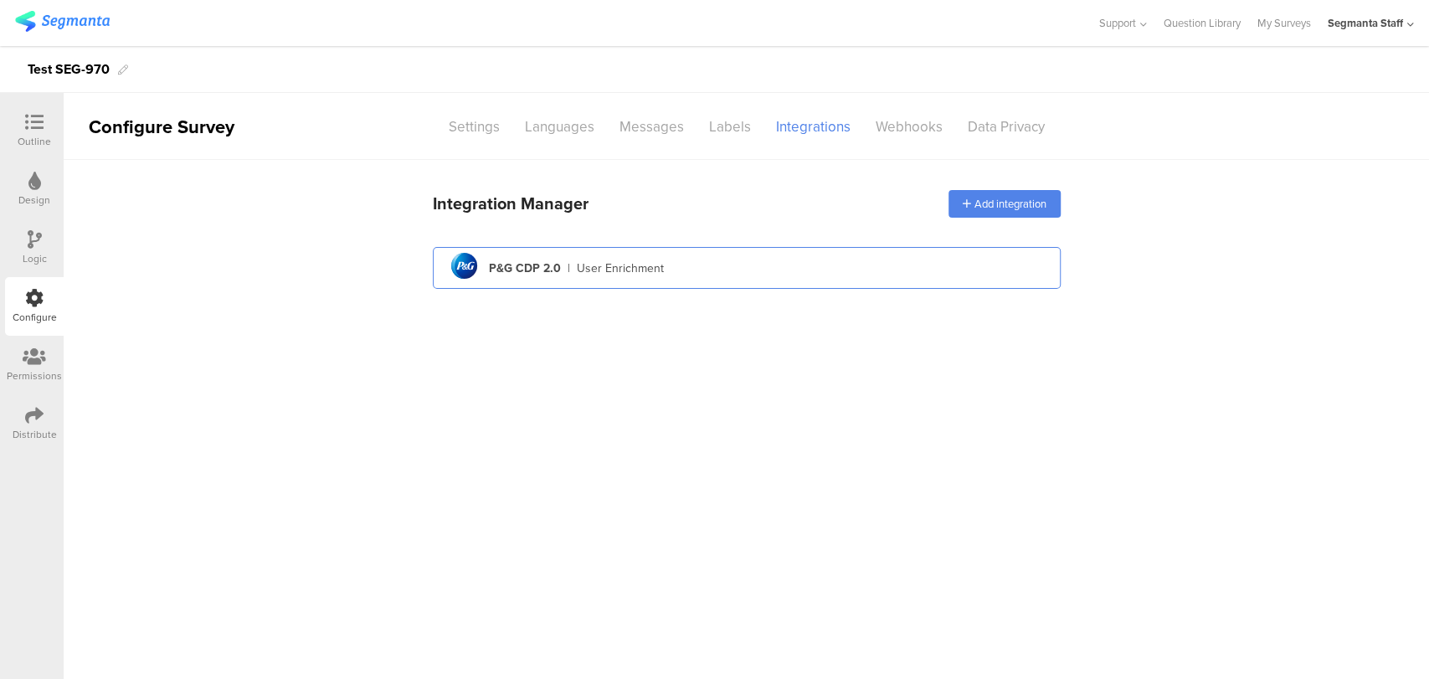
click at [908, 270] on div "pg logo P&G CDP 2.0 | User Enrichment" at bounding box center [746, 268] width 601 height 41
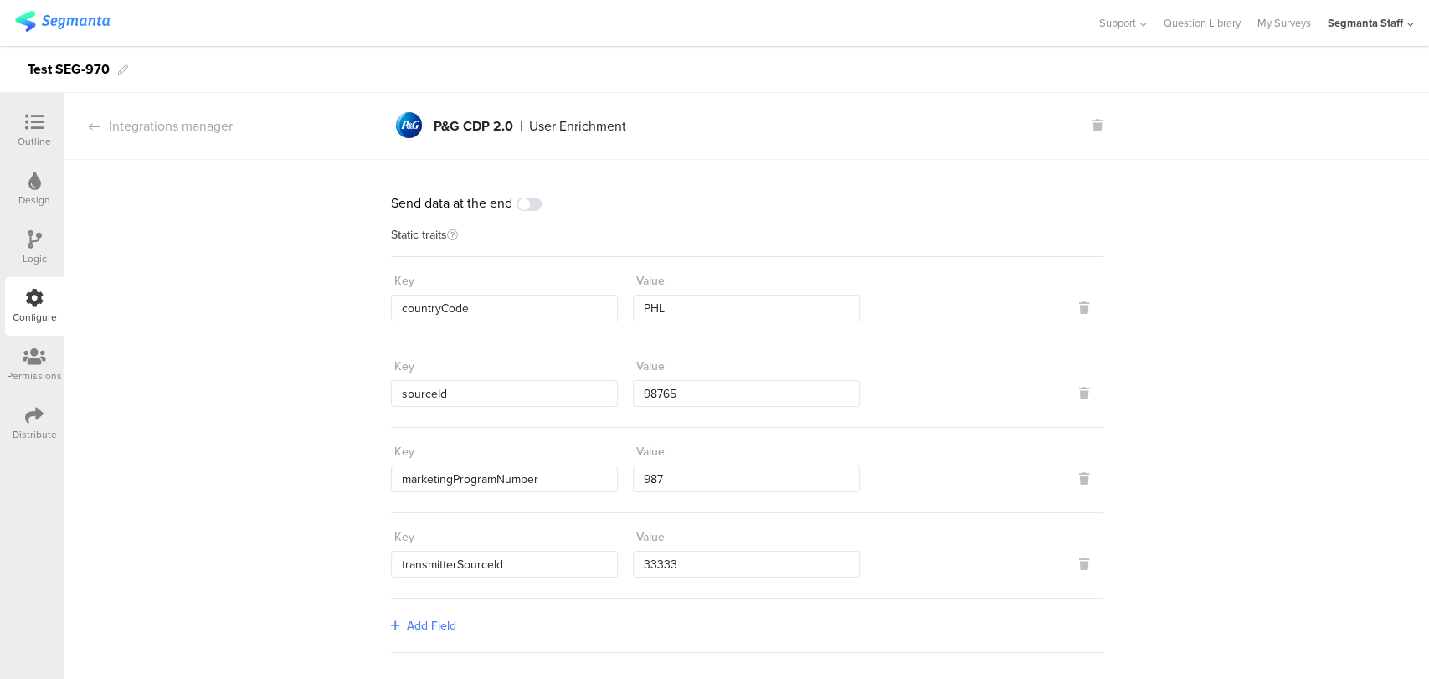
click at [526, 203] on span at bounding box center [528, 204] width 25 height 13
click at [25, 433] on div "Distribute" at bounding box center [35, 434] width 44 height 15
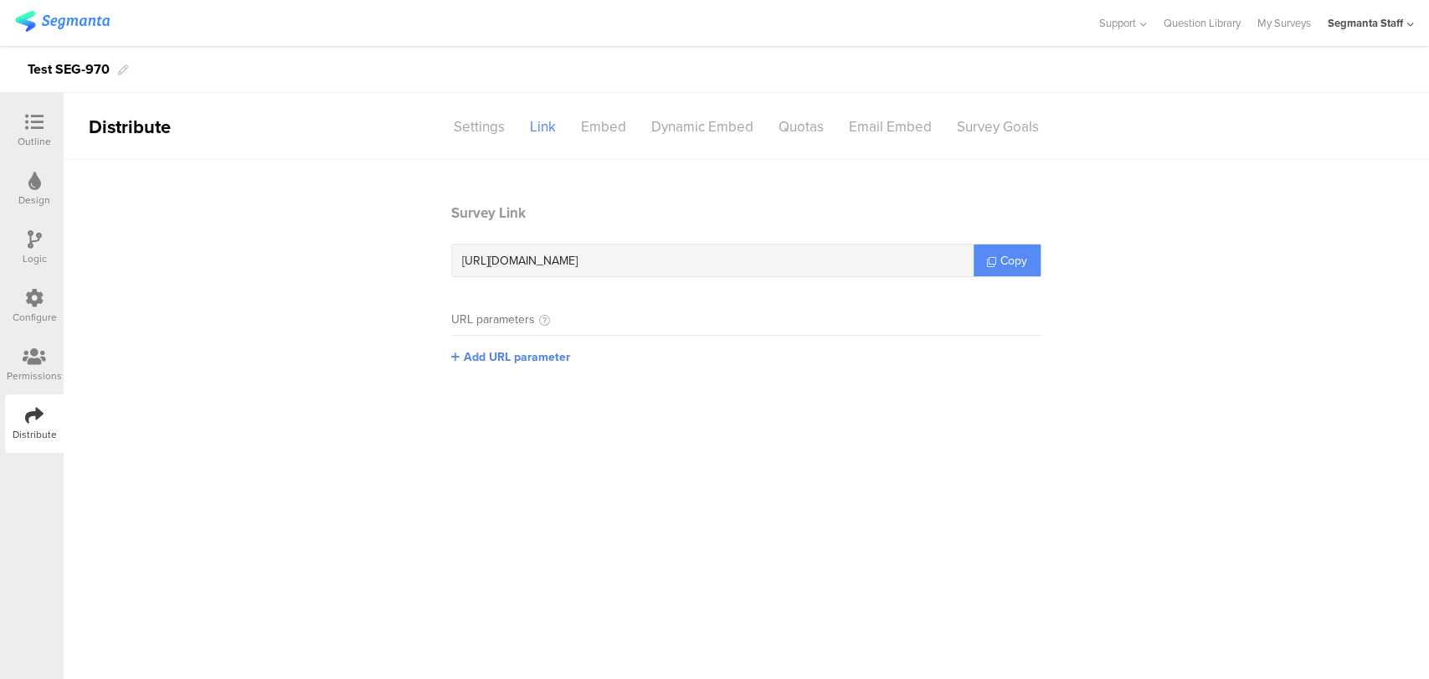
click at [997, 259] on link "Copy" at bounding box center [1006, 260] width 67 height 32
click at [1276, 26] on link "My Surveys" at bounding box center [1284, 23] width 54 height 46
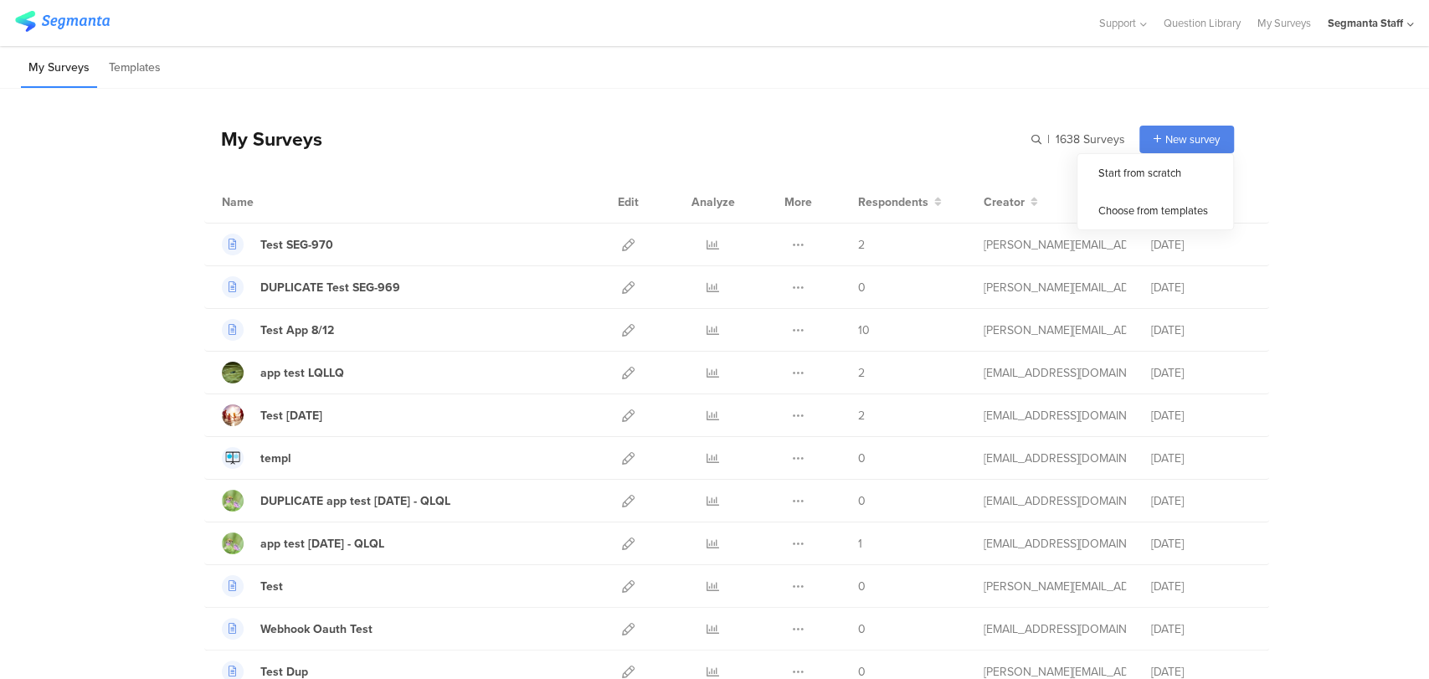
click at [1166, 136] on span "New survey" at bounding box center [1192, 139] width 54 height 16
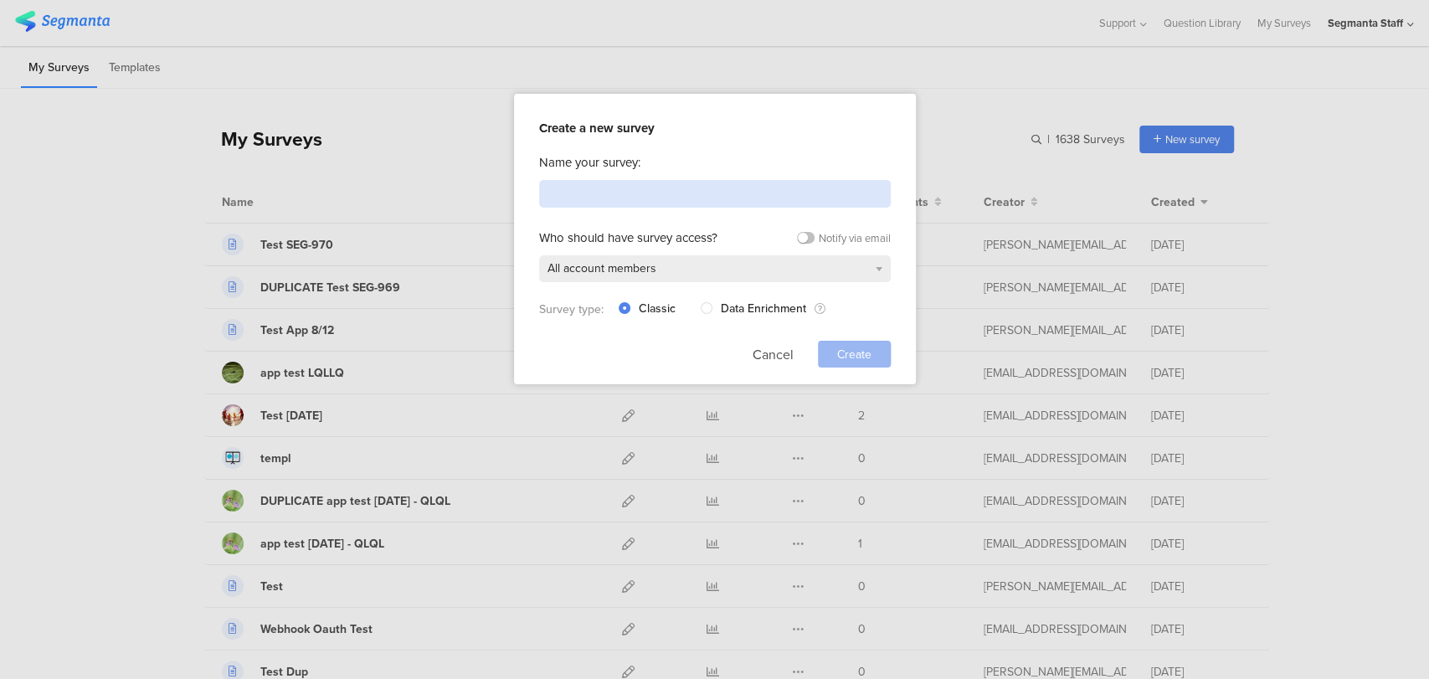
click at [681, 190] on input at bounding box center [715, 194] width 352 height 28
type input "Test CDP - CIAM Use Cases"
click at [865, 352] on span "Create" at bounding box center [854, 355] width 34 height 18
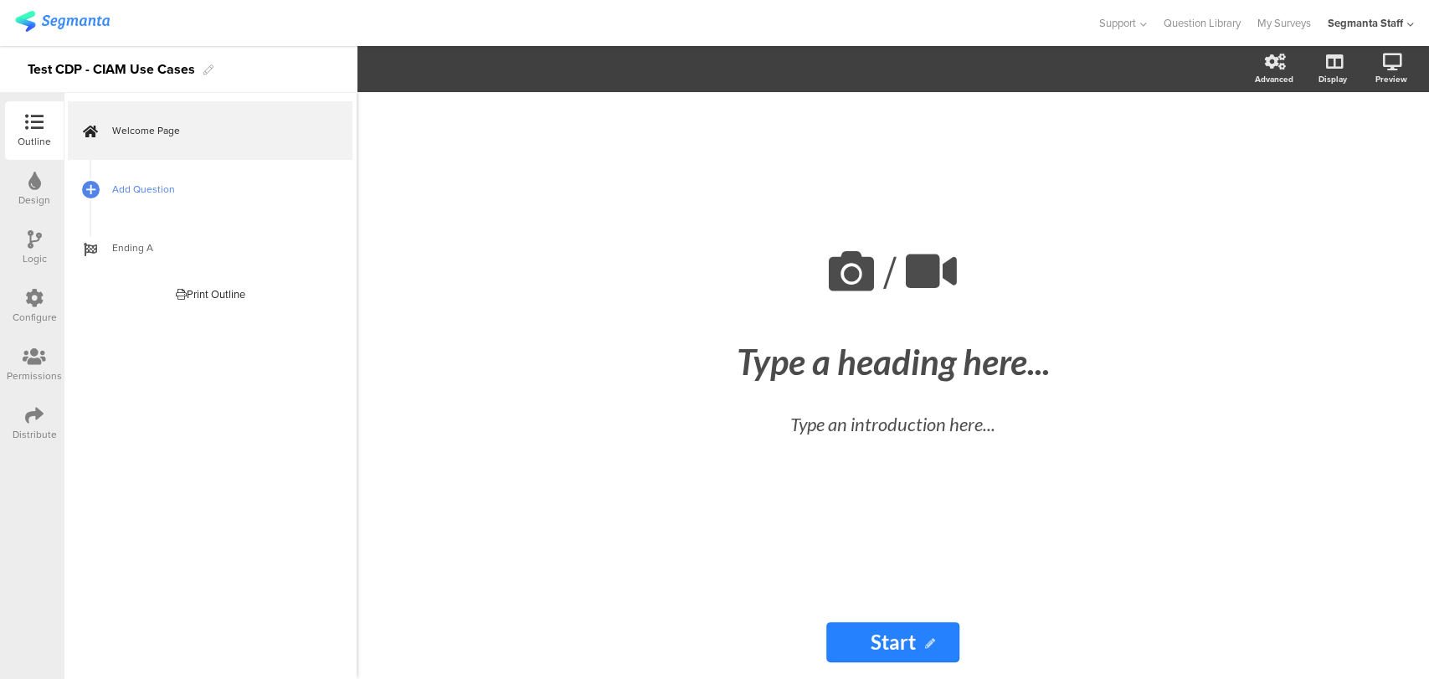
click at [134, 193] on span "Add Question" at bounding box center [219, 189] width 214 height 17
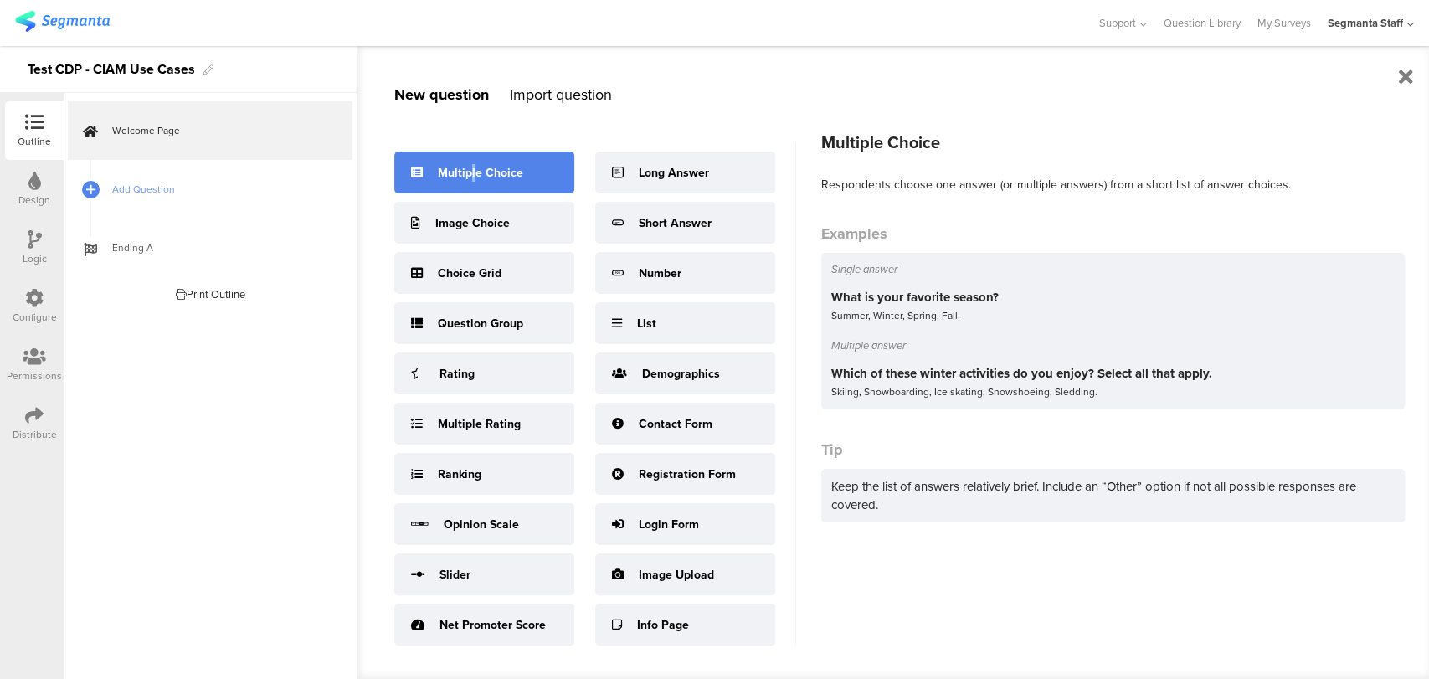
click at [474, 181] on div "Multiple Choice" at bounding box center [484, 172] width 180 height 42
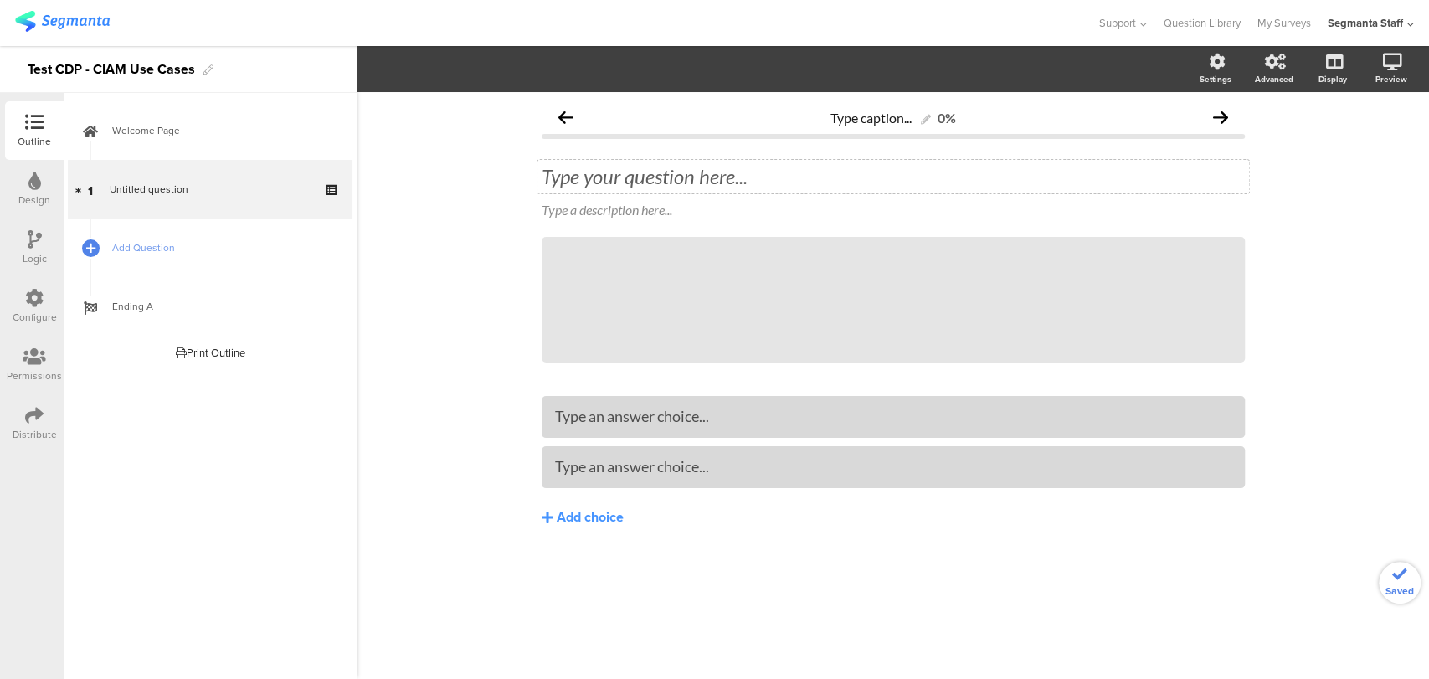
click at [590, 183] on div "Type your question here..." at bounding box center [893, 176] width 703 height 25
click at [614, 176] on p at bounding box center [893, 176] width 703 height 25
click at [554, 515] on button "Add choice" at bounding box center [893, 517] width 703 height 42
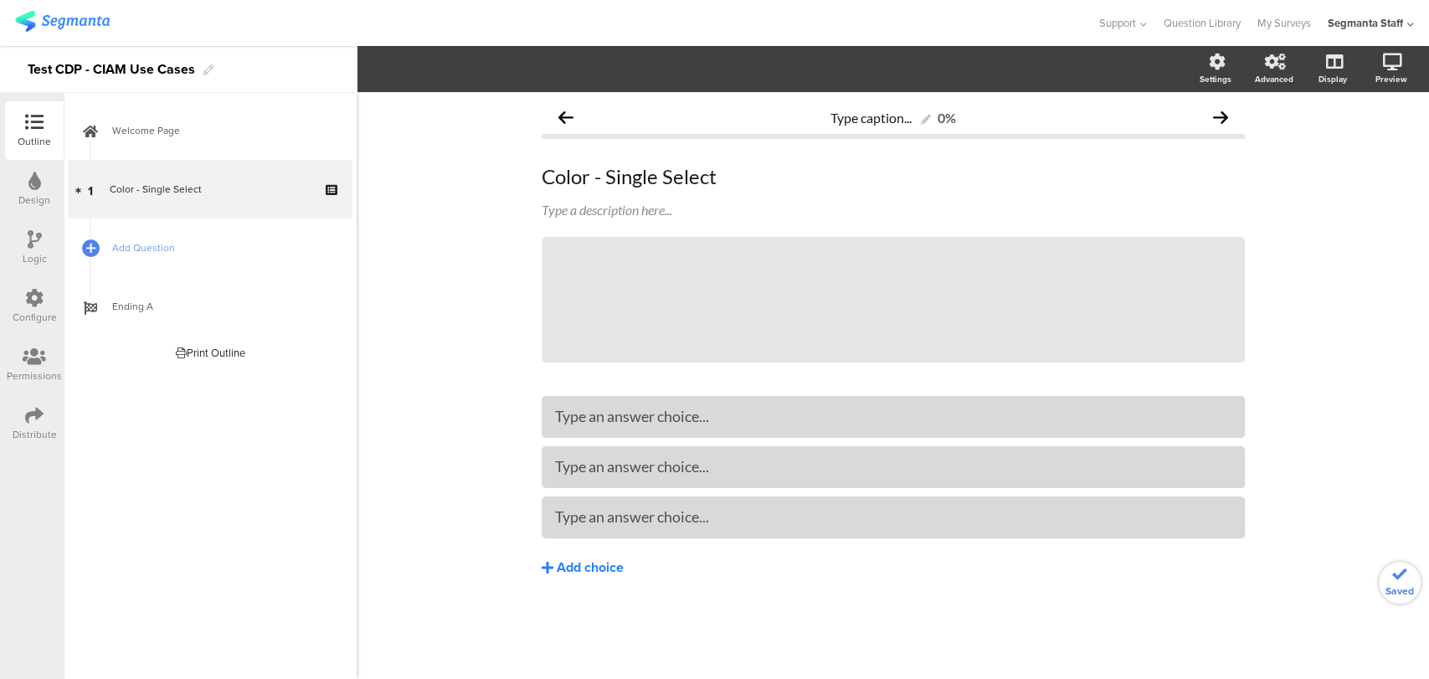
click at [562, 576] on div "Add choice" at bounding box center [590, 568] width 67 height 18
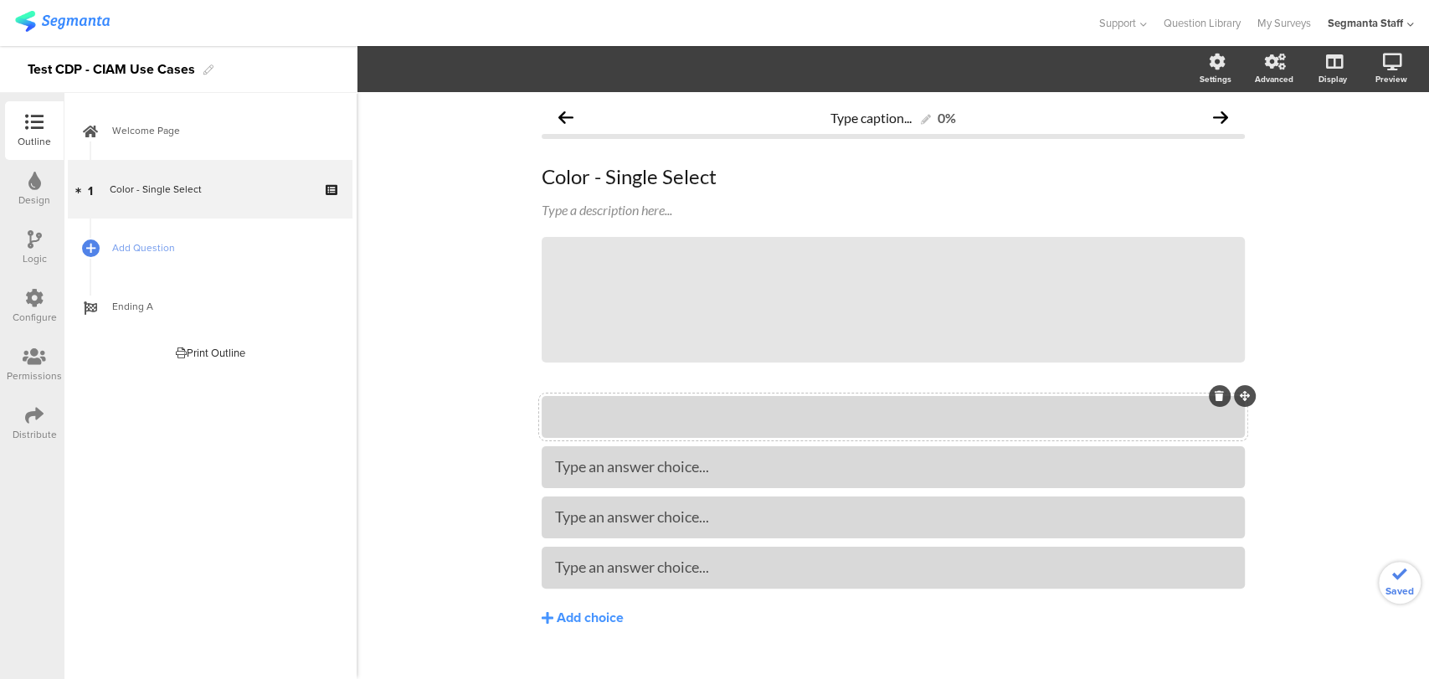
click at [613, 430] on div at bounding box center [893, 417] width 676 height 28
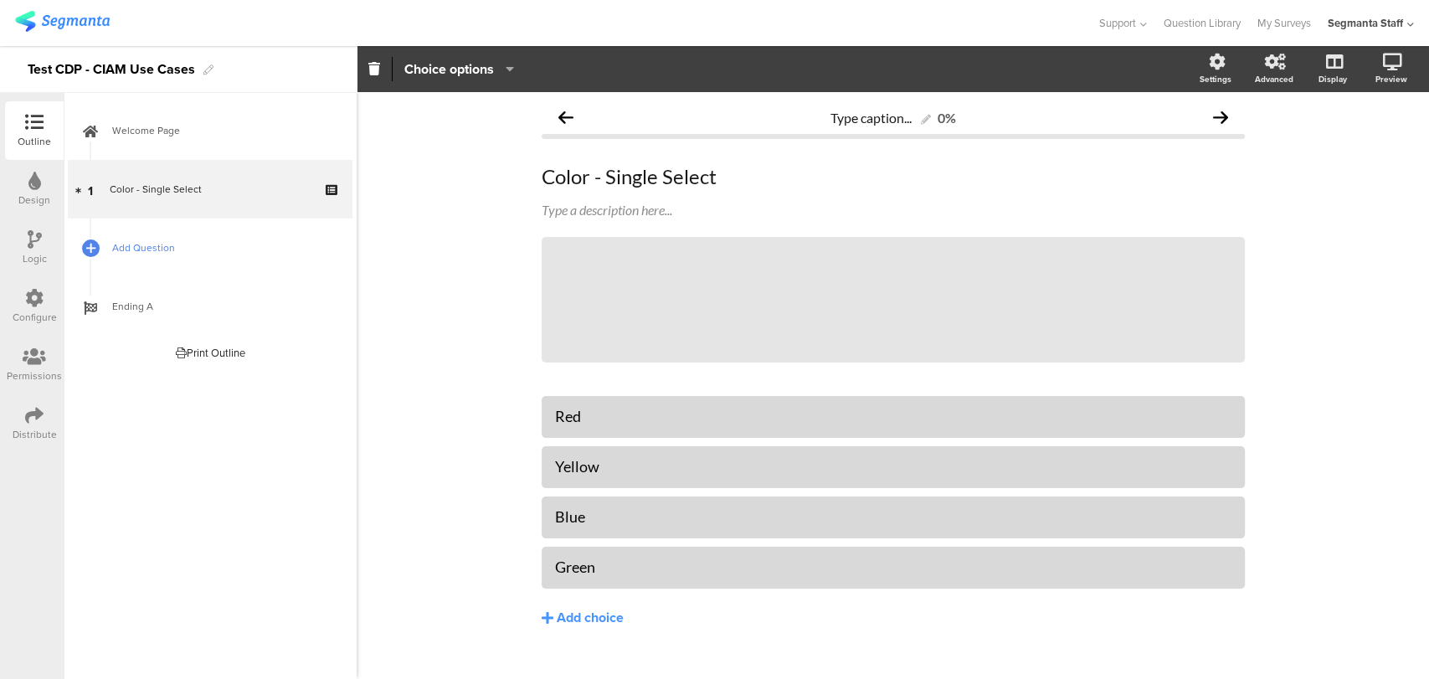
click at [139, 243] on span "Add Question" at bounding box center [219, 247] width 214 height 17
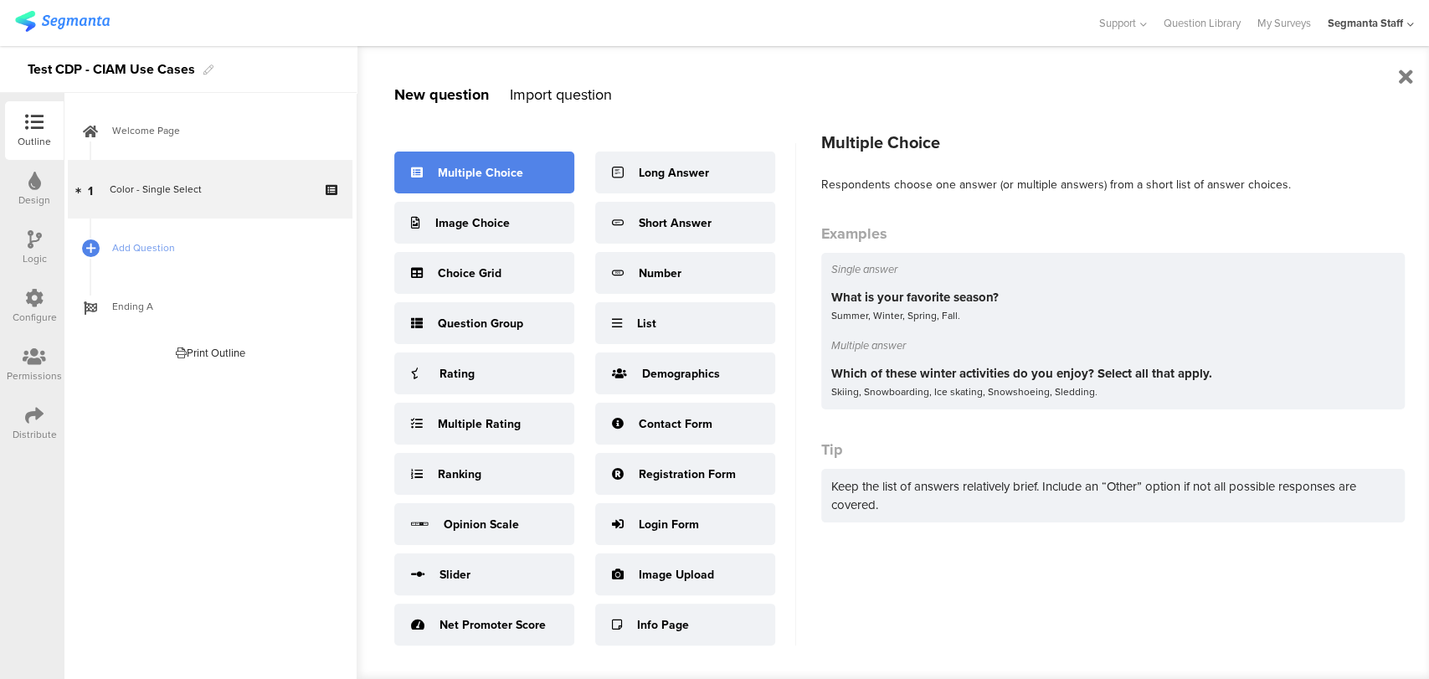
click at [507, 182] on div "Multiple Choice" at bounding box center [484, 172] width 180 height 42
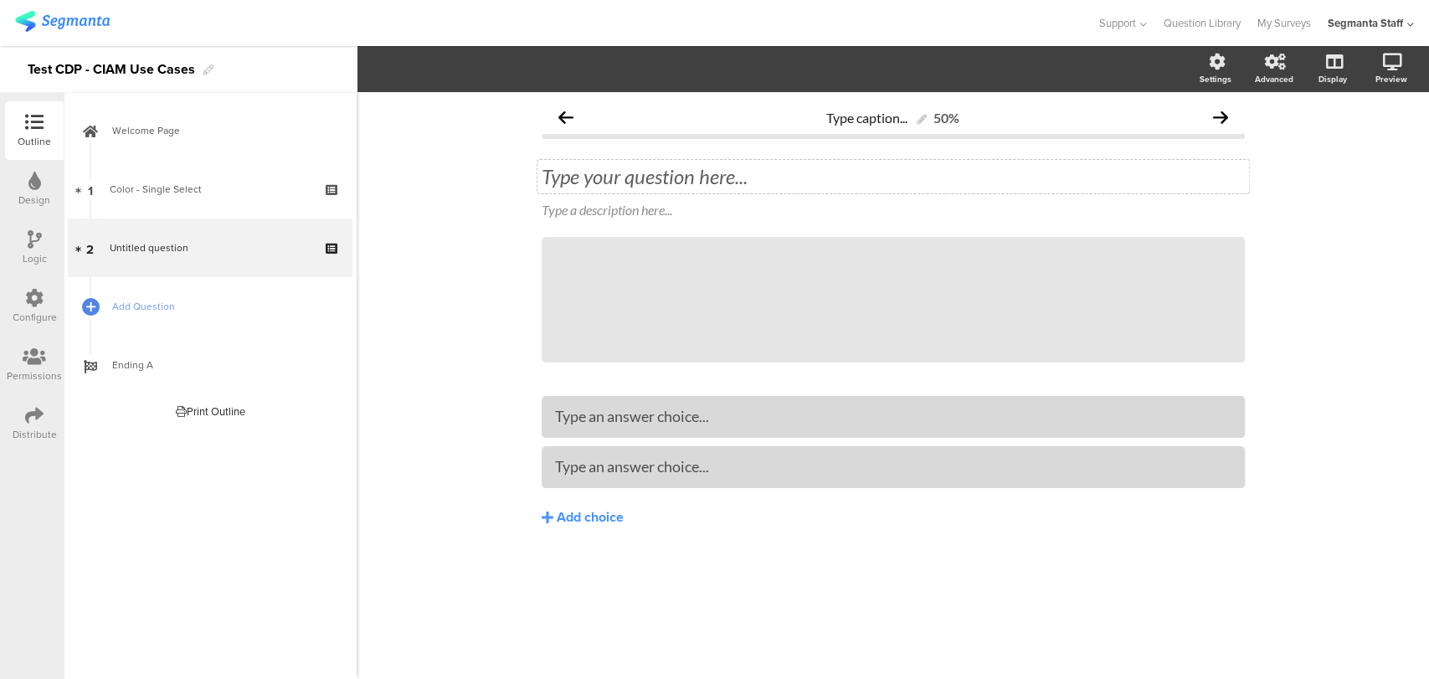
click at [608, 182] on div "Type your question here..." at bounding box center [892, 176] width 711 height 33
click at [587, 516] on div "Add choice" at bounding box center [590, 518] width 67 height 18
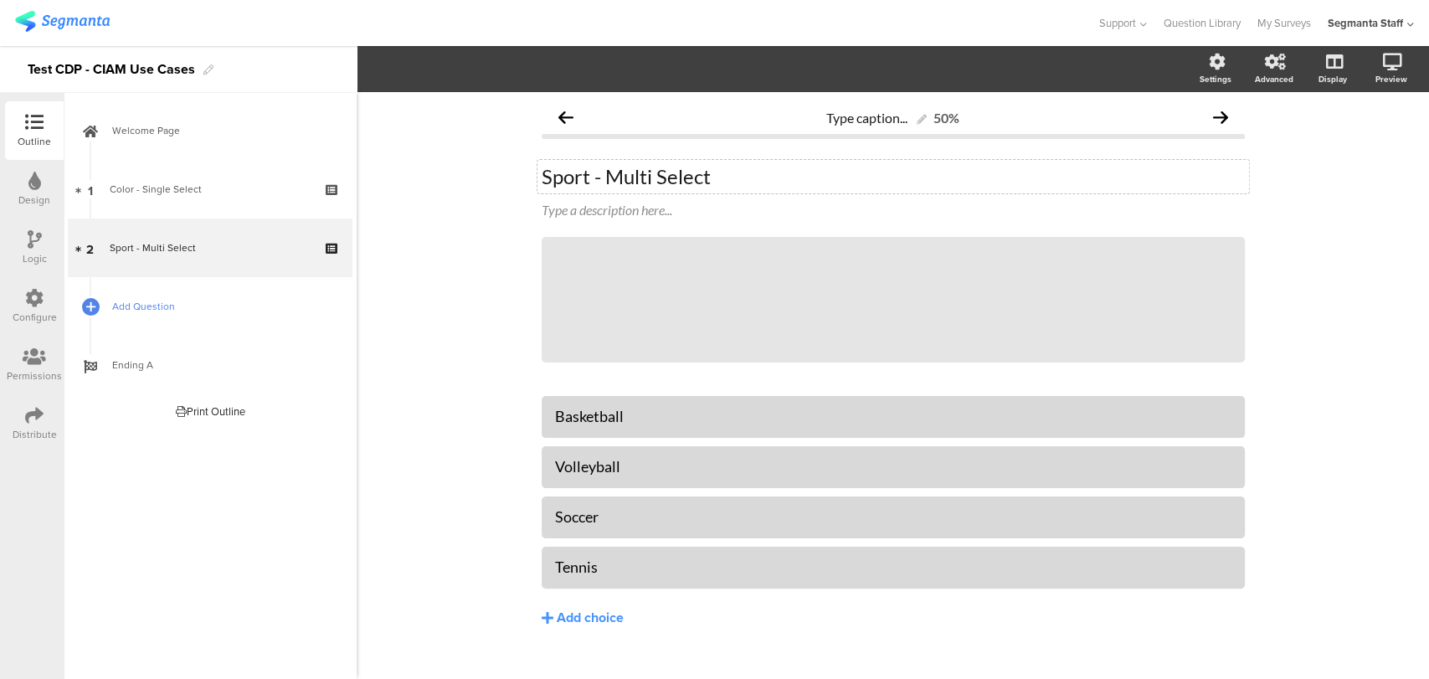
click at [141, 309] on span "Add Question" at bounding box center [219, 306] width 214 height 17
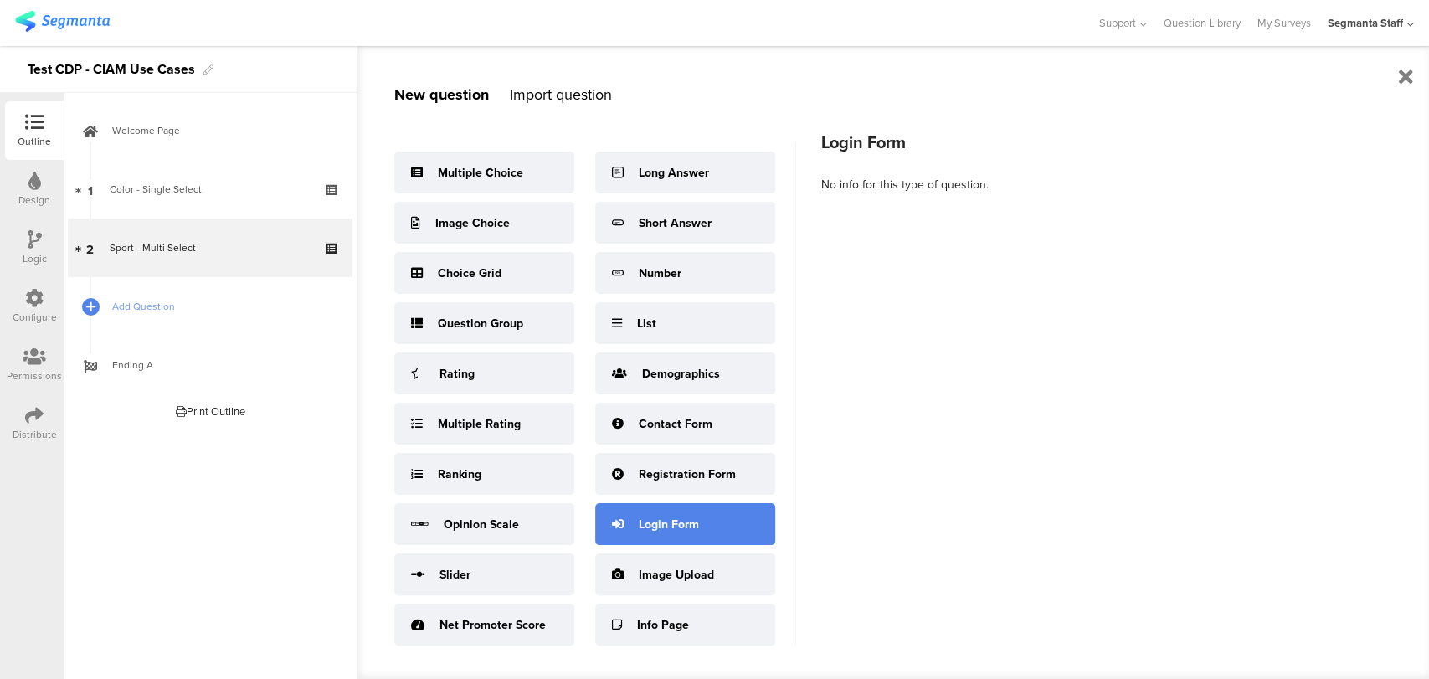
click at [723, 517] on div "Login Form" at bounding box center [685, 524] width 180 height 42
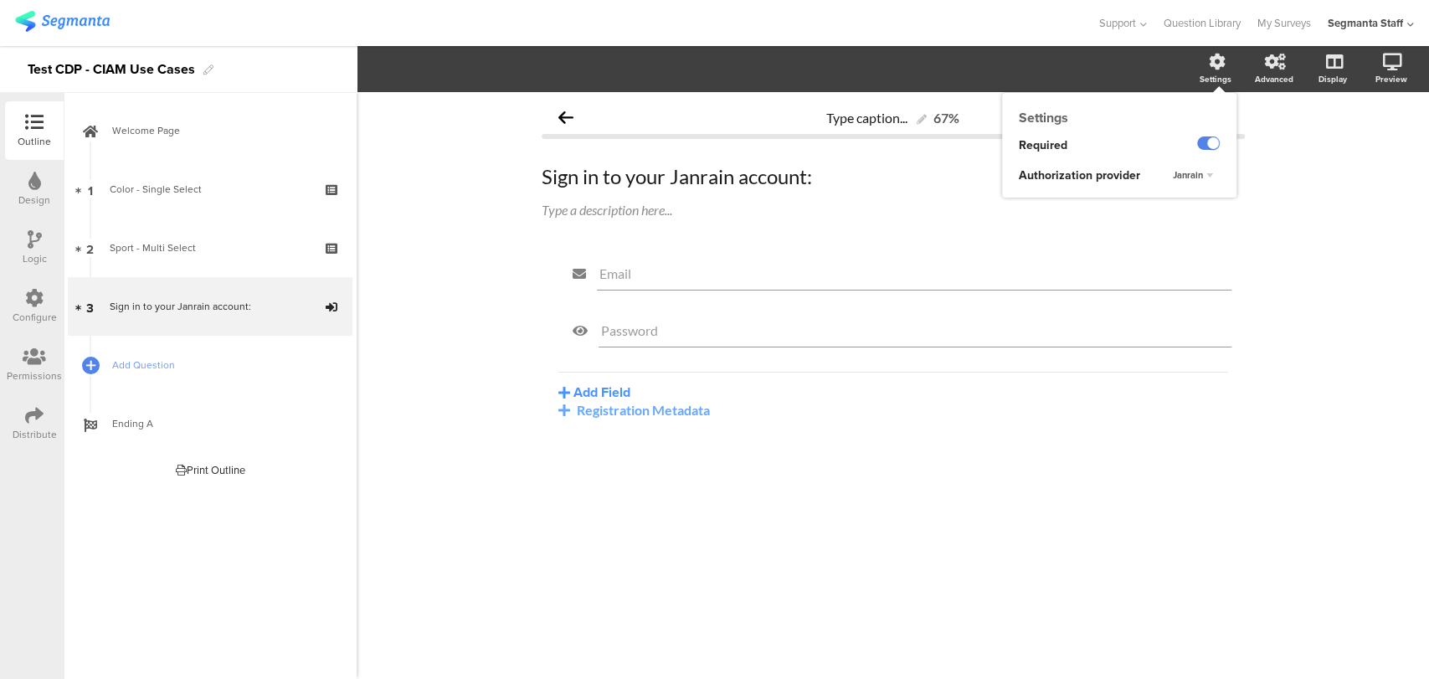
drag, startPoint x: 1216, startPoint y: 62, endPoint x: 1204, endPoint y: 101, distance: 41.3
click at [1216, 64] on icon at bounding box center [1217, 62] width 17 height 17
click at [1190, 182] on div "Janrain" at bounding box center [1193, 176] width 54 height 20
click at [1172, 208] on div "Okta" at bounding box center [1181, 209] width 99 height 18
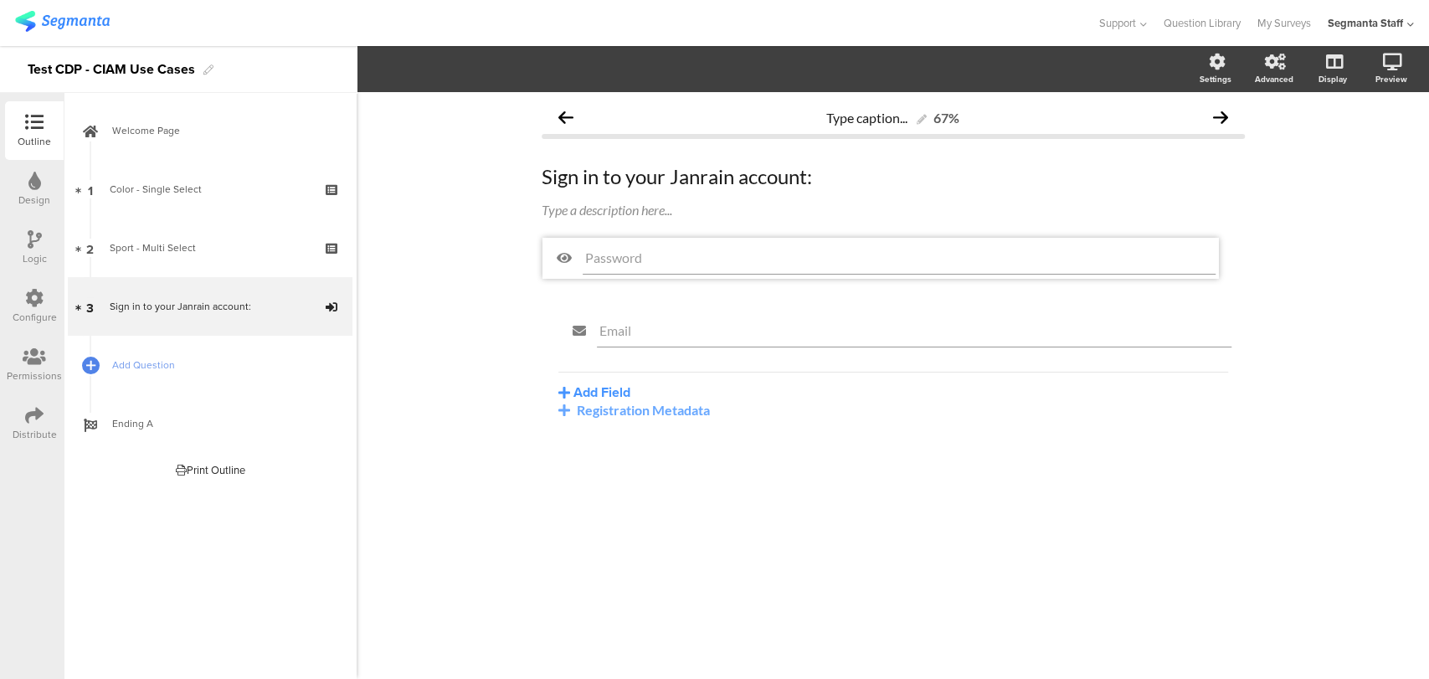
drag, startPoint x: 1231, startPoint y: 305, endPoint x: 1212, endPoint y: 236, distance: 72.1
click at [945, 339] on div "Email" at bounding box center [914, 330] width 634 height 33
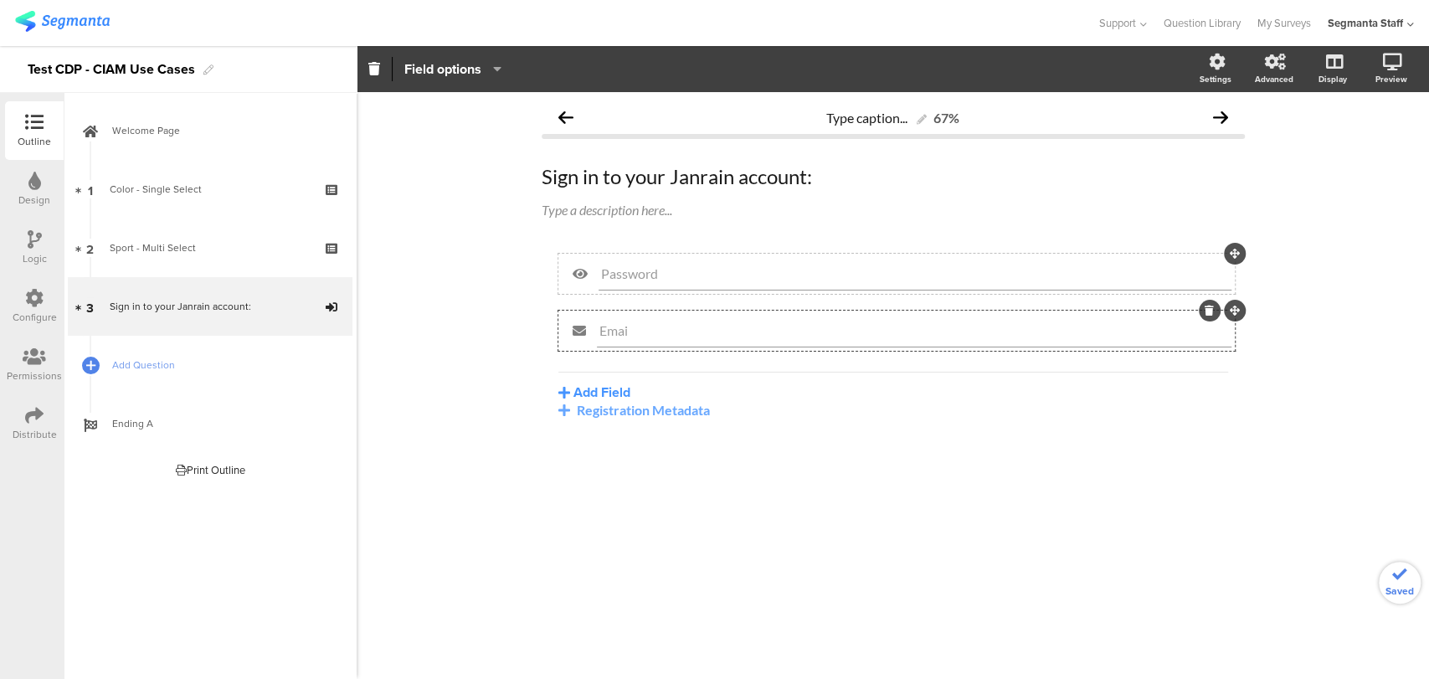
type input "Email"
click at [566, 403] on div "Registration Metadata" at bounding box center [893, 410] width 670 height 16
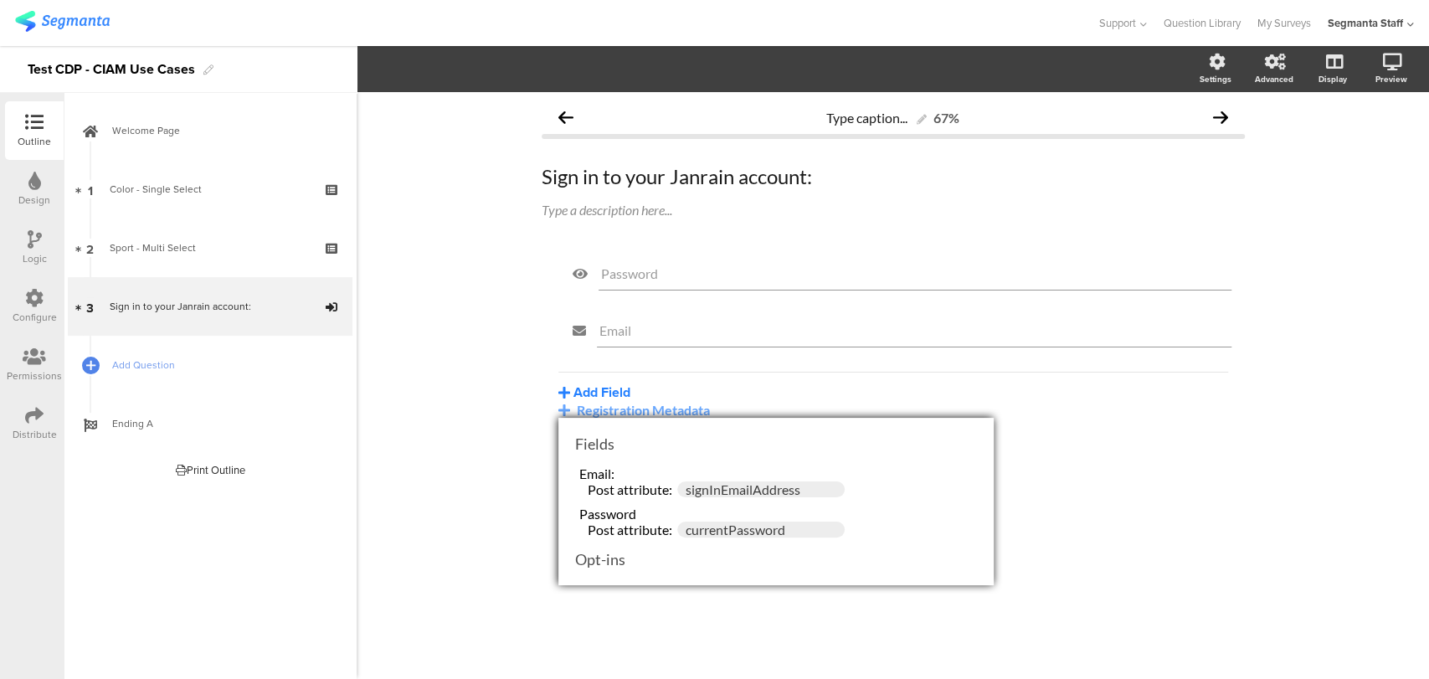
click at [606, 384] on button "Add Field" at bounding box center [594, 391] width 72 height 19
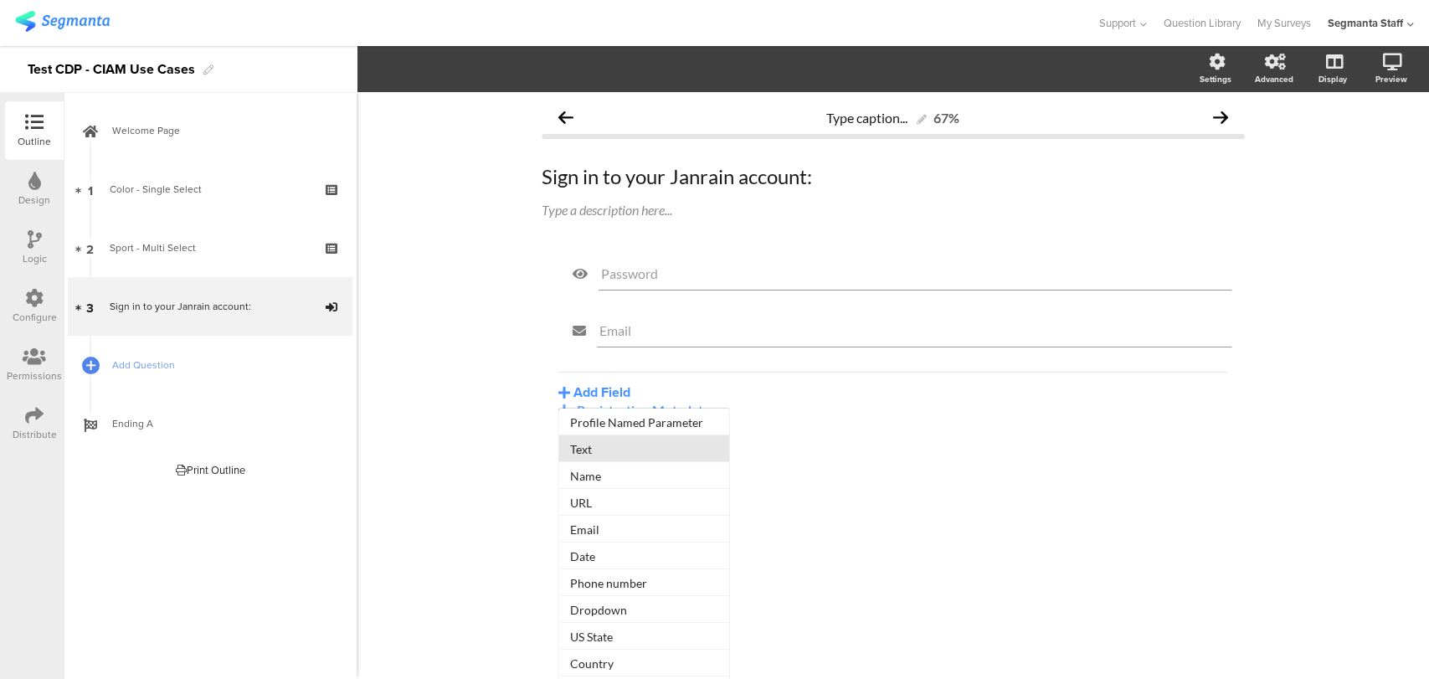
click at [619, 449] on button "Text" at bounding box center [643, 448] width 171 height 27
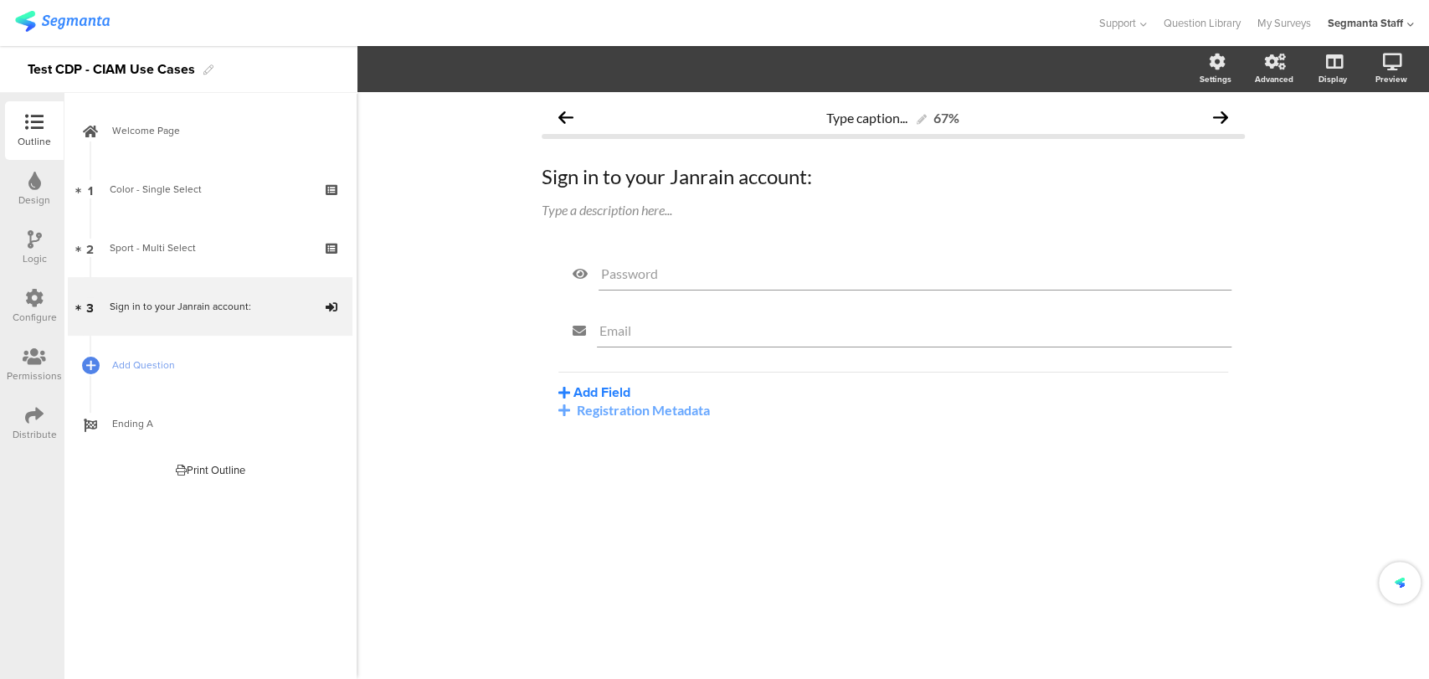
click at [594, 384] on button "Add Field" at bounding box center [594, 391] width 72 height 19
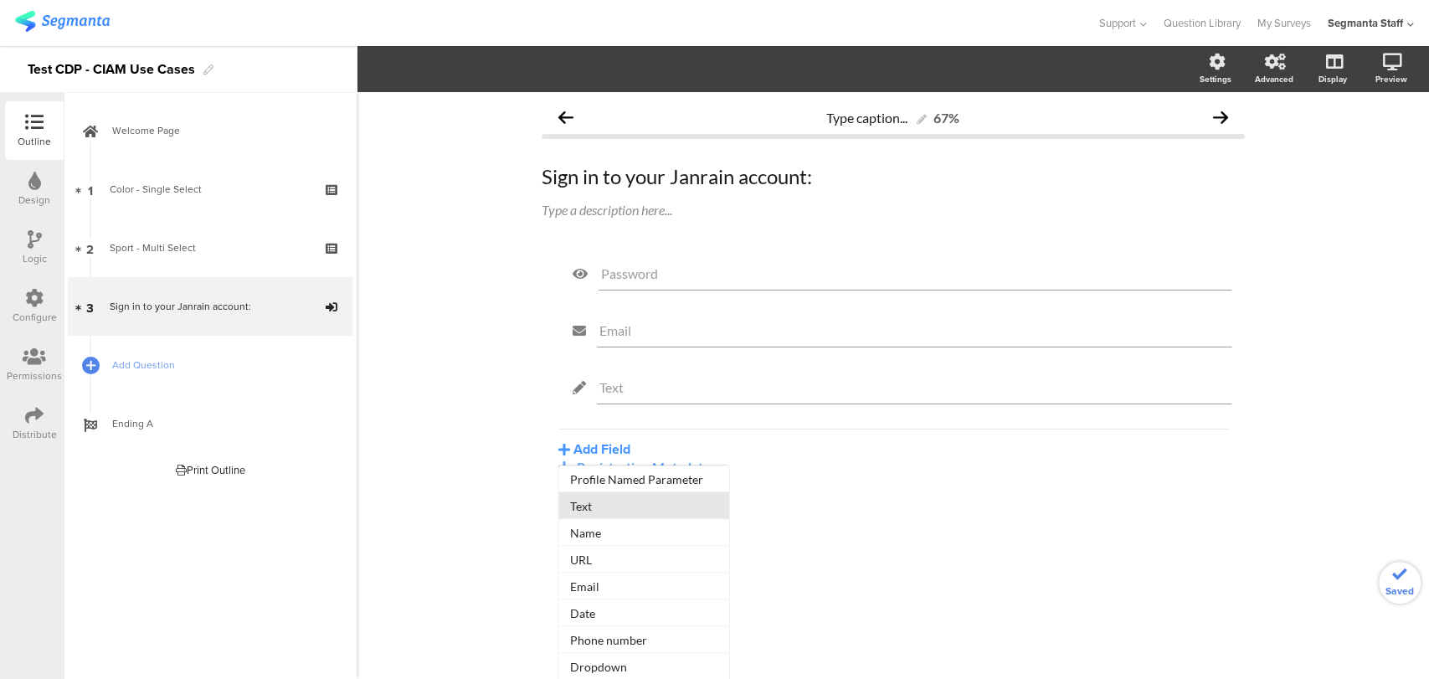
click at [584, 501] on button "Text" at bounding box center [643, 505] width 171 height 27
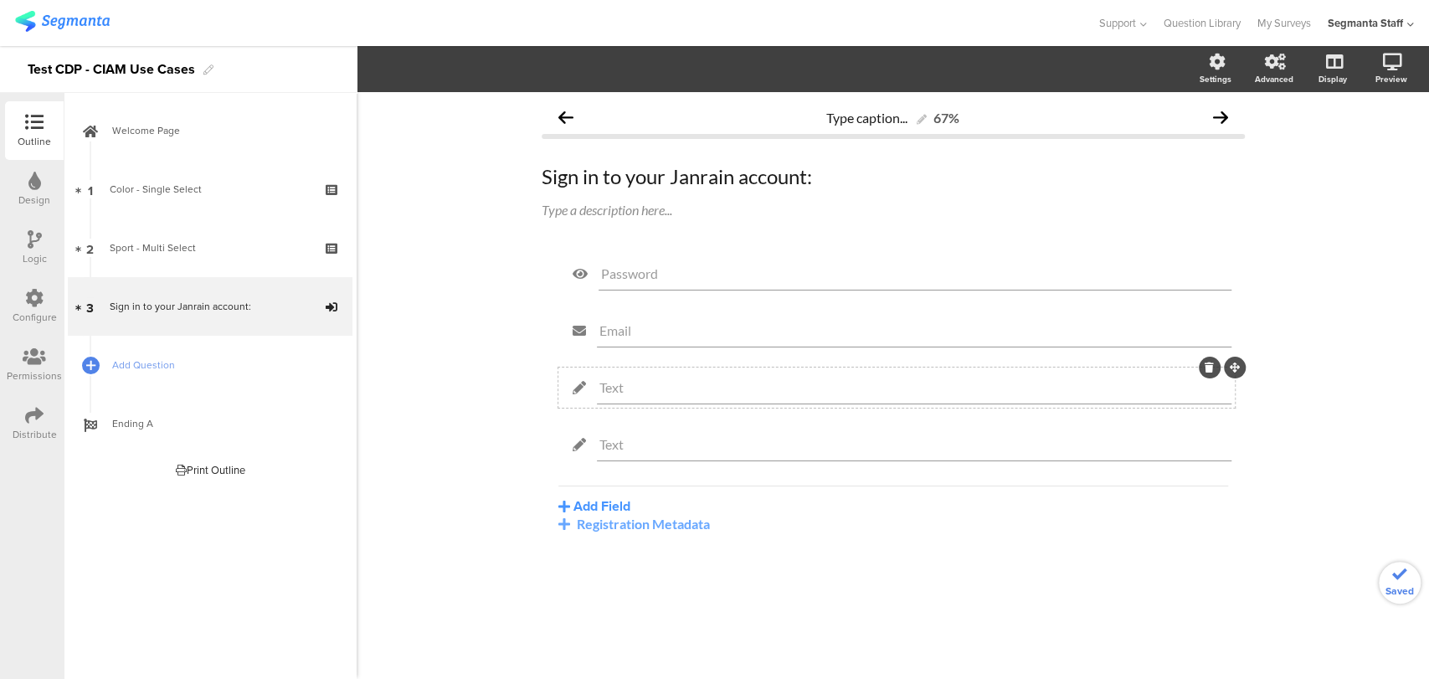
drag, startPoint x: 670, startPoint y: 393, endPoint x: 684, endPoint y: 368, distance: 28.1
click at [669, 370] on div "Text" at bounding box center [896, 387] width 676 height 40
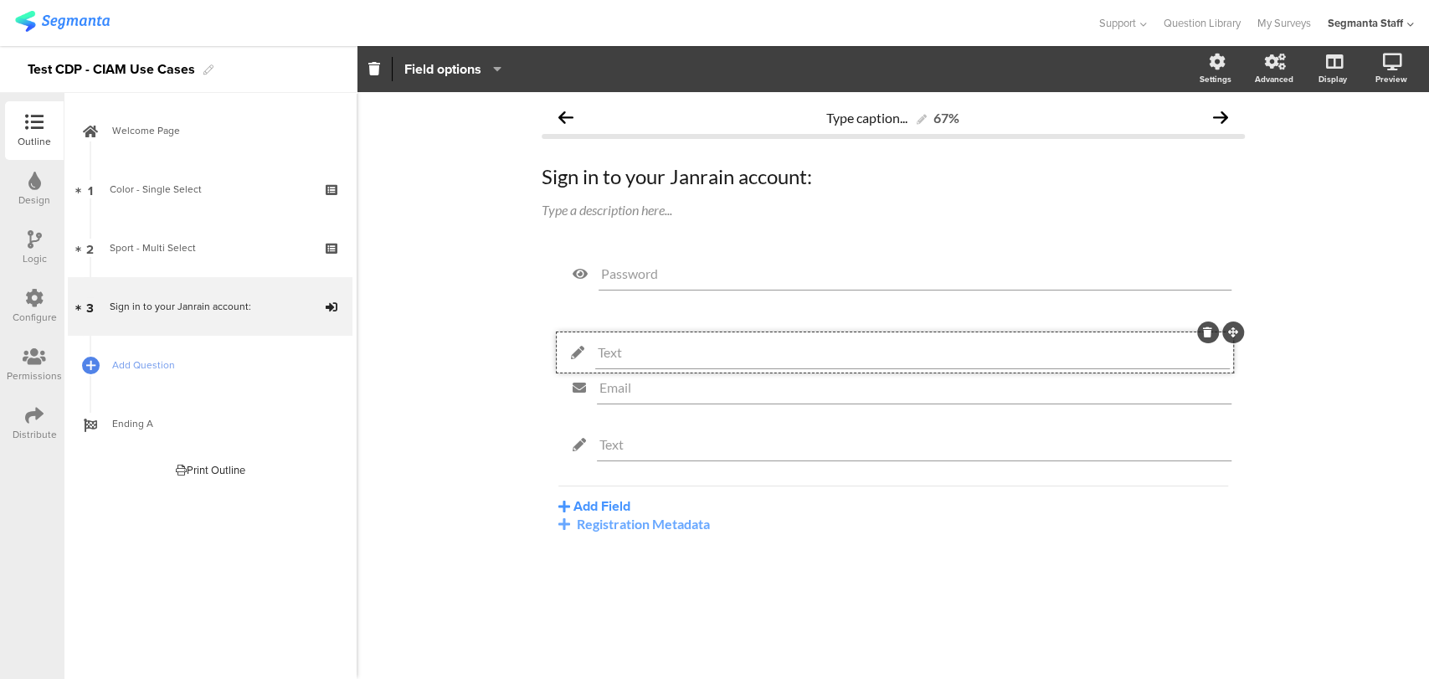
drag, startPoint x: 1227, startPoint y: 363, endPoint x: 1226, endPoint y: 326, distance: 37.7
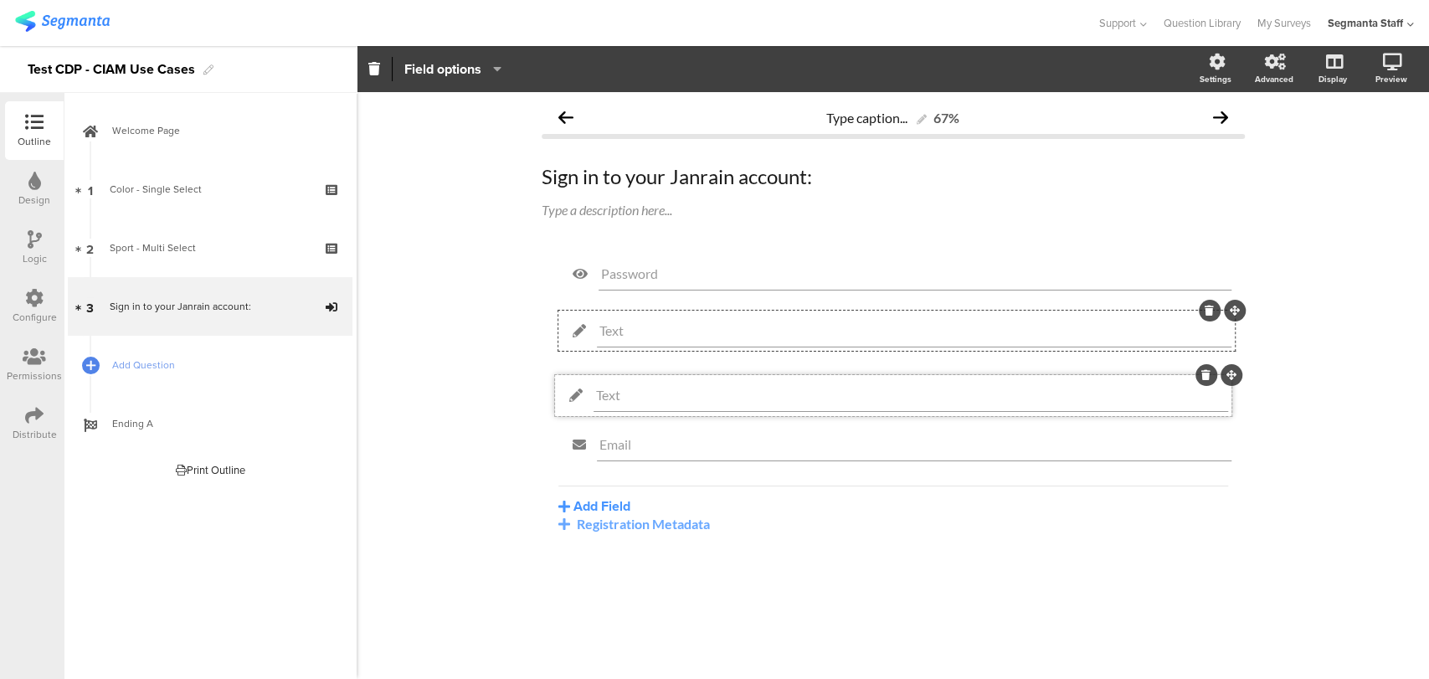
drag, startPoint x: 1234, startPoint y: 425, endPoint x: 1230, endPoint y: 374, distance: 51.2
click at [762, 336] on input "Text" at bounding box center [913, 330] width 629 height 16
type input "consumerId"
click at [679, 390] on input "Text" at bounding box center [913, 387] width 629 height 16
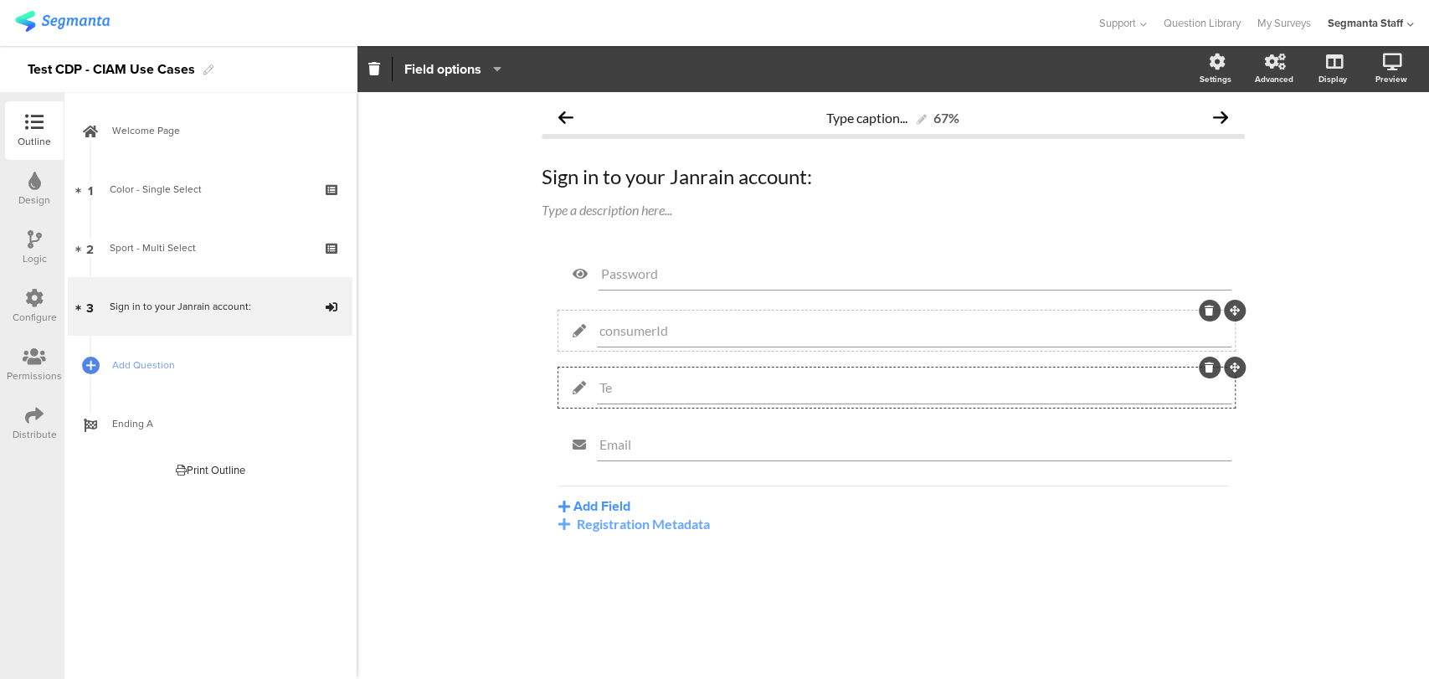
type input "T"
type input "sourceId"
click at [604, 533] on div "Password consumerId sourceId Email Add Field Profile Named Parameter Text Name …" at bounding box center [893, 432] width 703 height 357
click at [604, 523] on div "Registration Metadata" at bounding box center [893, 524] width 670 height 16
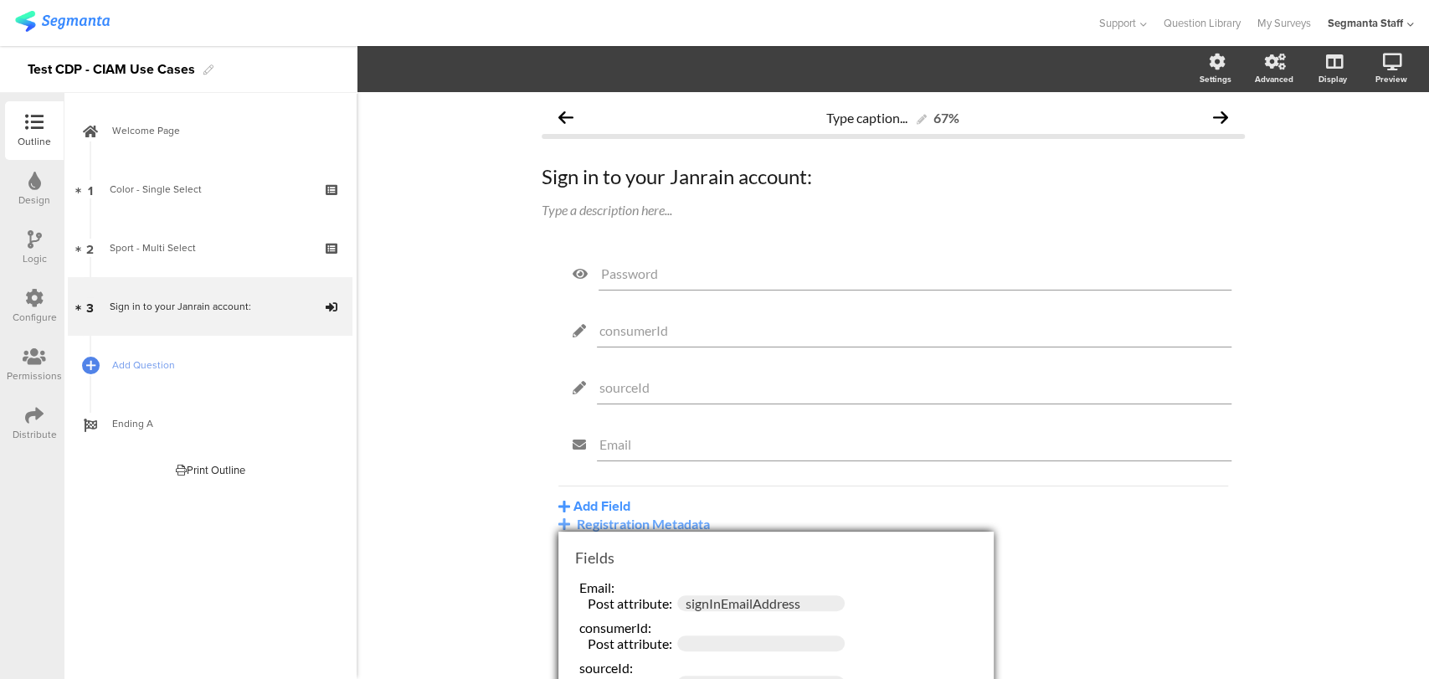
scroll to position [121, 0]
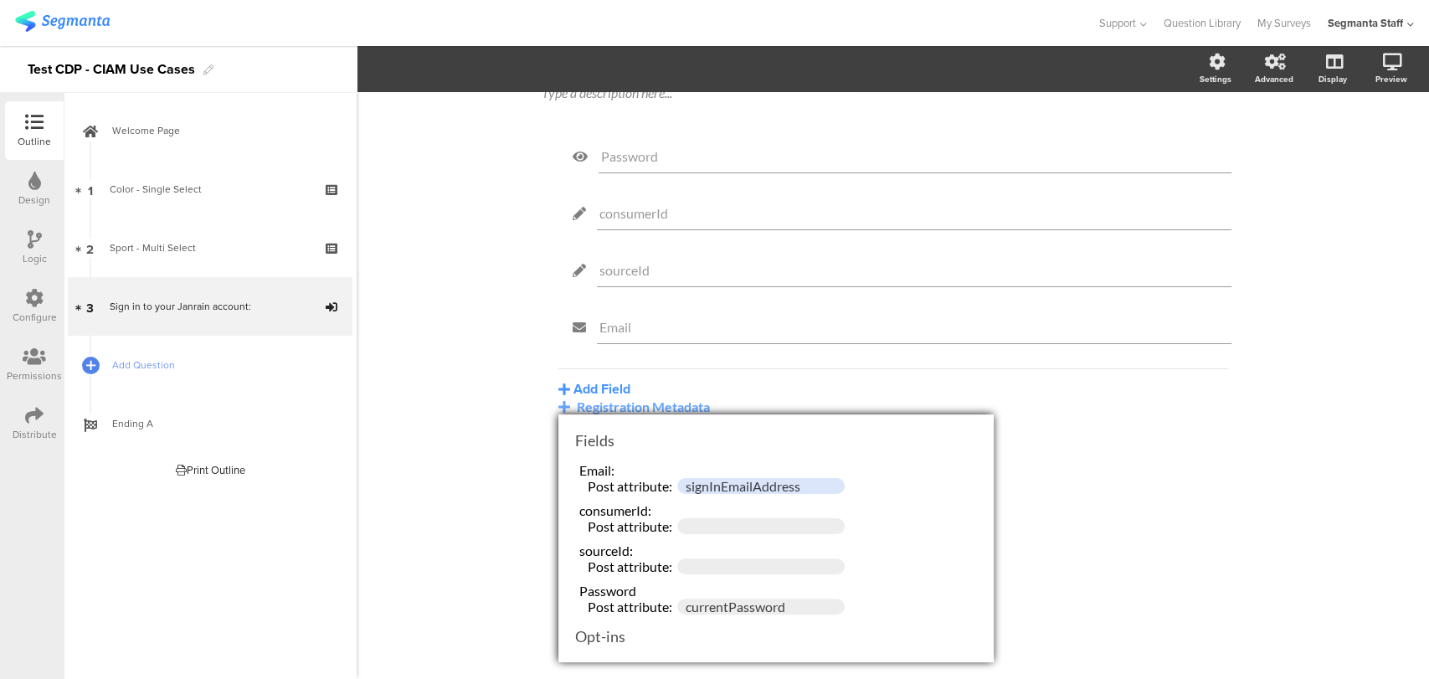
drag, startPoint x: 813, startPoint y: 477, endPoint x: 599, endPoint y: 483, distance: 213.5
click at [599, 483] on div "Post attribute: signInEmailAddress" at bounding box center [780, 486] width 402 height 16
click at [749, 518] on input "text" at bounding box center [760, 526] width 167 height 16
type input "consumerId"
click at [709, 562] on input "text" at bounding box center [760, 566] width 167 height 16
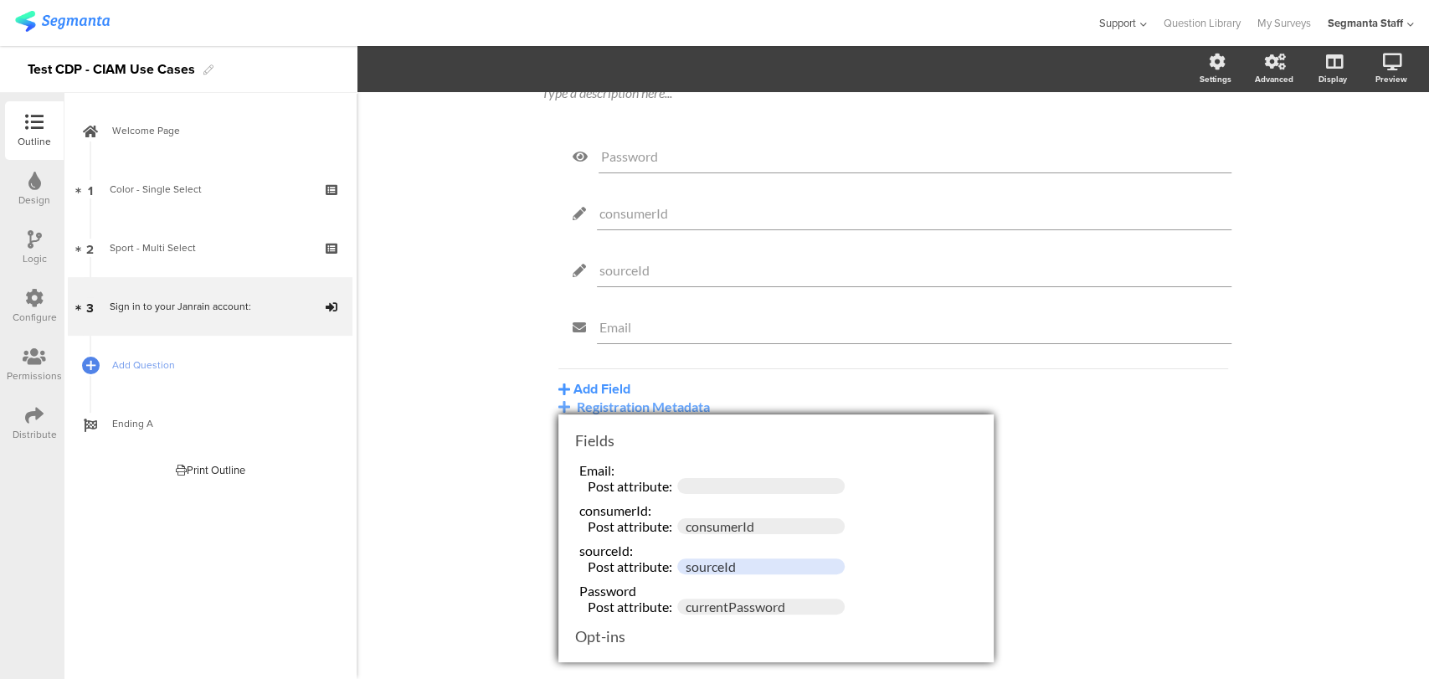
type input "sourceId"
click at [406, 458] on div "Type caption... 67% Sign in to your Janrain account: Sign in to your Janrain ac…" at bounding box center [893, 385] width 1072 height 587
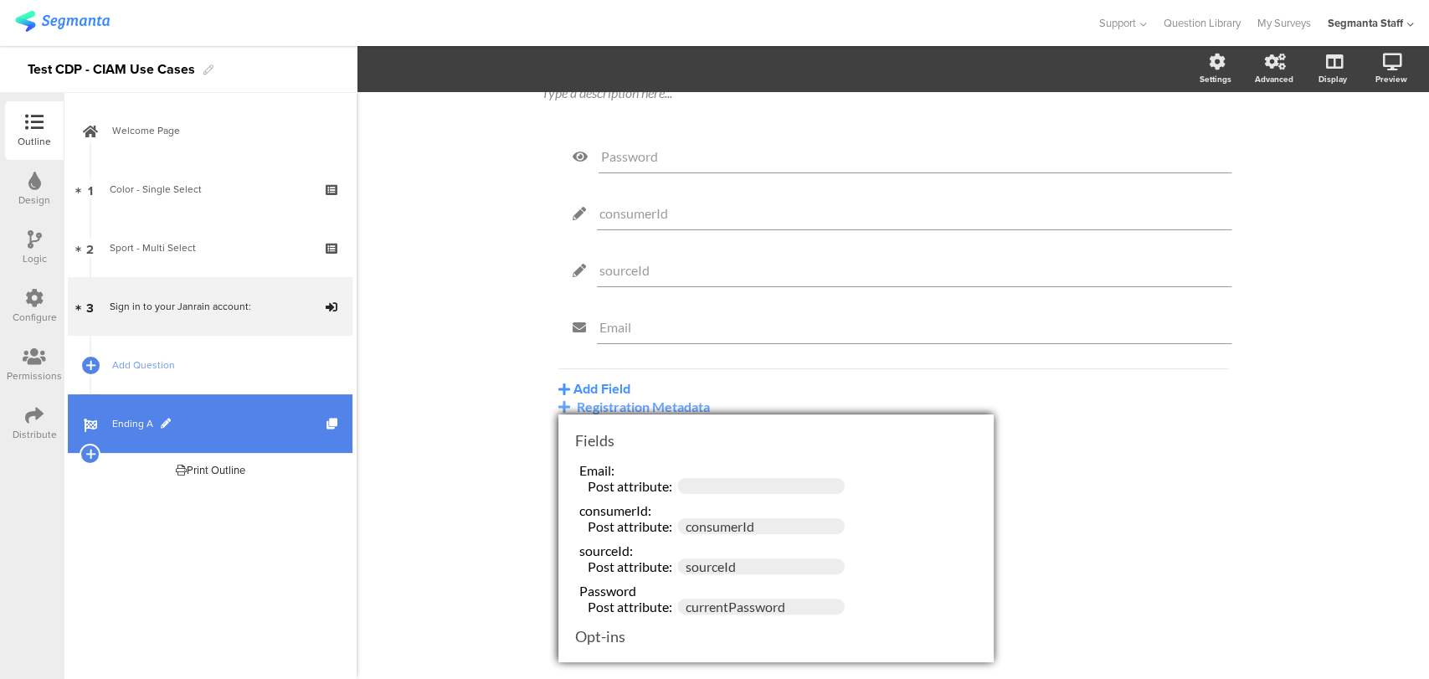
scroll to position [0, 0]
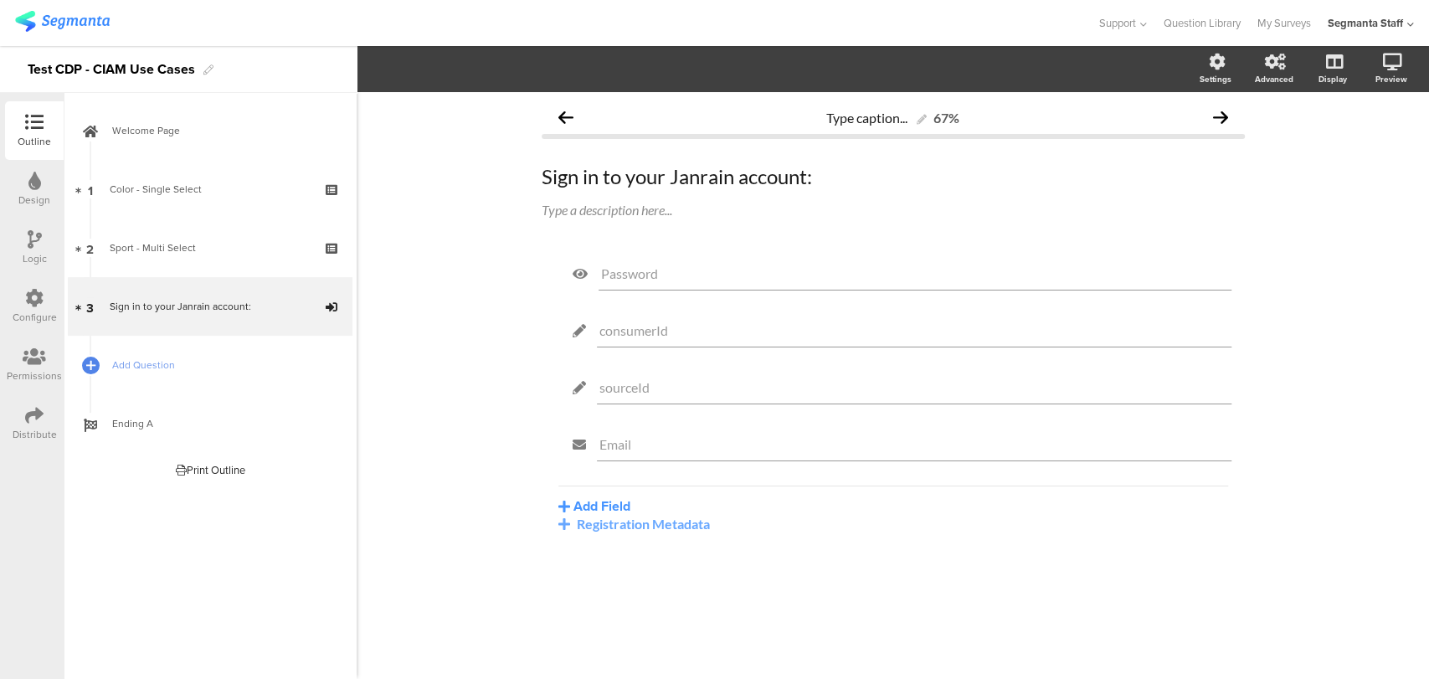
click at [19, 410] on div "Distribute" at bounding box center [34, 423] width 59 height 59
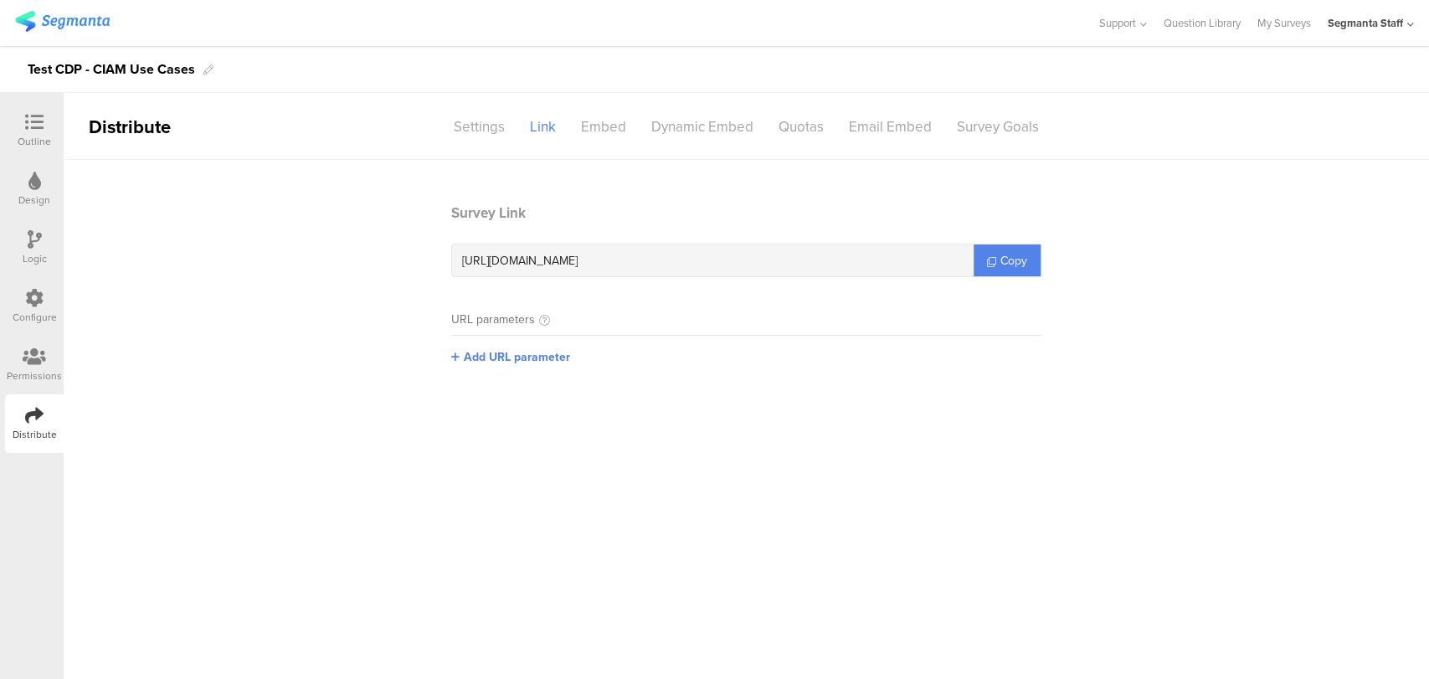
click at [23, 125] on div at bounding box center [34, 123] width 33 height 21
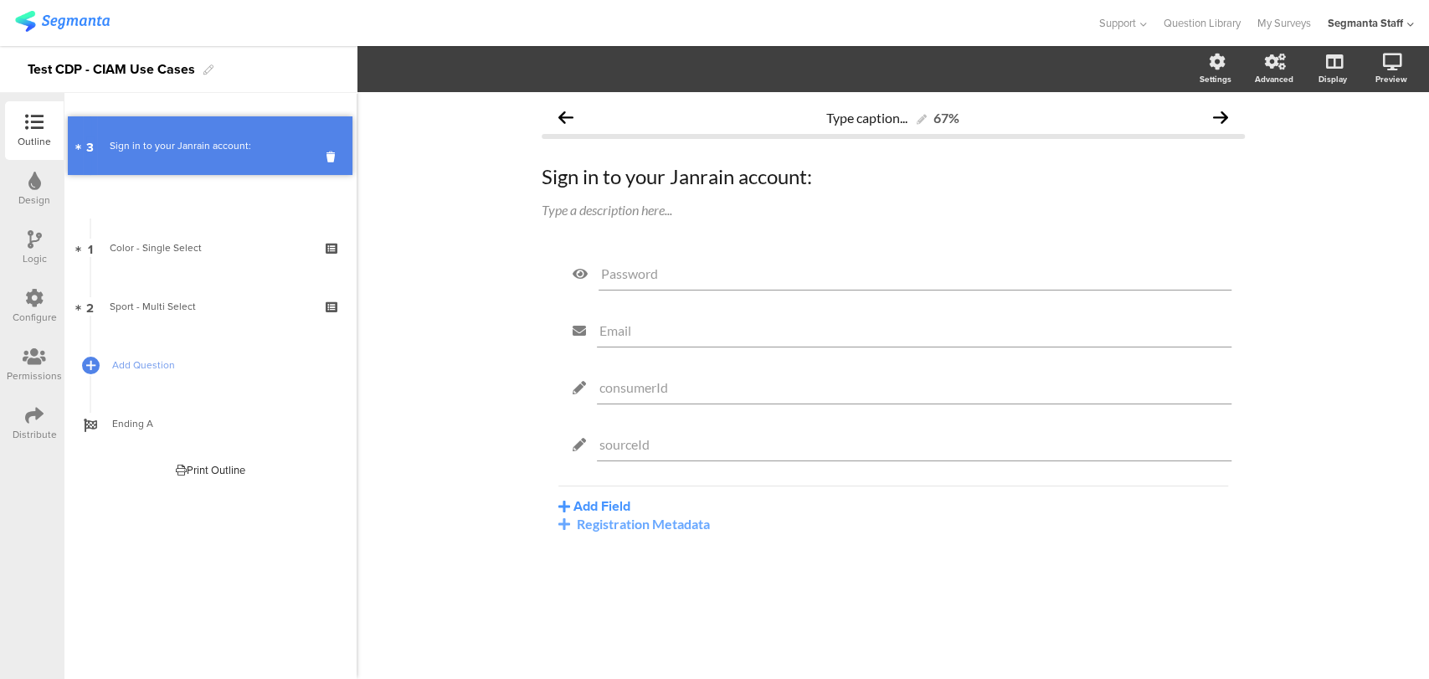
drag, startPoint x: 173, startPoint y: 304, endPoint x: 154, endPoint y: 182, distance: 122.9
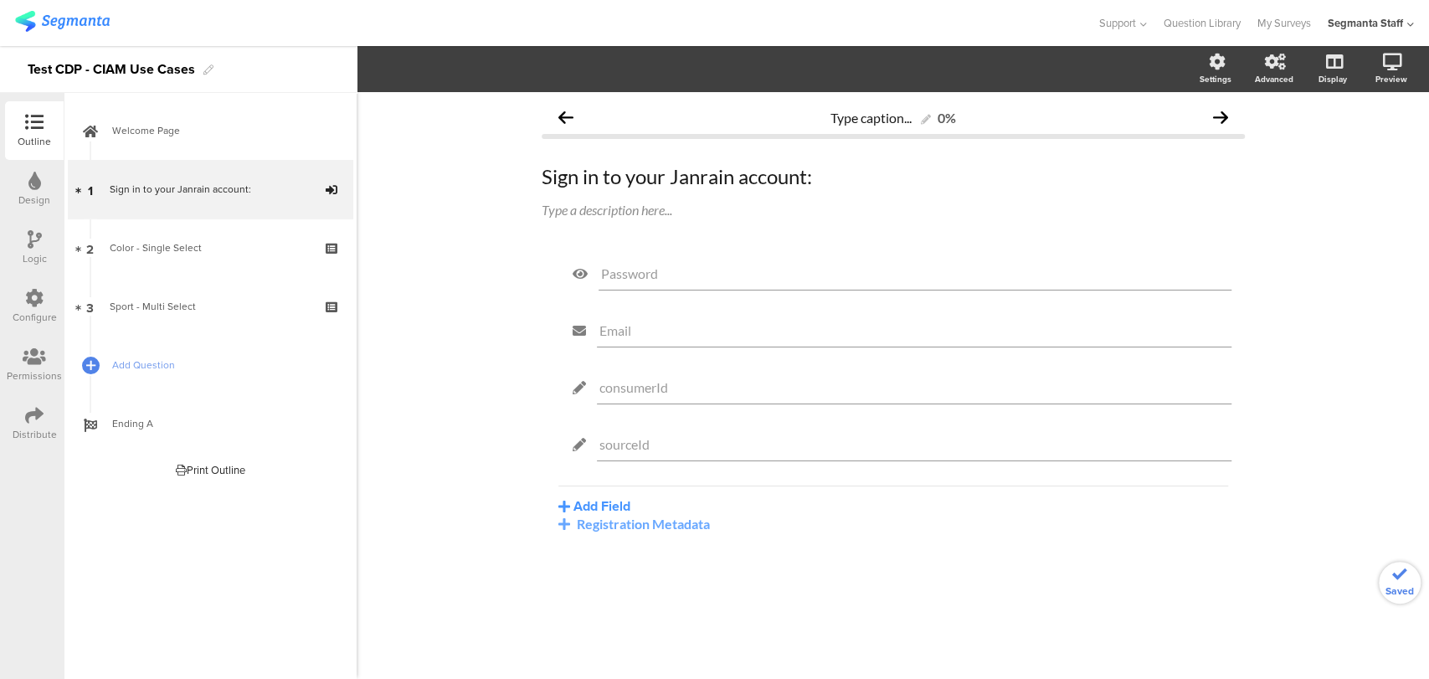
click at [51, 296] on div "Configure" at bounding box center [34, 306] width 59 height 59
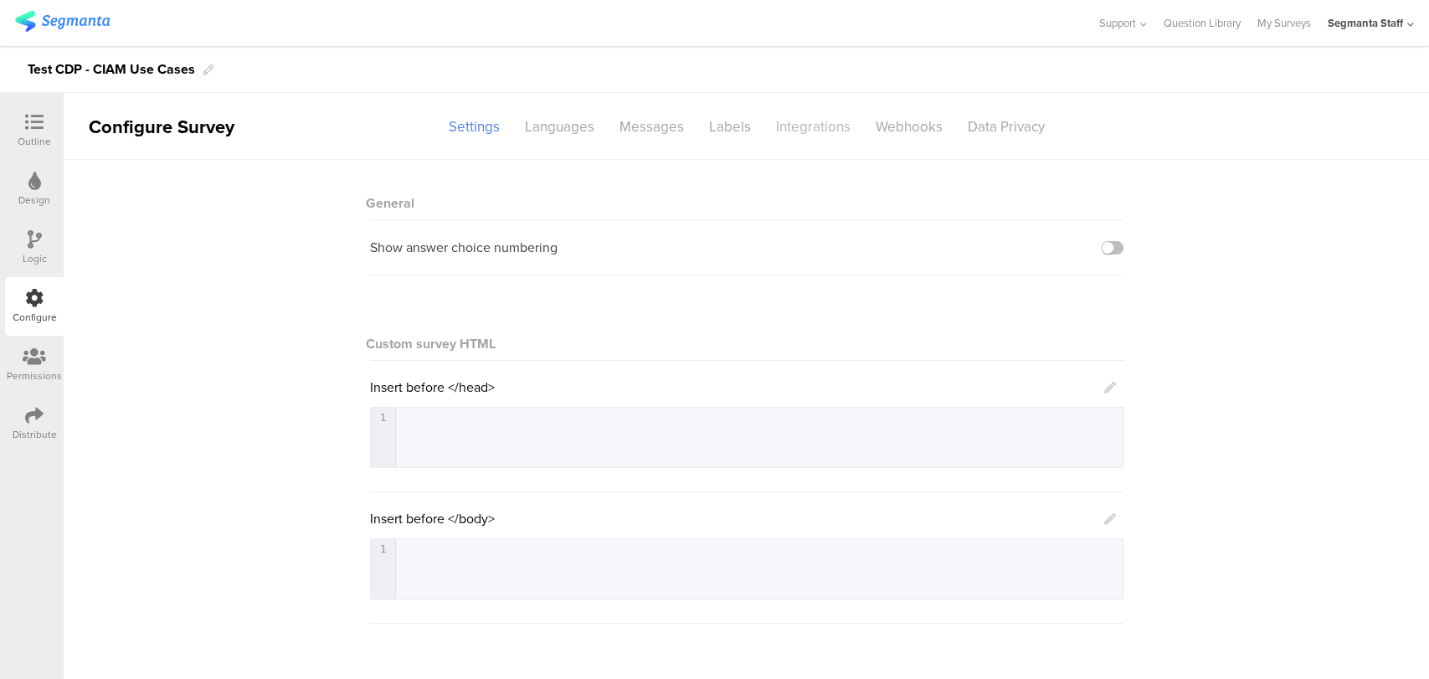
click at [819, 130] on div "Integrations" at bounding box center [813, 126] width 100 height 29
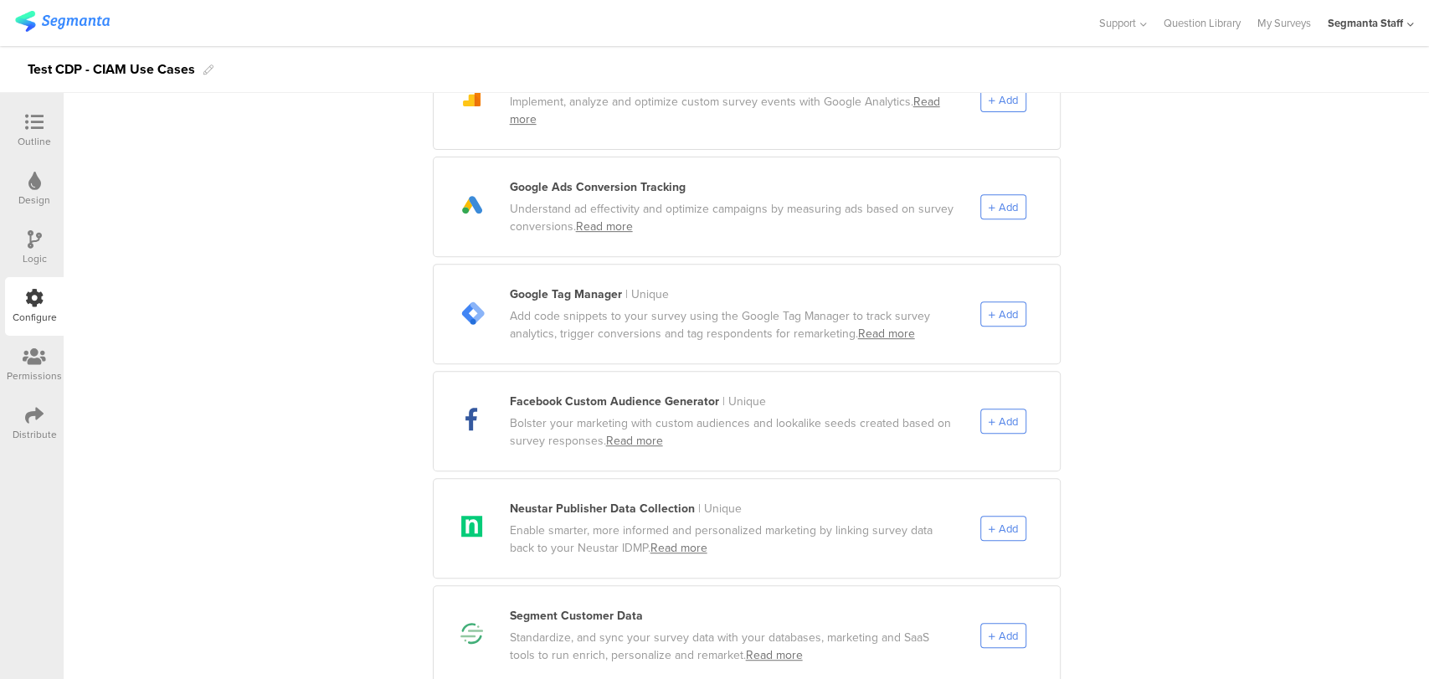
scroll to position [743, 0]
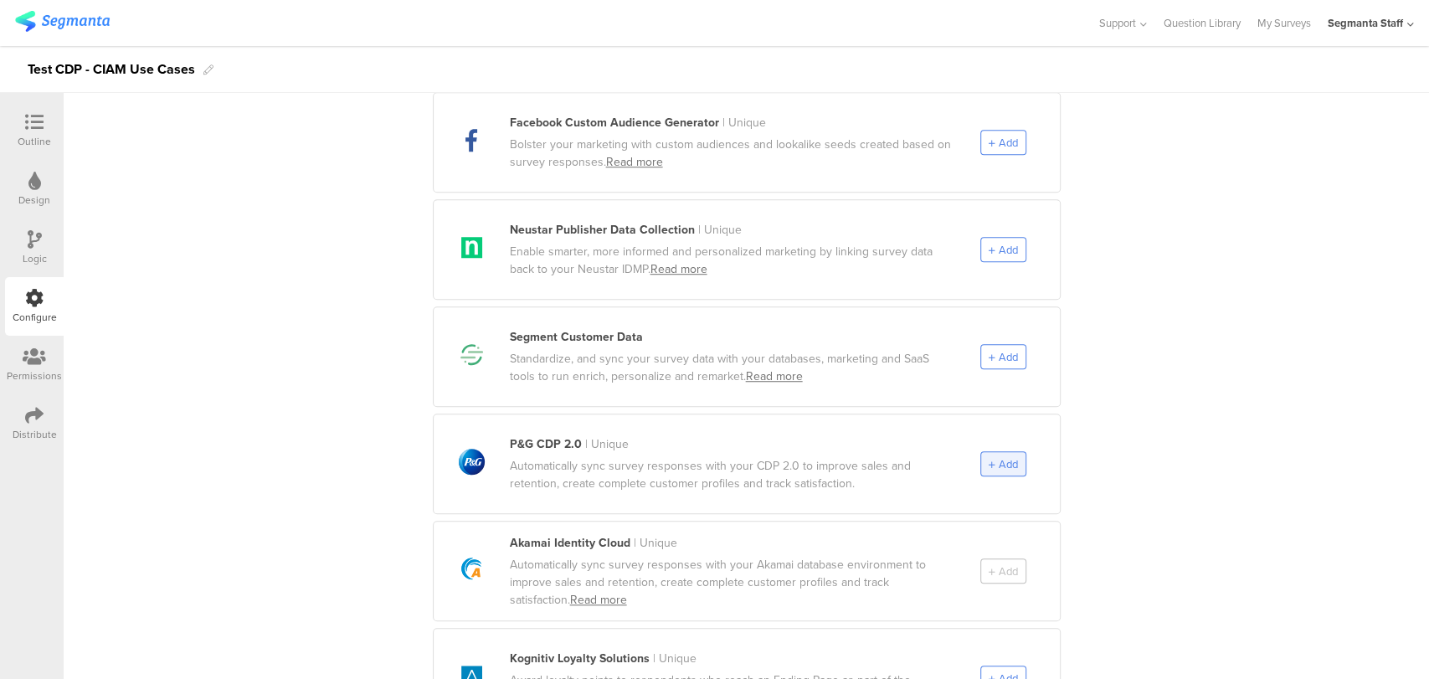
click at [999, 452] on div "Add" at bounding box center [1003, 463] width 46 height 25
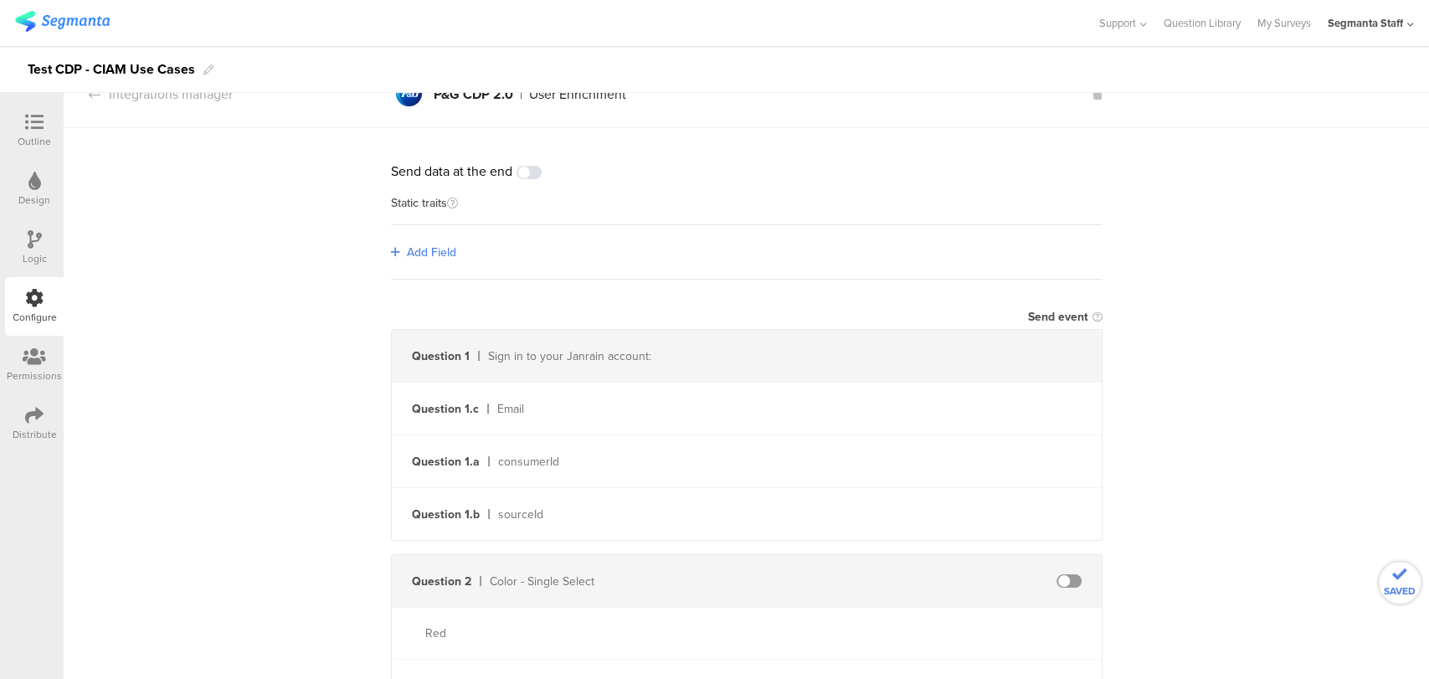
scroll to position [0, 0]
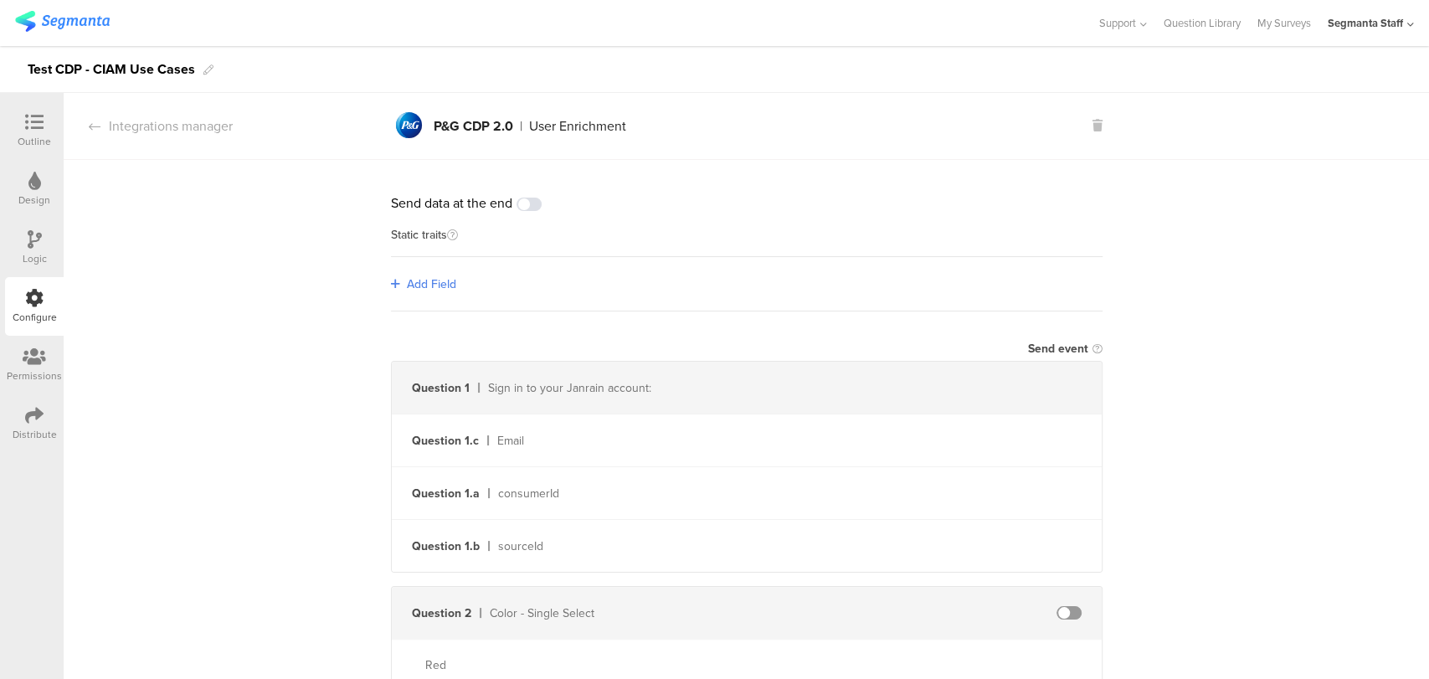
click at [427, 285] on span "Add Field" at bounding box center [431, 284] width 49 height 18
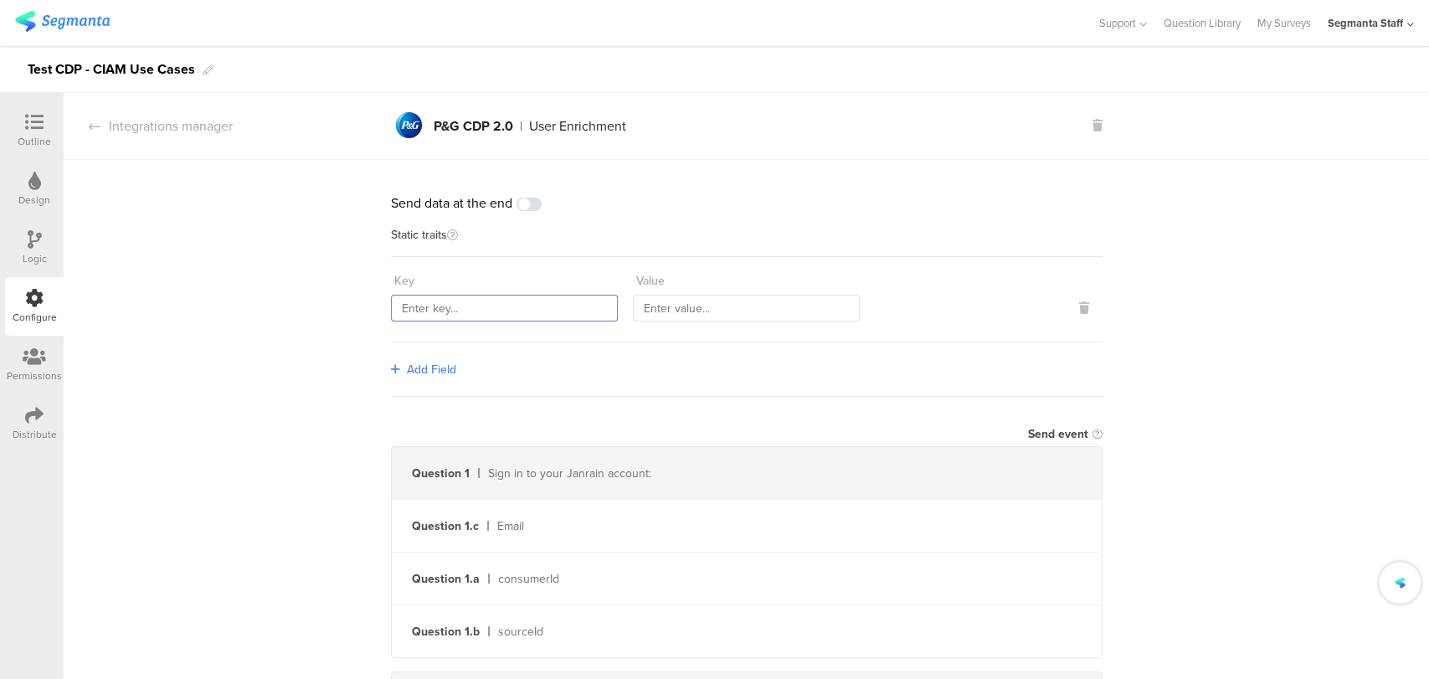
click at [493, 306] on input "text" at bounding box center [504, 308] width 227 height 27
paste input "countryCode"
type input "countryCode"
click at [671, 302] on input "text" at bounding box center [746, 308] width 227 height 27
type input "PHL"
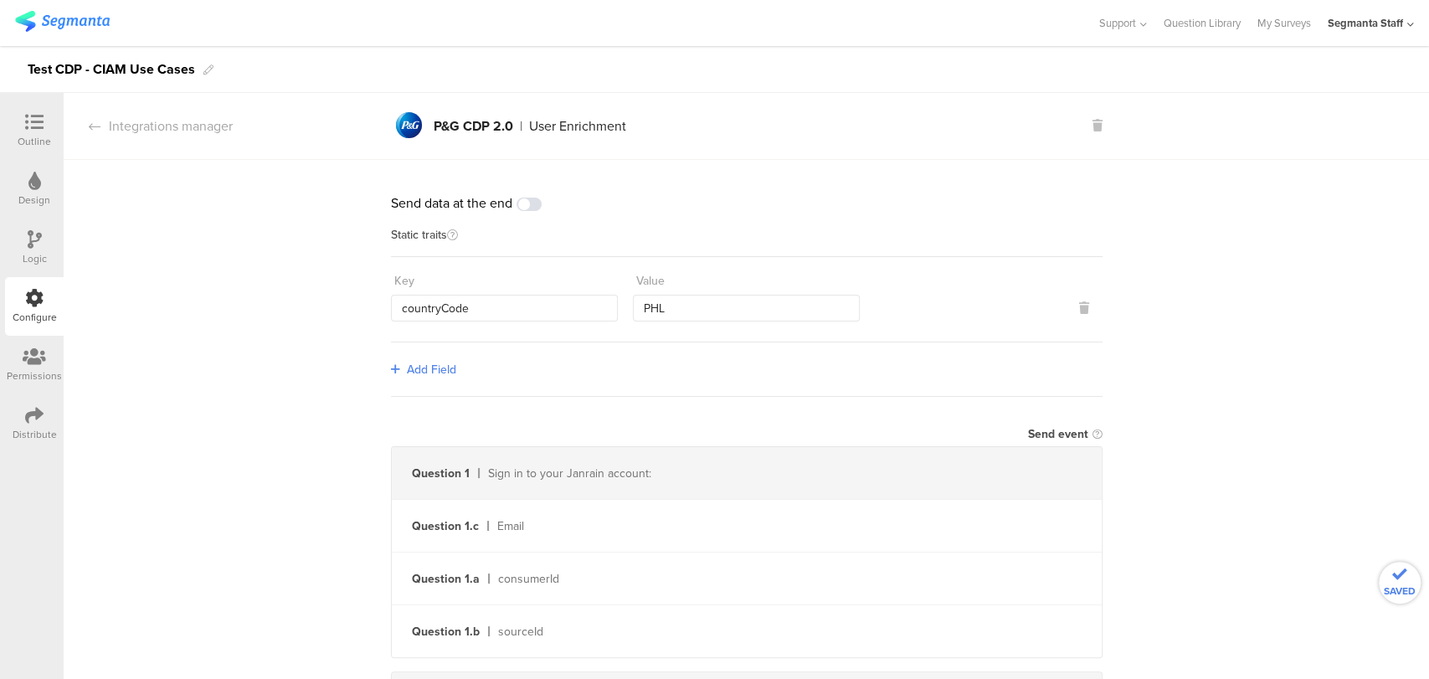
click at [413, 369] on span "Add Field" at bounding box center [431, 370] width 49 height 18
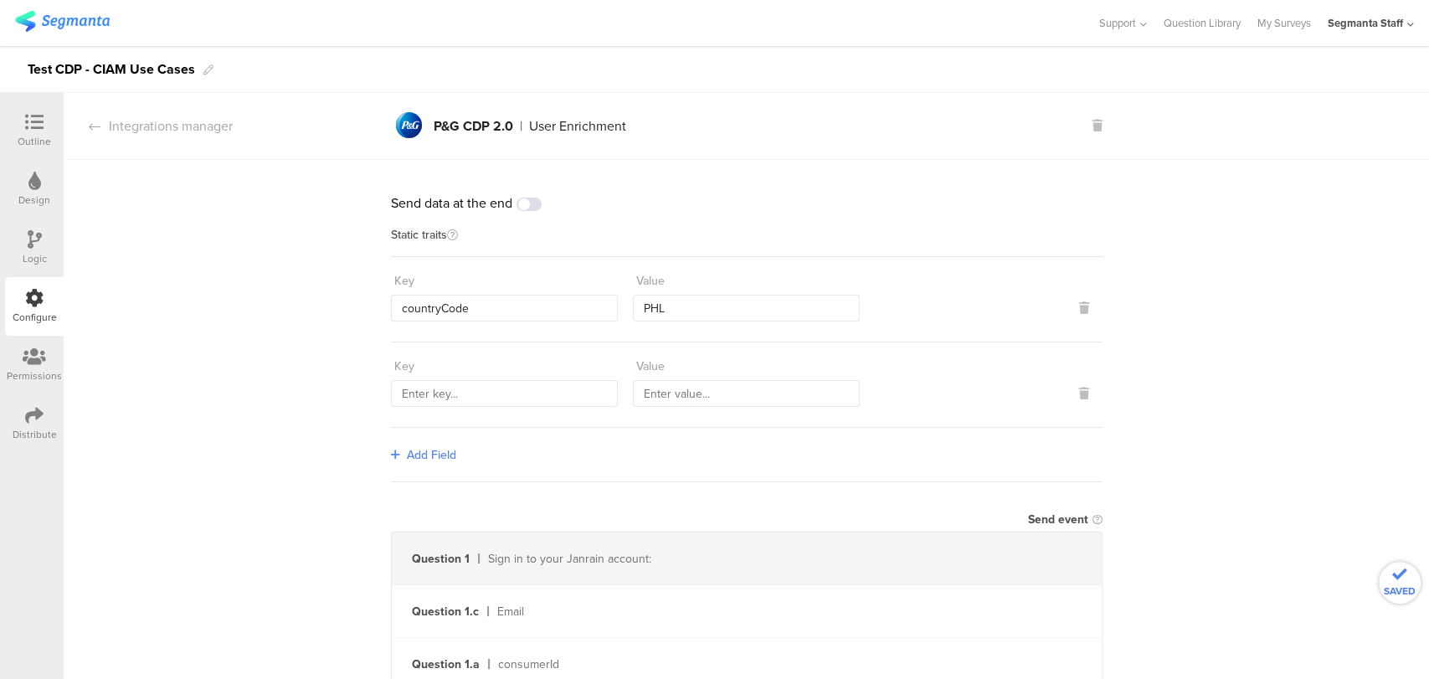
drag, startPoint x: 422, startPoint y: 369, endPoint x: 415, endPoint y: 378, distance: 11.4
click at [420, 372] on div "Key" at bounding box center [504, 366] width 227 height 28
click at [415, 380] on input "text" at bounding box center [504, 393] width 227 height 27
type input "transmitterSourceId"
click at [696, 388] on input "text" at bounding box center [746, 393] width 227 height 27
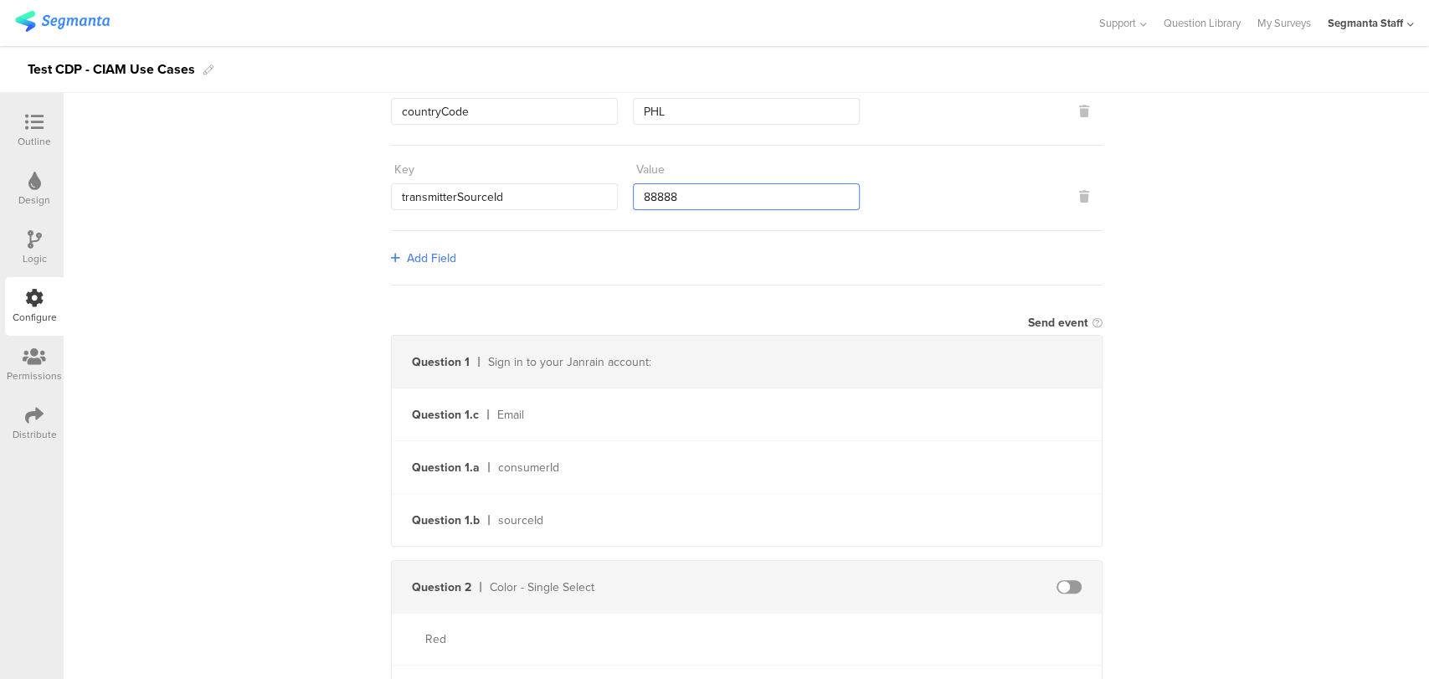
scroll to position [186, 0]
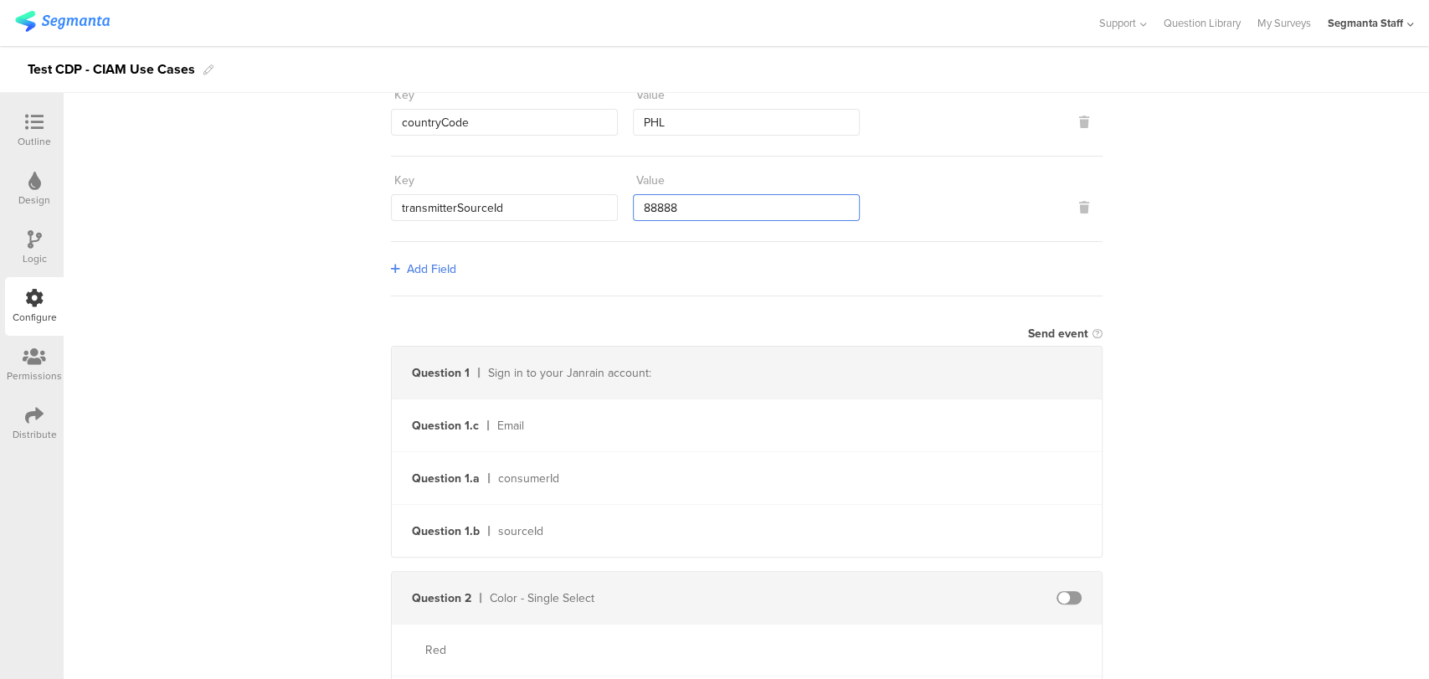
type input "88888"
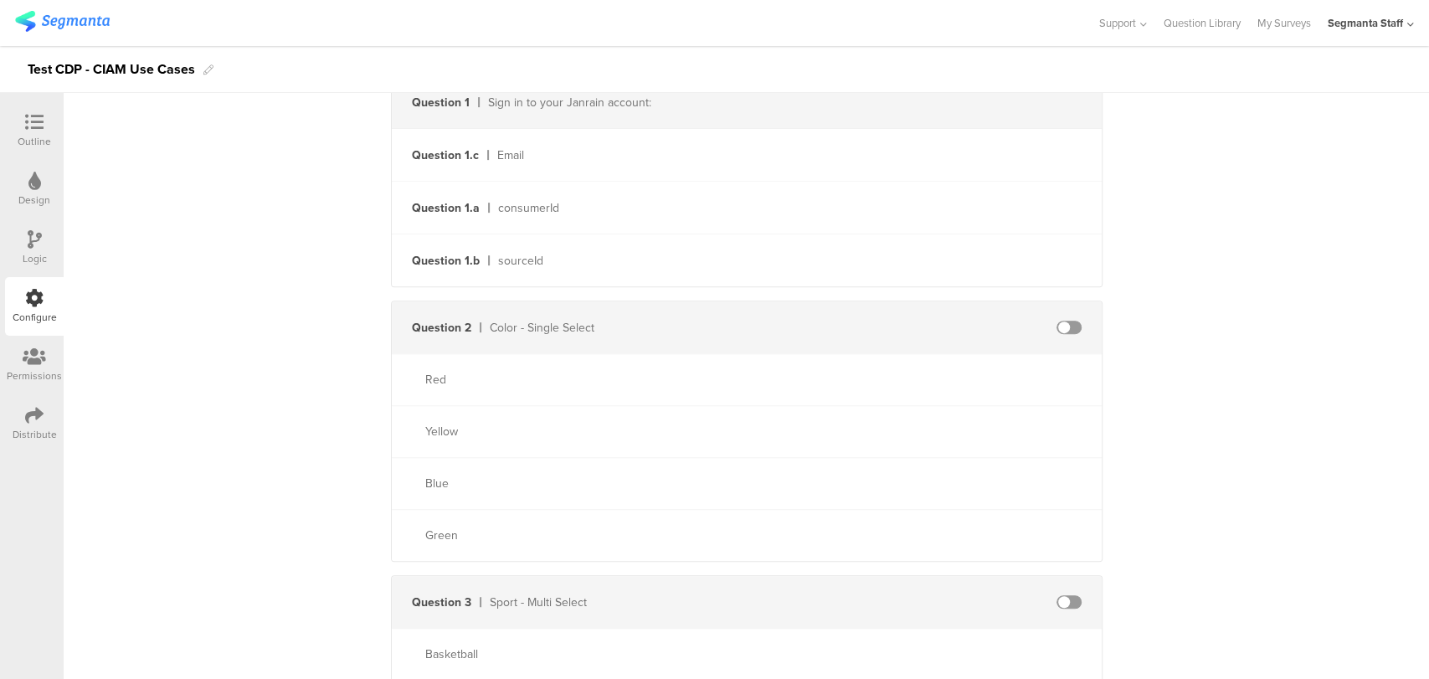
scroll to position [557, 0]
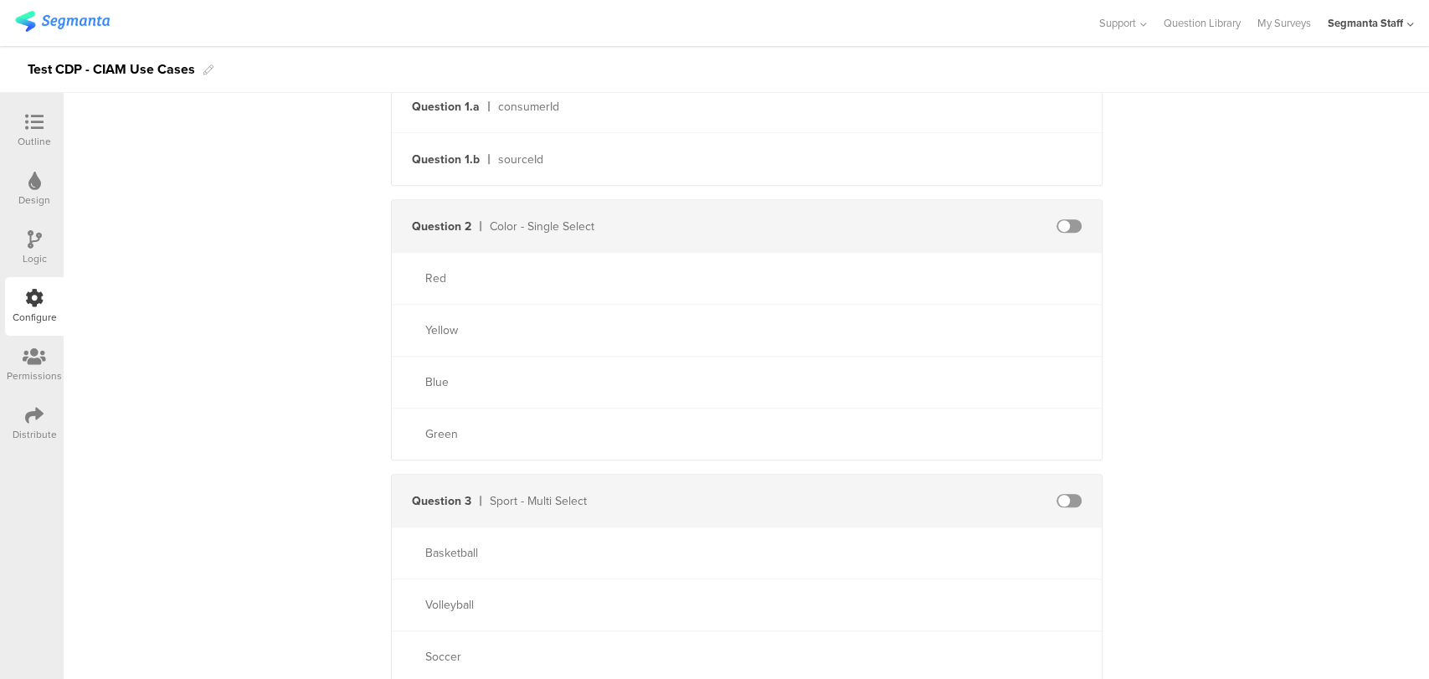
click at [1056, 223] on span at bounding box center [1068, 225] width 25 height 13
click at [963, 229] on input "text" at bounding box center [924, 226] width 184 height 27
type input "color"
click at [906, 265] on input "text" at bounding box center [924, 278] width 184 height 27
type input "red"
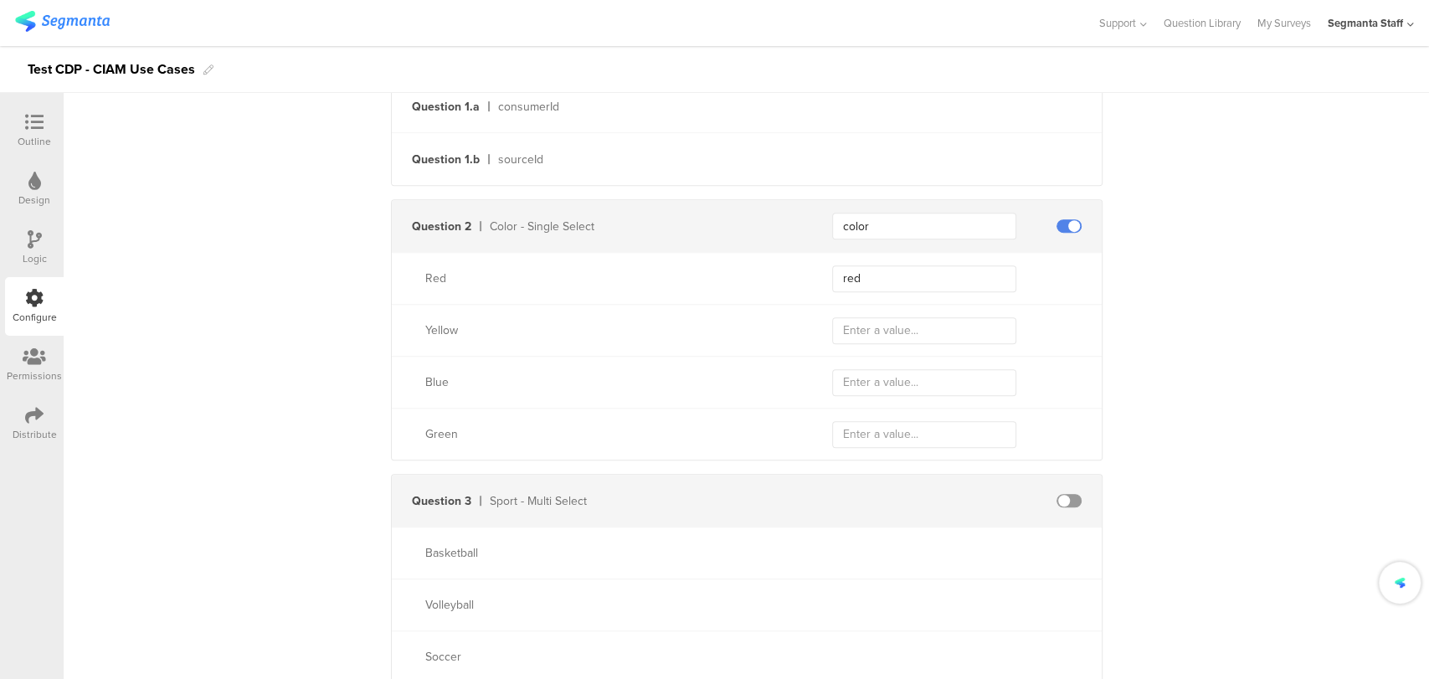
click at [904, 313] on div "Yellow" at bounding box center [747, 330] width 710 height 52
click at [894, 324] on input "text" at bounding box center [924, 330] width 184 height 27
click at [851, 324] on input "text" at bounding box center [924, 330] width 184 height 27
type input "yellow"
click at [957, 383] on input "text" at bounding box center [924, 382] width 184 height 27
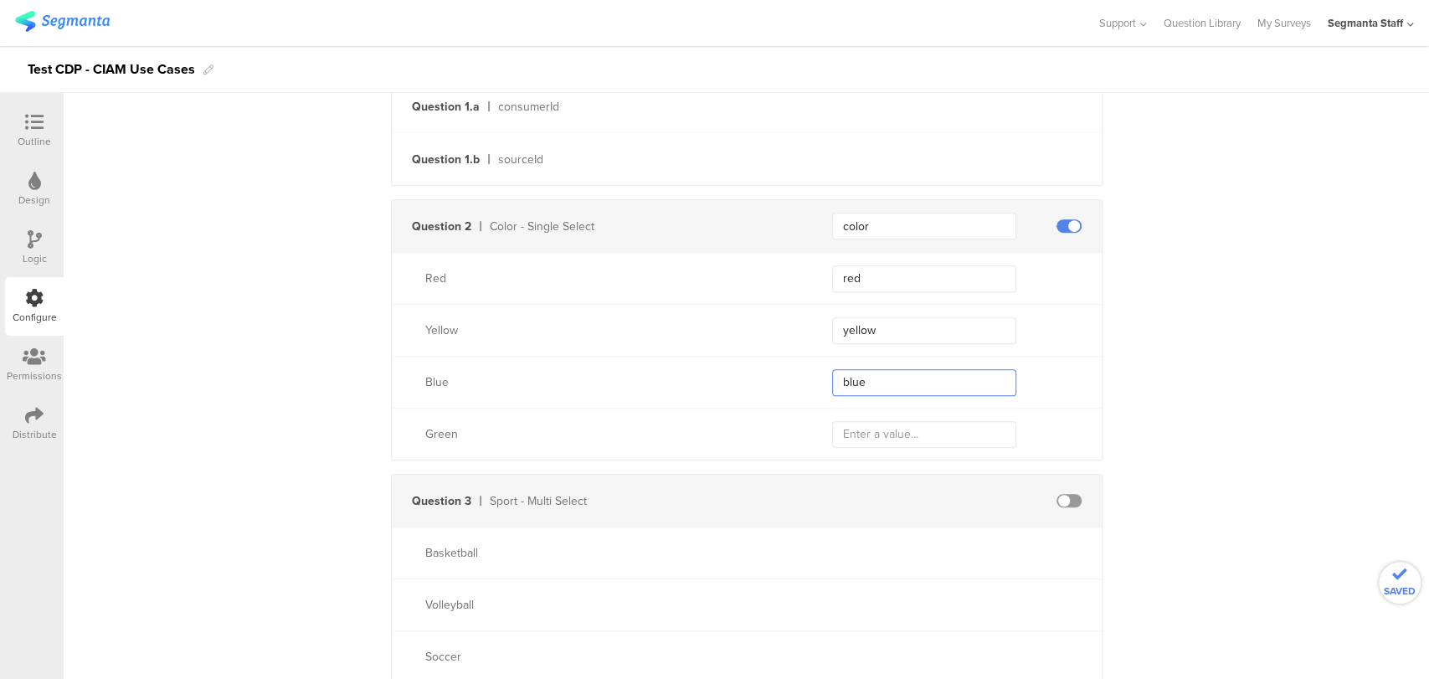
type input "blue"
click at [864, 431] on input "text" at bounding box center [924, 434] width 184 height 27
type input "green"
click at [1065, 497] on span at bounding box center [1068, 500] width 25 height 13
click at [937, 496] on input "text" at bounding box center [924, 500] width 184 height 27
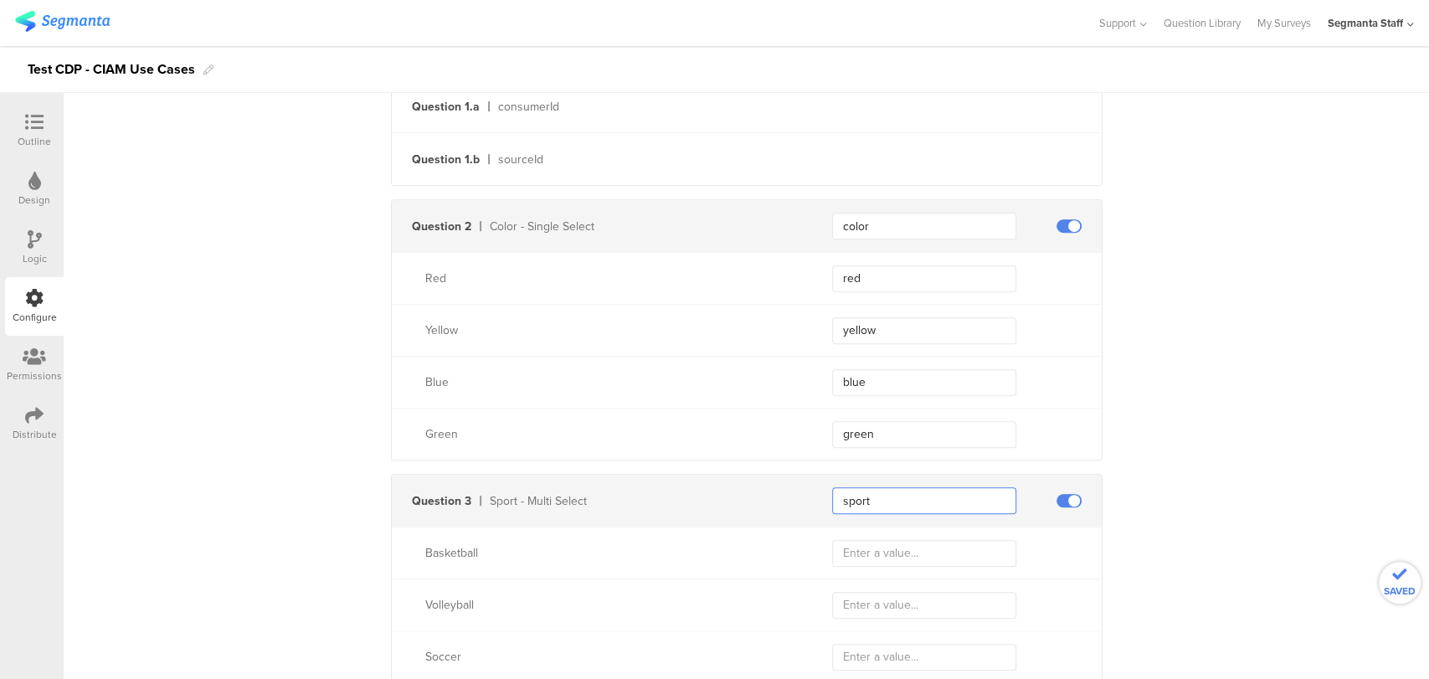
type input "sport"
drag, startPoint x: 882, startPoint y: 550, endPoint x: 870, endPoint y: 543, distance: 13.5
click at [883, 550] on input "text" at bounding box center [924, 553] width 184 height 27
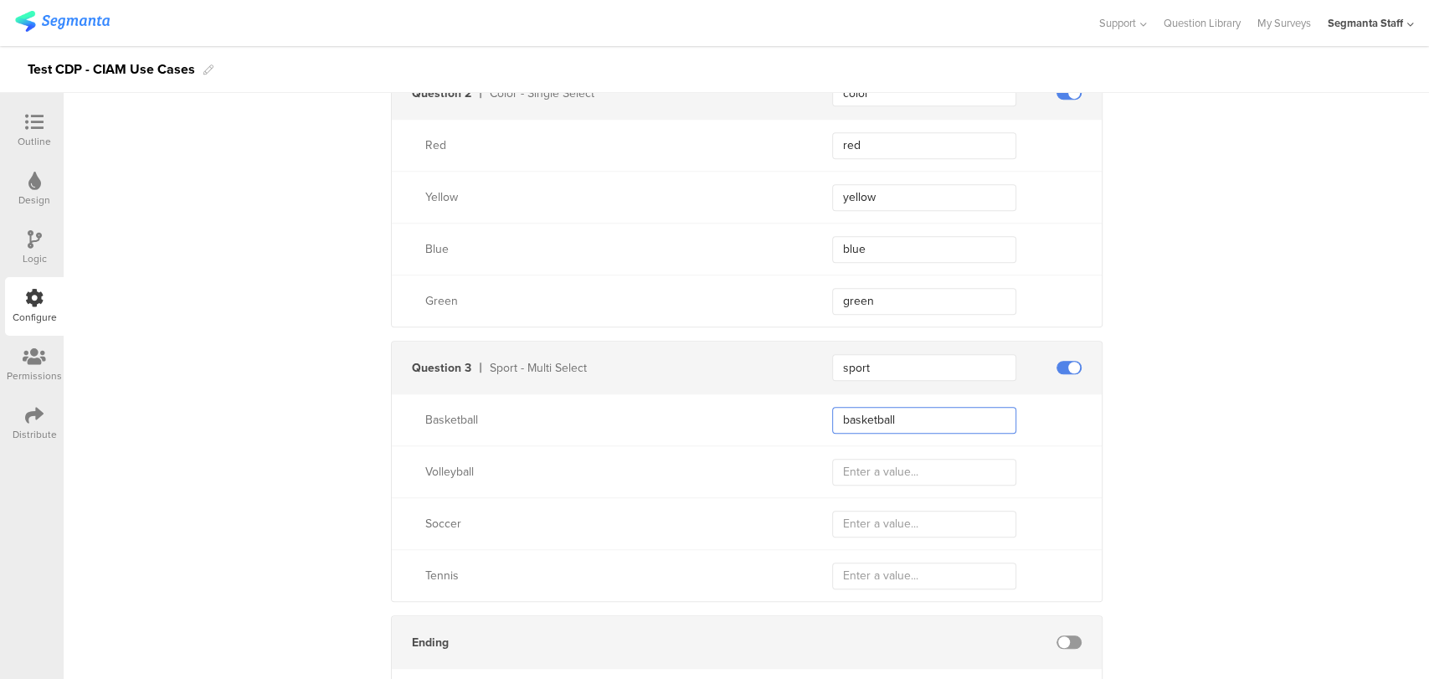
scroll to position [743, 0]
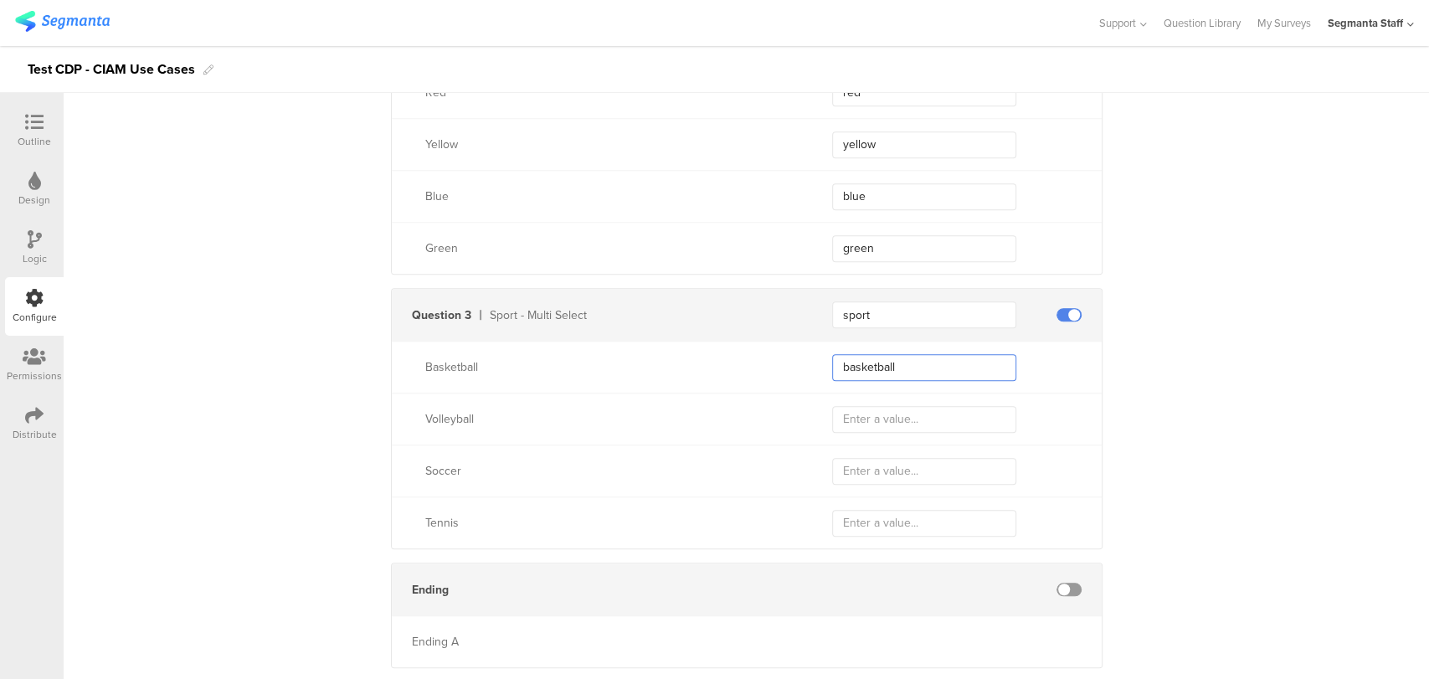
type input "basketball"
click at [898, 412] on input "text" at bounding box center [924, 419] width 184 height 27
type input "volleyball"
click at [870, 477] on input "text" at bounding box center [924, 471] width 184 height 27
type input "soccer"
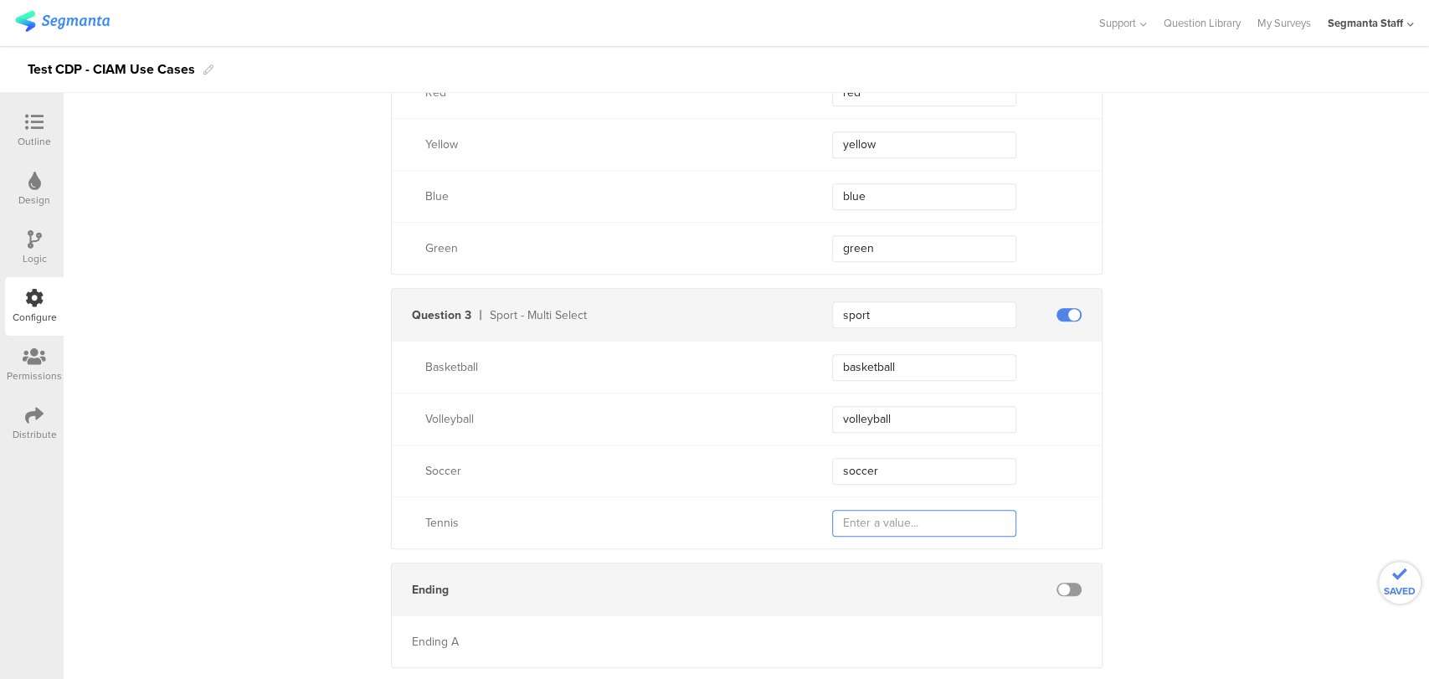
click at [851, 517] on input "text" at bounding box center [924, 523] width 184 height 27
type input "tennis"
click at [1058, 585] on span at bounding box center [1068, 589] width 25 height 13
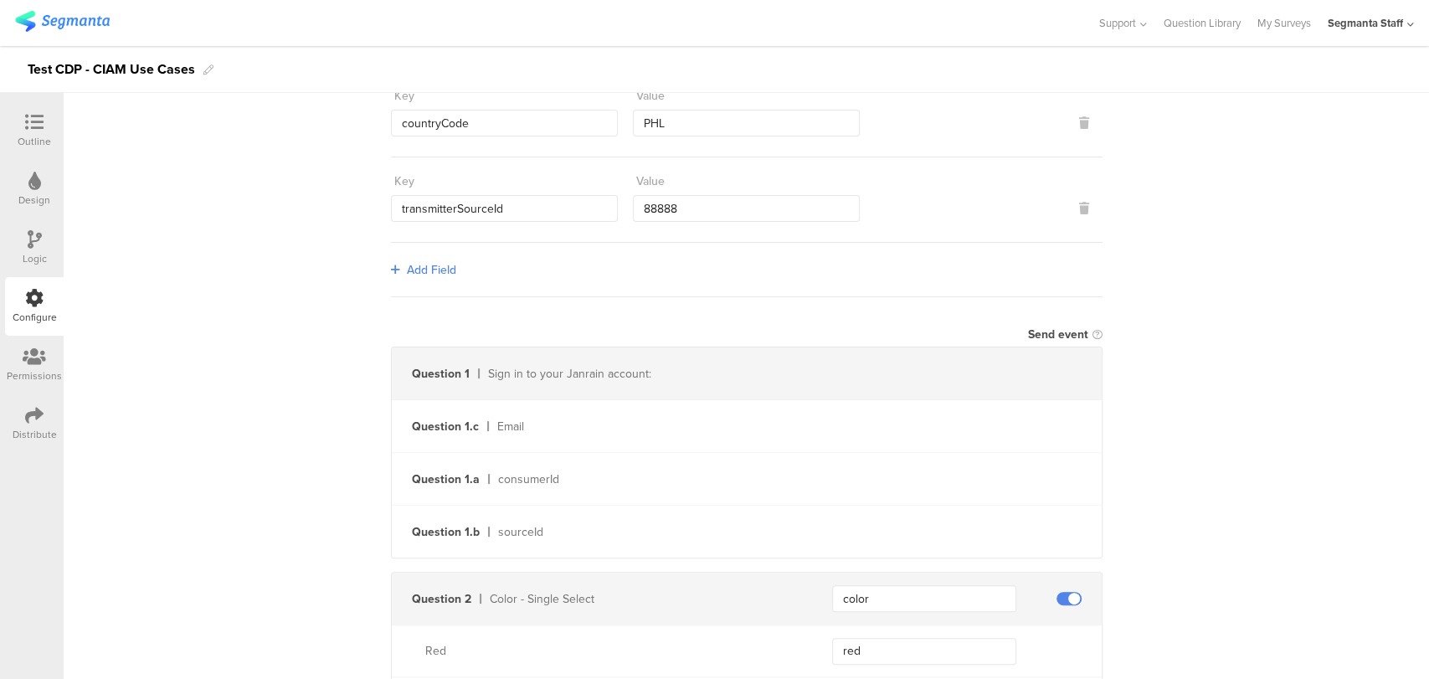
scroll to position [0, 0]
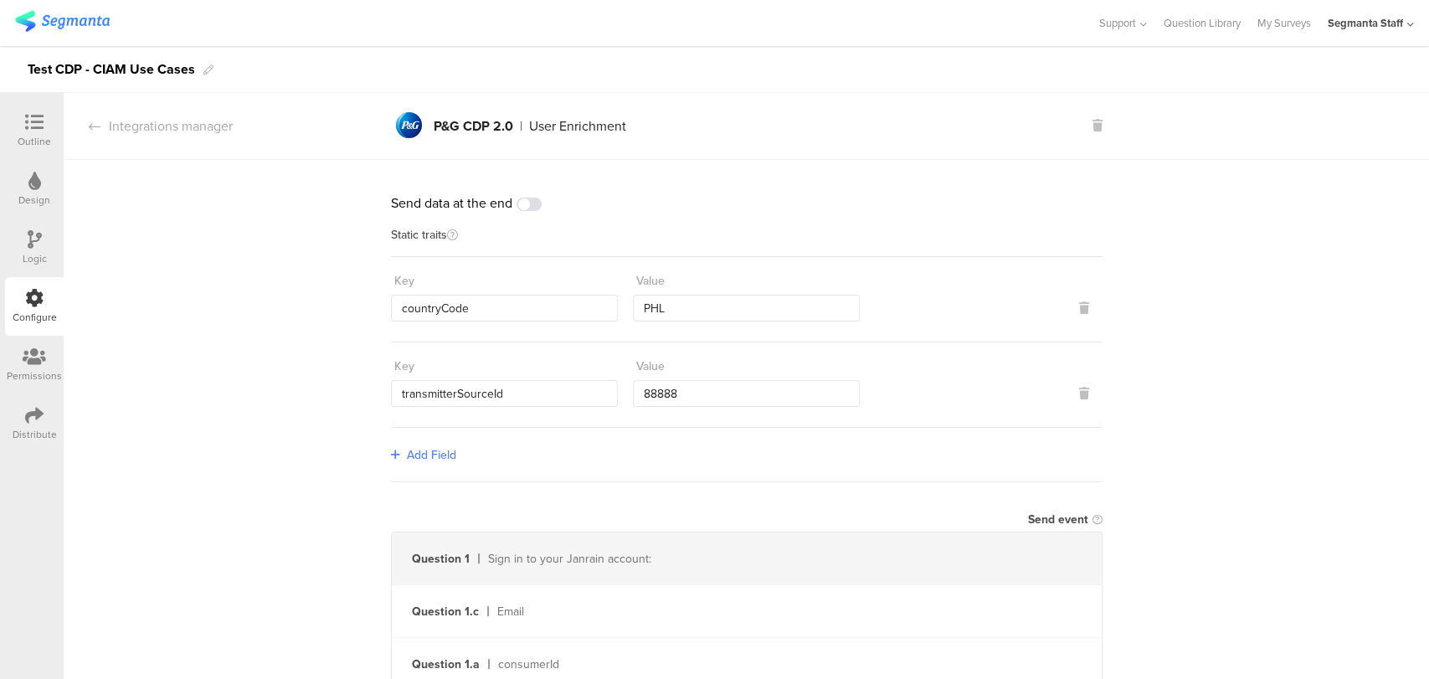
click at [33, 431] on div "Distribute" at bounding box center [35, 434] width 44 height 15
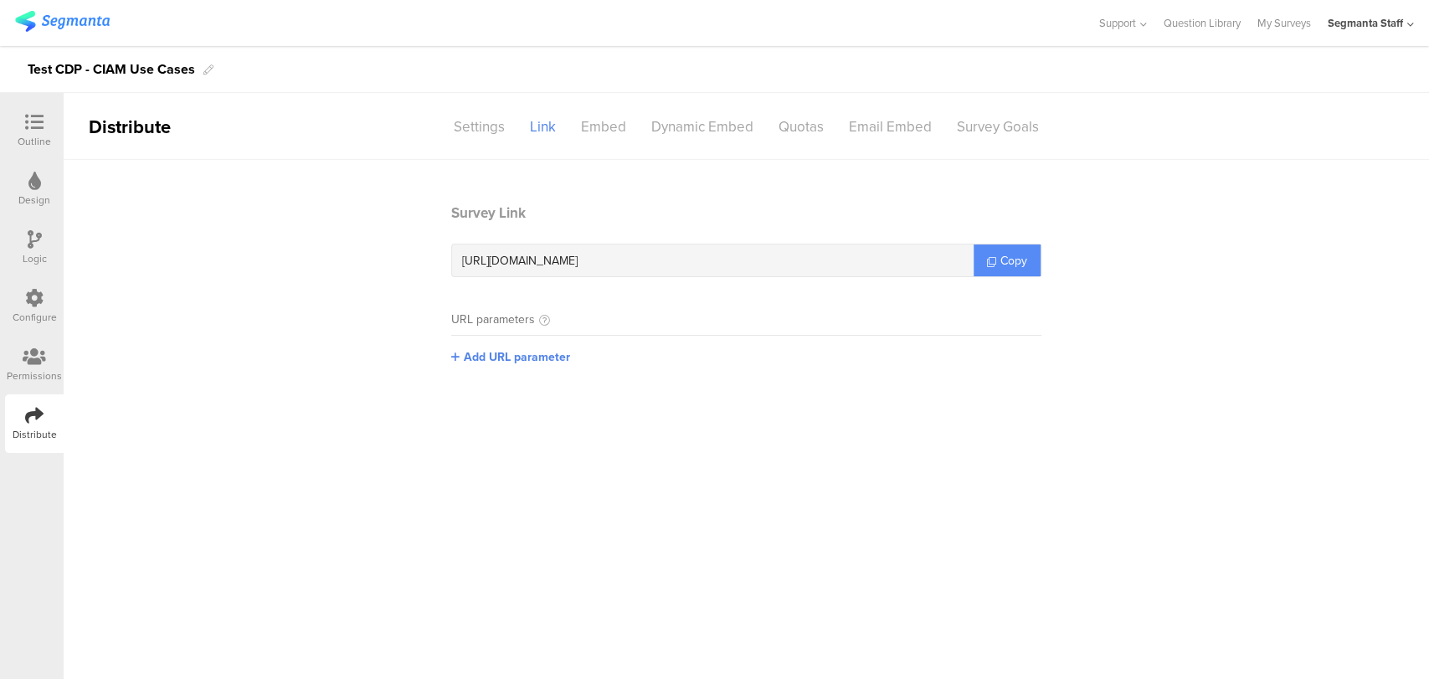
click at [1010, 254] on span "Copy" at bounding box center [1013, 261] width 27 height 18
click at [1003, 256] on span "Copy" at bounding box center [1013, 261] width 27 height 18
drag, startPoint x: 1001, startPoint y: 256, endPoint x: 993, endPoint y: 259, distance: 9.0
click at [998, 258] on link "Copy" at bounding box center [1006, 260] width 67 height 32
drag, startPoint x: 993, startPoint y: 259, endPoint x: 819, endPoint y: 253, distance: 173.4
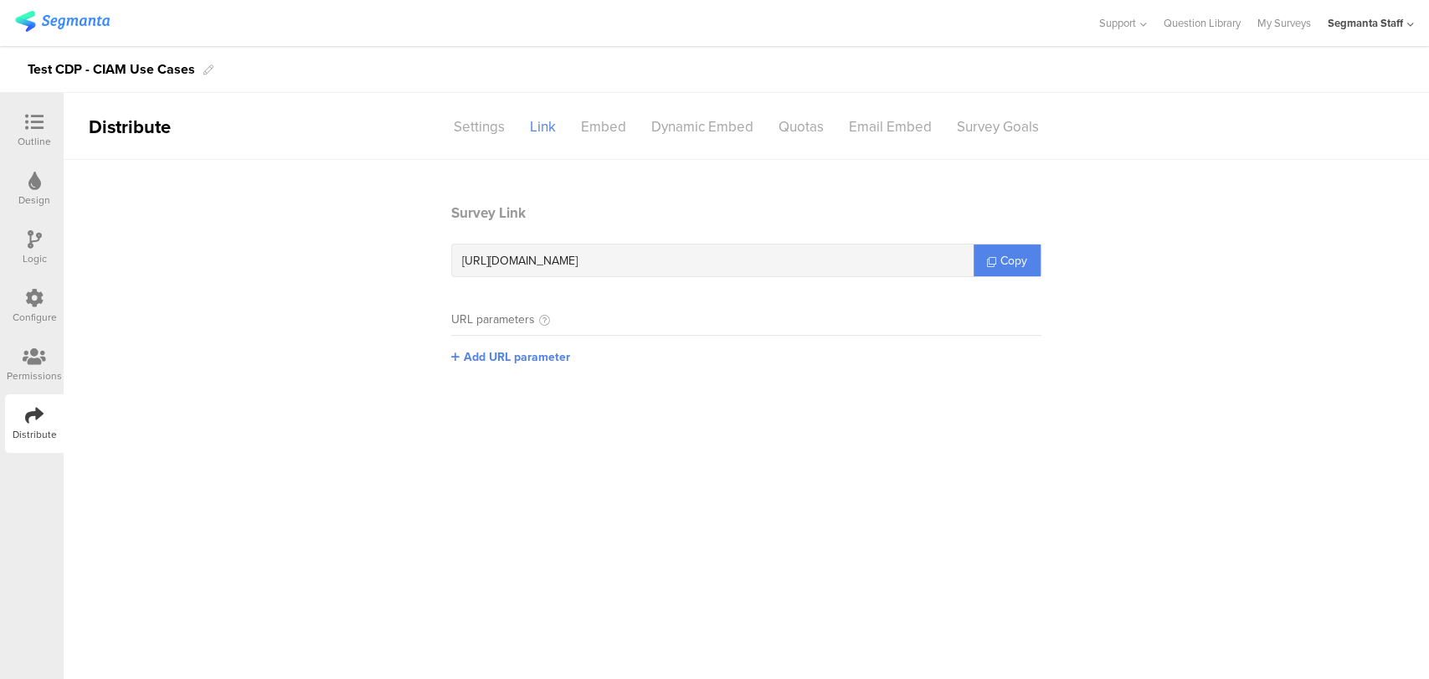
click at [992, 260] on icon at bounding box center [991, 261] width 9 height 9
click at [54, 110] on div "Outline" at bounding box center [34, 130] width 59 height 59
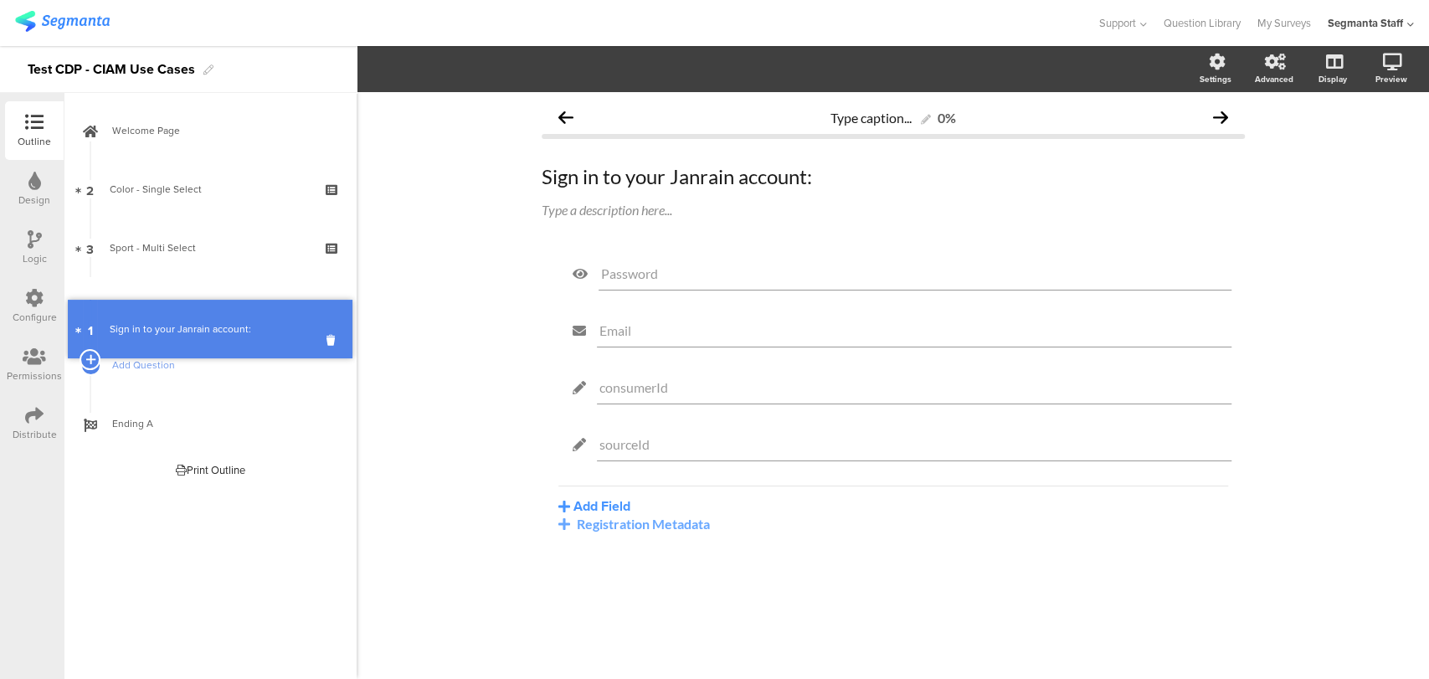
drag, startPoint x: 167, startPoint y: 180, endPoint x: 172, endPoint y: 320, distance: 139.9
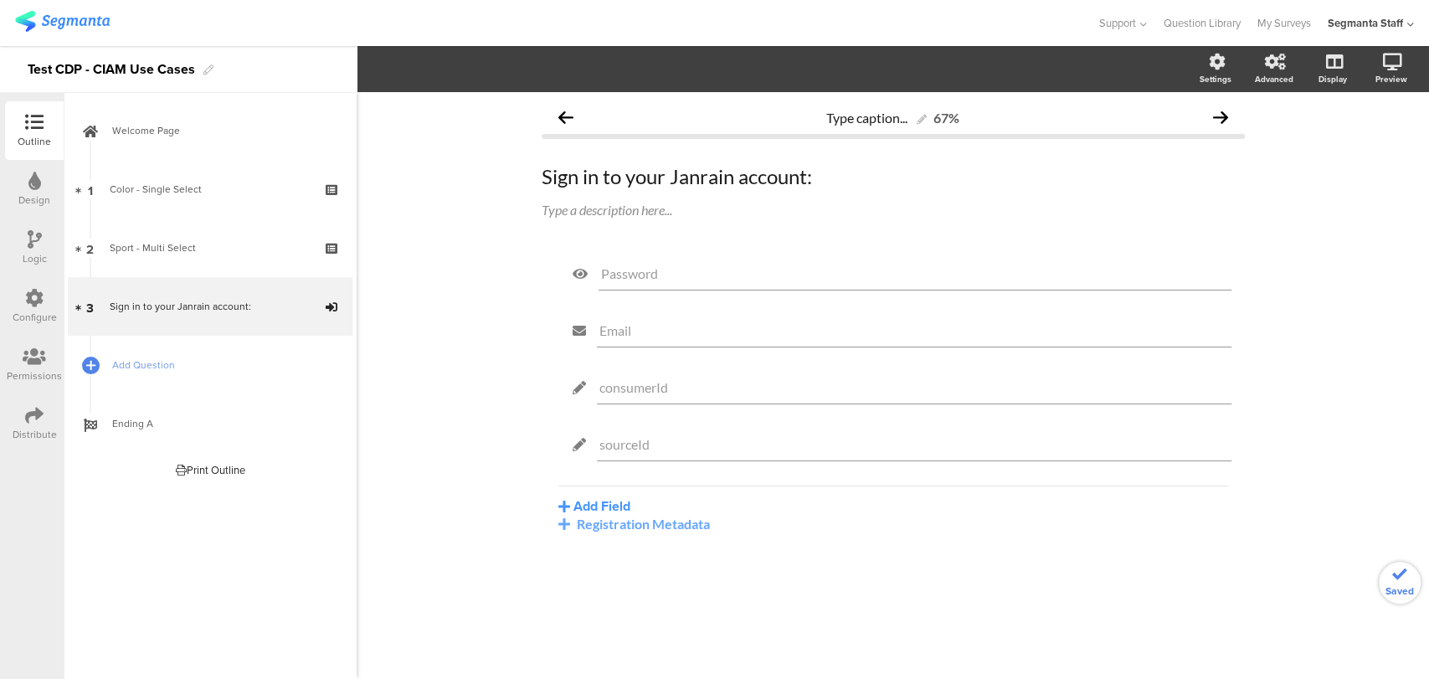
click at [35, 303] on icon at bounding box center [34, 298] width 18 height 18
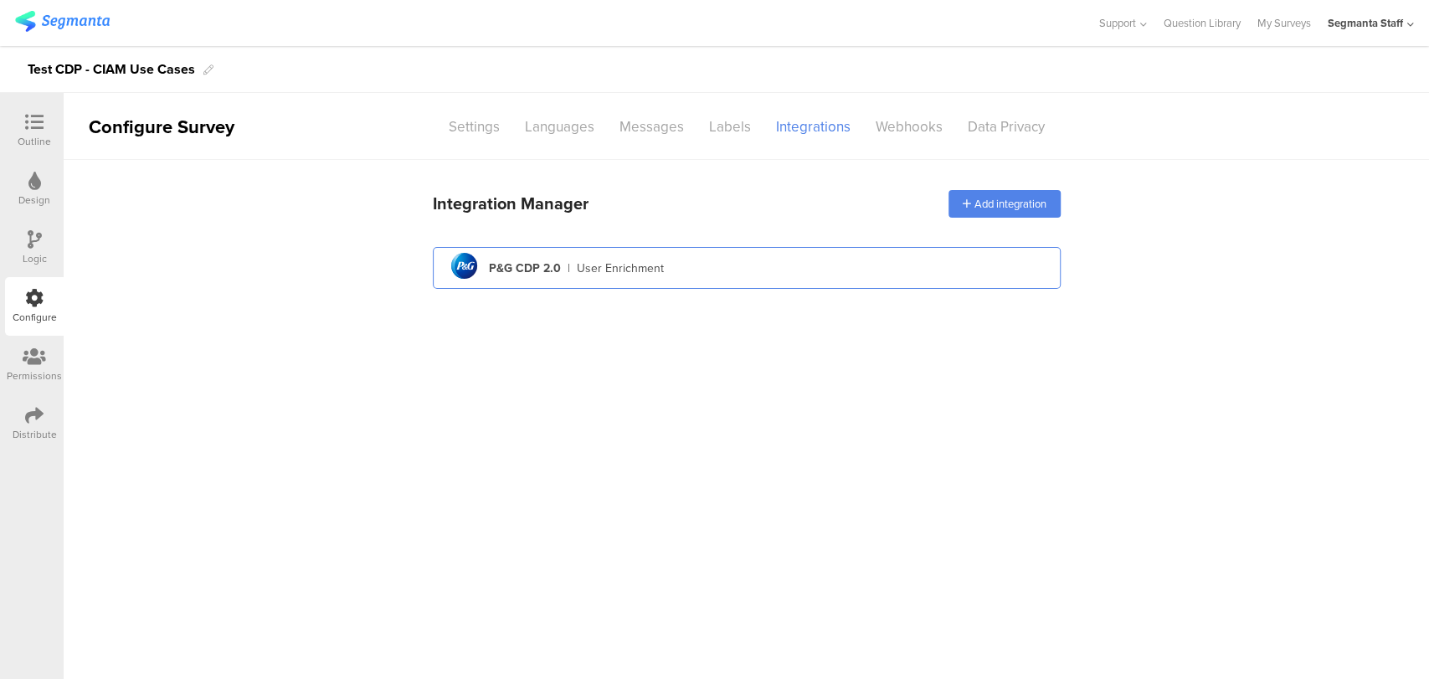
click at [644, 279] on div "pg logo P&G CDP 2.0 | User Enrichment" at bounding box center [746, 268] width 601 height 41
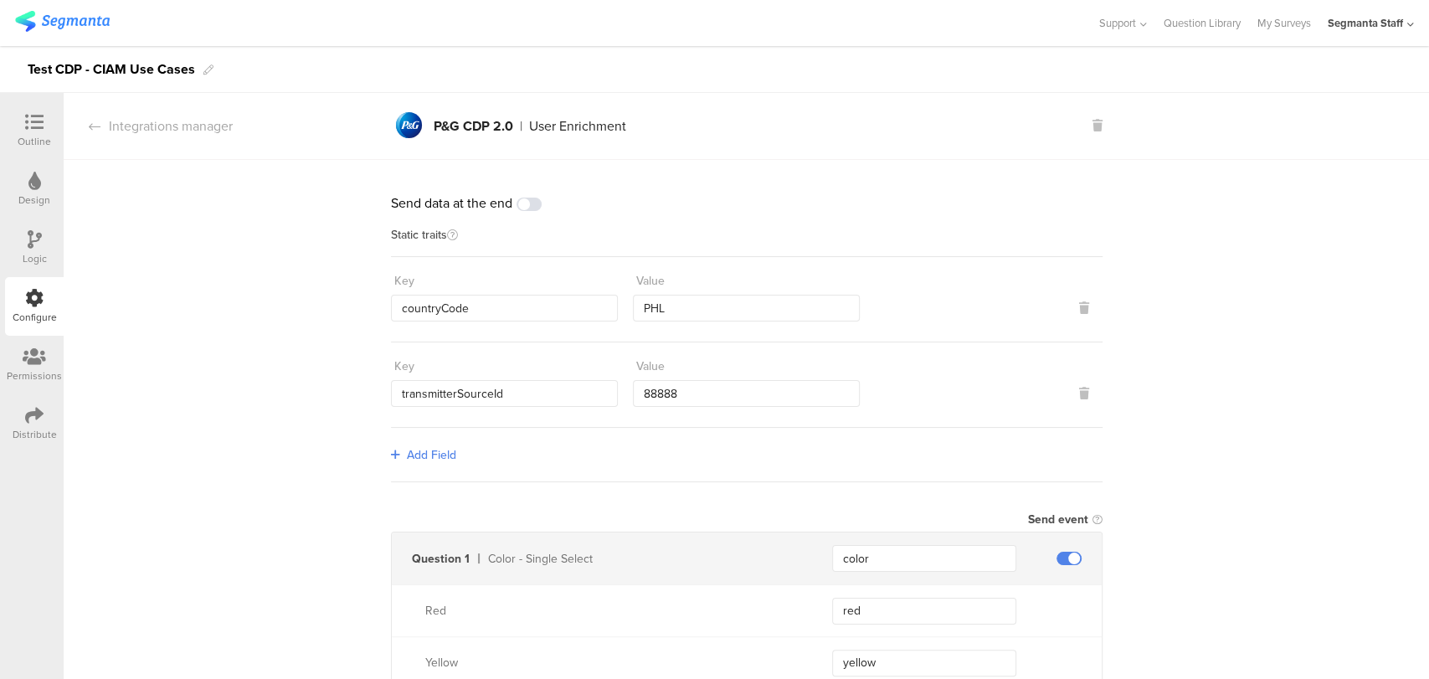
click at [532, 202] on span at bounding box center [528, 204] width 25 height 13
click at [38, 424] on icon at bounding box center [34, 415] width 18 height 18
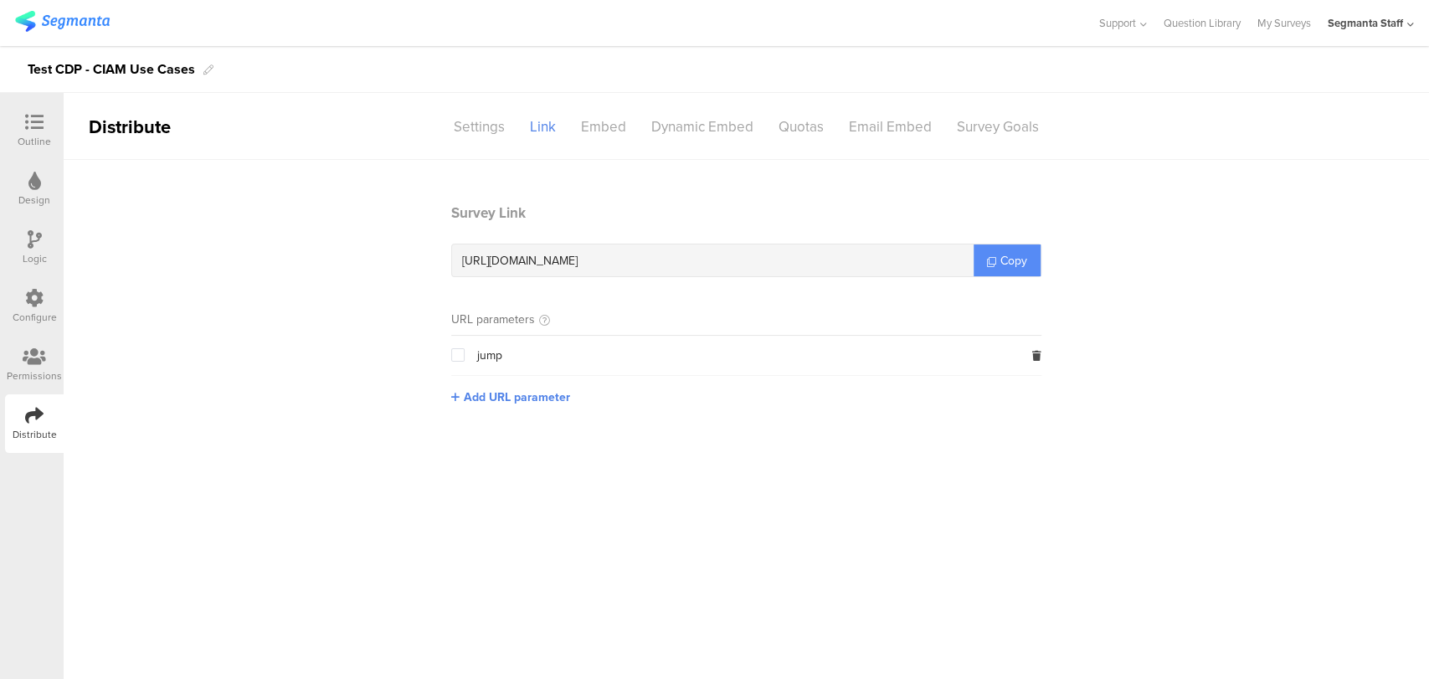
click at [1004, 259] on span "Copy" at bounding box center [1013, 261] width 27 height 18
click at [1003, 259] on span "Copy" at bounding box center [1013, 261] width 27 height 18
click at [1268, 22] on link "My Surveys" at bounding box center [1284, 23] width 54 height 46
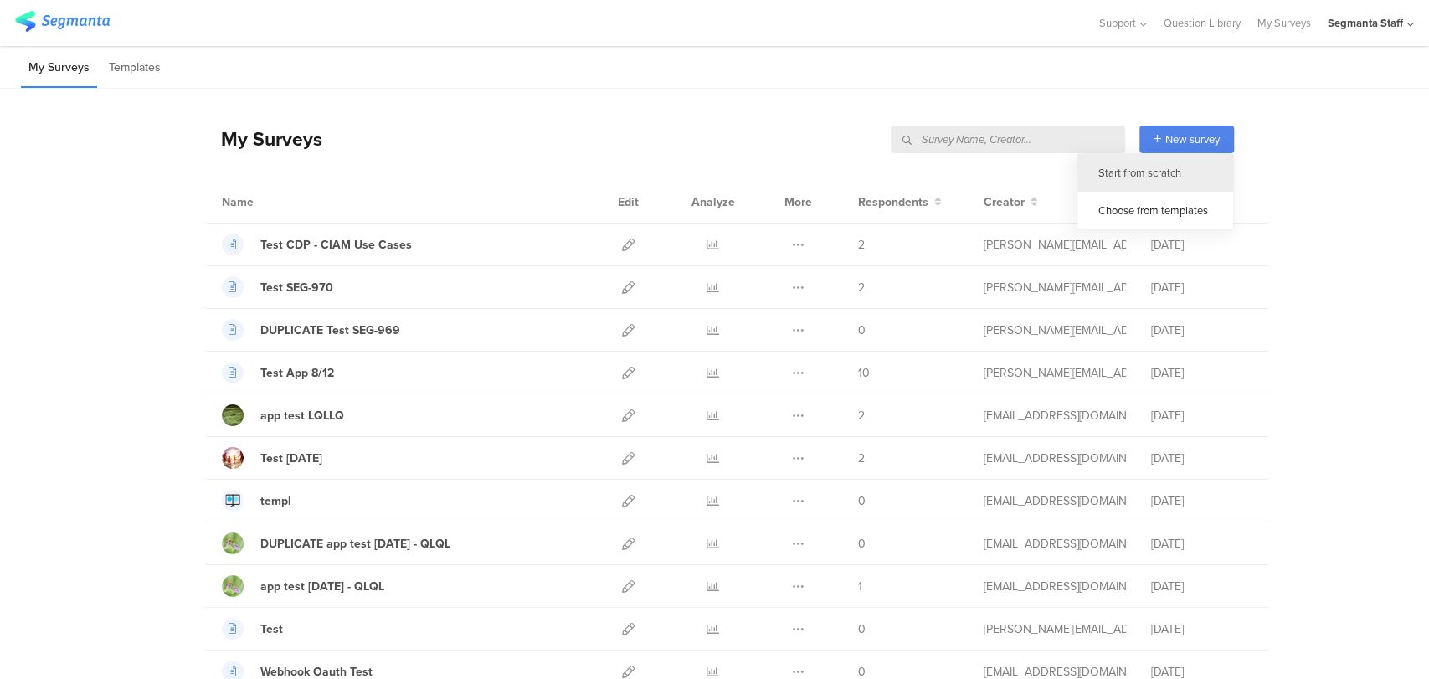
click at [1126, 186] on div "Start from scratch" at bounding box center [1155, 173] width 156 height 38
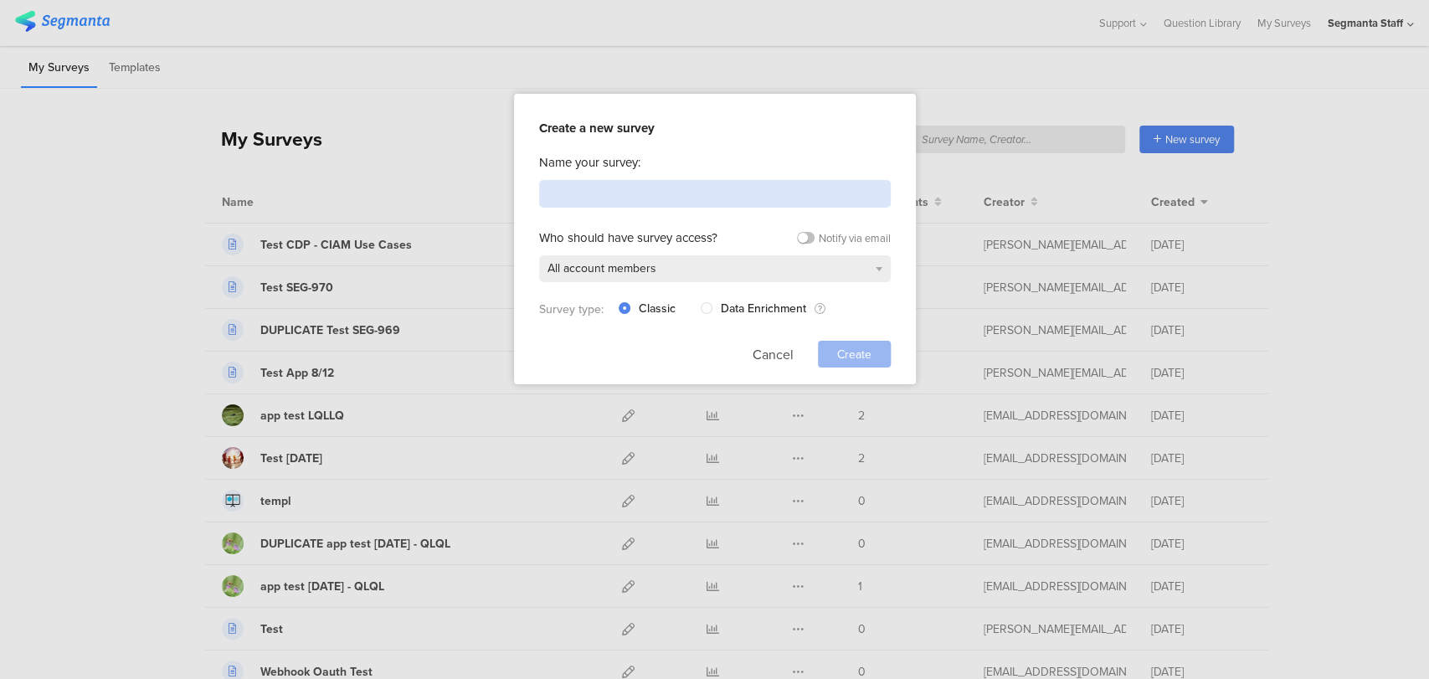
click at [664, 188] on input at bounding box center [715, 194] width 352 height 28
type input "Test CDP - Non CIAM Use Cases"
click at [852, 356] on span "Create" at bounding box center [854, 355] width 34 height 18
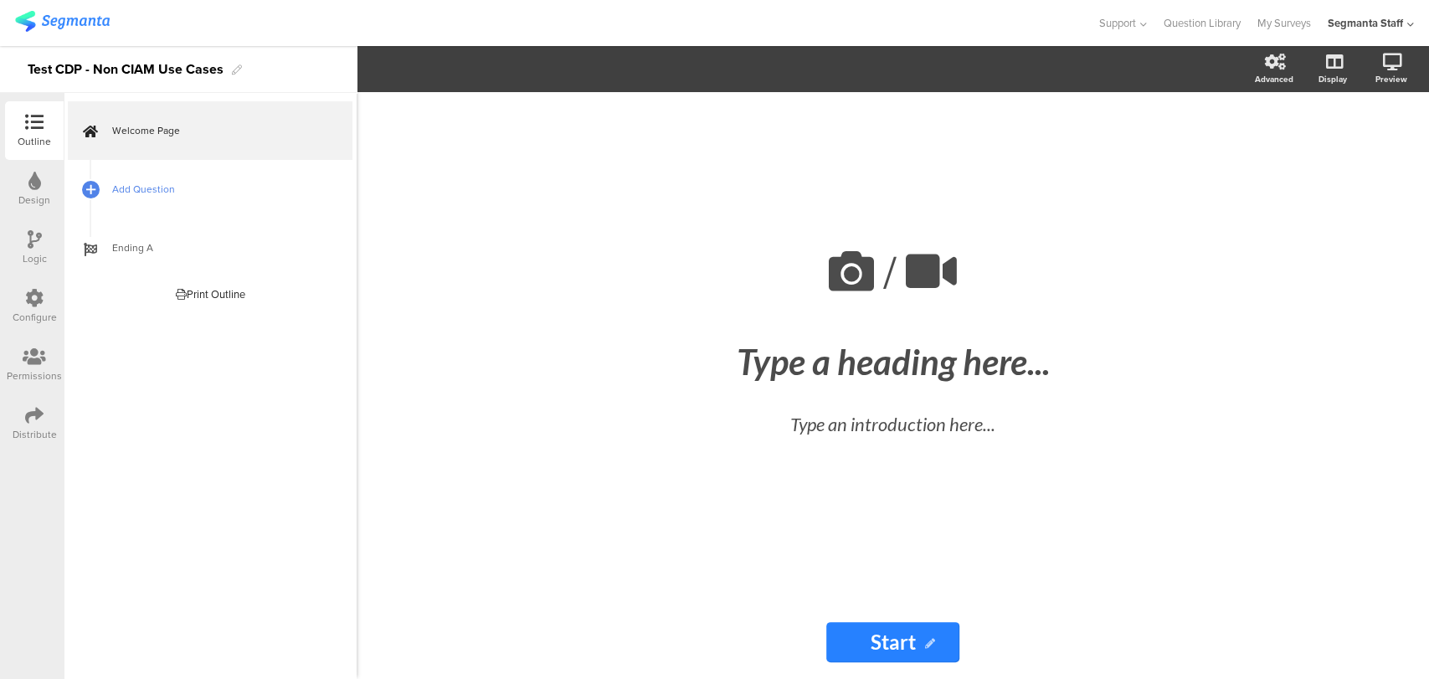
click at [147, 186] on span "Add Question" at bounding box center [219, 189] width 214 height 17
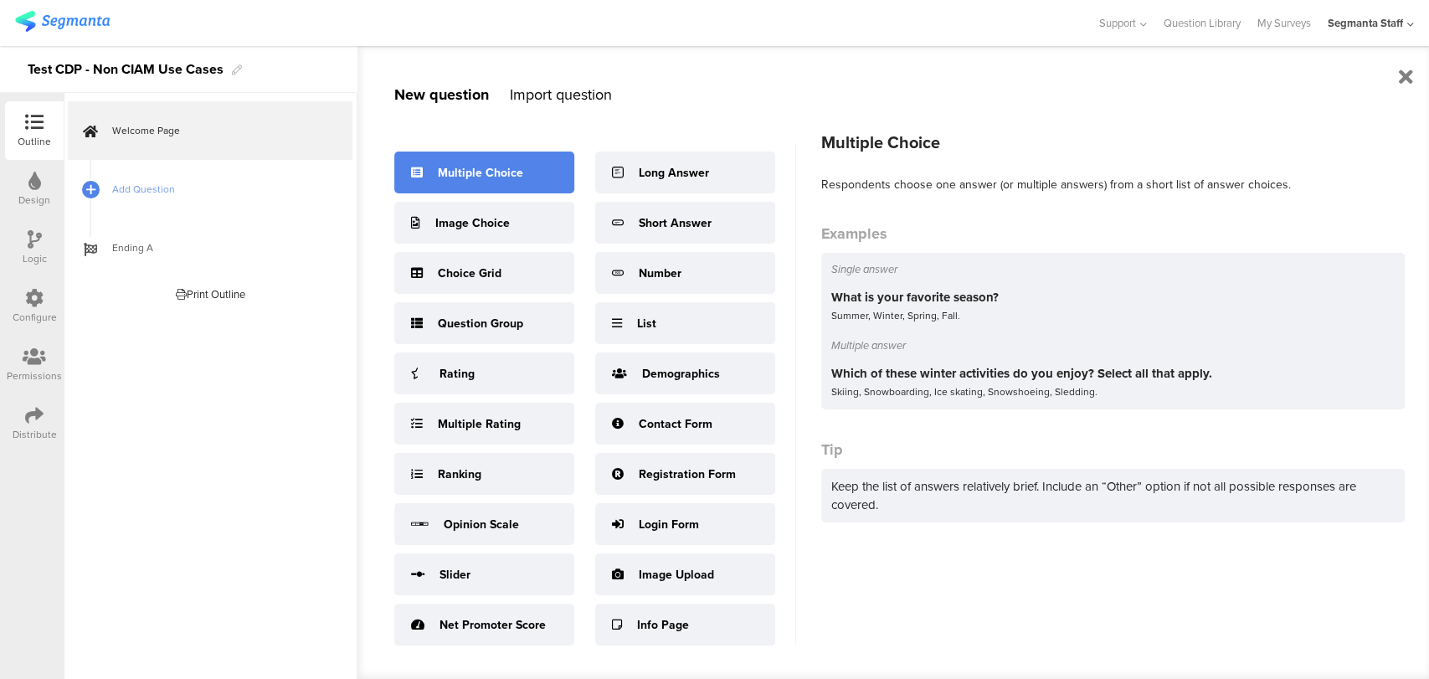
click at [493, 169] on div "Multiple Choice" at bounding box center [480, 173] width 85 height 18
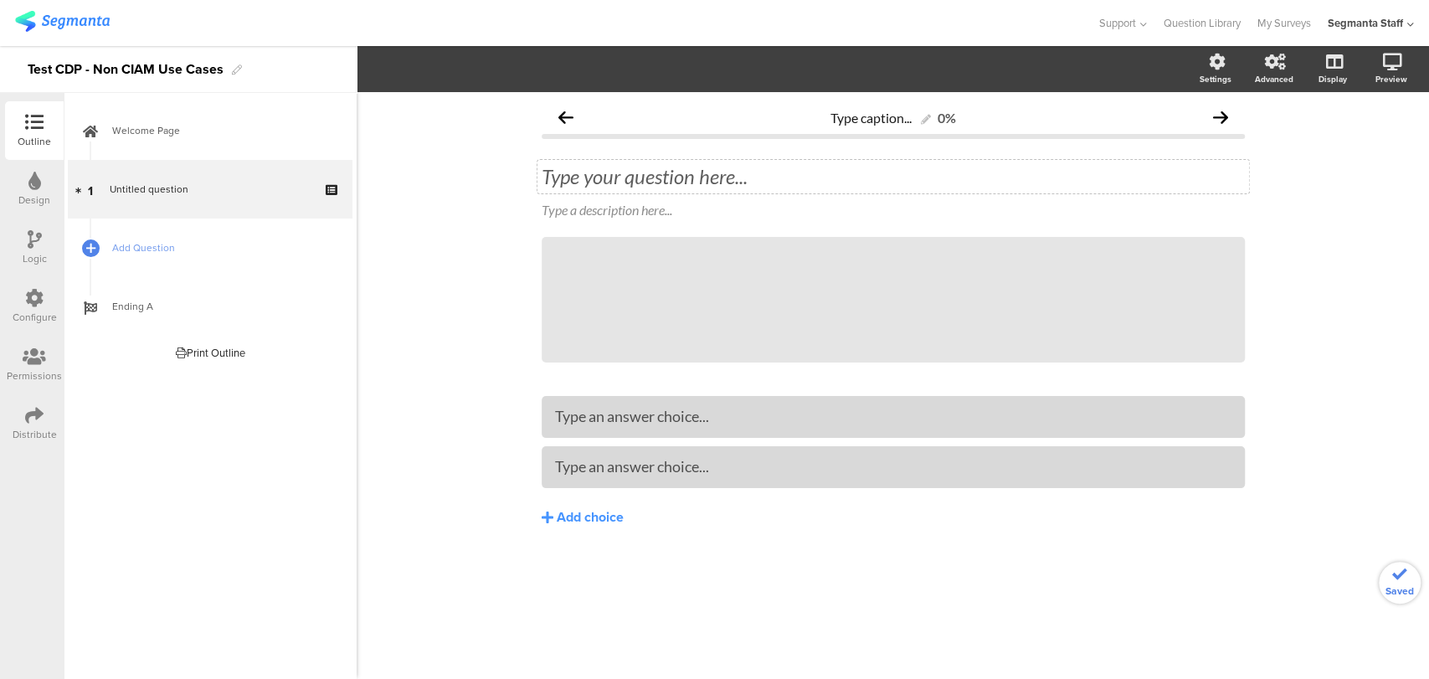
click at [666, 183] on div "Type your question here..." at bounding box center [892, 176] width 711 height 33
click at [196, 269] on link "Add Question" at bounding box center [210, 247] width 285 height 59
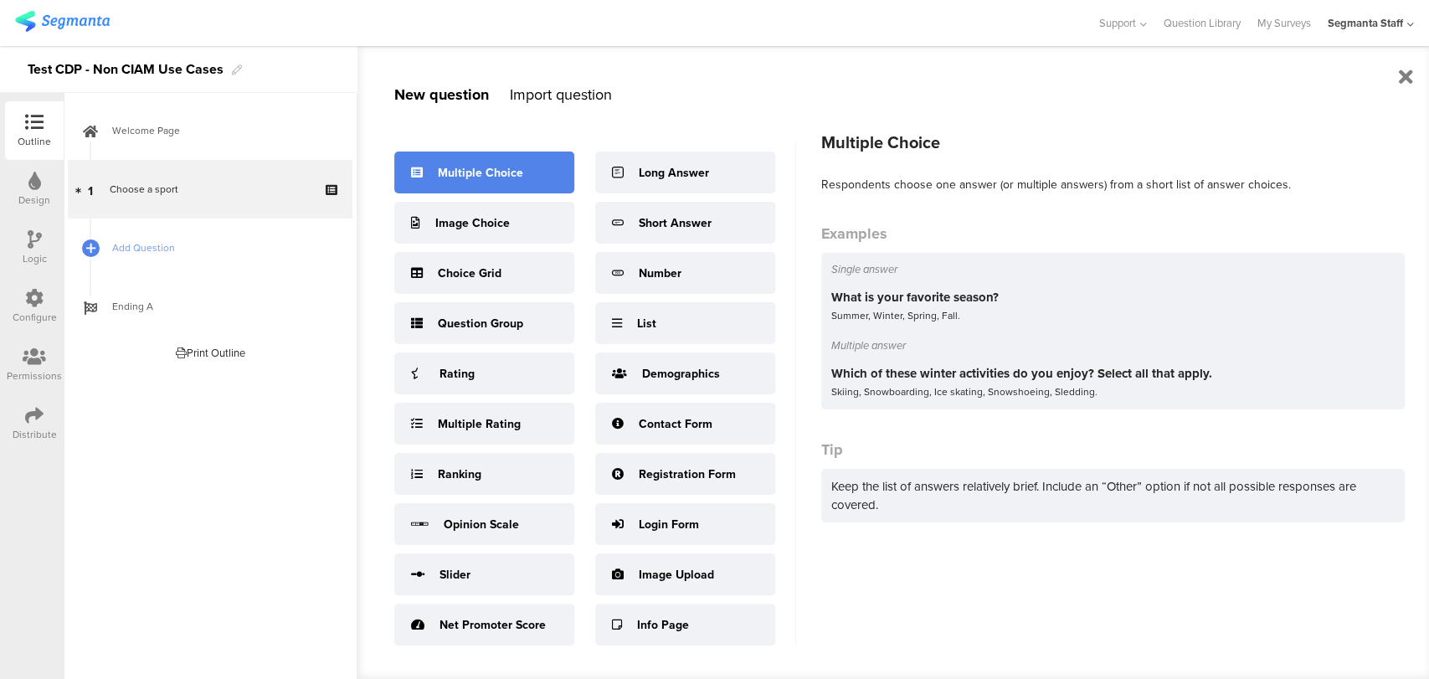
click at [480, 172] on div "Multiple Choice" at bounding box center [480, 173] width 85 height 18
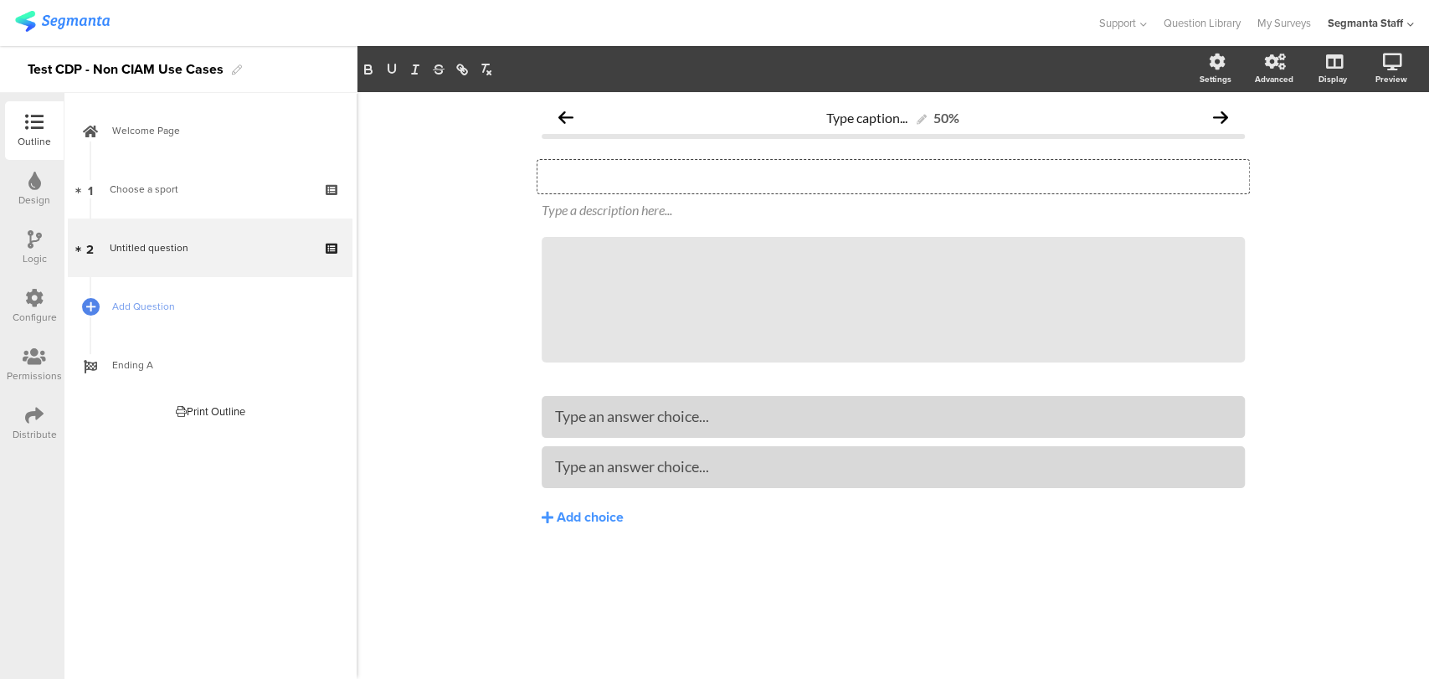
click at [564, 172] on div "Type your question here..." at bounding box center [892, 176] width 711 height 33
click at [137, 332] on link "Add Question" at bounding box center [210, 306] width 285 height 59
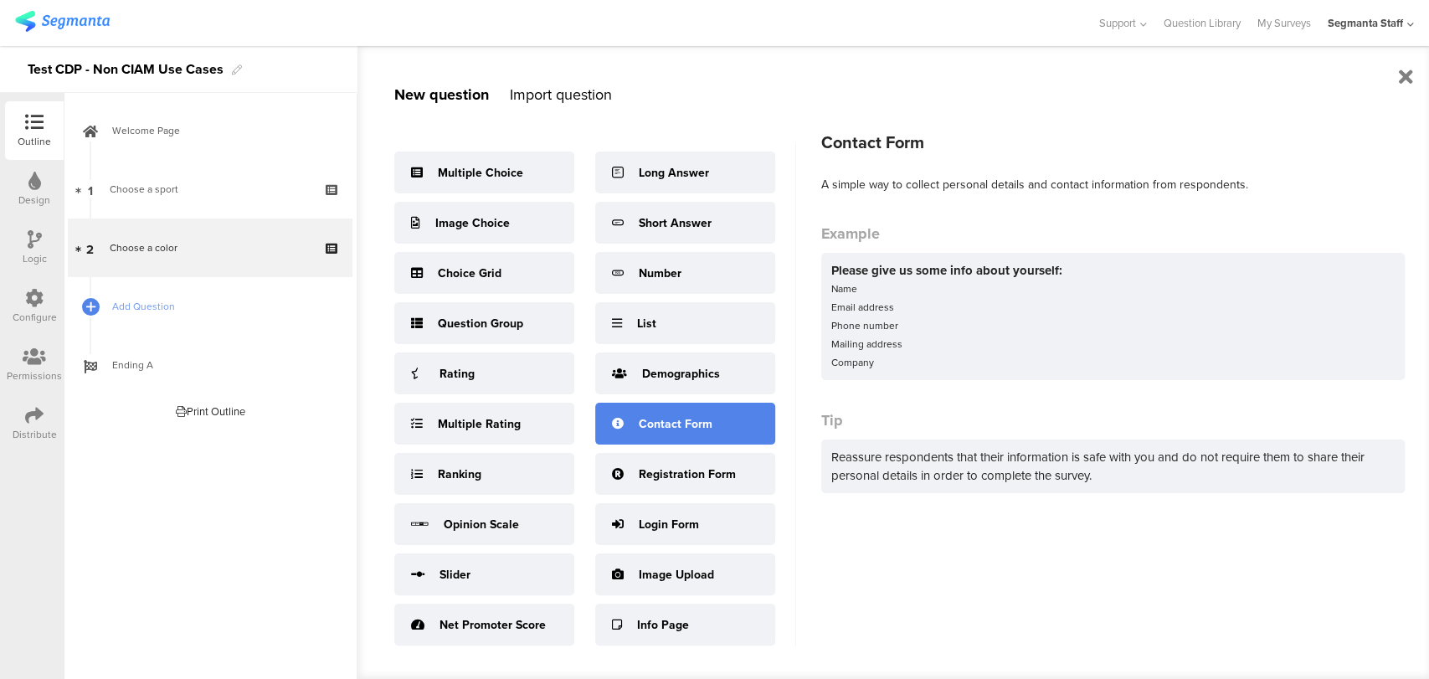
click at [676, 434] on div "Contact Form" at bounding box center [685, 424] width 180 height 42
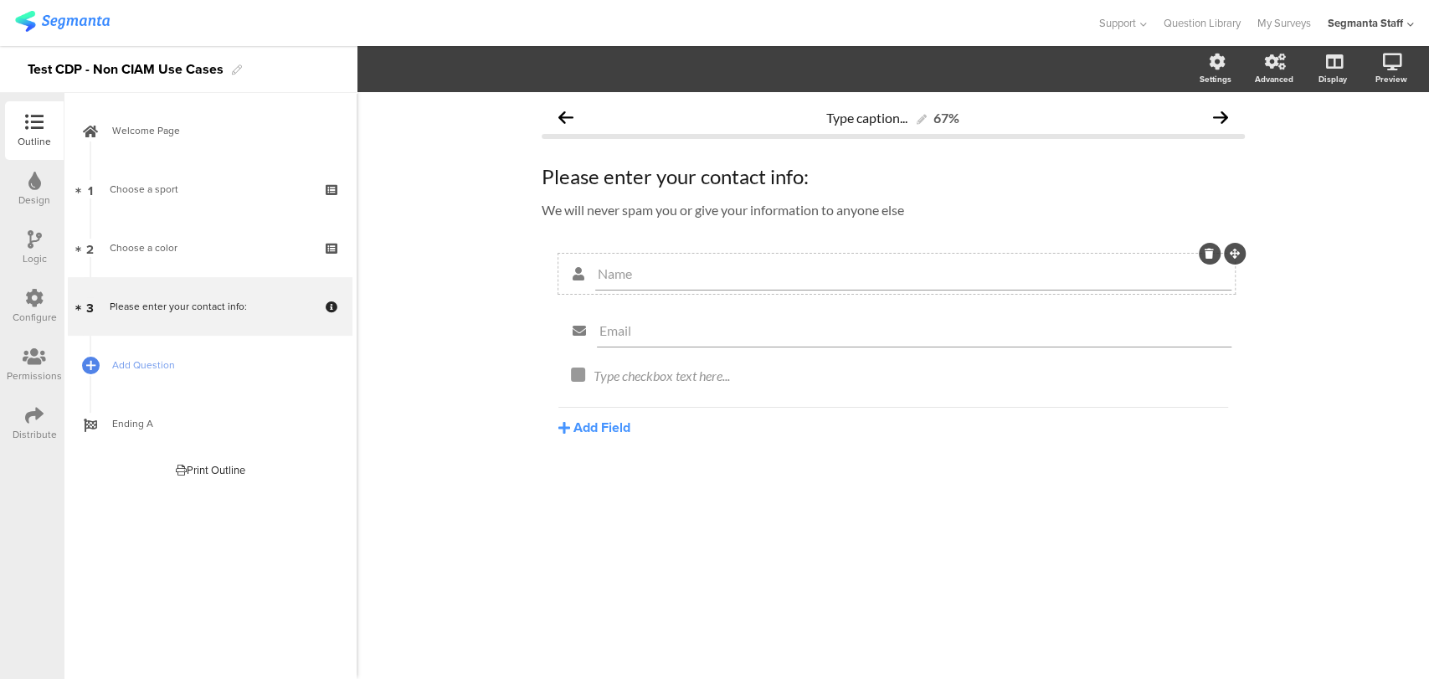
click at [1210, 256] on icon at bounding box center [1208, 254] width 9 height 10
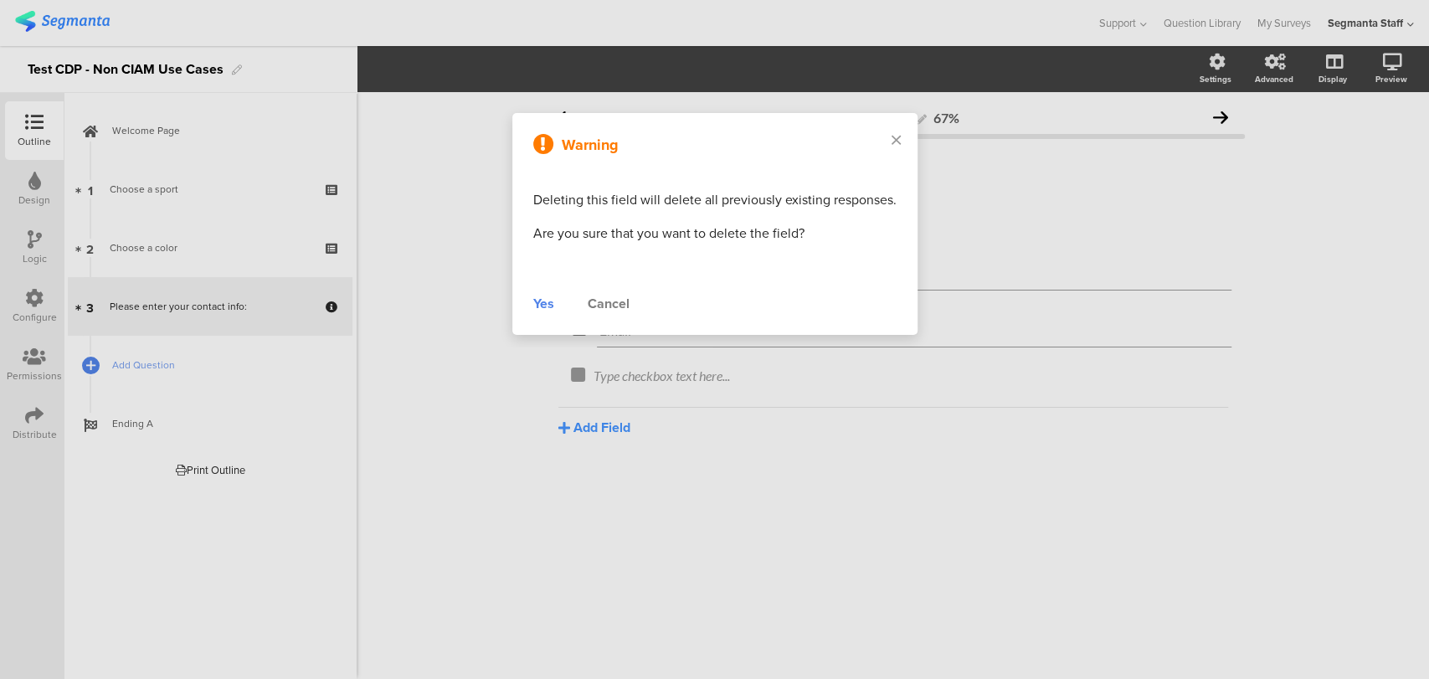
click at [536, 303] on div "Yes" at bounding box center [543, 304] width 21 height 20
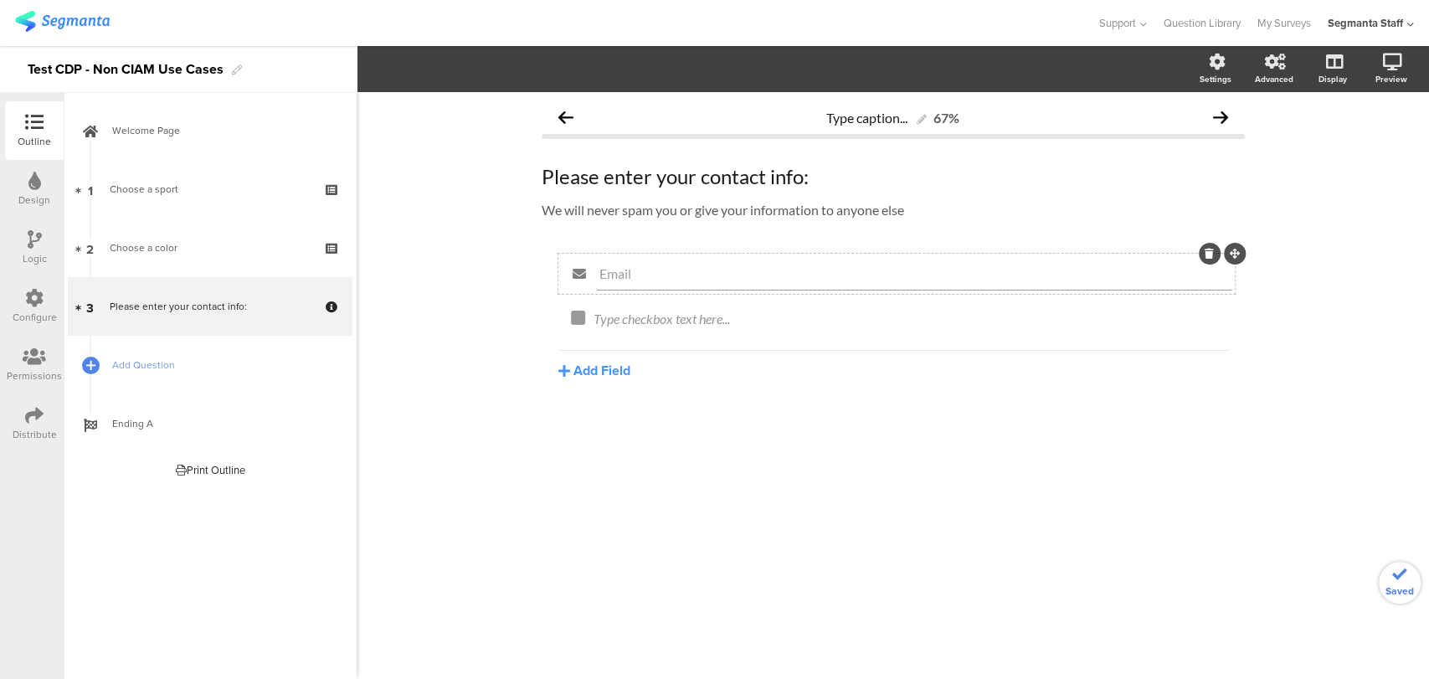
click at [1207, 251] on icon at bounding box center [1208, 254] width 9 height 10
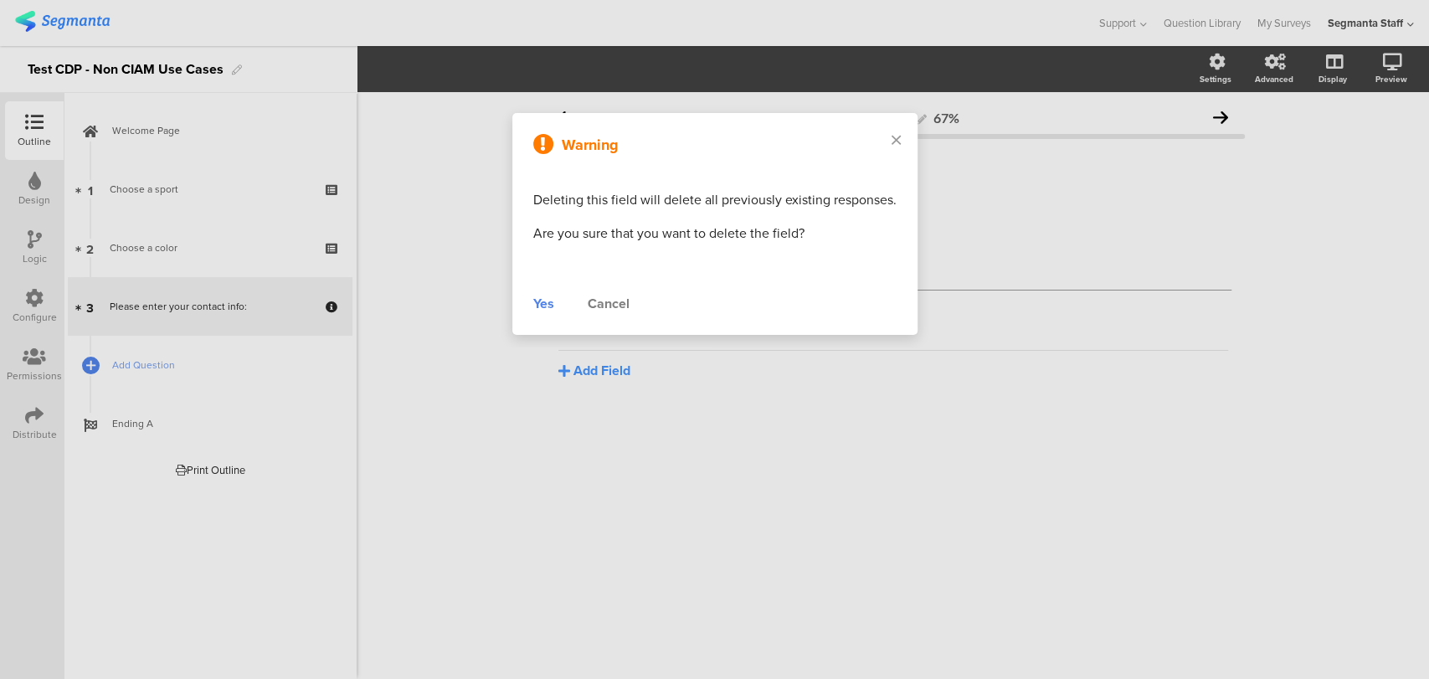
click at [539, 302] on div "Yes" at bounding box center [543, 304] width 21 height 20
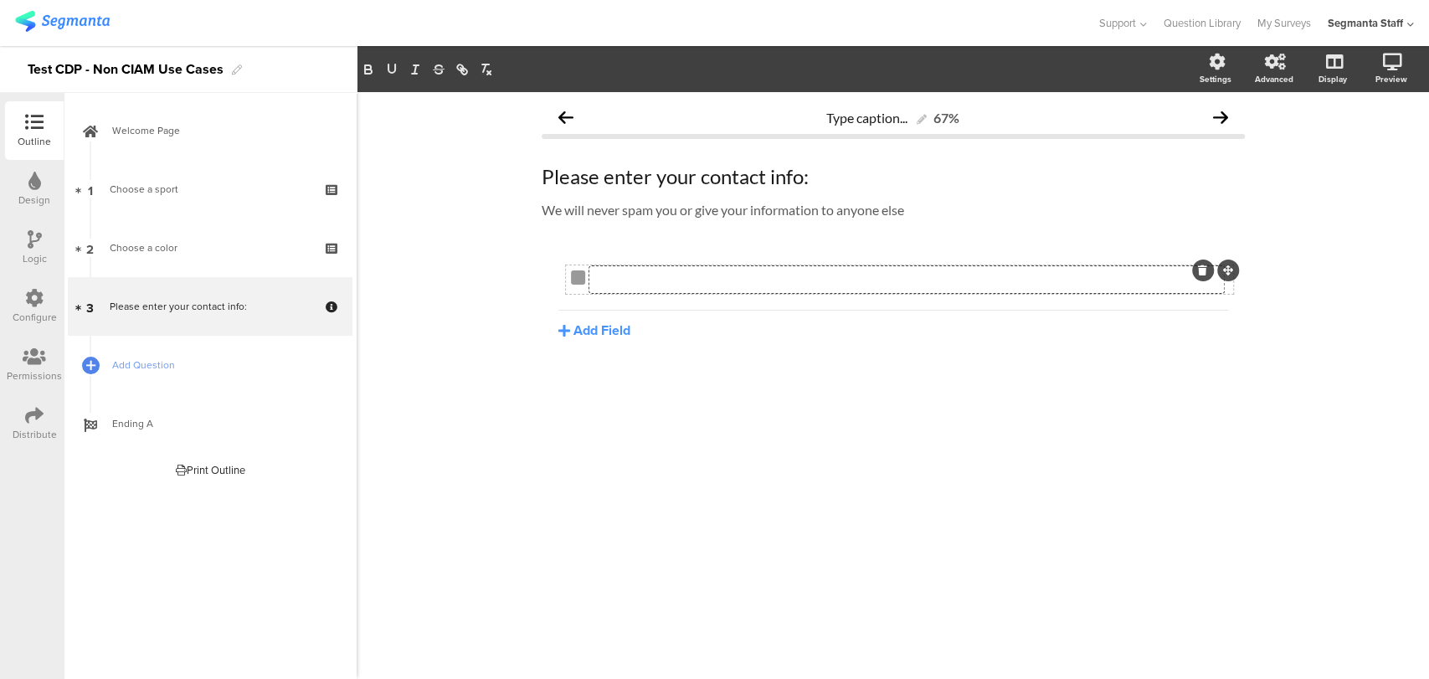
click at [696, 286] on div "Type checkbox text here..." at bounding box center [906, 279] width 634 height 27
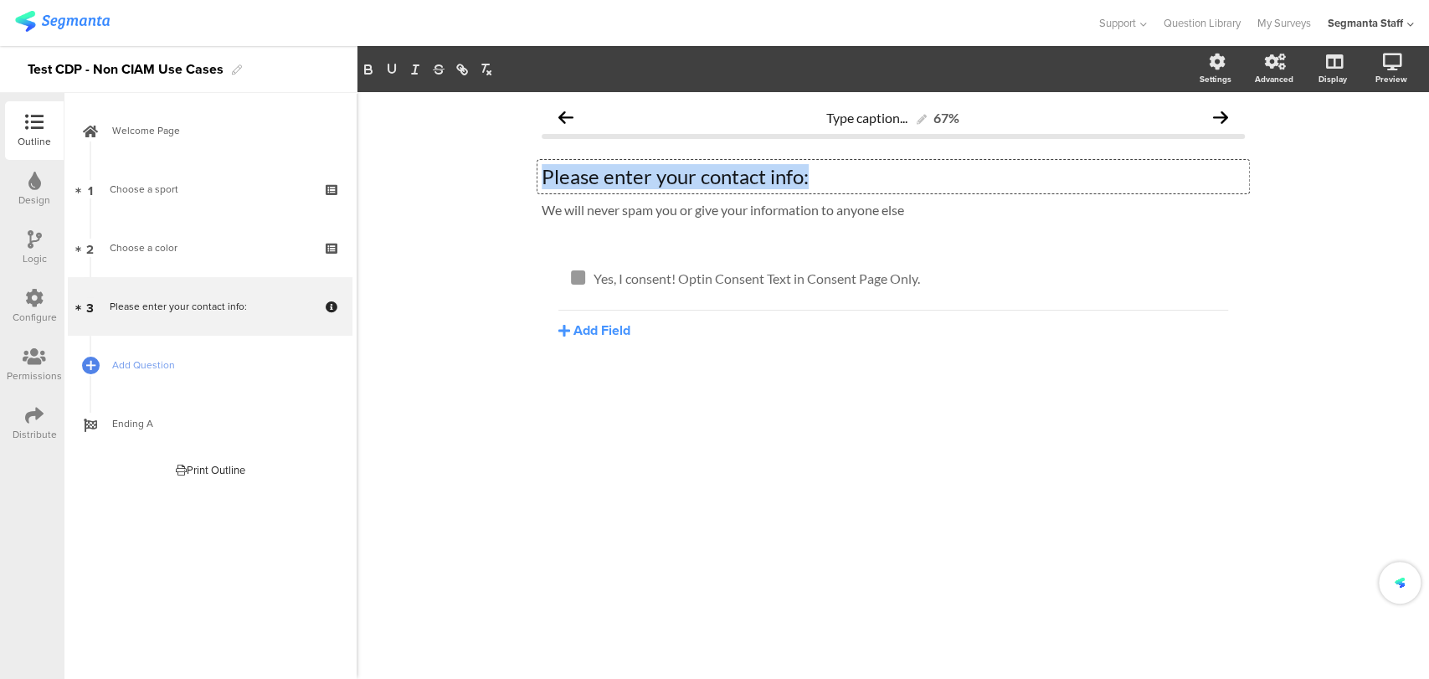
drag, startPoint x: 834, startPoint y: 181, endPoint x: 459, endPoint y: 185, distance: 375.8
click at [459, 185] on div "Type caption... 67% Please enter your contact info: Please enter your contact i…" at bounding box center [893, 385] width 1072 height 587
click at [474, 321] on div "Type caption... 67% Consent Page Only Consent Page Only We will never spam you …" at bounding box center [893, 385] width 1072 height 587
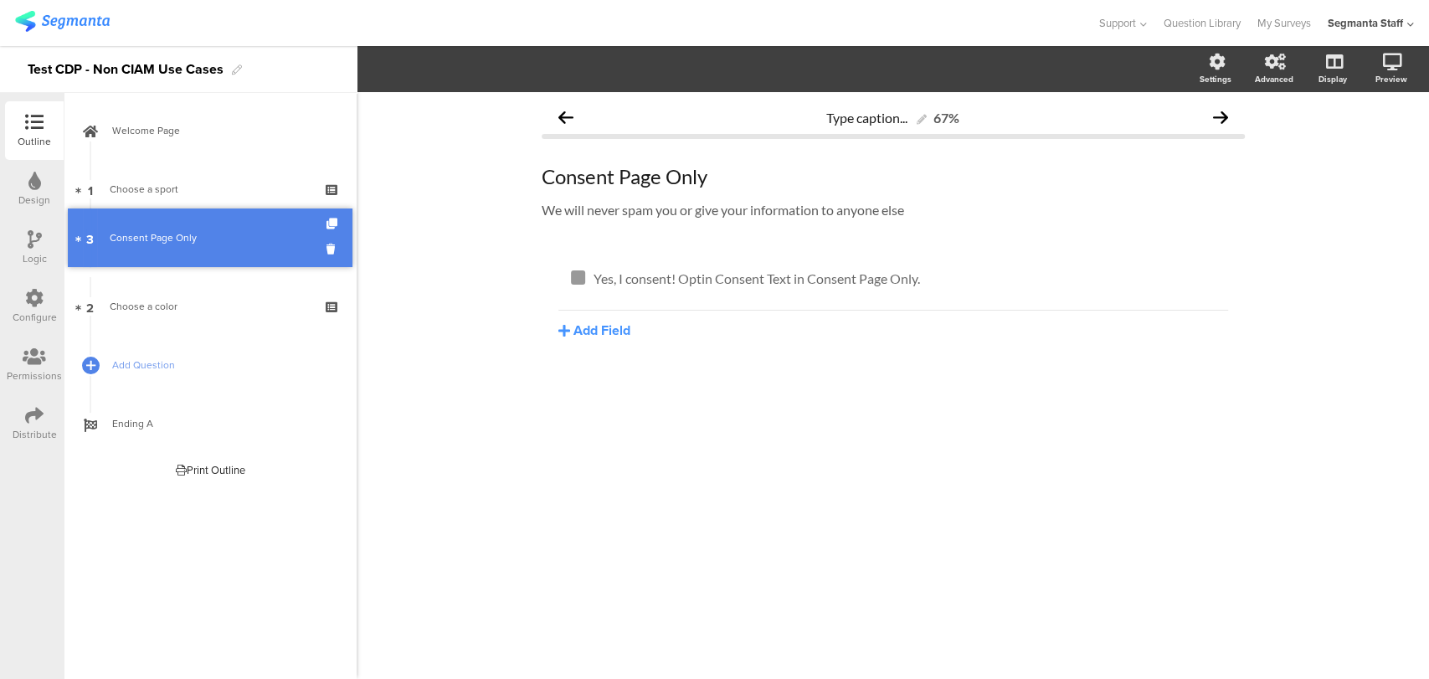
drag, startPoint x: 228, startPoint y: 308, endPoint x: 231, endPoint y: 243, distance: 65.4
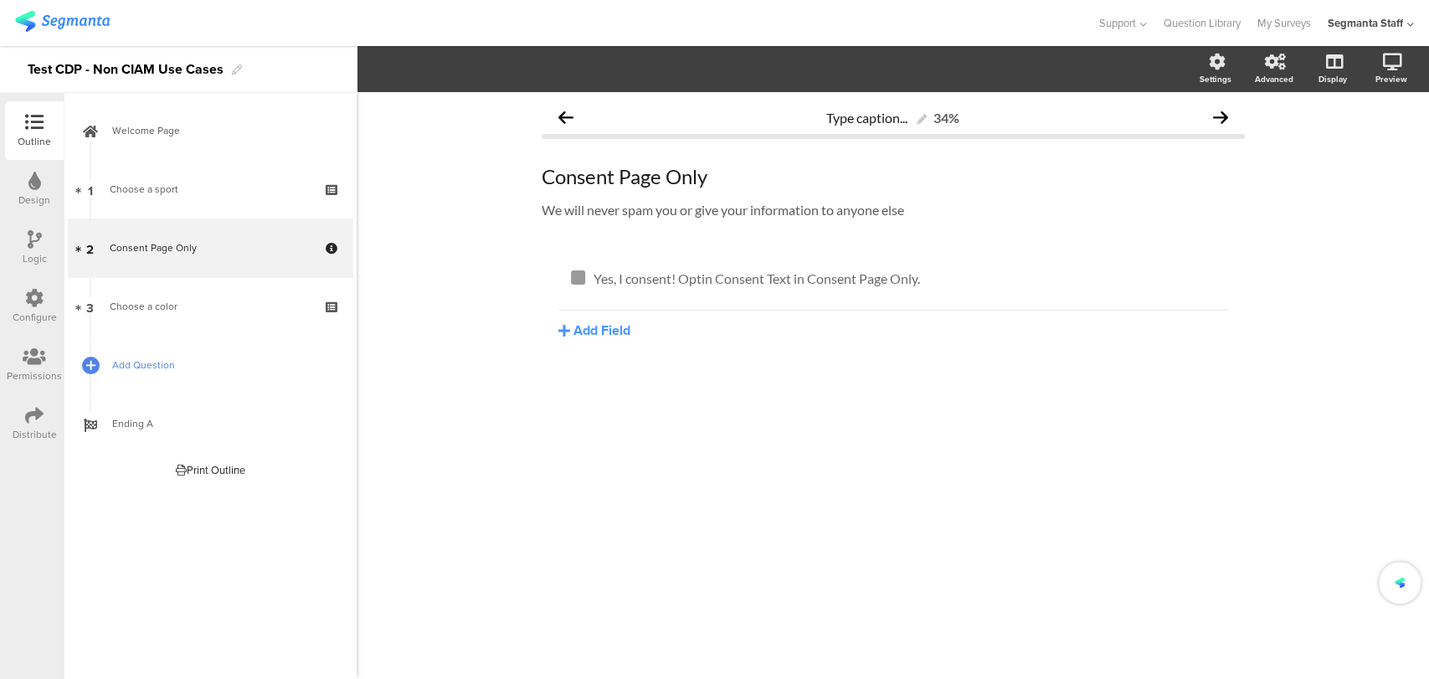
click at [107, 362] on link "Add Question" at bounding box center [210, 365] width 285 height 59
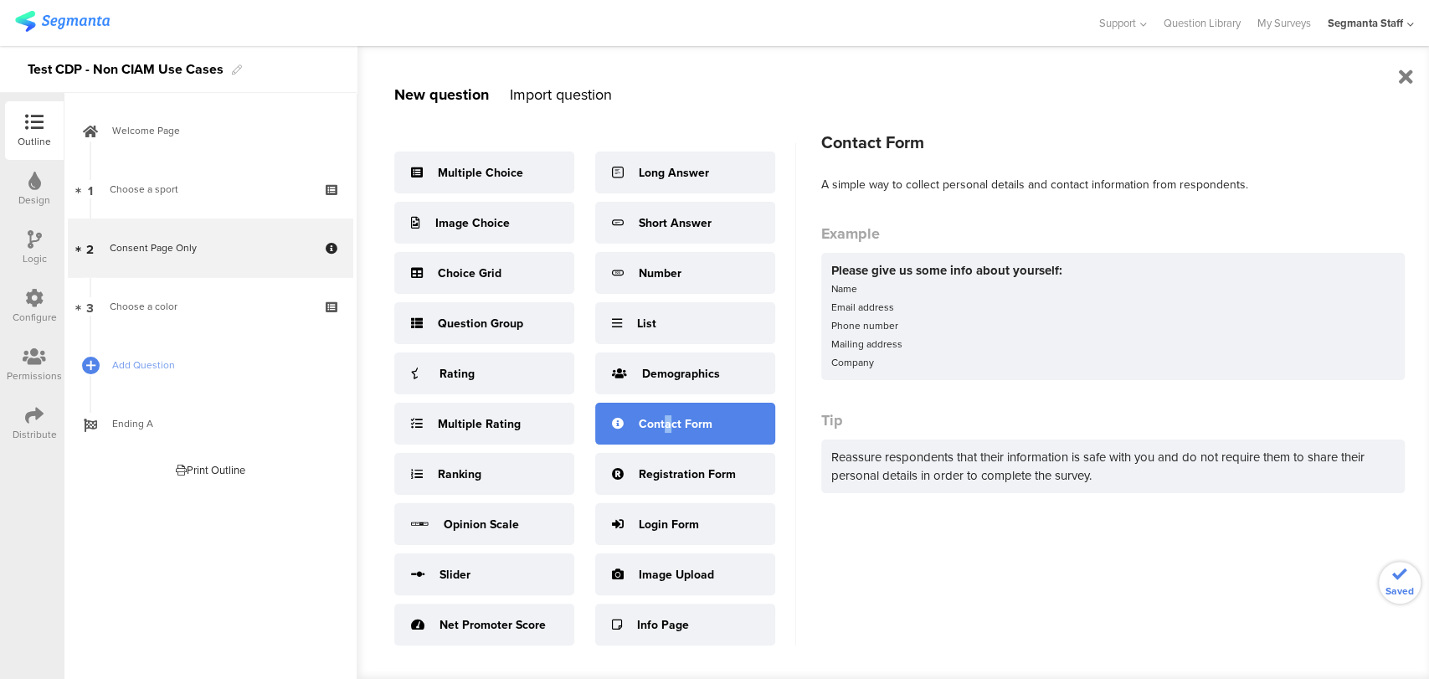
click at [669, 412] on div "Contact Form" at bounding box center [685, 424] width 180 height 42
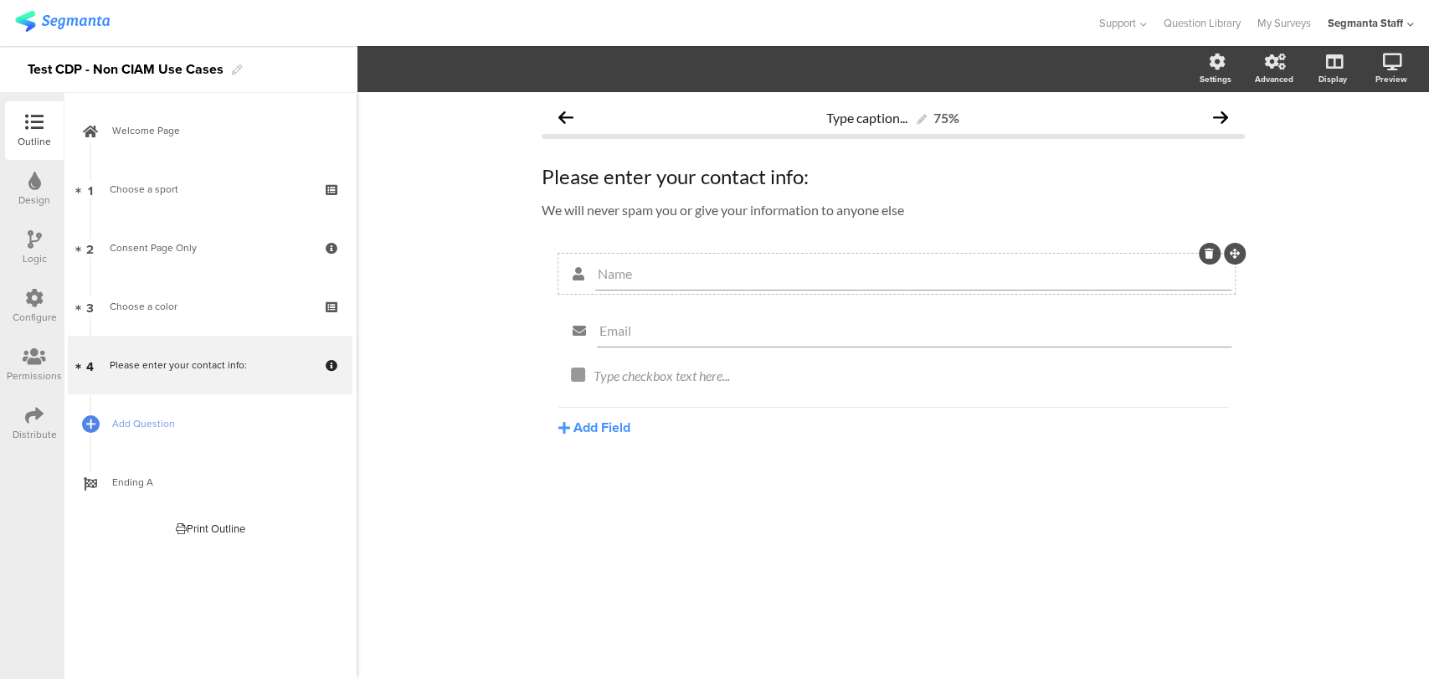
click at [626, 268] on input "Name" at bounding box center [913, 273] width 631 height 16
drag, startPoint x: 643, startPoint y: 277, endPoint x: 650, endPoint y: 230, distance: 47.5
click at [593, 276] on div "Name" at bounding box center [897, 273] width 670 height 33
type input "First Name"
click at [587, 430] on button "Add Field" at bounding box center [594, 427] width 72 height 19
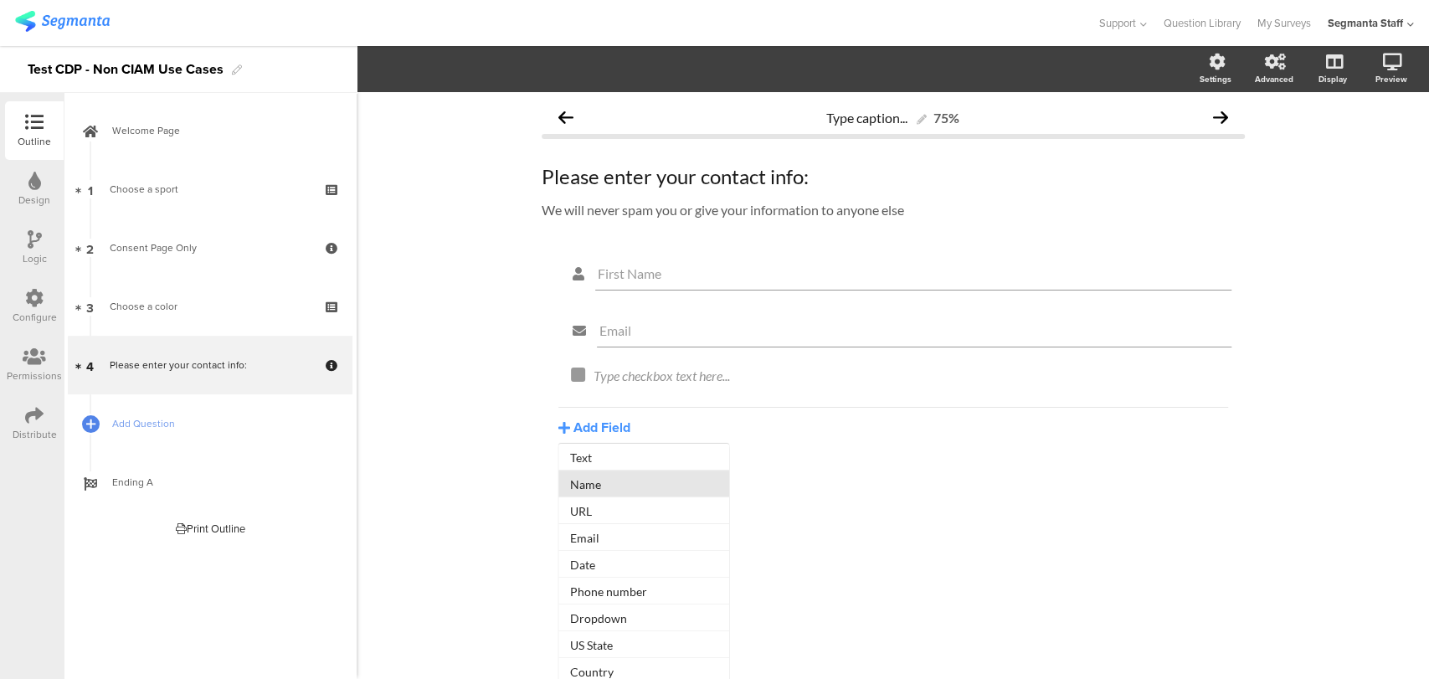
click at [610, 495] on button "Name" at bounding box center [643, 483] width 171 height 27
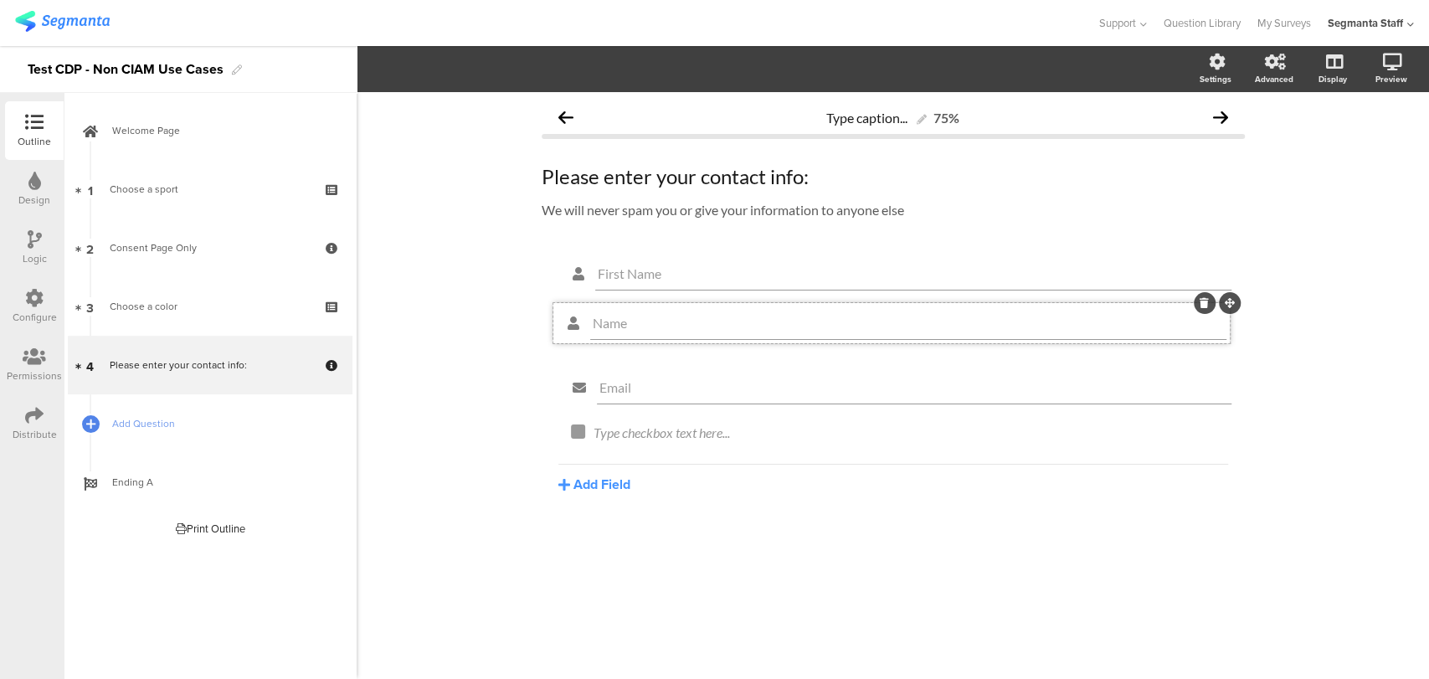
drag, startPoint x: 1235, startPoint y: 366, endPoint x: 1172, endPoint y: 312, distance: 82.5
click at [670, 338] on input "Name" at bounding box center [913, 330] width 631 height 16
drag, startPoint x: 670, startPoint y: 338, endPoint x: 611, endPoint y: 298, distance: 71.0
click at [535, 343] on div "Type caption... 75% Please enter your contact info: Please enter your contact i…" at bounding box center [893, 337] width 737 height 490
type input "Last Name"
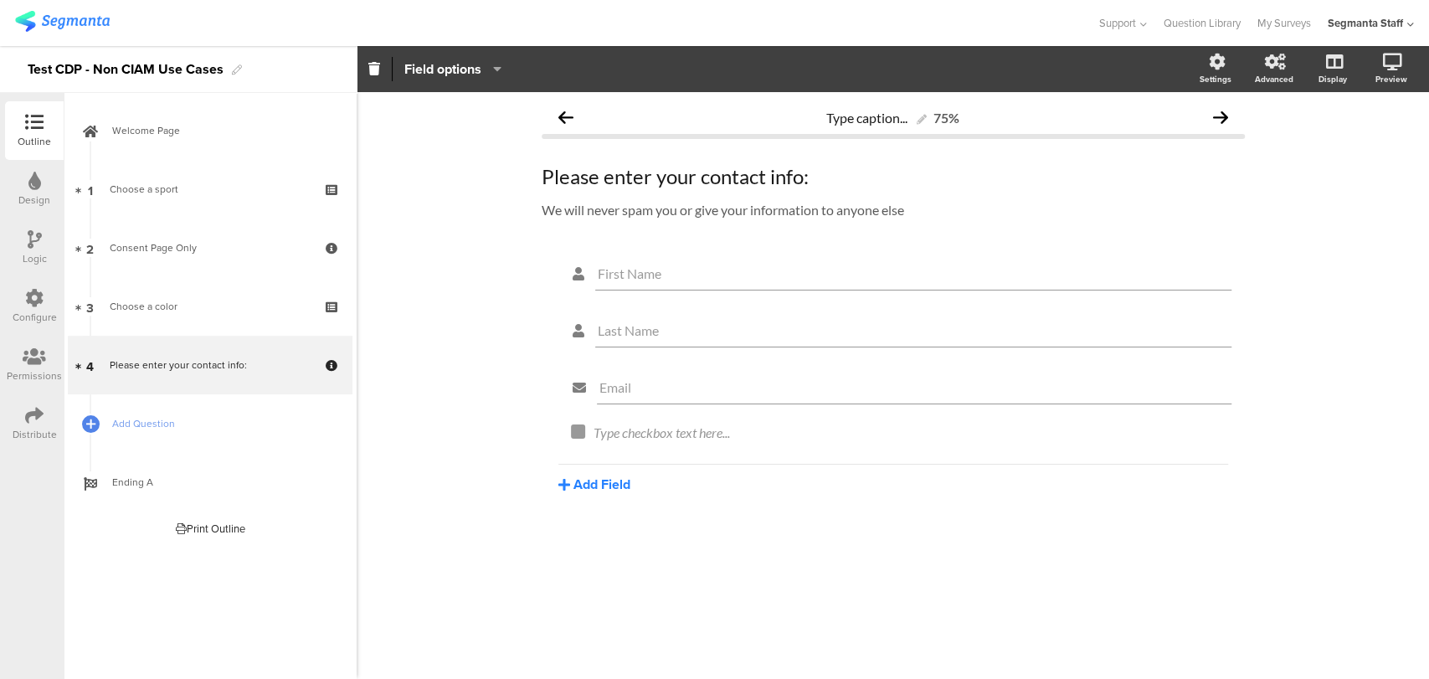
click at [598, 482] on button "Add Field" at bounding box center [594, 484] width 72 height 19
click at [615, 647] on button "Phone number" at bounding box center [643, 647] width 171 height 27
click at [580, 546] on button "Add Field" at bounding box center [594, 540] width 72 height 19
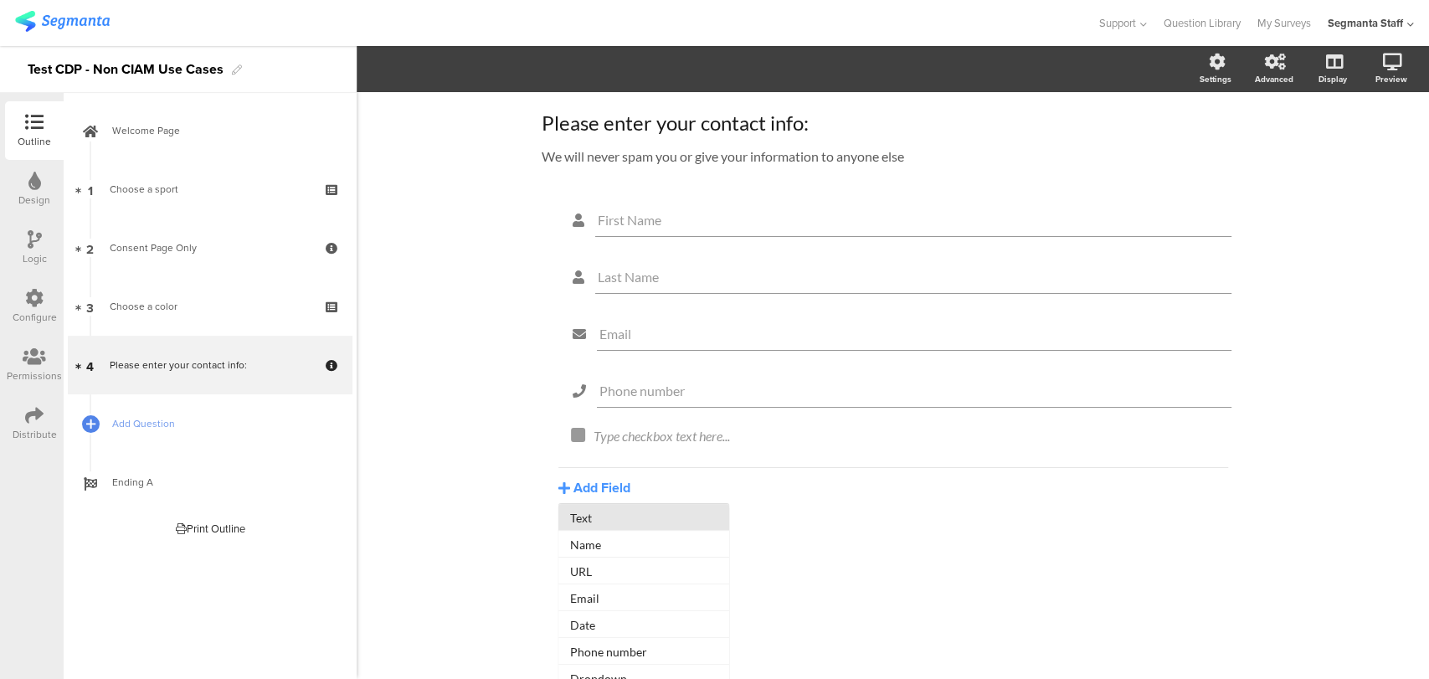
scroll to position [147, 0]
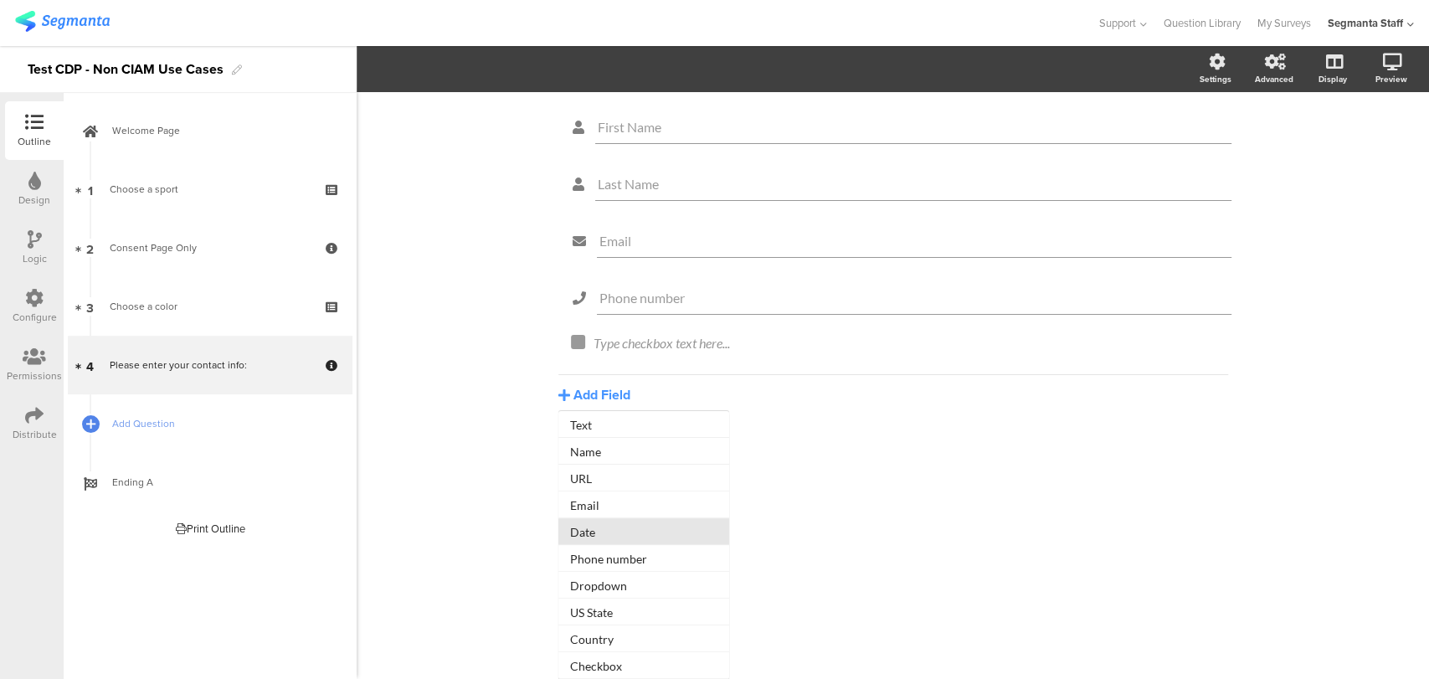
click at [605, 538] on button "Date" at bounding box center [643, 531] width 171 height 27
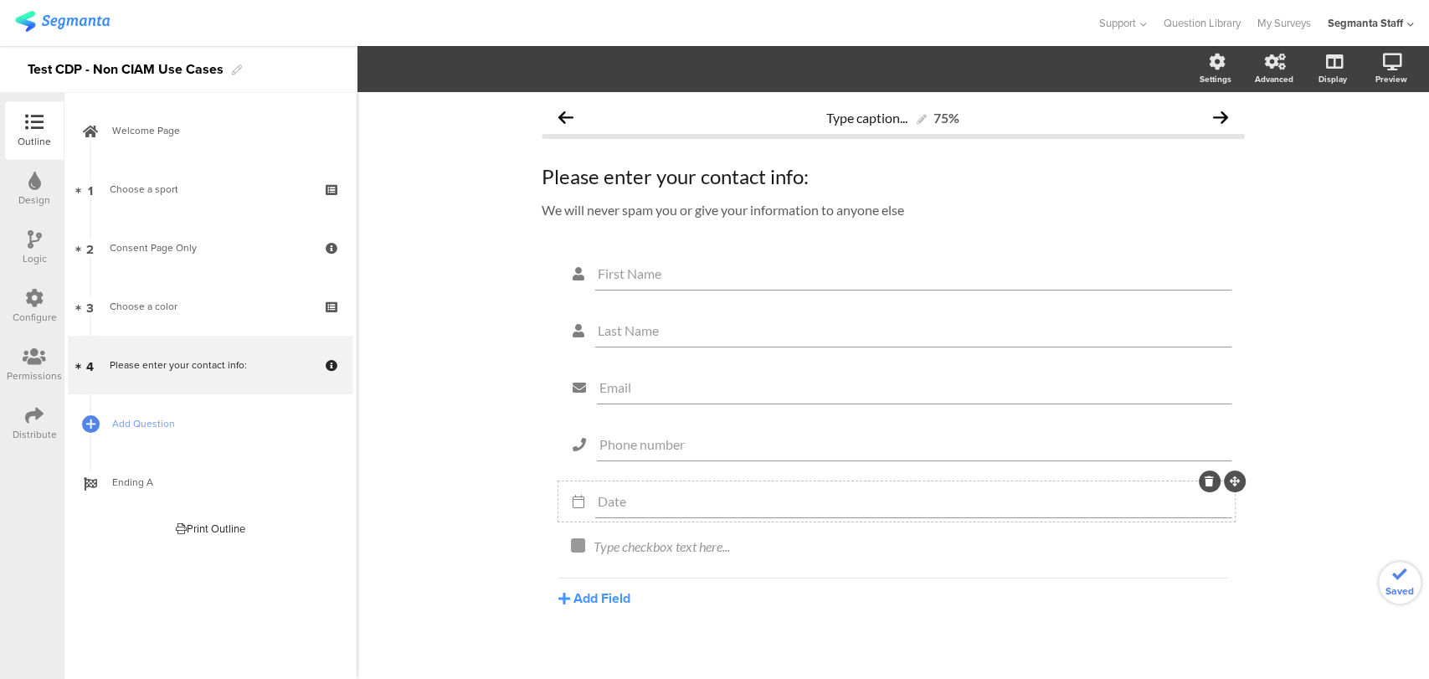
click at [643, 496] on input "Date" at bounding box center [913, 501] width 631 height 16
drag, startPoint x: 643, startPoint y: 496, endPoint x: 560, endPoint y: 510, distance: 83.9
click at [562, 510] on div "Date" at bounding box center [897, 501] width 670 height 33
type input "Birth Date"
click at [579, 595] on button "Add Field" at bounding box center [594, 597] width 72 height 19
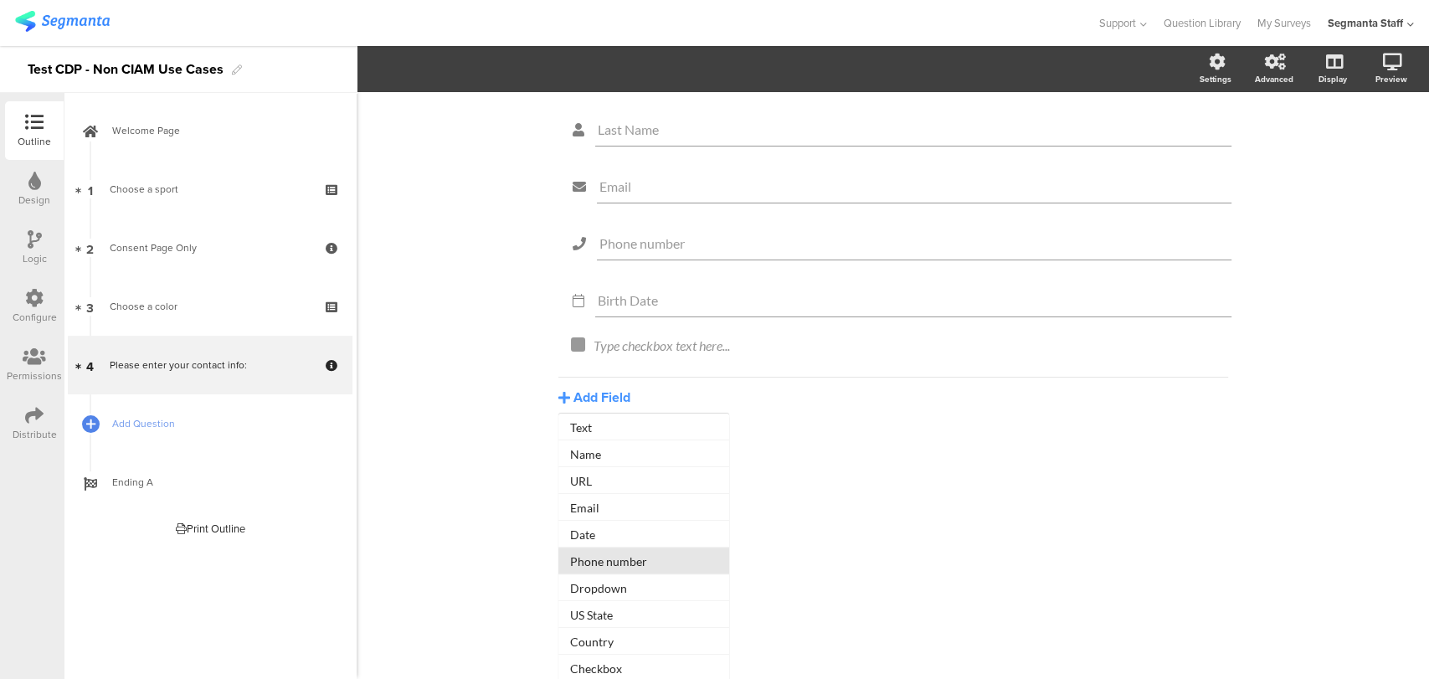
scroll to position [18, 0]
click at [634, 587] on button "Dropdown" at bounding box center [643, 585] width 171 height 27
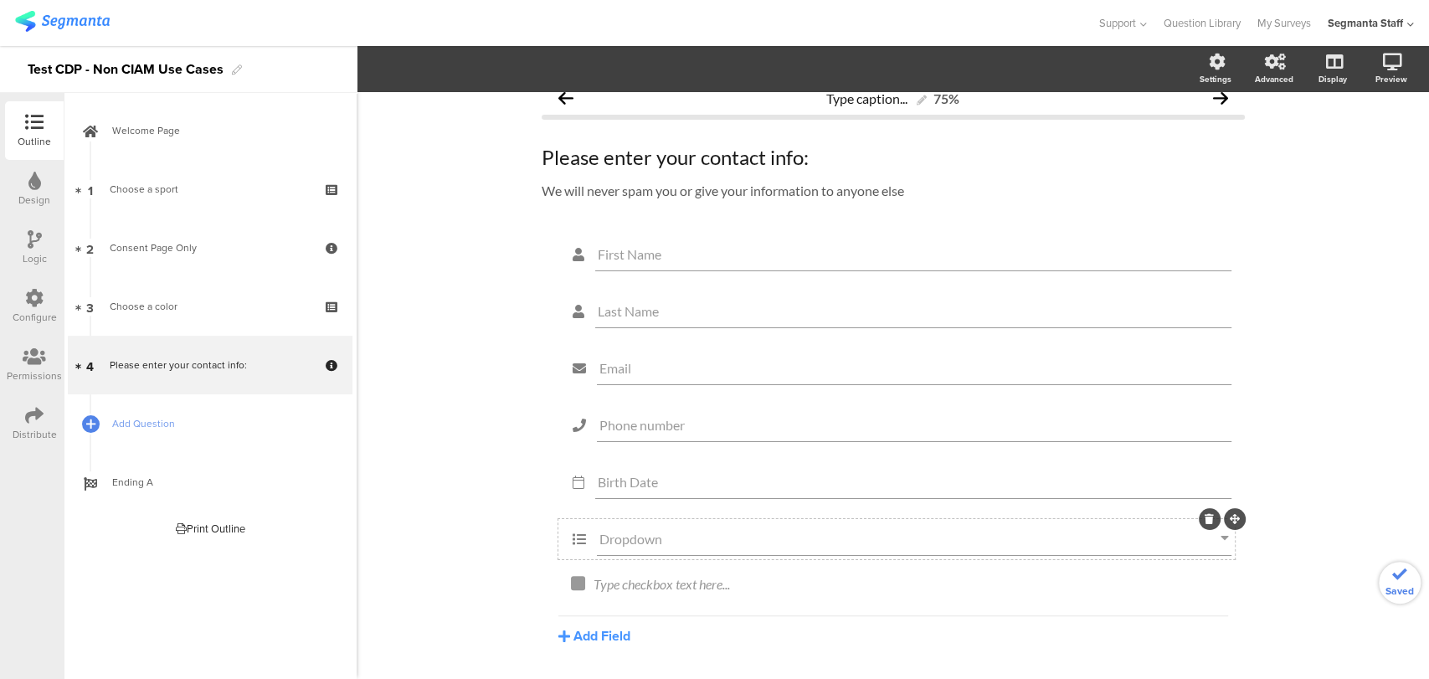
click at [643, 533] on input "Dropdown" at bounding box center [909, 539] width 621 height 16
drag, startPoint x: 663, startPoint y: 542, endPoint x: 613, endPoint y: 548, distance: 50.7
click at [542, 559] on div "First Name Last Name Email Phone number Birth Date Dropdown Type checkbox text …" at bounding box center [893, 439] width 703 height 411
type input "Gender"
click at [600, 69] on span "Dropdown Choices" at bounding box center [583, 68] width 114 height 19
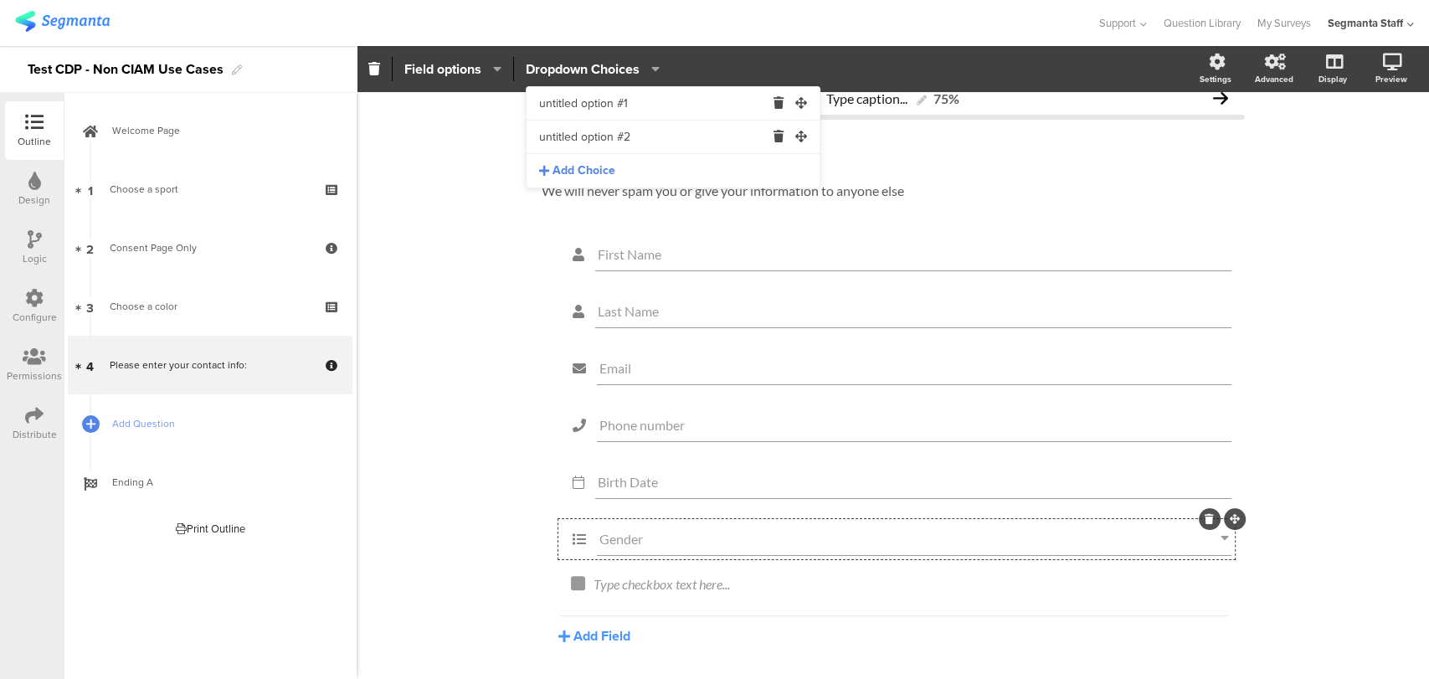
click at [614, 101] on input "untitled option #1" at bounding box center [652, 103] width 226 height 33
drag, startPoint x: 614, startPoint y: 98, endPoint x: 522, endPoint y: 114, distance: 93.4
click at [430, 105] on body "You are using an unsupported version of Internet Explorer. Unsupported browsers…" at bounding box center [714, 339] width 1429 height 679
type input "Female"
drag, startPoint x: 638, startPoint y: 134, endPoint x: 439, endPoint y: 153, distance: 200.1
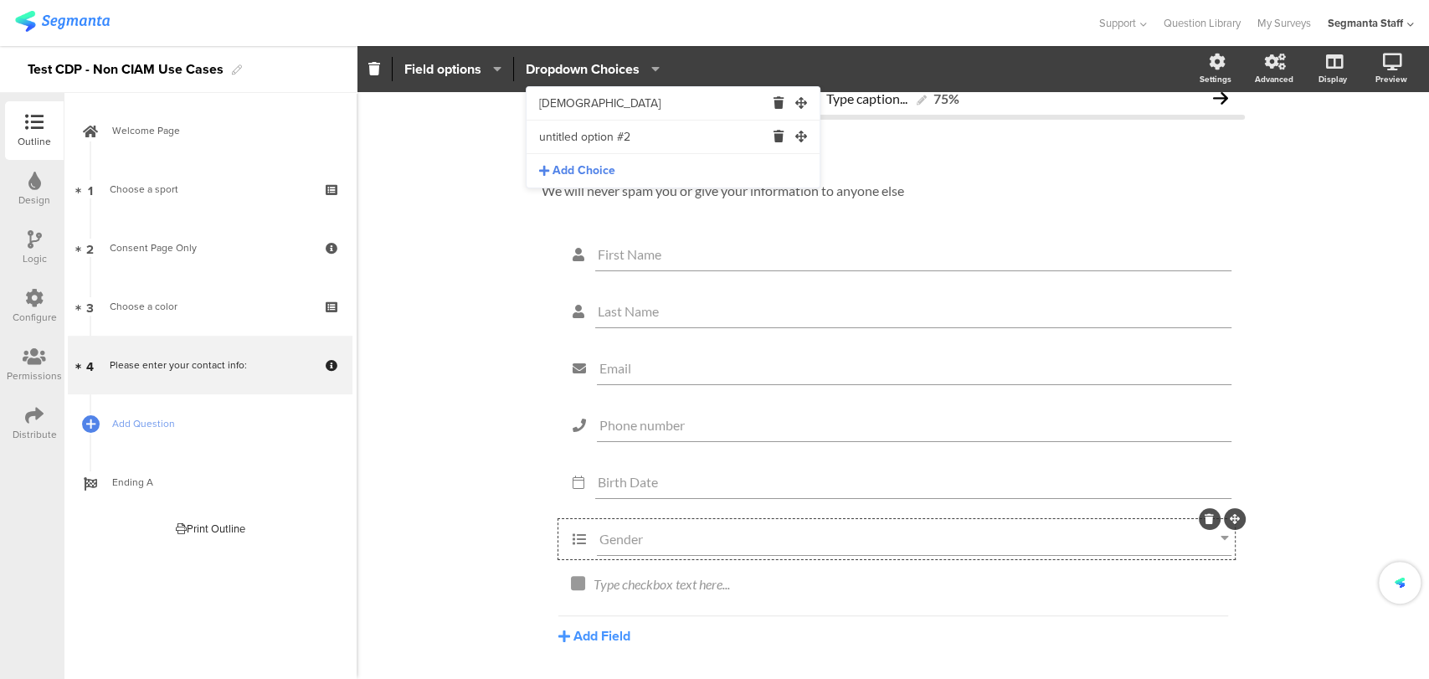
click at [420, 152] on body "You are using an unsupported version of Internet Explorer. Unsupported browsers…" at bounding box center [714, 339] width 1429 height 679
type input "Male"
click at [441, 317] on div "Type caption... 75% Please enter your contact info: Please enter your contact i…" at bounding box center [893, 403] width 1072 height 660
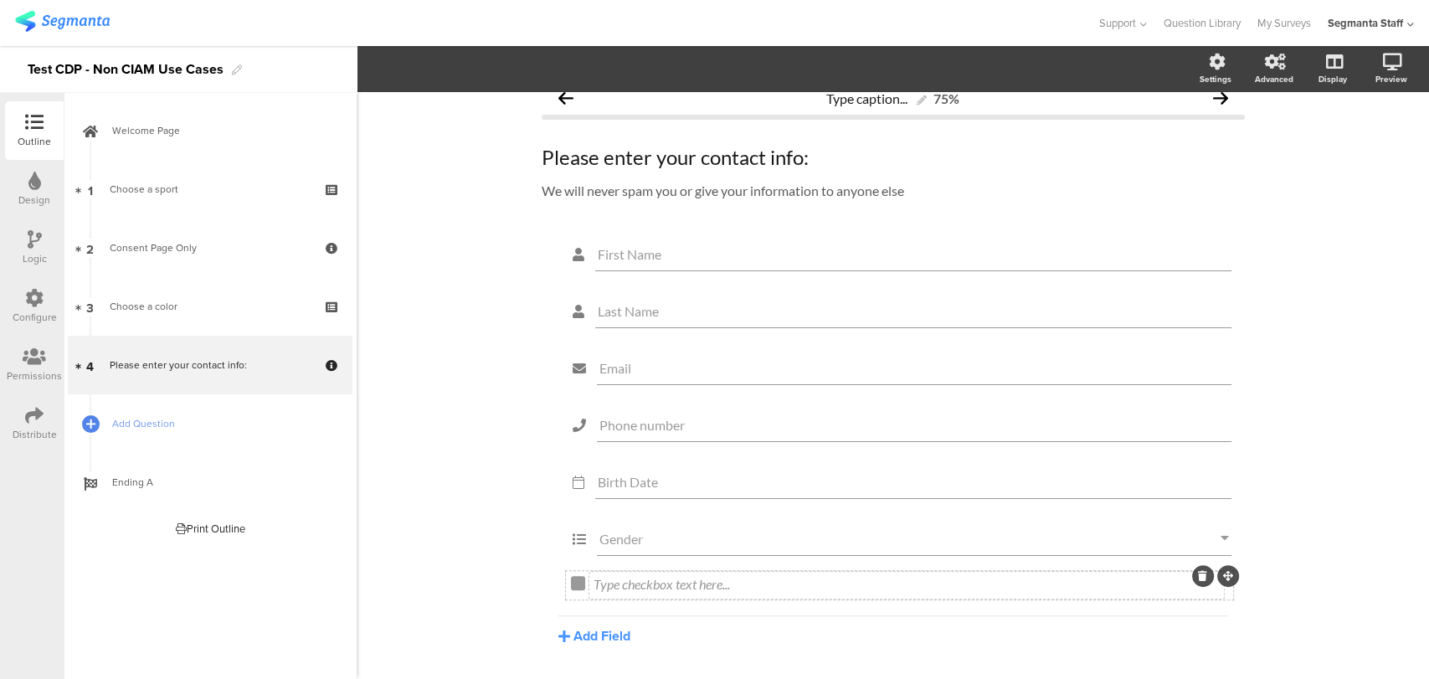
click at [636, 585] on div "First Name Last Name Email Phone number Birth Date Gender Type checkbox text he…" at bounding box center [893, 439] width 703 height 411
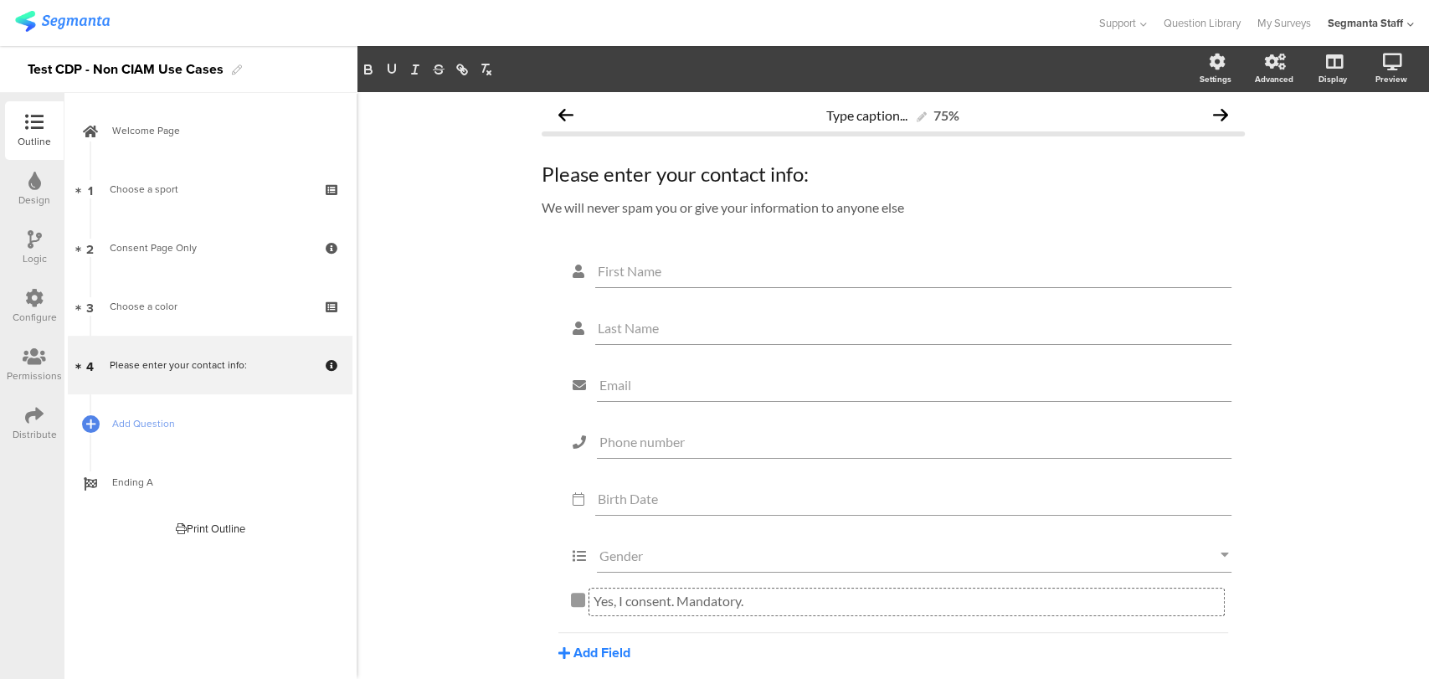
click at [582, 650] on button "Add Field" at bounding box center [594, 652] width 72 height 19
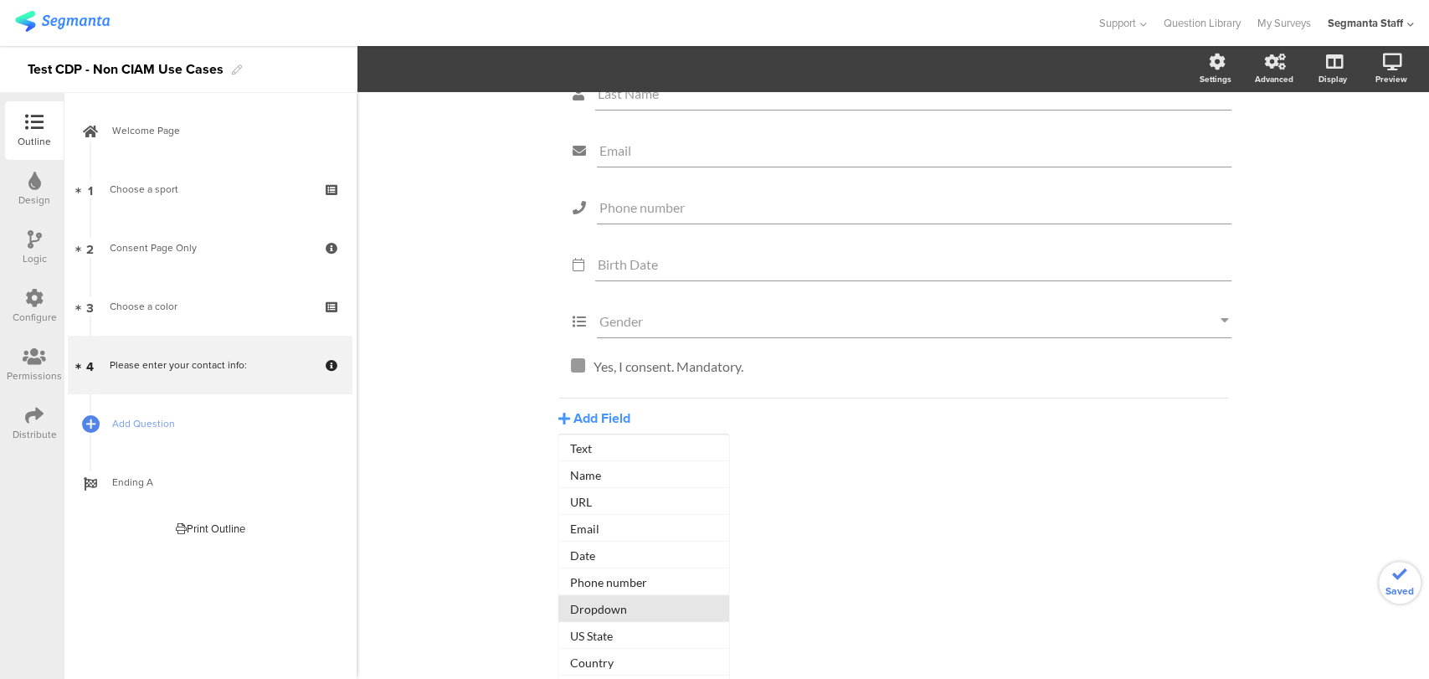
scroll to position [75, 0]
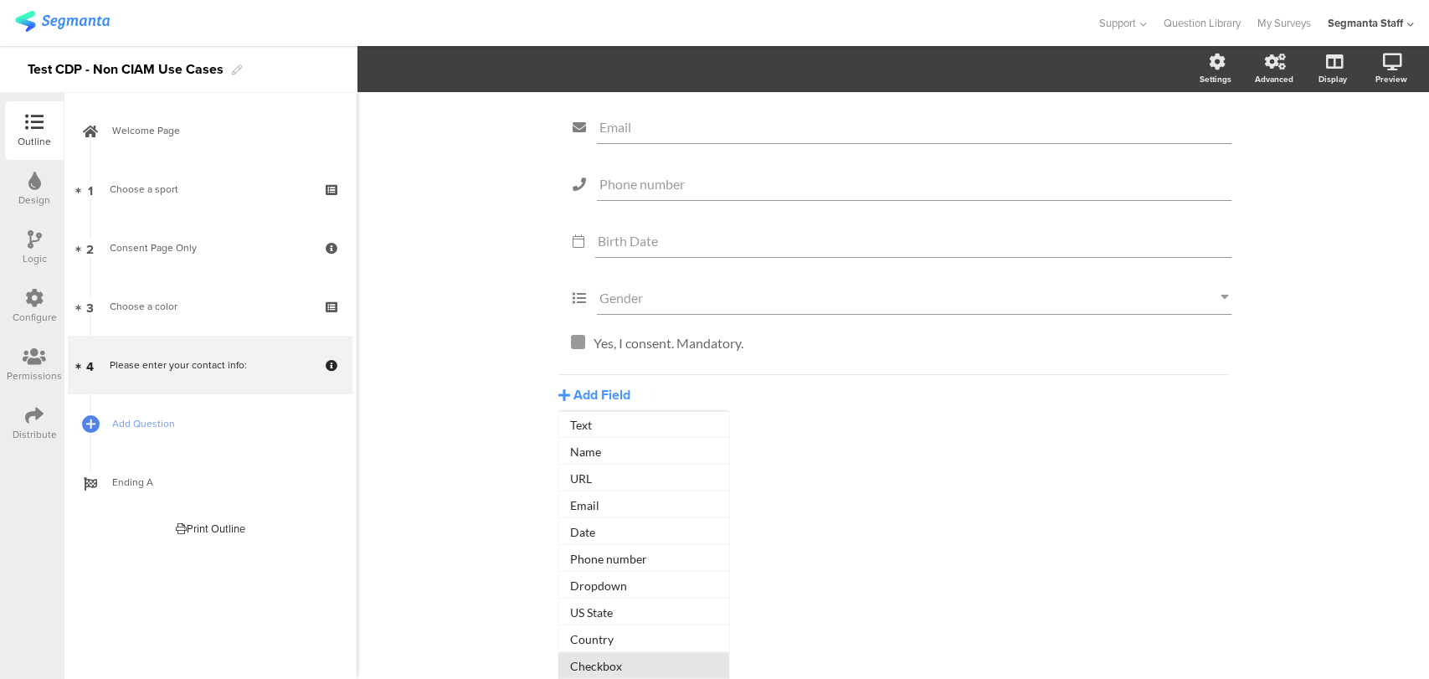
click at [597, 662] on button "Checkbox" at bounding box center [643, 665] width 171 height 27
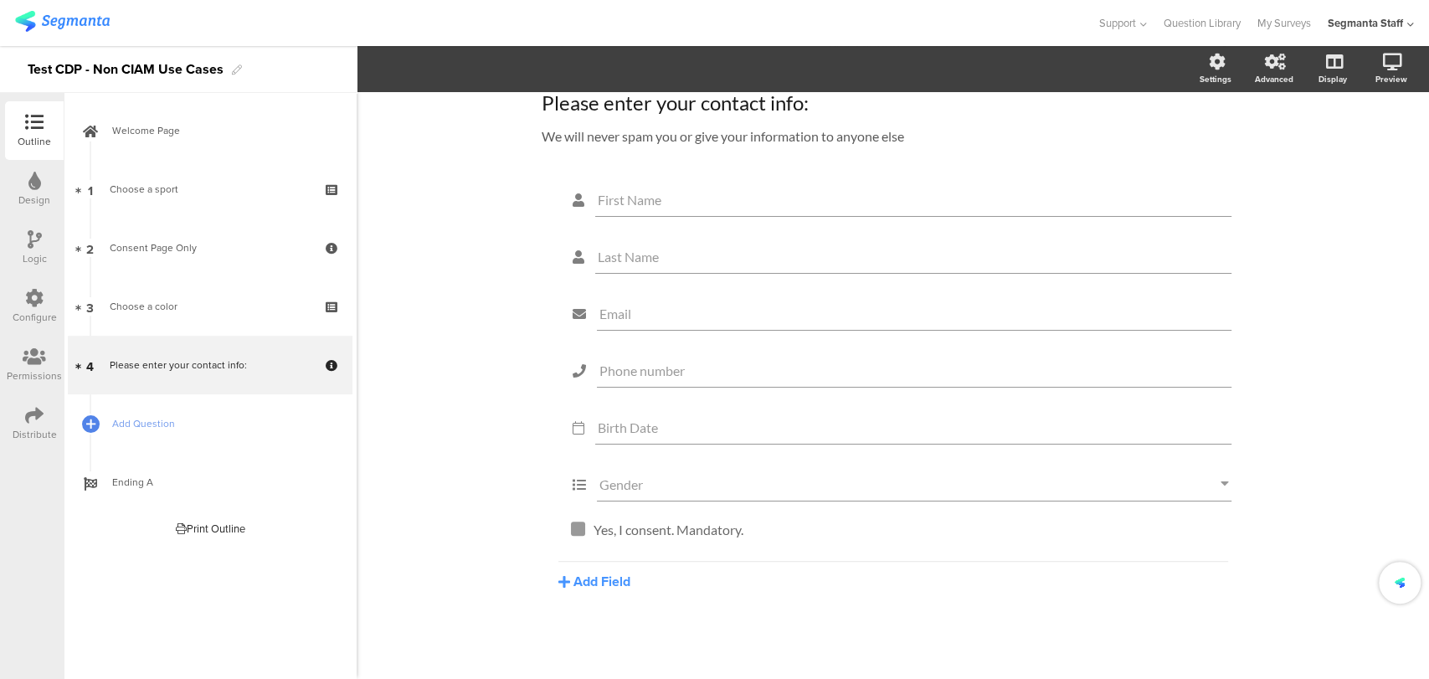
scroll to position [76, 0]
click at [641, 565] on div "Yes, I consent. Mandatory. Yes, I consent. Mandatory. Type checkbox text here..." at bounding box center [899, 546] width 657 height 54
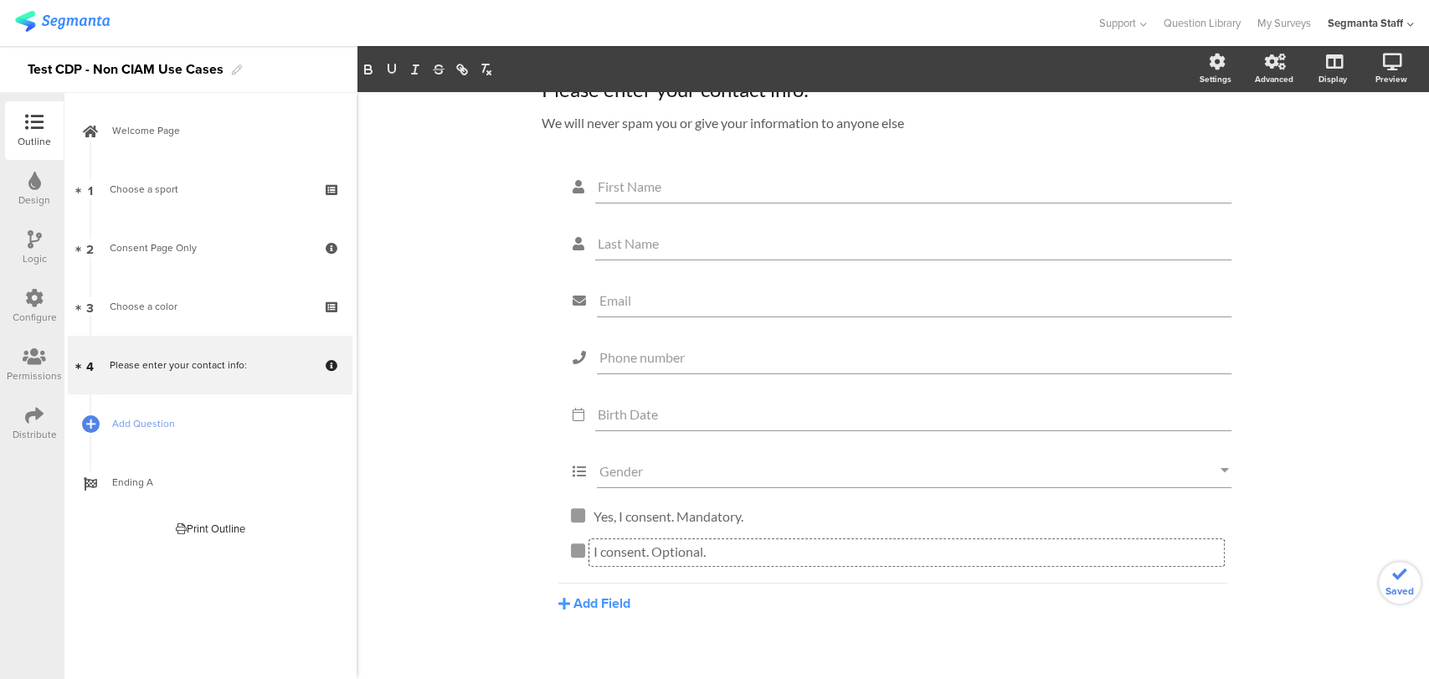
scroll to position [111, 0]
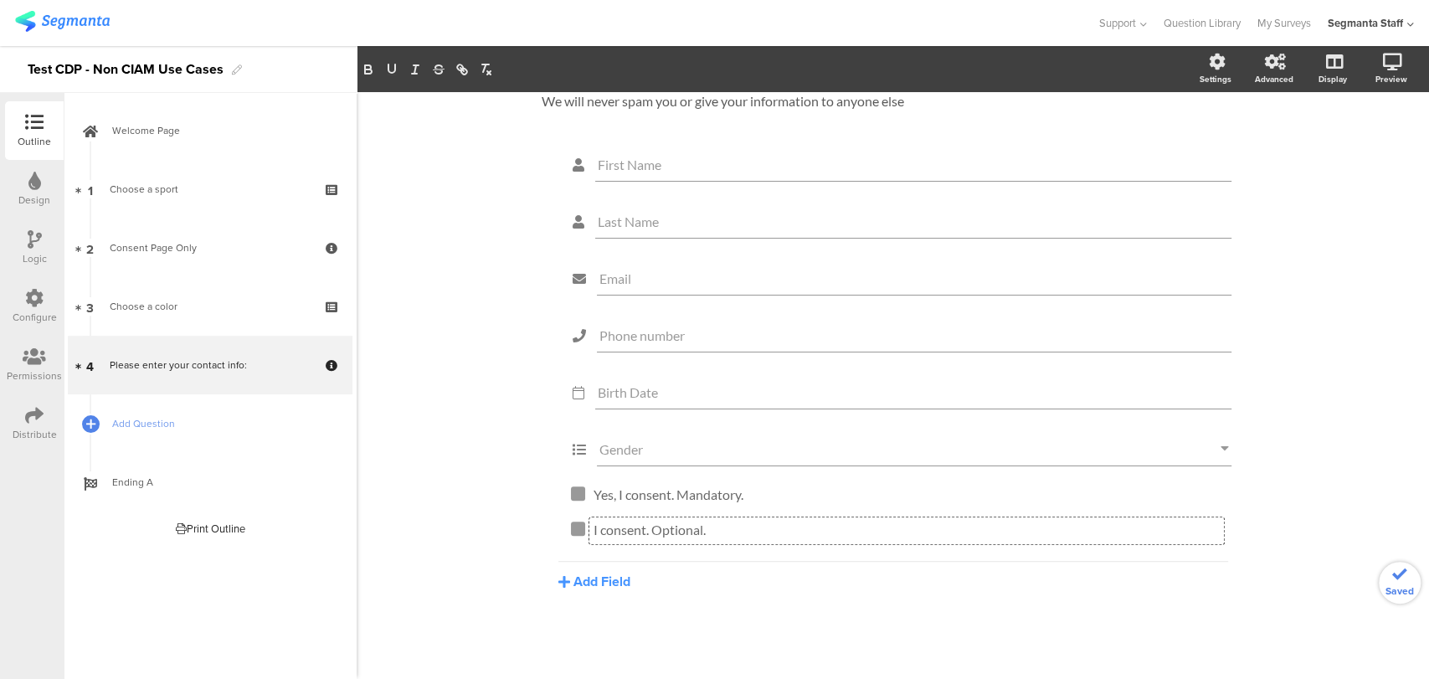
click at [435, 401] on div "Type caption... 75% Please enter your contact info: Please enter your contact i…" at bounding box center [893, 331] width 1072 height 696
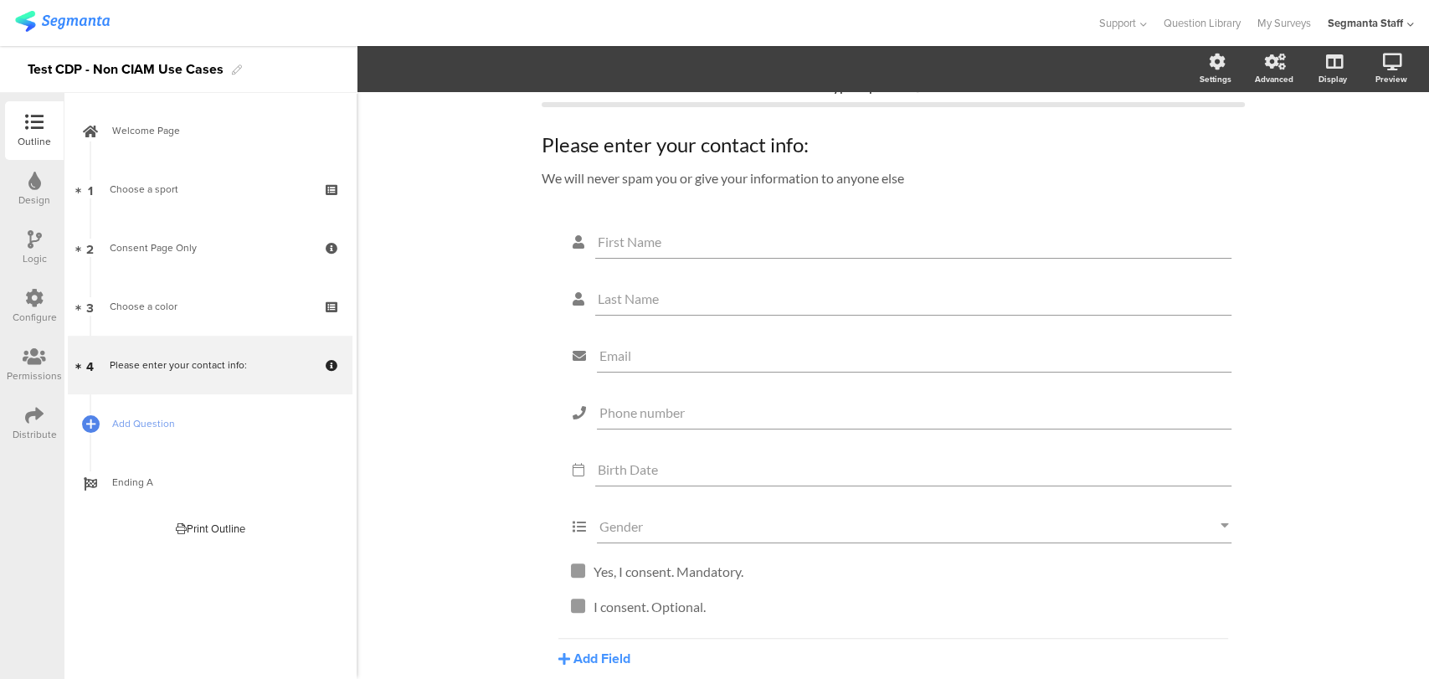
scroll to position [0, 0]
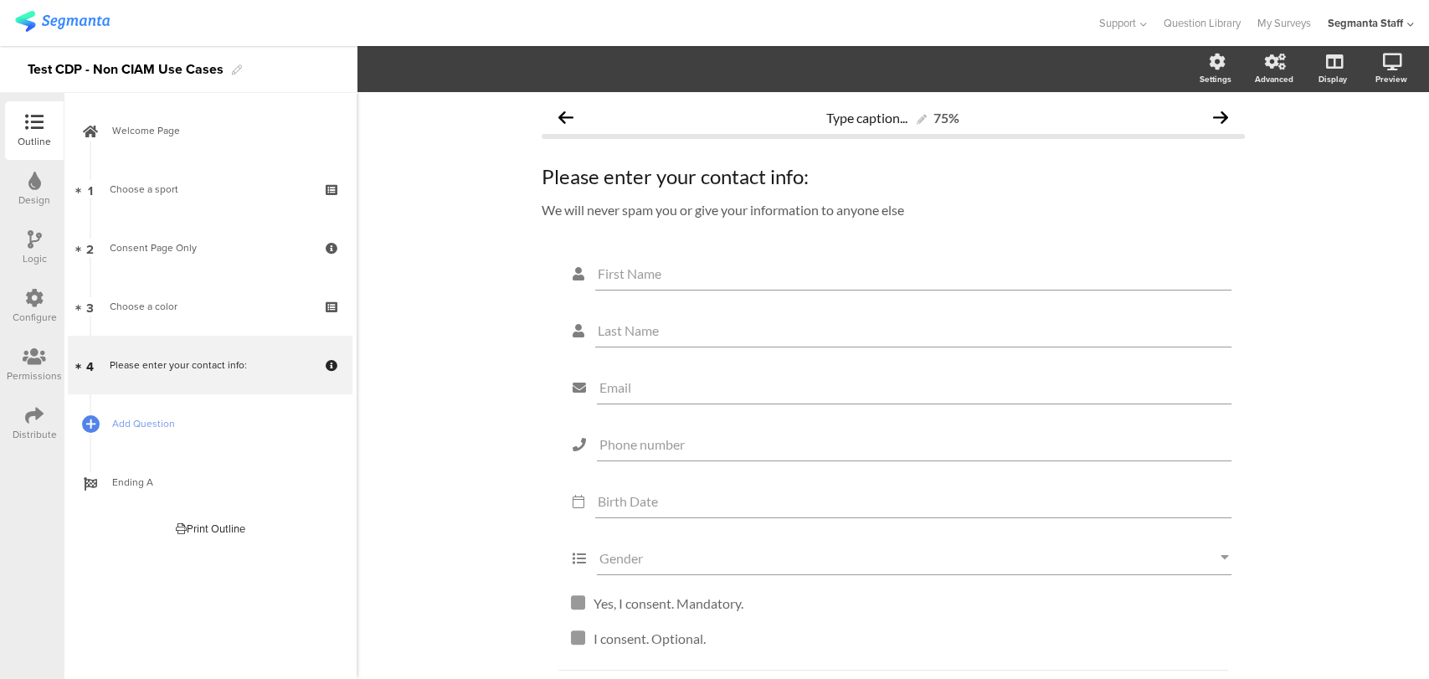
click at [23, 296] on div "Configure" at bounding box center [34, 306] width 59 height 59
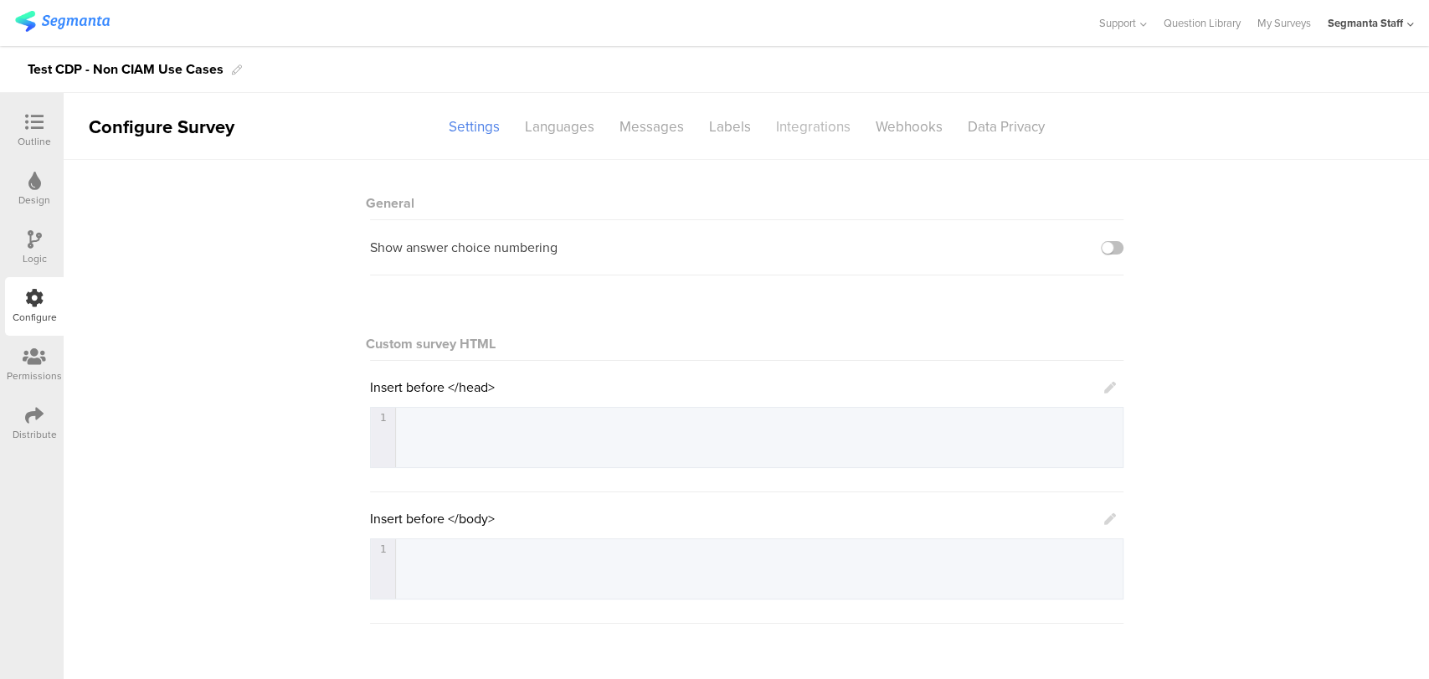
click at [817, 136] on div "Integrations" at bounding box center [813, 126] width 100 height 29
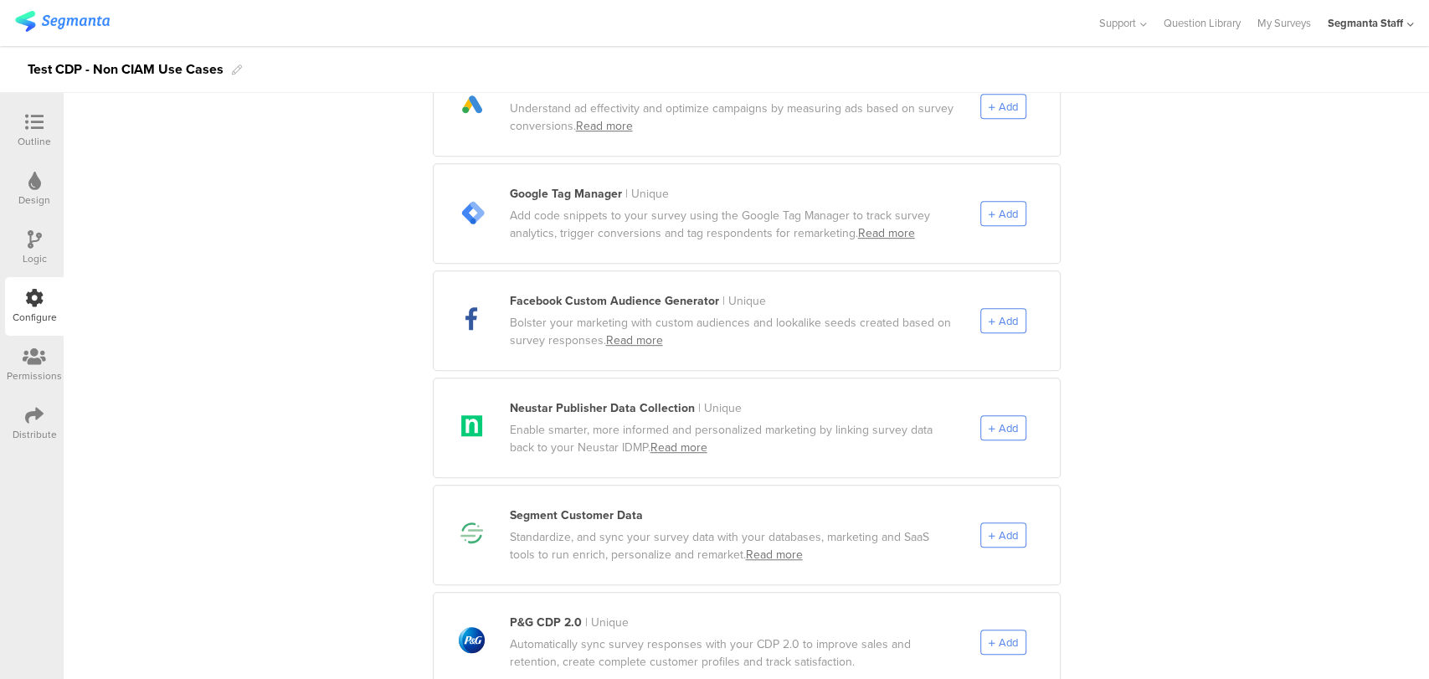
scroll to position [743, 0]
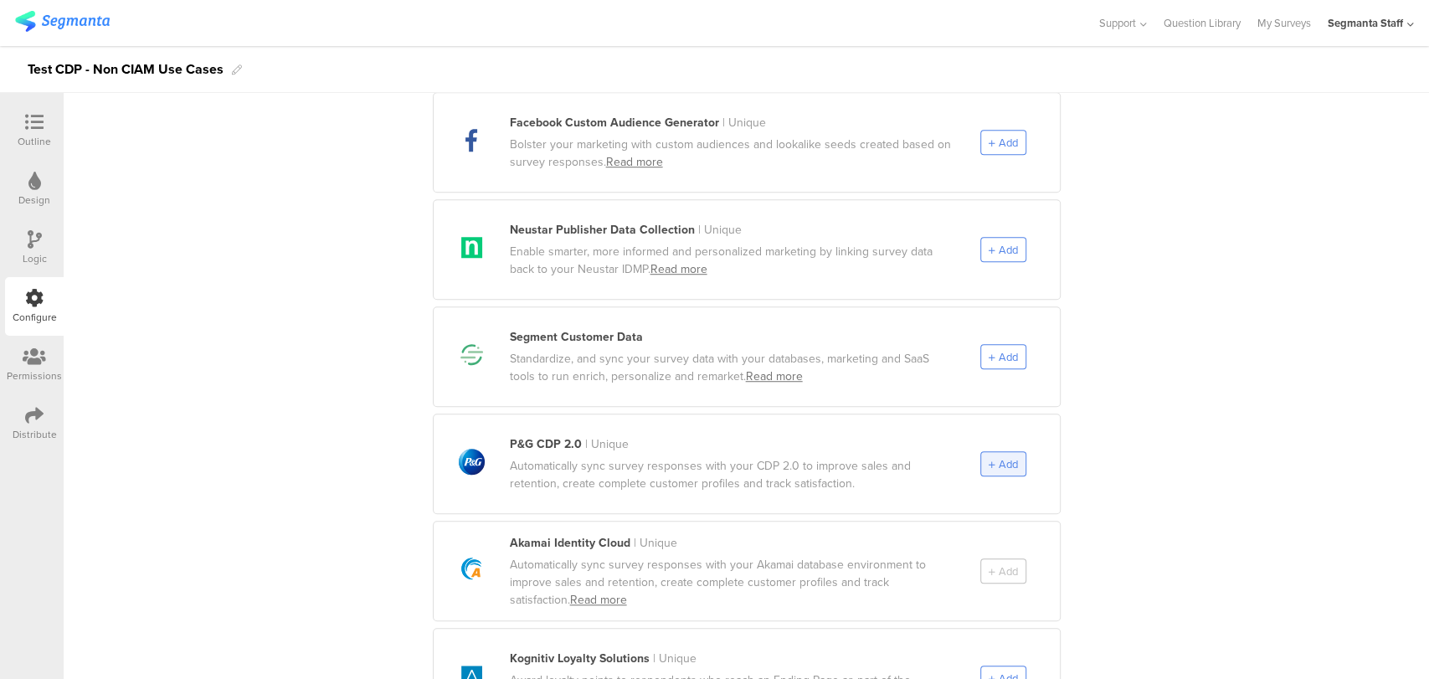
click at [998, 456] on span "Add" at bounding box center [1007, 464] width 19 height 16
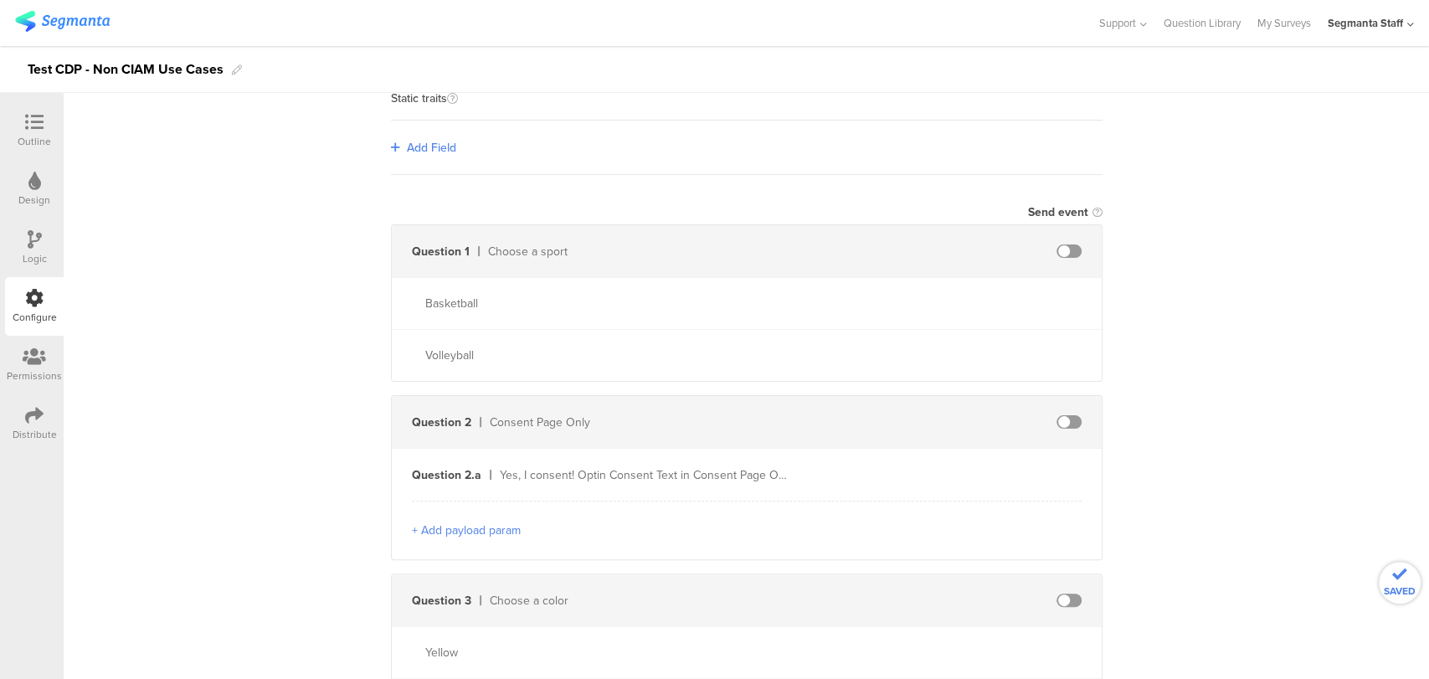
scroll to position [0, 0]
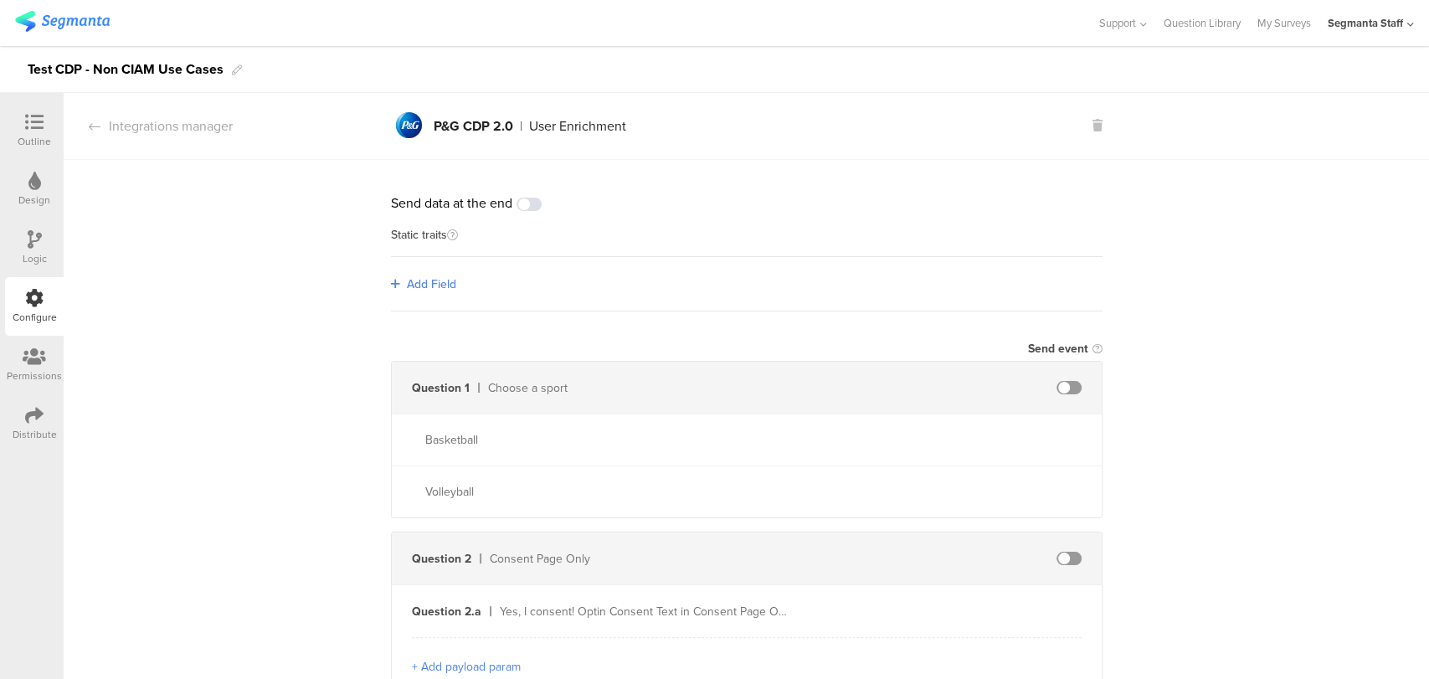
click at [413, 290] on span "Add Field" at bounding box center [431, 284] width 49 height 18
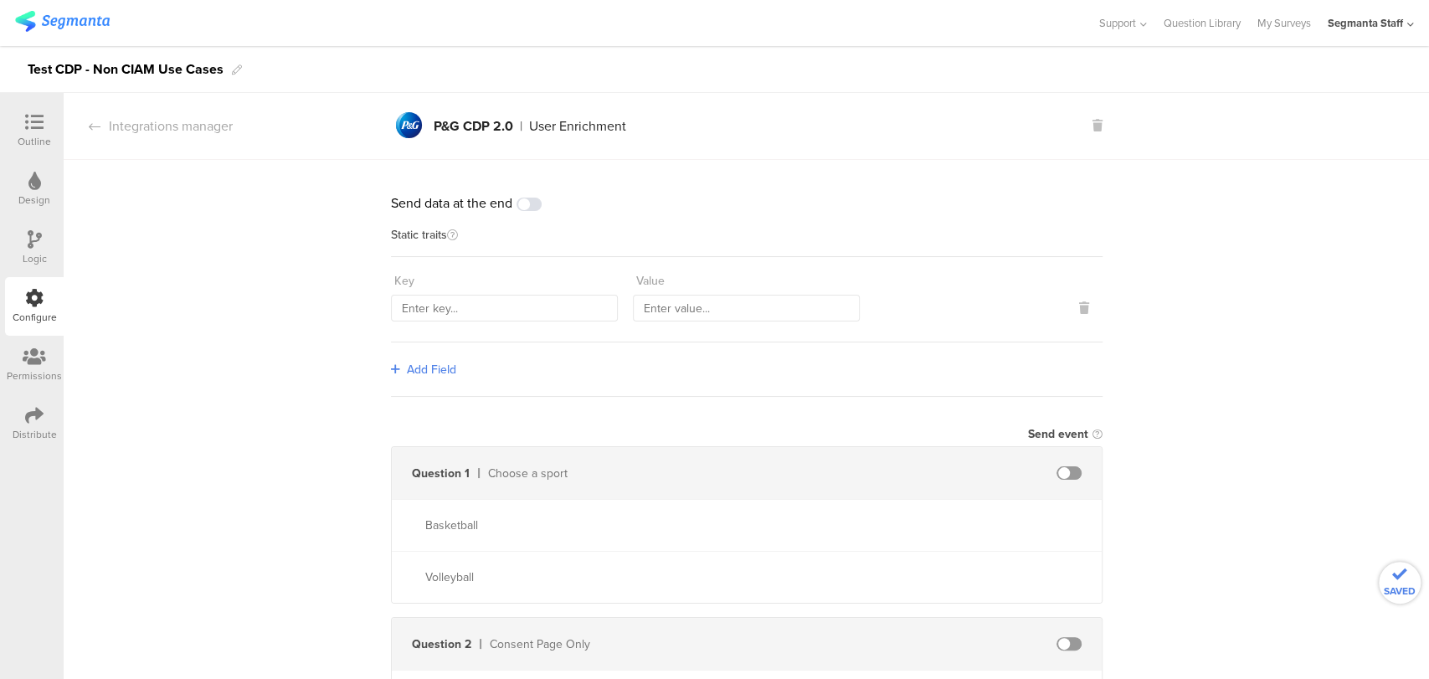
click at [408, 364] on span "Add Field" at bounding box center [431, 370] width 49 height 18
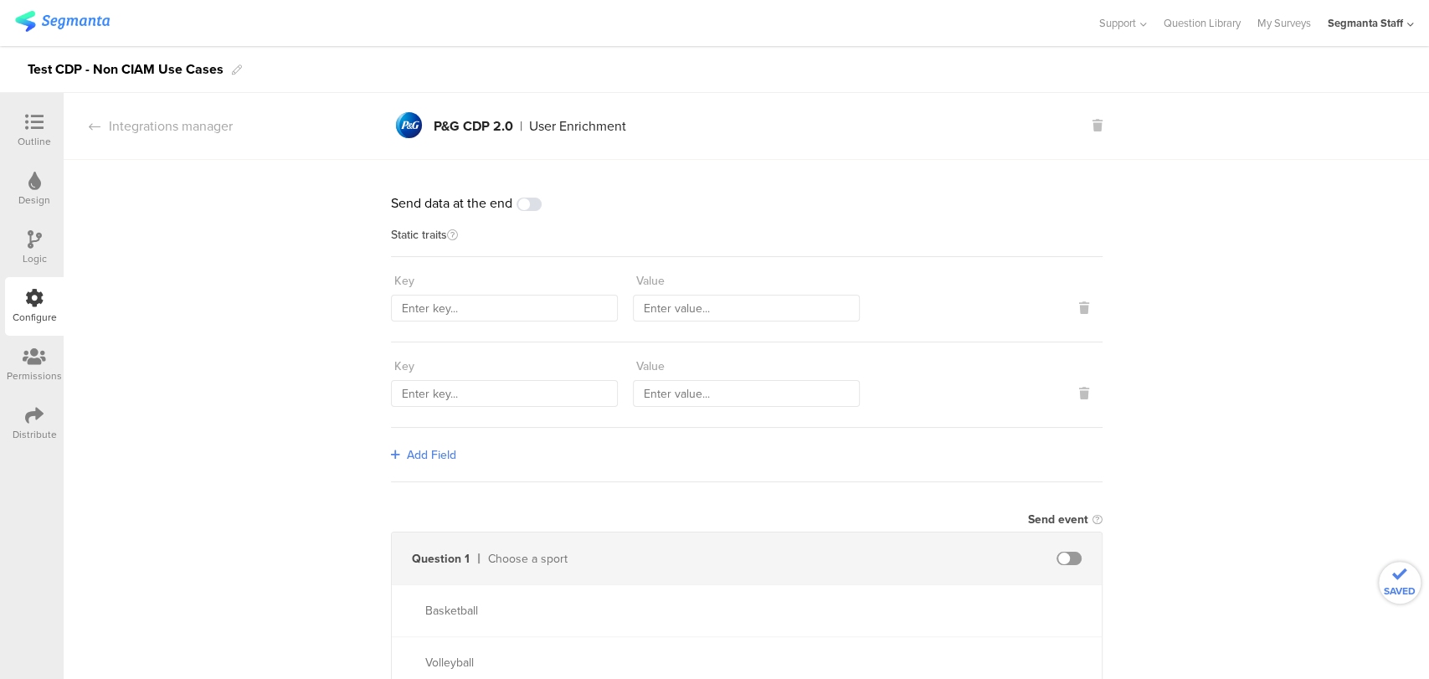
click at [409, 449] on span "Add Field" at bounding box center [431, 455] width 49 height 18
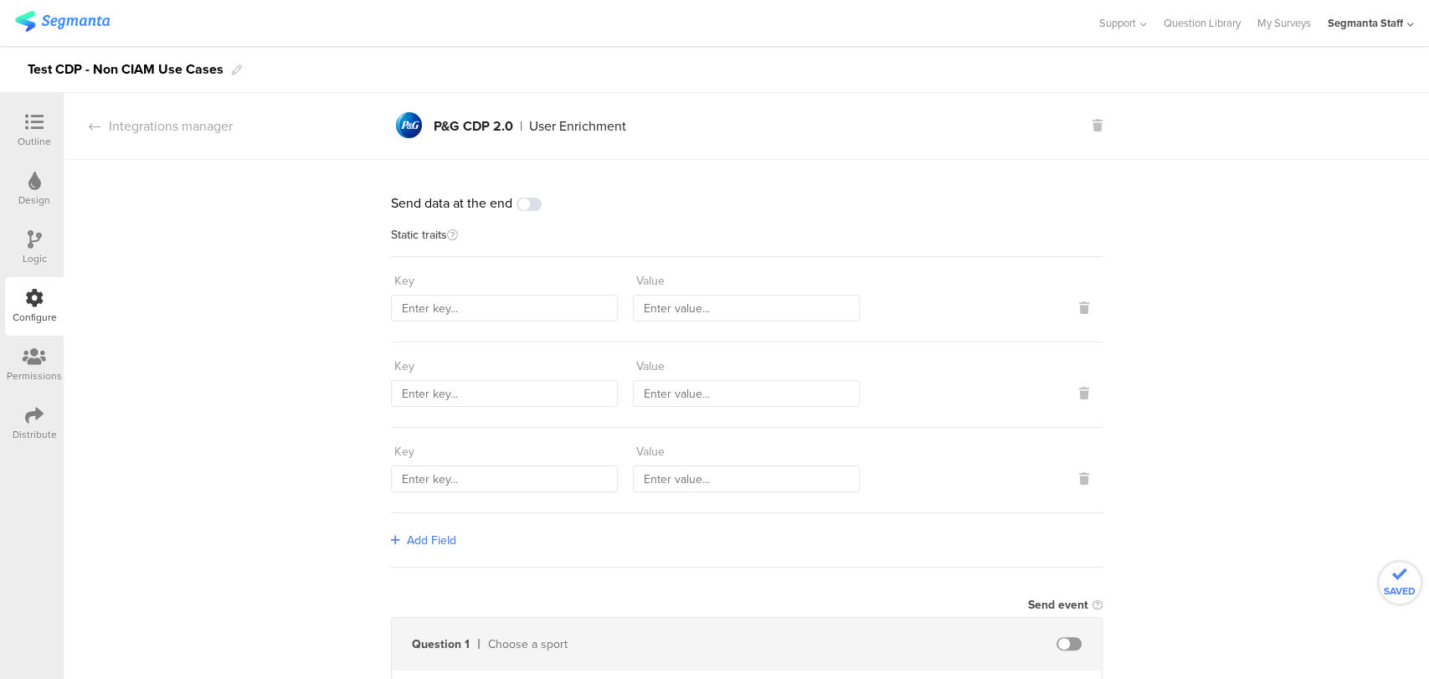
click at [408, 536] on span "Add Field" at bounding box center [431, 540] width 49 height 18
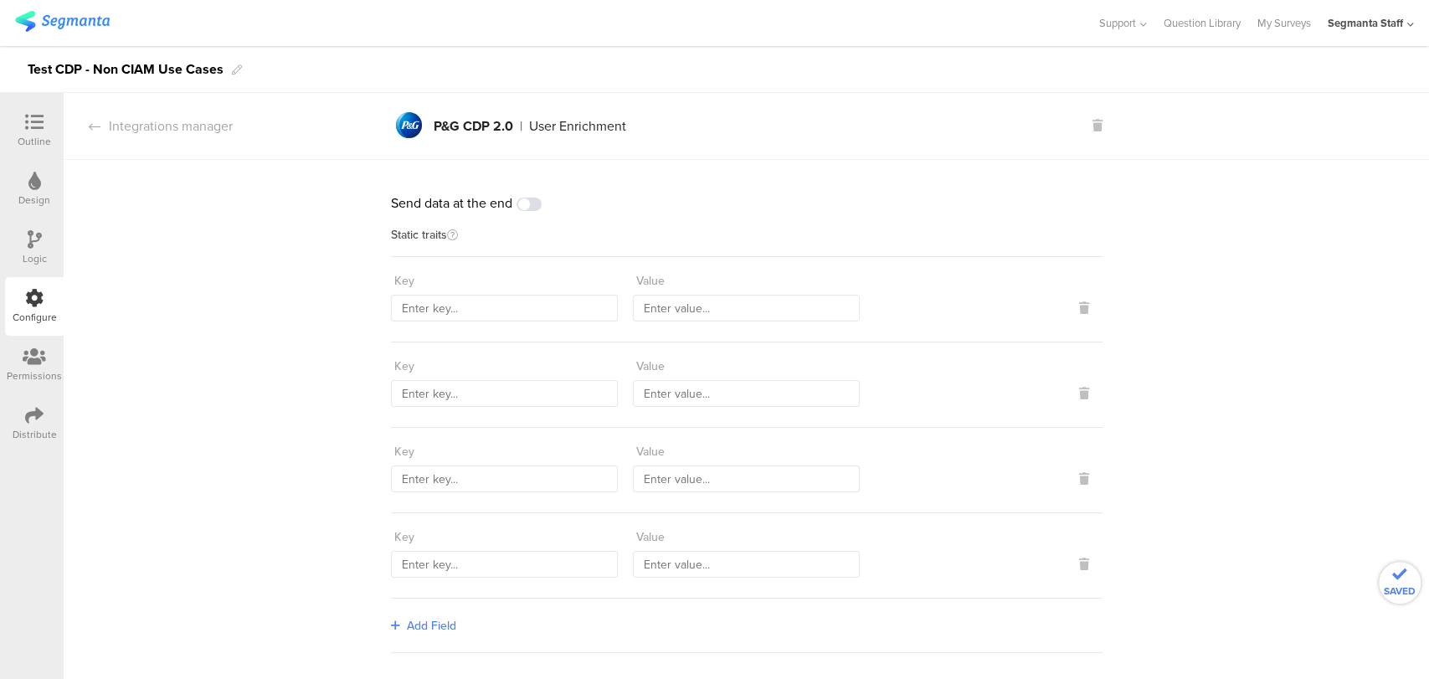
drag, startPoint x: 449, startPoint y: 281, endPoint x: 448, endPoint y: 305, distance: 23.4
click at [449, 290] on div "Key" at bounding box center [504, 281] width 227 height 28
click at [448, 309] on input "text" at bounding box center [504, 308] width 227 height 27
type input "countryCode"
click at [718, 315] on input "text" at bounding box center [746, 308] width 227 height 27
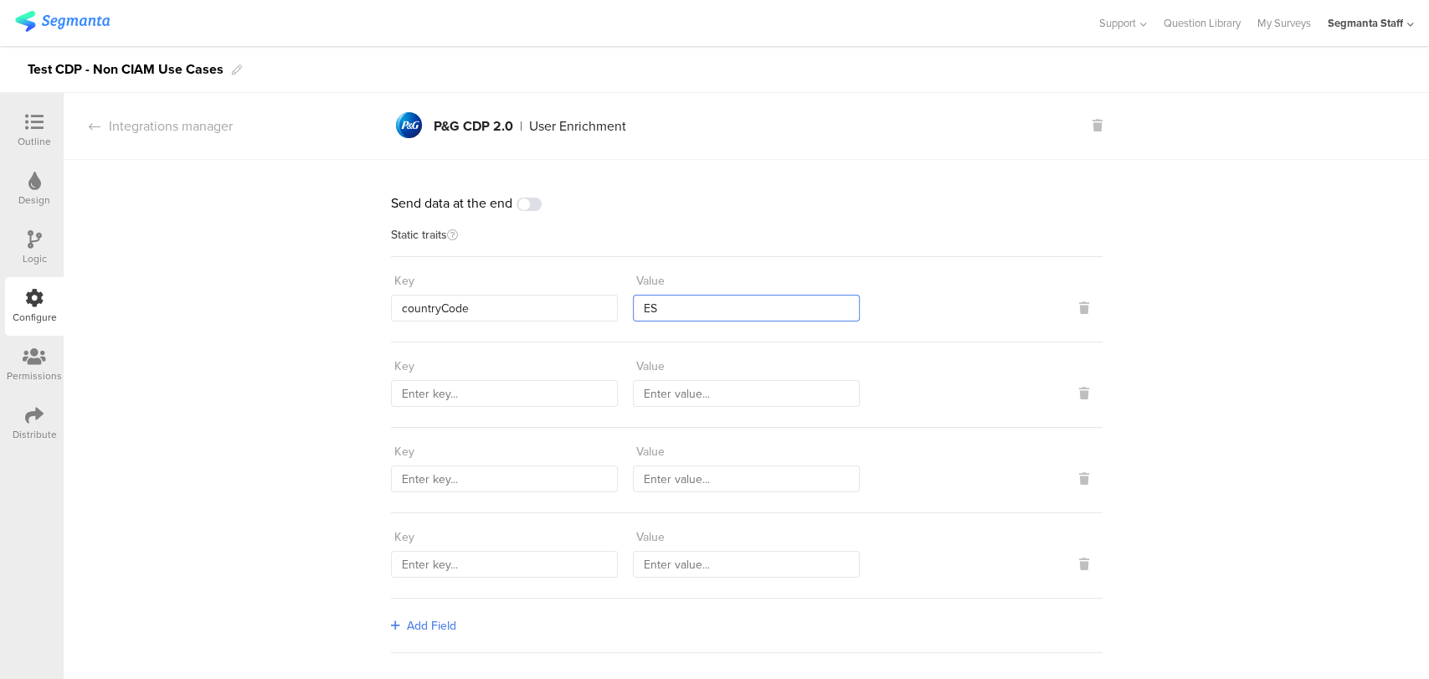
type input "E"
type input "PHL"
click at [507, 399] on input "text" at bounding box center [504, 393] width 227 height 27
type input "sourceId"
drag, startPoint x: 716, startPoint y: 385, endPoint x: 516, endPoint y: 378, distance: 200.1
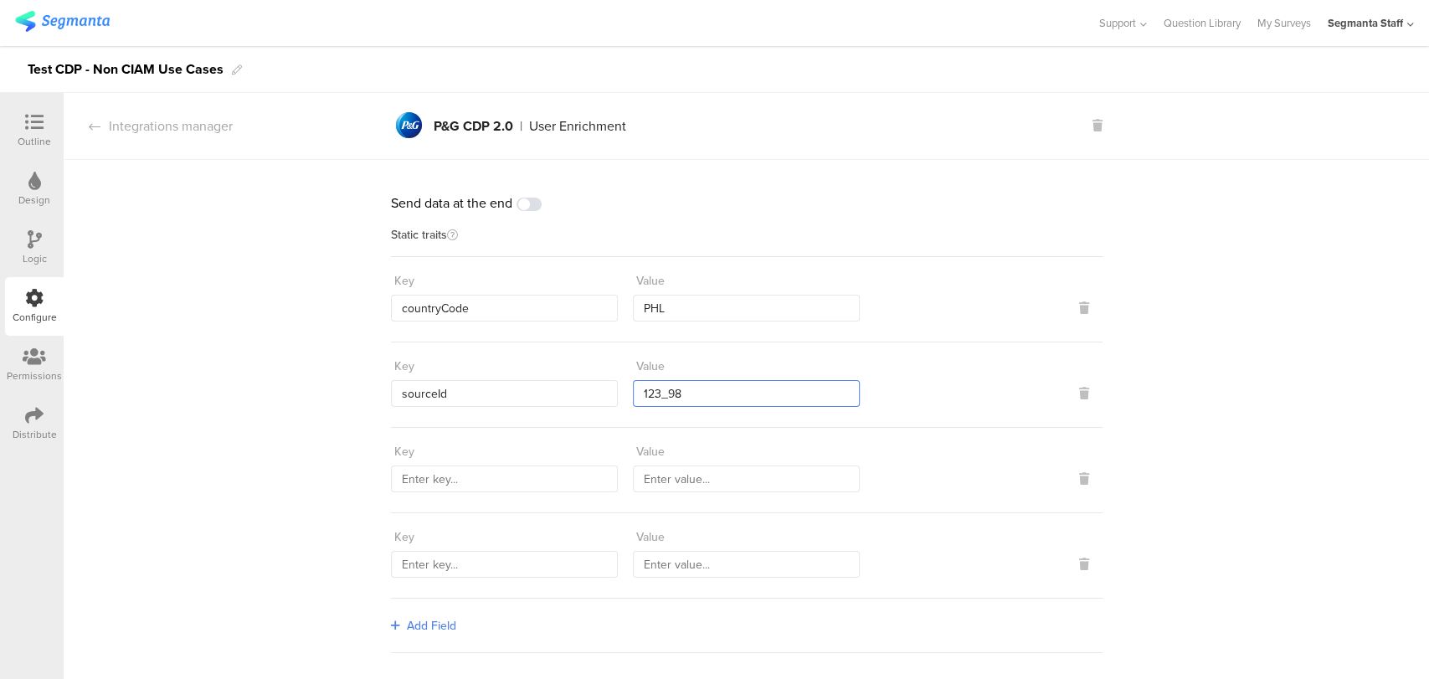
click at [516, 378] on div "Key sourceId Value 123_98" at bounding box center [746, 379] width 711 height 54
paste input "98765"
type input "98765"
click at [701, 474] on input "text" at bounding box center [746, 478] width 227 height 27
paste input "321"
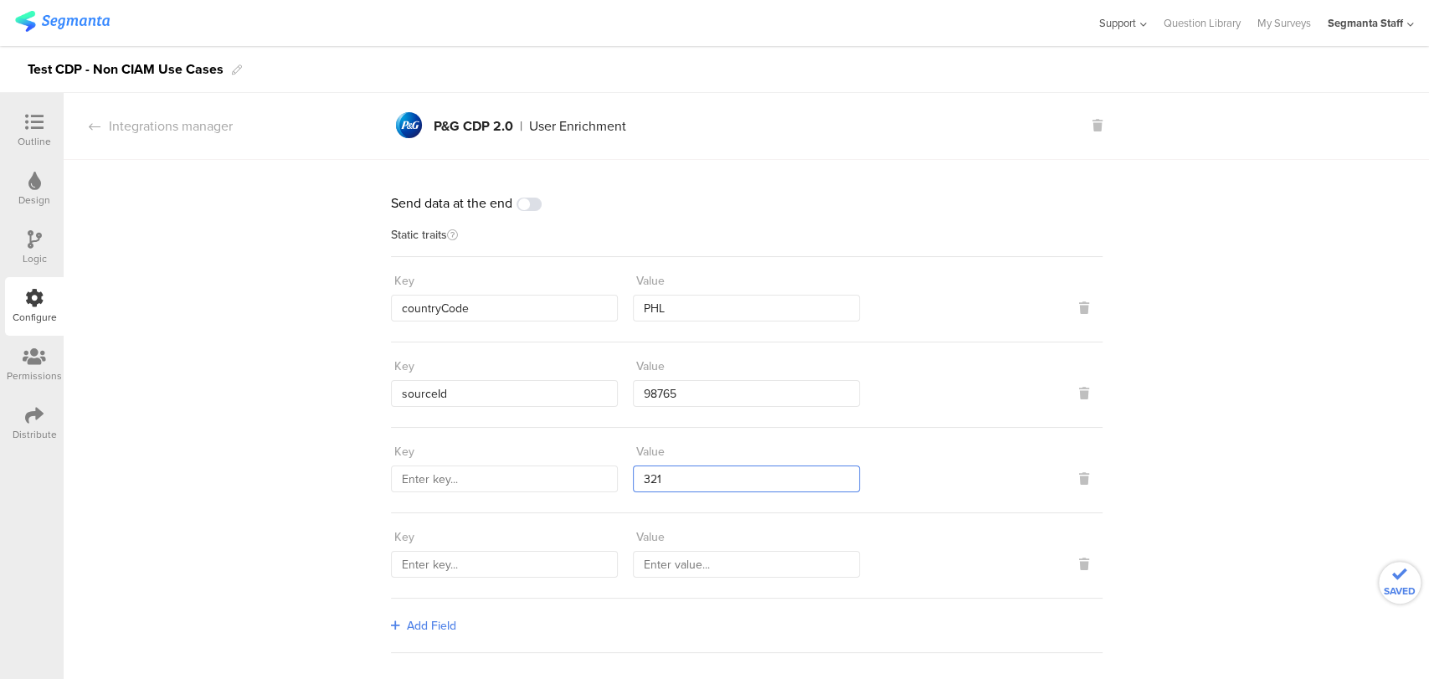
type input "321"
click at [685, 557] on input "text" at bounding box center [746, 564] width 227 height 27
paste input "77777"
type input "77777"
click at [470, 484] on input "text" at bounding box center [504, 478] width 227 height 27
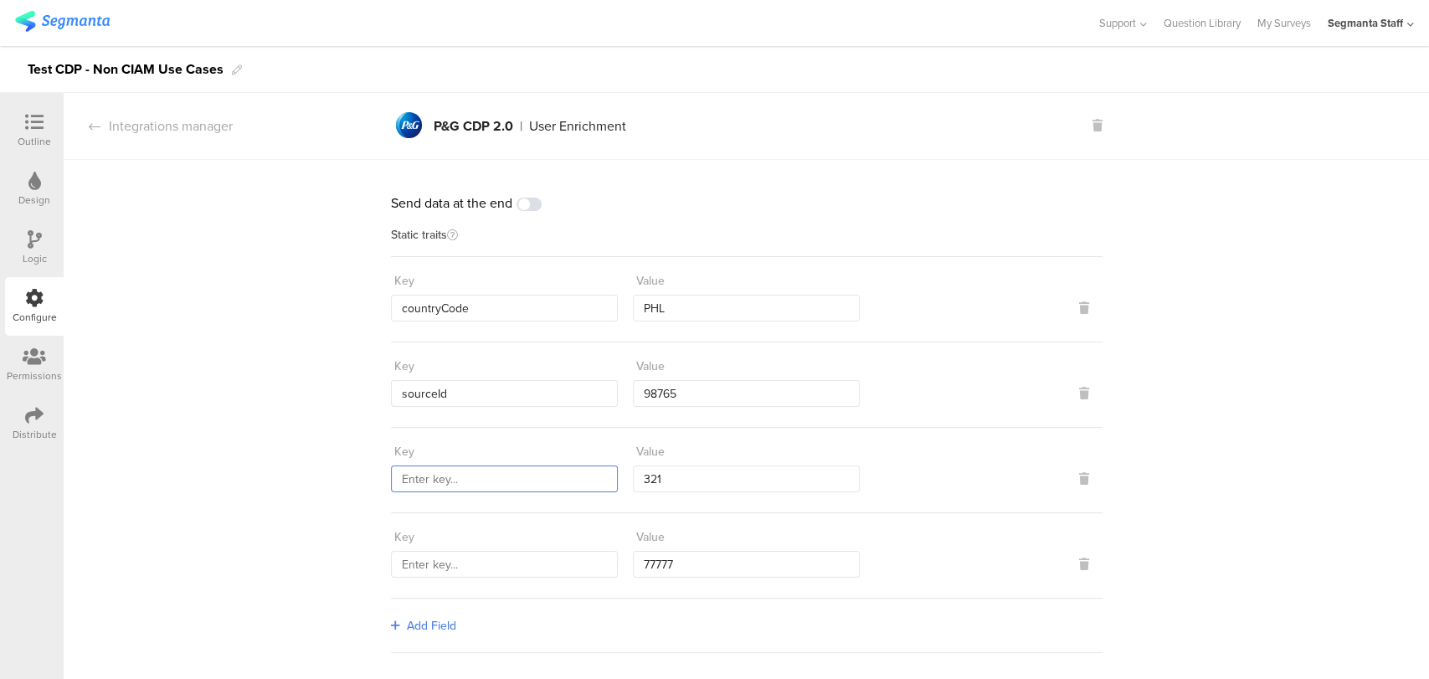
paste input "marketingProgramNumber"
type input "marketingProgramNumber"
click at [489, 574] on div "Key Value 77777" at bounding box center [746, 555] width 711 height 85
click at [511, 560] on input "text" at bounding box center [504, 564] width 227 height 27
paste input "transmitterSourceId"
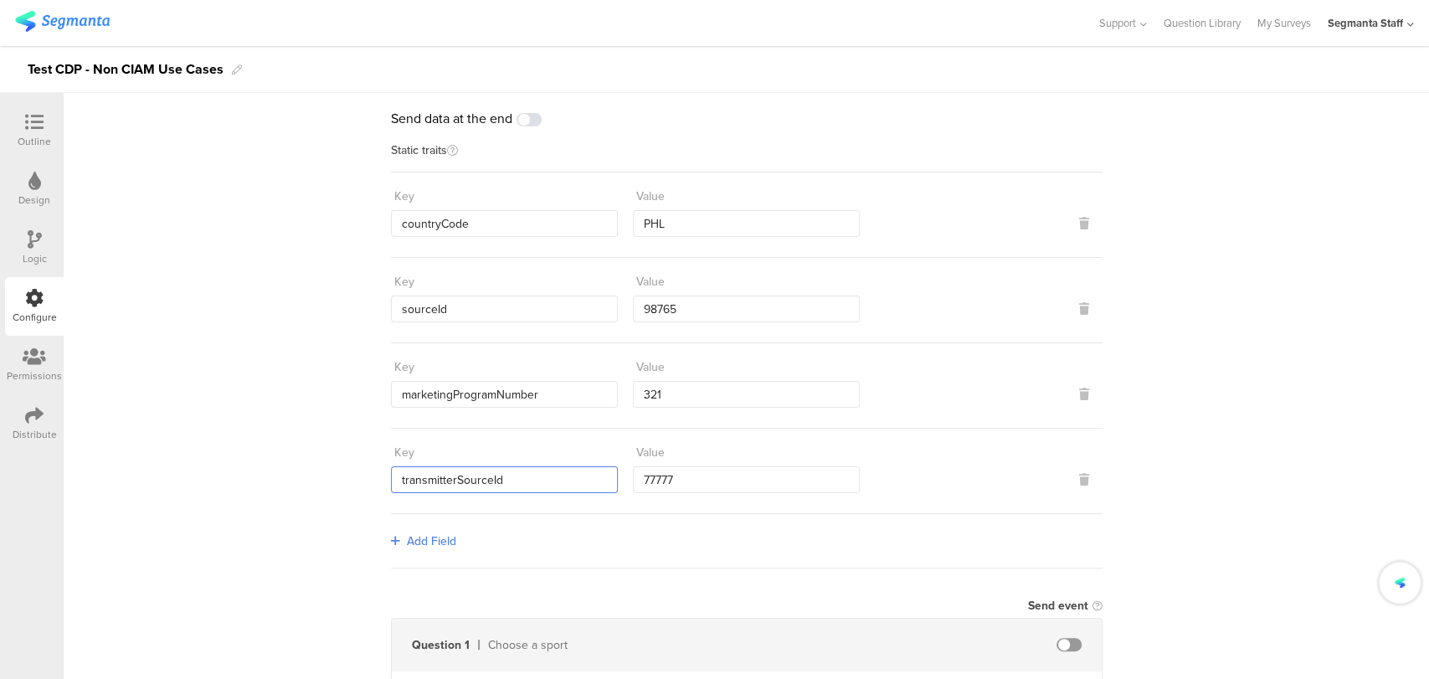
scroll to position [186, 0]
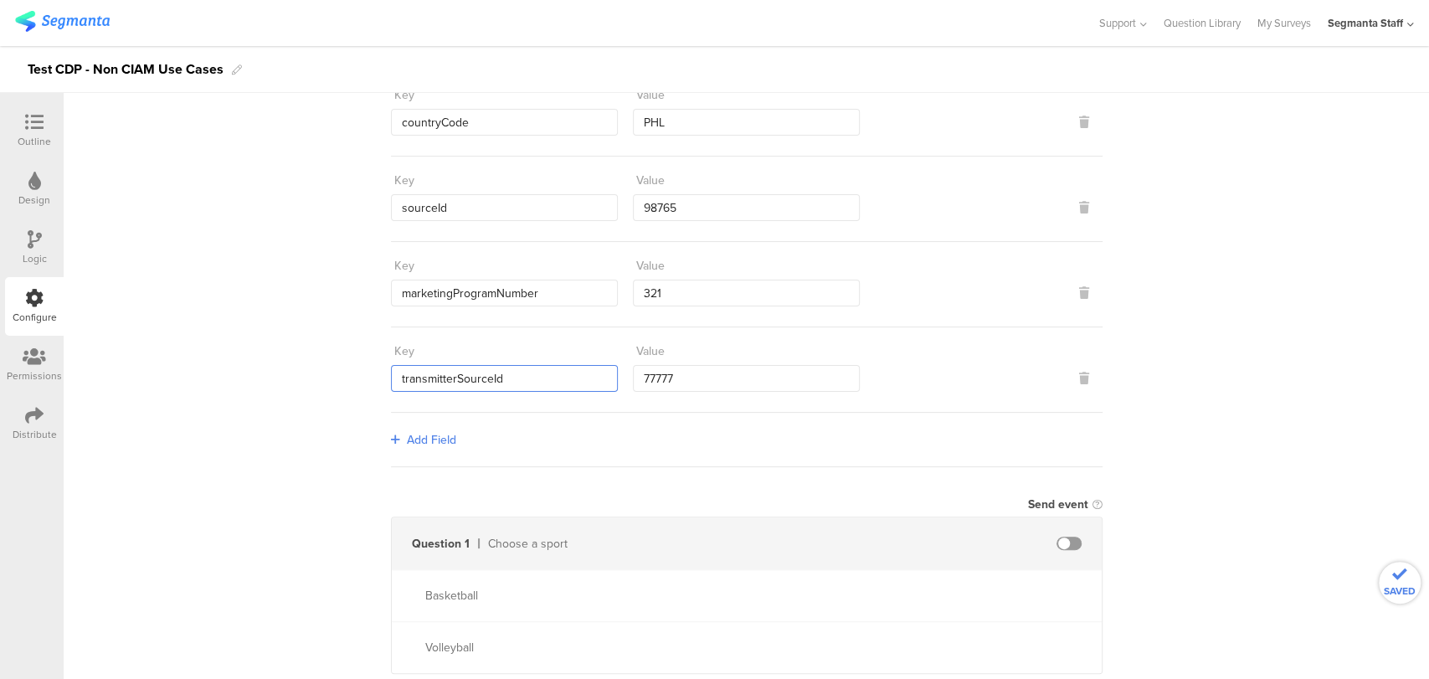
type input "transmitterSourceId"
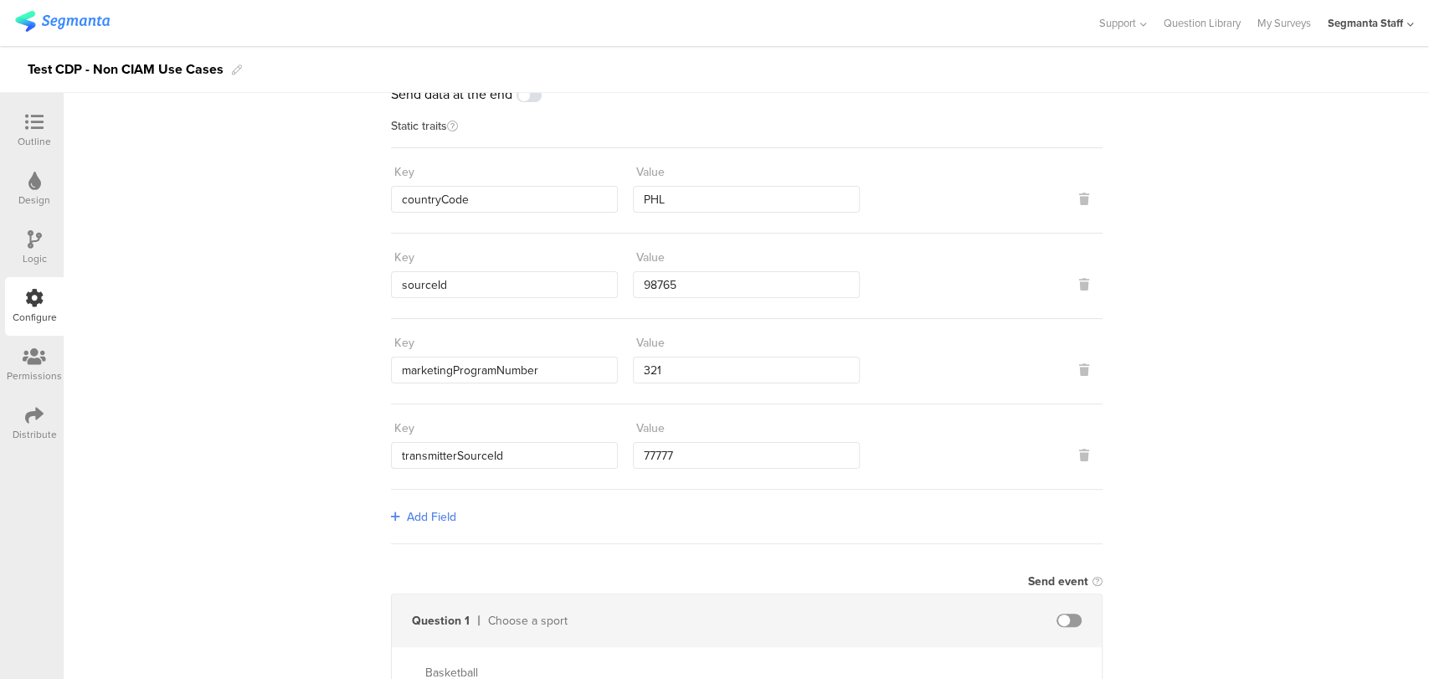
scroll to position [279, 0]
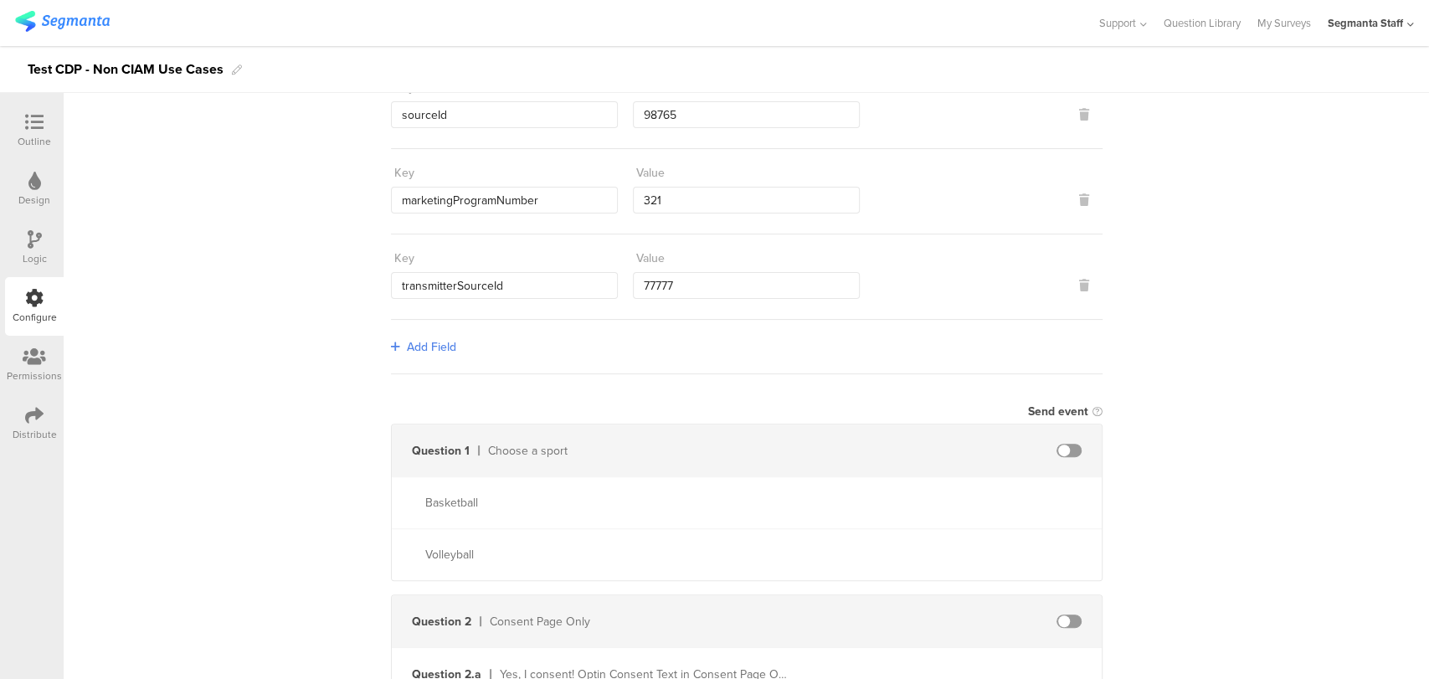
click at [1036, 434] on div "Question 1 Choose a sport" at bounding box center [747, 450] width 710 height 52
click at [1060, 436] on div "Question 1 Choose a sport" at bounding box center [747, 450] width 710 height 52
click at [1057, 439] on div "Question 1 Choose a sport" at bounding box center [747, 450] width 710 height 52
click at [1057, 444] on span at bounding box center [1068, 450] width 25 height 13
click at [906, 451] on input "text" at bounding box center [924, 450] width 184 height 27
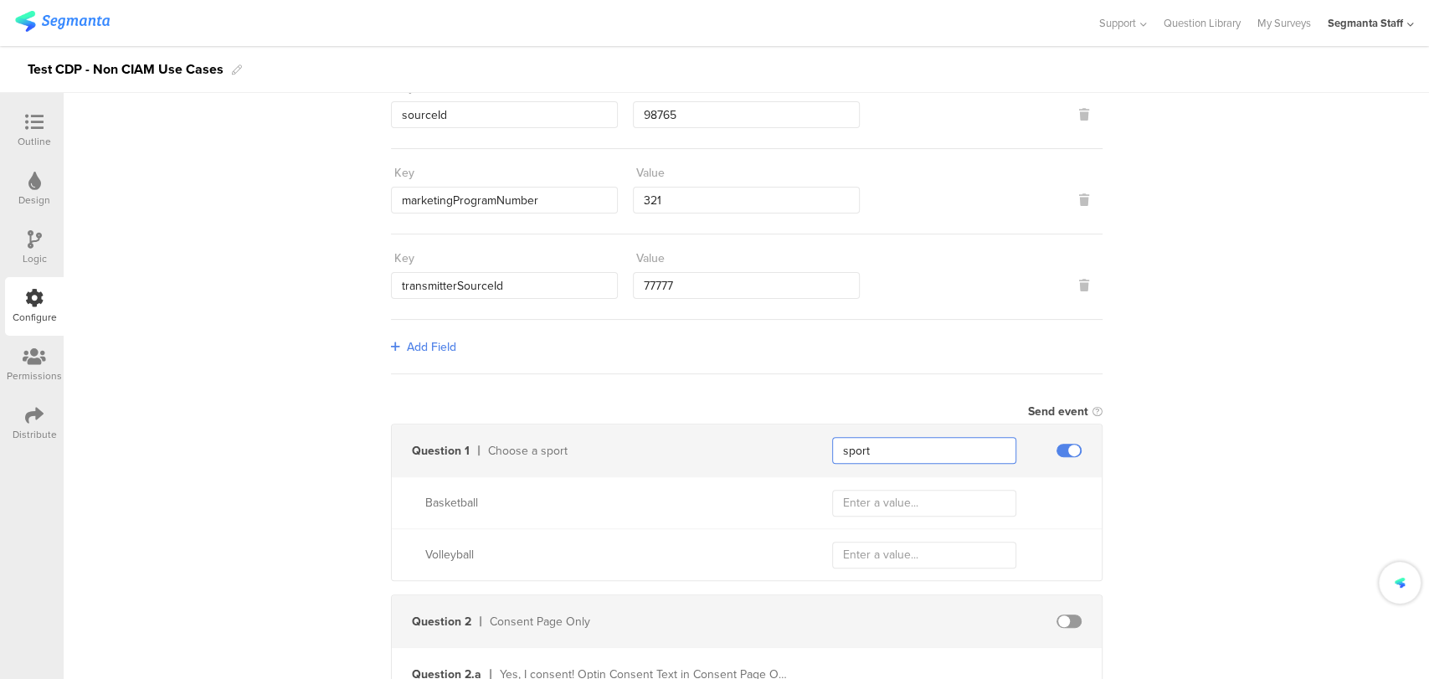
type input "sport"
click at [837, 494] on input "text" at bounding box center [924, 503] width 184 height 27
type input "B"
type input "basketball"
type input "V"
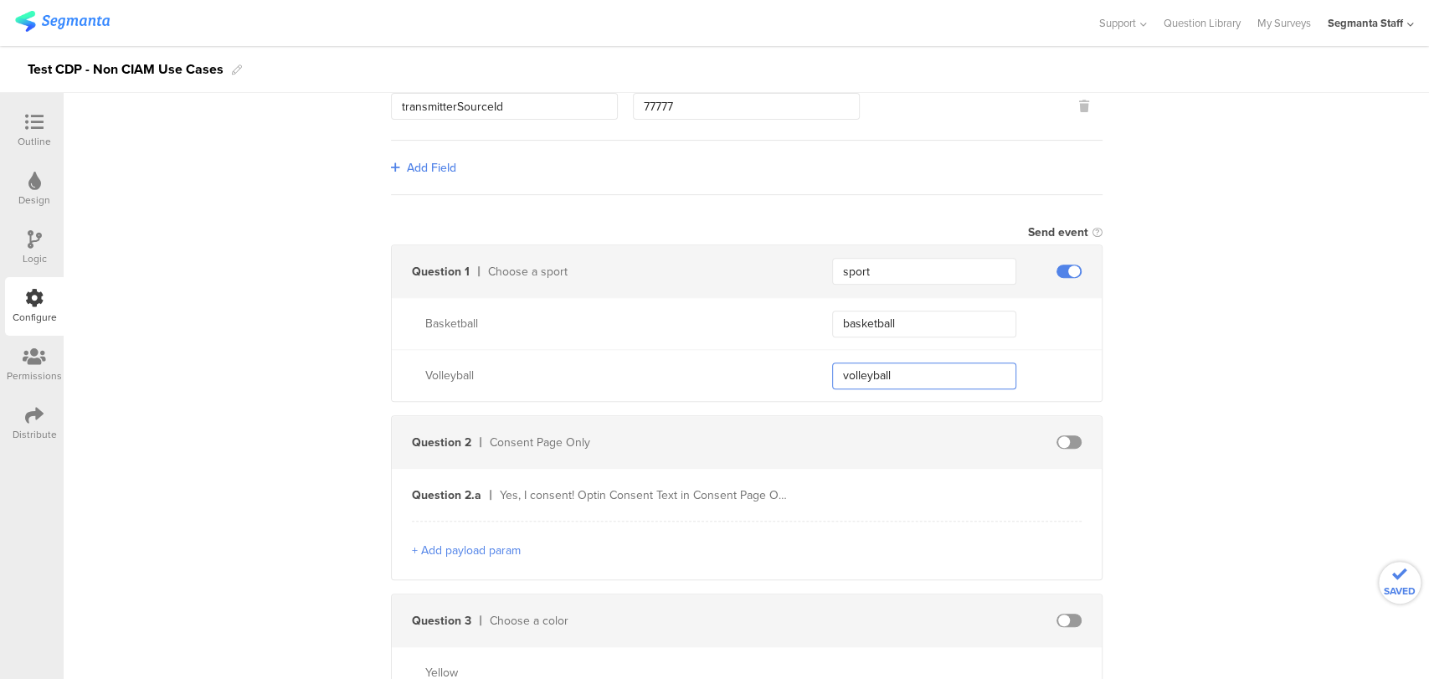
scroll to position [557, 0]
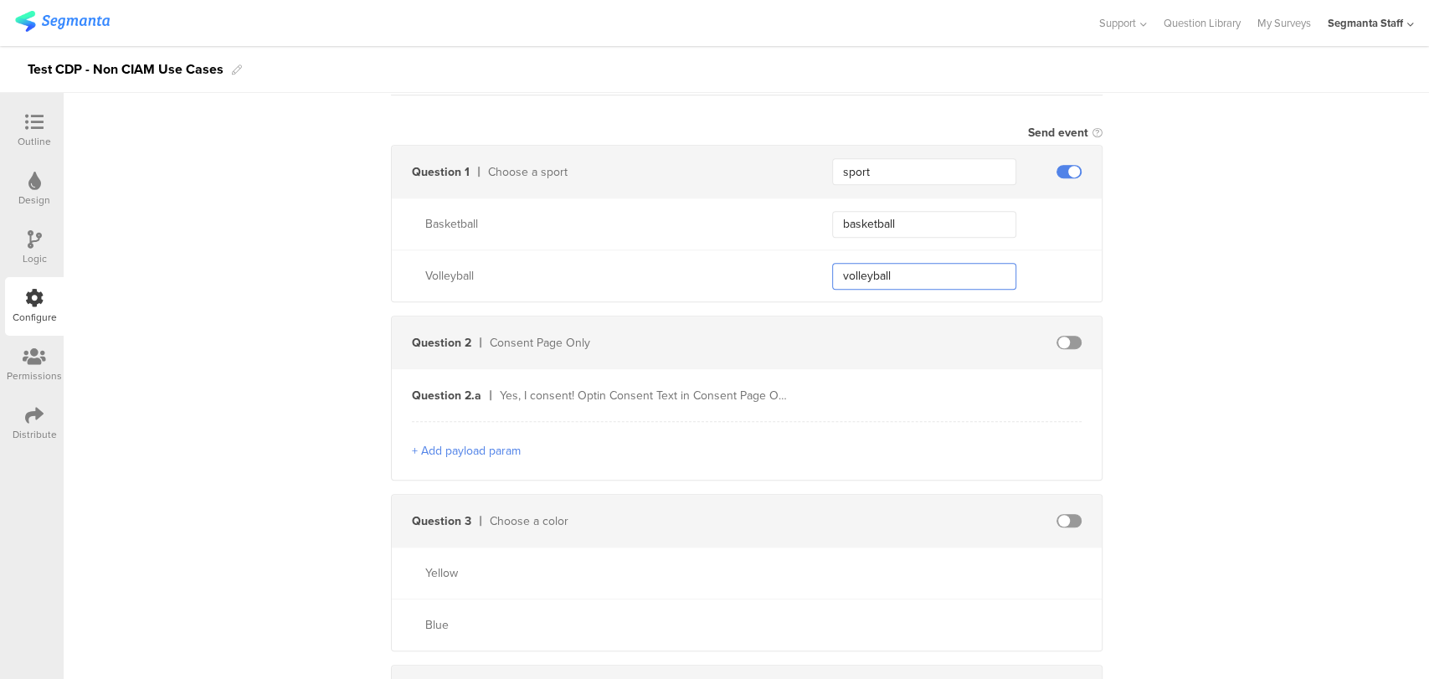
type input "volleyball"
click at [1056, 341] on span at bounding box center [1068, 342] width 25 height 13
click at [898, 390] on input "text" at bounding box center [924, 395] width 184 height 27
type input "optText"
click at [415, 446] on button "+ Add payload param" at bounding box center [466, 451] width 109 height 18
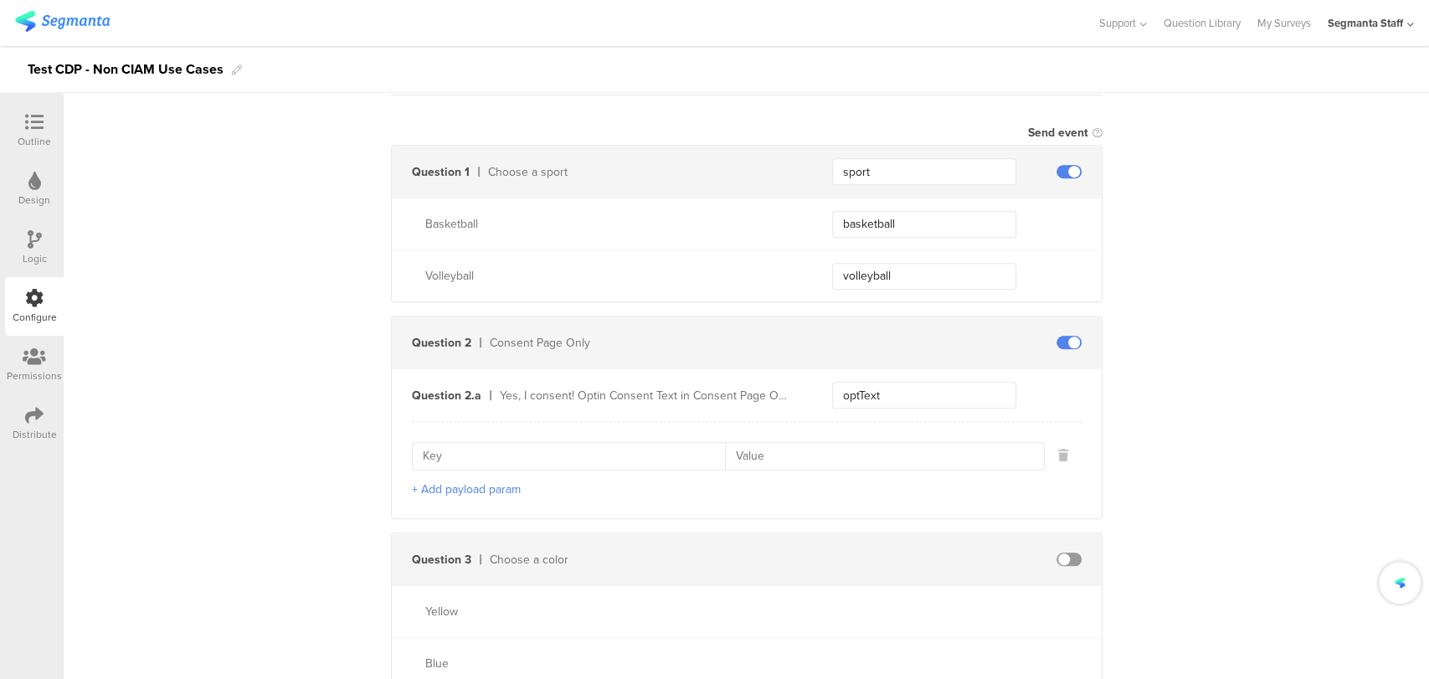
click at [449, 444] on input at bounding box center [574, 456] width 303 height 27
type input "optId"
click at [431, 480] on button "+ Add payload param" at bounding box center [466, 489] width 109 height 18
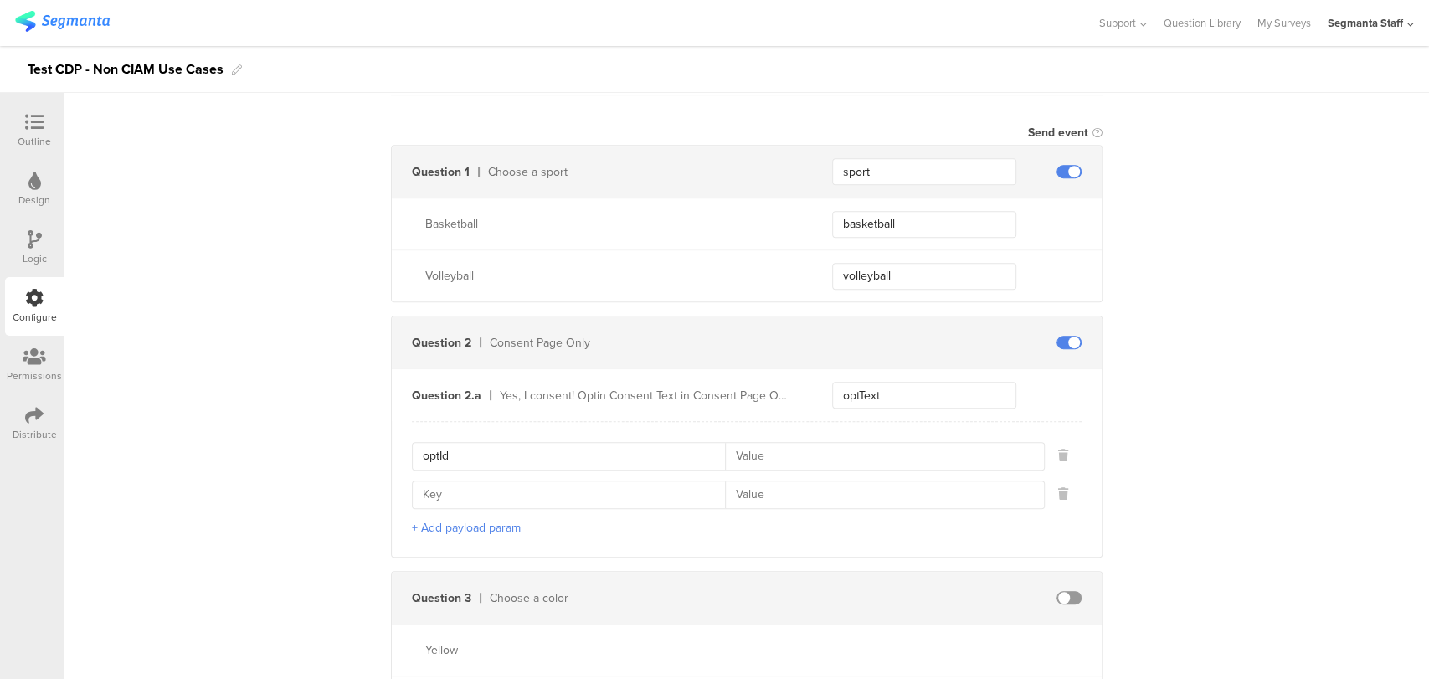
click at [423, 483] on input at bounding box center [574, 494] width 303 height 27
type input "channelIndicator"
click at [830, 446] on input at bounding box center [879, 456] width 308 height 27
type input "1"
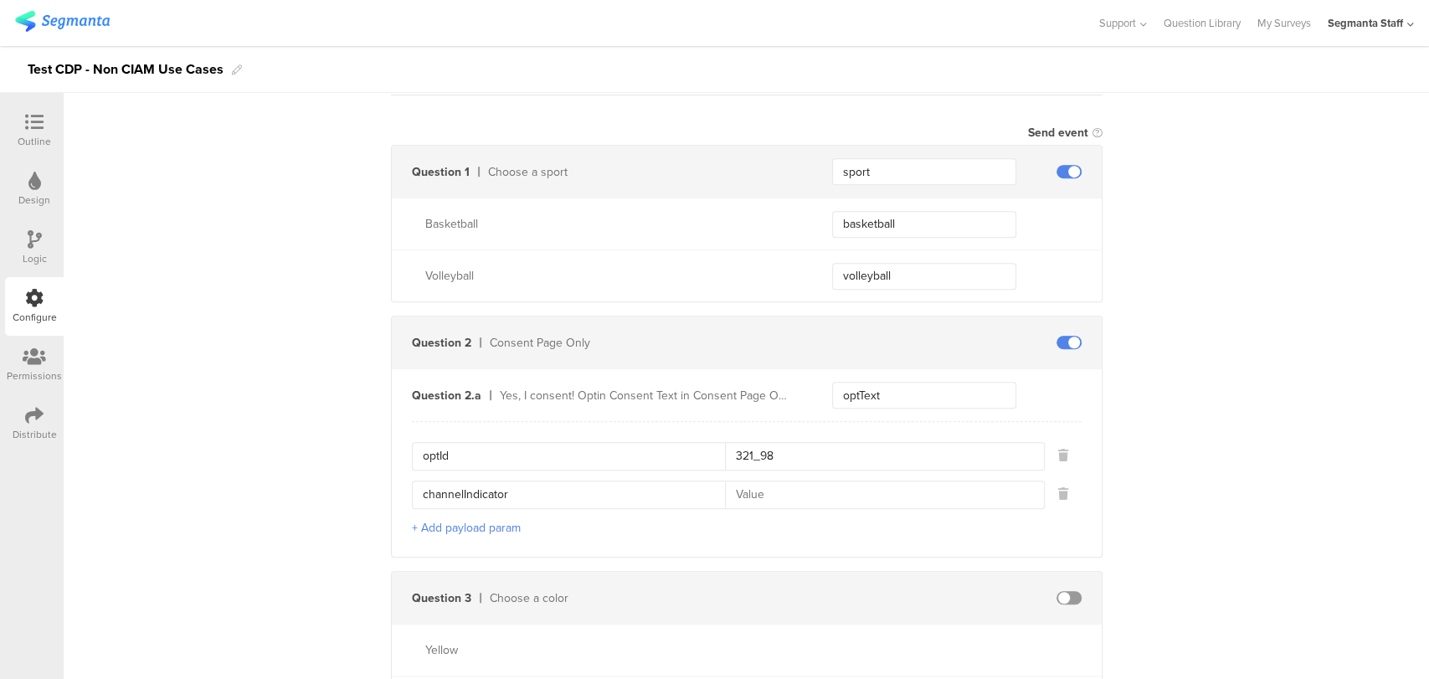
type input "321_98"
click at [767, 497] on input at bounding box center [879, 494] width 308 height 27
type input "e"
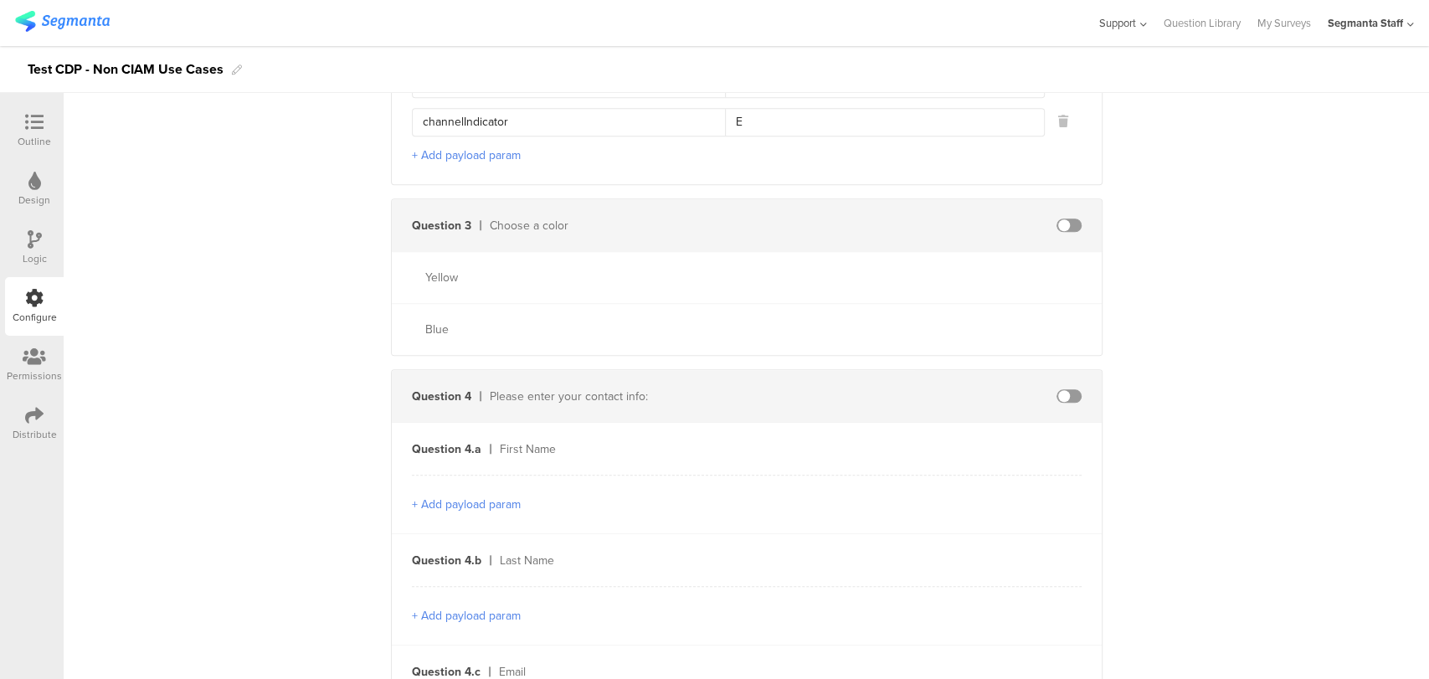
type input "E"
click at [1064, 389] on span at bounding box center [1068, 395] width 25 height 13
click at [924, 444] on input "text" at bounding box center [924, 448] width 184 height 27
type input "firstName"
click at [889, 561] on input "text" at bounding box center [924, 560] width 184 height 27
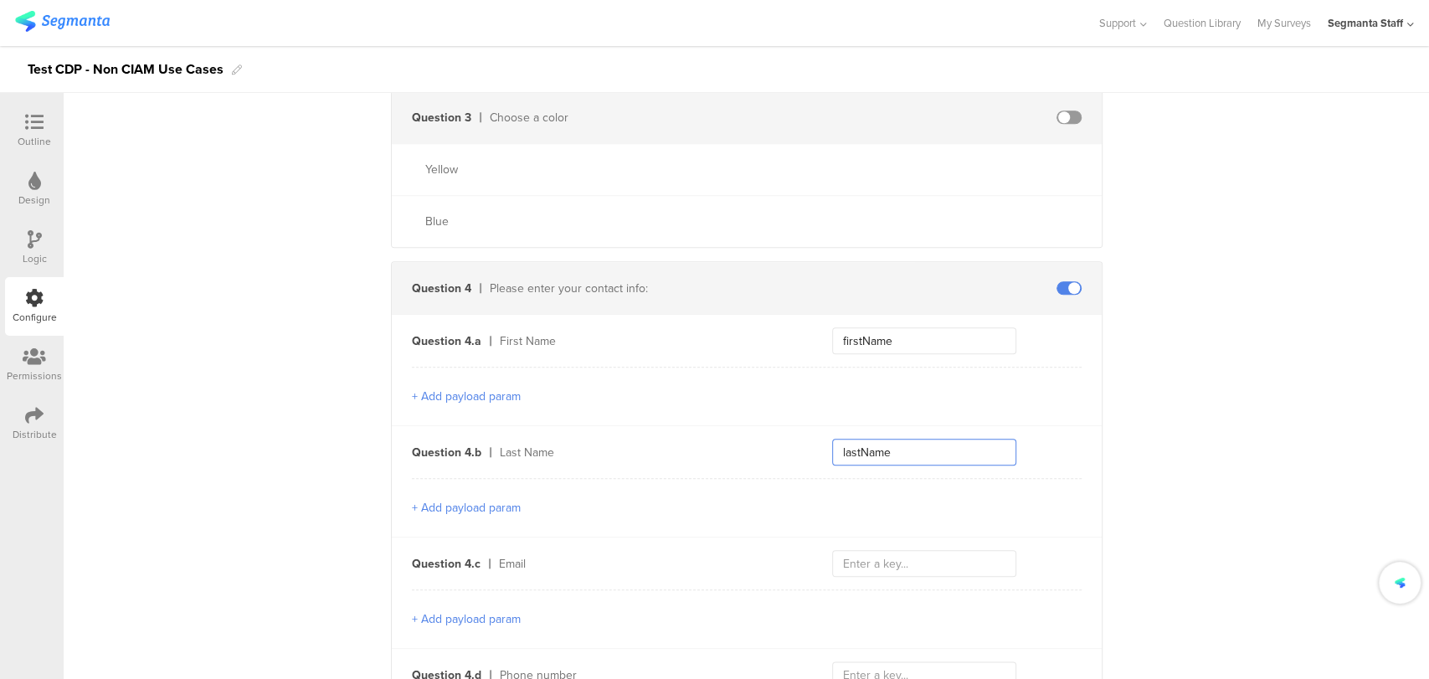
scroll to position [1209, 0]
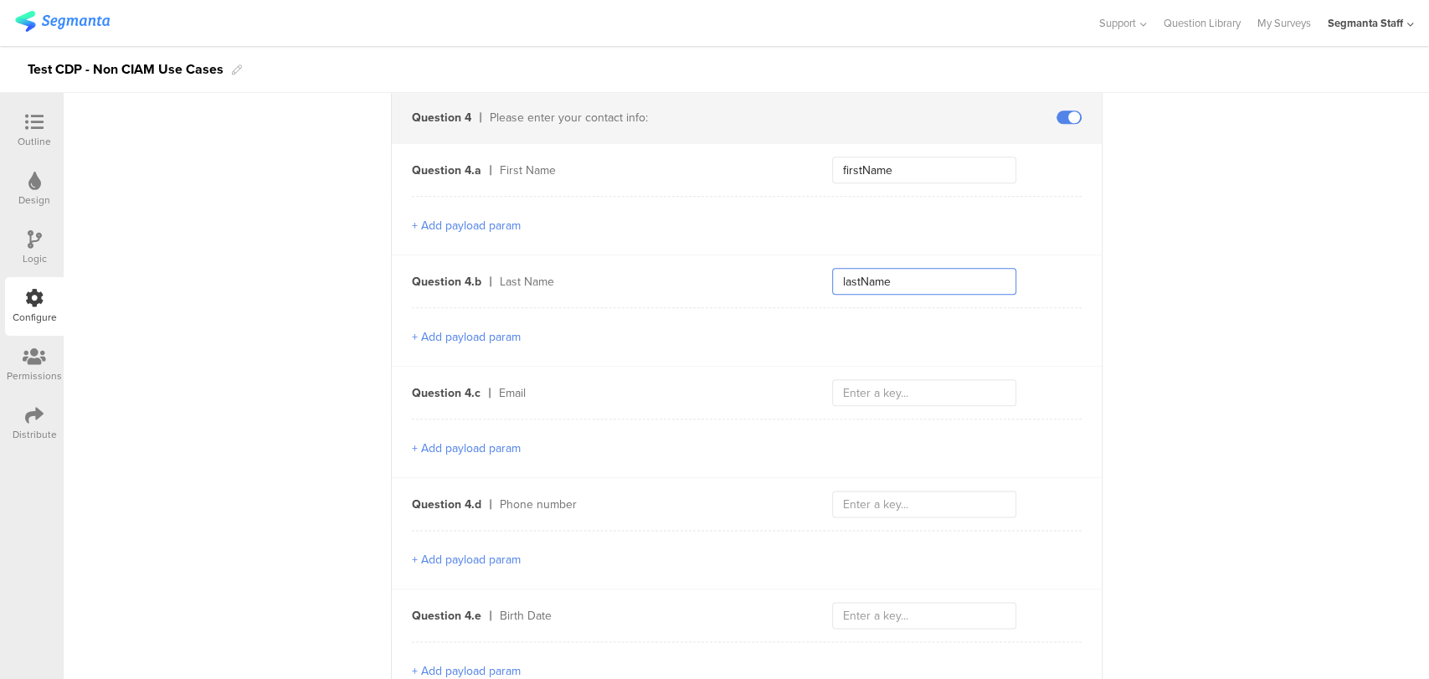
type input "lastName"
click at [930, 379] on input "text" at bounding box center [924, 392] width 184 height 27
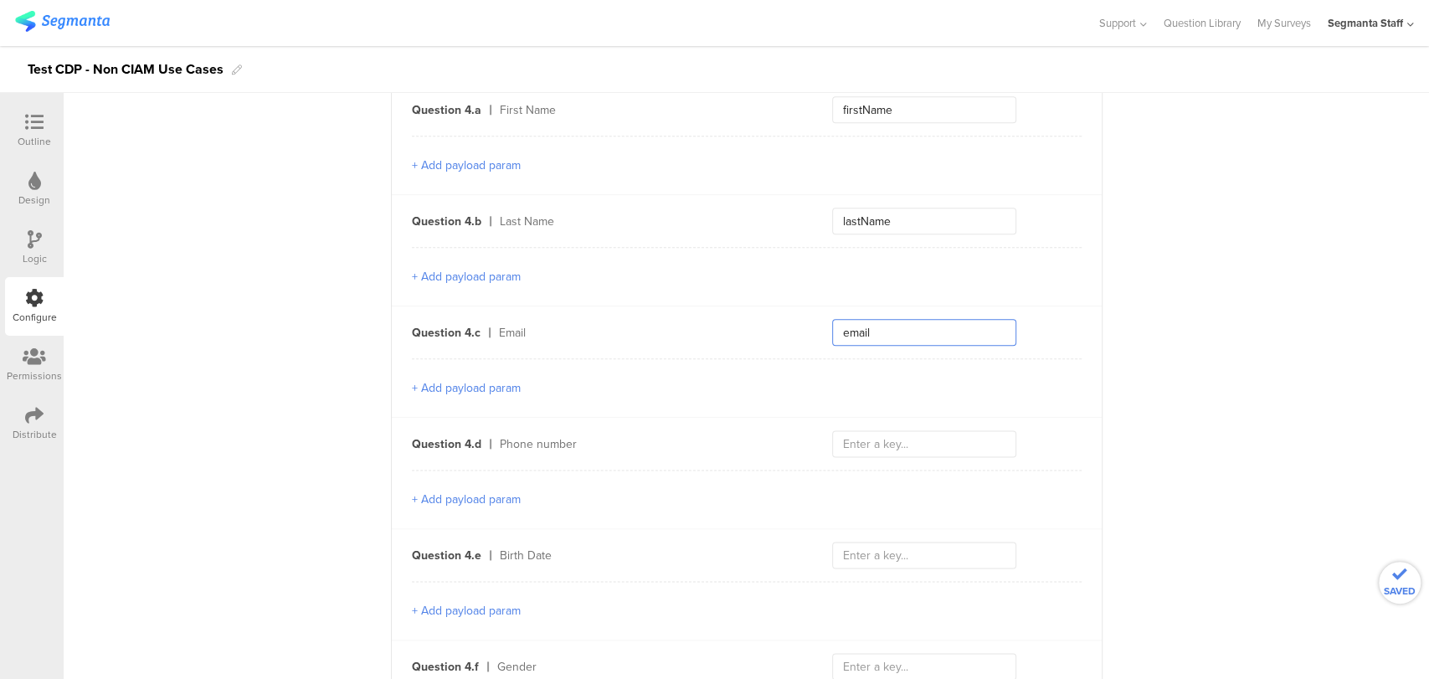
scroll to position [1301, 0]
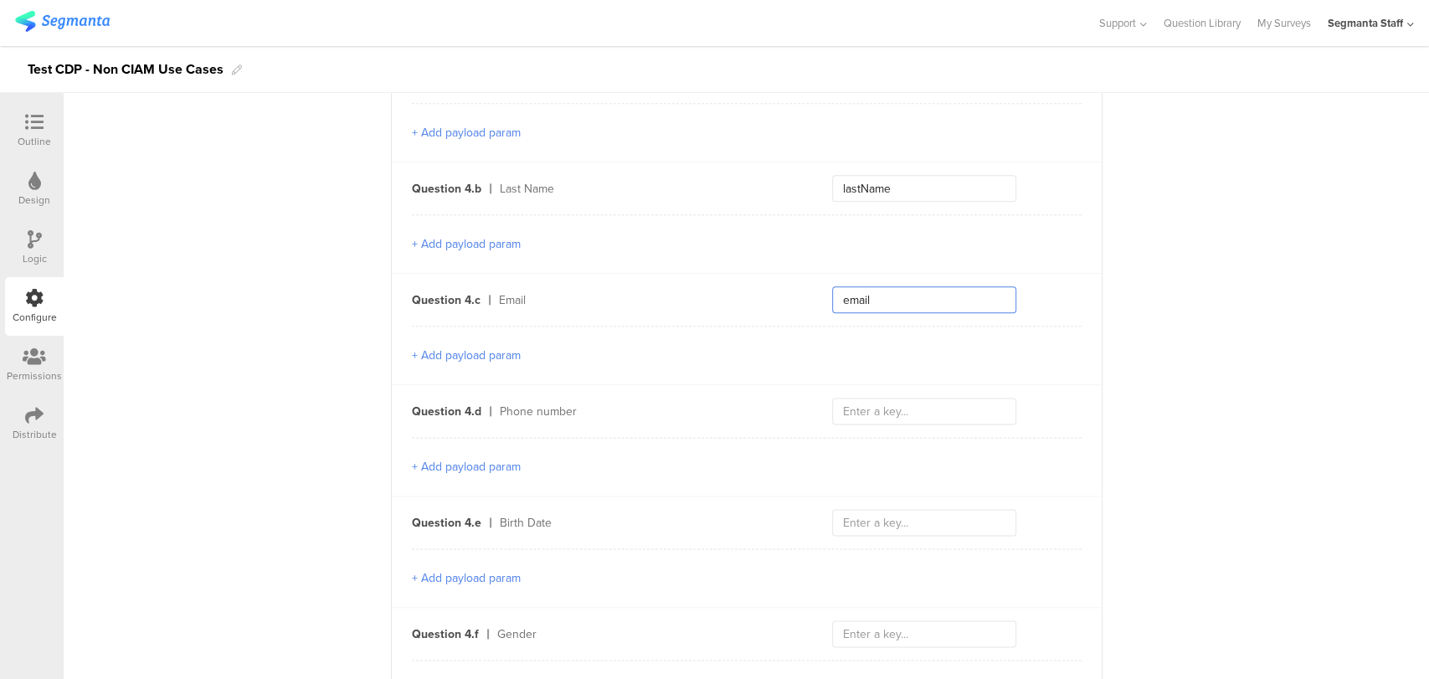
type input "email"
click at [482, 347] on button "+ Add payload param" at bounding box center [466, 356] width 109 height 18
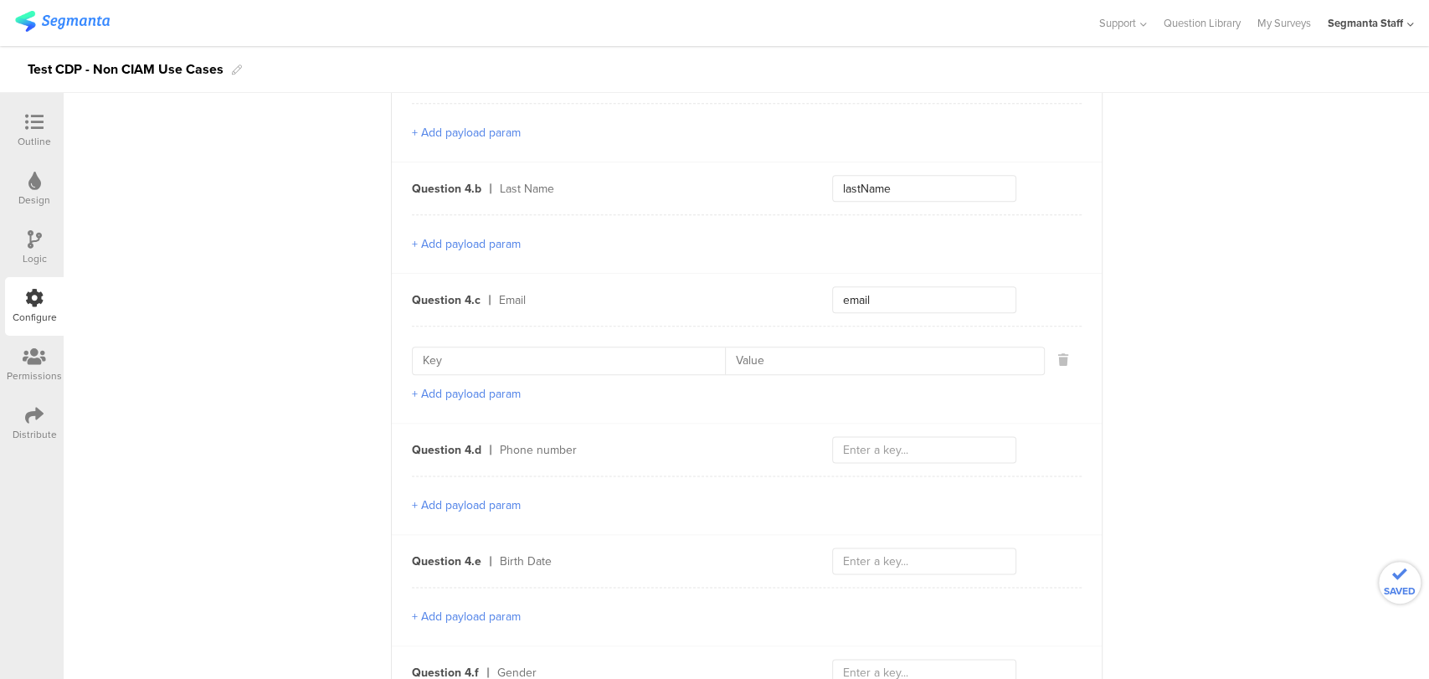
click at [465, 385] on button "+ Add payload param" at bounding box center [466, 394] width 109 height 18
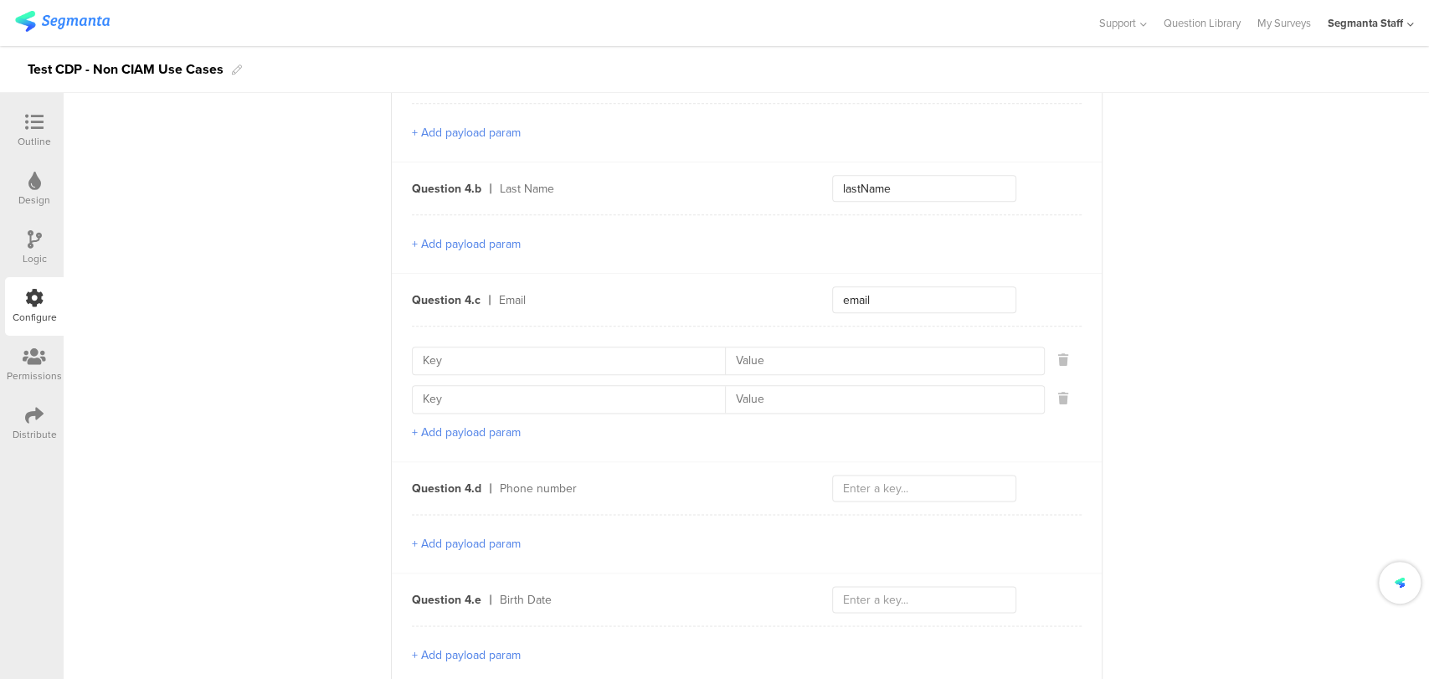
click at [456, 358] on input at bounding box center [574, 360] width 303 height 27
paste input "emailContactPointCategoryCode"
type input "emailContactPointCategoryCode"
click at [829, 357] on input at bounding box center [879, 360] width 308 height 27
type input "EP"
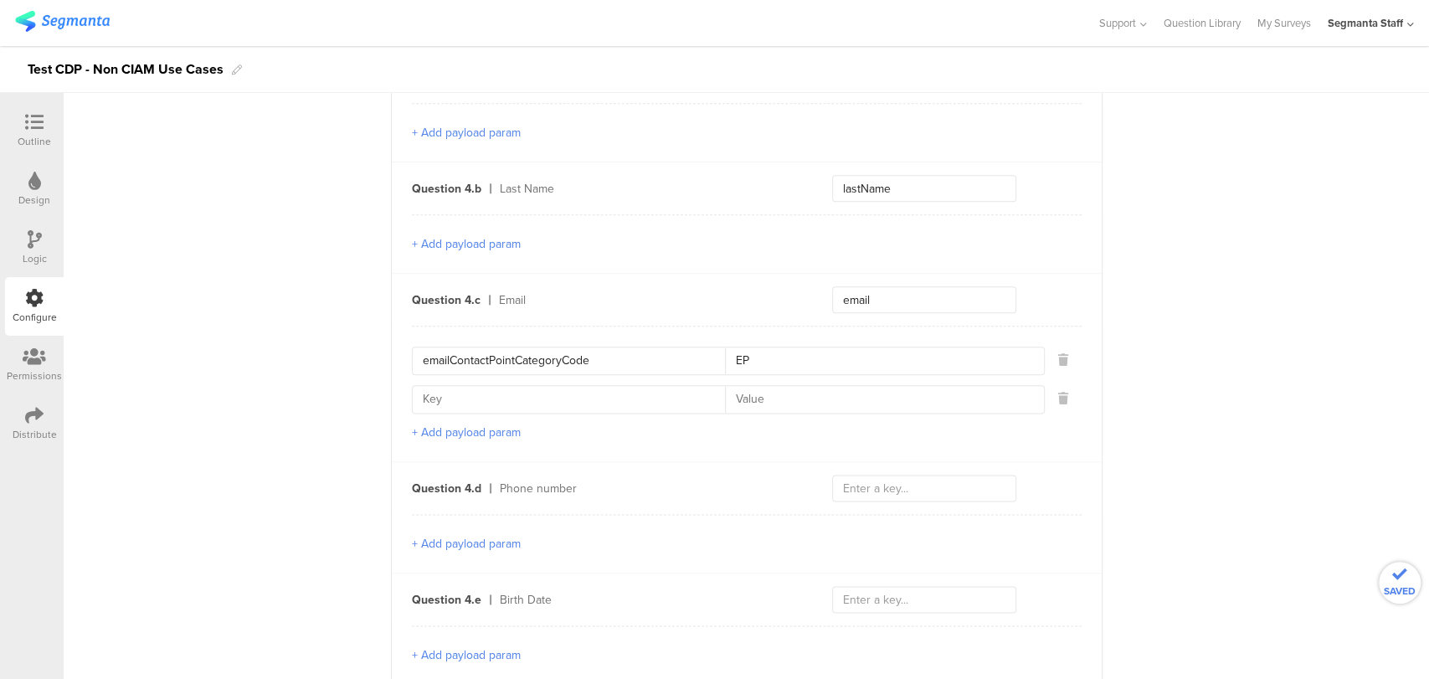
click at [767, 388] on input at bounding box center [879, 399] width 308 height 27
type input "Y"
click at [436, 386] on input at bounding box center [574, 399] width 303 height 27
paste input "emailValidContactPointIndicator"
type input "emailValidContactPointIndicator"
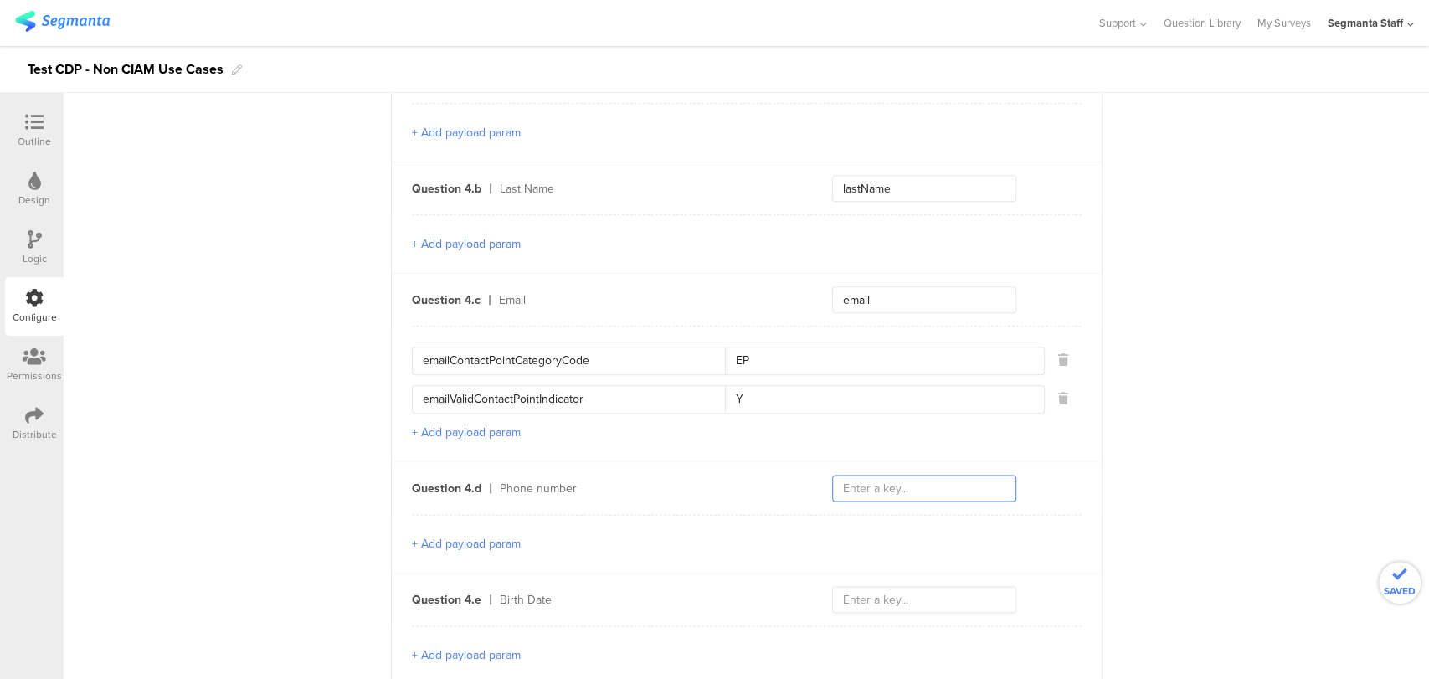
click at [884, 476] on input "text" at bounding box center [924, 488] width 184 height 27
type input "phoneNumber"
click at [412, 535] on button "+ Add payload param" at bounding box center [466, 544] width 109 height 18
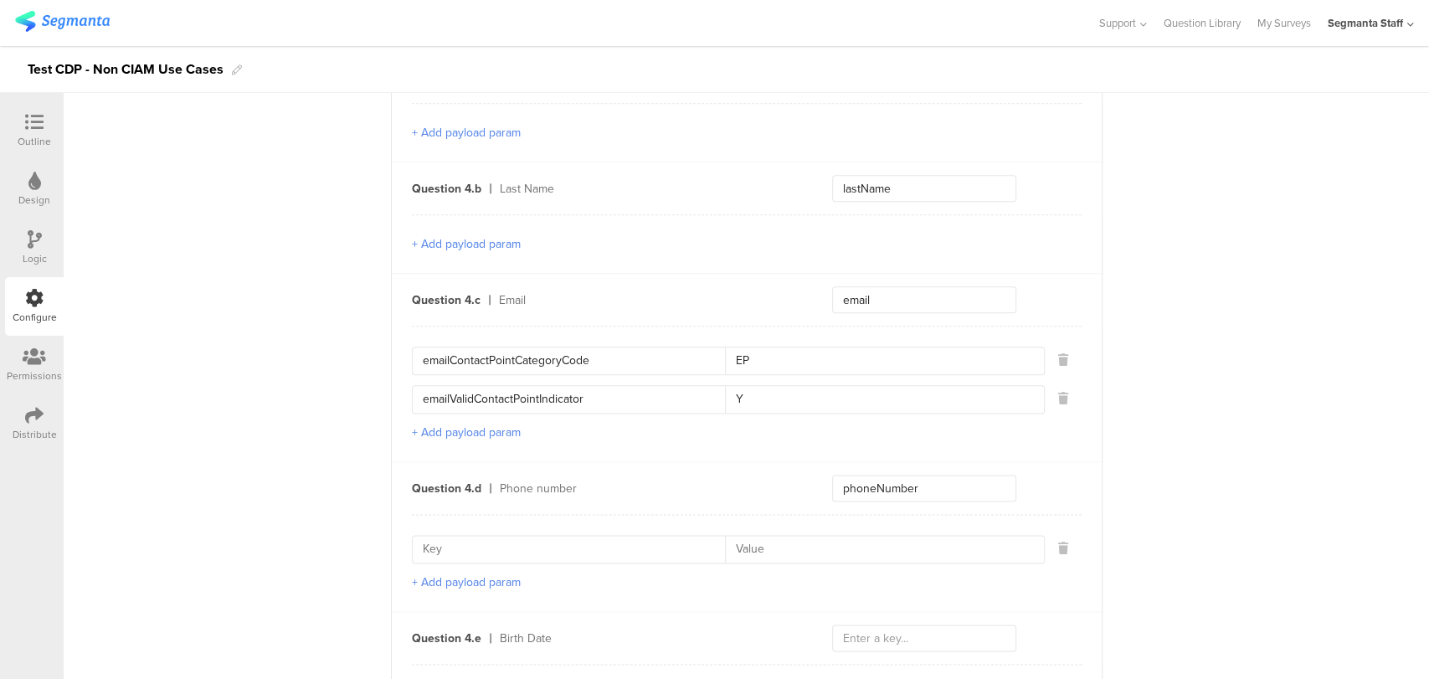
click at [413, 573] on button "+ Add payload param" at bounding box center [466, 582] width 109 height 18
click at [515, 539] on input at bounding box center [574, 549] width 303 height 27
paste input "phoneContactPointCategoryCode1"
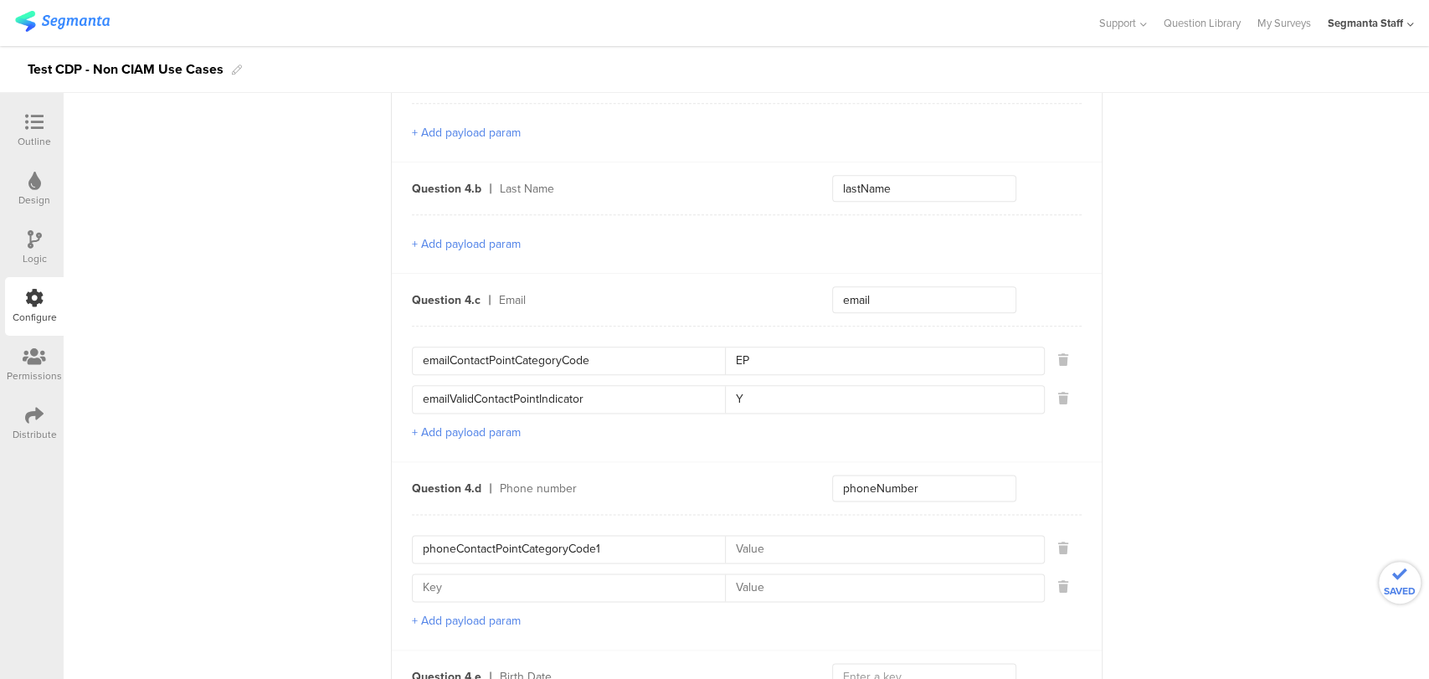
type input "phoneContactPointCategoryCode1"
click at [773, 536] on input at bounding box center [879, 549] width 308 height 27
type input "PH"
click at [796, 578] on input at bounding box center [879, 587] width 308 height 27
type input "PB"
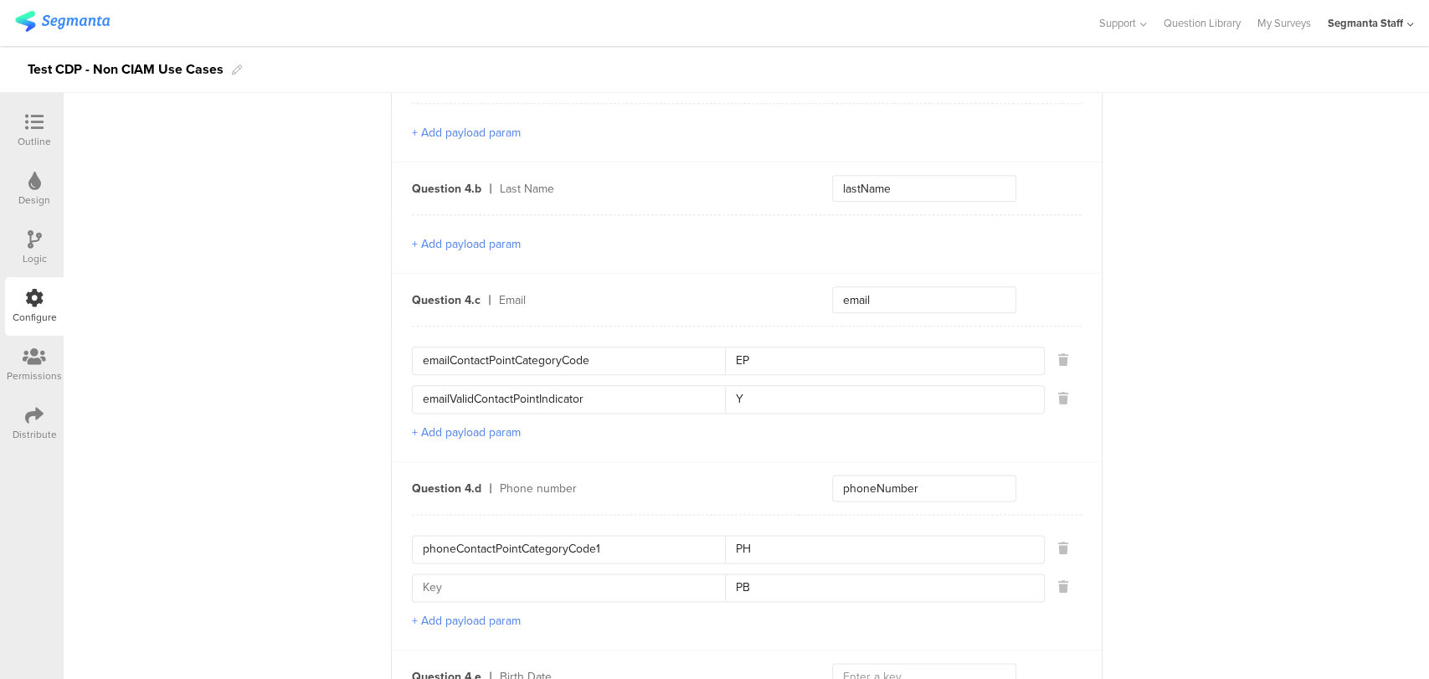
click at [490, 578] on input at bounding box center [574, 587] width 303 height 27
paste input "phoneContactPointCategoryCode2"
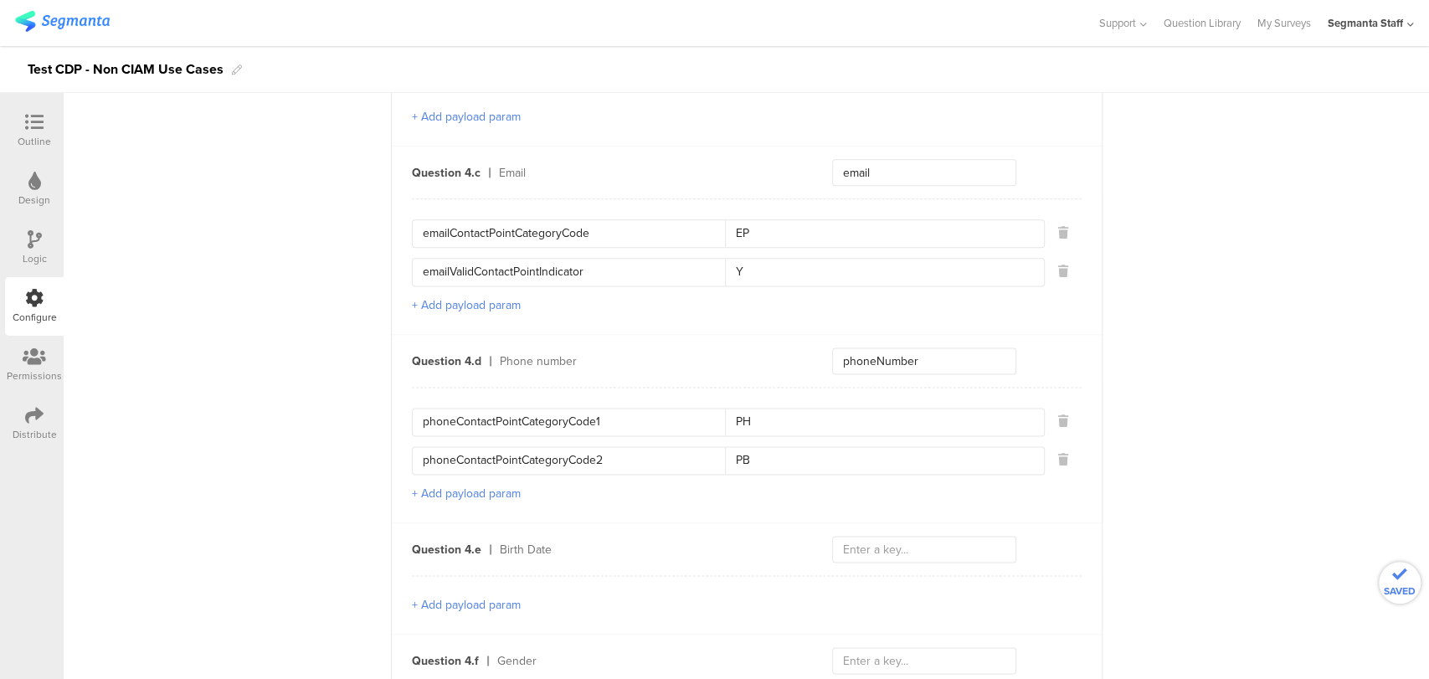
scroll to position [1580, 0]
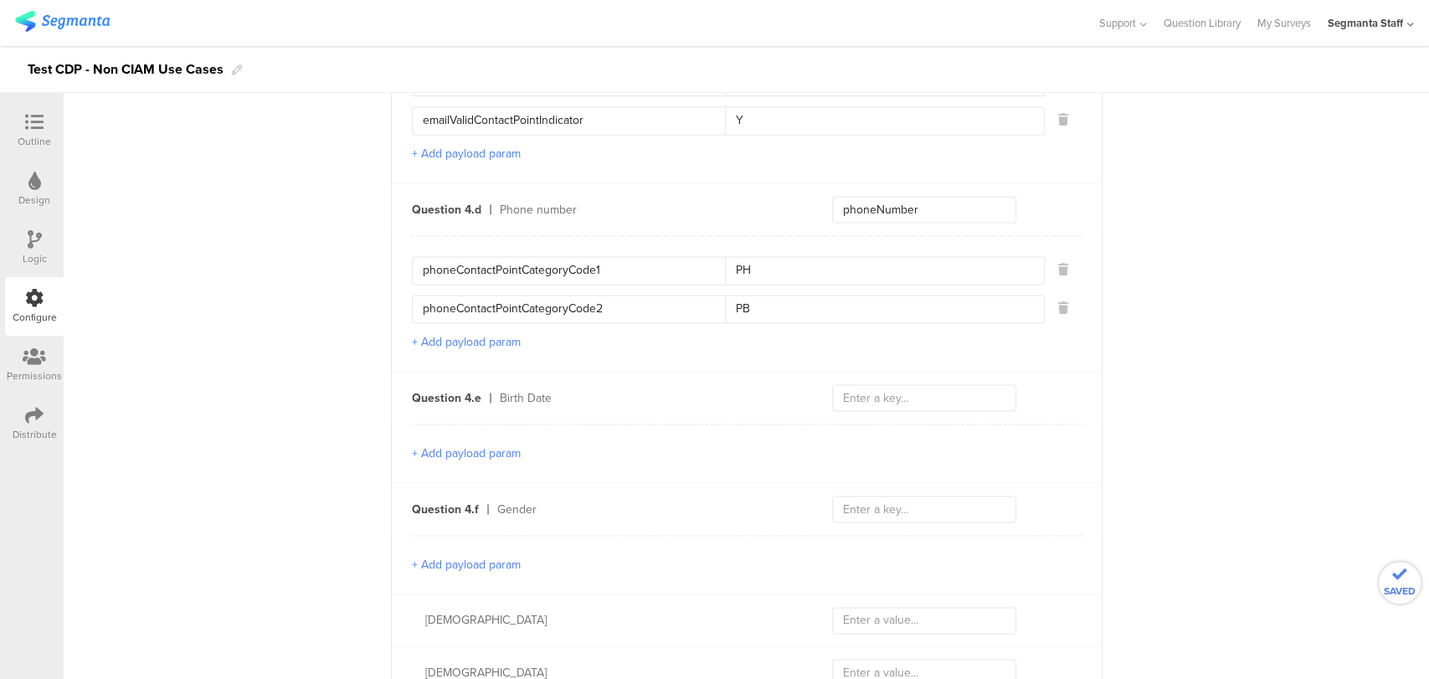
type input "phoneContactPointCategoryCode2"
click at [850, 384] on input "text" at bounding box center [924, 397] width 184 height 27
type input "l"
type input "lasb"
type input "i"
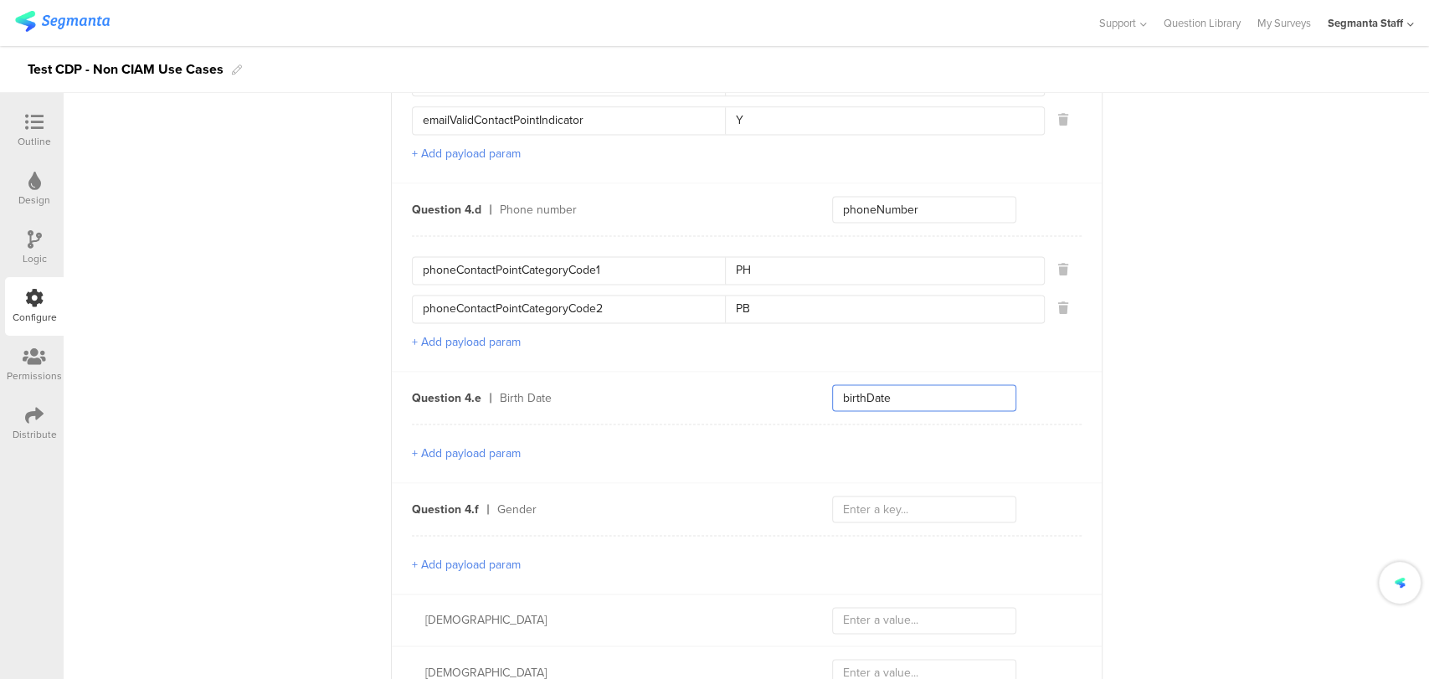
type input "birthDate"
click at [858, 495] on input "text" at bounding box center [924, 508] width 184 height 27
type input "G"
type input "gender"
click at [902, 607] on input "text" at bounding box center [924, 620] width 184 height 27
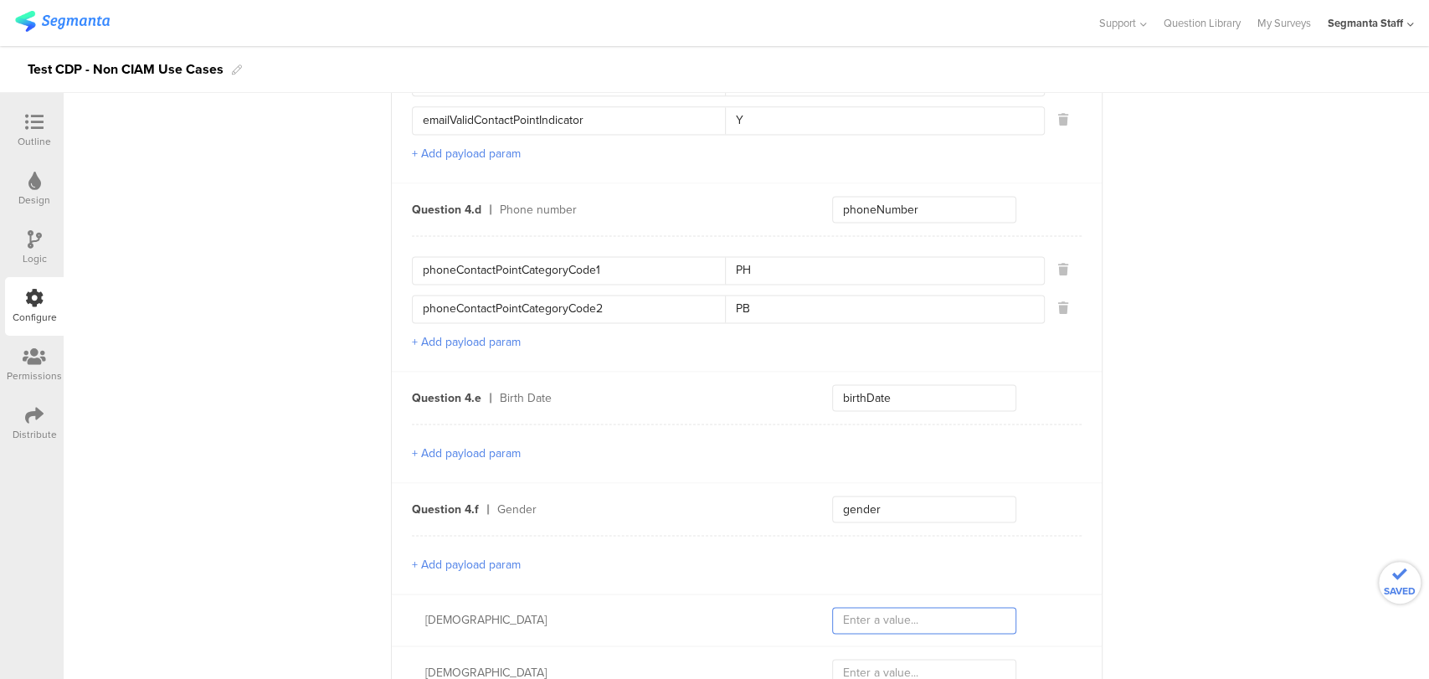
type input "M"
type input "F"
click at [886, 664] on input "text" at bounding box center [924, 672] width 184 height 27
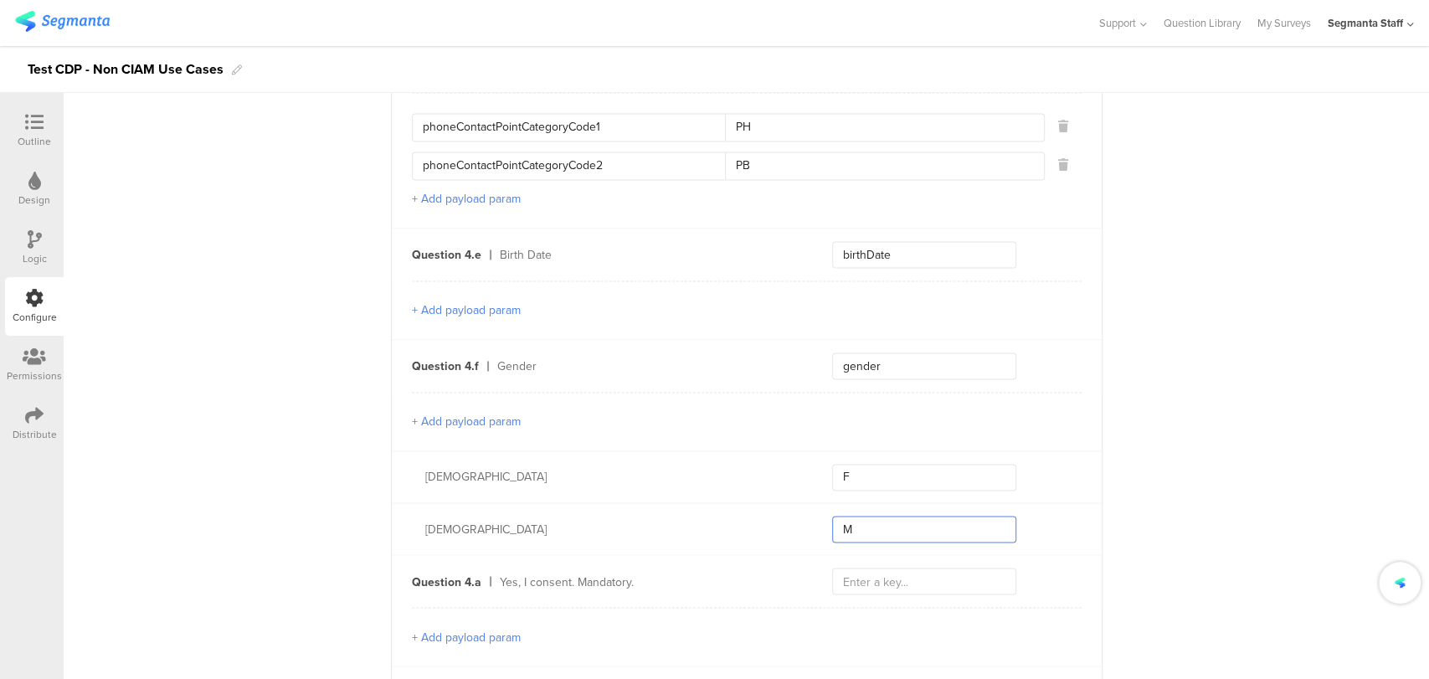
scroll to position [1953, 0]
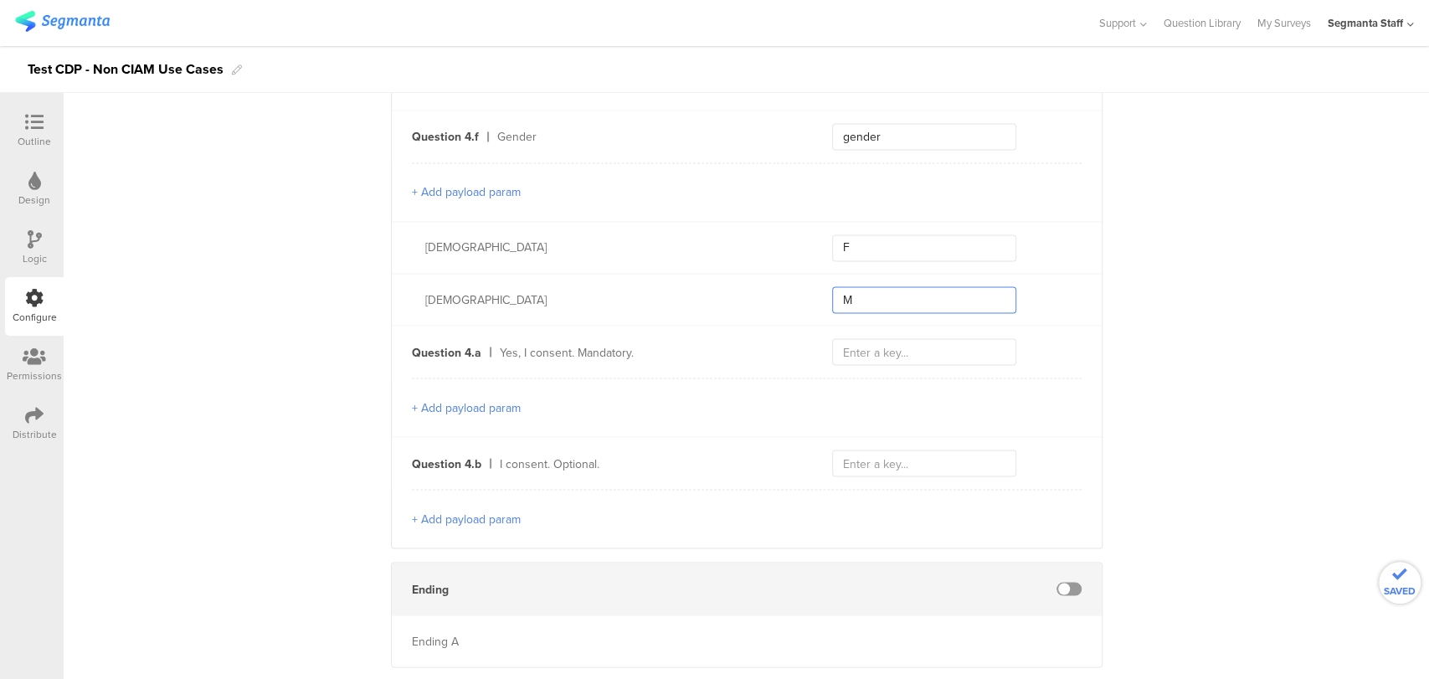
type input "M"
click at [865, 338] on input "text" at bounding box center [924, 351] width 184 height 27
type input "optText"
click at [482, 398] on button "+ Add payload param" at bounding box center [466, 407] width 109 height 18
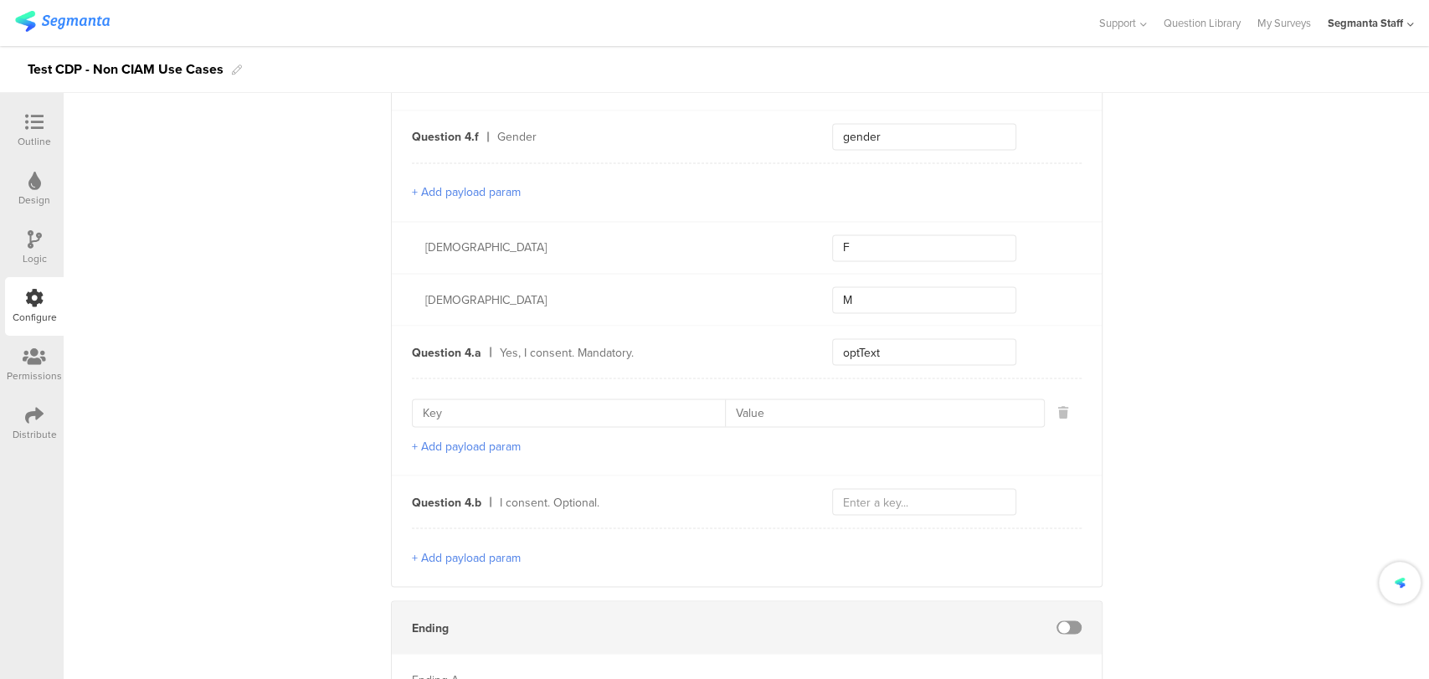
click at [482, 399] on input at bounding box center [574, 412] width 303 height 27
click at [469, 437] on button "+ Add payload param" at bounding box center [466, 446] width 109 height 18
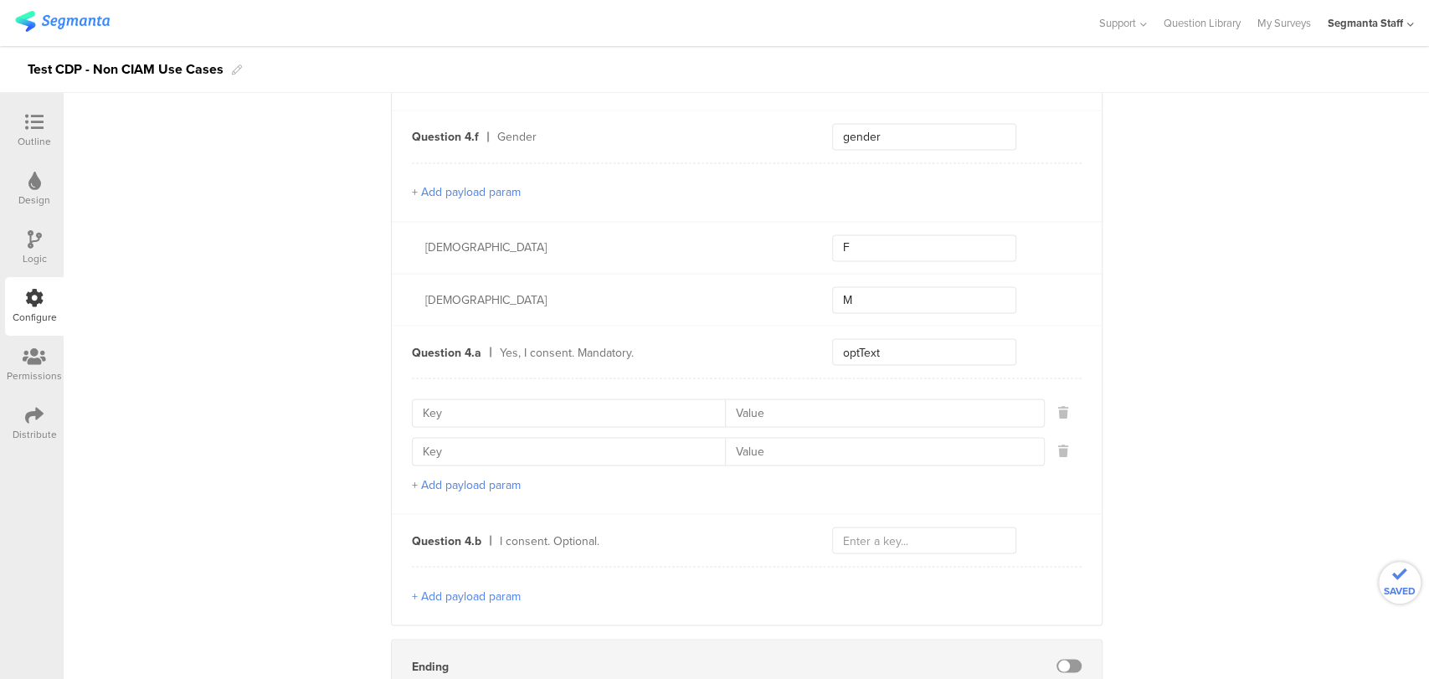
click at [467, 475] on button "+ Add payload param" at bounding box center [466, 484] width 109 height 18
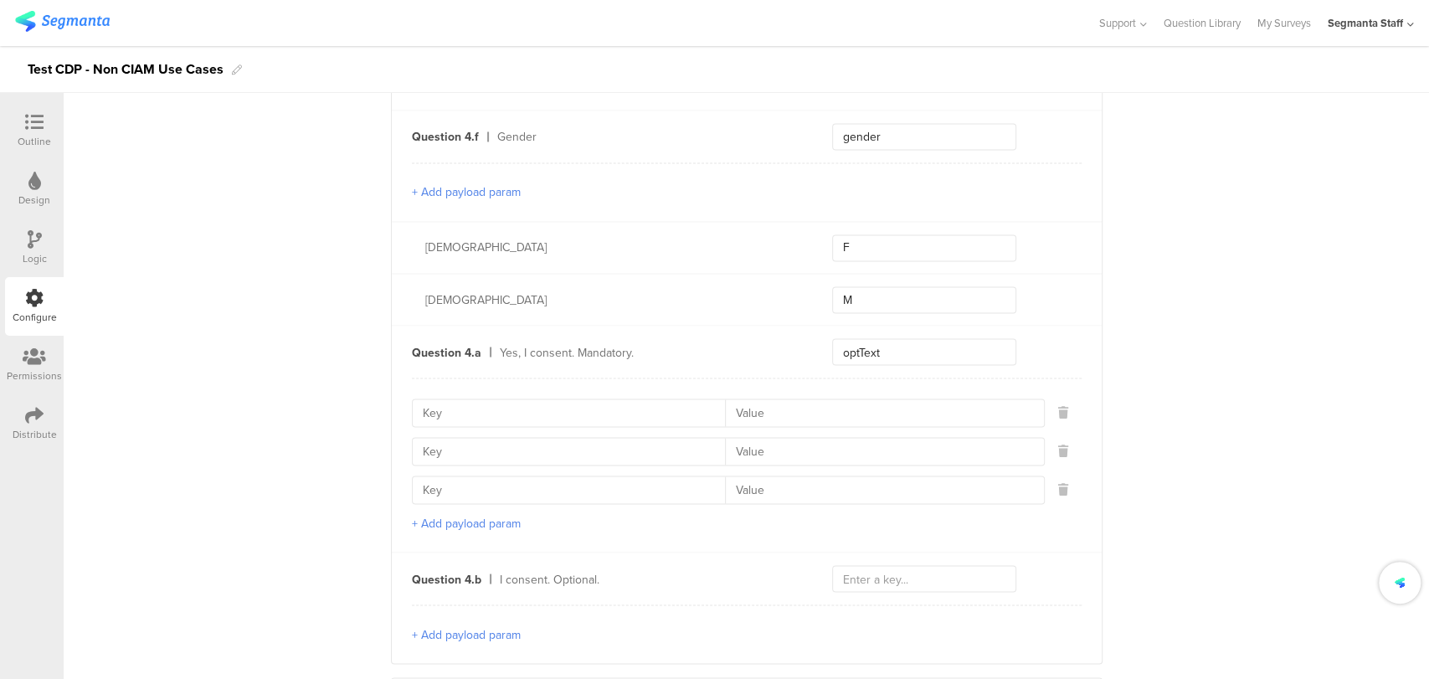
click at [459, 514] on button "+ Add payload param" at bounding box center [466, 523] width 109 height 18
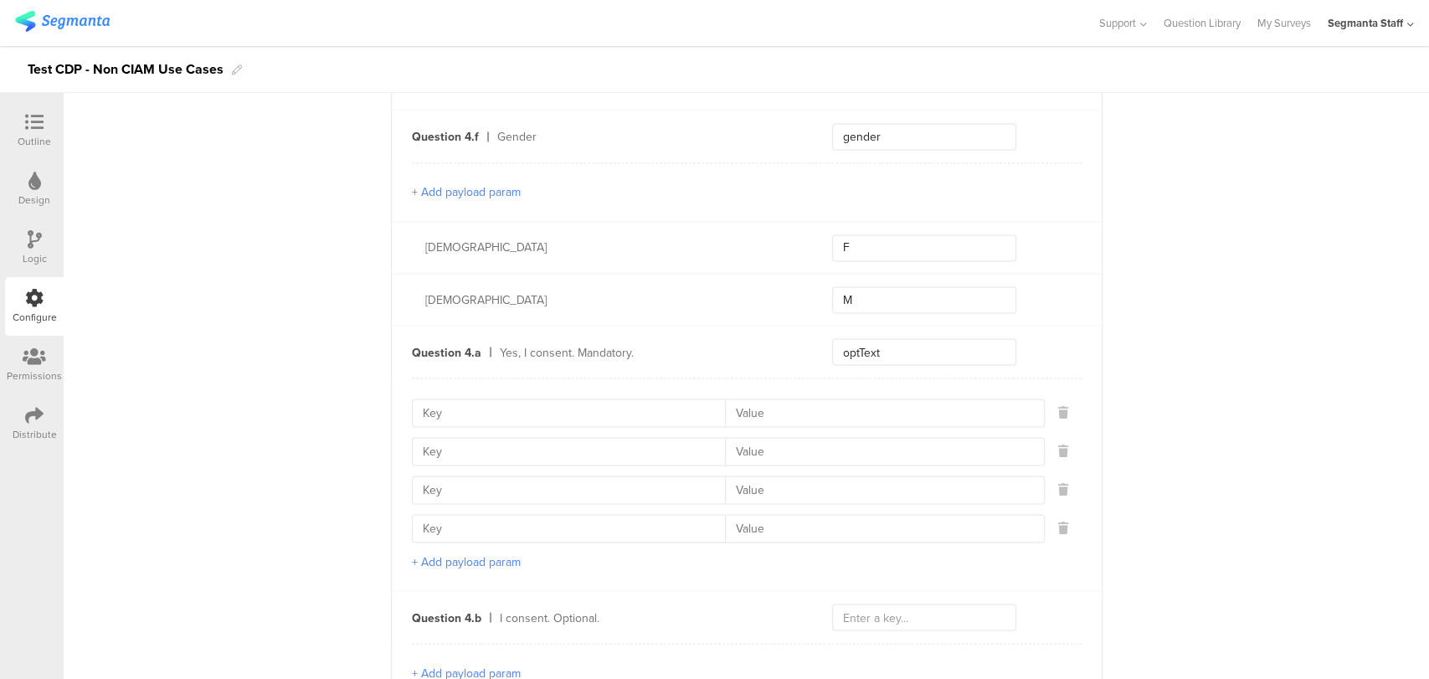
click at [487, 399] on input at bounding box center [574, 412] width 303 height 27
type input "optId"
type input "111_11"
click at [504, 438] on input at bounding box center [574, 451] width 303 height 27
type input "optNumber"
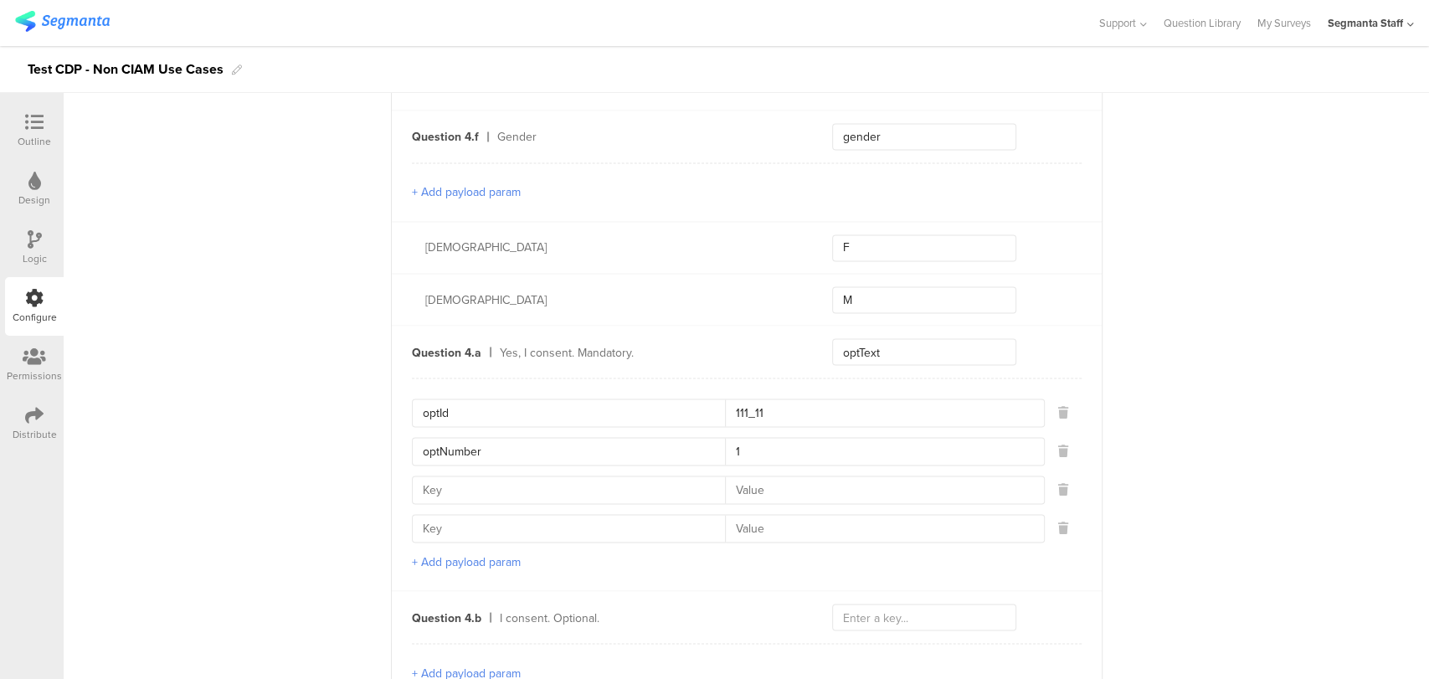
type input "1"
click at [511, 480] on input at bounding box center [574, 489] width 303 height 27
click at [454, 476] on input at bounding box center [574, 489] width 303 height 27
paste input "contactCategory"
type input "contactCategory"
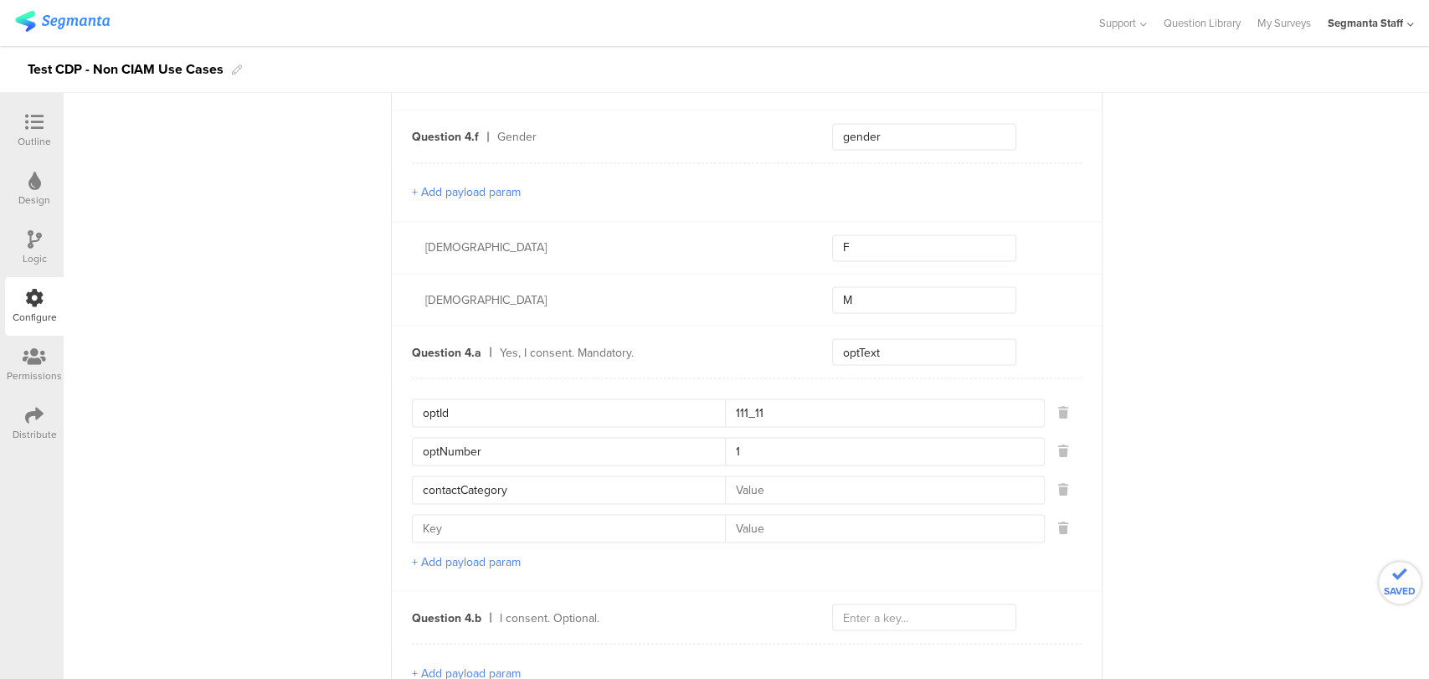
click at [736, 476] on input at bounding box center [879, 489] width 308 height 27
type input "EP"
click at [771, 515] on input at bounding box center [879, 528] width 308 height 27
type input "E"
click at [449, 515] on input at bounding box center [574, 528] width 303 height 27
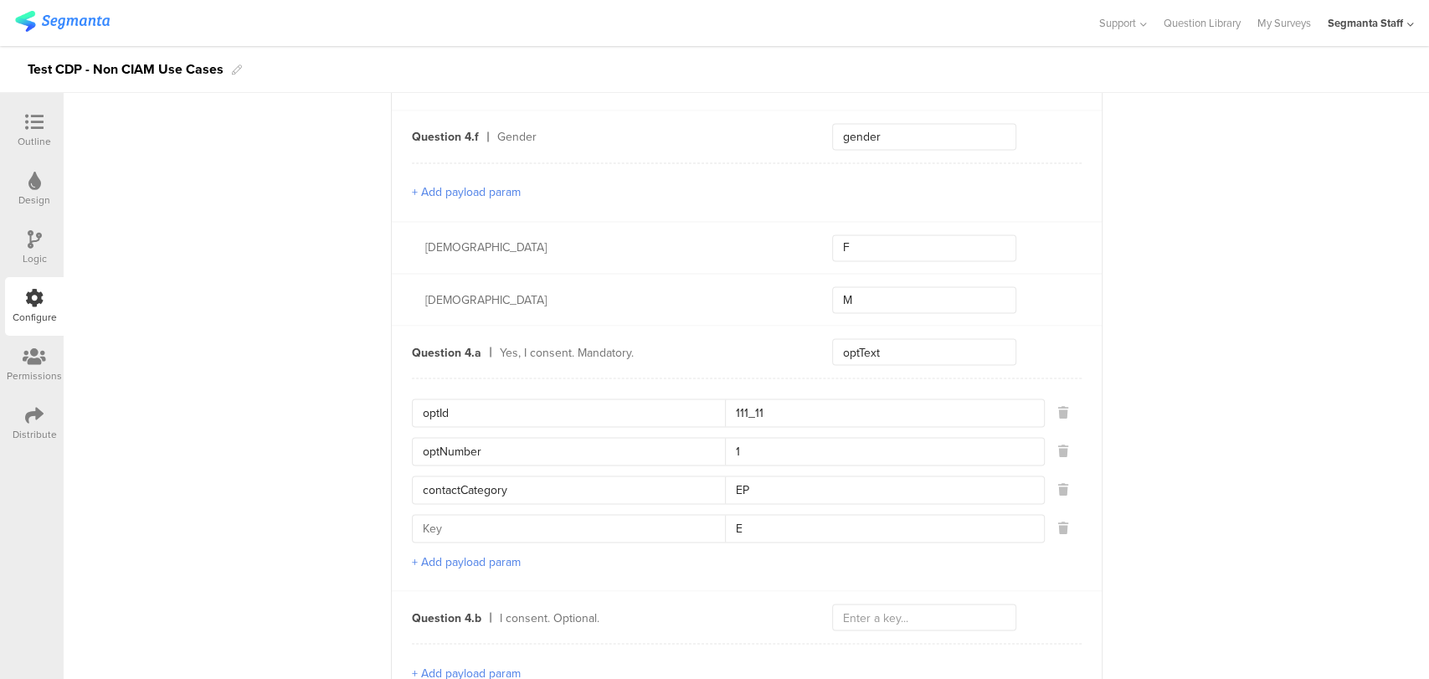
paste input "contactType"
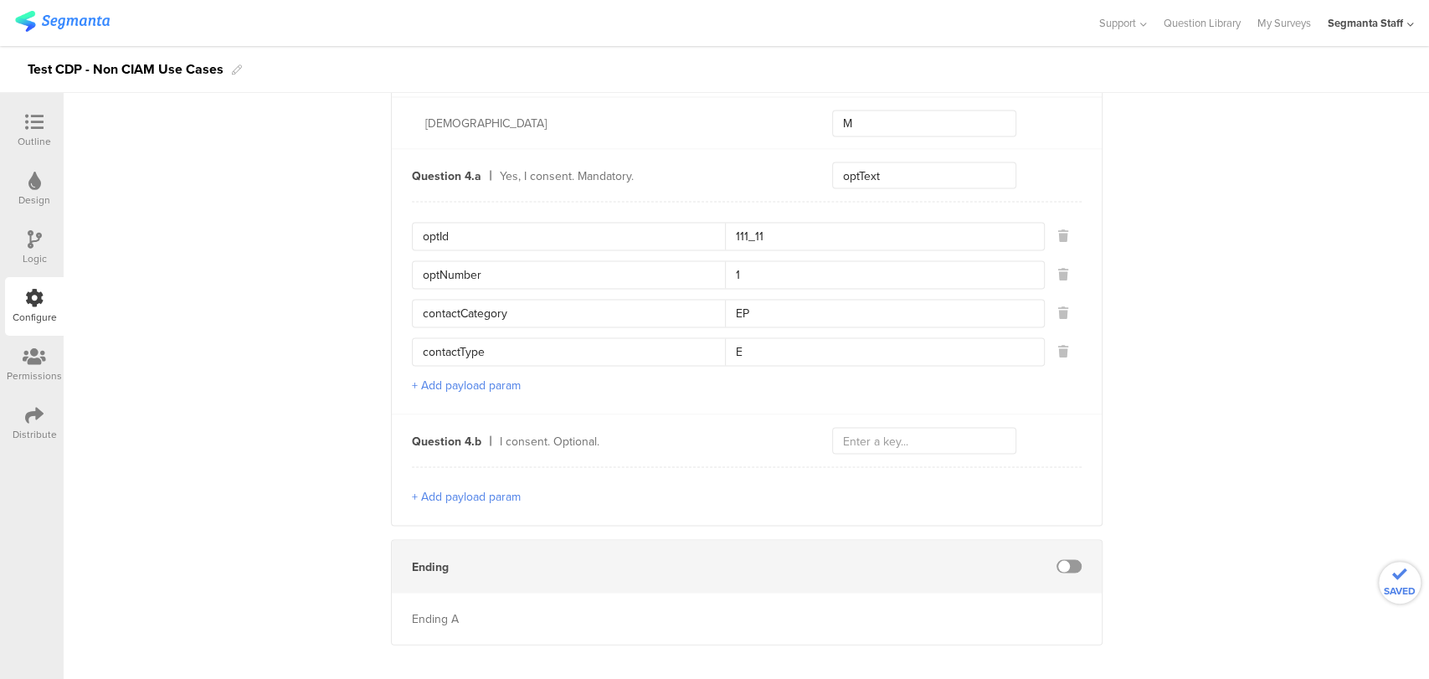
type input "contactType"
click at [454, 487] on button "+ Add payload param" at bounding box center [466, 496] width 109 height 18
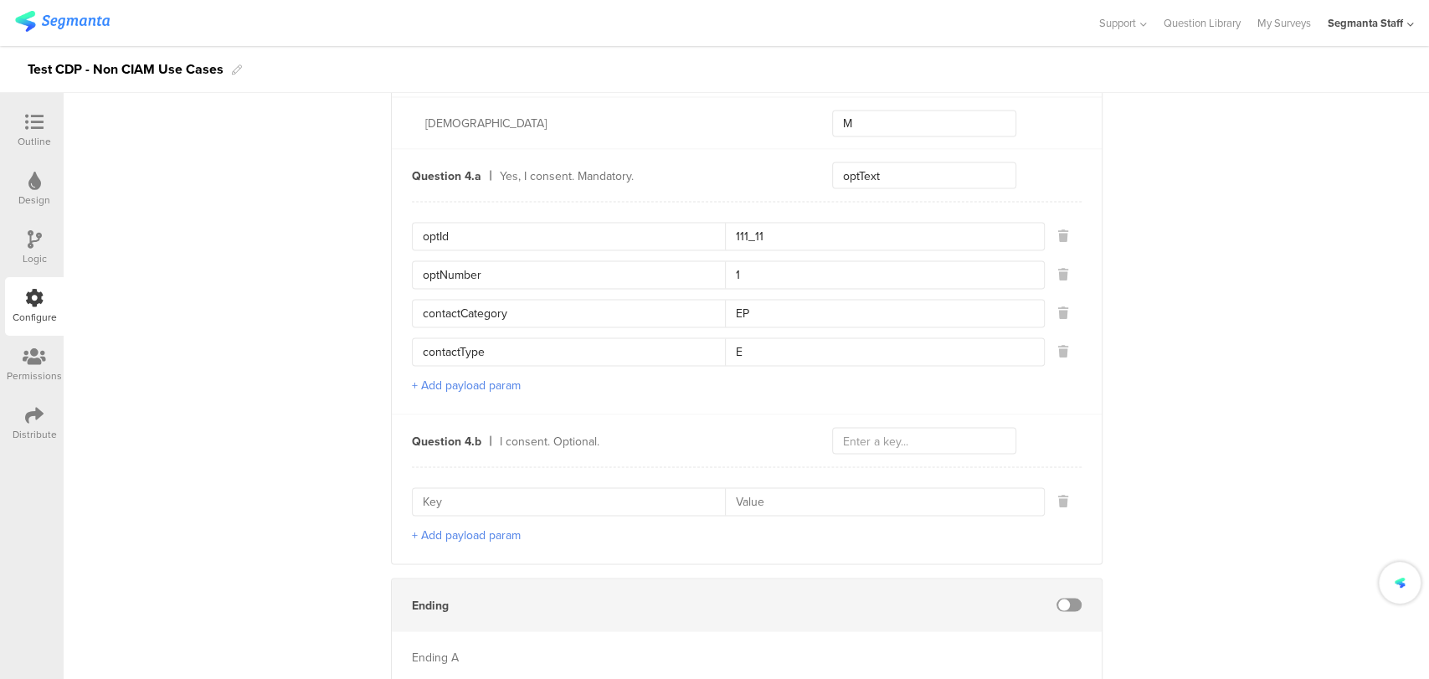
click at [443, 526] on button "+ Add payload param" at bounding box center [466, 535] width 109 height 18
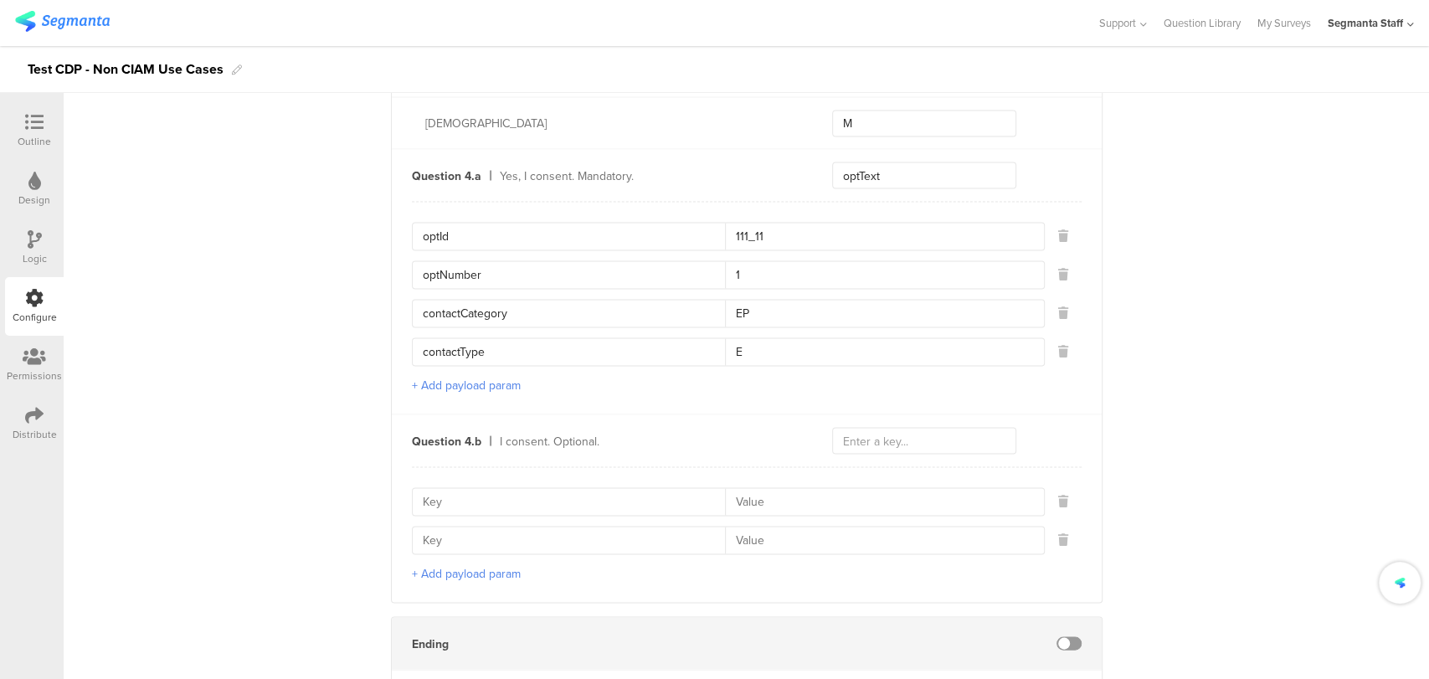
click at [441, 564] on button "+ Add payload param" at bounding box center [466, 573] width 109 height 18
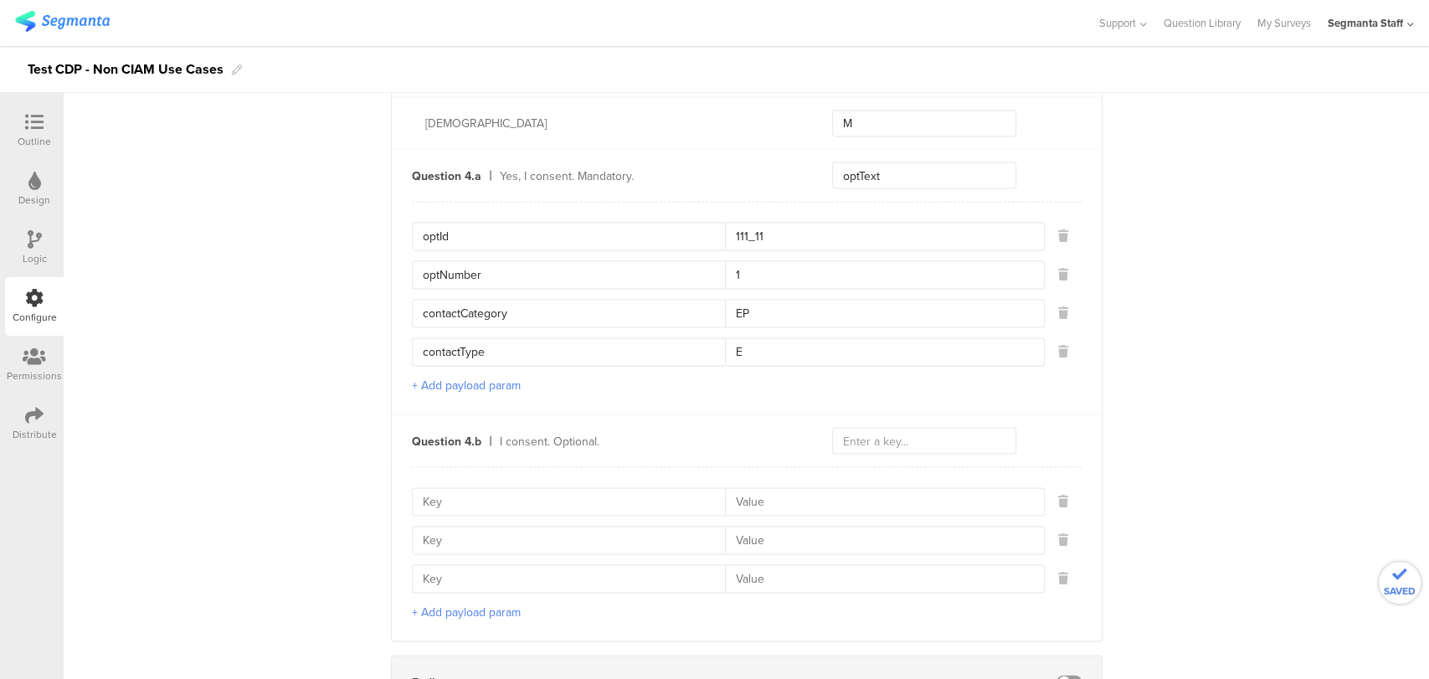
click at [431, 603] on button "+ Add payload param" at bounding box center [466, 612] width 109 height 18
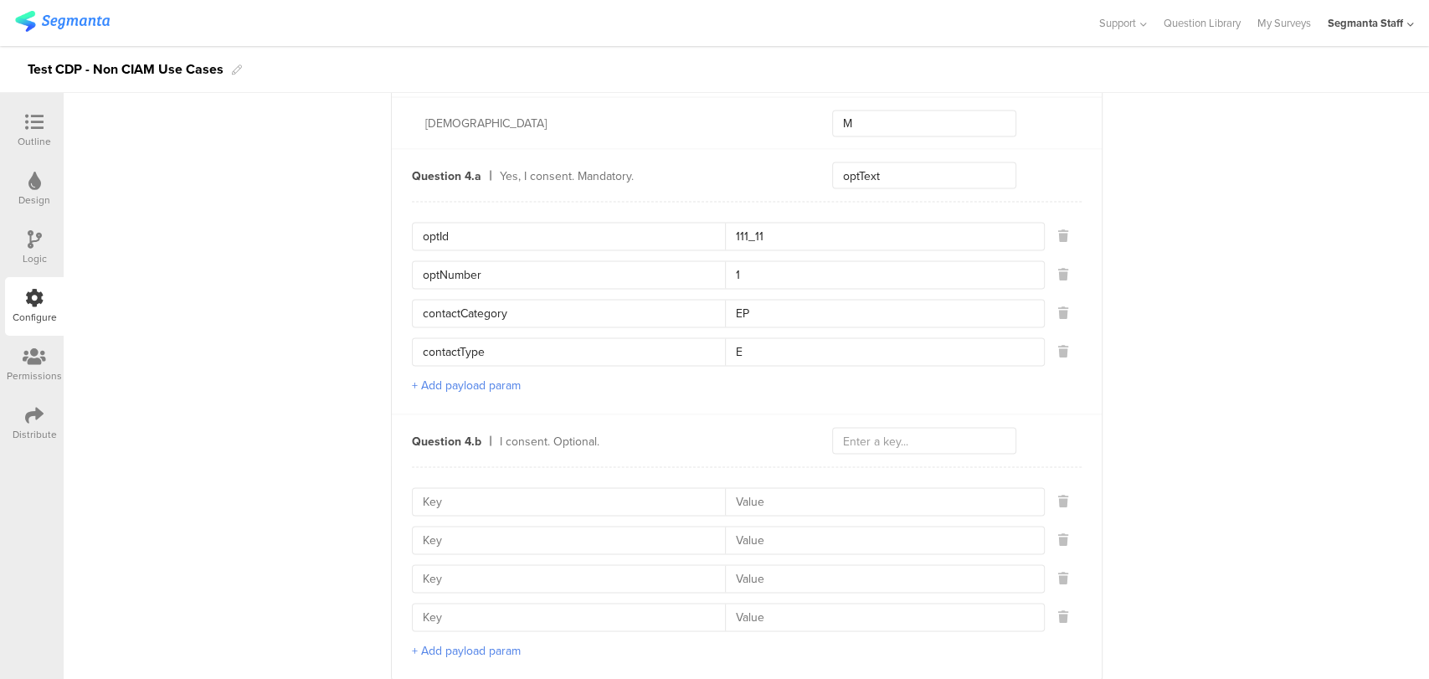
click at [463, 488] on input at bounding box center [574, 501] width 303 height 27
type input "optId"
type input "o"
type input "222_22"
click at [466, 526] on input at bounding box center [574, 539] width 303 height 27
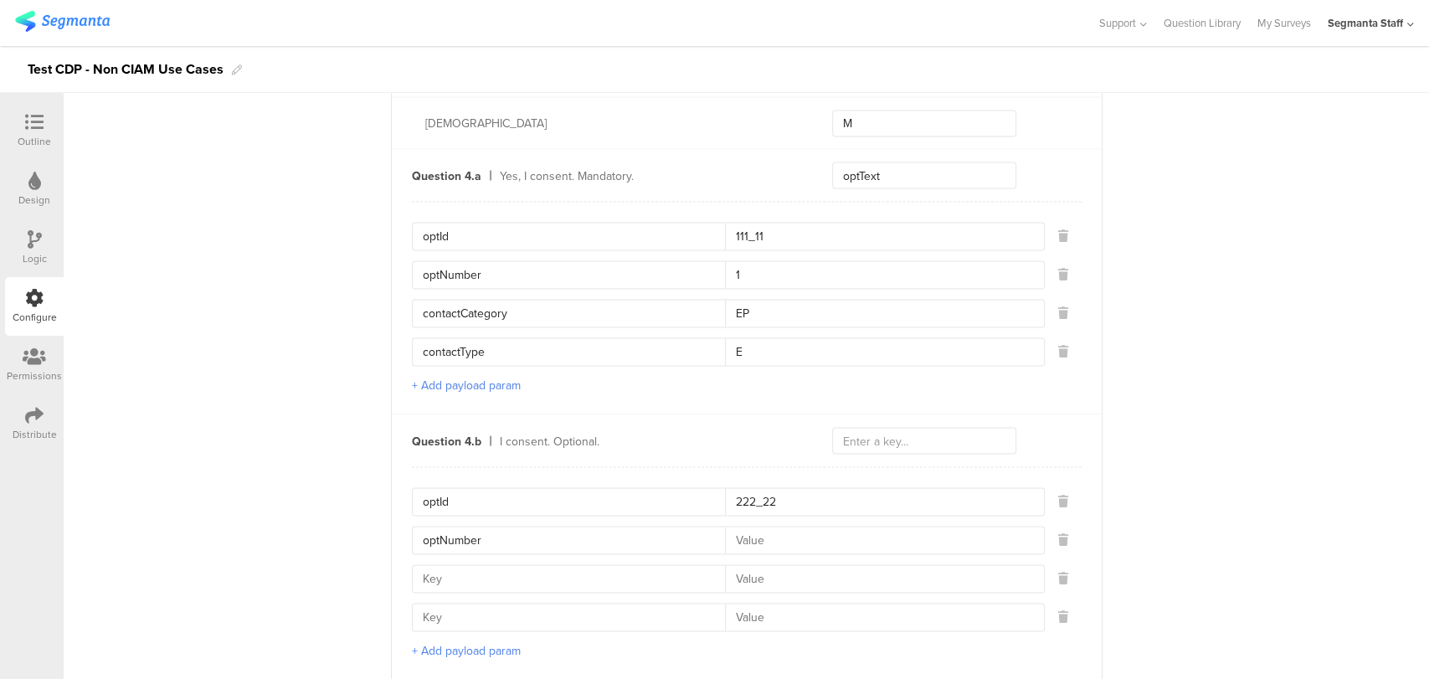
type input "optNumber"
click at [752, 526] on input at bounding box center [879, 539] width 308 height 27
type input "2"
click at [635, 565] on input at bounding box center [574, 578] width 303 height 27
type input "contactCategory"
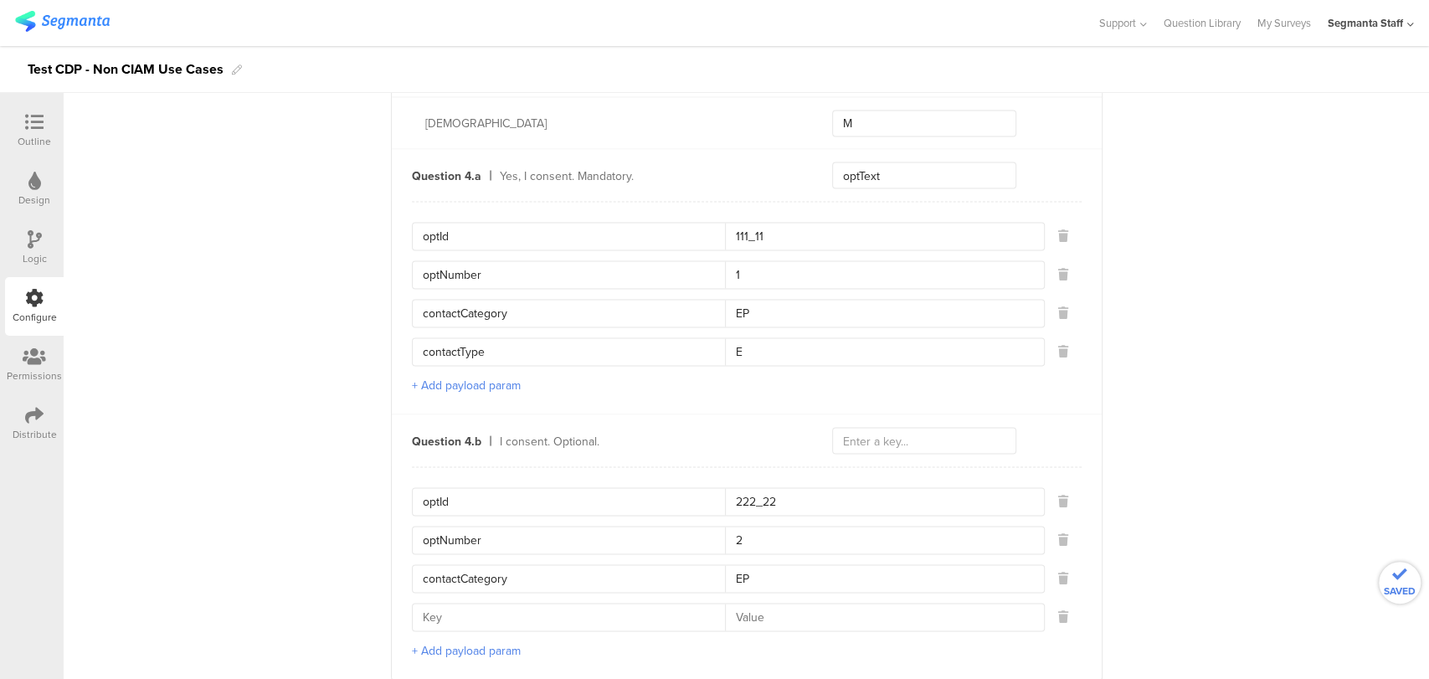
type input "EP"
click at [498, 603] on input at bounding box center [574, 616] width 303 height 27
type input "contactType"
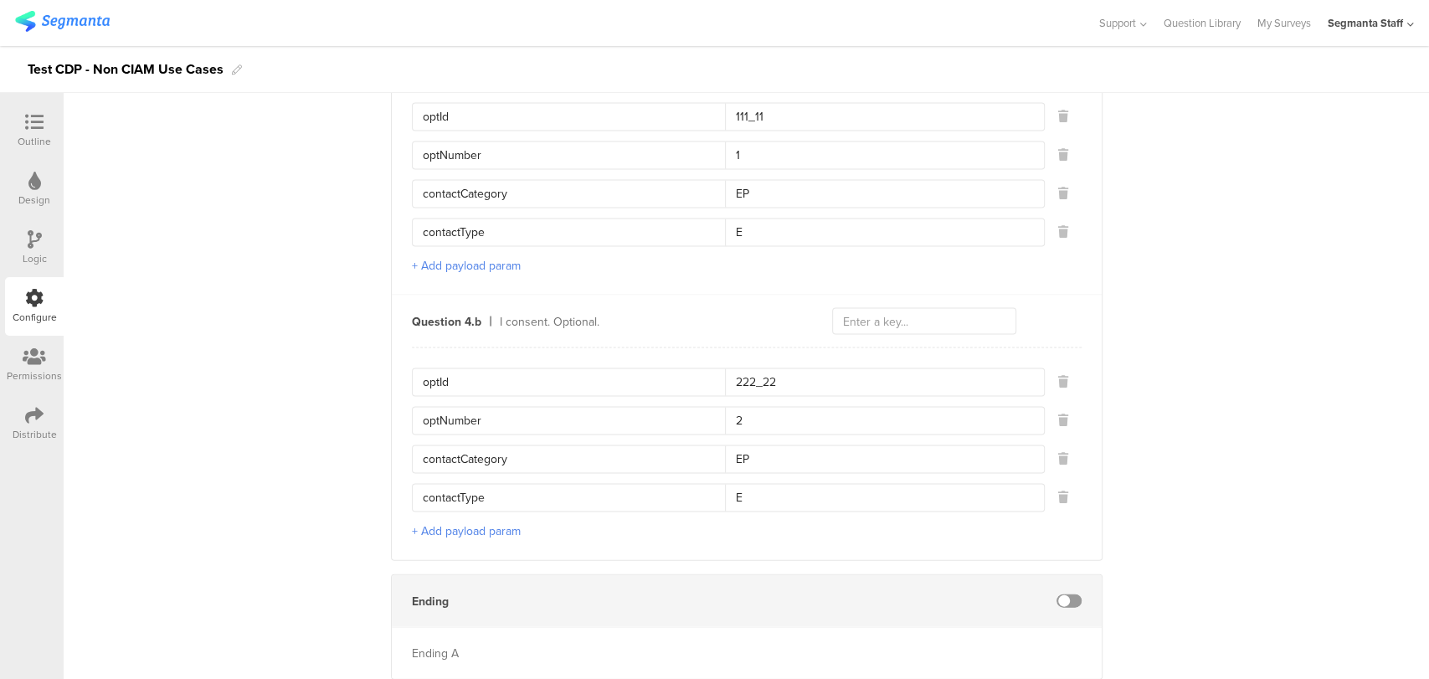
scroll to position [2189, 0]
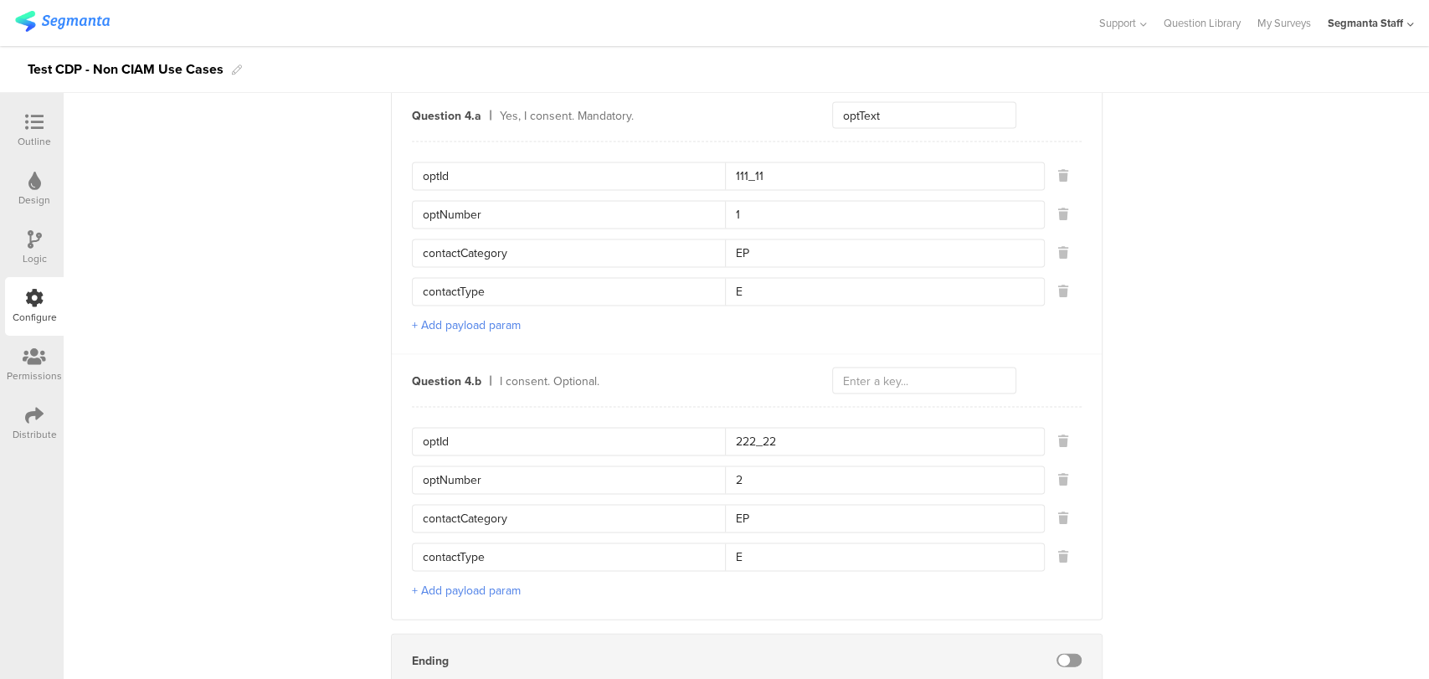
type input "E"
click at [882, 367] on input "text" at bounding box center [924, 380] width 184 height 27
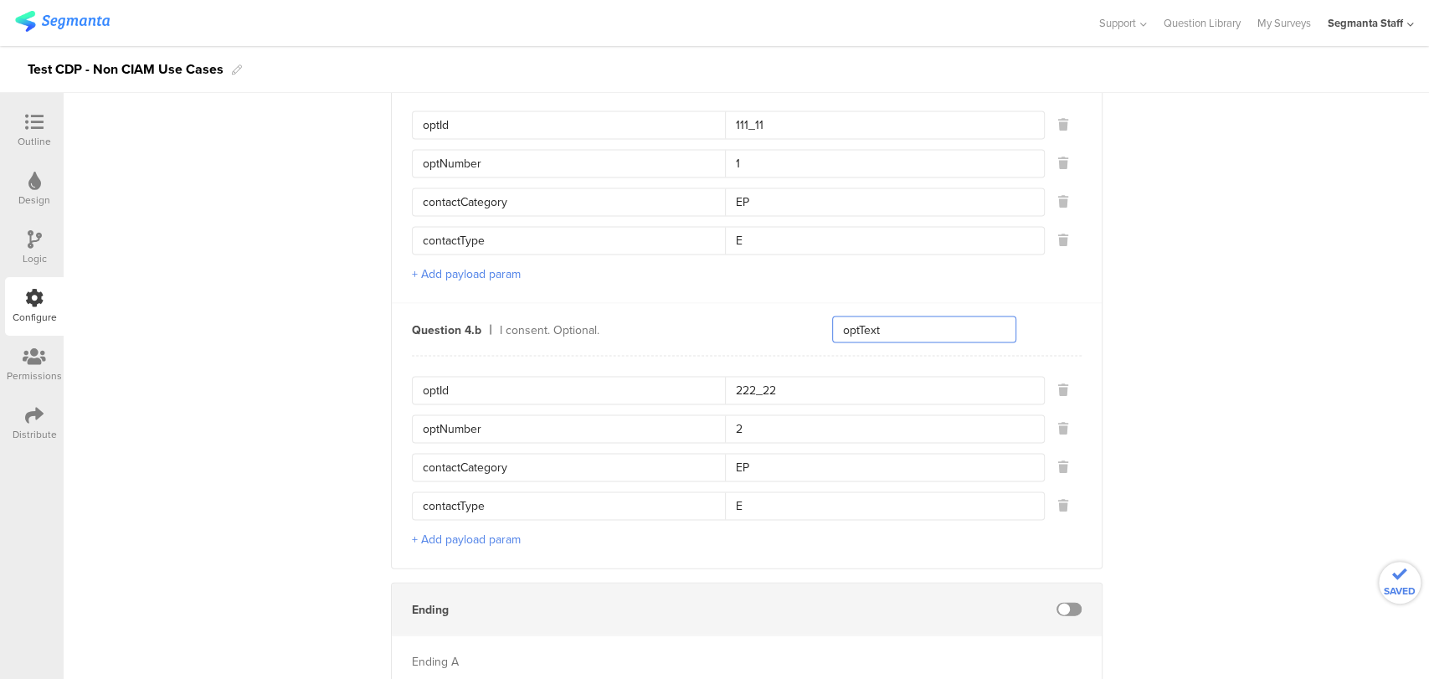
scroll to position [2282, 0]
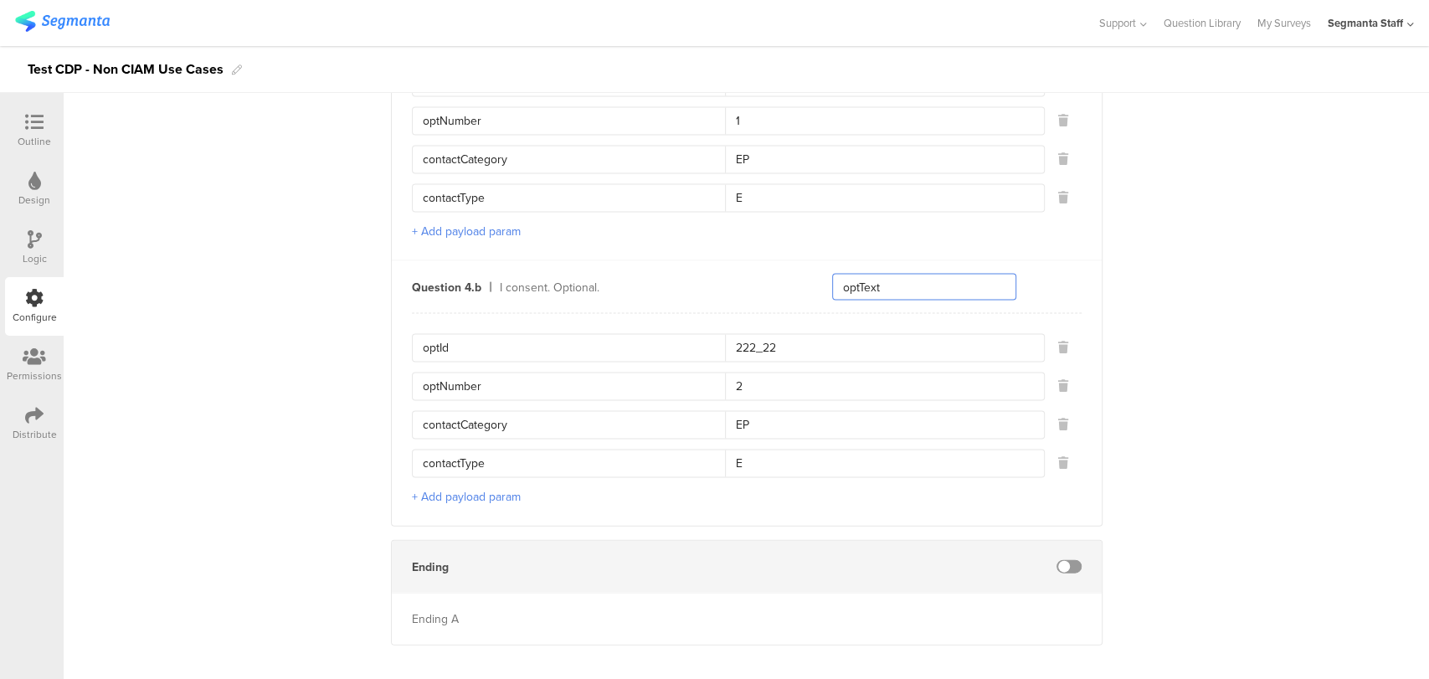
type input "optText"
click at [1062, 560] on span at bounding box center [1068, 566] width 25 height 13
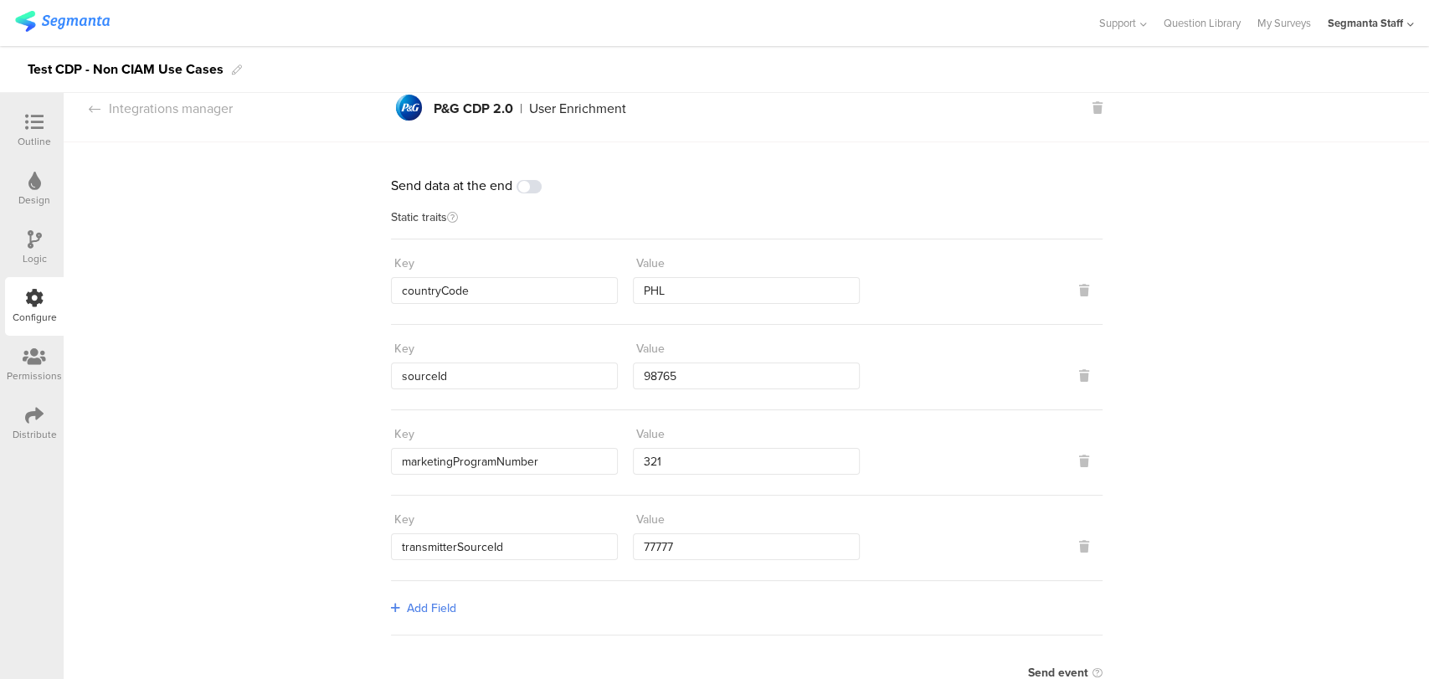
scroll to position [0, 0]
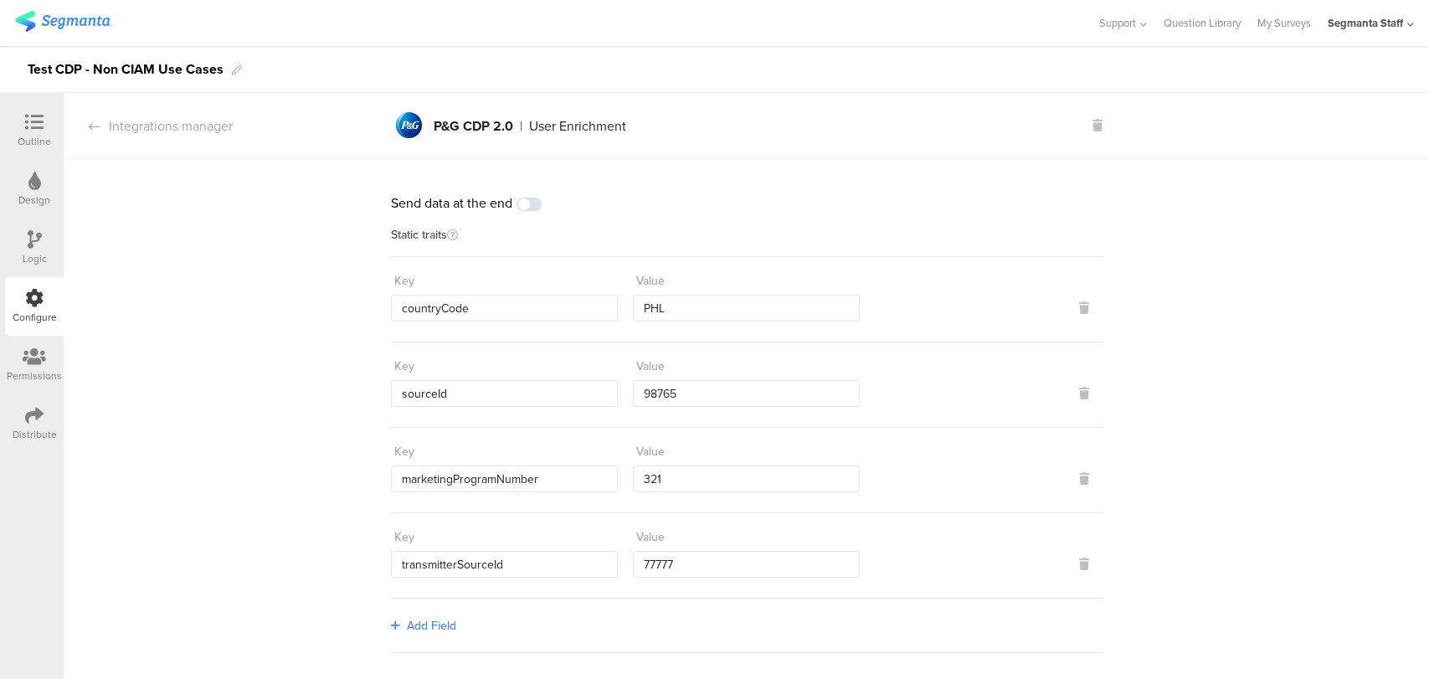
click at [33, 137] on div "Outline" at bounding box center [34, 141] width 33 height 15
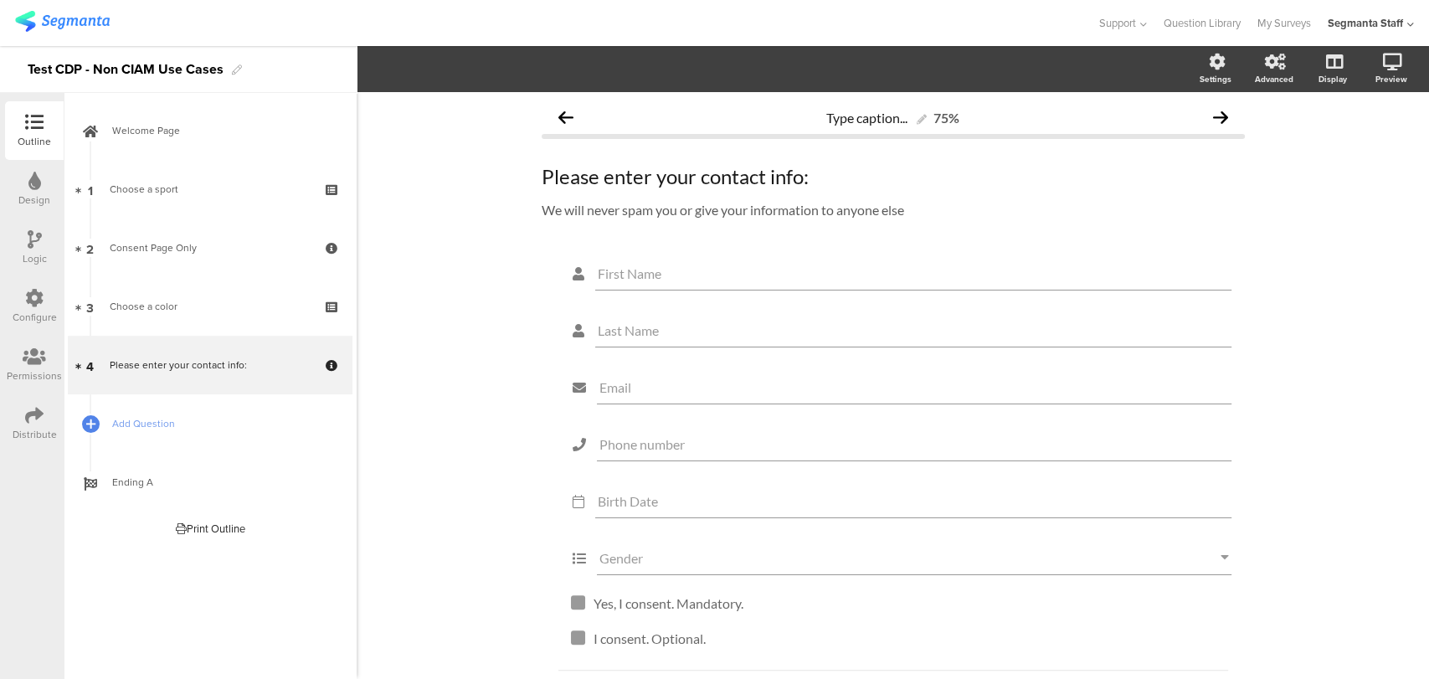
click at [40, 434] on div "Distribute" at bounding box center [35, 434] width 44 height 15
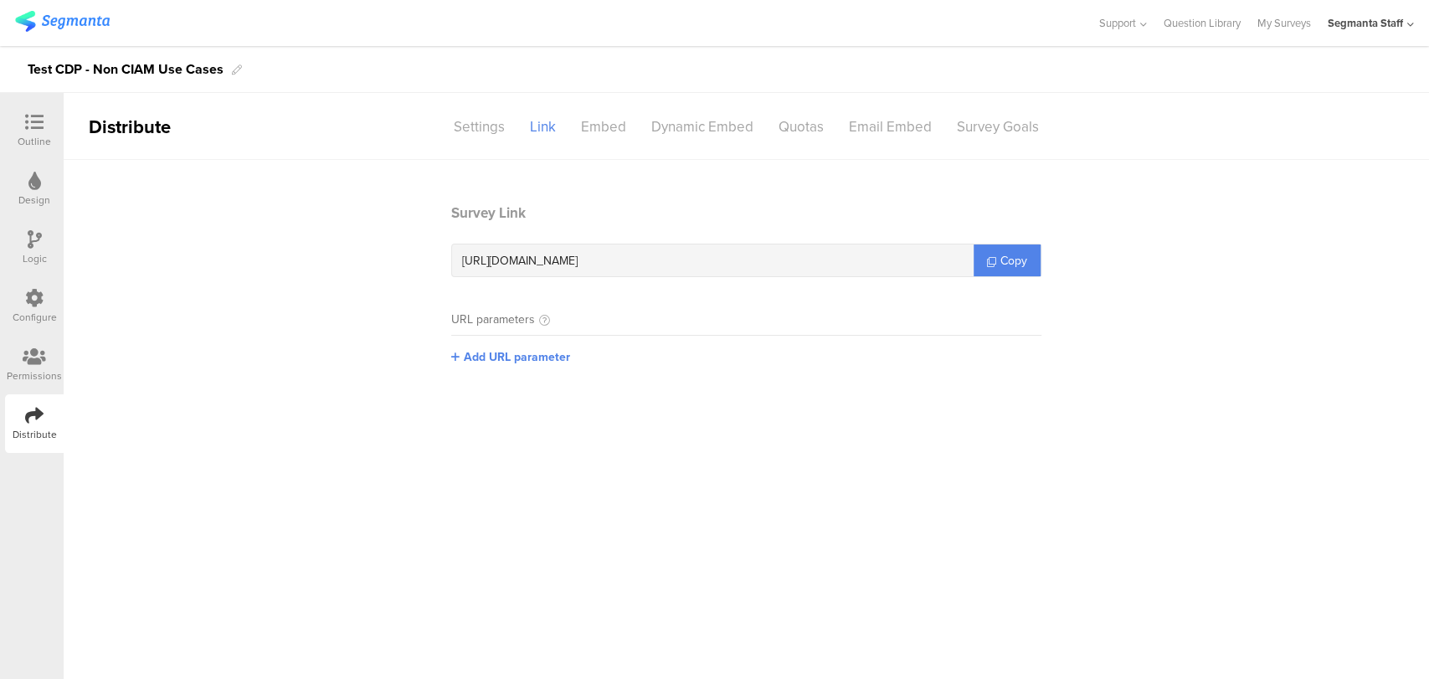
click at [33, 129] on icon at bounding box center [34, 122] width 18 height 18
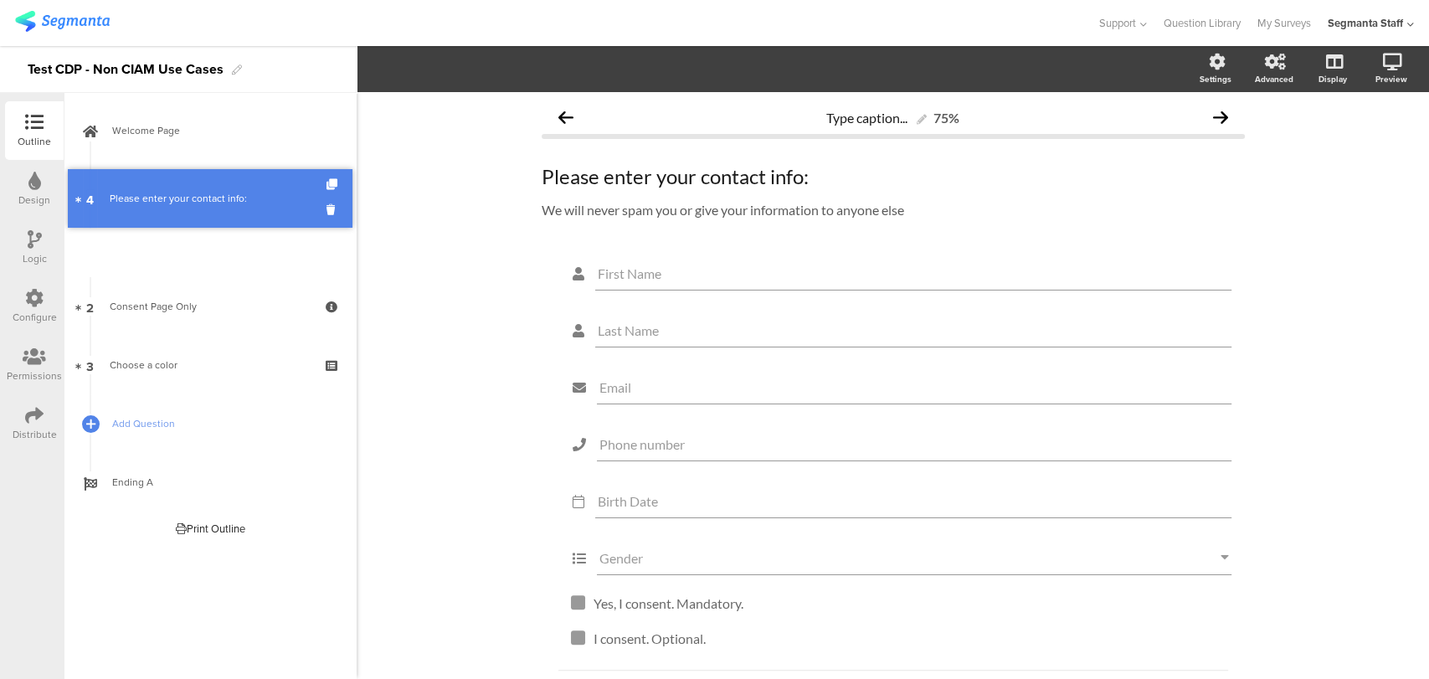
drag, startPoint x: 207, startPoint y: 359, endPoint x: 184, endPoint y: 163, distance: 197.1
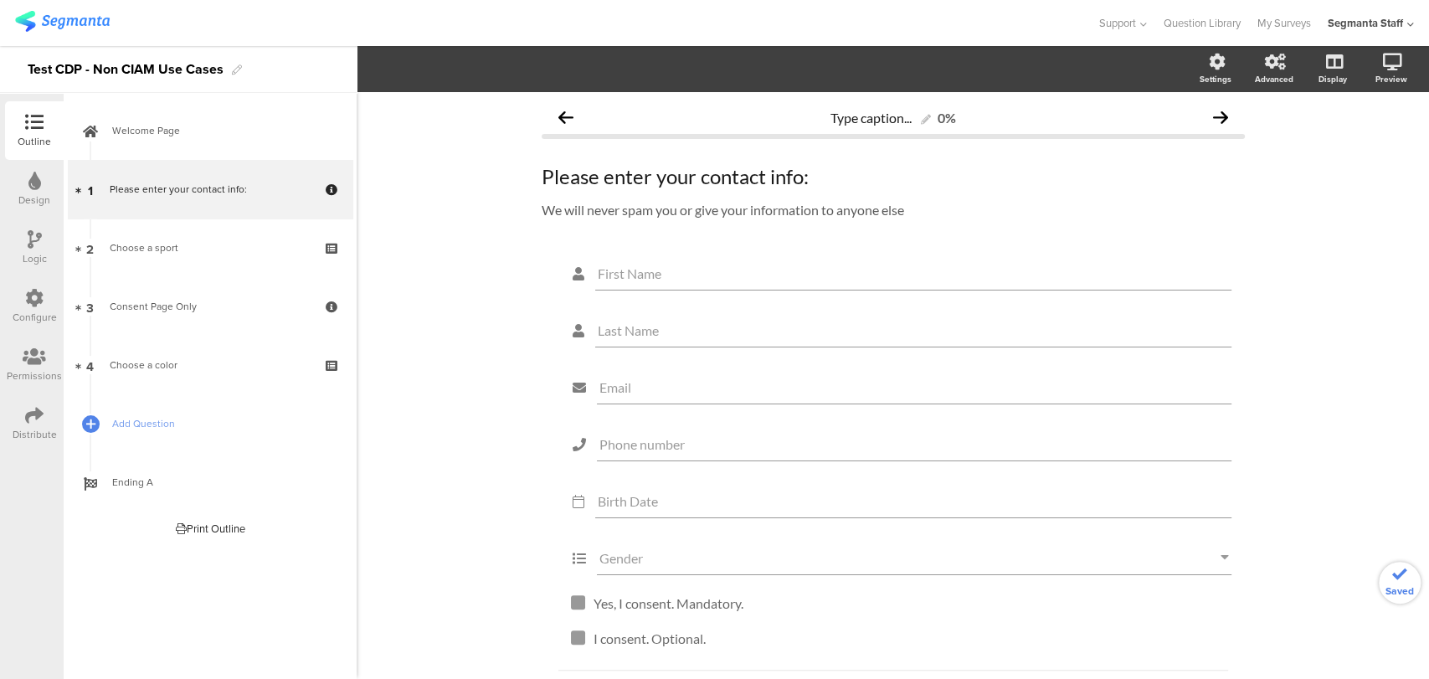
click at [21, 438] on div "Distribute" at bounding box center [35, 434] width 44 height 15
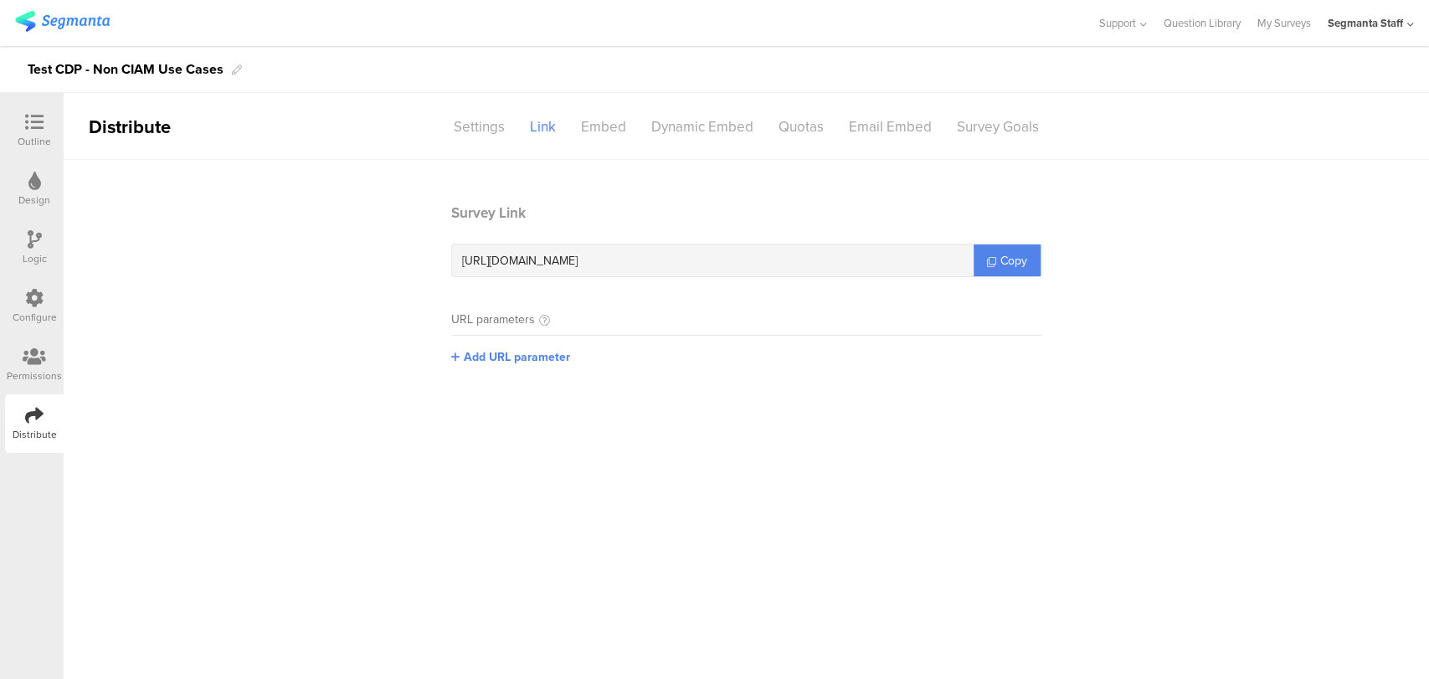
click at [32, 293] on icon at bounding box center [34, 298] width 18 height 18
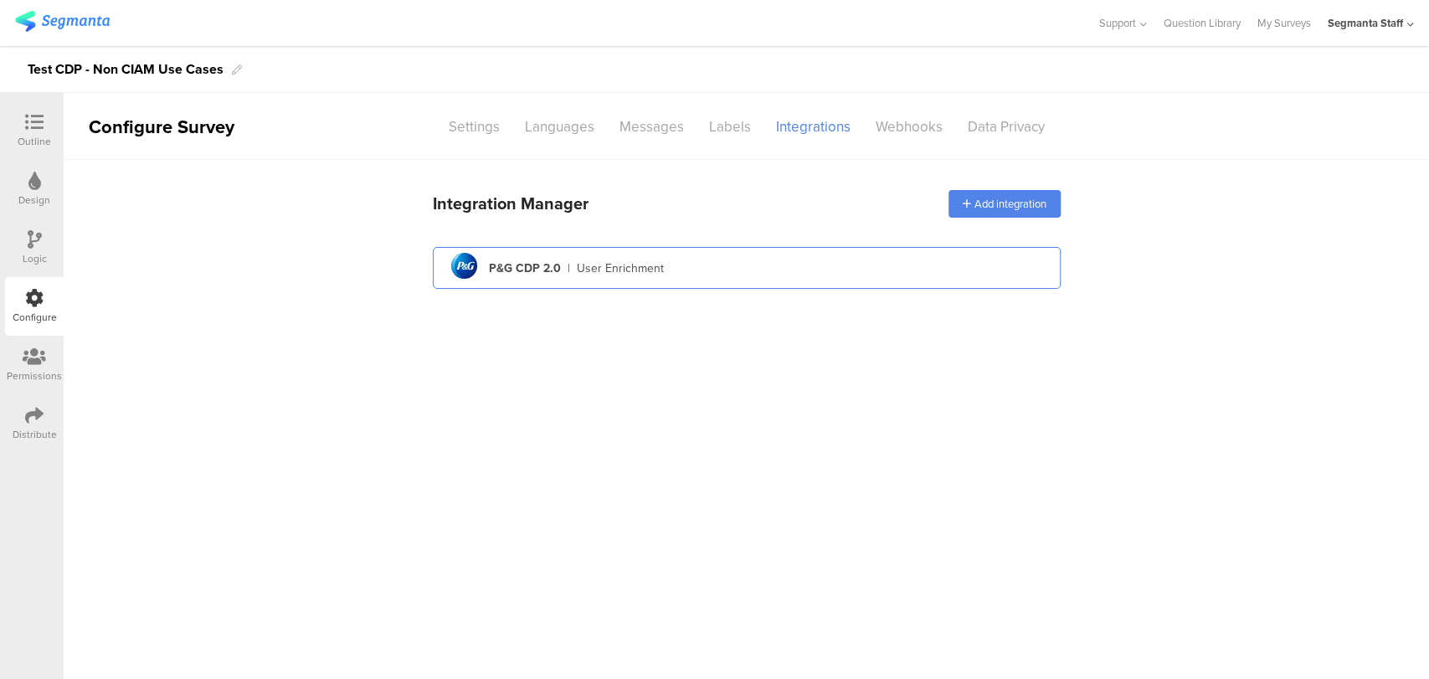
click at [682, 248] on div "pg logo P&G CDP 2.0 | User Enrichment" at bounding box center [746, 268] width 601 height 41
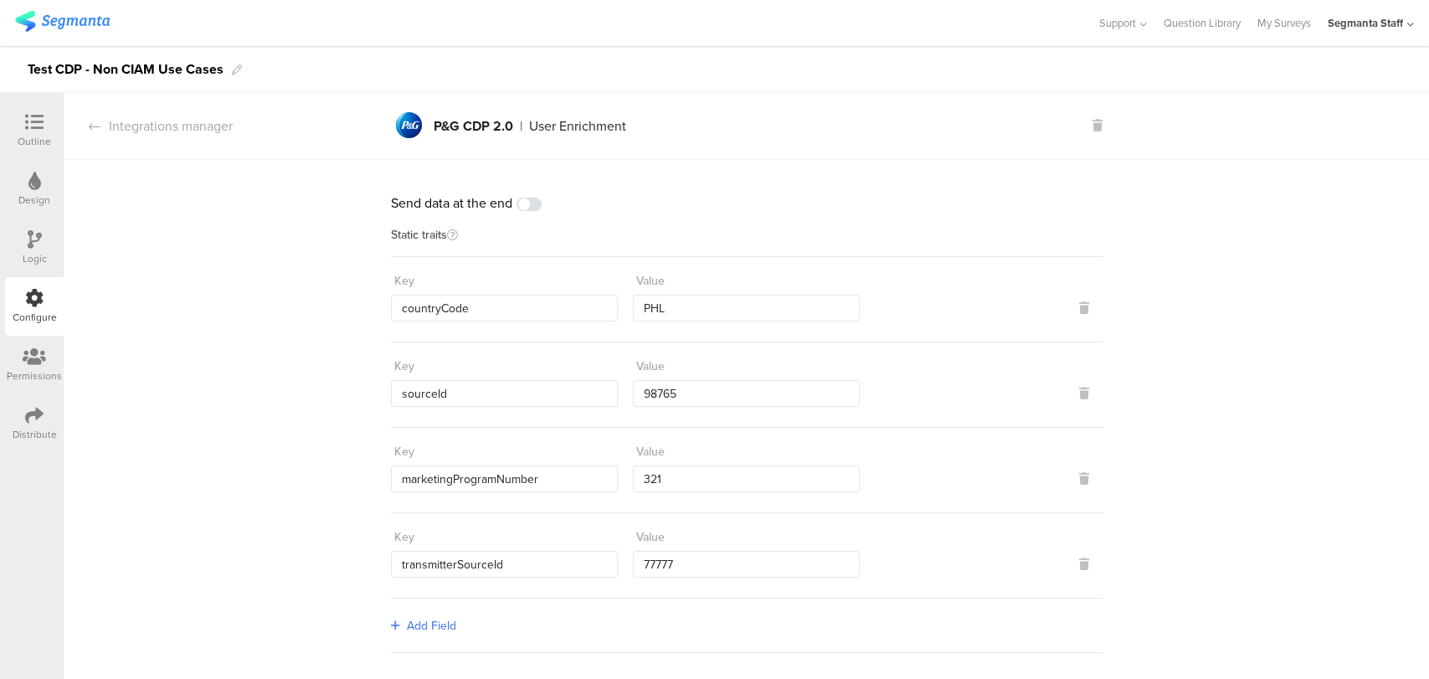
click at [44, 422] on div "Distribute" at bounding box center [34, 423] width 59 height 59
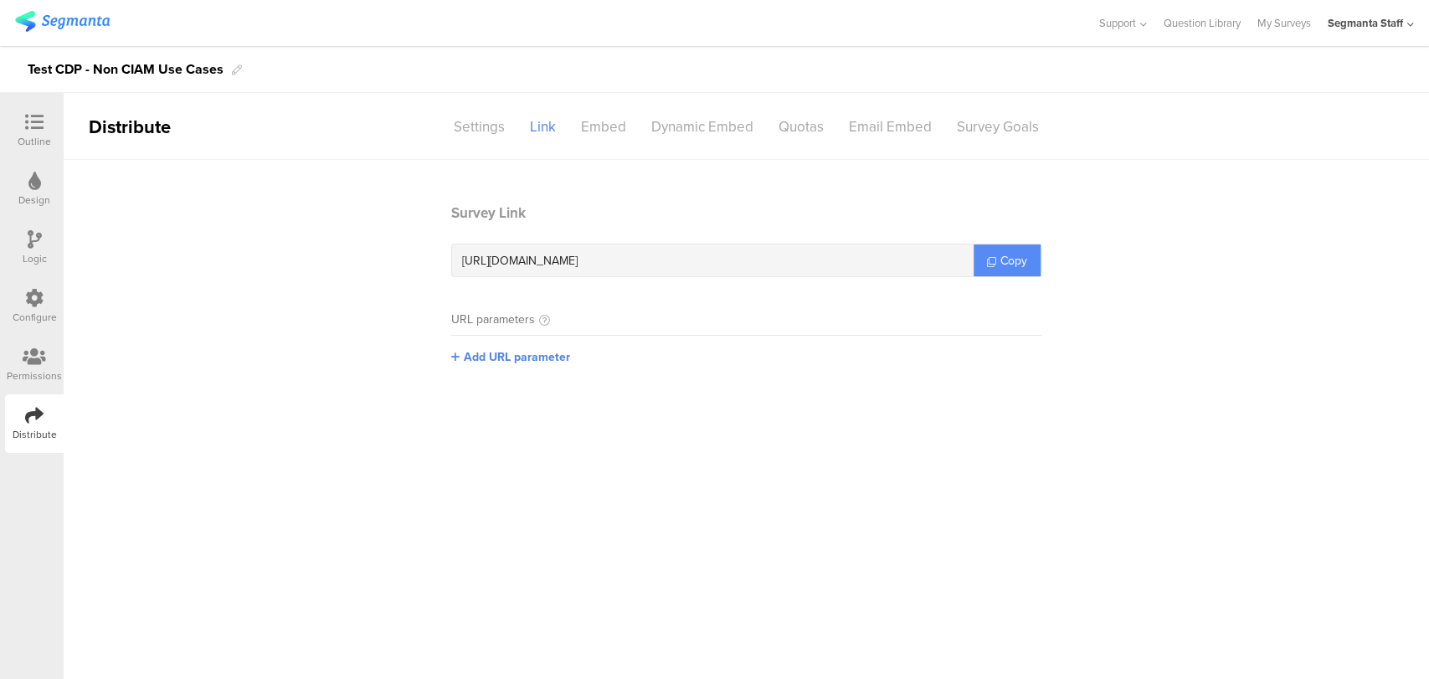
click at [1000, 266] on span "Copy" at bounding box center [1013, 261] width 27 height 18
click at [1000, 267] on span "Copy" at bounding box center [1013, 261] width 27 height 18
click at [998, 267] on link "Copy" at bounding box center [1006, 260] width 67 height 32
click at [998, 268] on link "Copy" at bounding box center [1006, 260] width 67 height 32
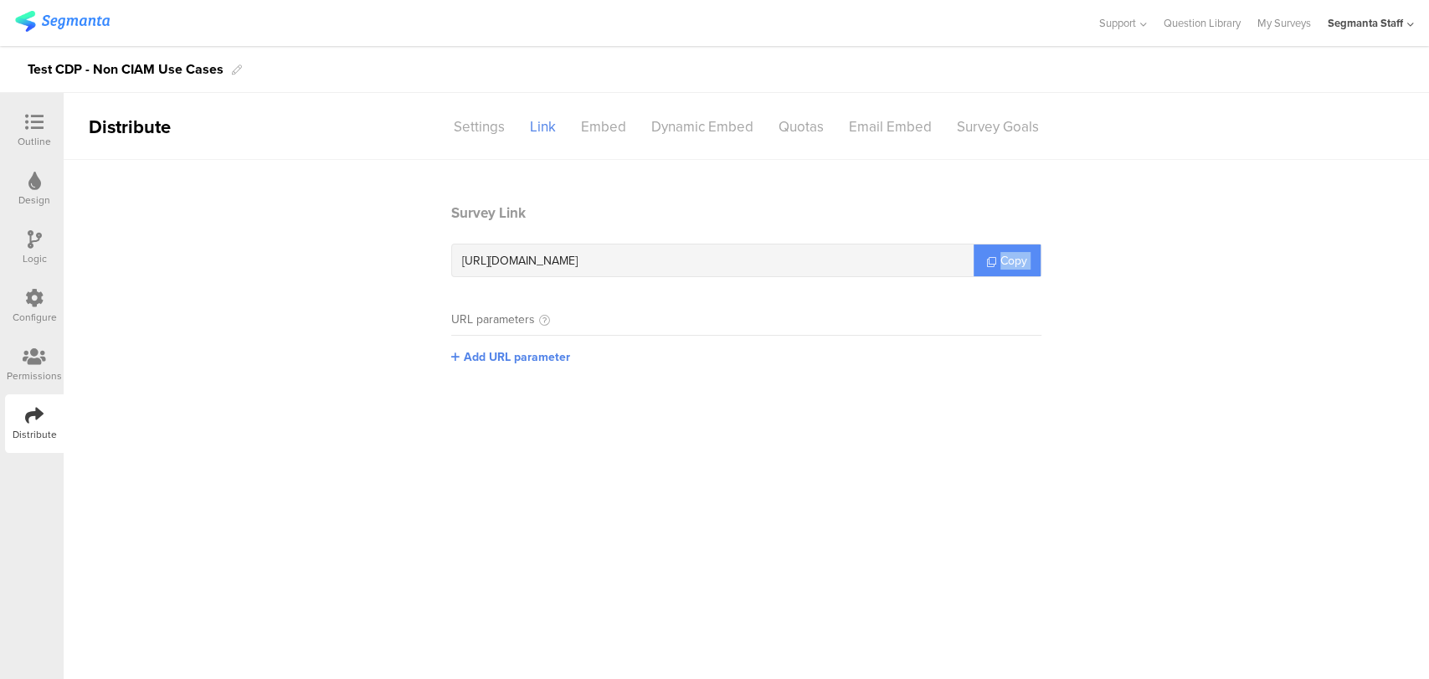
click at [997, 268] on link "Copy" at bounding box center [1006, 260] width 67 height 32
click at [49, 297] on div "Configure" at bounding box center [34, 306] width 59 height 59
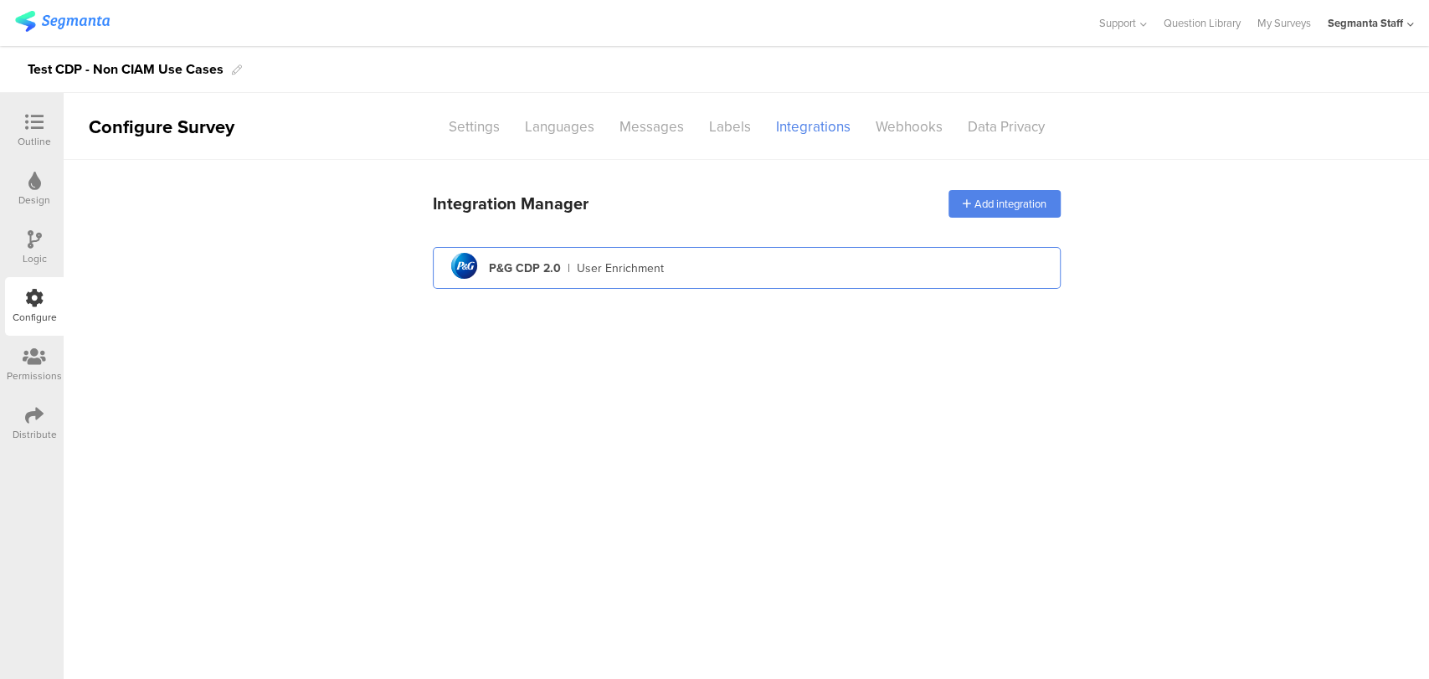
click at [621, 256] on div "pg logo P&G CDP 2.0 | User Enrichment" at bounding box center [746, 268] width 601 height 41
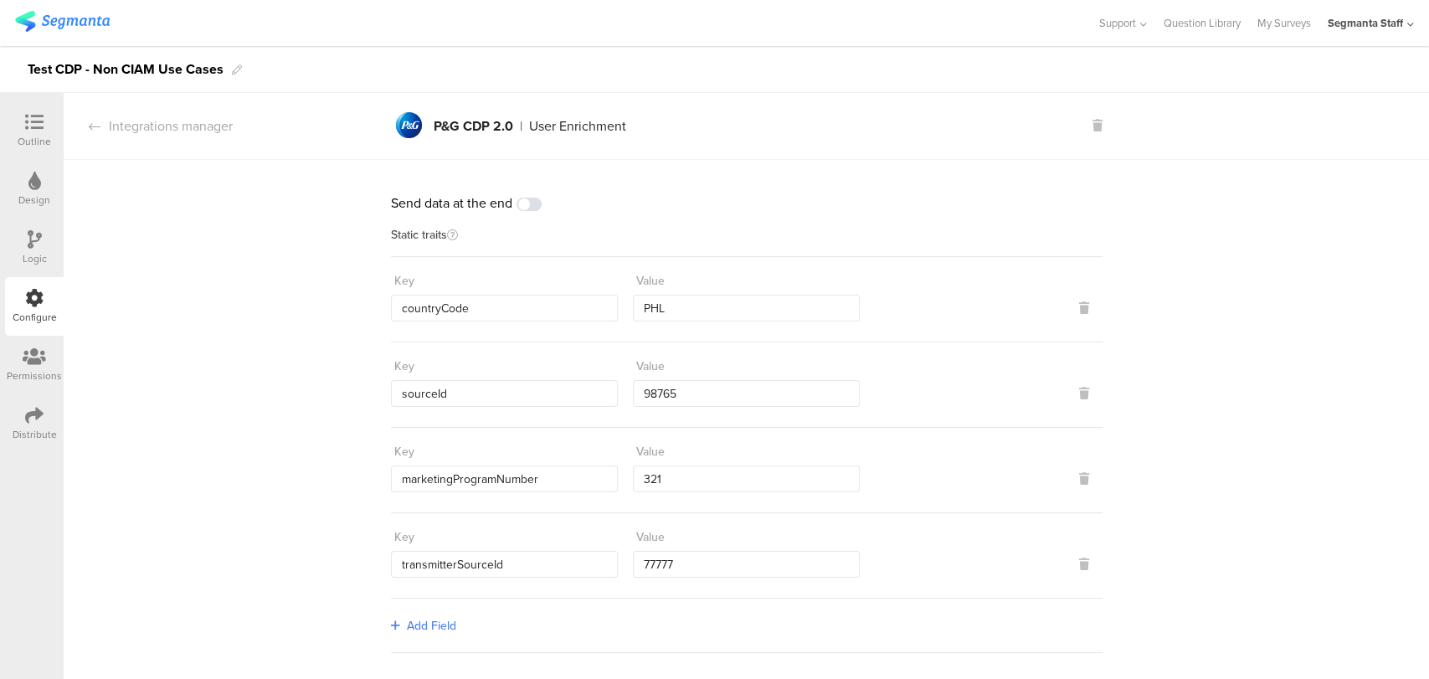
click at [527, 199] on span at bounding box center [528, 204] width 25 height 13
click at [57, 120] on div "Outline" at bounding box center [34, 130] width 59 height 59
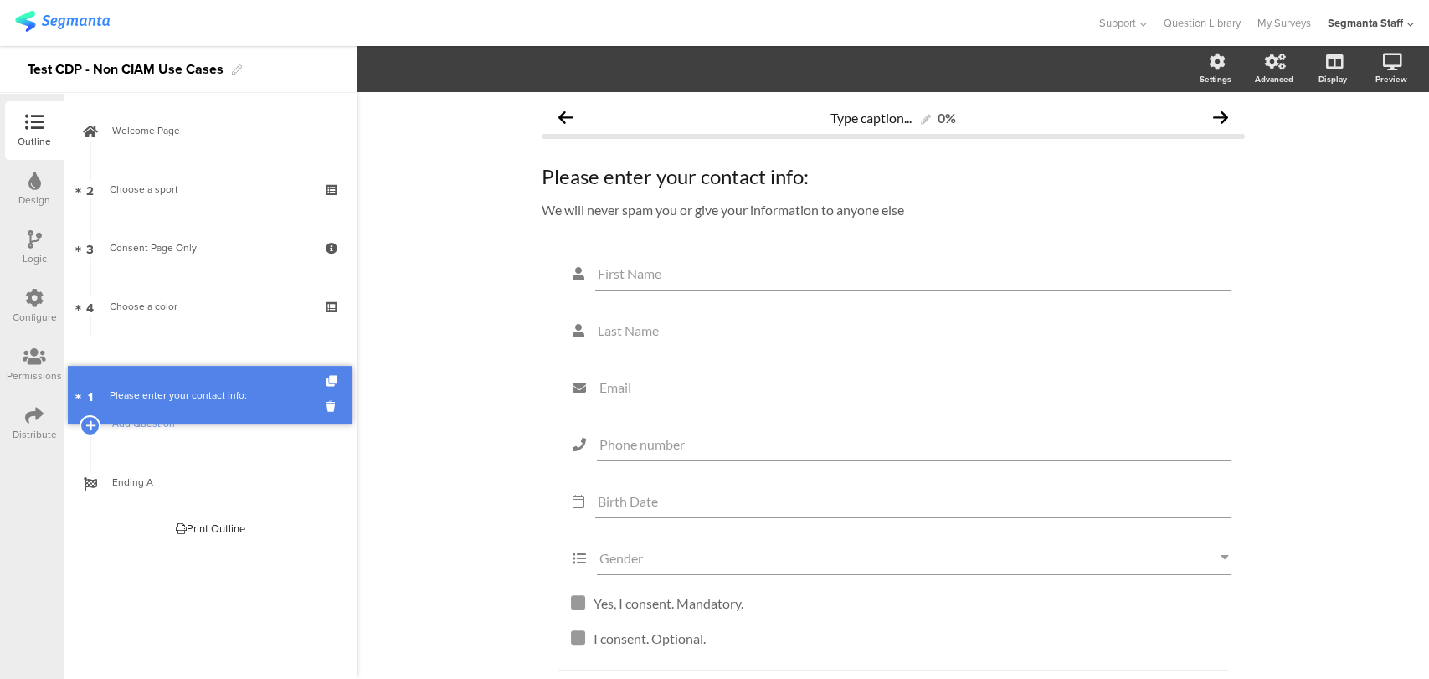
drag, startPoint x: 254, startPoint y: 189, endPoint x: 198, endPoint y: 395, distance: 213.6
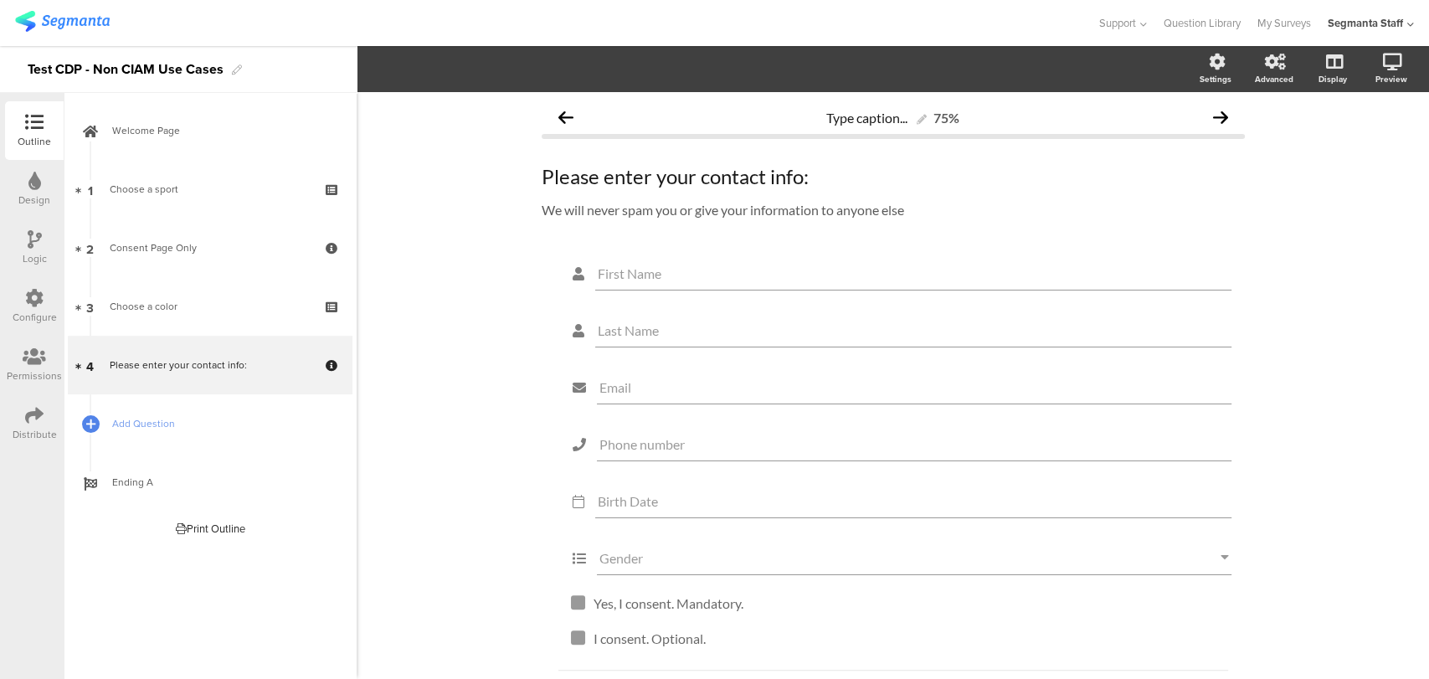
click at [33, 431] on div "Distribute" at bounding box center [35, 434] width 44 height 15
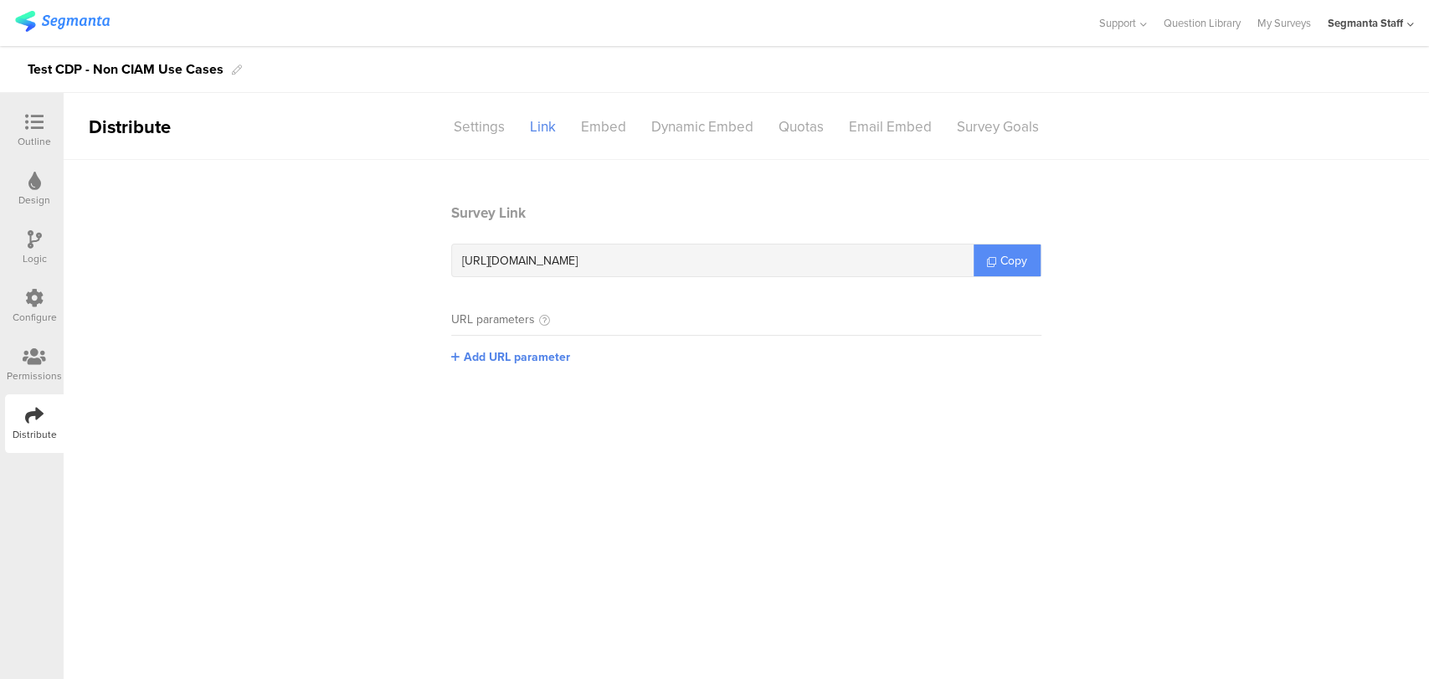
click at [1024, 261] on span "Copy" at bounding box center [1013, 261] width 27 height 18
drag, startPoint x: 1024, startPoint y: 261, endPoint x: 1019, endPoint y: 271, distance: 10.9
click at [1021, 263] on span "Copy" at bounding box center [1013, 261] width 27 height 18
click at [1019, 272] on link "Copy" at bounding box center [1006, 260] width 67 height 32
click at [1018, 275] on link "Copy" at bounding box center [1006, 260] width 67 height 32
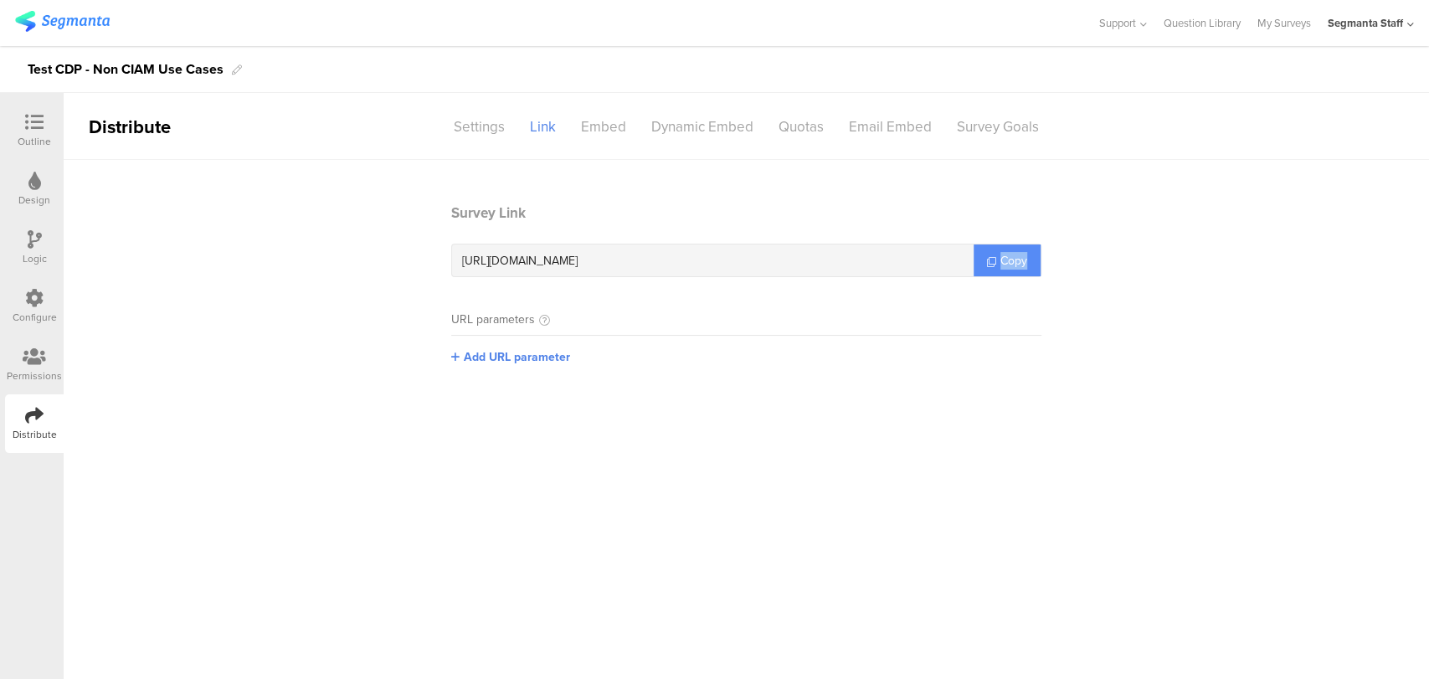
copy span "Copy"
click at [27, 117] on icon at bounding box center [34, 122] width 18 height 18
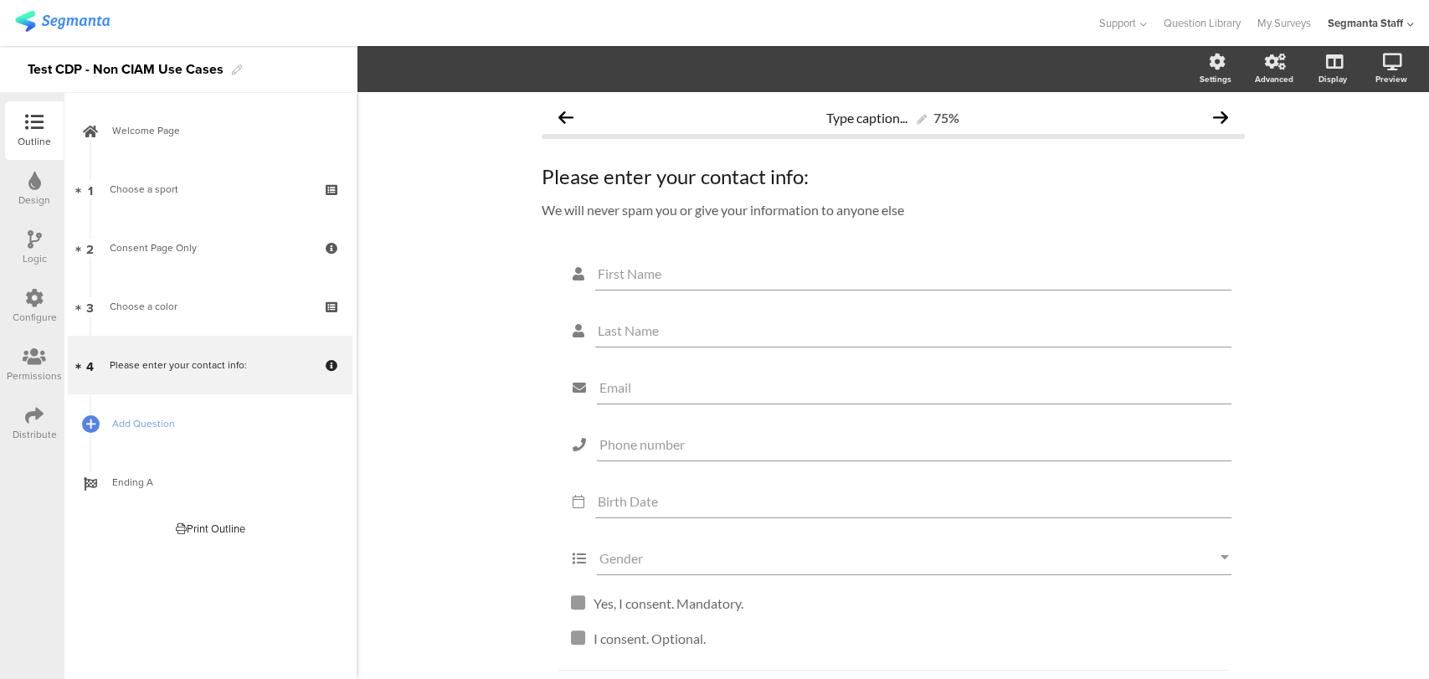
click at [45, 312] on div "Configure" at bounding box center [35, 317] width 44 height 15
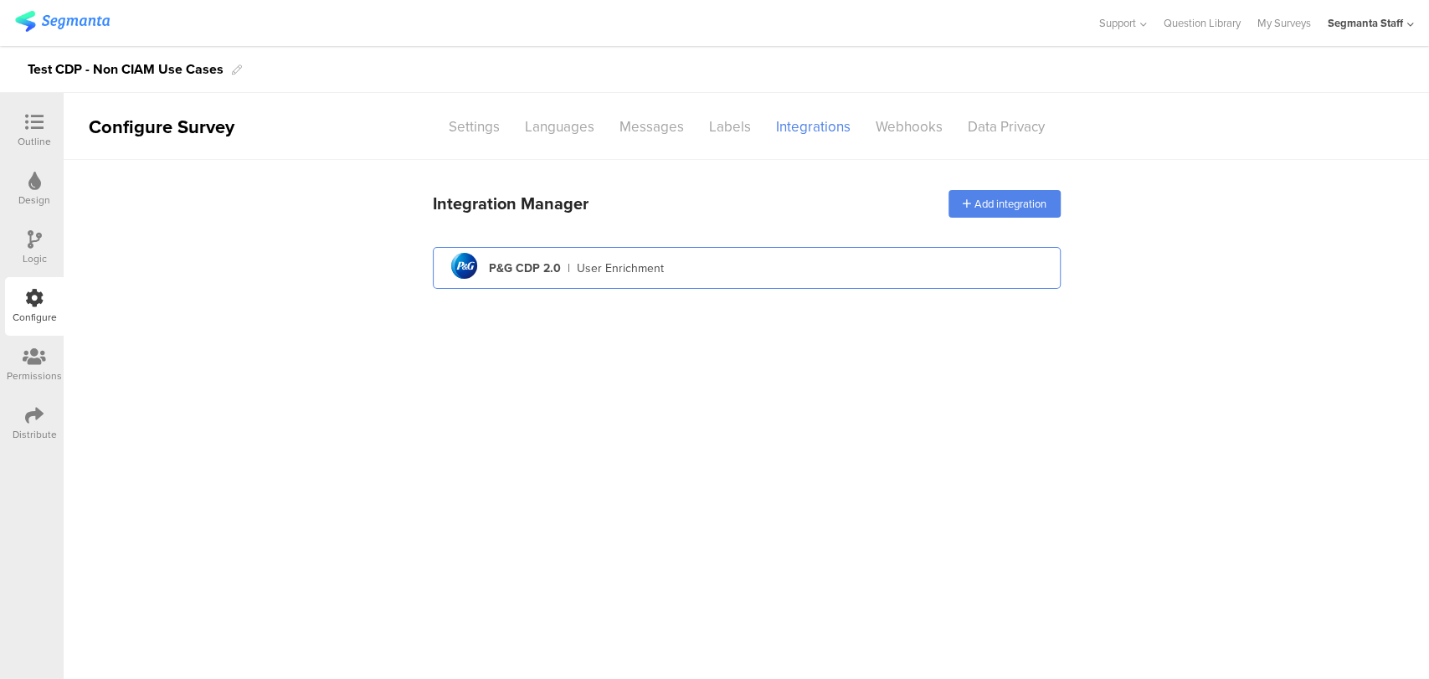
click at [655, 276] on div "pg logo P&G CDP 2.0 | User Enrichment" at bounding box center [746, 268] width 601 height 41
click at [643, 283] on div "pg logo P&G CDP 2.0 | User Enrichment" at bounding box center [746, 268] width 601 height 41
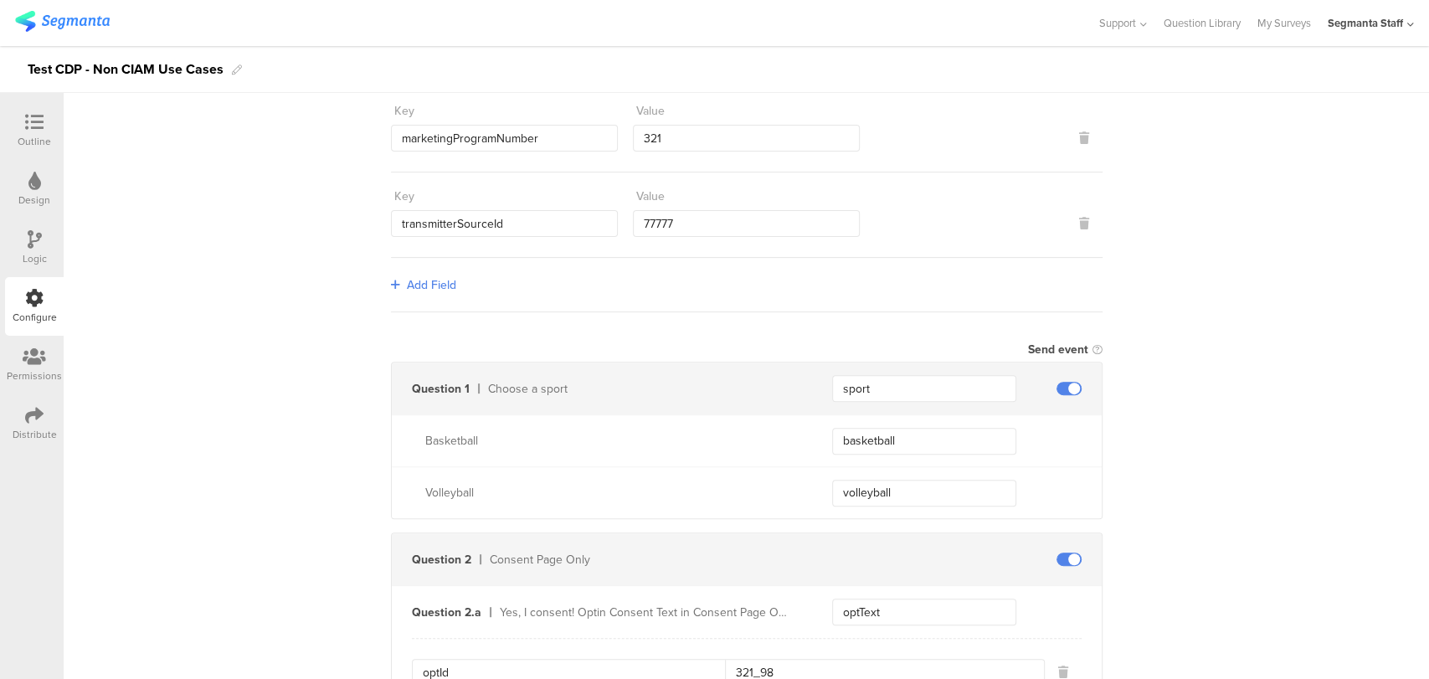
scroll to position [186, 0]
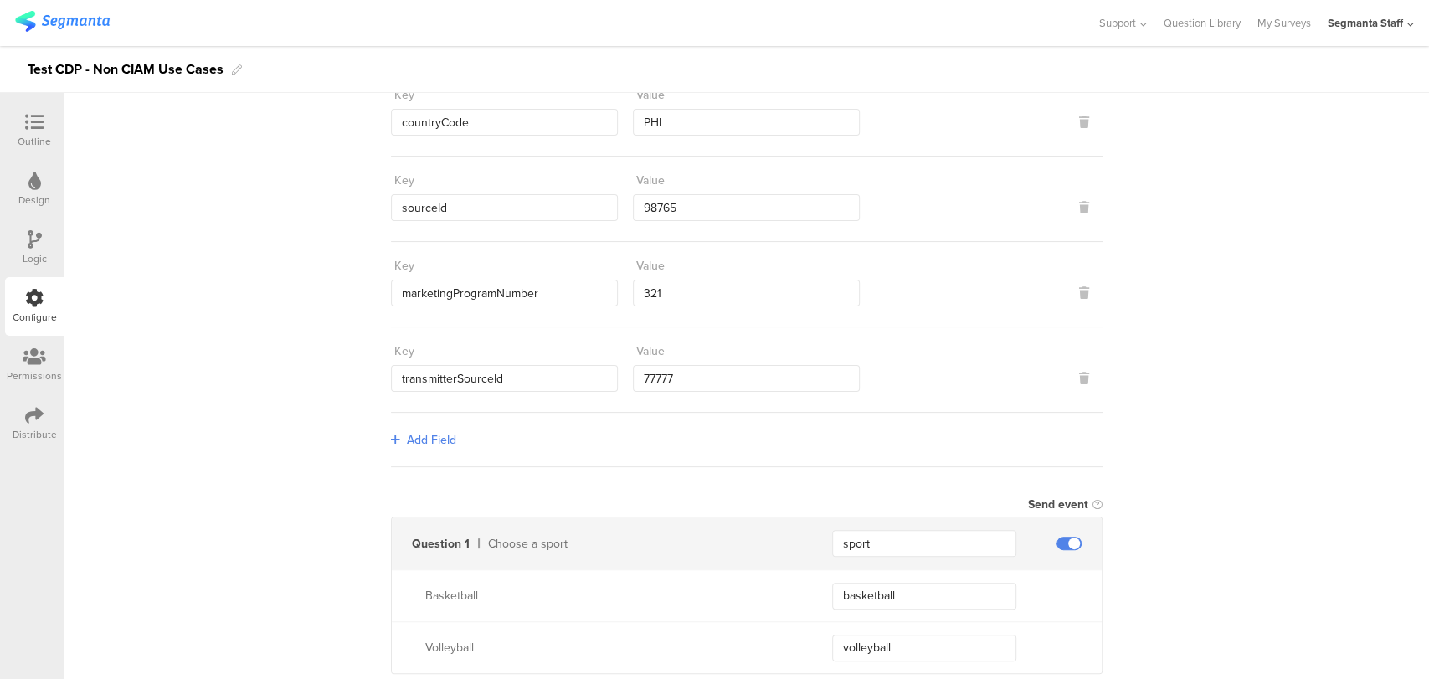
click at [0, 102] on div "Outline Design Logic Configure Permissions Distribute" at bounding box center [32, 277] width 64 height 352
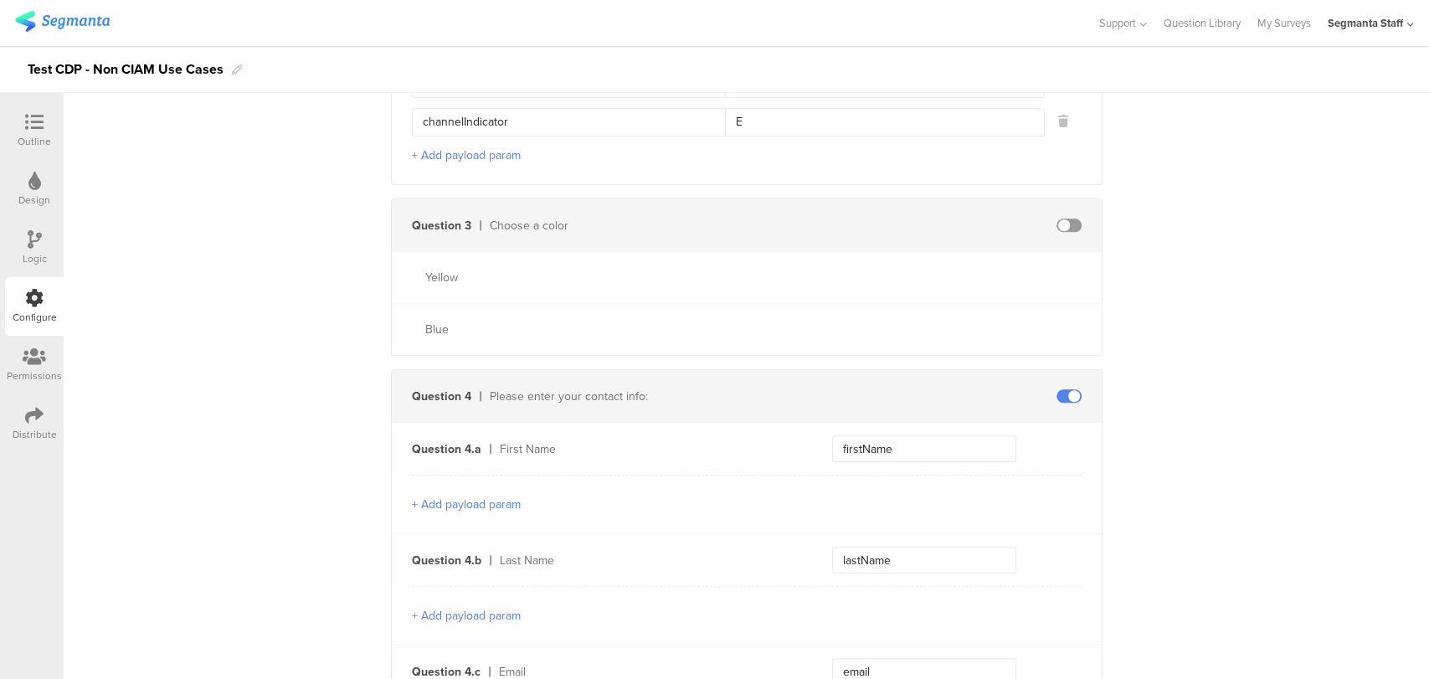
scroll to position [743, 0]
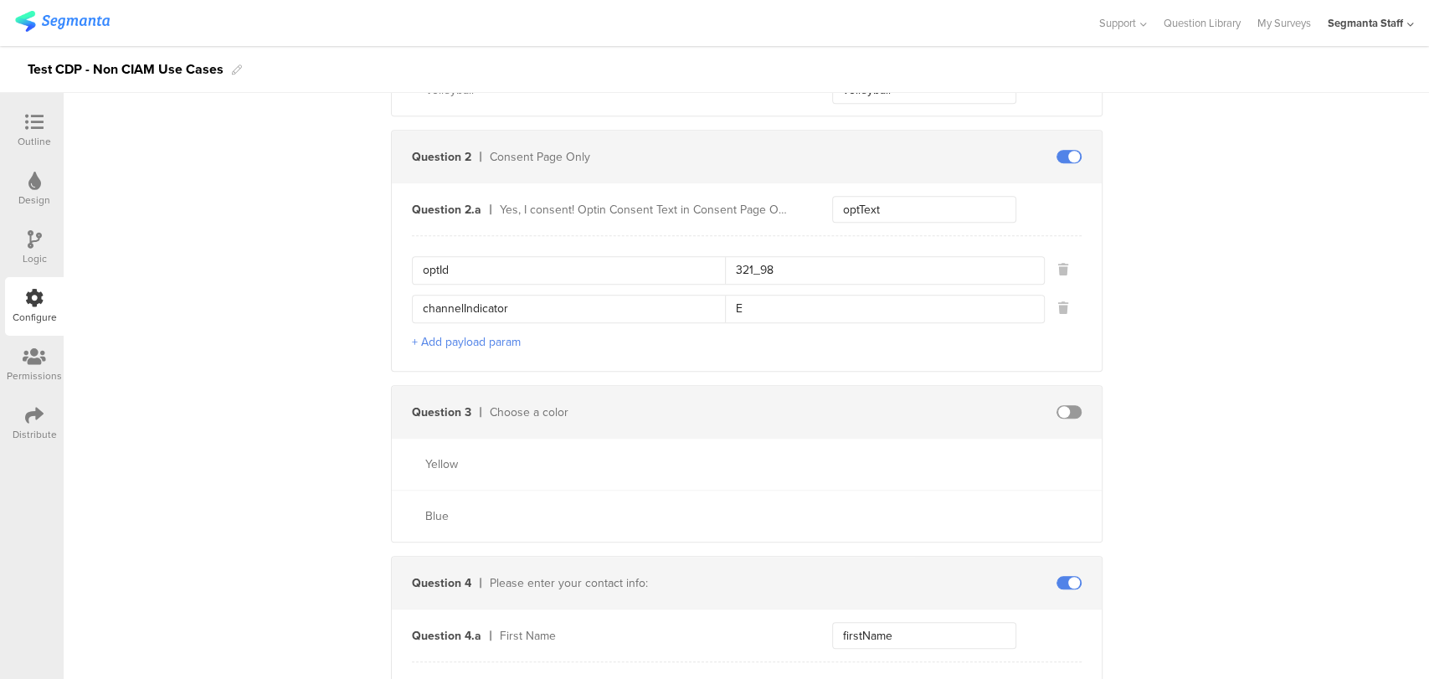
click at [1073, 150] on div at bounding box center [1068, 156] width 65 height 13
click at [1064, 150] on span at bounding box center [1068, 156] width 25 height 13
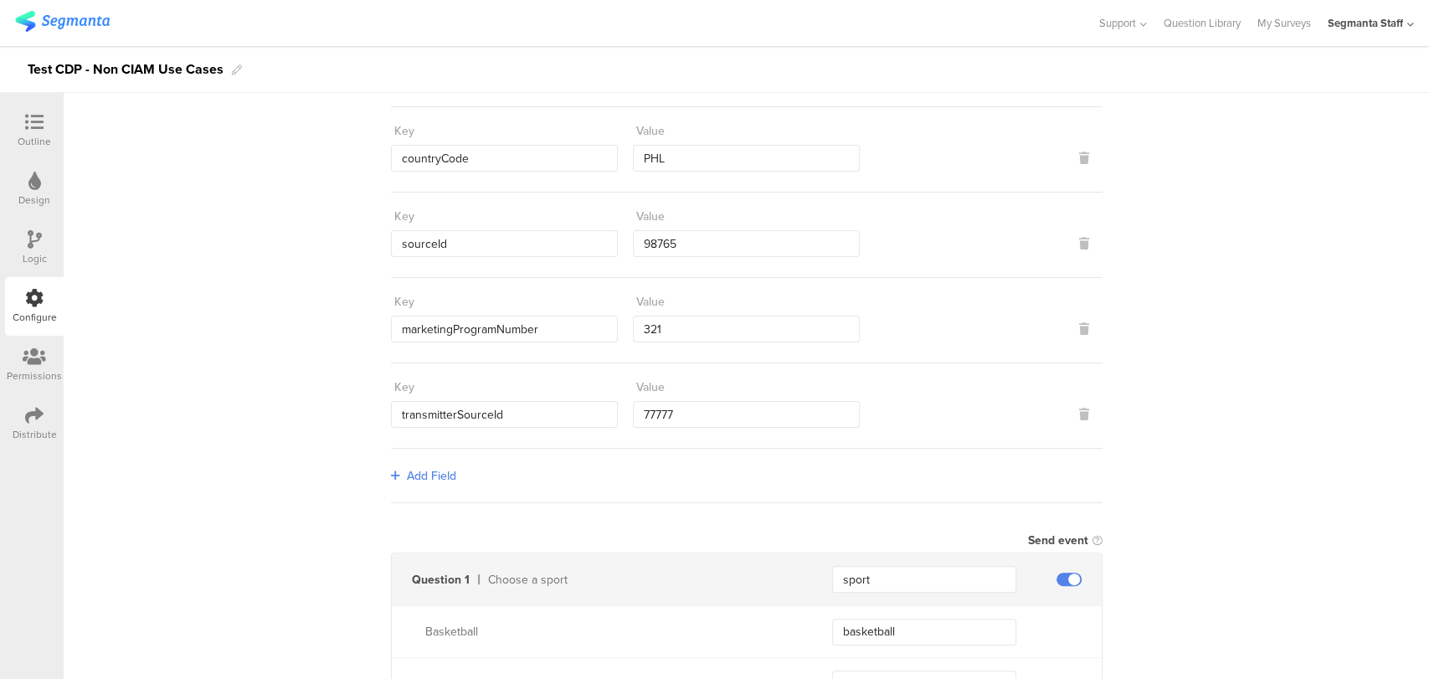
scroll to position [93, 0]
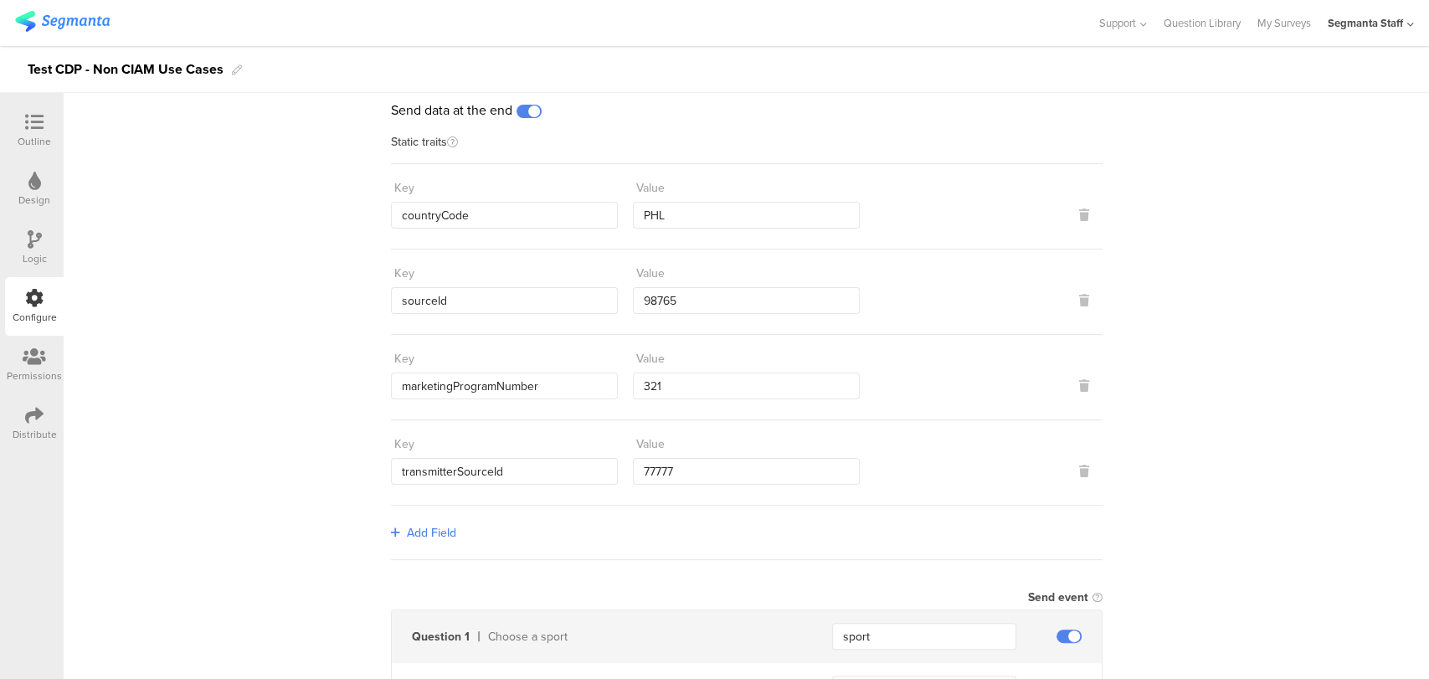
click at [37, 136] on div "Outline" at bounding box center [34, 141] width 33 height 15
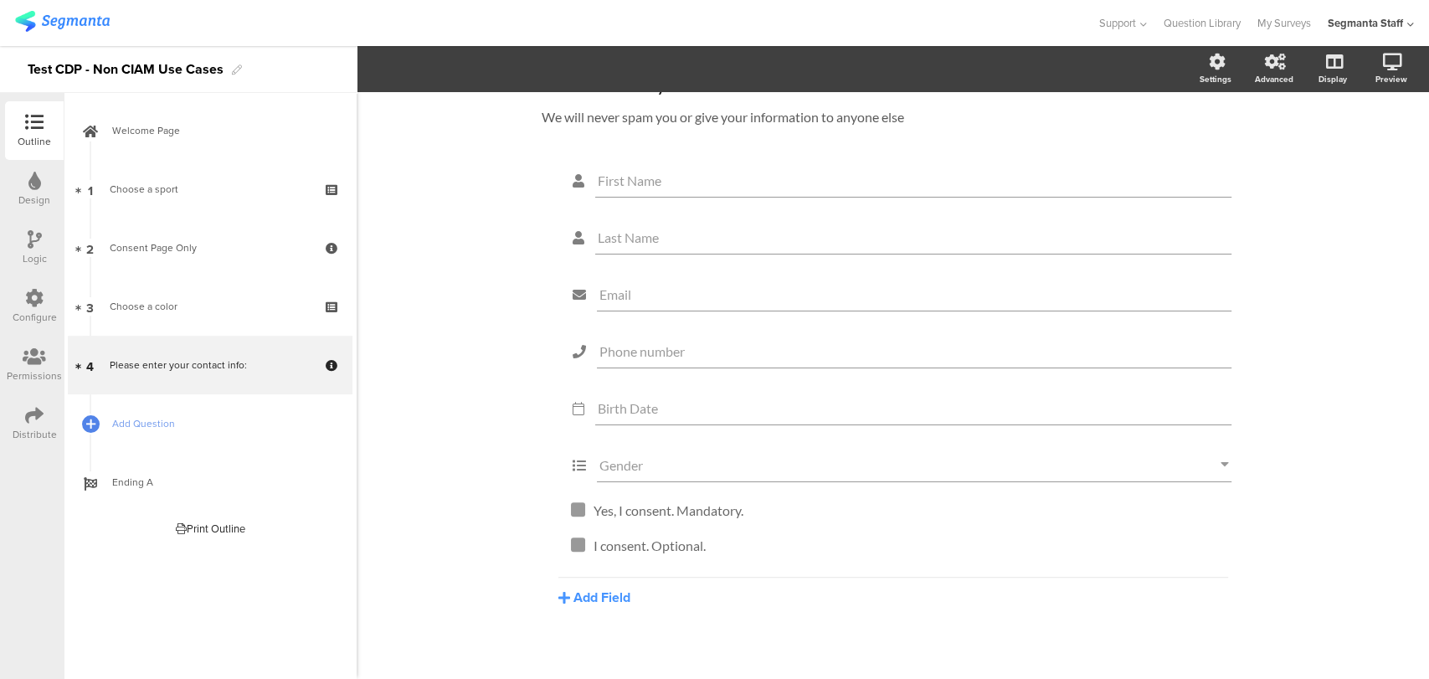
click at [35, 423] on icon at bounding box center [34, 415] width 18 height 18
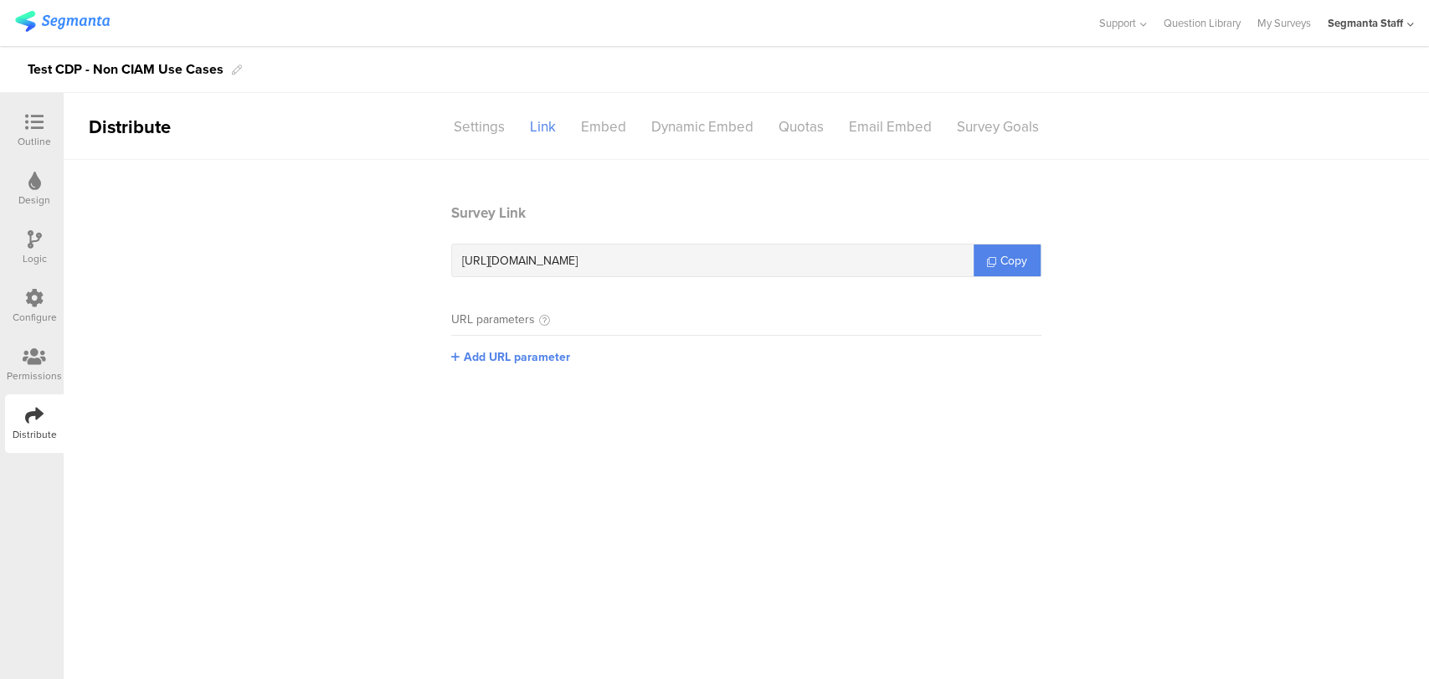
drag, startPoint x: 24, startPoint y: 126, endPoint x: 40, endPoint y: 130, distance: 16.4
click at [26, 126] on icon at bounding box center [34, 122] width 18 height 18
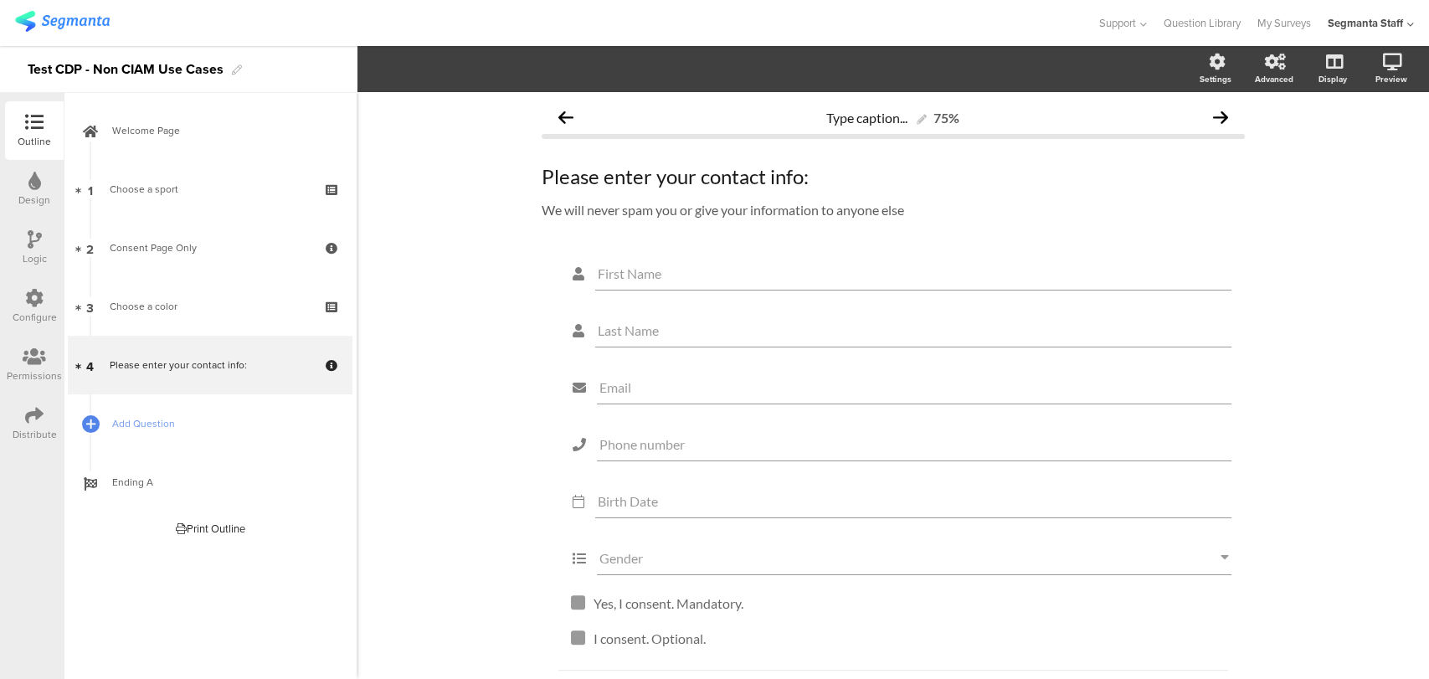
click at [15, 295] on div "Configure" at bounding box center [34, 306] width 59 height 59
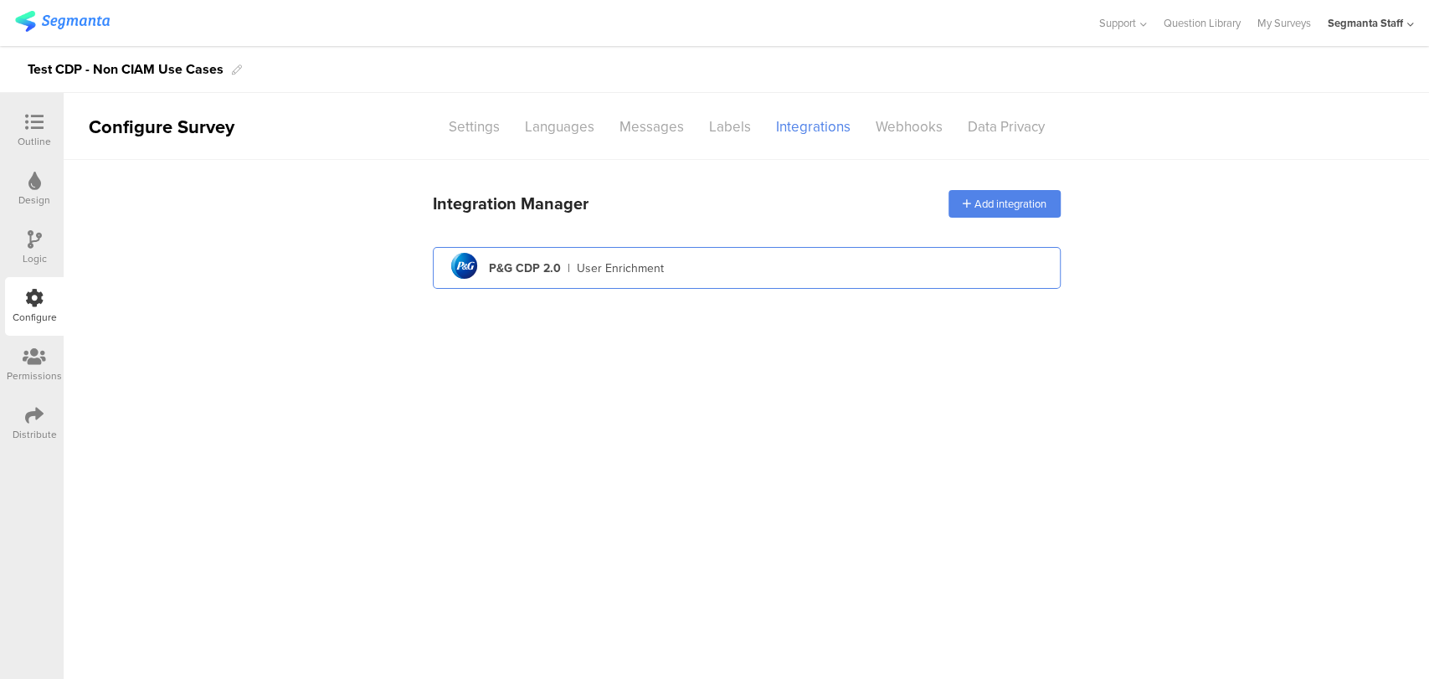
click at [608, 269] on div "User Enrichment" at bounding box center [620, 268] width 87 height 18
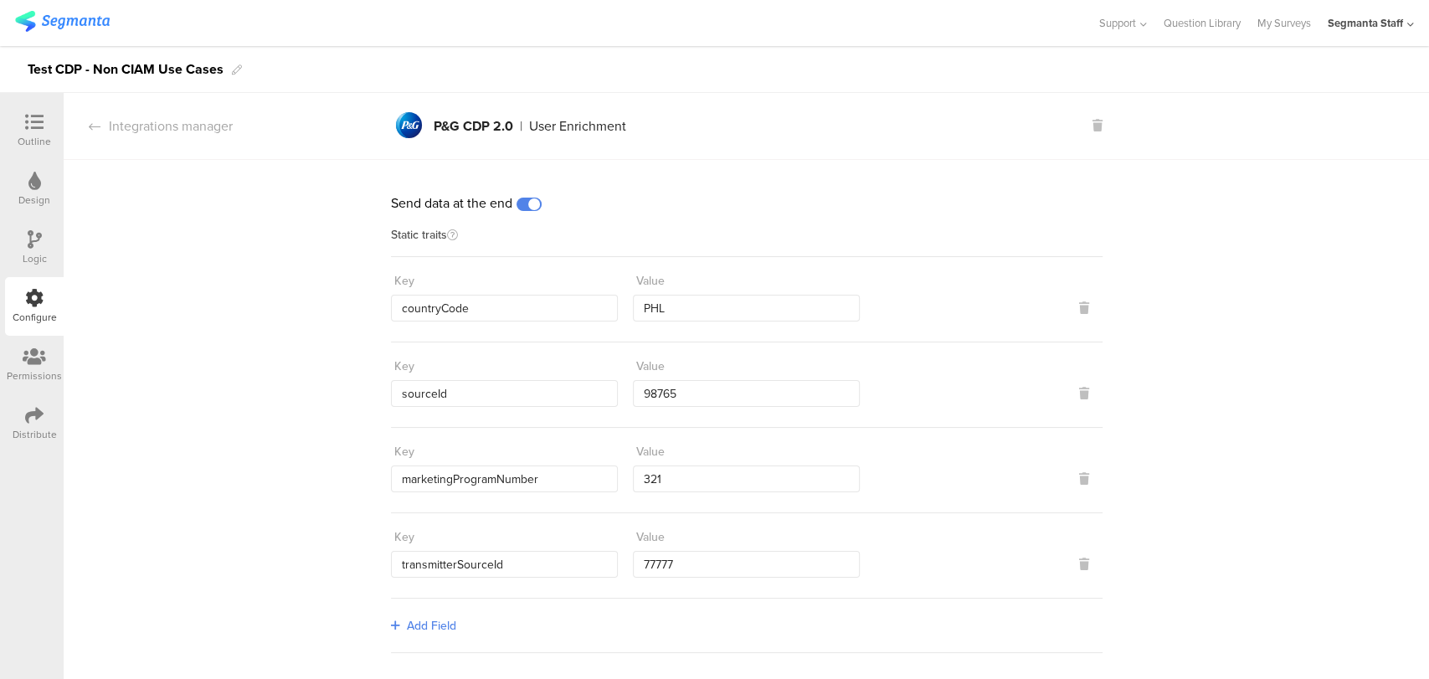
drag, startPoint x: 20, startPoint y: 116, endPoint x: 33, endPoint y: 116, distance: 13.4
click at [27, 116] on div at bounding box center [34, 123] width 33 height 21
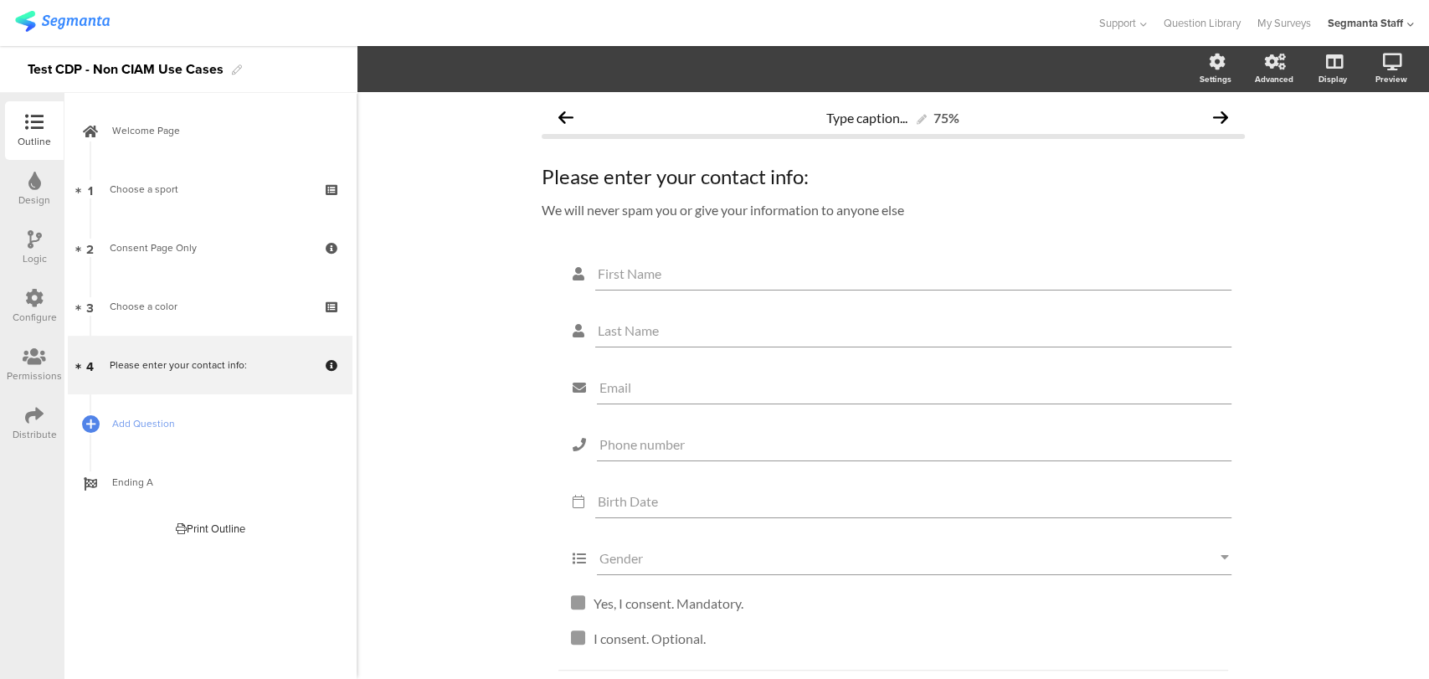
click at [33, 424] on div at bounding box center [34, 416] width 18 height 21
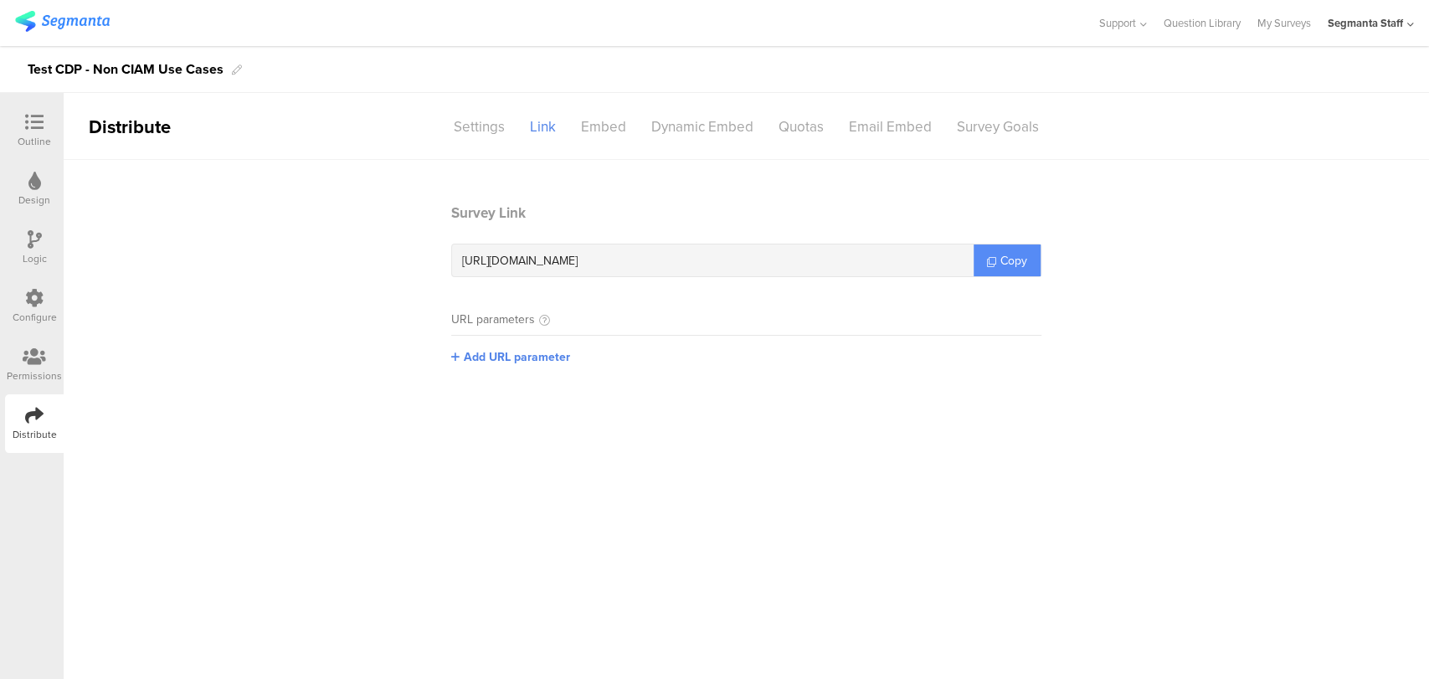
click at [993, 273] on link "Copy" at bounding box center [1006, 260] width 67 height 32
click at [28, 116] on icon at bounding box center [34, 122] width 18 height 18
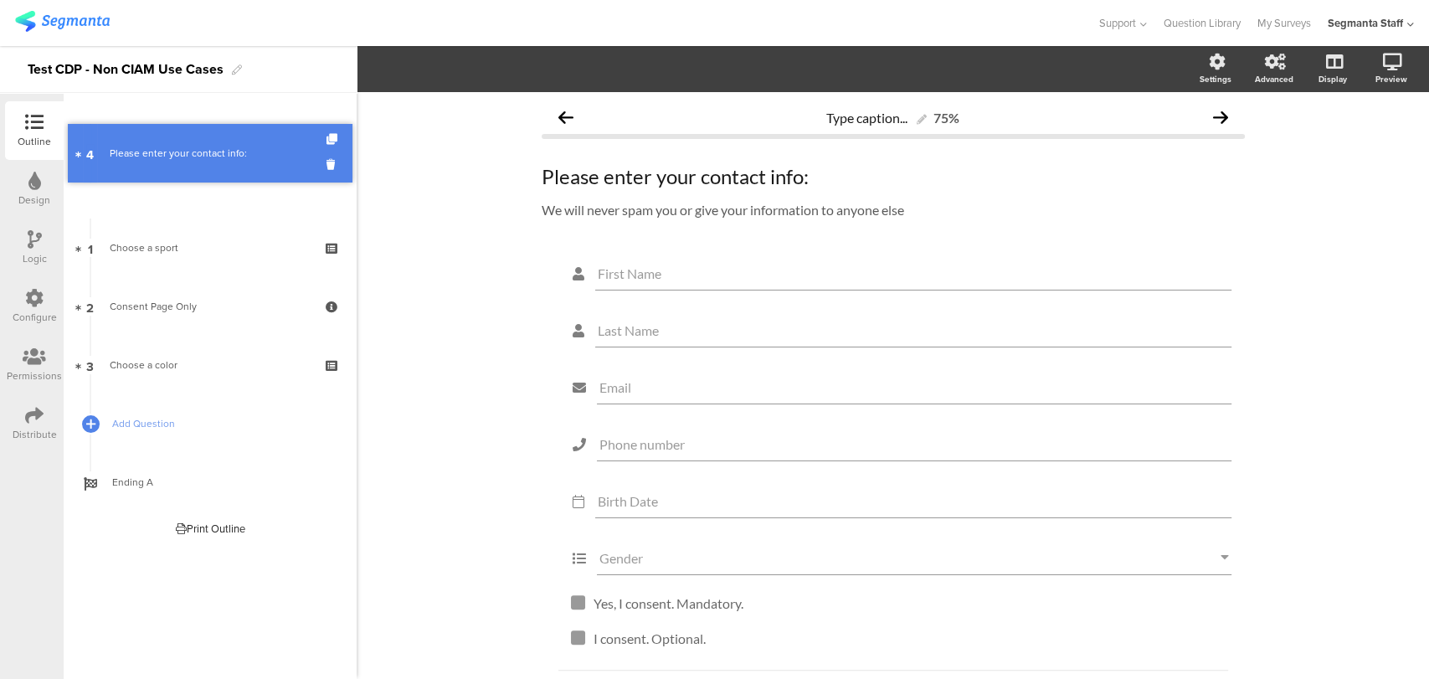
drag, startPoint x: 187, startPoint y: 359, endPoint x: 220, endPoint y: 147, distance: 214.3
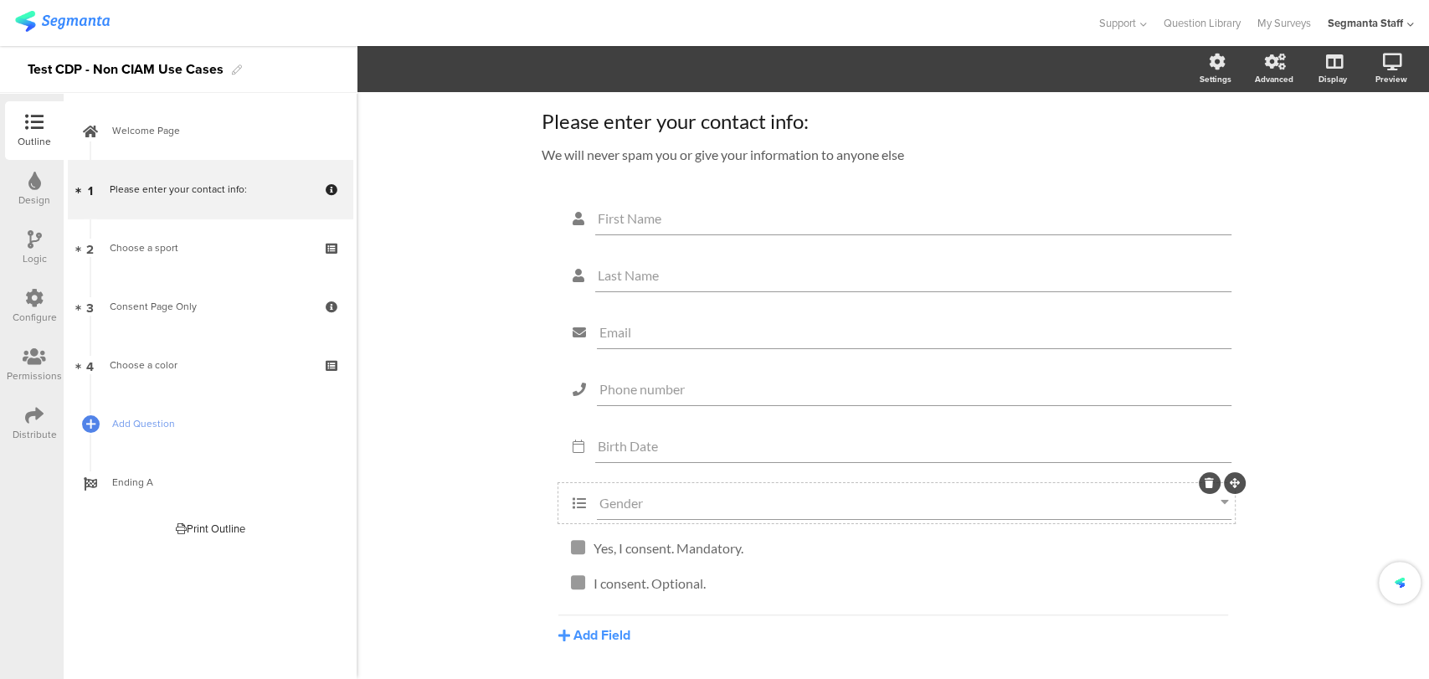
scroll to position [111, 0]
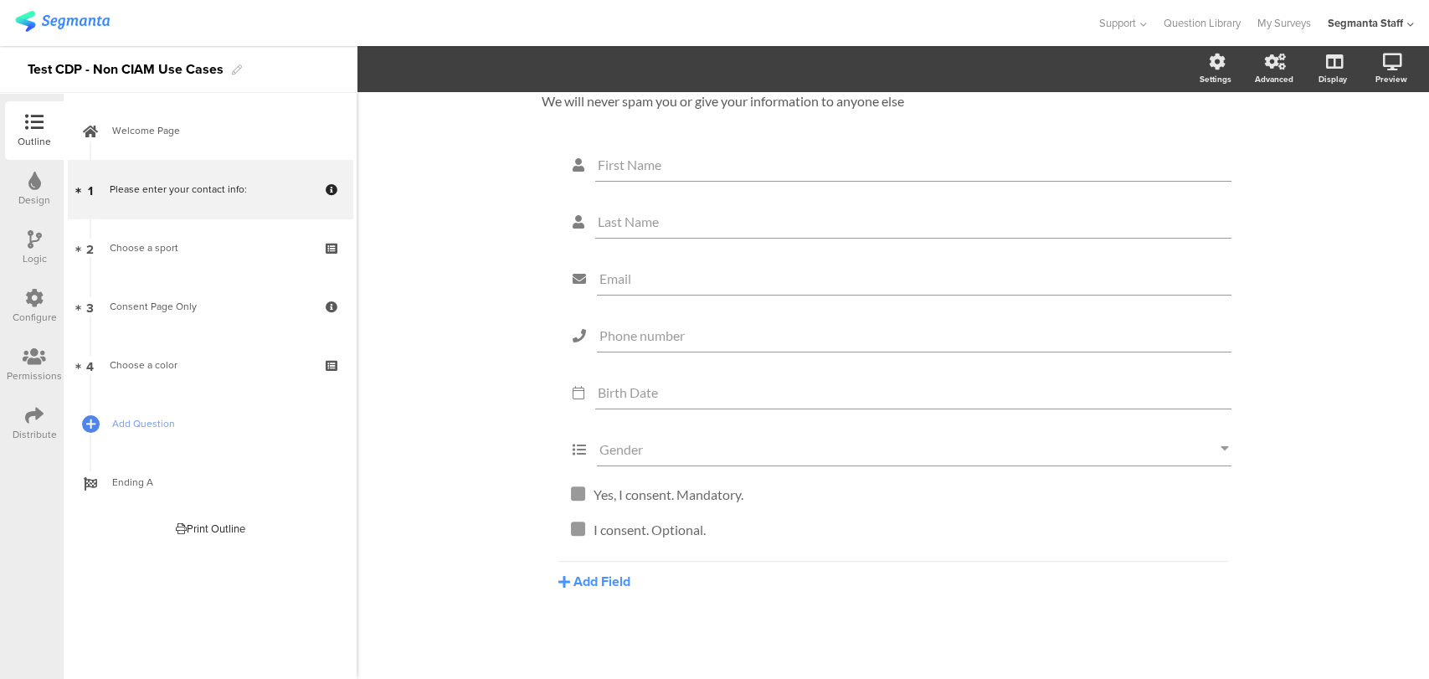
click at [23, 305] on div "Configure" at bounding box center [34, 306] width 59 height 59
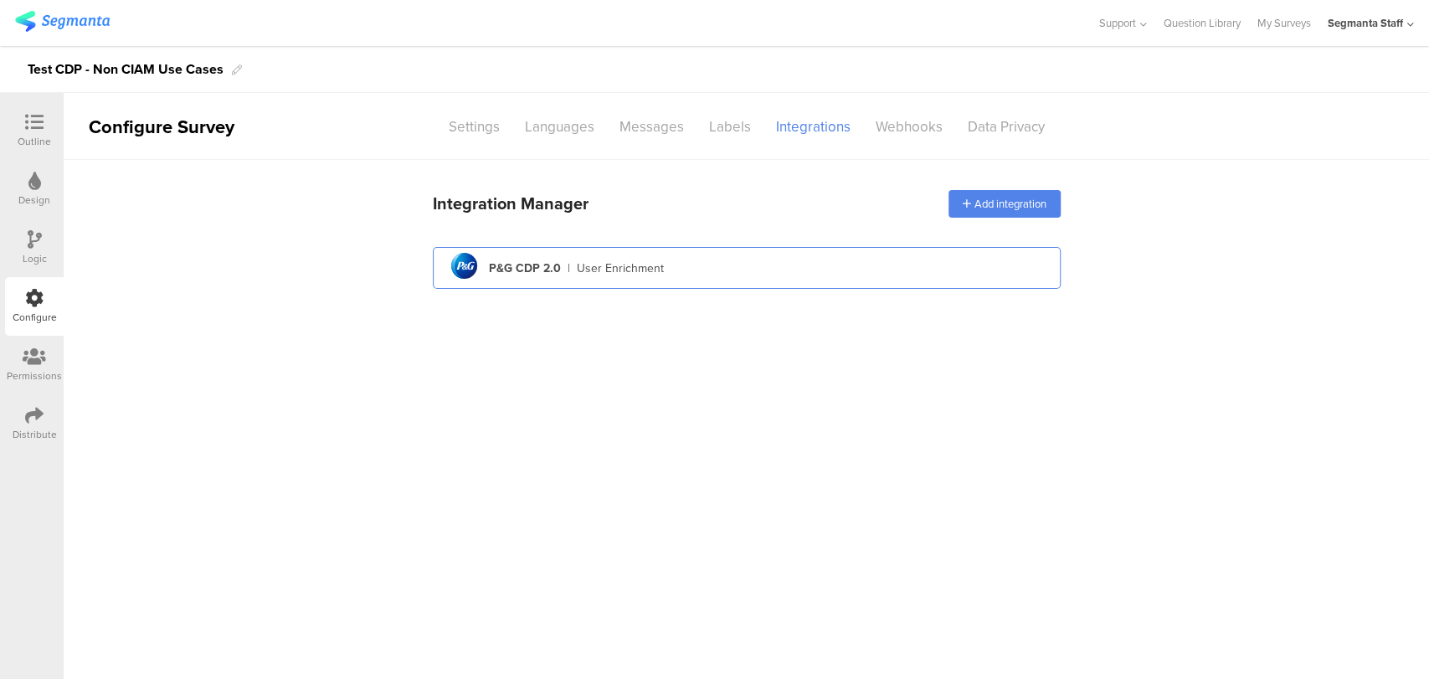
click at [914, 270] on div "pg logo P&G CDP 2.0 | User Enrichment" at bounding box center [746, 268] width 601 height 41
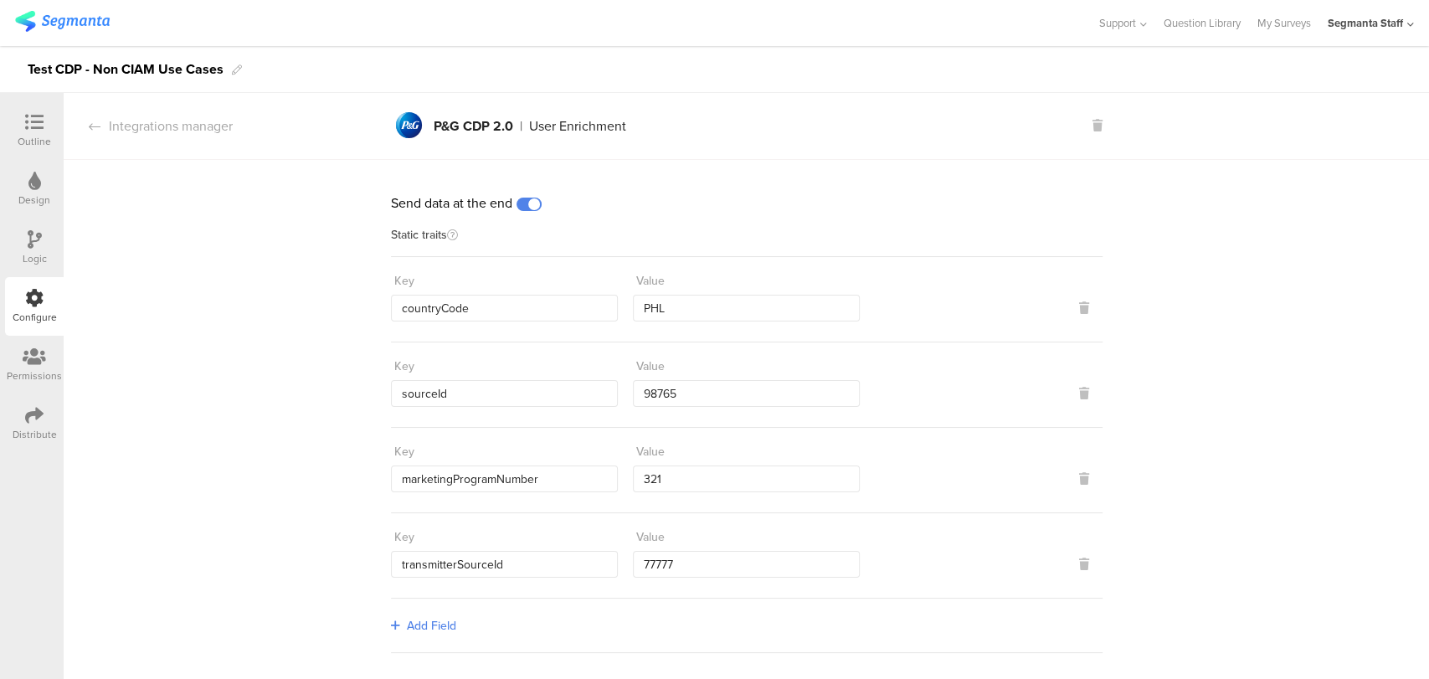
click at [526, 208] on span at bounding box center [528, 204] width 25 height 13
click at [39, 123] on icon at bounding box center [34, 122] width 18 height 18
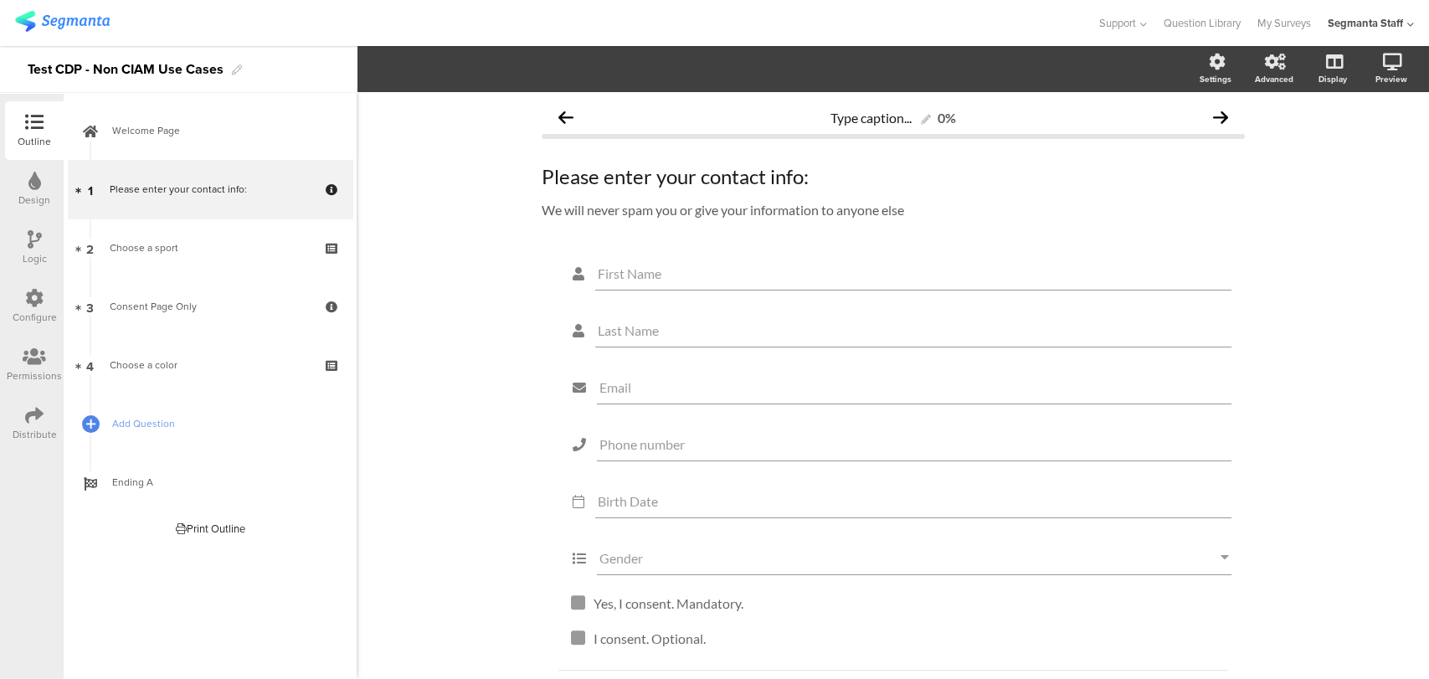
click at [27, 419] on div "Distribute" at bounding box center [34, 423] width 59 height 59
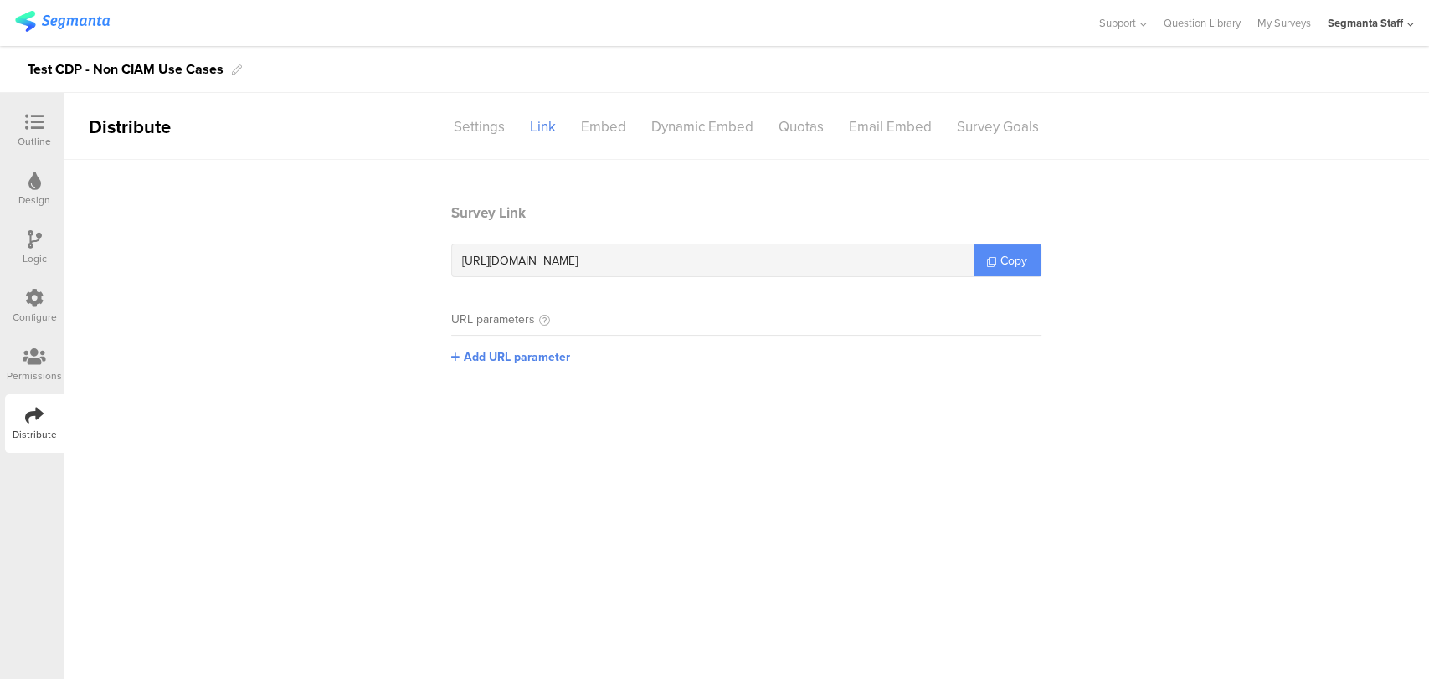
click at [1014, 260] on span "Copy" at bounding box center [1013, 261] width 27 height 18
click at [1009, 262] on span "Copy" at bounding box center [1013, 261] width 27 height 18
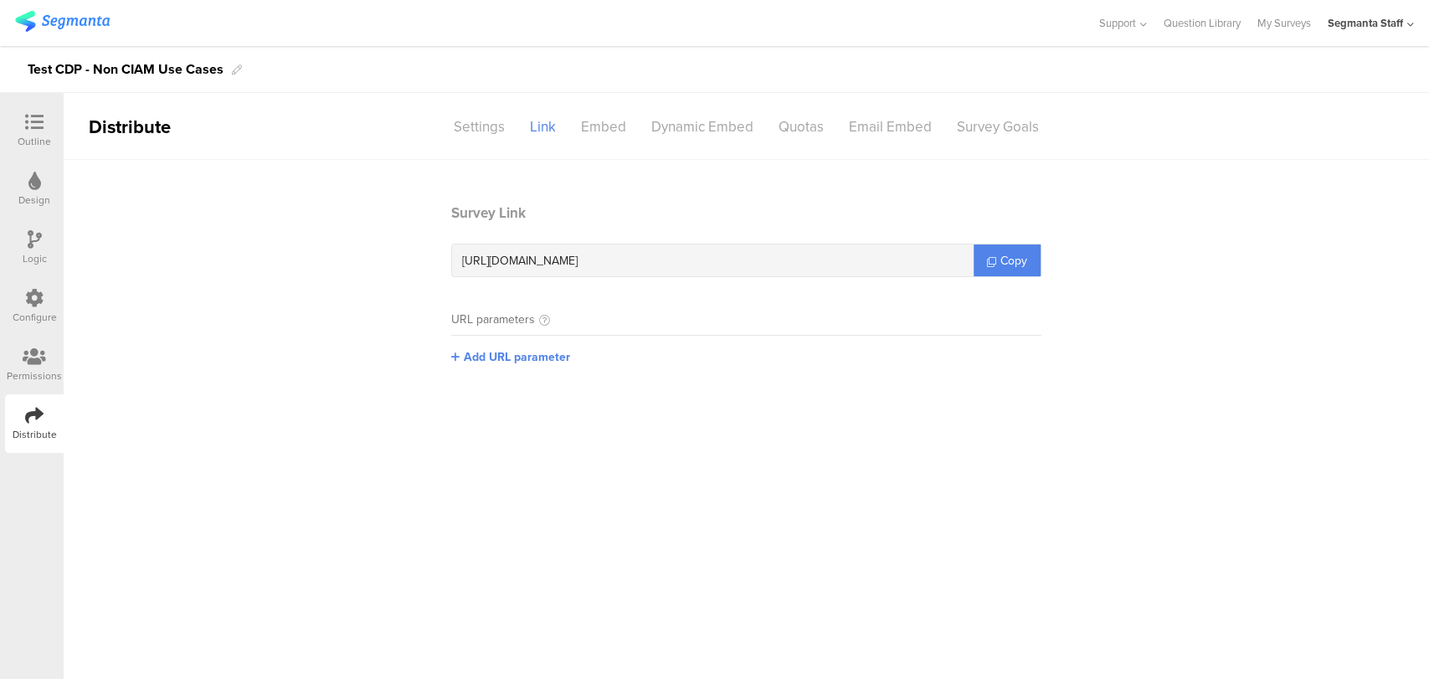
click at [28, 121] on icon at bounding box center [34, 122] width 18 height 18
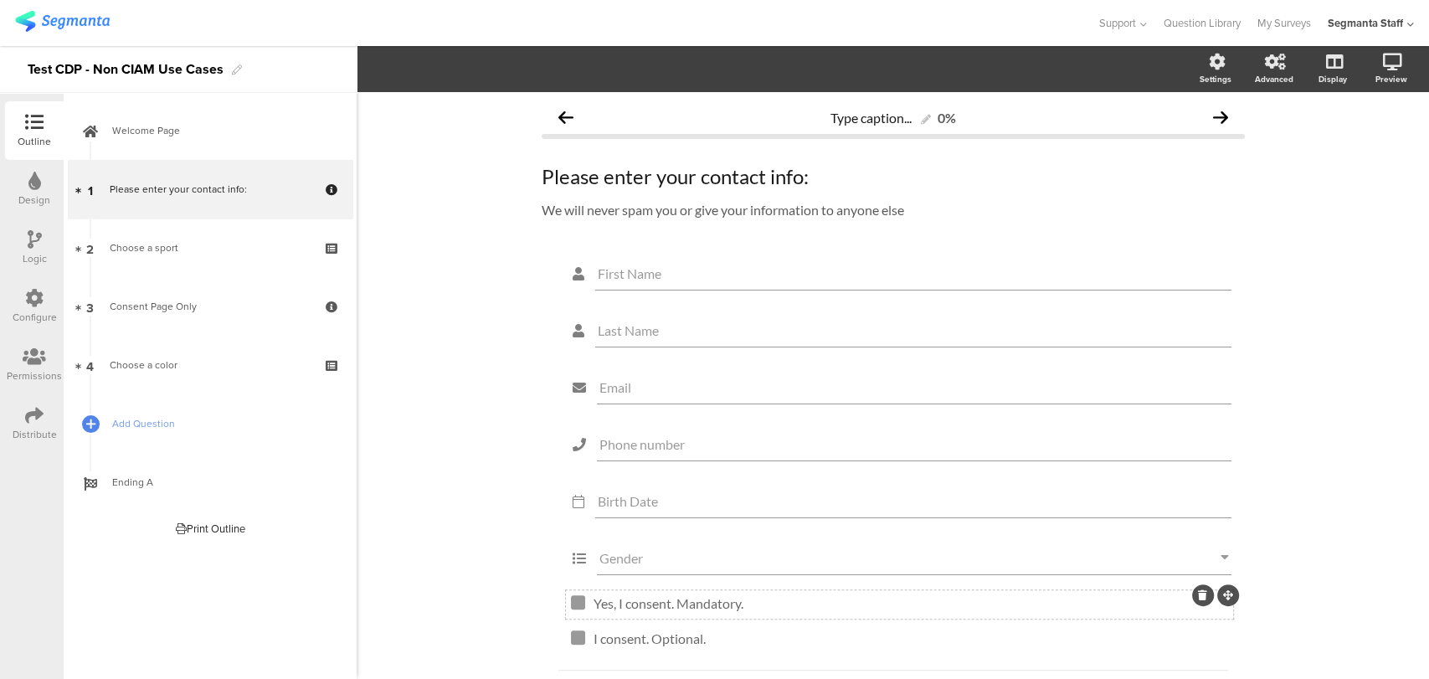
click at [1198, 600] on icon at bounding box center [1202, 595] width 9 height 10
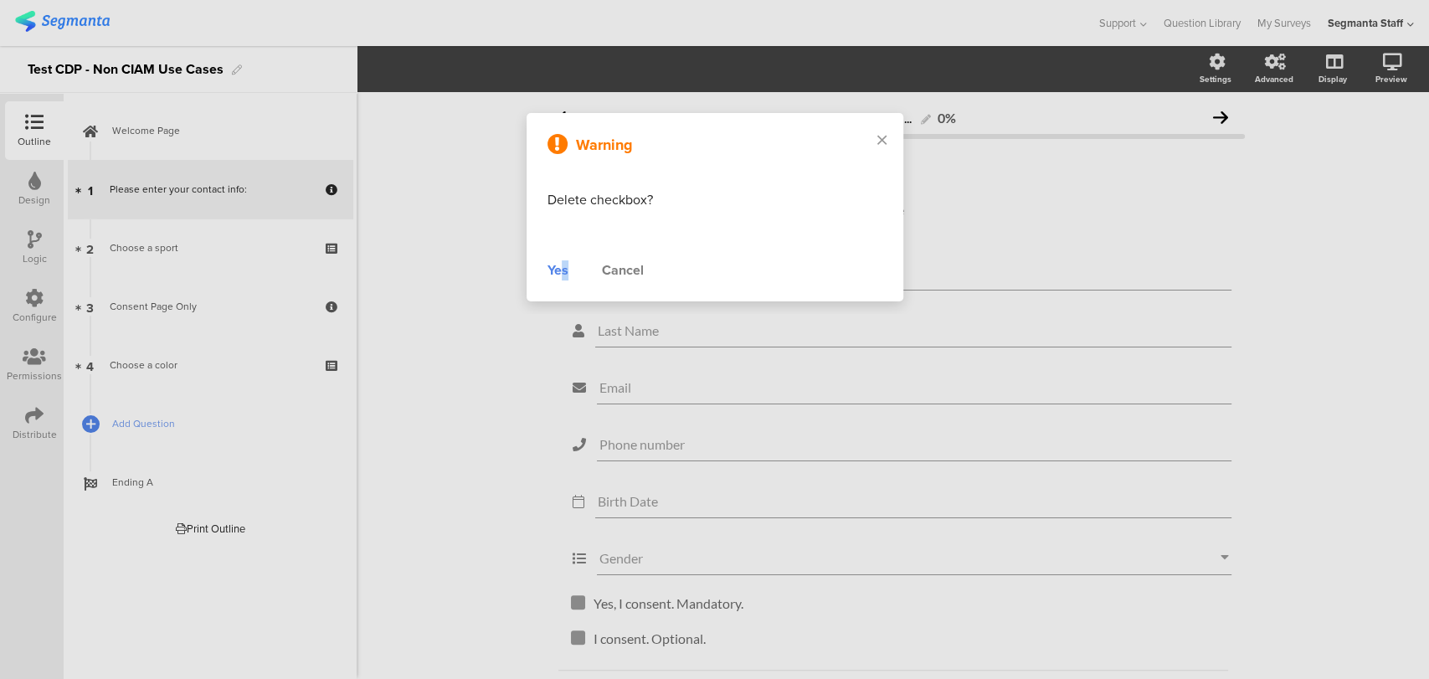
click at [564, 265] on div "Yes" at bounding box center [557, 270] width 21 height 20
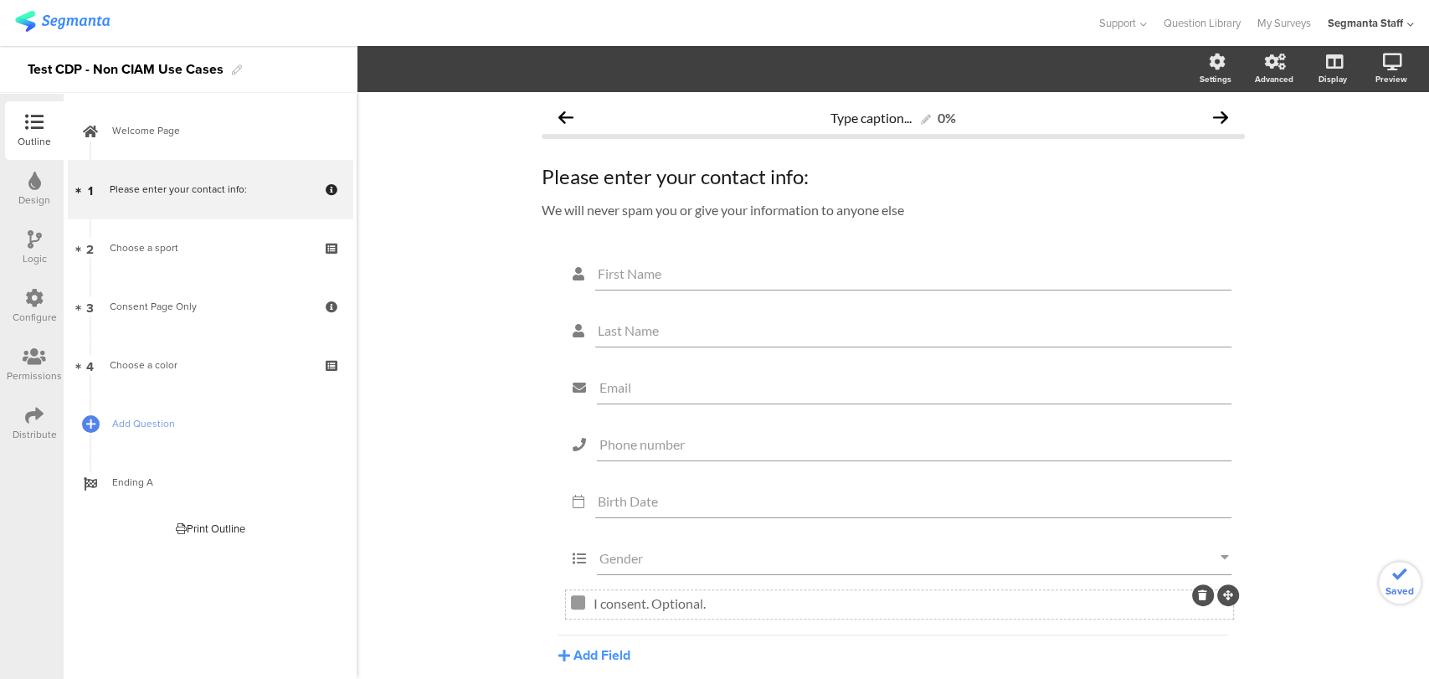
click at [1198, 598] on icon at bounding box center [1202, 595] width 9 height 10
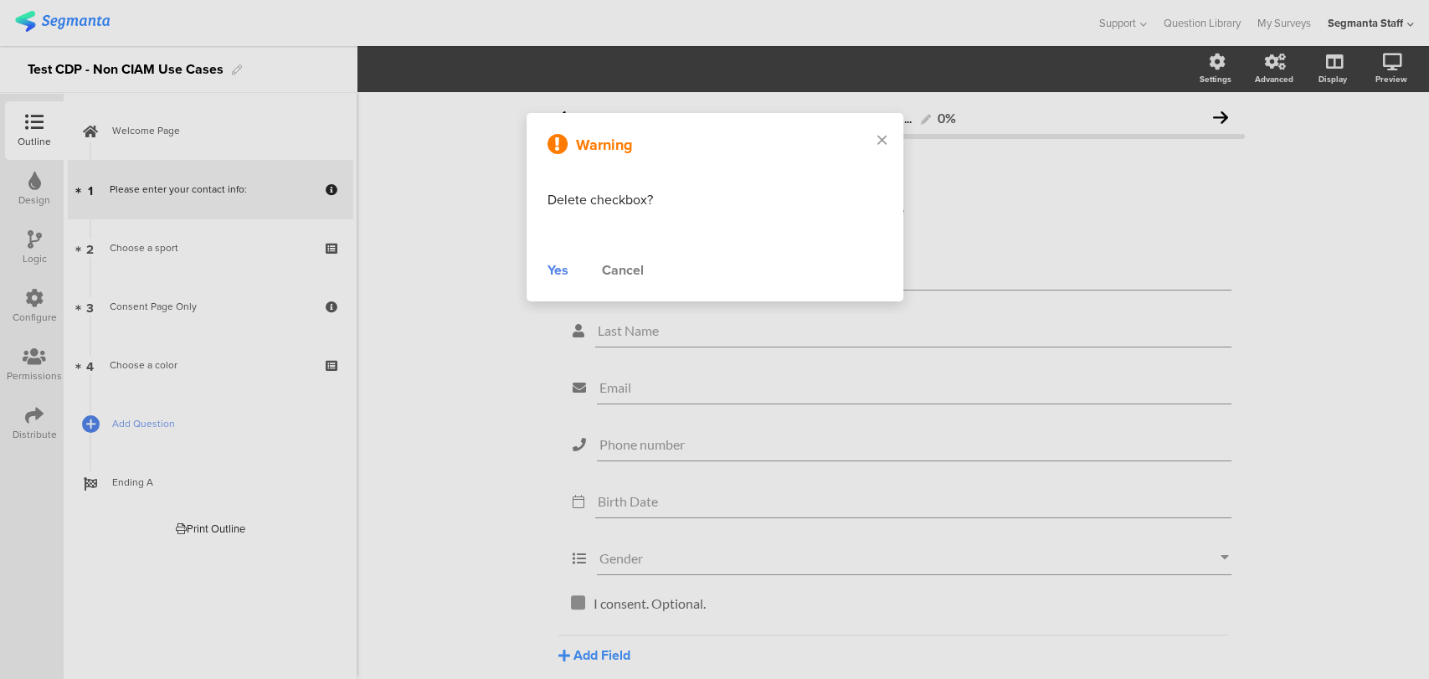
click at [551, 265] on div "Yes" at bounding box center [557, 270] width 21 height 20
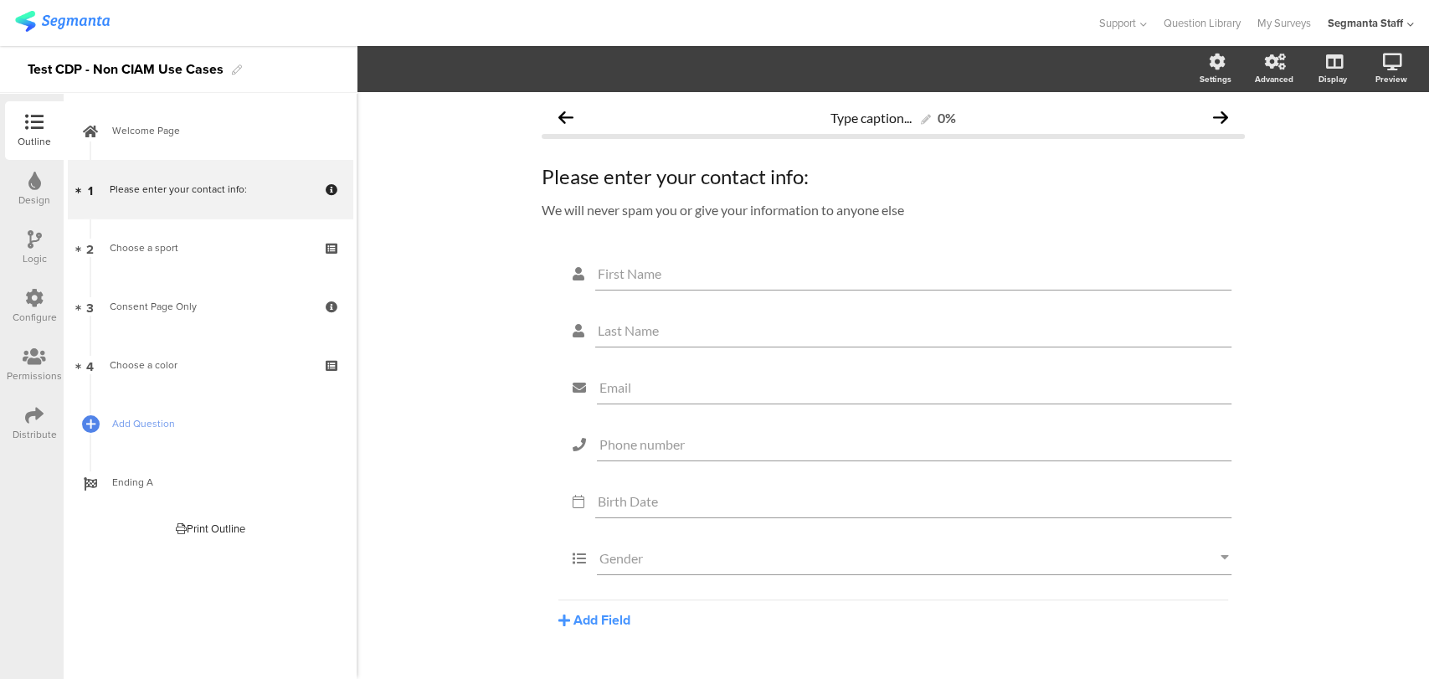
click at [42, 234] on div "Logic" at bounding box center [34, 247] width 59 height 59
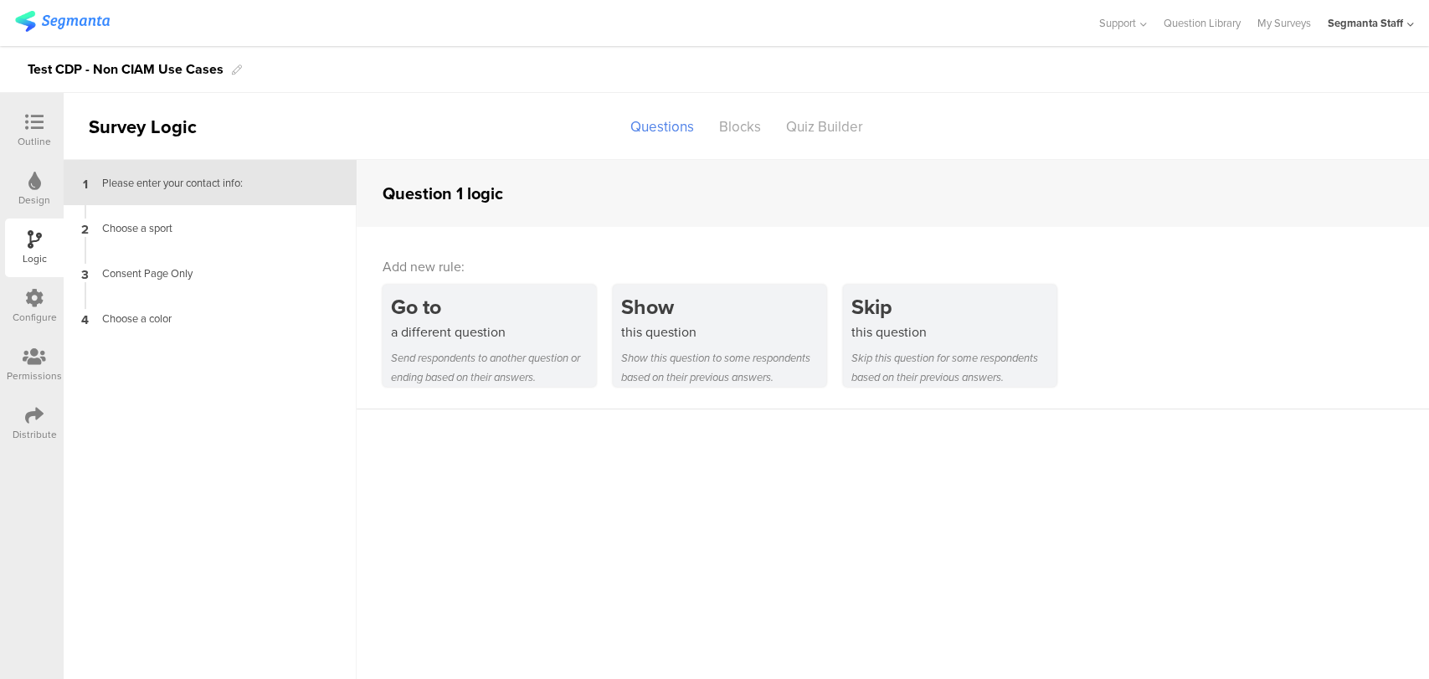
click at [26, 318] on div "Configure" at bounding box center [35, 317] width 44 height 15
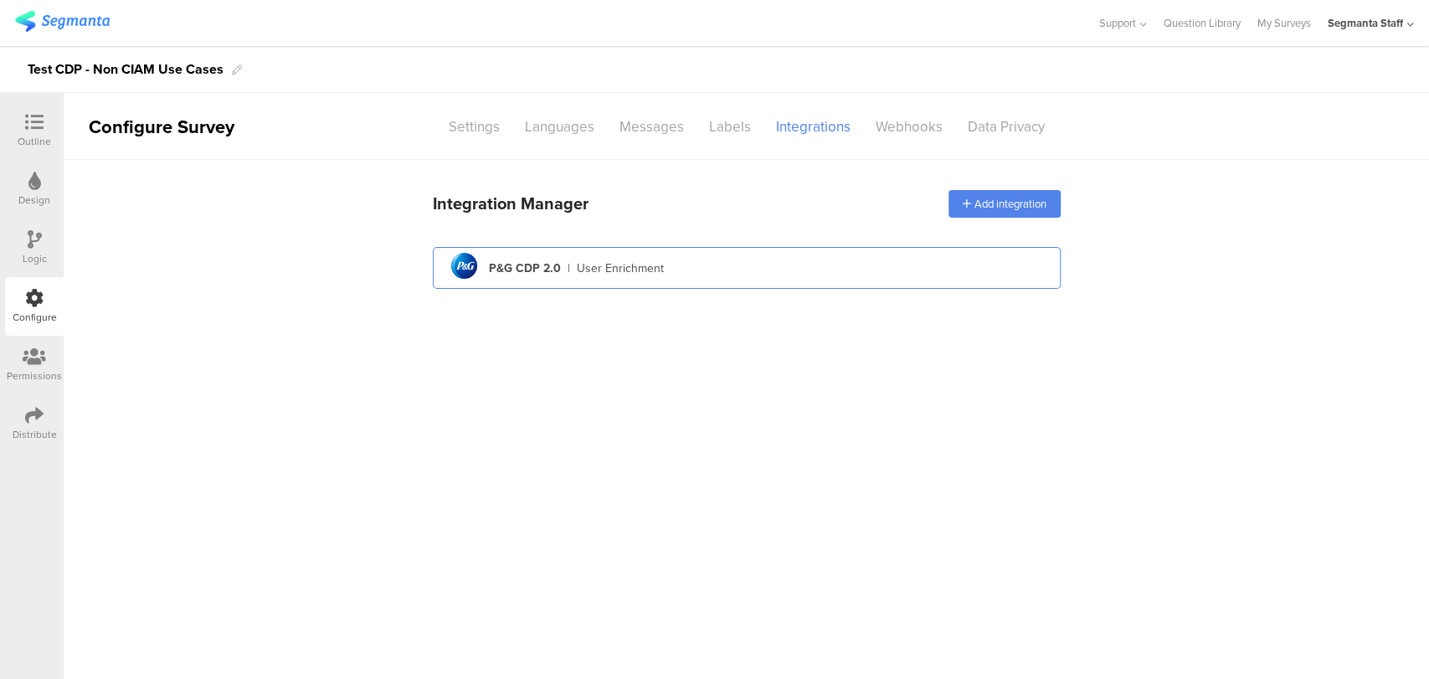
click at [775, 249] on div "pg logo P&G CDP 2.0 | User Enrichment" at bounding box center [747, 268] width 628 height 42
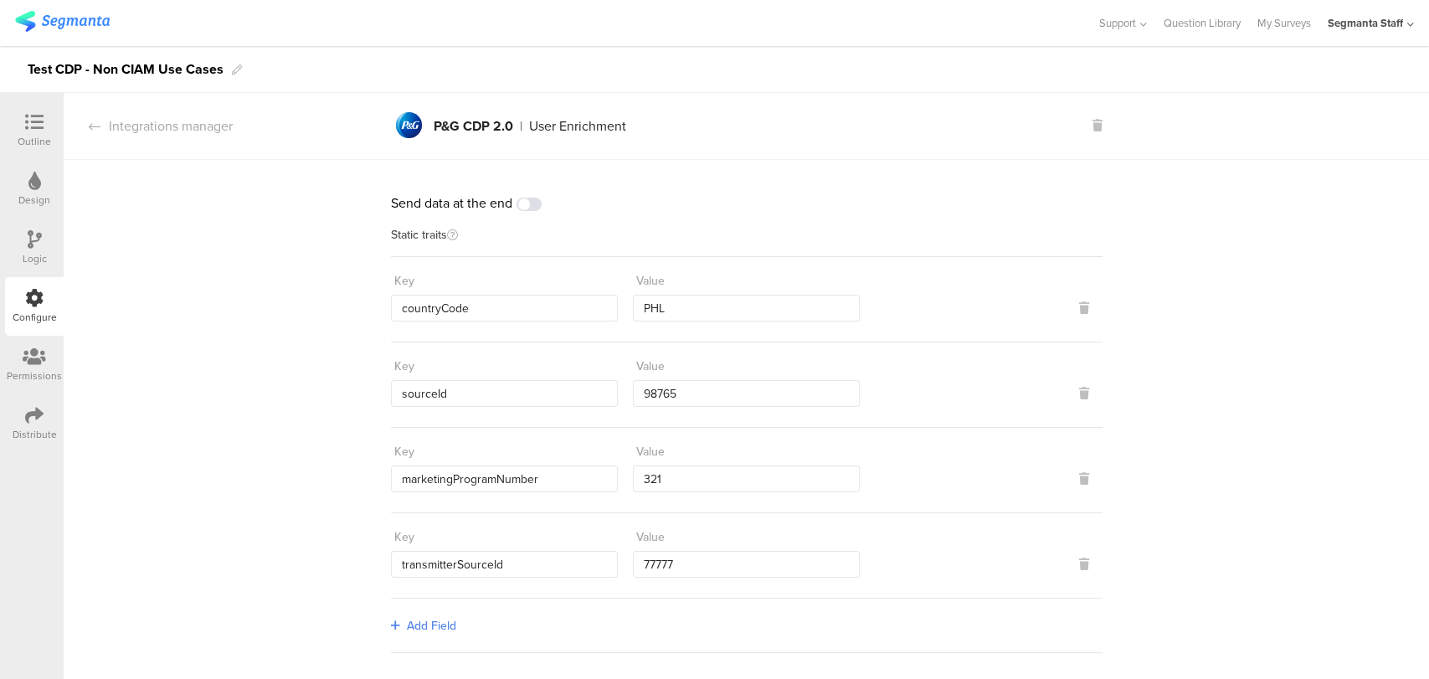
click at [38, 132] on div at bounding box center [34, 123] width 33 height 21
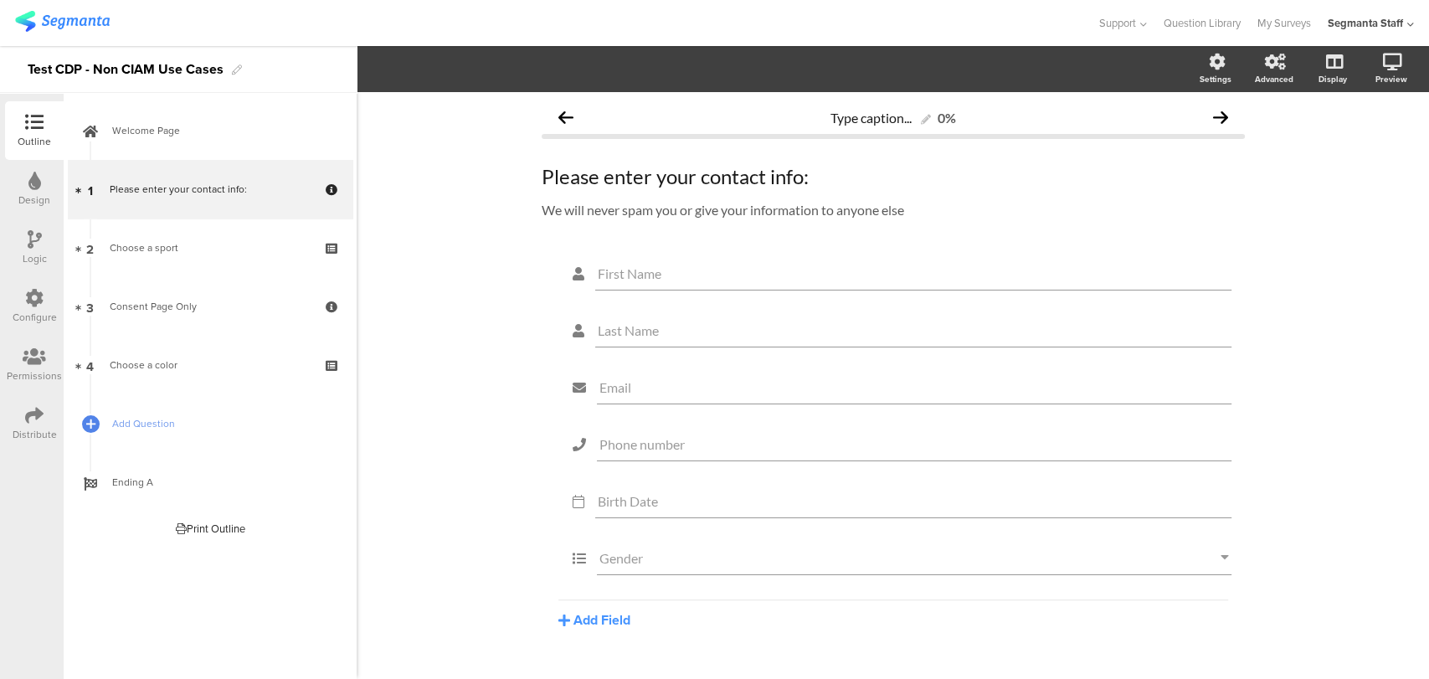
click at [37, 427] on div "Distribute" at bounding box center [35, 434] width 44 height 15
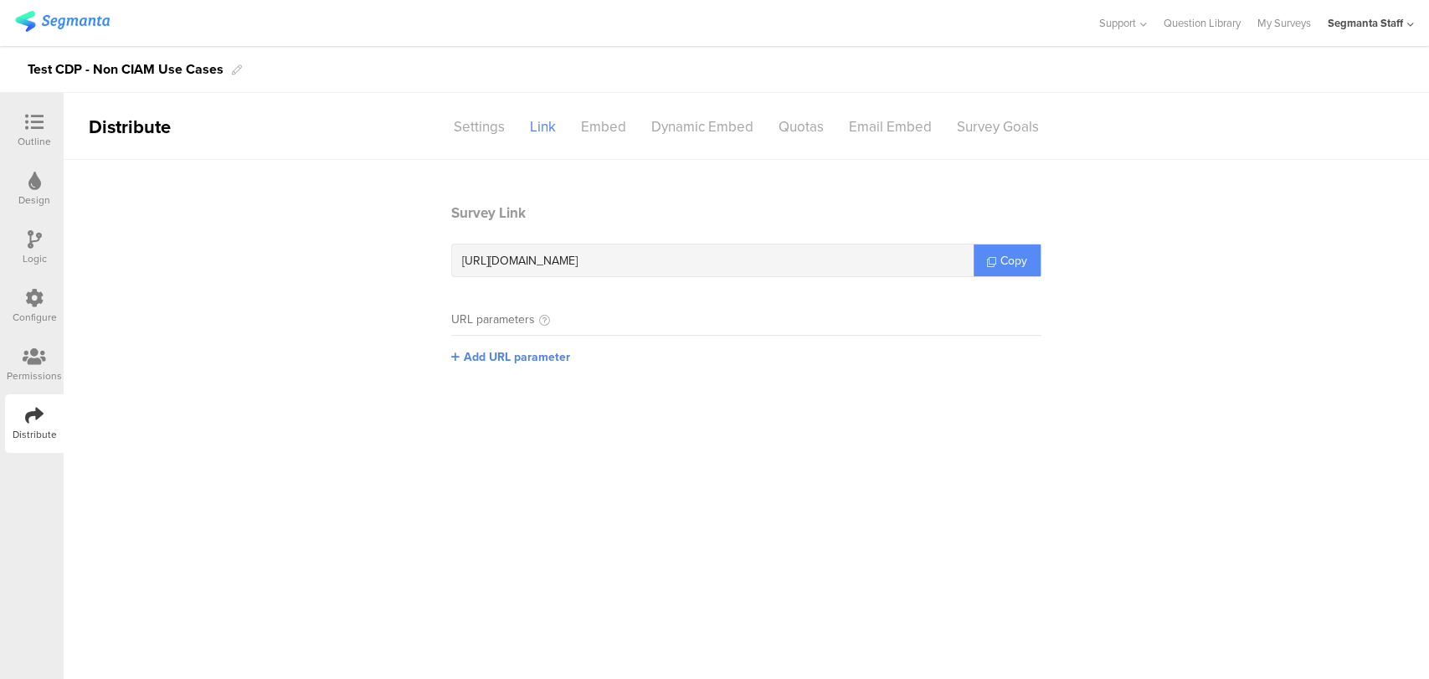
click at [991, 263] on icon at bounding box center [991, 261] width 9 height 9
drag, startPoint x: 991, startPoint y: 263, endPoint x: 1022, endPoint y: 251, distance: 33.1
click at [994, 261] on icon at bounding box center [991, 261] width 9 height 9
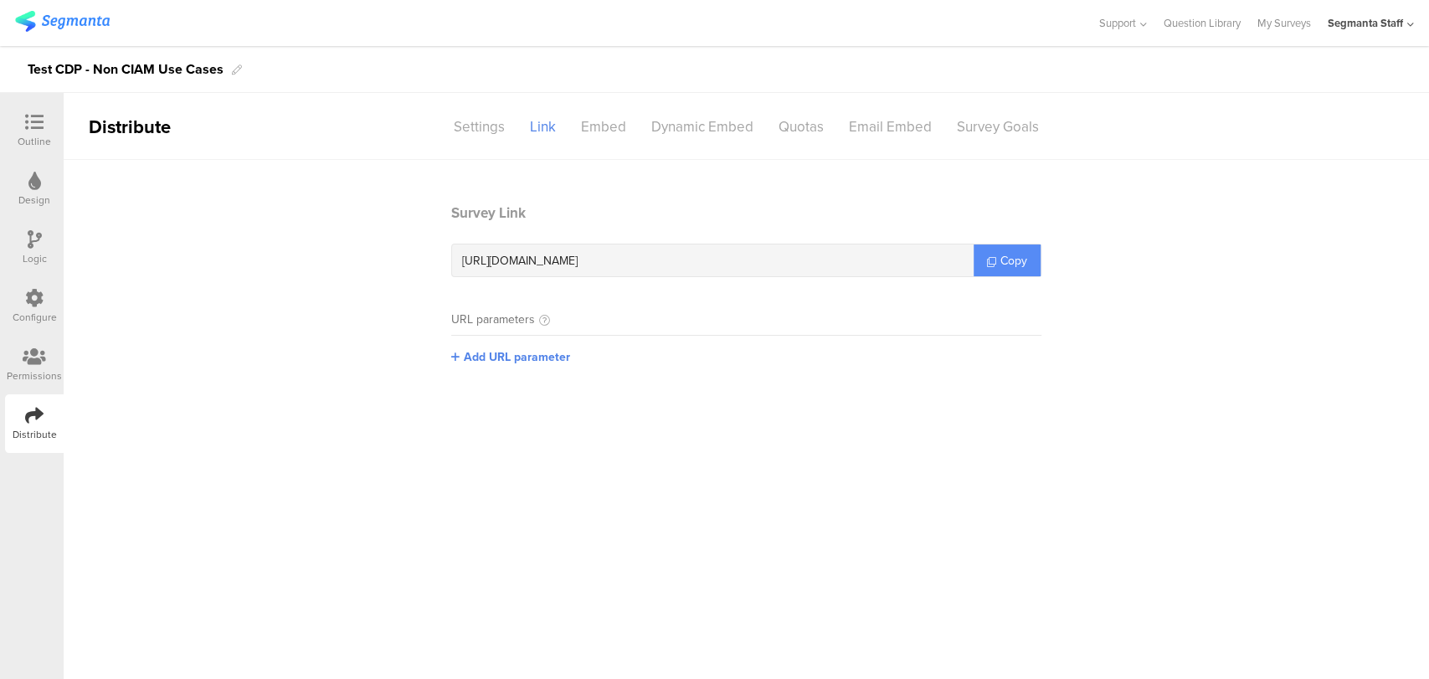
click at [973, 263] on link "Copy" at bounding box center [1006, 260] width 67 height 32
click at [973, 263] on div "https://surveys.segmanta.com/4xa5ca" at bounding box center [712, 260] width 521 height 32
click at [28, 303] on icon at bounding box center [34, 298] width 18 height 18
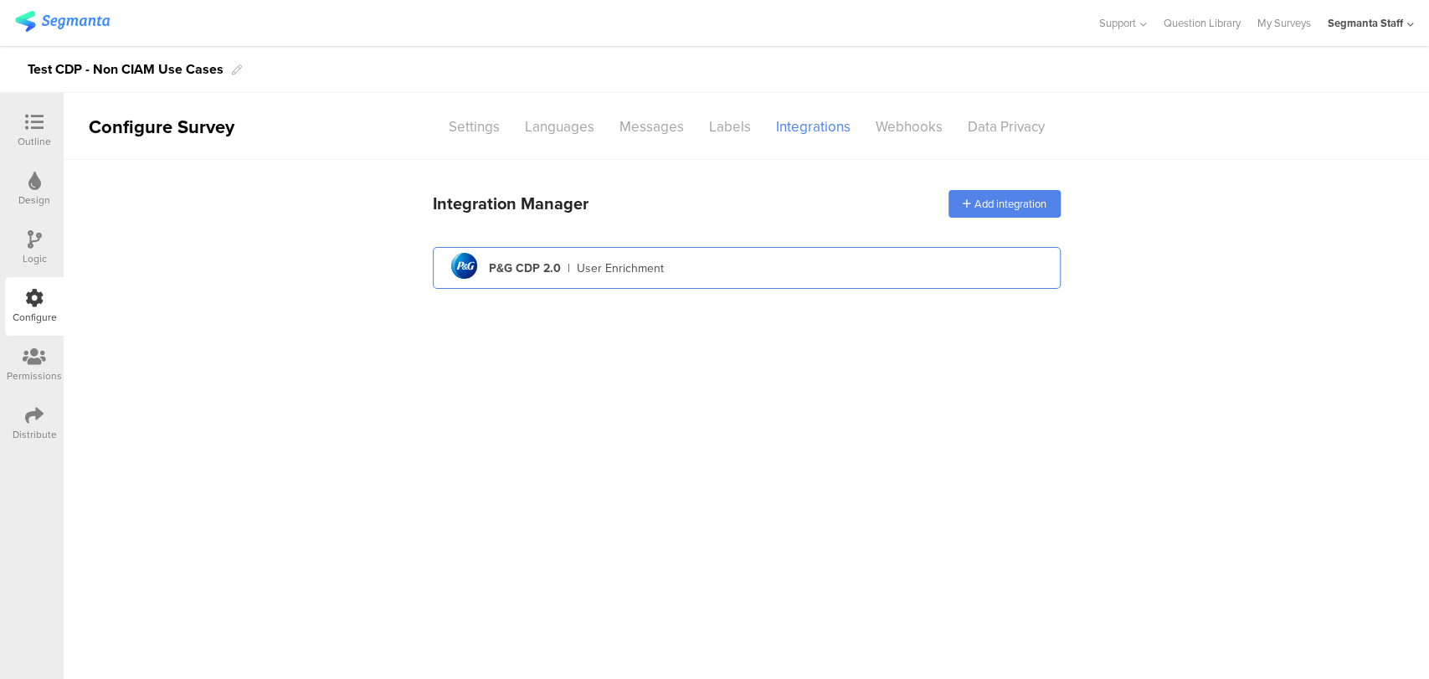
click at [635, 276] on div "pg logo P&G CDP 2.0 | User Enrichment" at bounding box center [746, 268] width 601 height 41
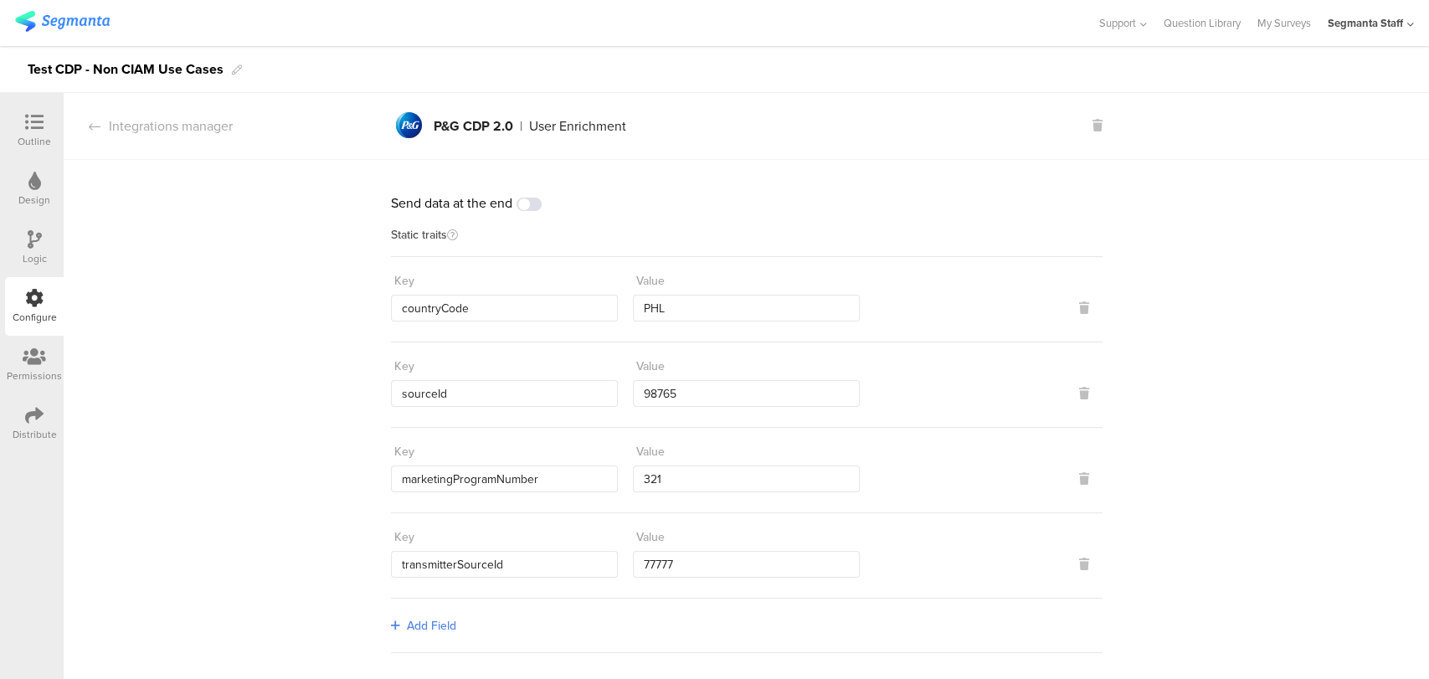
click at [520, 204] on span at bounding box center [528, 204] width 25 height 13
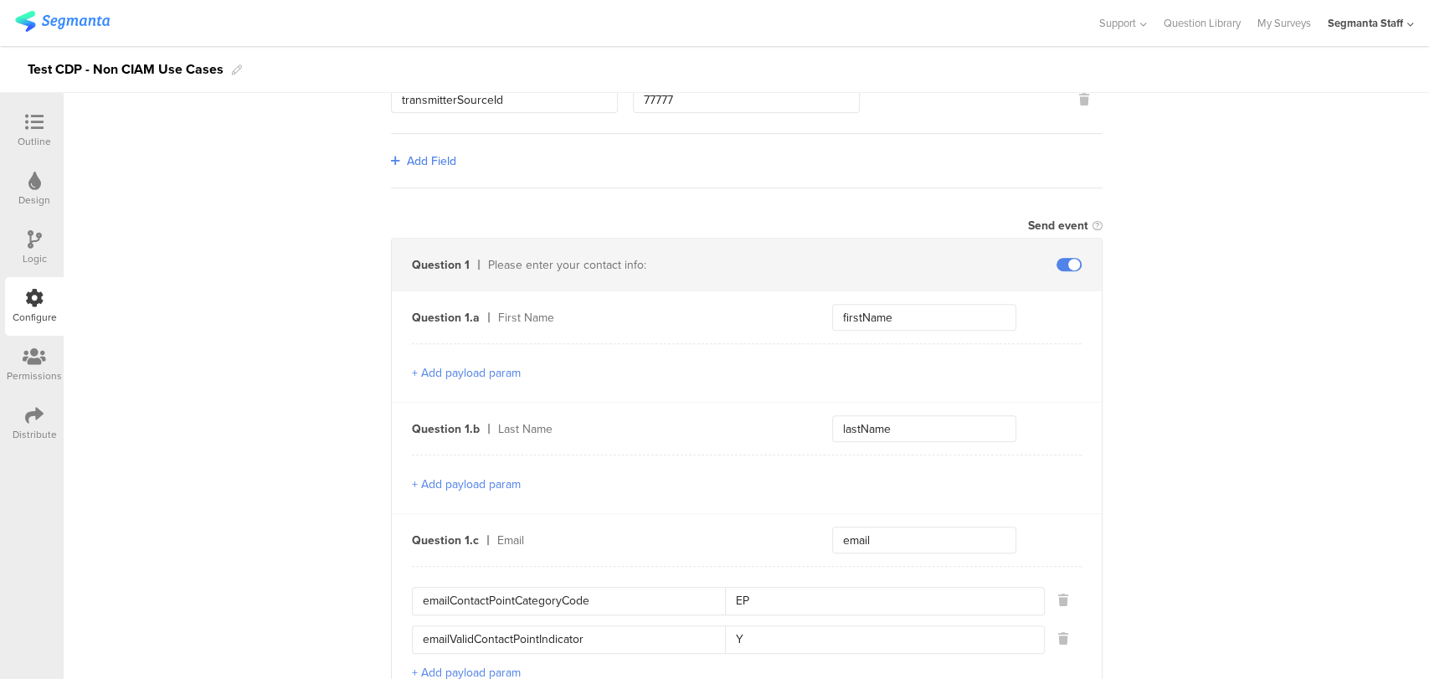
scroll to position [93, 0]
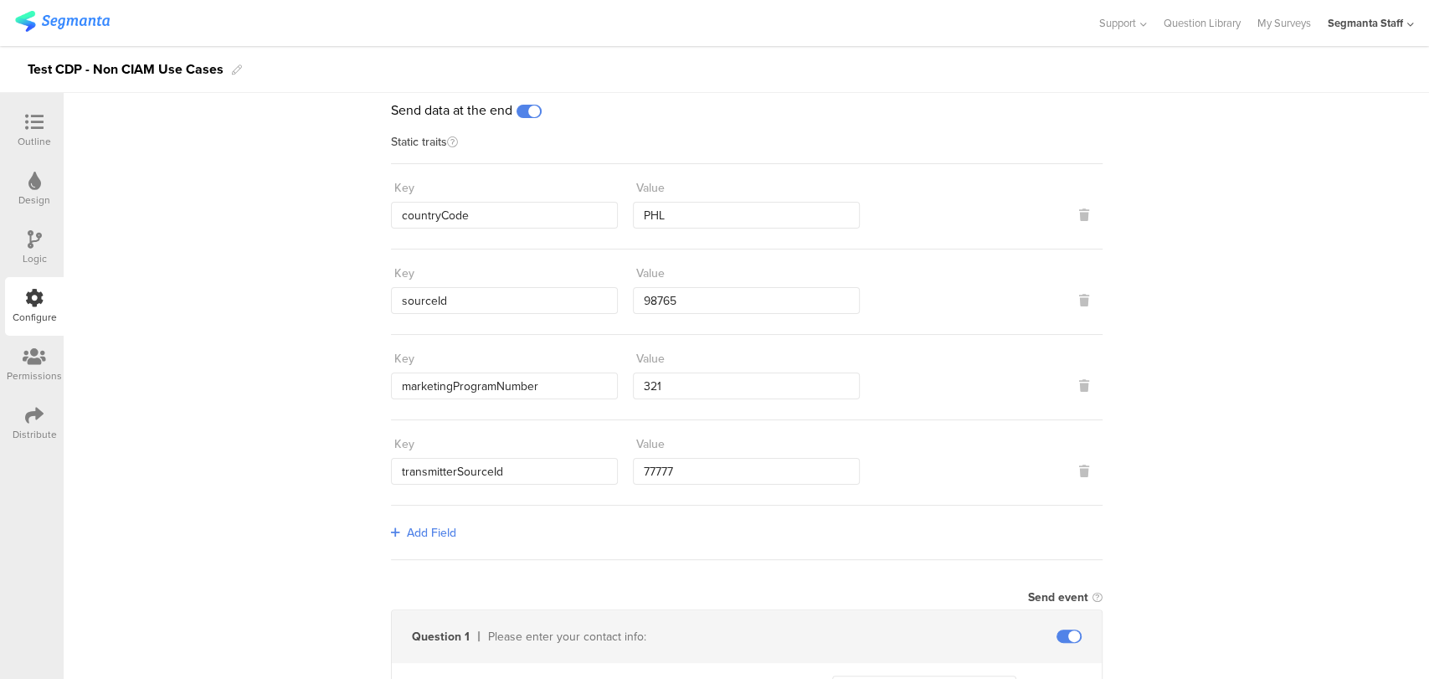
click at [32, 109] on div "Outline" at bounding box center [34, 130] width 59 height 59
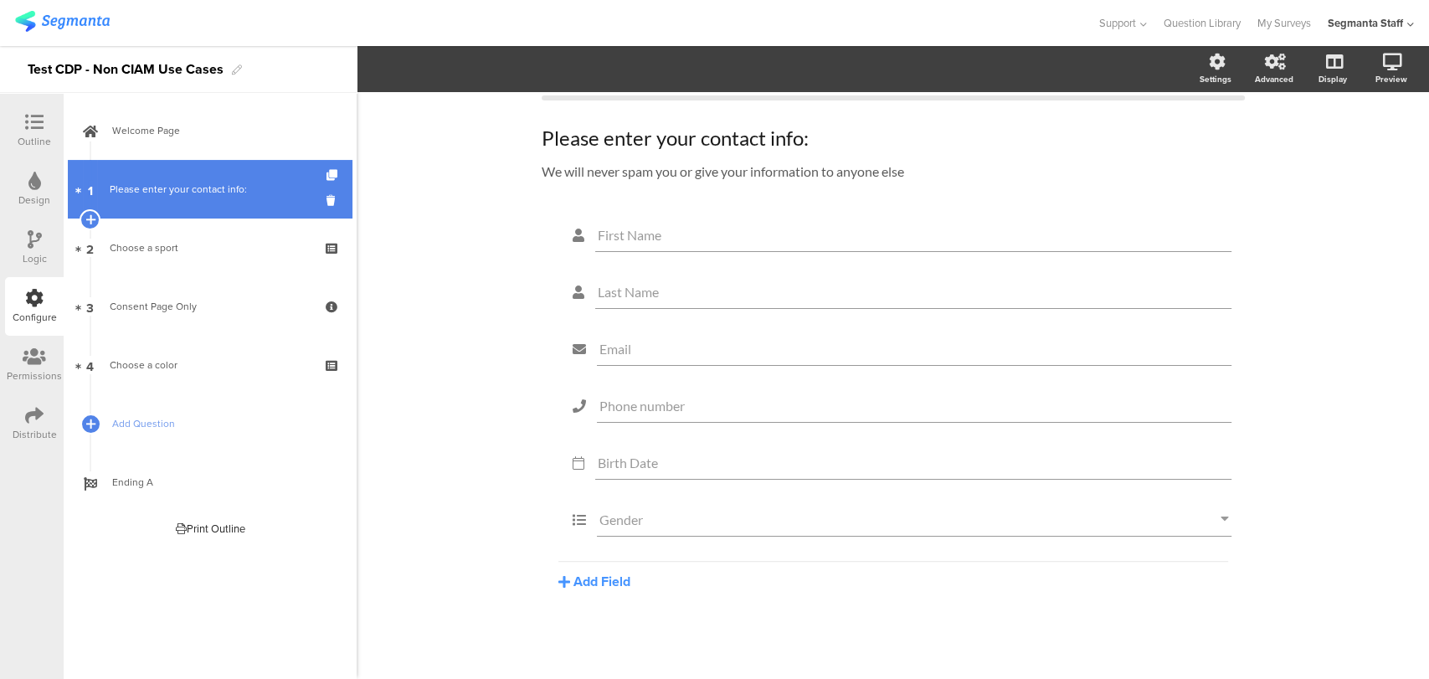
scroll to position [40, 0]
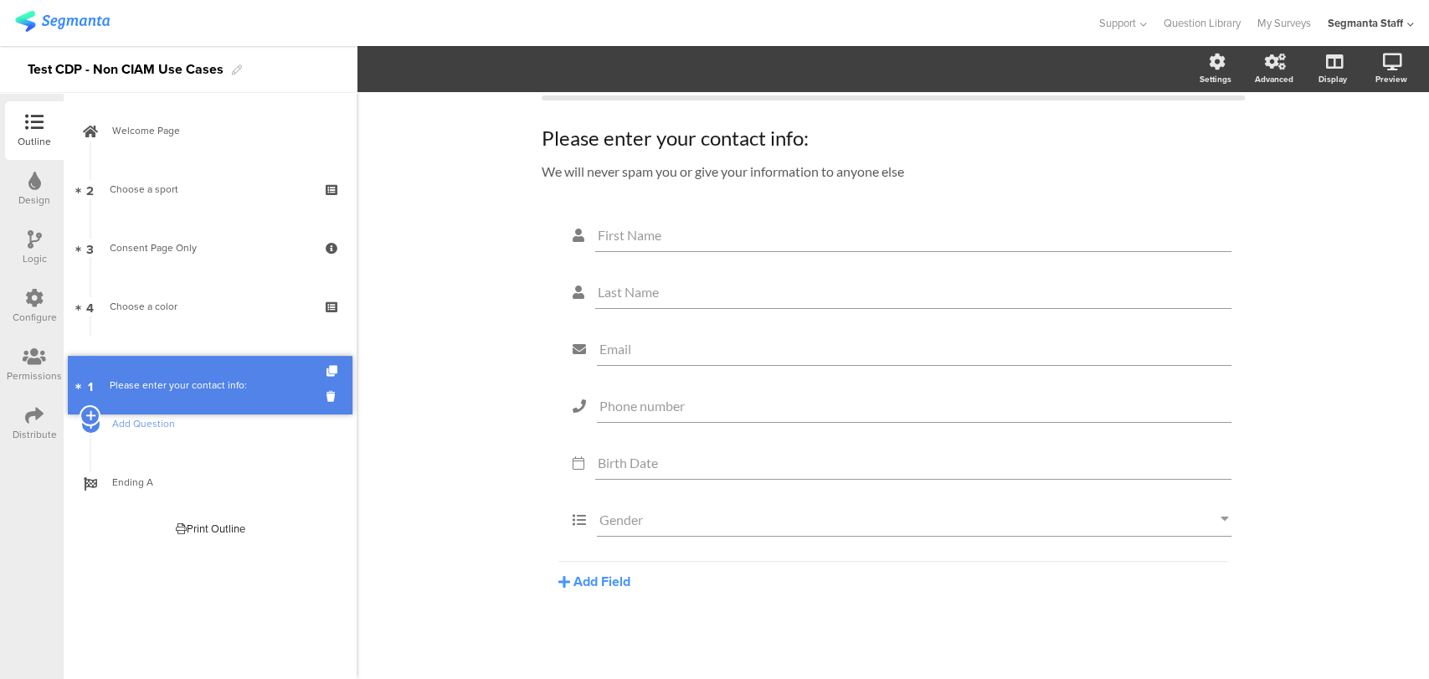
drag, startPoint x: 288, startPoint y: 203, endPoint x: 260, endPoint y: 397, distance: 196.1
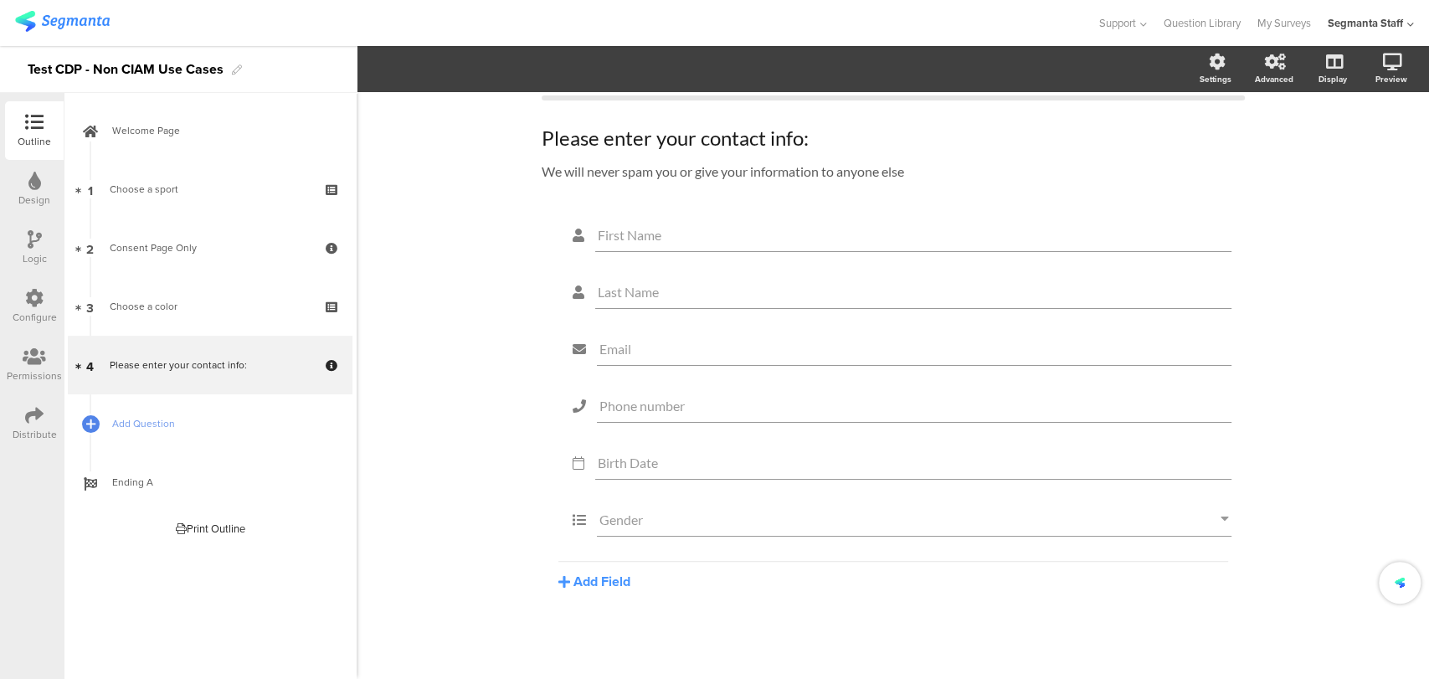
click at [26, 419] on icon at bounding box center [34, 415] width 18 height 18
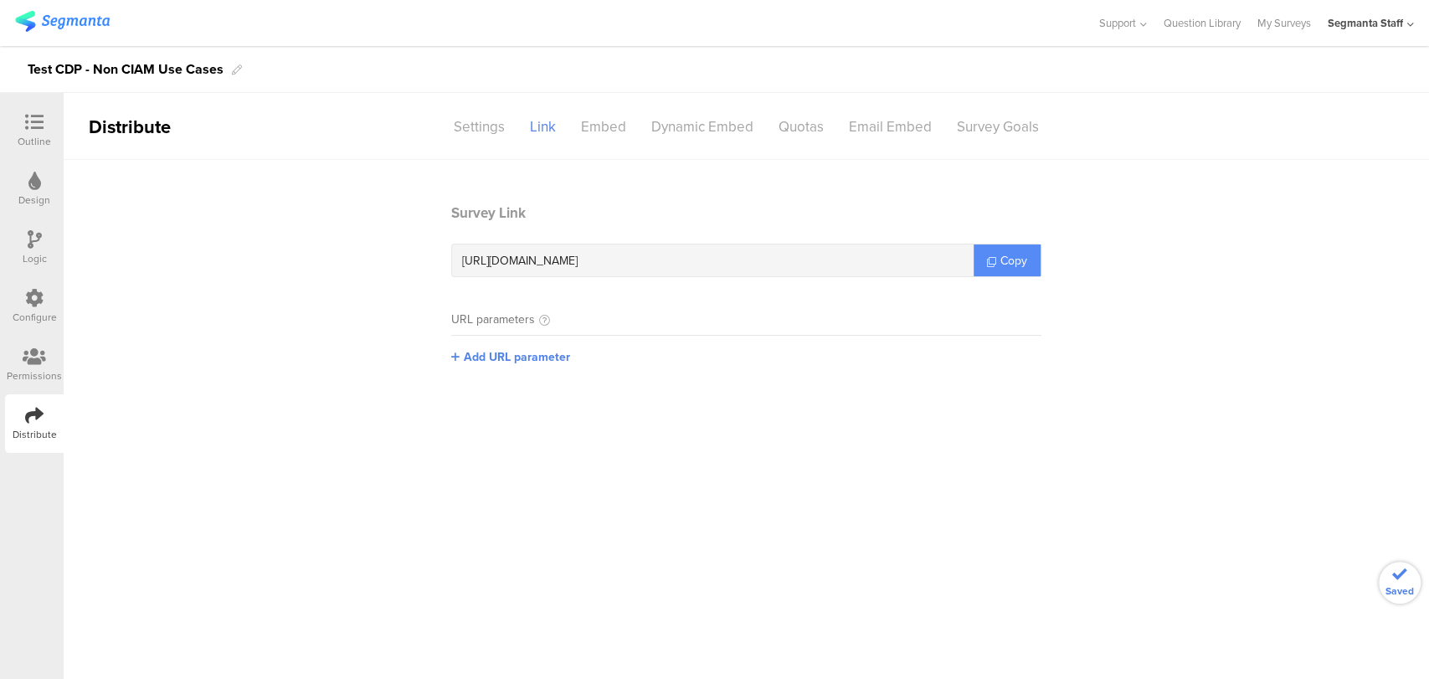
click at [985, 266] on link "Copy" at bounding box center [1006, 260] width 67 height 32
click at [978, 262] on div "https://surveys.segmanta.com/4xa5ca Copy" at bounding box center [746, 260] width 590 height 33
click at [973, 261] on div "https://surveys.segmanta.com/4xa5ca" at bounding box center [712, 260] width 521 height 32
click at [978, 259] on link "Copy" at bounding box center [1006, 260] width 67 height 32
copy icon
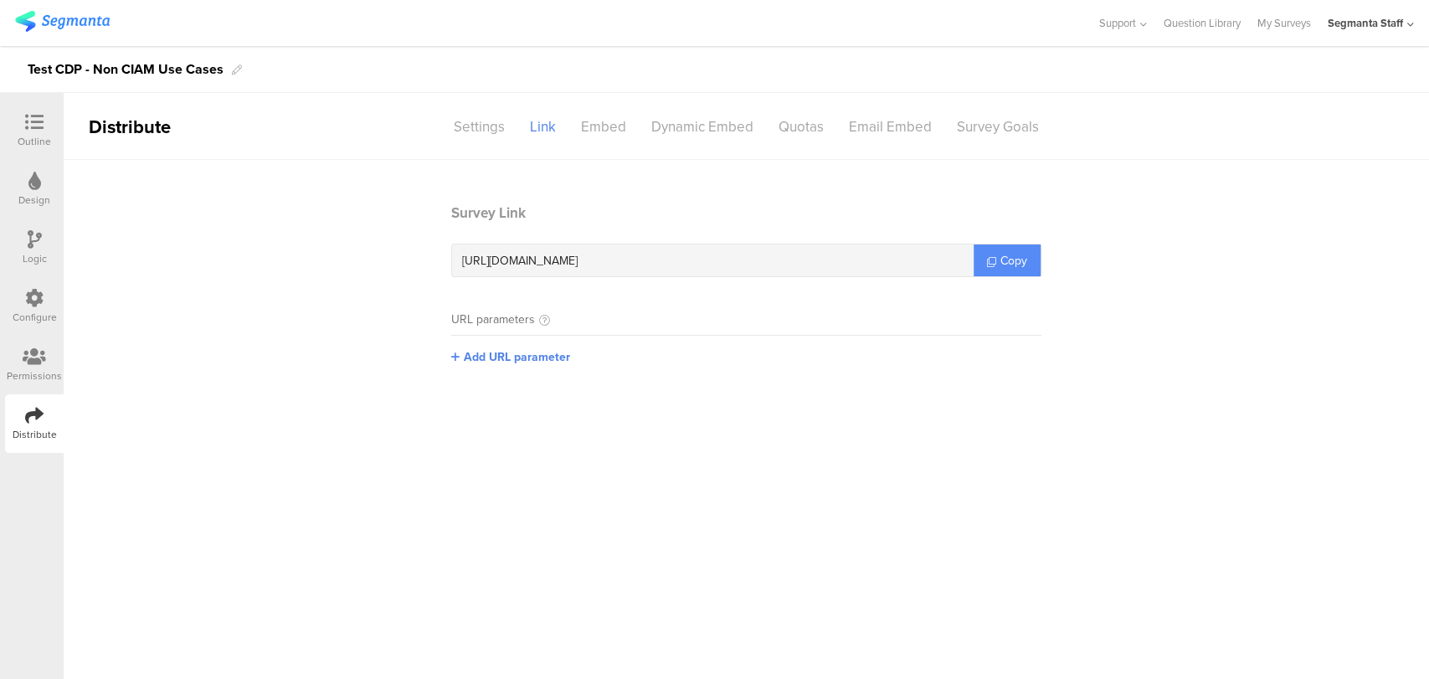
click at [978, 259] on link "Copy" at bounding box center [1006, 260] width 67 height 32
click at [979, 254] on link "Copy" at bounding box center [1006, 260] width 67 height 32
drag, startPoint x: 979, startPoint y: 254, endPoint x: 989, endPoint y: 254, distance: 10.0
click at [985, 254] on link "Copy" at bounding box center [1006, 260] width 67 height 32
click at [993, 252] on link "Copy" at bounding box center [1006, 260] width 67 height 32
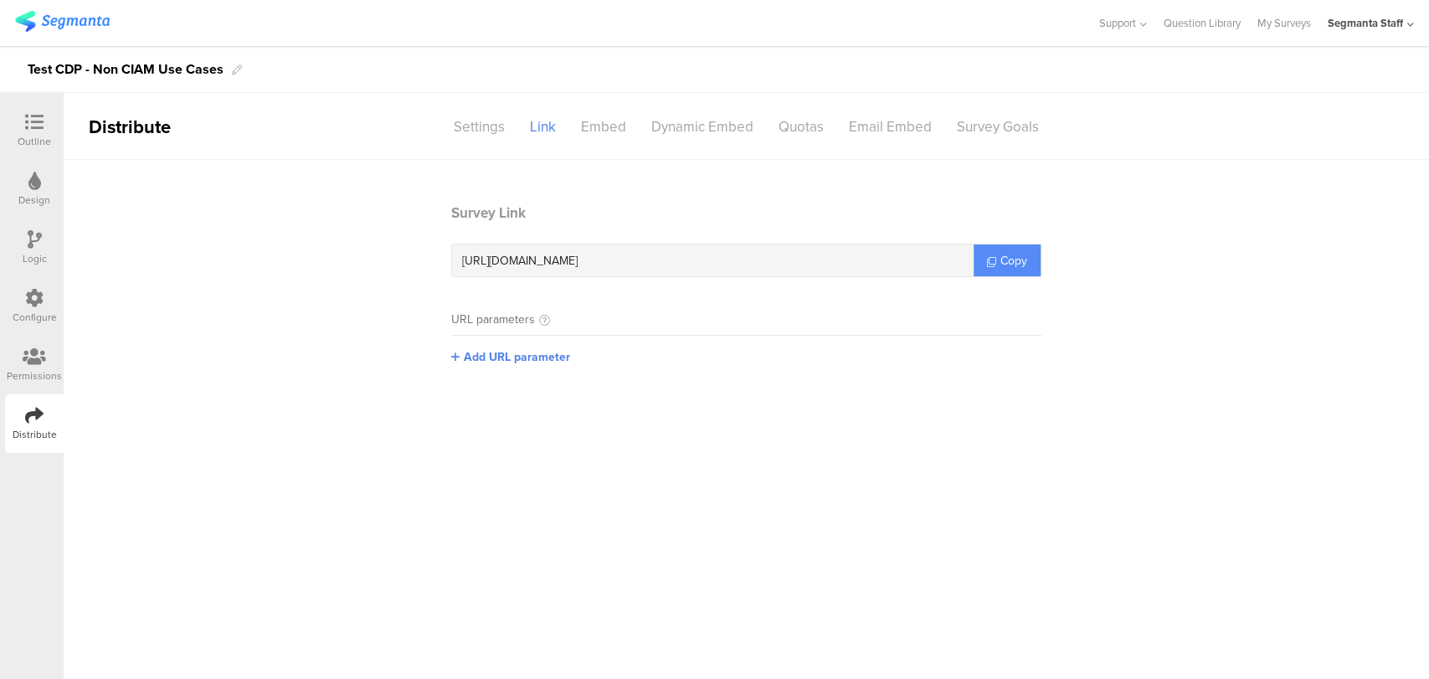
click at [993, 252] on link "Copy" at bounding box center [1006, 260] width 67 height 32
drag, startPoint x: 993, startPoint y: 252, endPoint x: 1038, endPoint y: 182, distance: 82.9
click at [996, 251] on link "Copy" at bounding box center [1006, 260] width 67 height 32
click at [480, 369] on section "Survey Link https://surveys.segmanta.com/4xa5ca Copy URL parameters Add URL par…" at bounding box center [746, 297] width 624 height 188
click at [484, 365] on section "Survey Link https://surveys.segmanta.com/4xa5ca Copy URL parameters Add URL par…" at bounding box center [746, 297] width 624 height 188
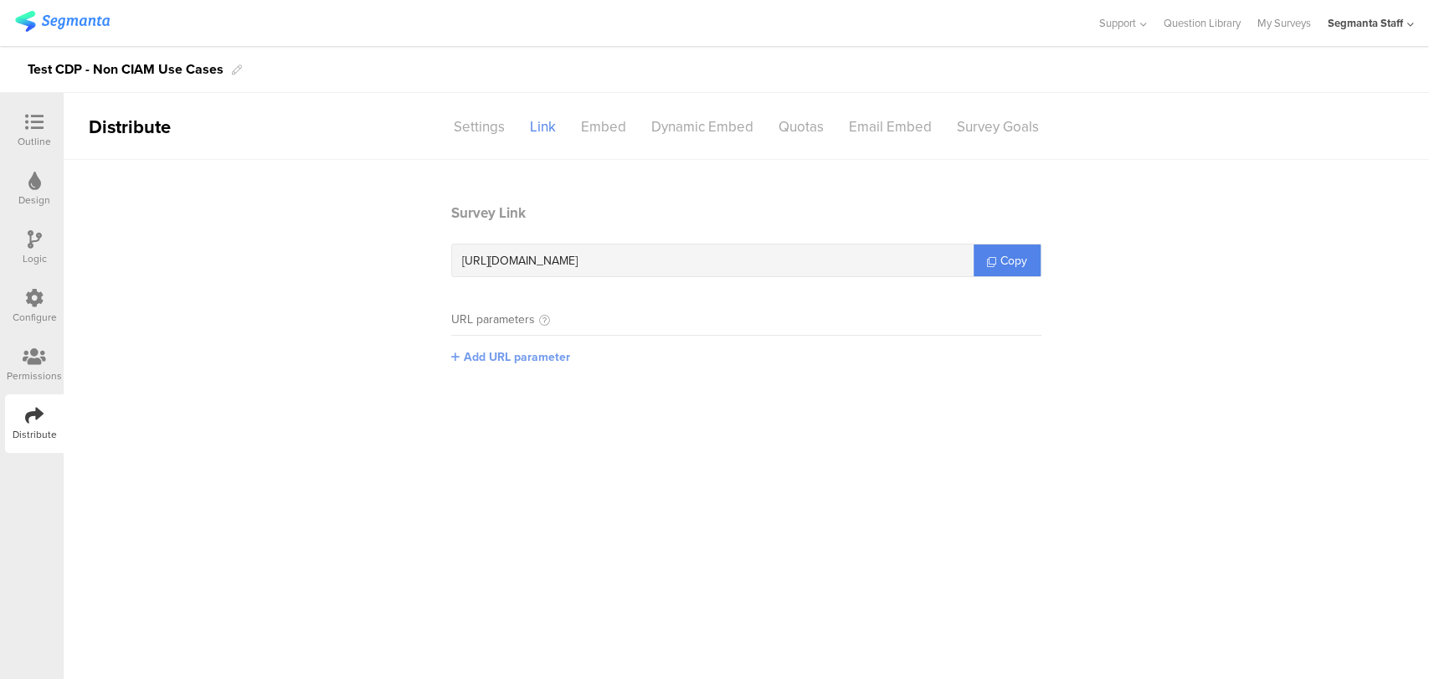
click at [486, 359] on span "Add URL parameter" at bounding box center [517, 357] width 106 height 18
click at [495, 358] on input "text" at bounding box center [561, 355] width 221 height 27
type input "seg_erid"
click at [690, 363] on button "Save" at bounding box center [698, 356] width 26 height 18
click at [1023, 244] on link "Copy" at bounding box center [1006, 260] width 67 height 32
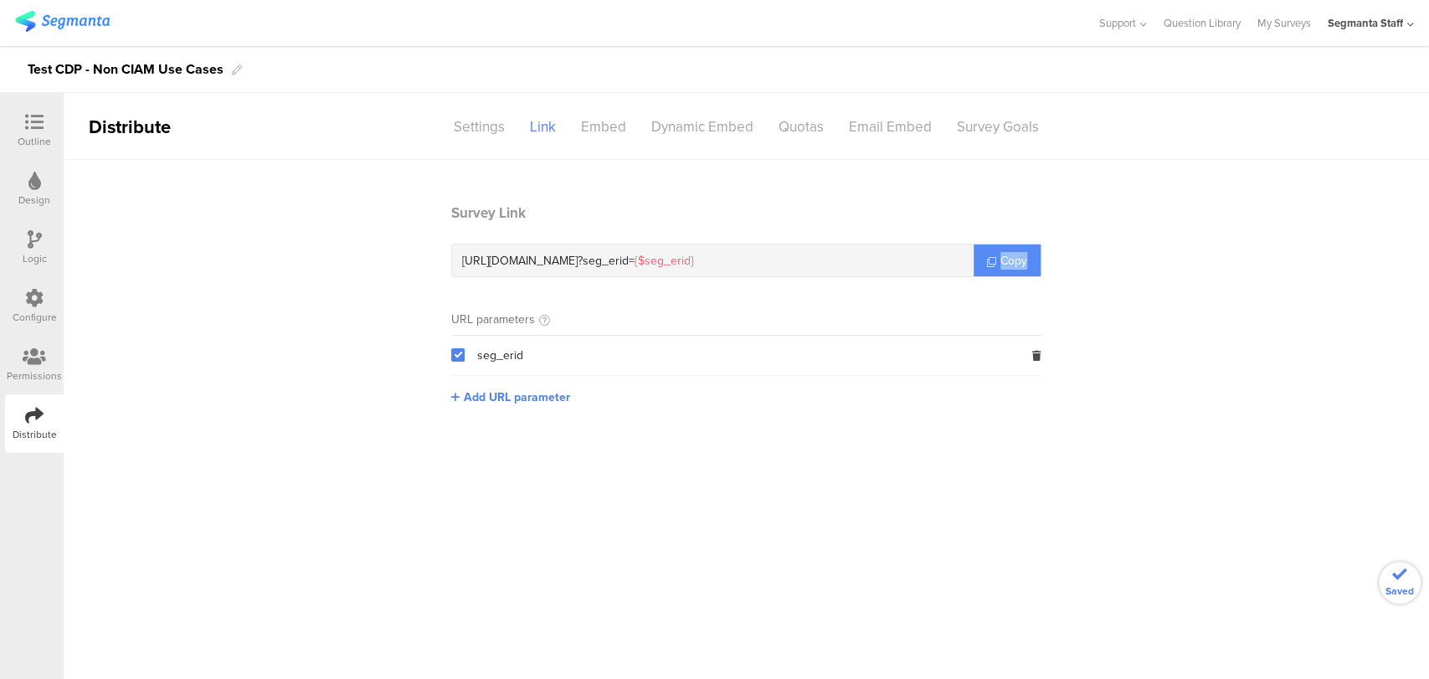
click at [1023, 244] on link "Copy" at bounding box center [1006, 260] width 67 height 32
click at [1027, 244] on div "https://surveys.segmanta.com/4xa5ca ? seg_erid= {$seg_erid} Copy" at bounding box center [746, 260] width 590 height 33
click at [35, 262] on div "Logic" at bounding box center [35, 258] width 24 height 15
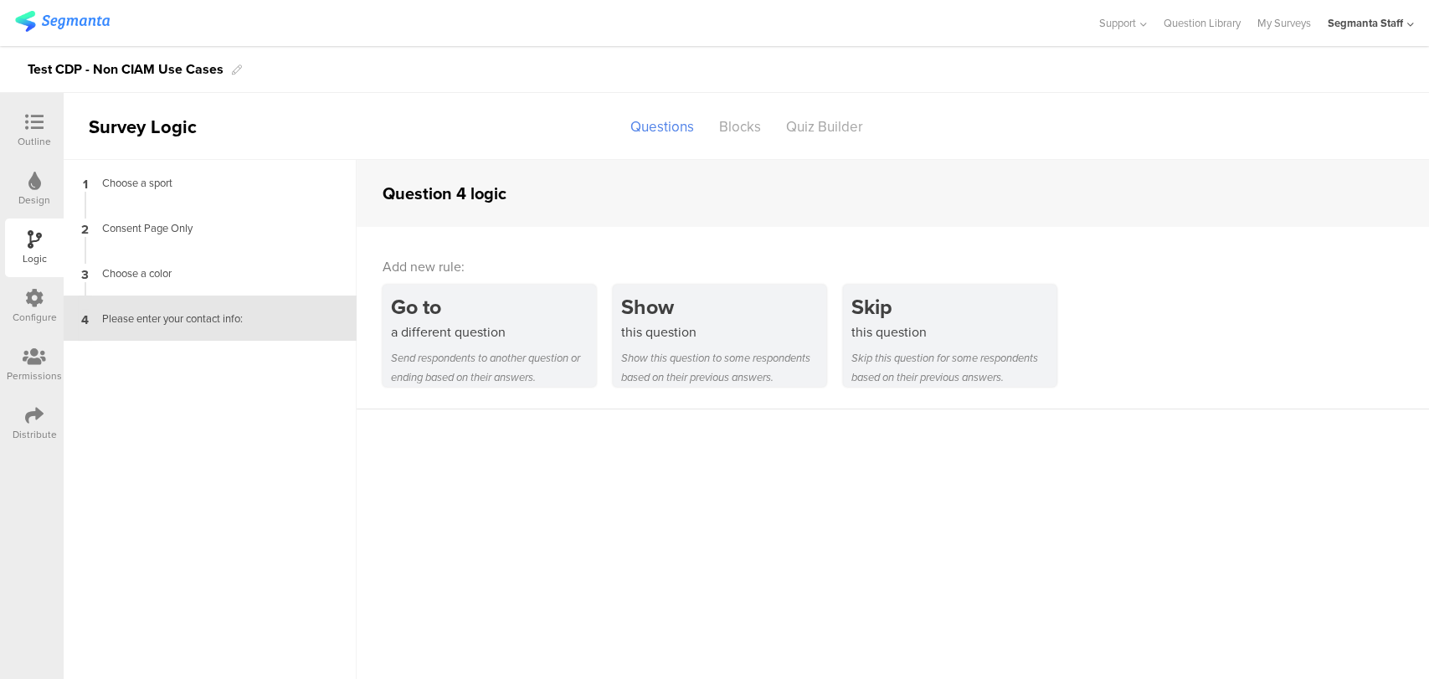
click at [54, 307] on div "Configure" at bounding box center [34, 306] width 59 height 59
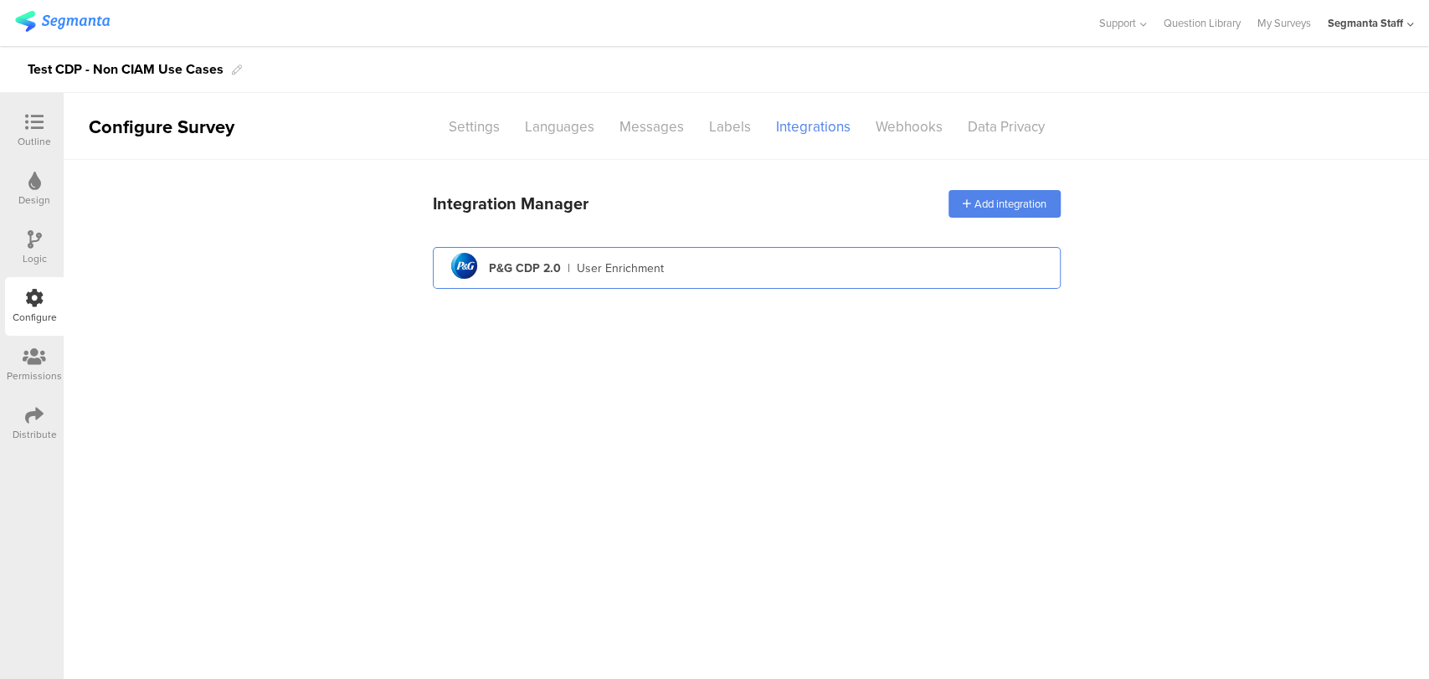
click at [762, 258] on div "pg logo P&G CDP 2.0 | User Enrichment" at bounding box center [746, 268] width 601 height 41
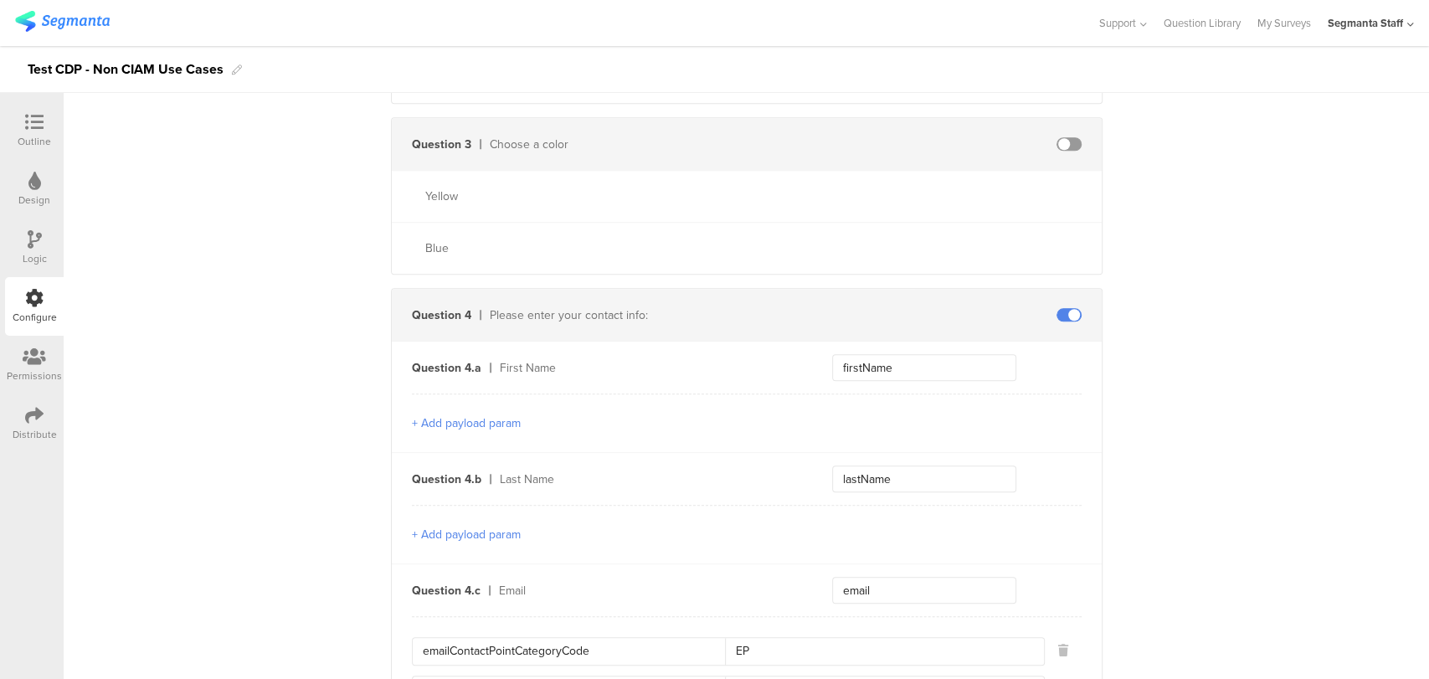
scroll to position [1023, 0]
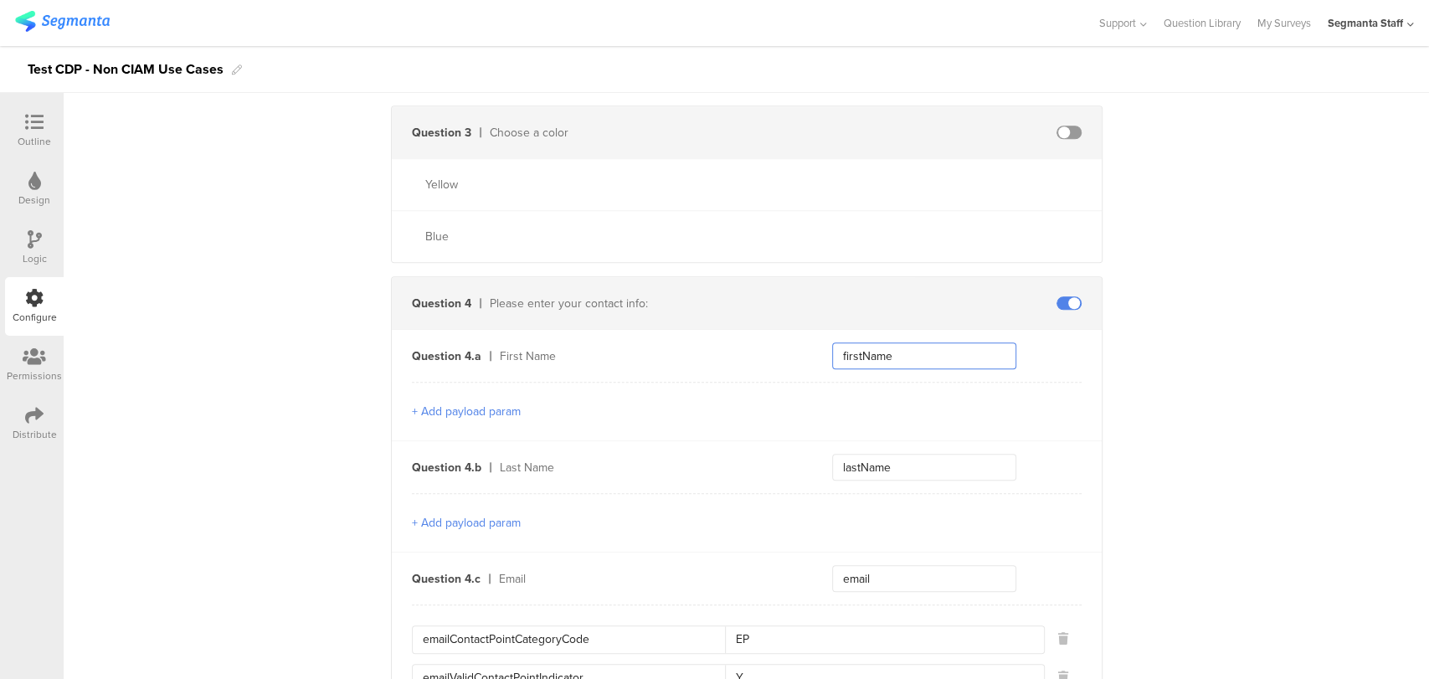
click at [901, 343] on input "firstName" at bounding box center [924, 355] width 184 height 27
type input "frist"
click at [1427, 355] on div "Configure Survey Settings Languages Messages Labels Integrations Webhooks Data …" at bounding box center [746, 386] width 1365 height 586
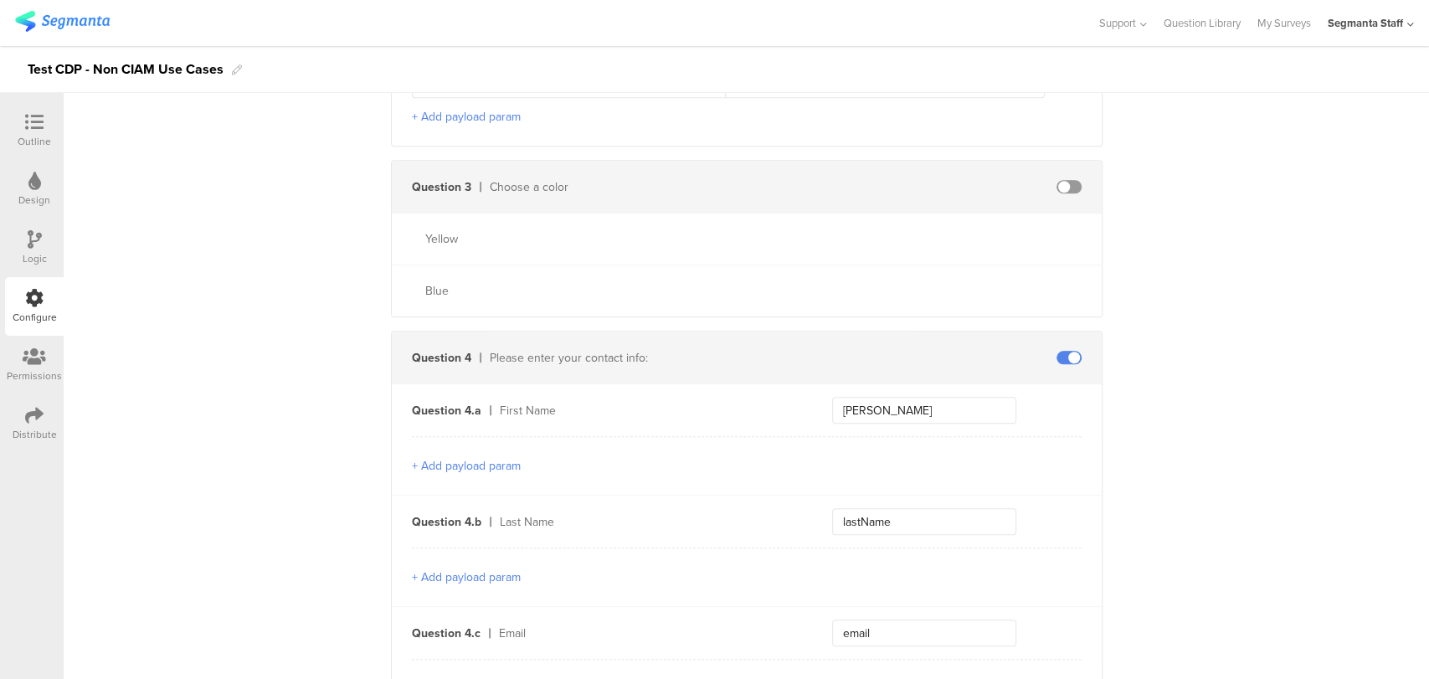
scroll to position [837, 0]
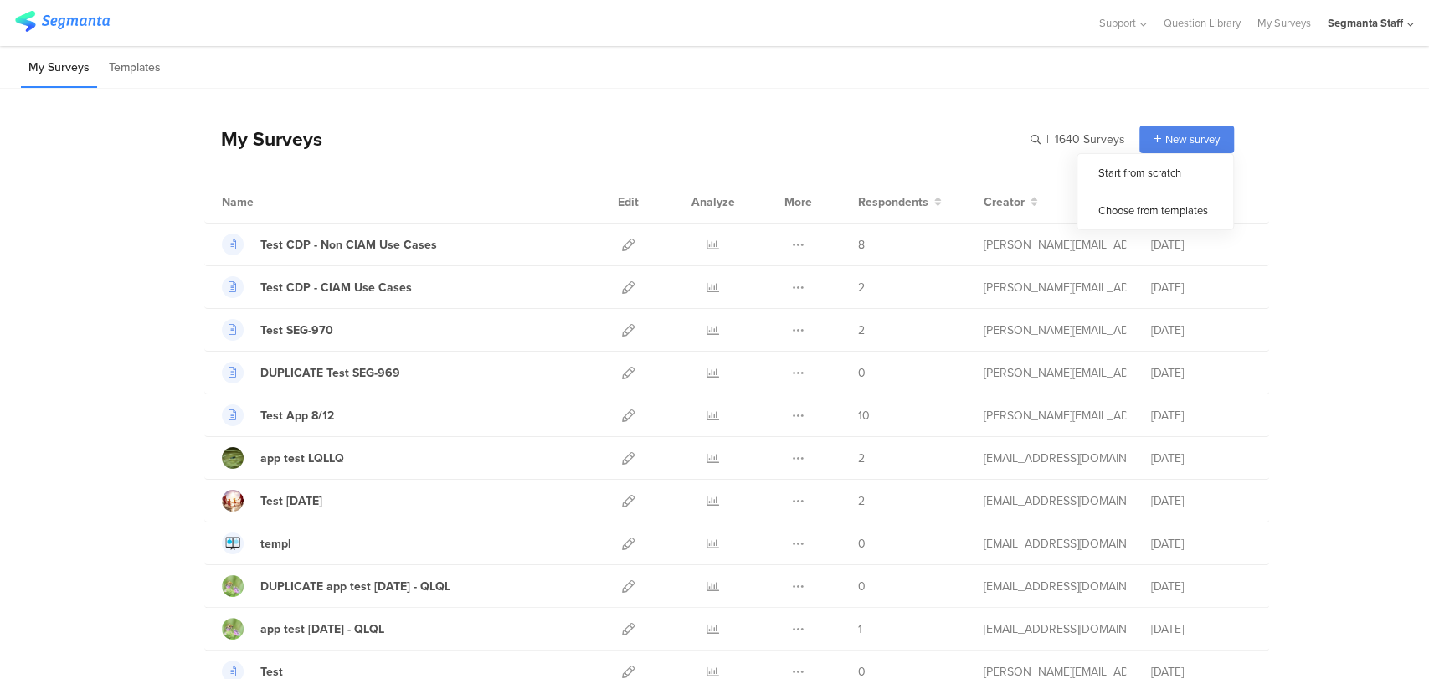
click at [1199, 132] on span "New survey" at bounding box center [1192, 139] width 54 height 16
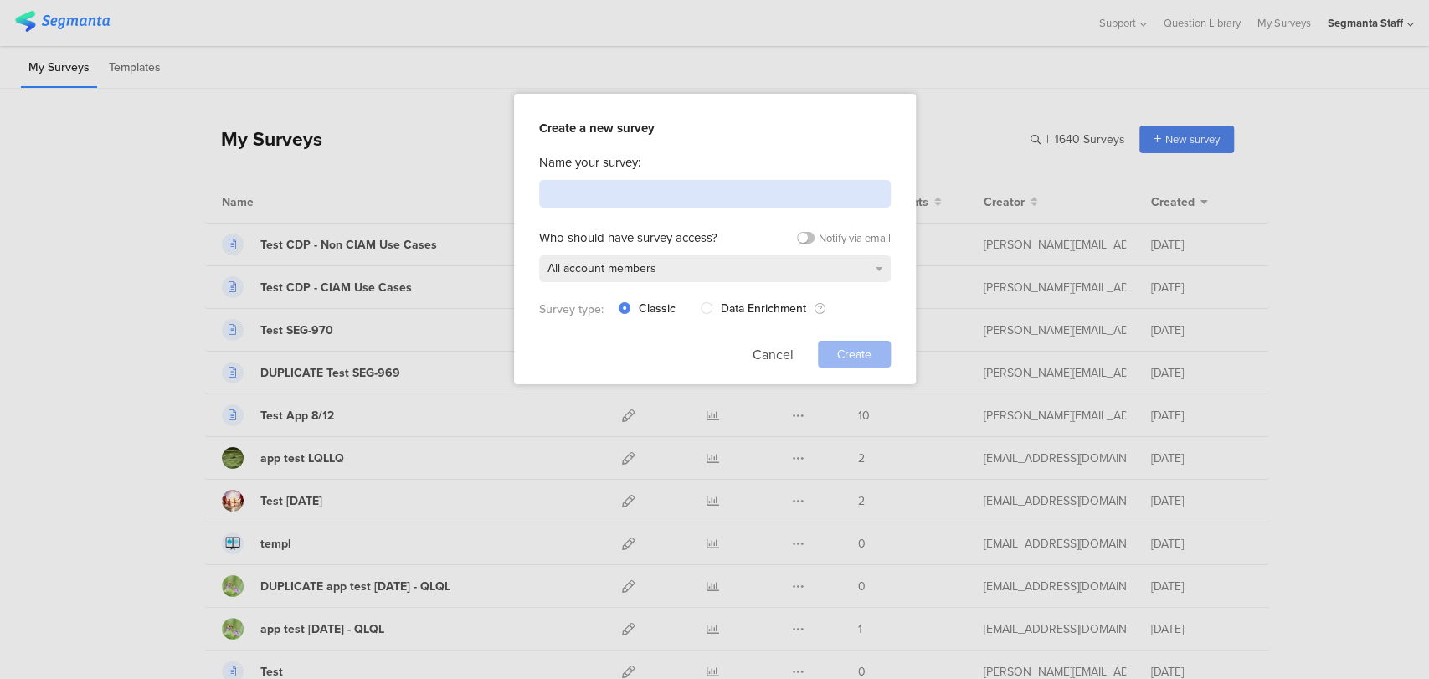
drag, startPoint x: 787, startPoint y: 189, endPoint x: 837, endPoint y: 197, distance: 50.8
click at [784, 189] on input at bounding box center [715, 194] width 352 height 28
type input "Test Image Upload"
click at [824, 352] on div "Create" at bounding box center [854, 354] width 73 height 27
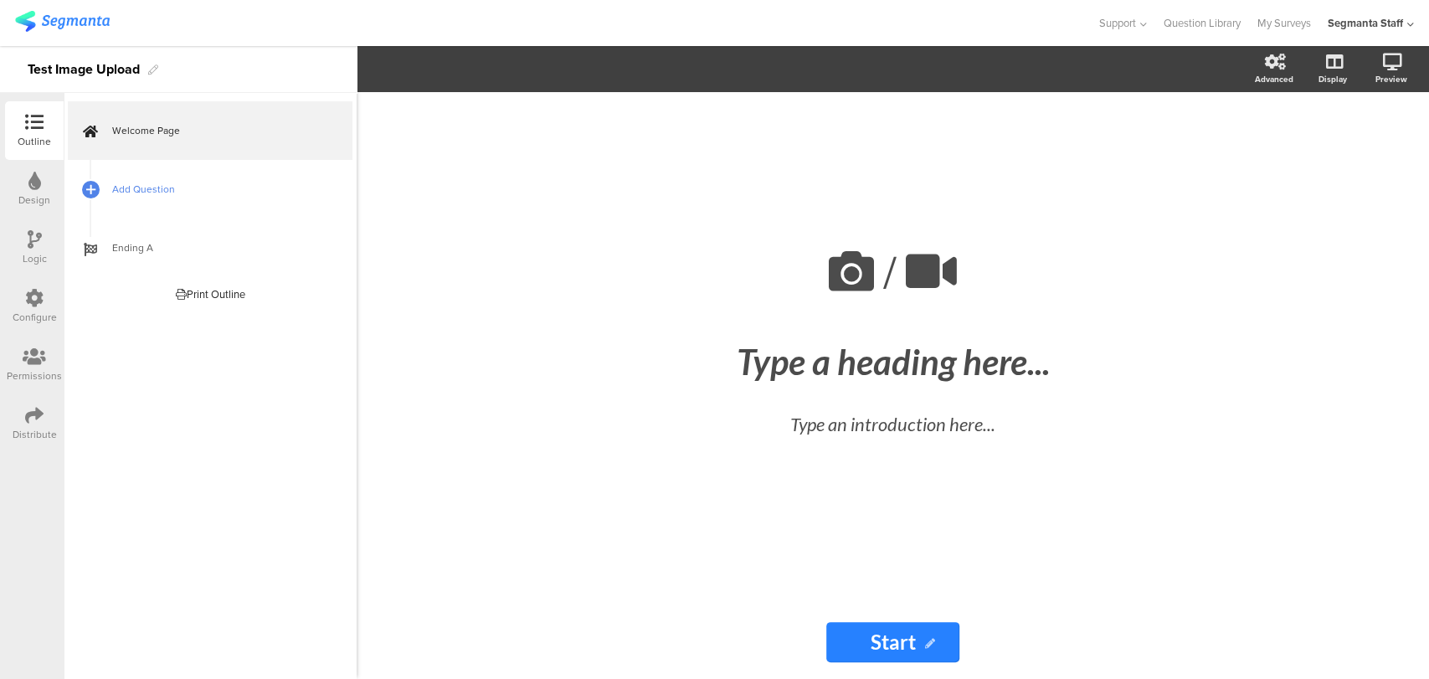
click at [135, 189] on span "Add Question" at bounding box center [219, 189] width 214 height 17
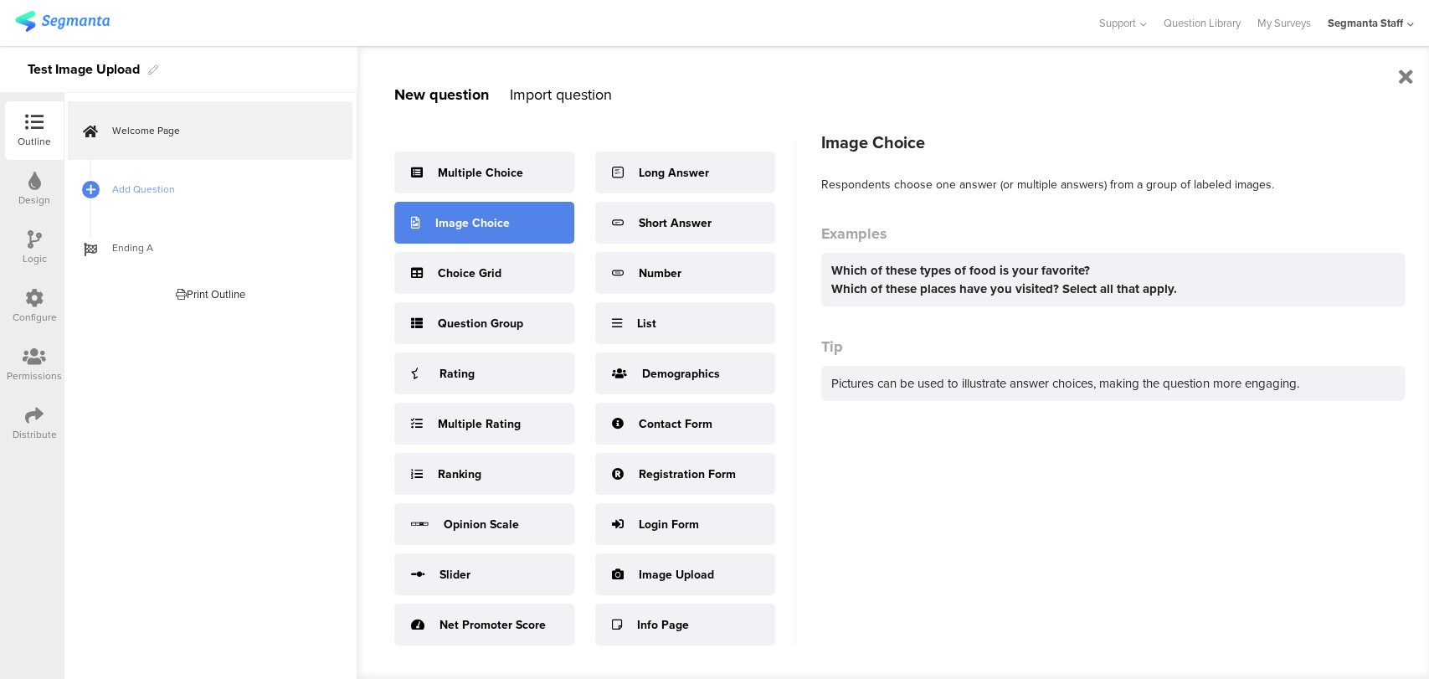
click at [490, 228] on div "Image Choice" at bounding box center [472, 223] width 74 height 18
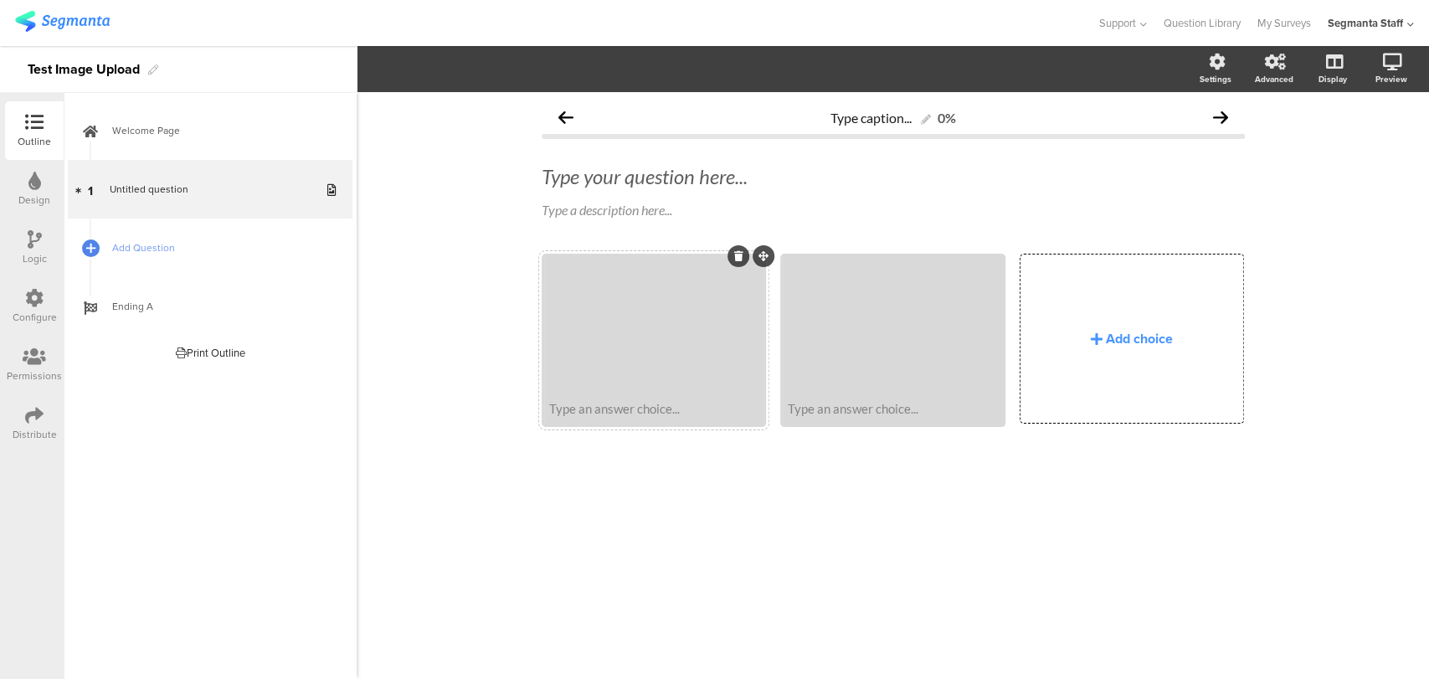
click at [676, 343] on div at bounding box center [653, 324] width 219 height 136
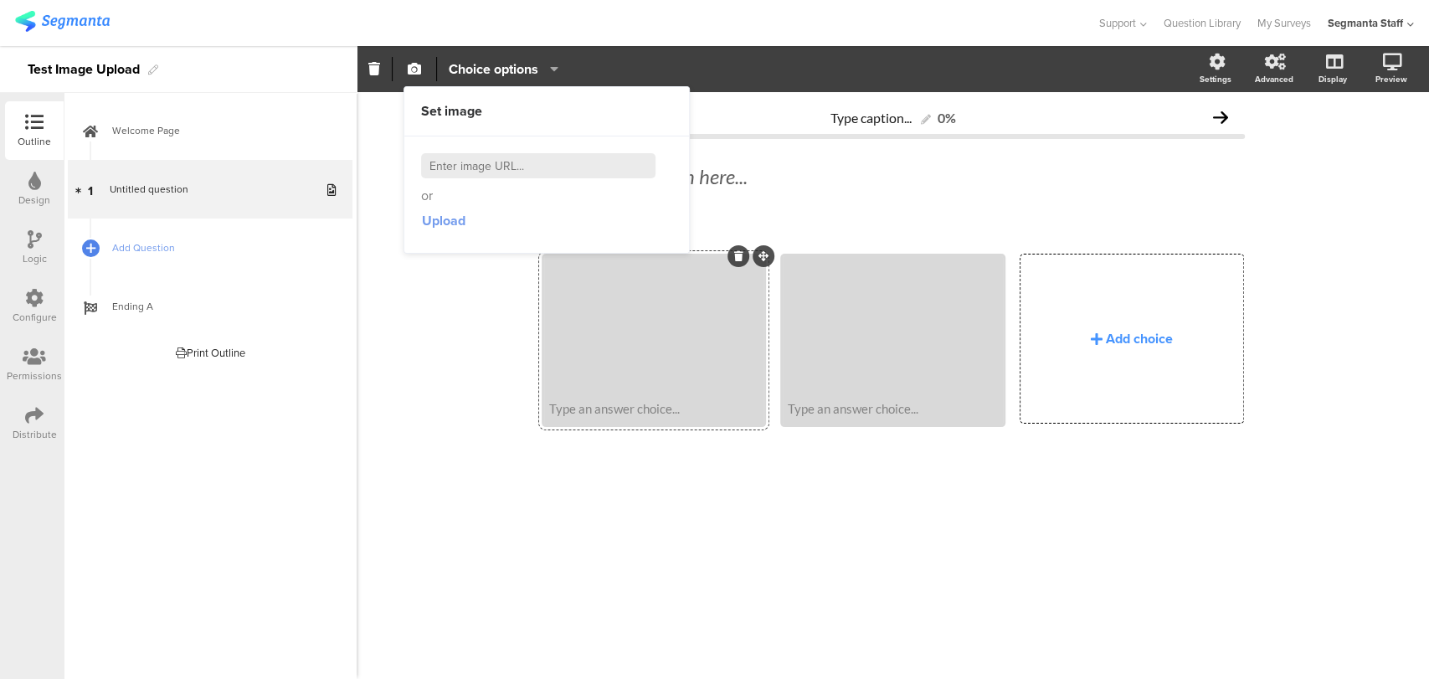
click at [447, 222] on span "Upload" at bounding box center [444, 220] width 44 height 19
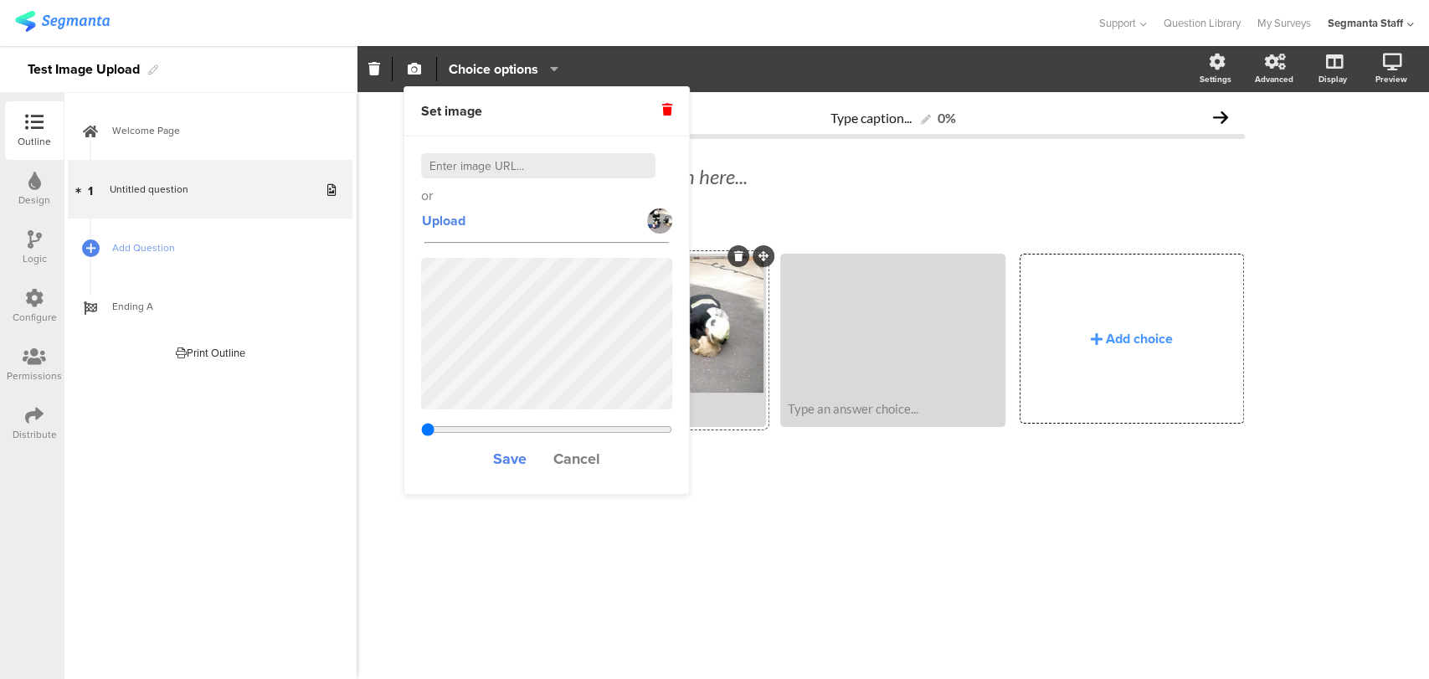
type input "0.292484375"
click at [518, 463] on span "Save" at bounding box center [509, 459] width 33 height 22
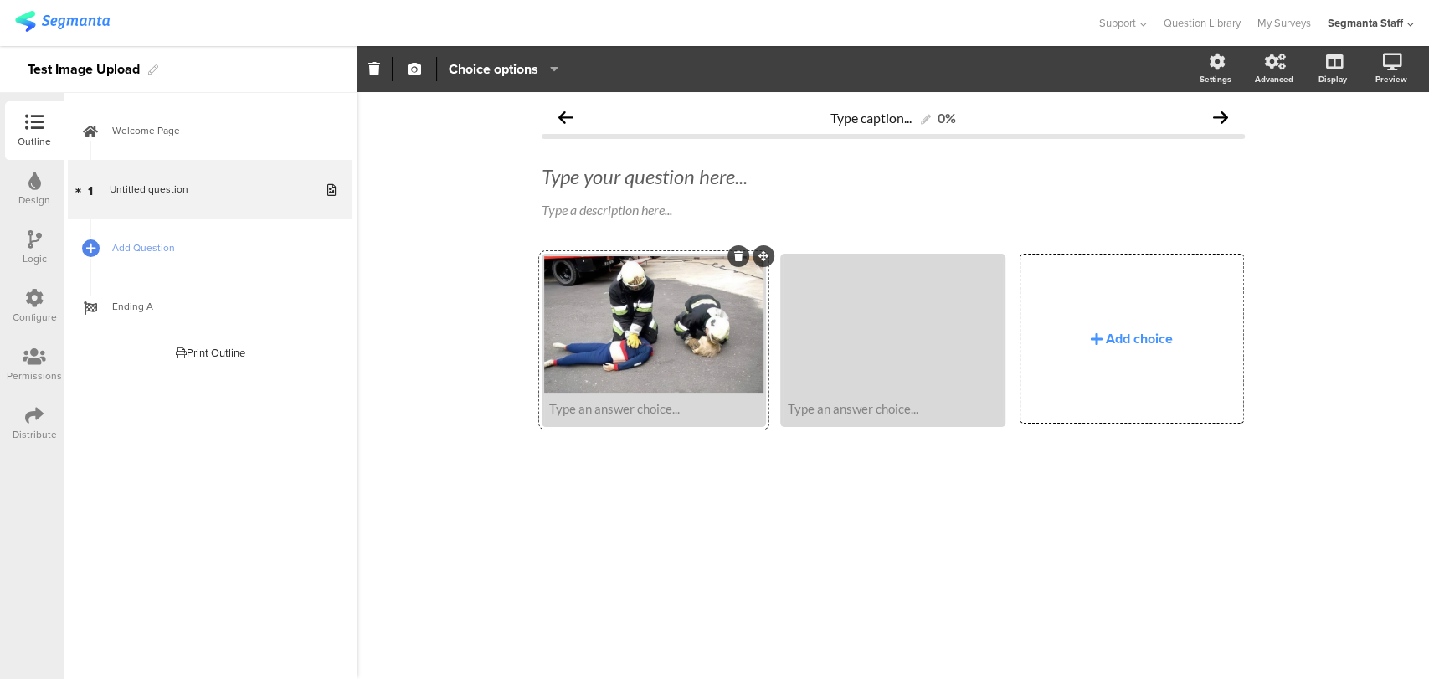
click at [31, 178] on icon at bounding box center [34, 181] width 13 height 18
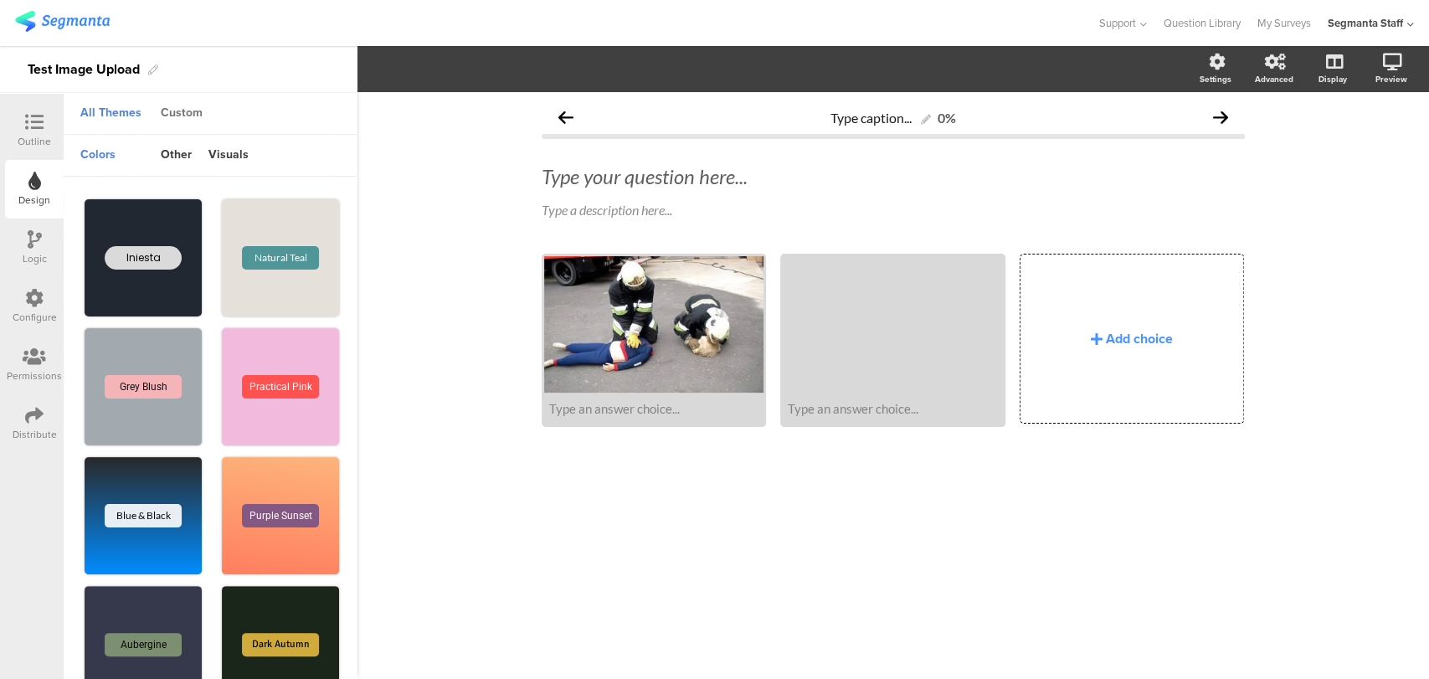
click at [172, 112] on div "Custom" at bounding box center [181, 114] width 59 height 28
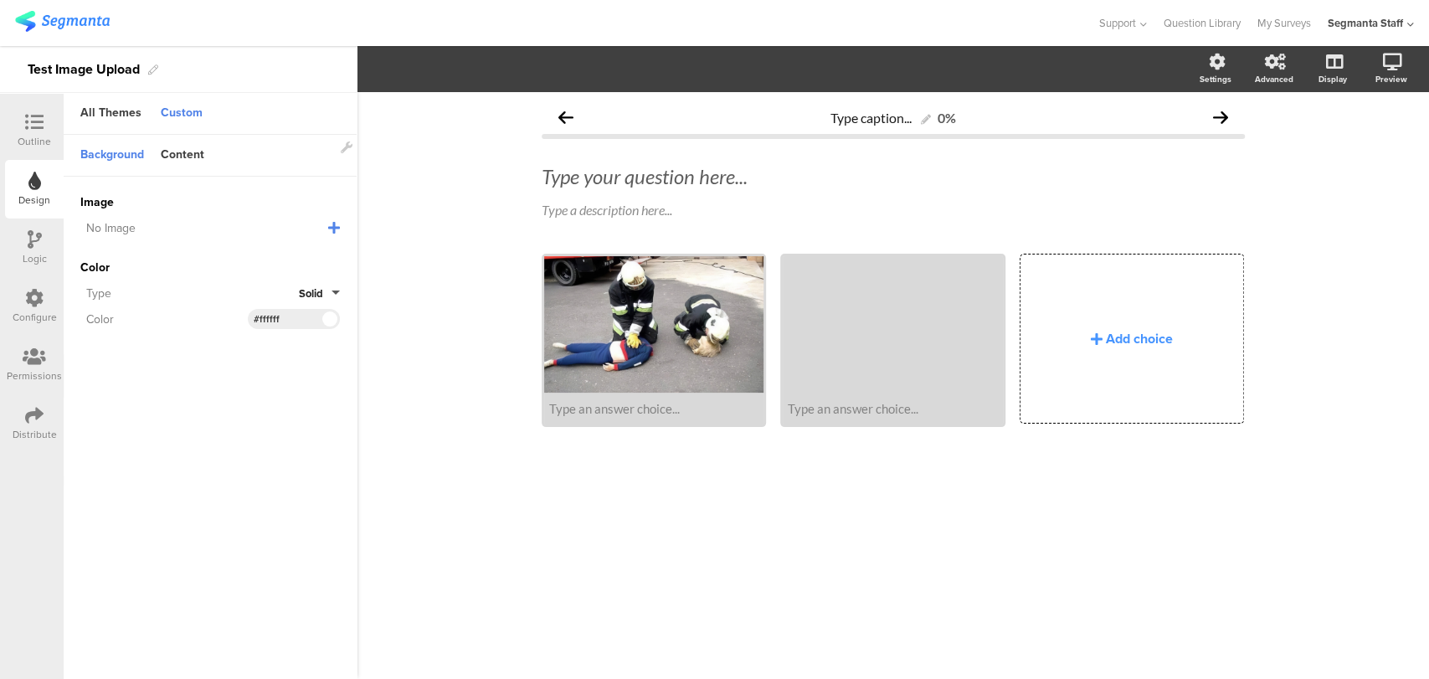
click at [331, 231] on icon at bounding box center [334, 227] width 12 height 13
click at [103, 310] on span "Upload File" at bounding box center [111, 314] width 62 height 18
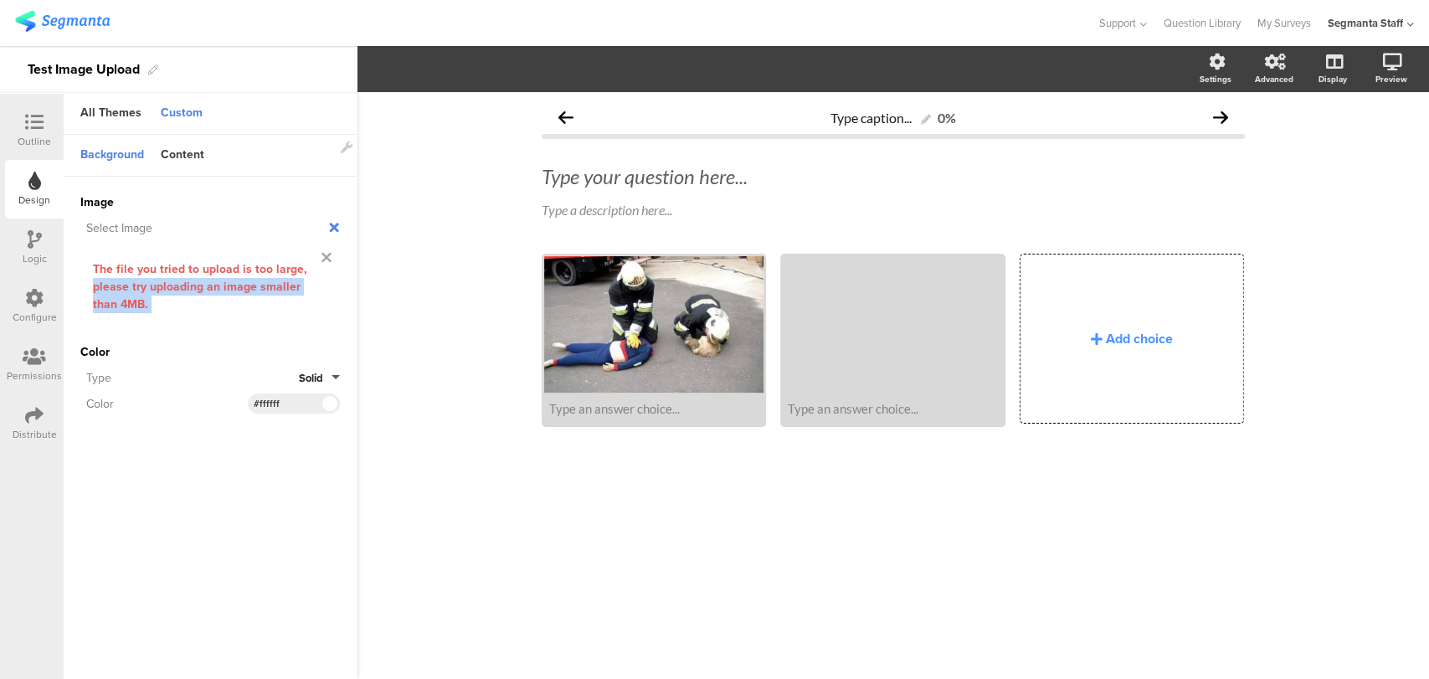
click at [320, 263] on div "Failed uploading the image, if the problem persists contact Support The file yo…" at bounding box center [209, 286] width 259 height 89
click at [332, 226] on icon at bounding box center [334, 227] width 18 height 18
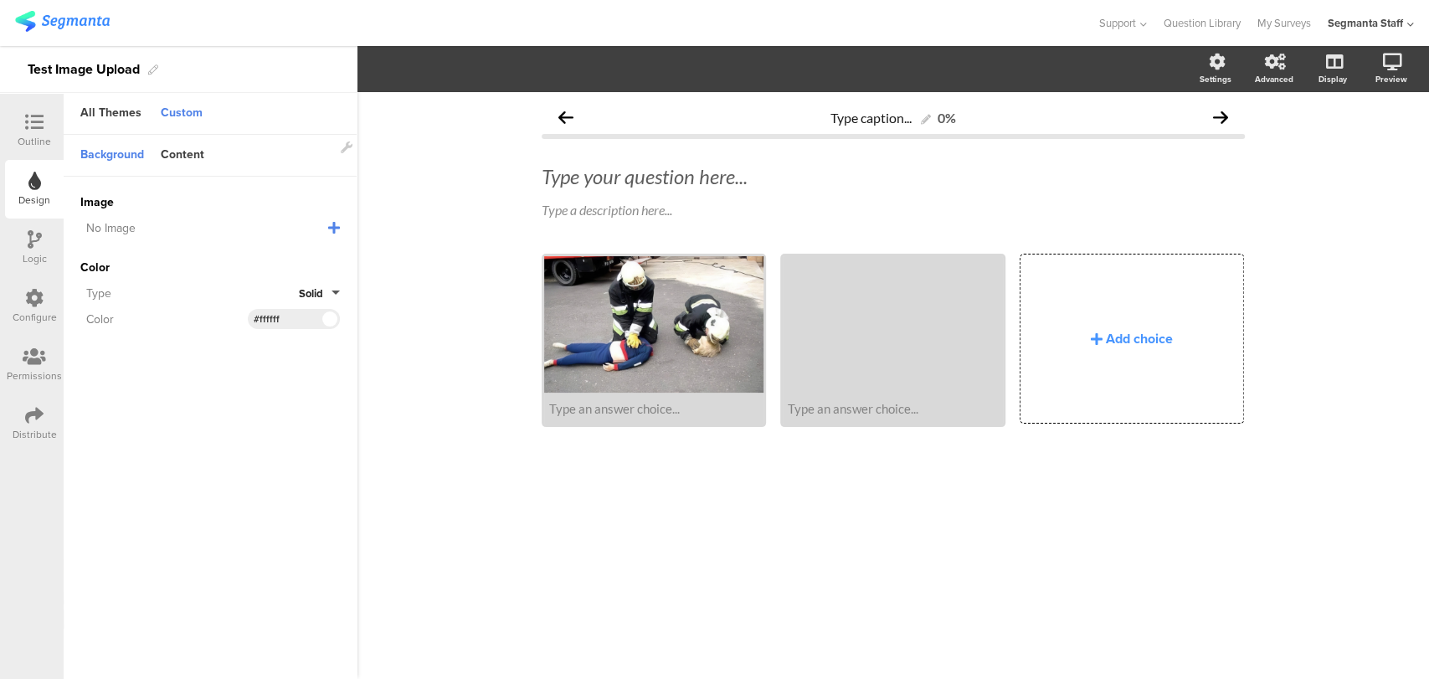
click at [216, 233] on div "No Image" at bounding box center [204, 228] width 248 height 18
click at [338, 227] on icon at bounding box center [334, 227] width 12 height 13
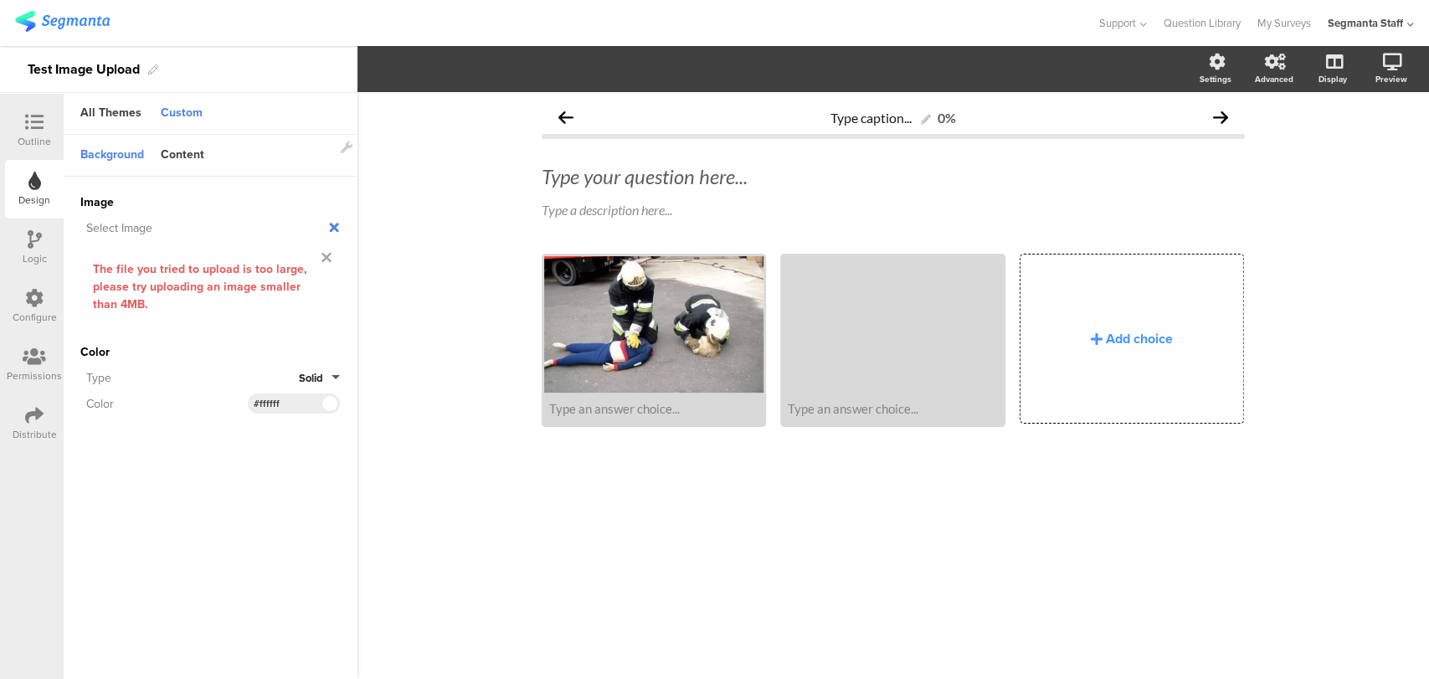
click at [325, 252] on icon at bounding box center [326, 257] width 10 height 15
click at [110, 298] on div "Invalid URL or Upload File" at bounding box center [209, 286] width 259 height 72
click at [106, 318] on span "Upload File" at bounding box center [111, 314] width 62 height 18
